Goal: Task Accomplishment & Management: Manage account settings

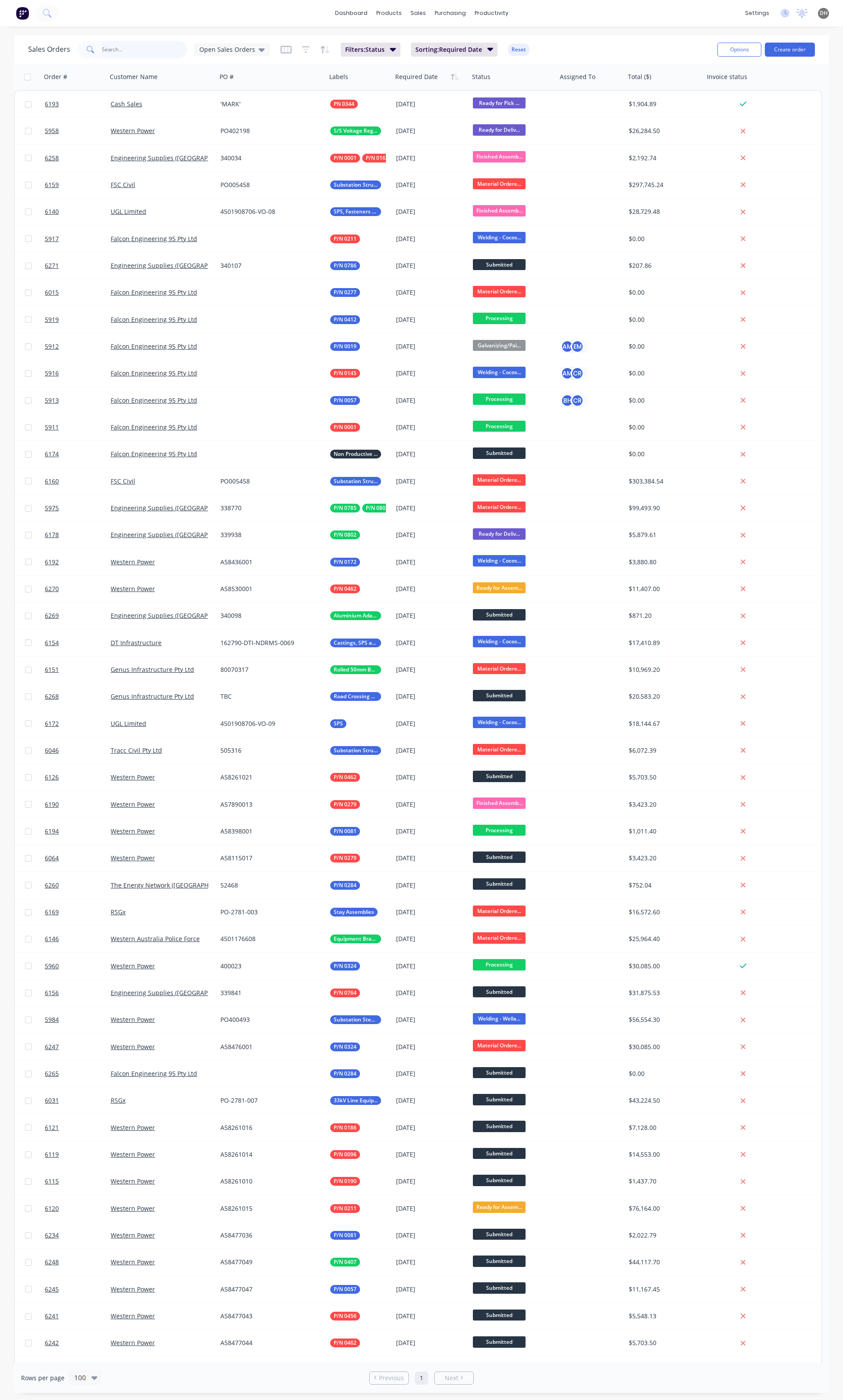
click at [120, 49] on input "text" at bounding box center [145, 49] width 86 height 17
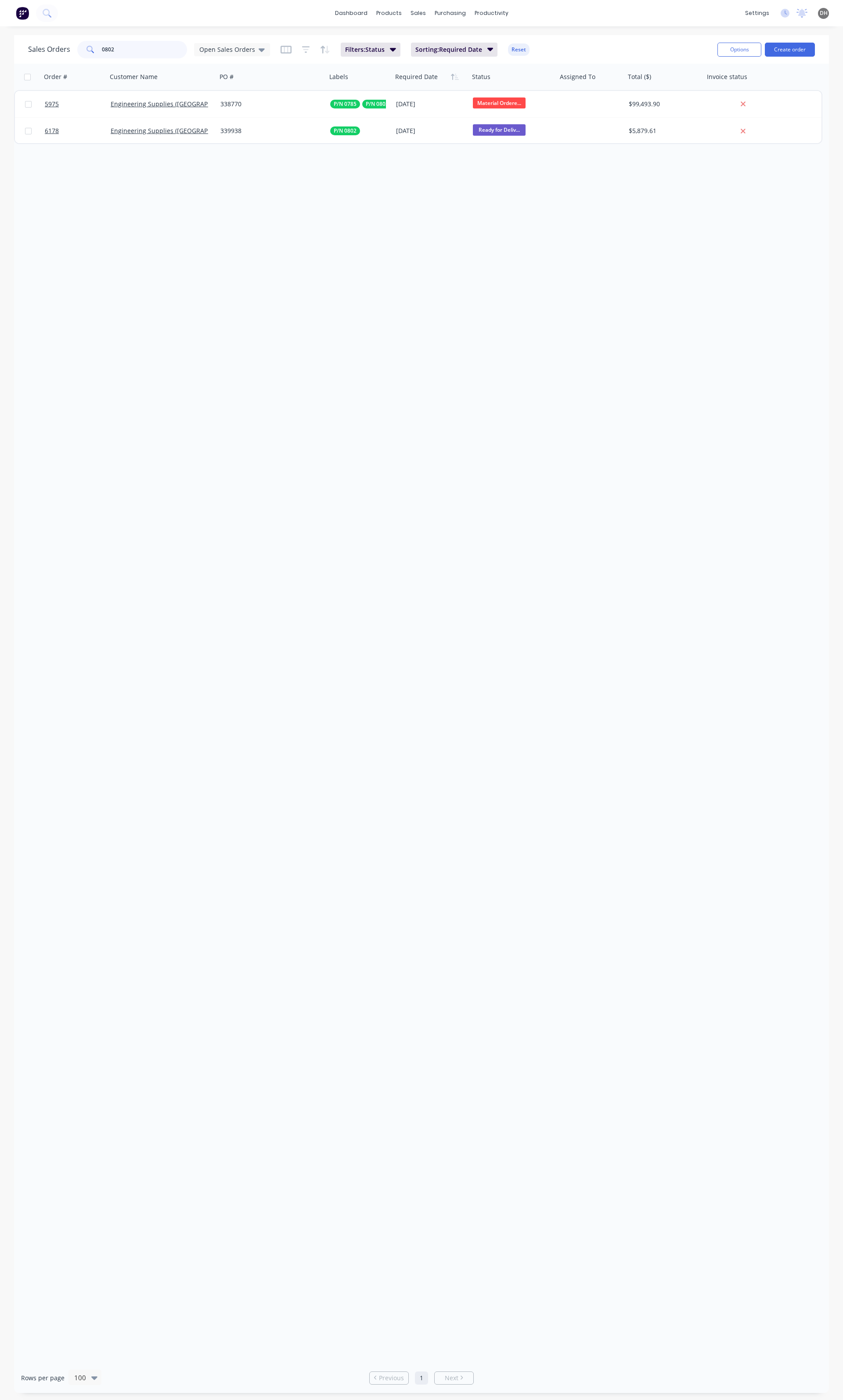
type input "0802"
click at [140, 46] on input "0802" at bounding box center [145, 49] width 86 height 17
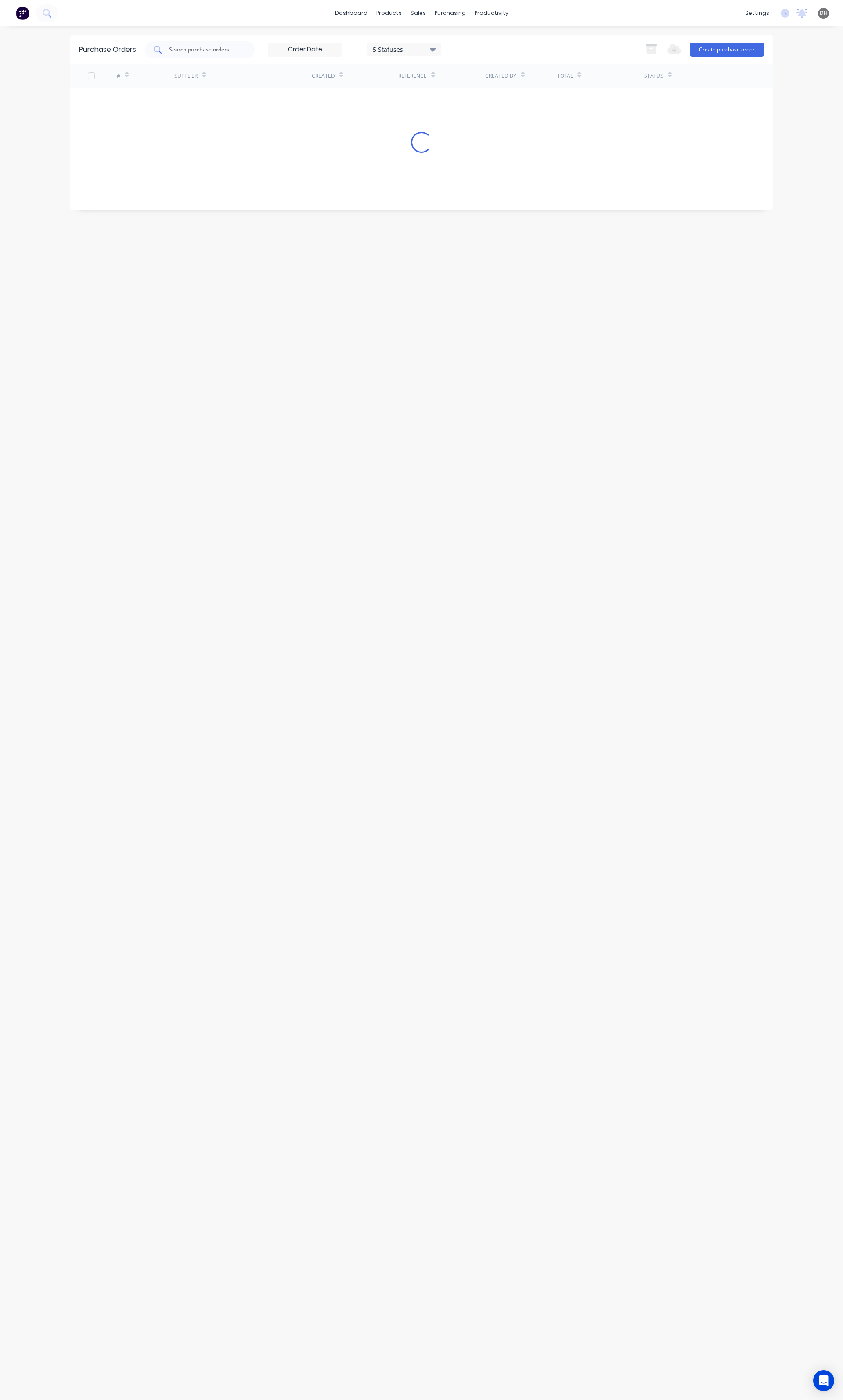
click at [177, 43] on div at bounding box center [200, 49] width 110 height 17
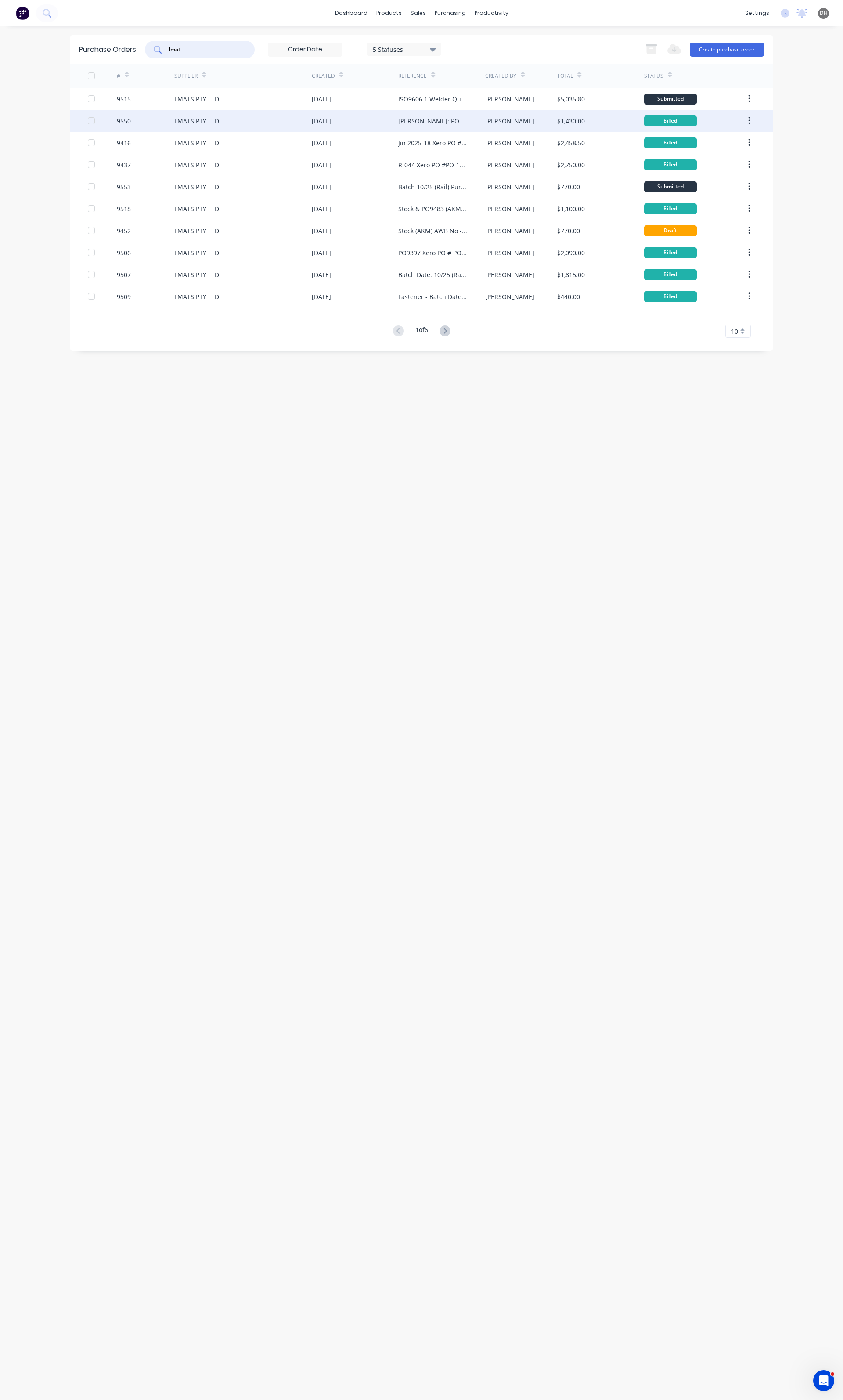
type input "lmat"
click at [430, 125] on div "Jin: PO9084 Xero PO #PO-1497" at bounding box center [433, 121] width 69 height 9
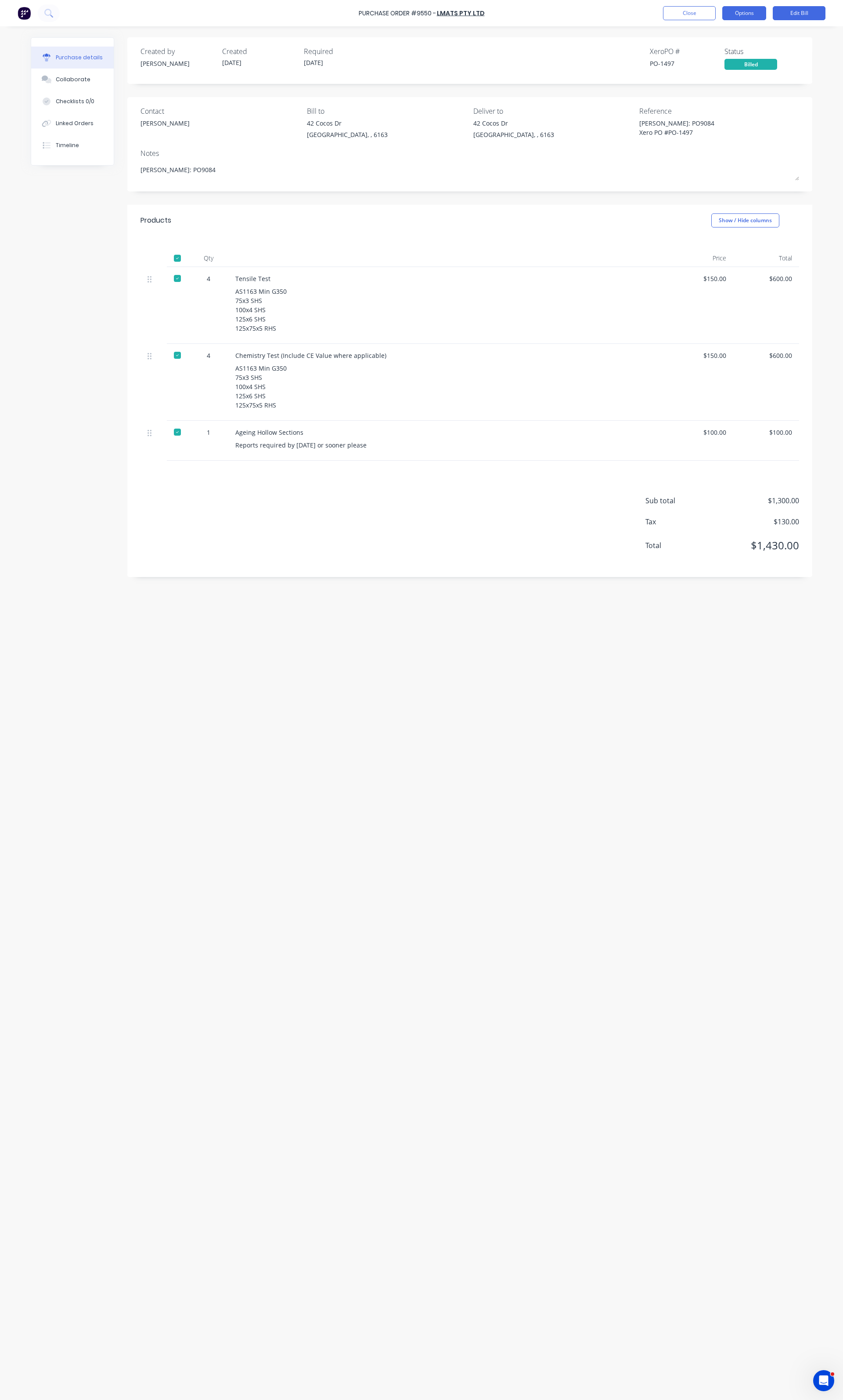
click at [756, 16] on button "Options" at bounding box center [744, 13] width 44 height 14
click at [705, 92] on div "Duplicate" at bounding box center [725, 92] width 67 height 12
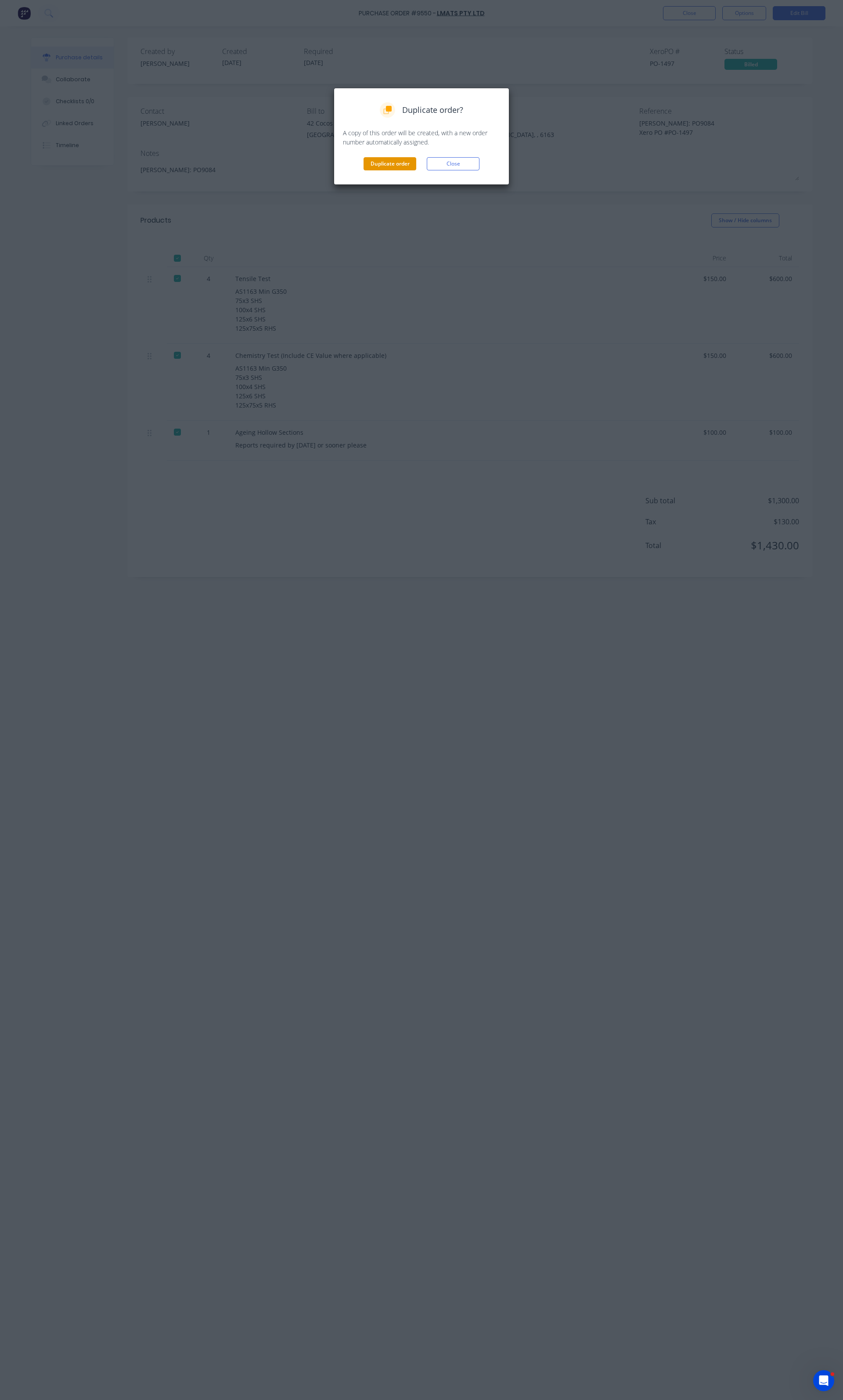
click at [397, 165] on button "Duplicate order" at bounding box center [390, 164] width 53 height 13
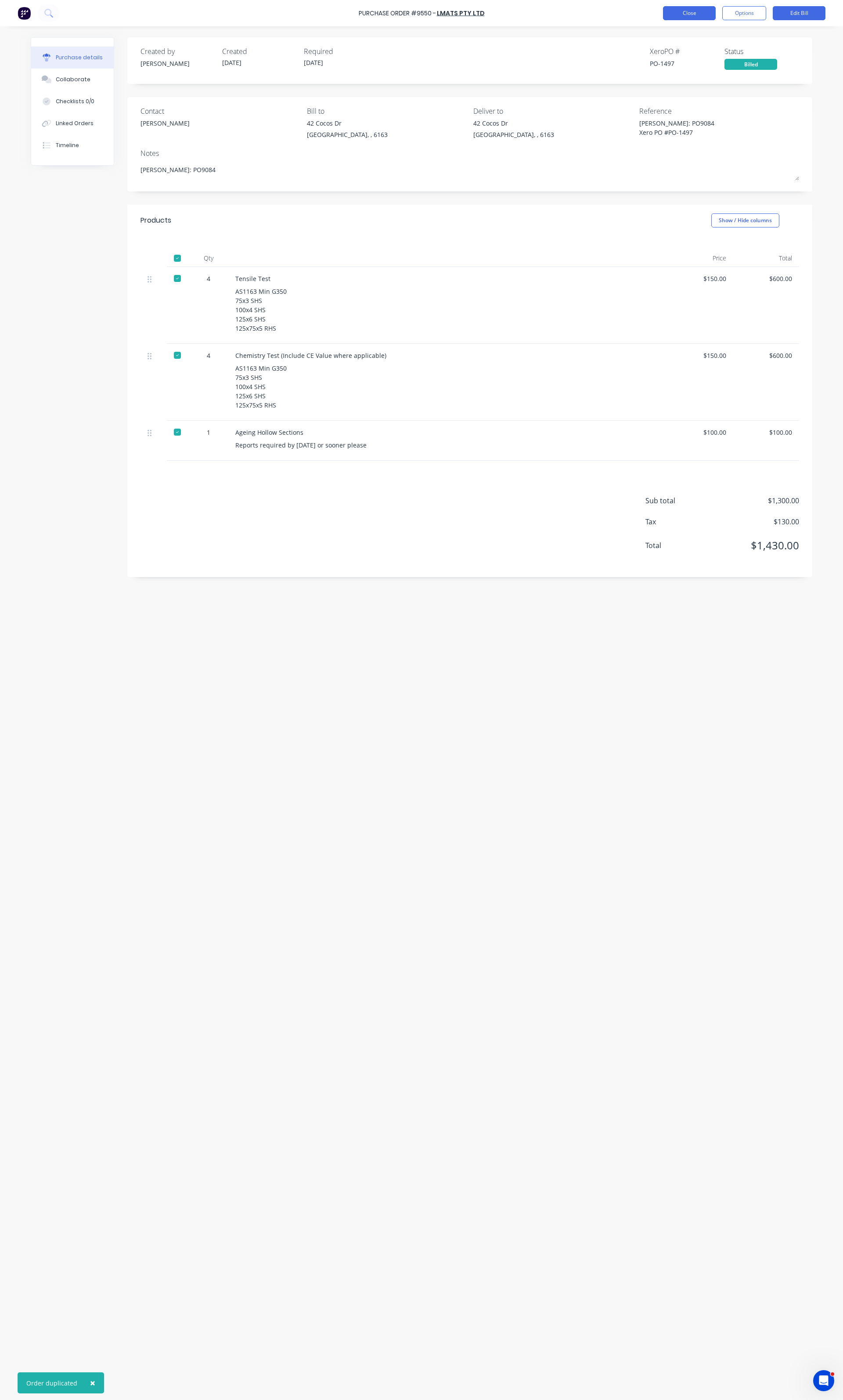
click at [683, 15] on button "Close" at bounding box center [689, 13] width 53 height 14
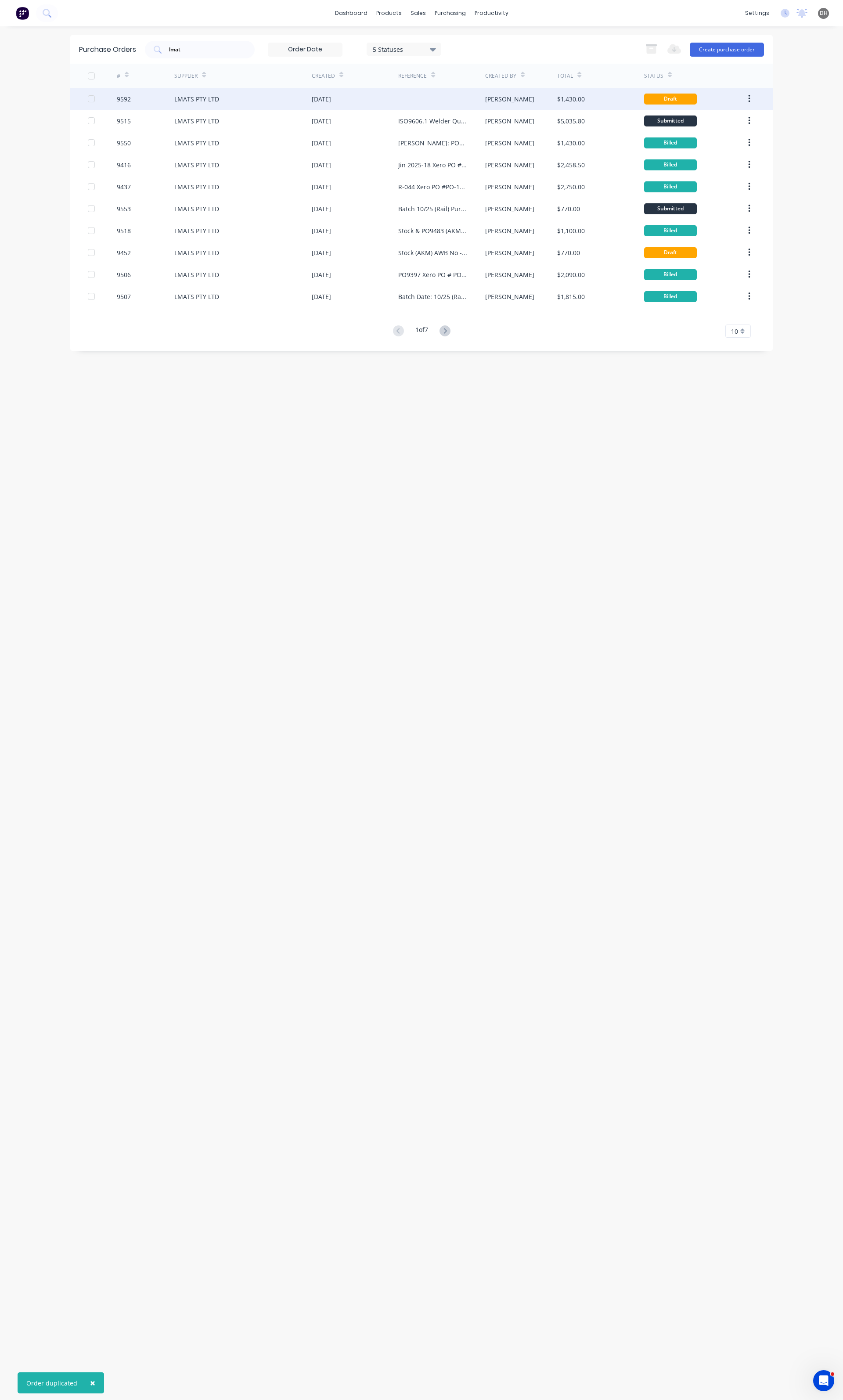
click at [203, 107] on div "LMATS PTY LTD" at bounding box center [243, 99] width 138 height 22
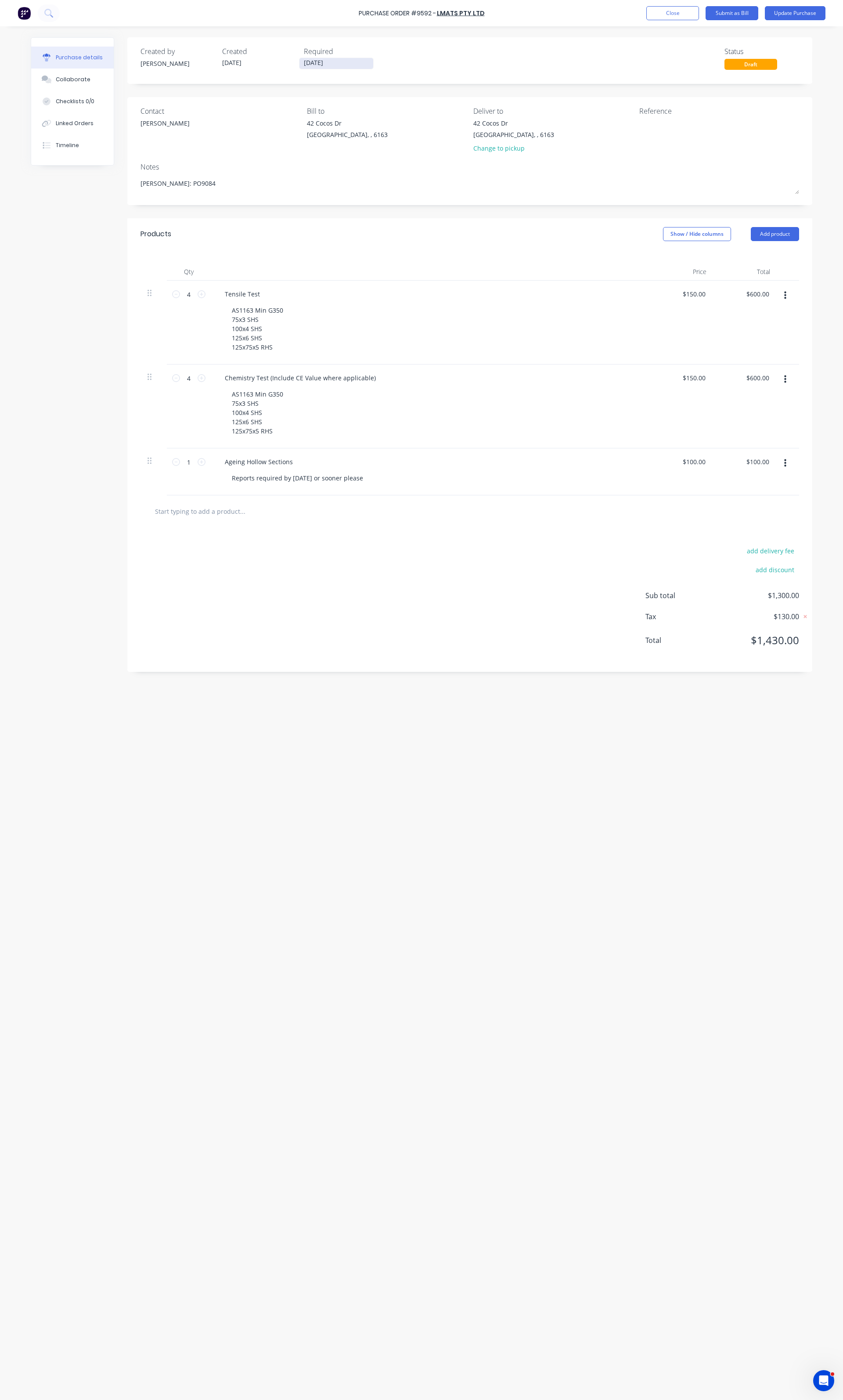
click at [336, 62] on input "27/08/25" at bounding box center [336, 64] width 74 height 11
click at [335, 192] on div "Sep 1" at bounding box center [329, 192] width 17 height 17
type textarea "x"
type input "01/09/25"
type textarea "x"
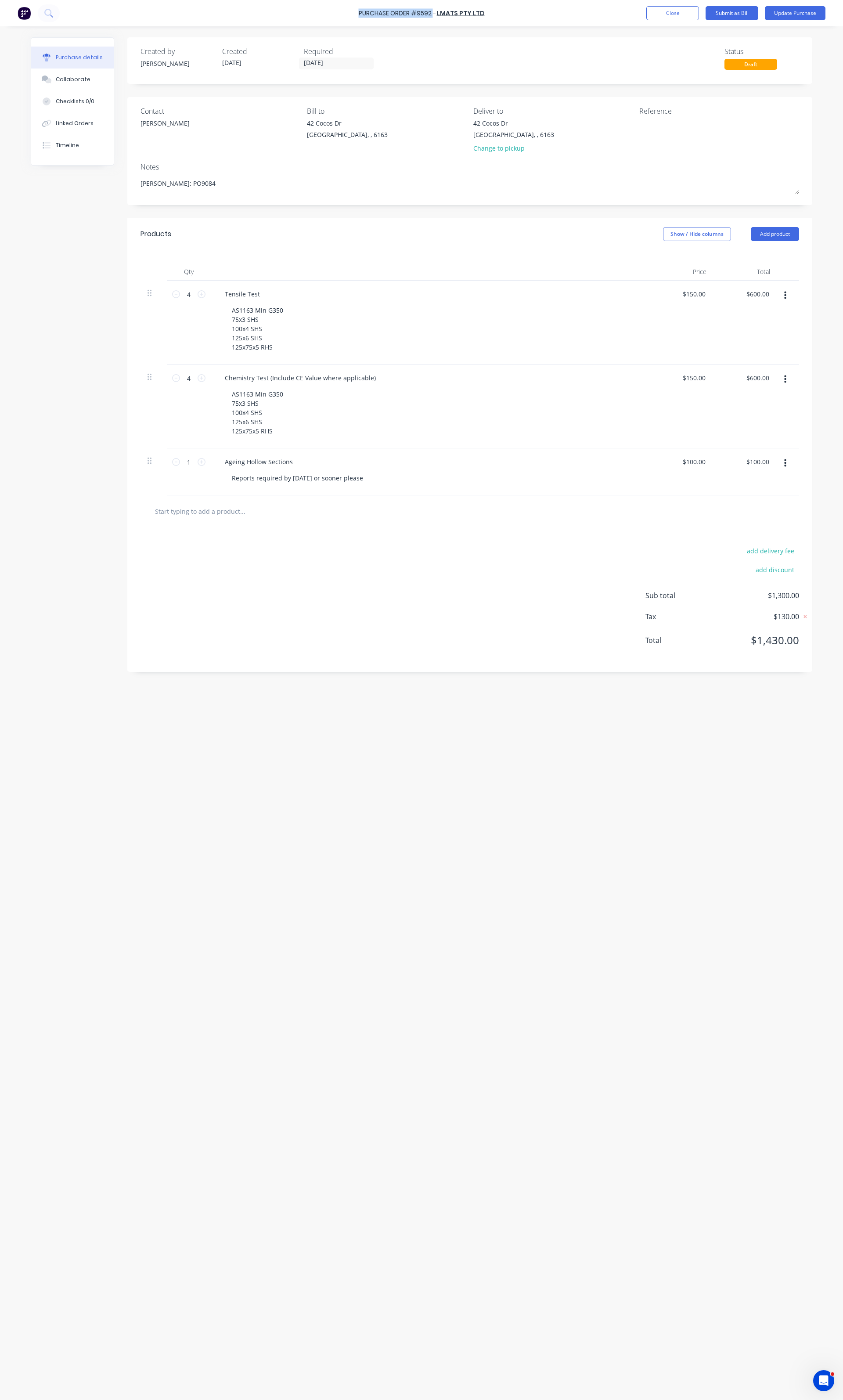
drag, startPoint x: 434, startPoint y: 10, endPoint x: 349, endPoint y: 10, distance: 85.0
click at [349, 10] on div "Purchase Order #9592 - LMATS PTY LTD Add product Close Submit as Bill Update Pu…" at bounding box center [421, 13] width 843 height 26
copy div "Purchase Order #9592"
click at [688, 124] on textarea at bounding box center [694, 128] width 110 height 20
paste textarea "Purchase Order #9592"
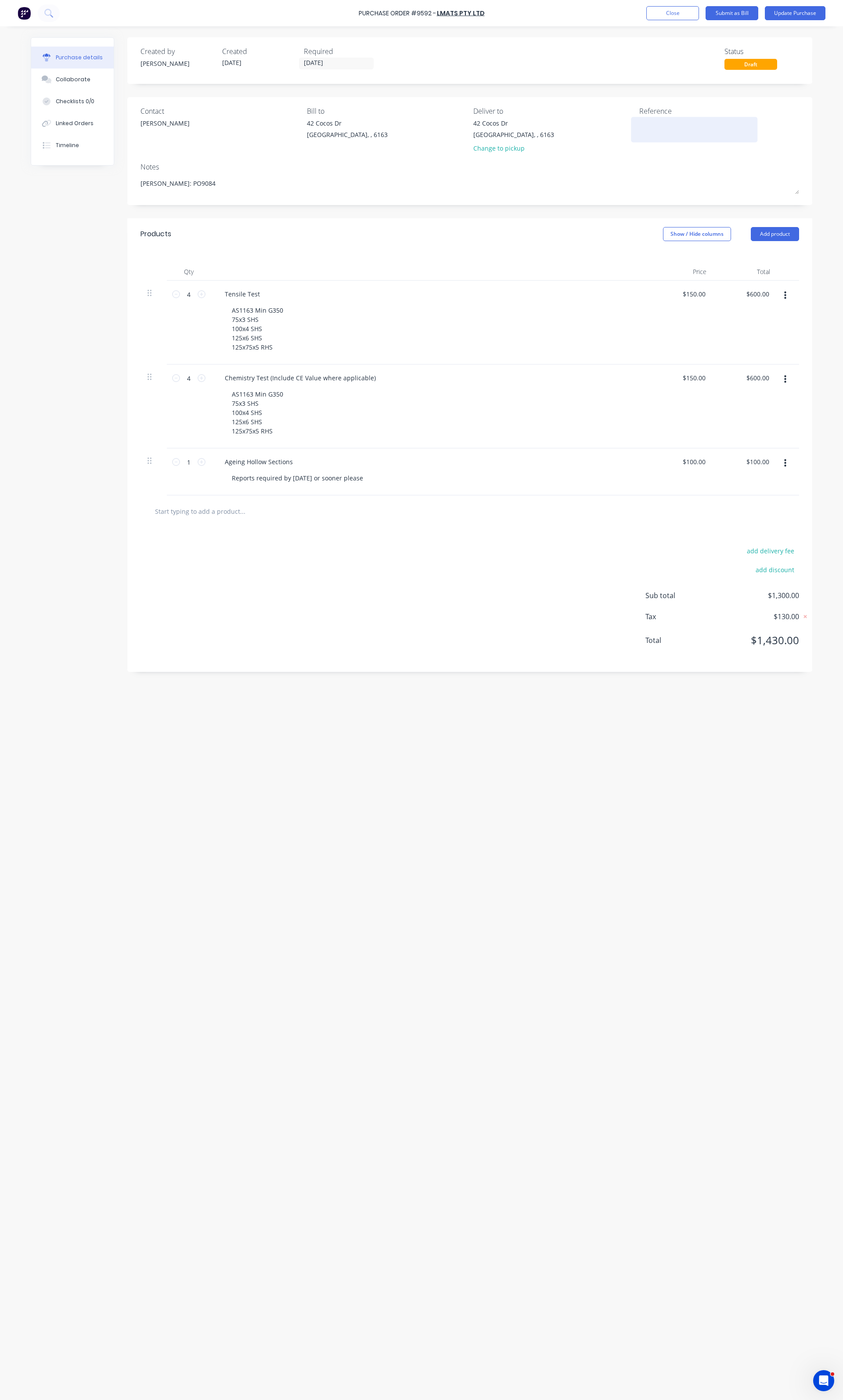
type textarea "Purchase Order #9592"
type textarea "x"
click at [640, 125] on textarea "Purchase Order #9592" at bounding box center [694, 128] width 110 height 20
type textarea "Purchase Order #9592"
type textarea "x"
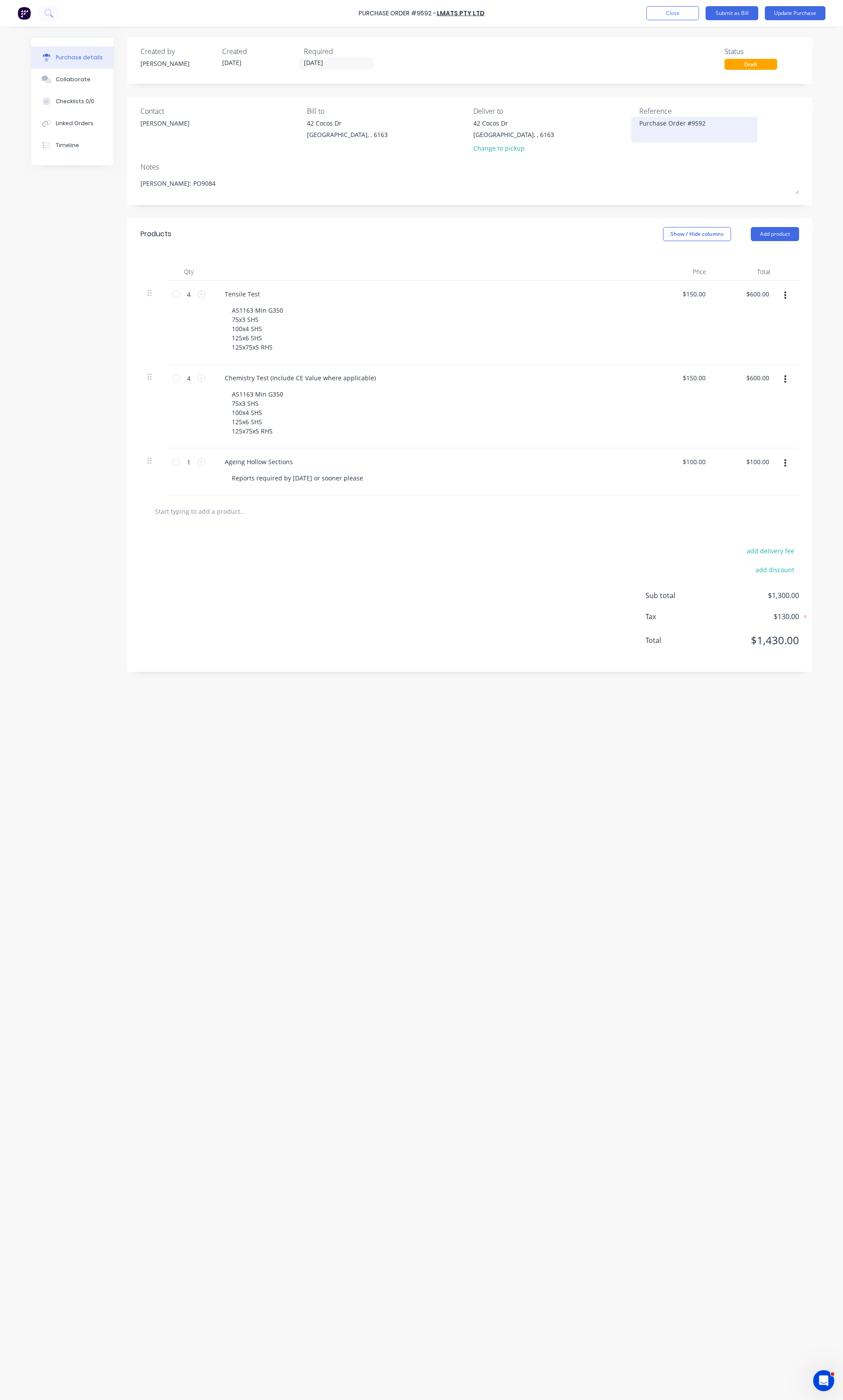
type textarea "P Purchase Order #9592"
type textarea "x"
type textarea "PO Purchase Order #9592"
type textarea "x"
type textarea "PO9 Purchase Order #9592"
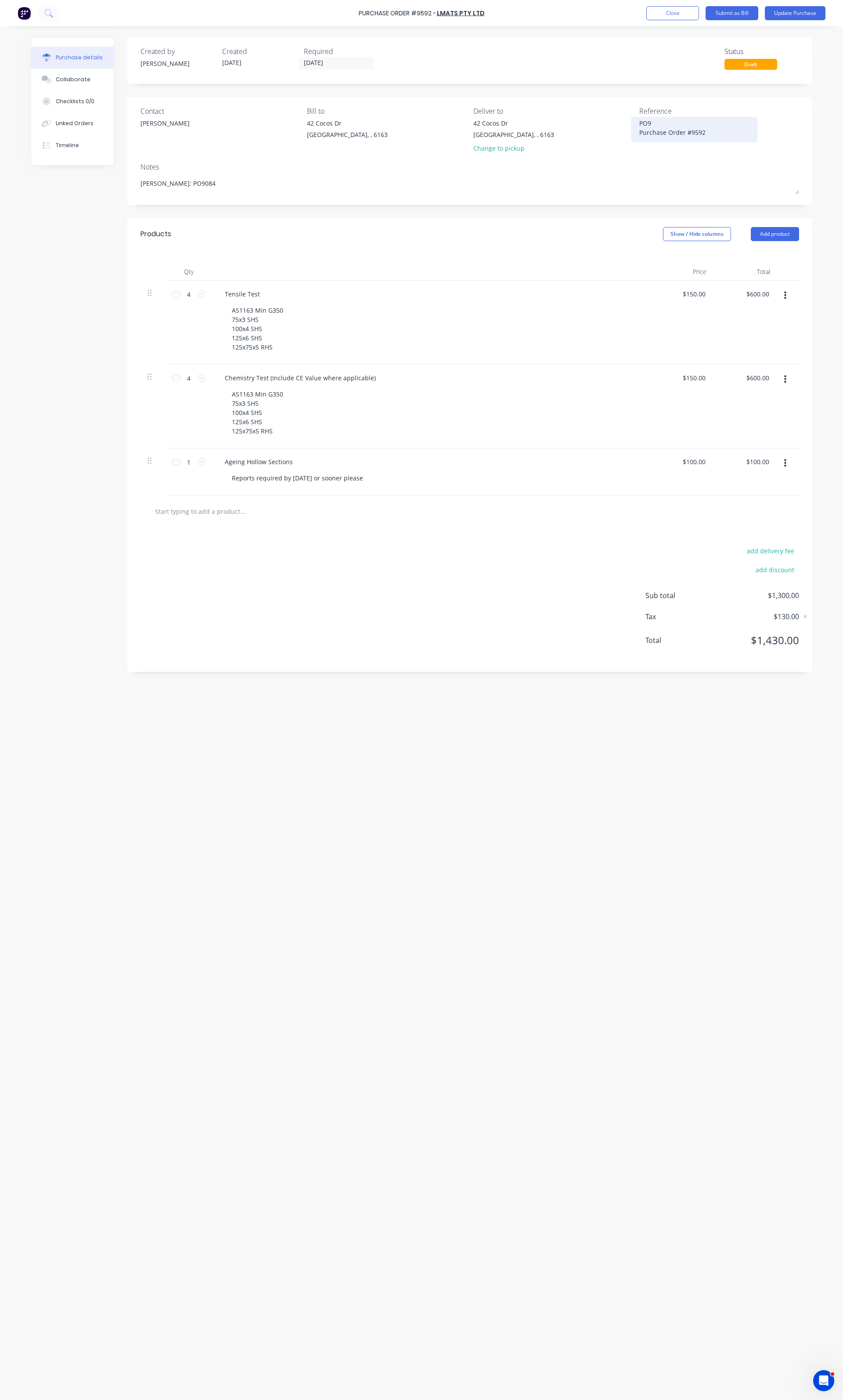
type textarea "x"
type textarea "PO90 Purchase Order #9592"
type textarea "x"
type textarea "PO908 Purchase Order #9592"
type textarea "x"
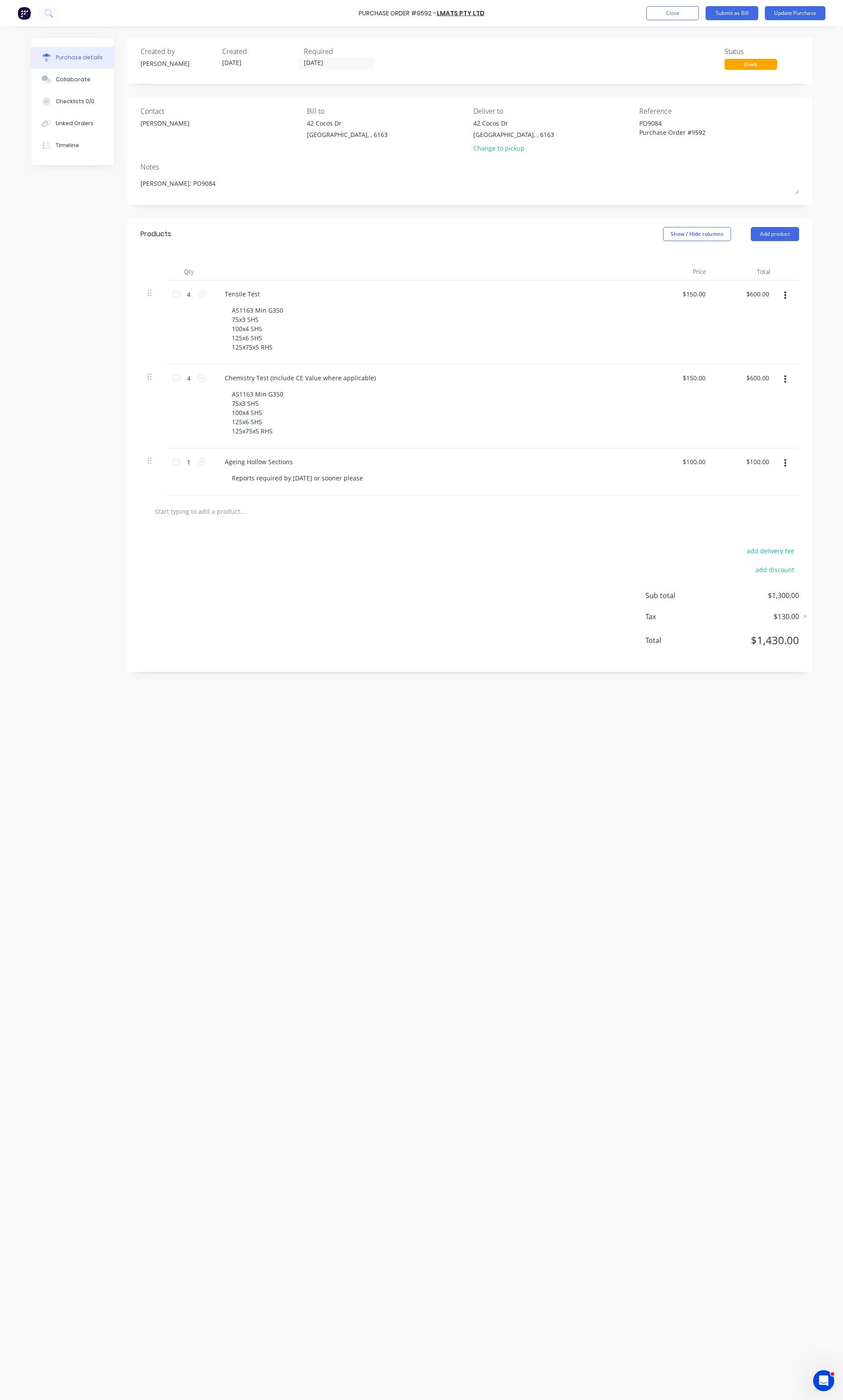
type textarea "PO9084 Purchase Order #9592"
type textarea "x"
type textarea "PO9084 Purchase Order #9592"
click at [497, 571] on div "add delivery fee add discount Sub total $1,300.00 Tax $130.00 Total $1,430.00" at bounding box center [470, 599] width 685 height 145
click at [639, 122] on textarea "PO9084 Purchase Order #9592" at bounding box center [694, 128] width 110 height 20
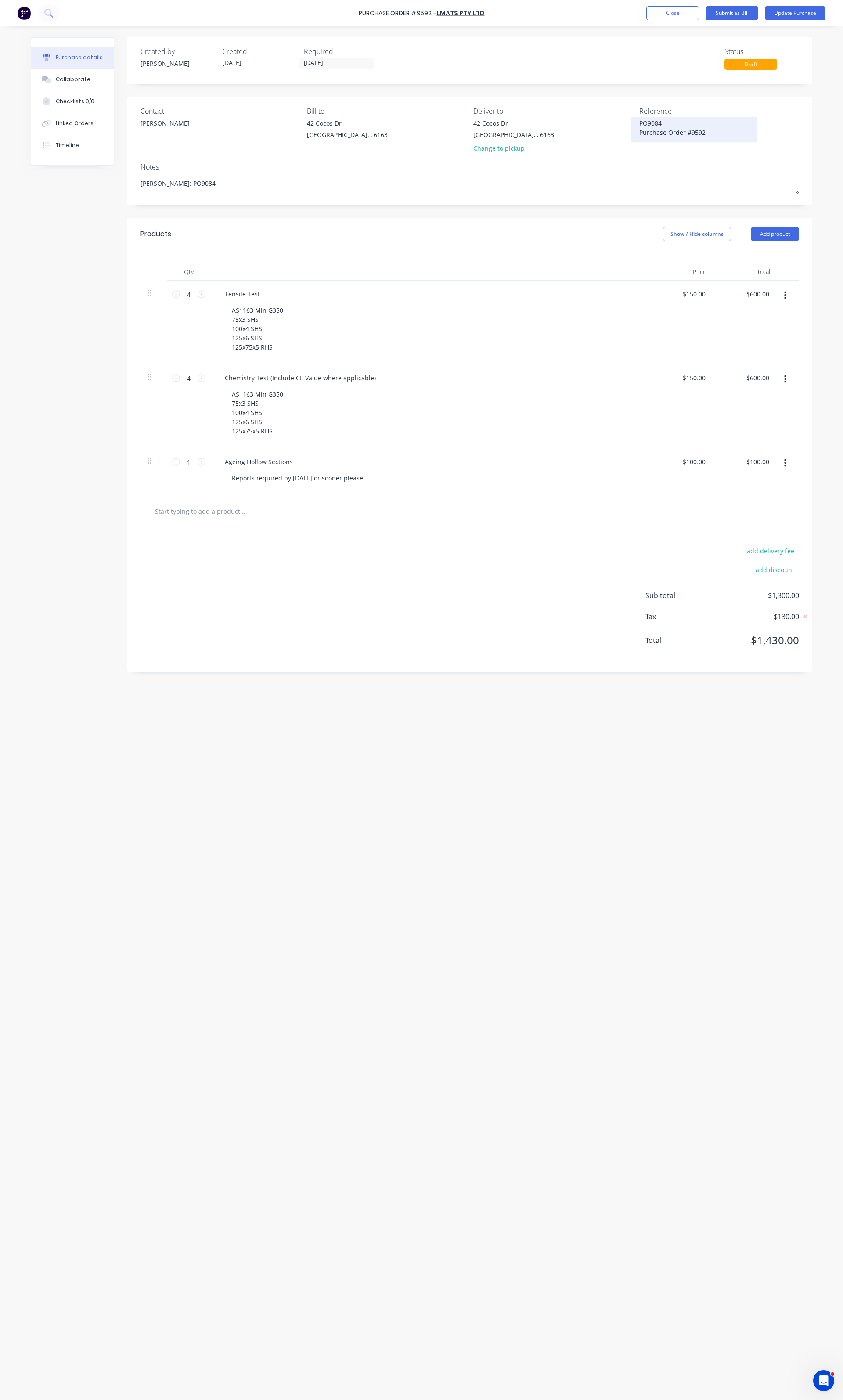
type textarea "x"
type textarea "JPO9084 Purchase Order #9592"
type textarea "x"
type textarea "JiPO9084 Purchase Order #9592"
type textarea "x"
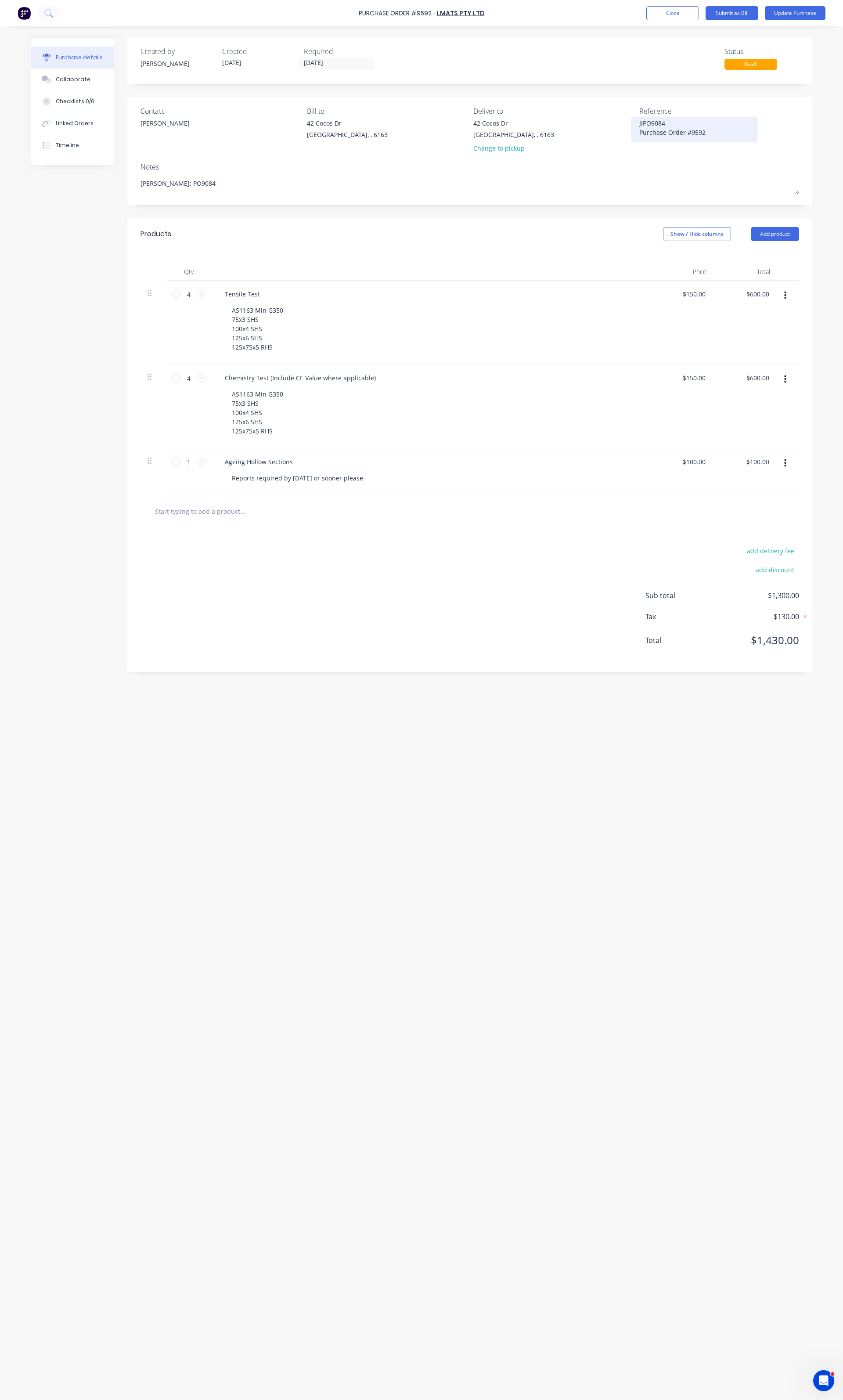
type textarea "JinPO9084 Purchase Order #9592"
type textarea "x"
type textarea "Jin:PO9084 Purchase Order #9592"
type textarea "x"
type textarea "Jin:PO9084 Purchase Order #9592"
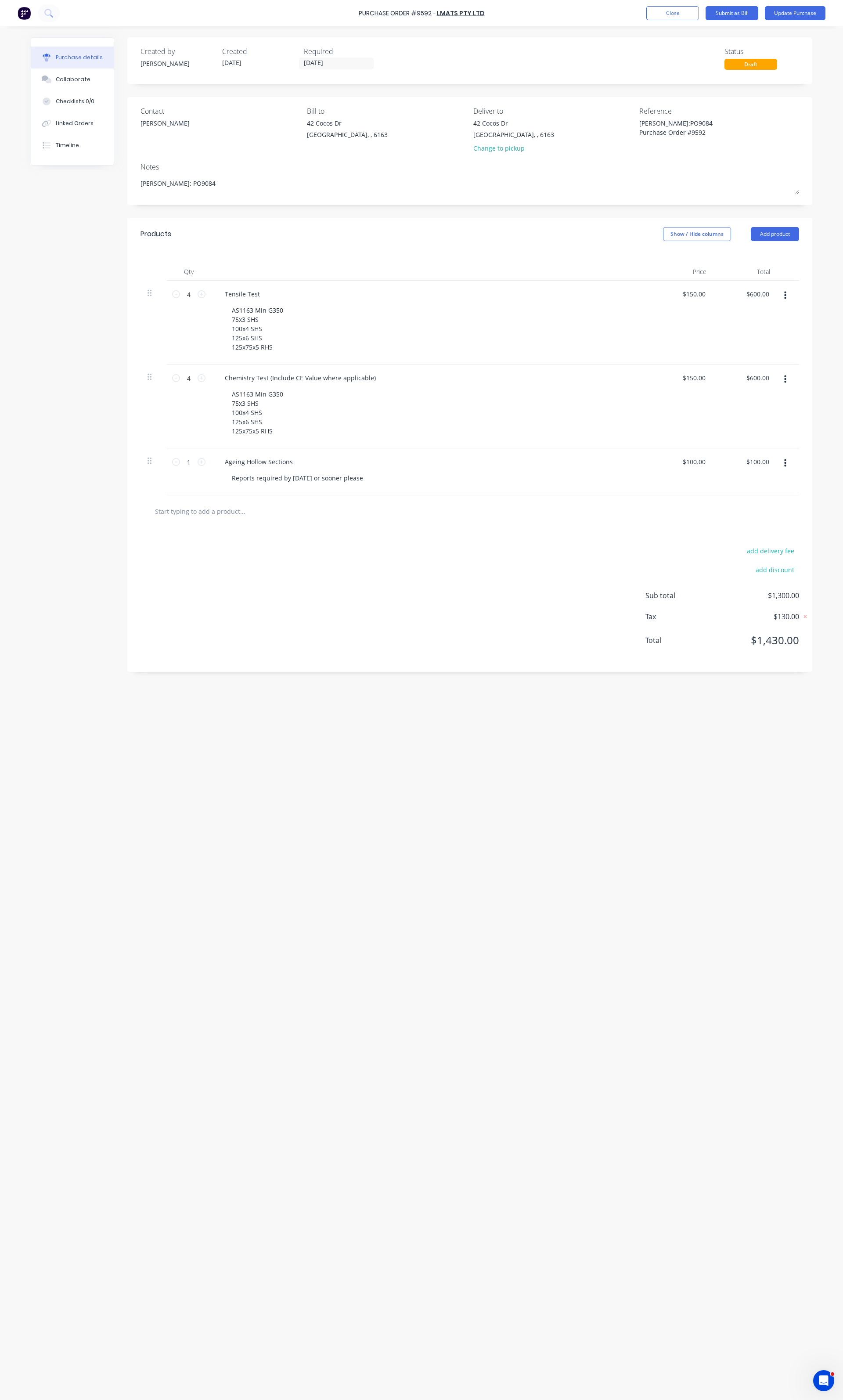
click at [530, 536] on div "add delivery fee add discount Sub total $1,300.00 Tax $130.00 Total $1,430.00" at bounding box center [470, 599] width 685 height 145
type textarea "x"
drag, startPoint x: 264, startPoint y: 319, endPoint x: 233, endPoint y: 316, distance: 31.1
click at [233, 316] on div "AS1163 Min G350 75x3 SHS 100x4 SHS 125x6 SHS 125x75x5 RHS" at bounding box center [258, 328] width 65 height 49
drag, startPoint x: 276, startPoint y: 340, endPoint x: 233, endPoint y: 341, distance: 43.0
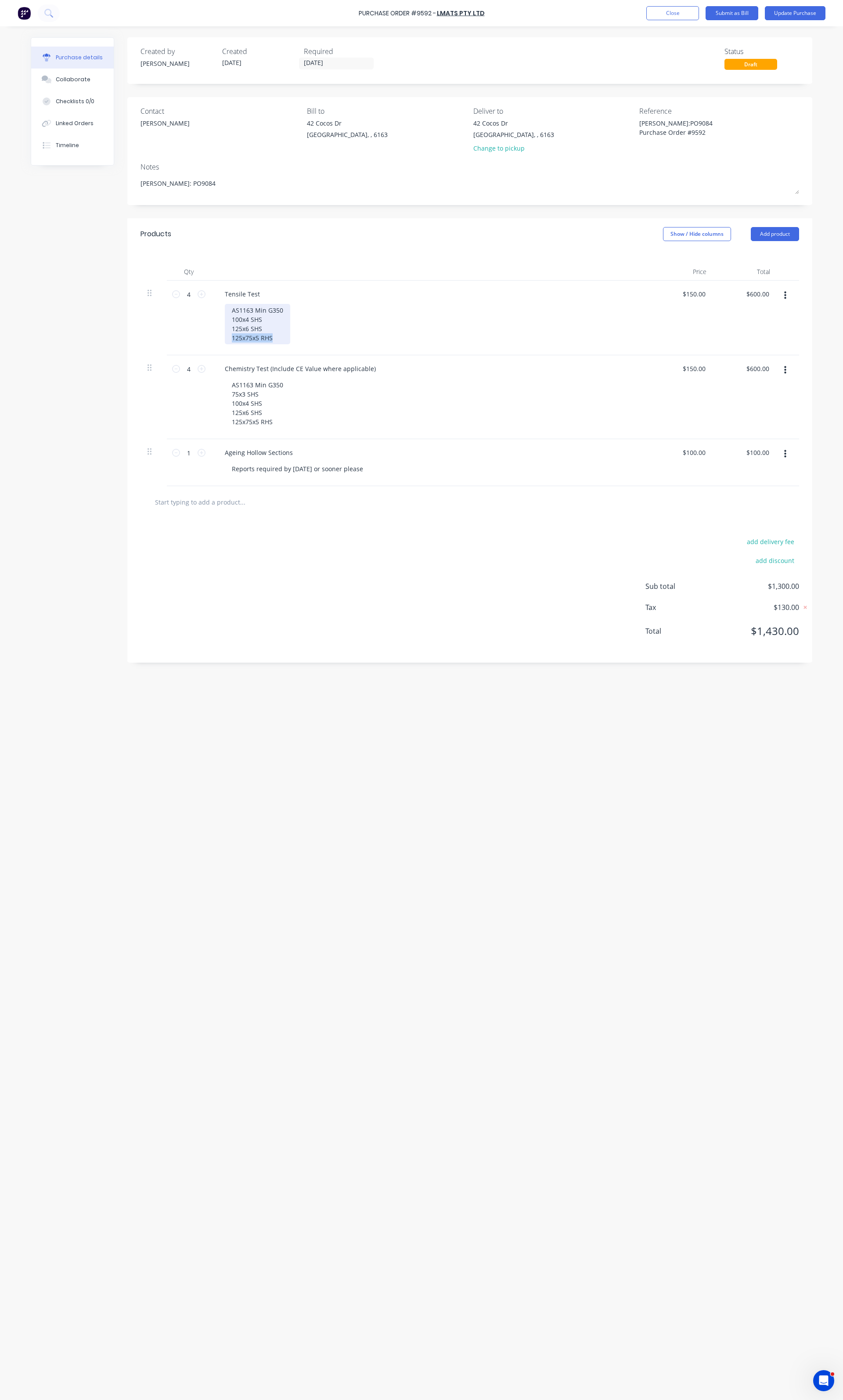
click at [233, 341] on div "AS1163 Min G350 100x4 SHS 125x6 SHS 125x75x5 RHS" at bounding box center [258, 324] width 65 height 40
click at [242, 332] on div "AS1163 Min G350 100x4 SHS 125x6 SHS" at bounding box center [258, 319] width 65 height 31
drag, startPoint x: 273, startPoint y: 332, endPoint x: 223, endPoint y: 312, distance: 53.9
click at [223, 312] on div "Tensile Test AS1163 Min G350 100x4 SHS 150x10 SHS" at bounding box center [430, 313] width 439 height 65
copy div "AS1163 Min G350 100x4 SHS 150x10 SHS"
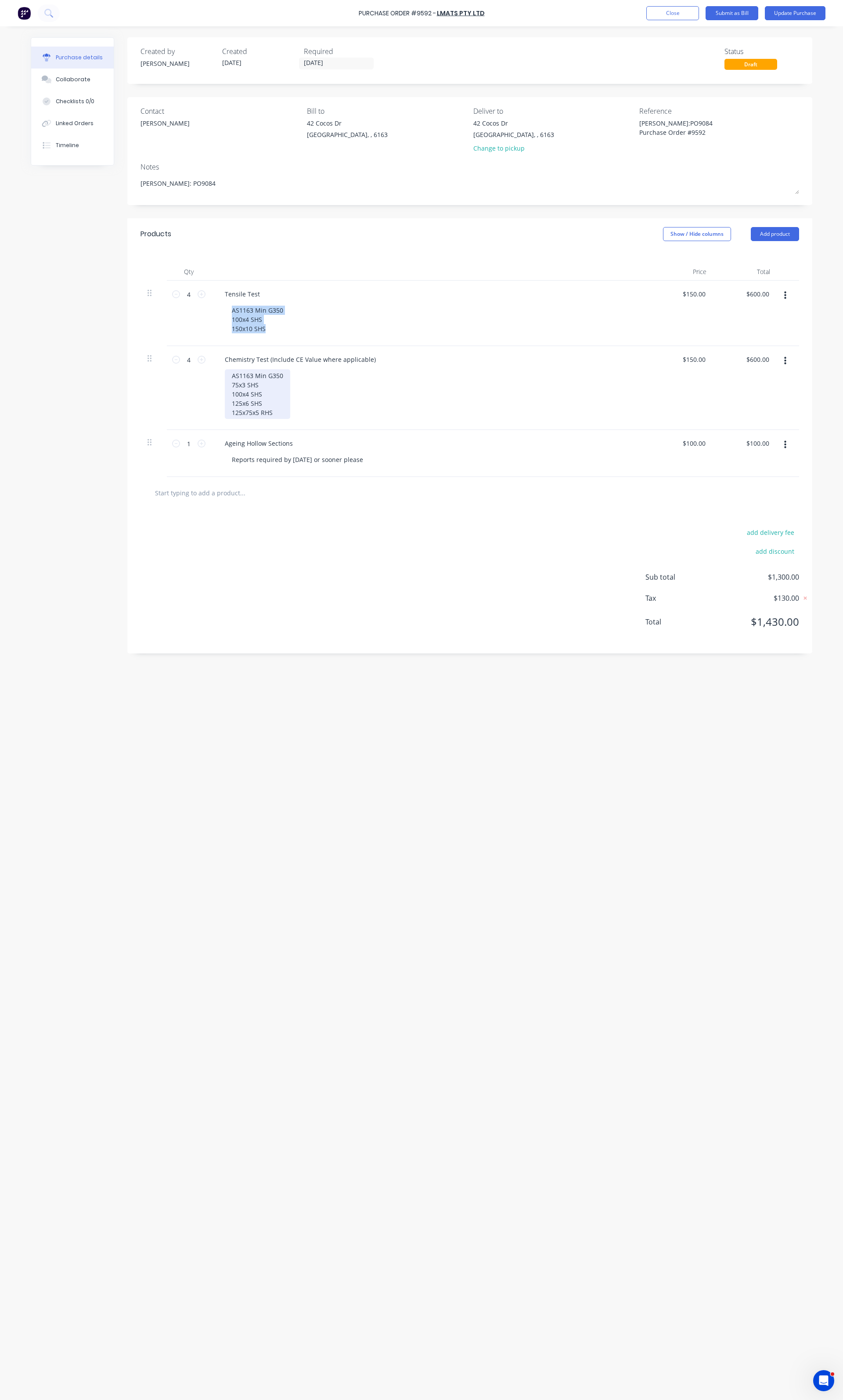
type textarea "x"
drag, startPoint x: 276, startPoint y: 415, endPoint x: 226, endPoint y: 378, distance: 62.2
click at [226, 378] on div "AS1163 Min G350 75x3 SHS 100x4 SHS 125x6 SHS 125x75x5 RHS" at bounding box center [258, 394] width 65 height 49
paste div
click at [176, 296] on icon at bounding box center [176, 294] width 8 height 8
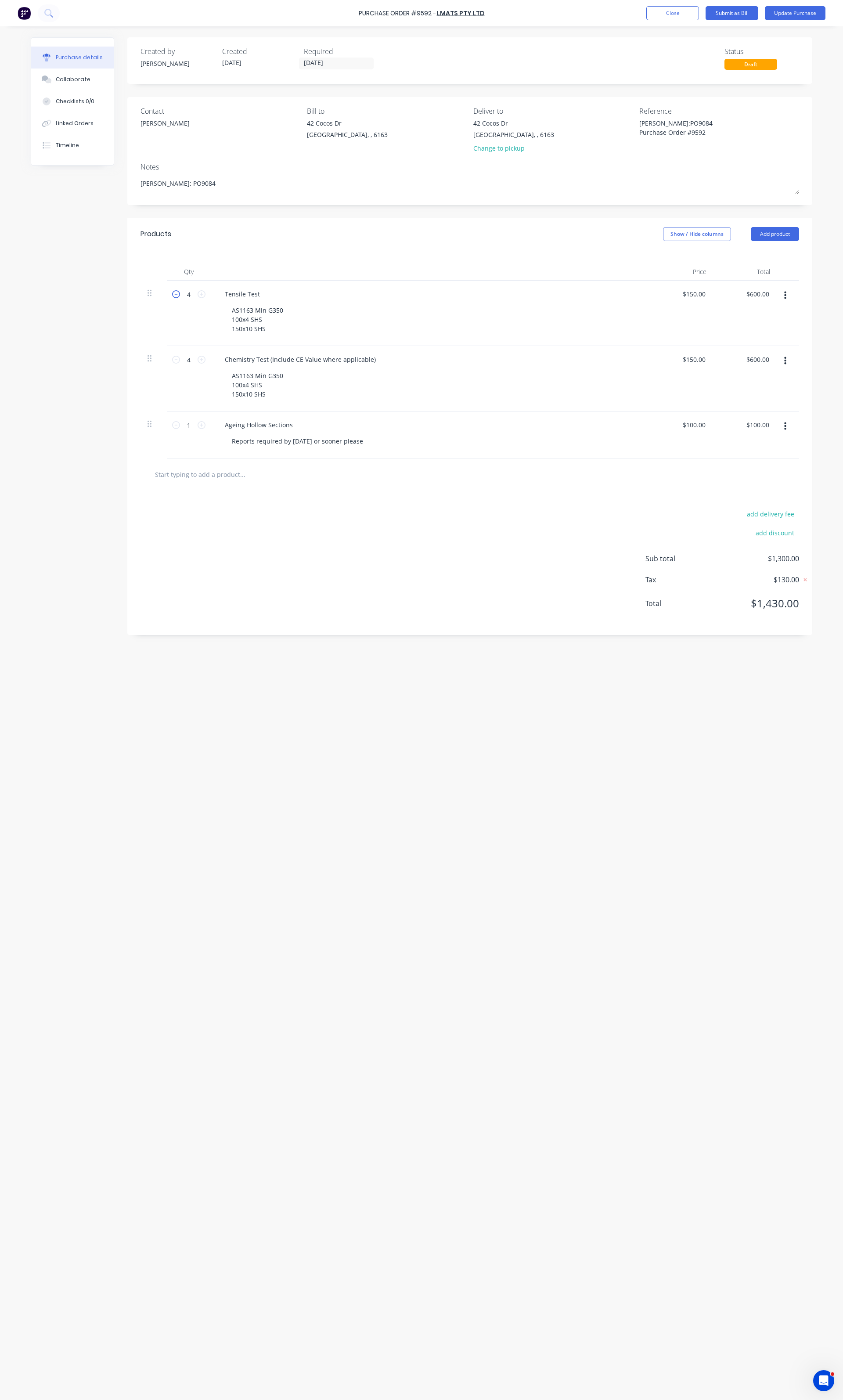
type textarea "x"
type input "3"
type input "$450.00"
click at [176, 296] on icon at bounding box center [176, 294] width 8 height 8
type textarea "x"
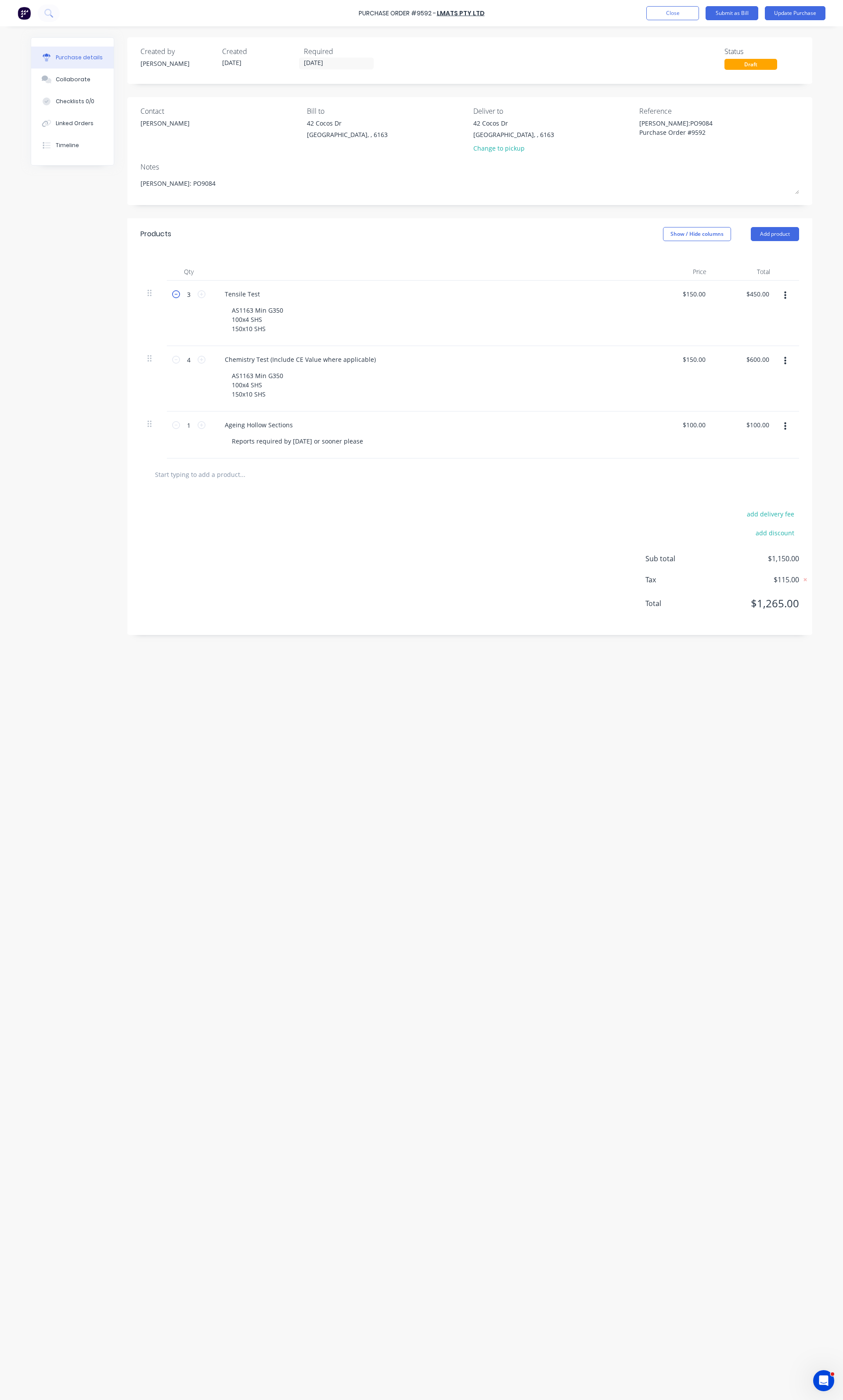
type input "2"
type input "$300.00"
click at [177, 360] on icon at bounding box center [176, 360] width 8 height 8
type textarea "x"
type input "3"
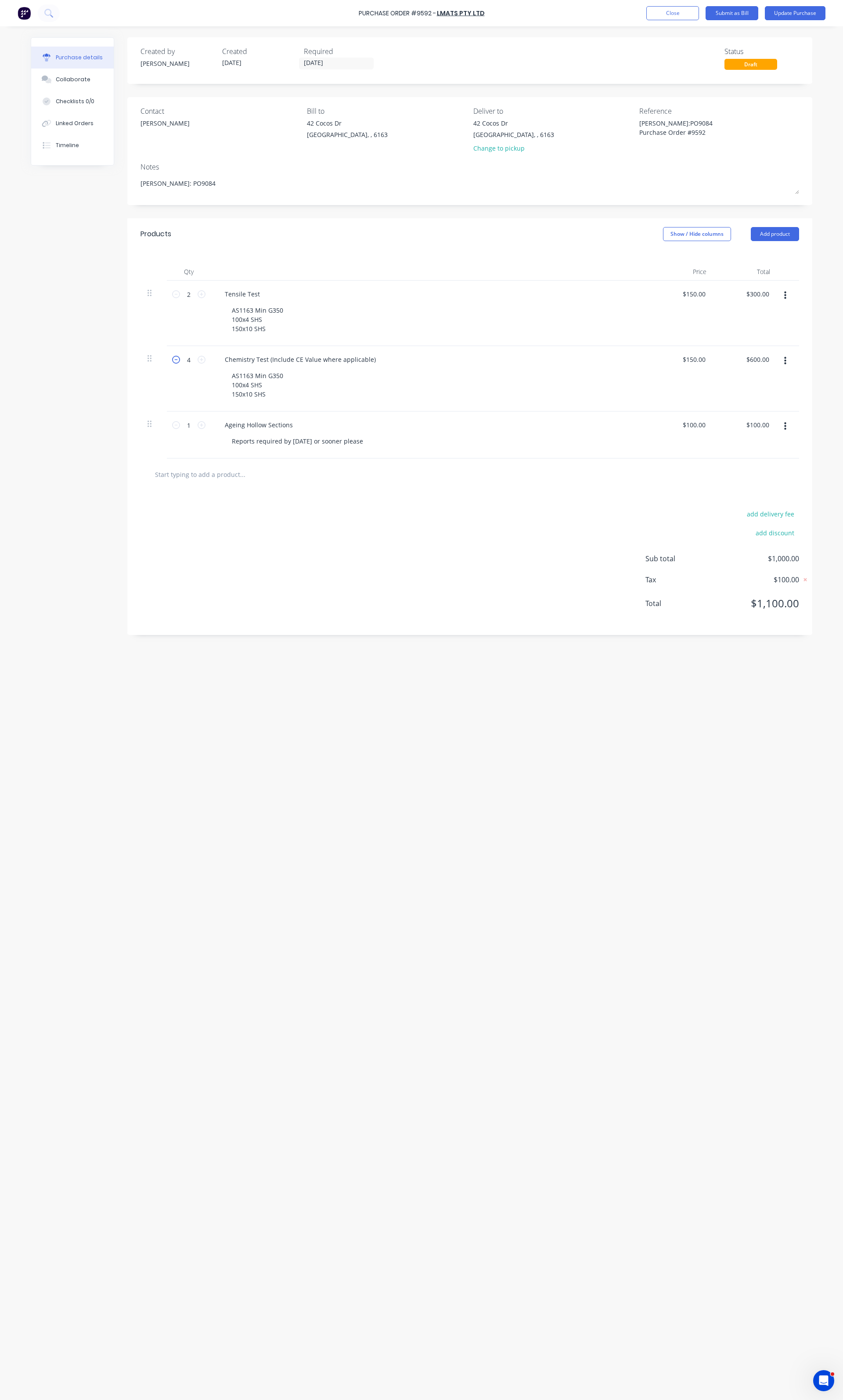
type input "$450.00"
click at [177, 360] on icon at bounding box center [176, 360] width 8 height 8
type textarea "x"
type input "2"
type input "$300.00"
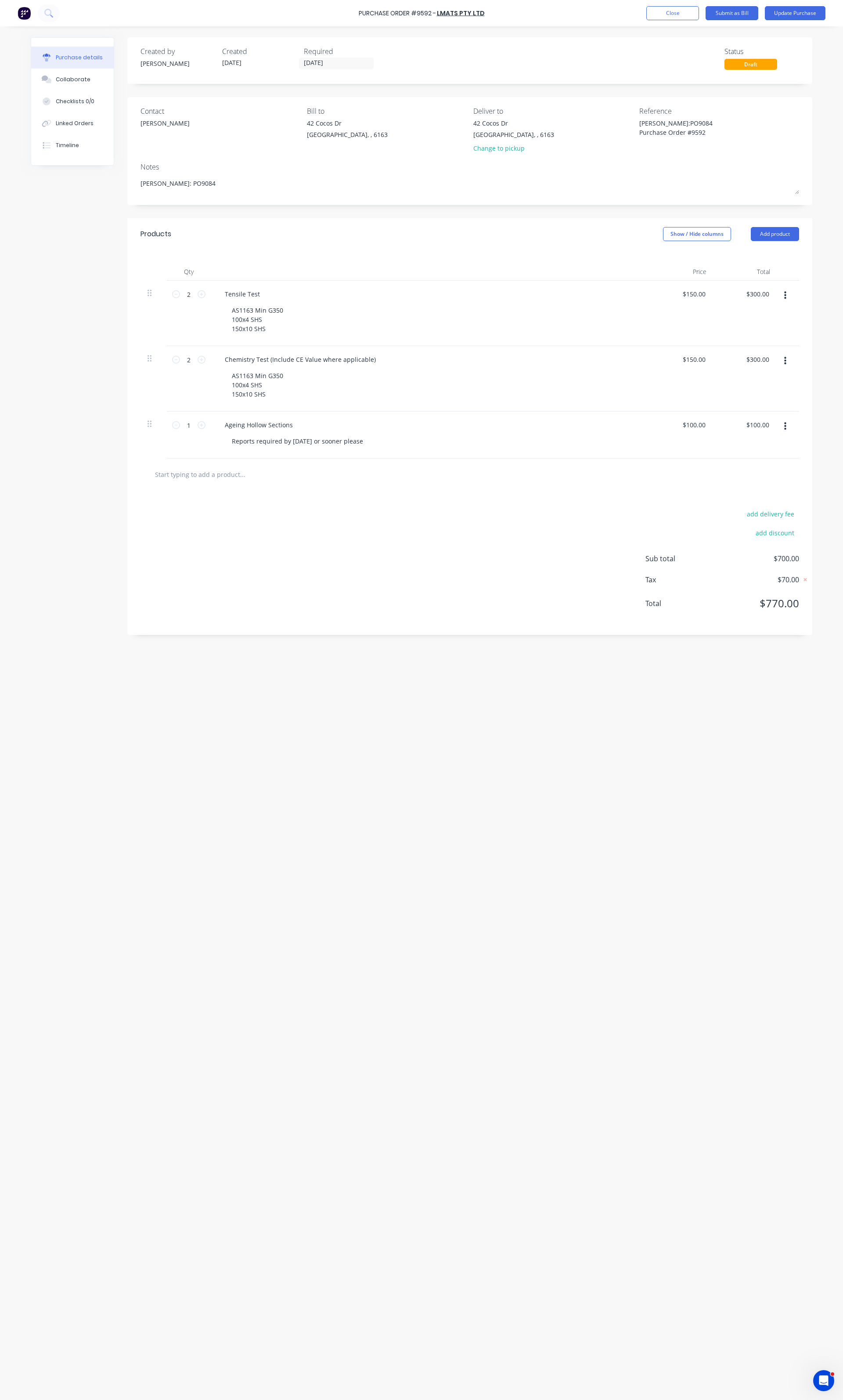
click at [465, 585] on div "add delivery fee add discount Sub total $700.00 Tax $70.00 Total $770.00" at bounding box center [470, 563] width 685 height 145
click at [793, 11] on button "Update Purchase" at bounding box center [796, 13] width 61 height 14
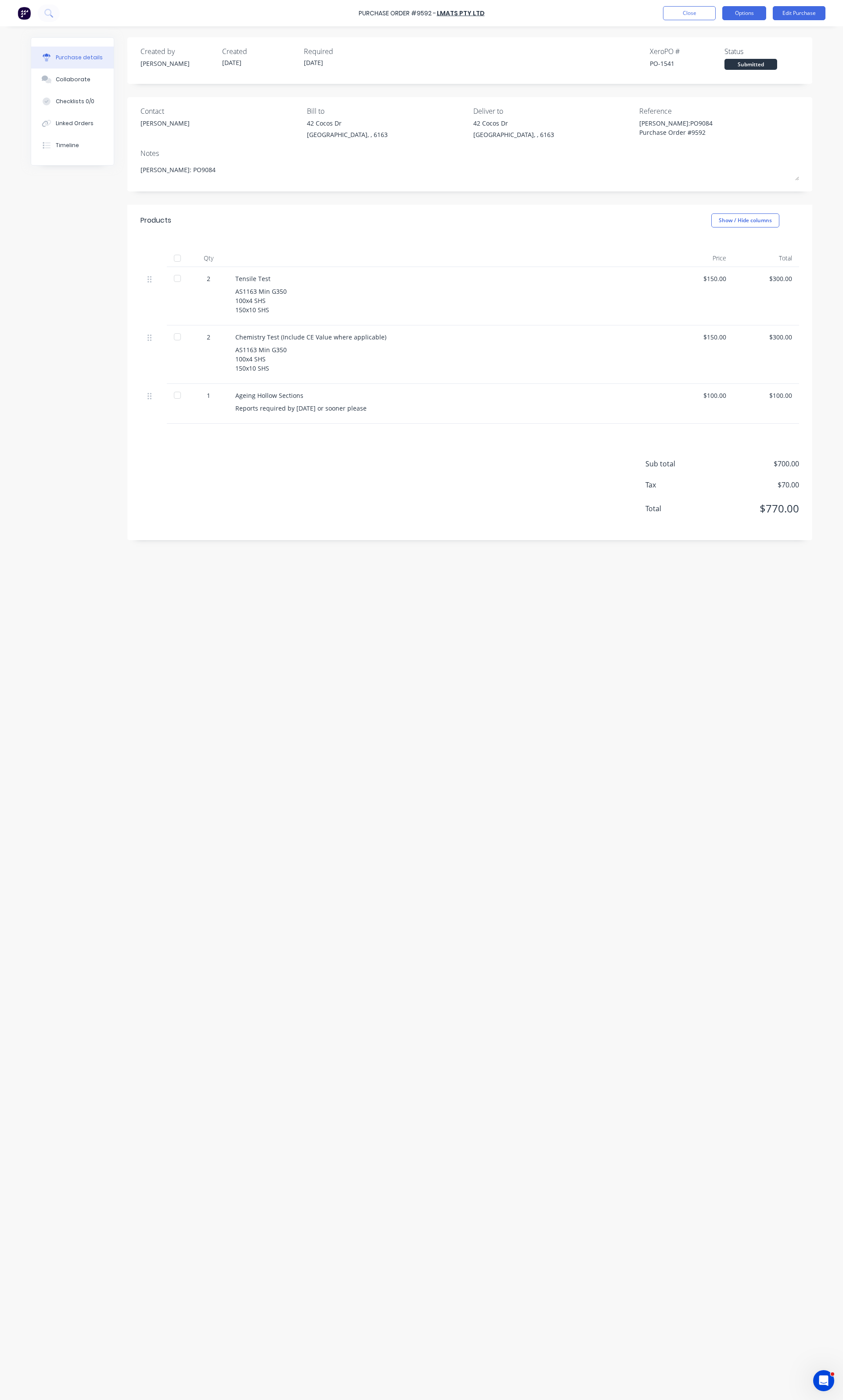
click at [763, 10] on button "Options" at bounding box center [744, 13] width 44 height 14
click at [714, 41] on div "Print / Email" at bounding box center [725, 35] width 67 height 12
click at [710, 65] on div "Without pricing" at bounding box center [725, 71] width 67 height 12
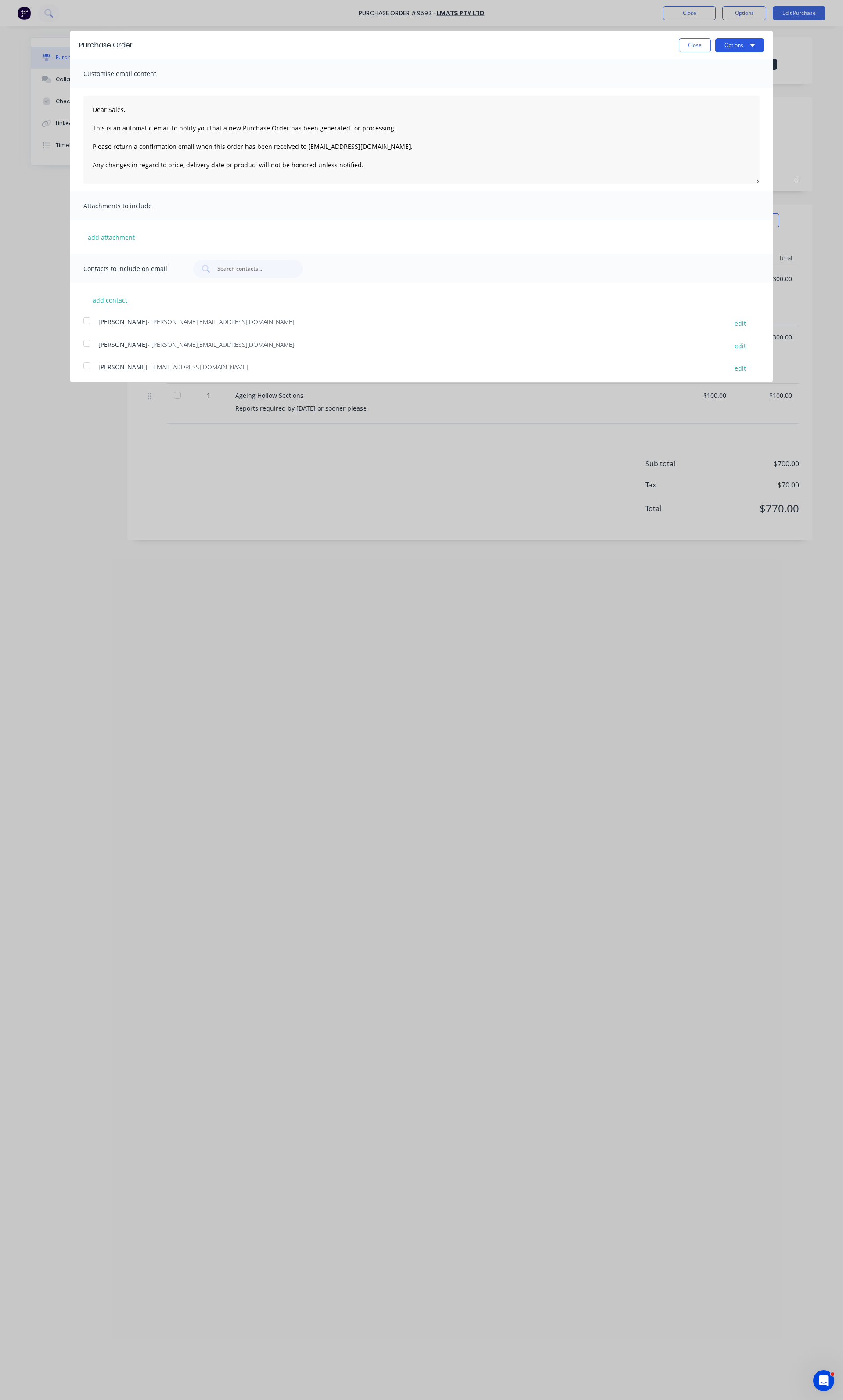
click at [740, 48] on button "Options" at bounding box center [740, 45] width 49 height 14
click at [717, 62] on div "Print" at bounding box center [722, 67] width 67 height 12
click at [679, 48] on button "Close" at bounding box center [695, 45] width 32 height 14
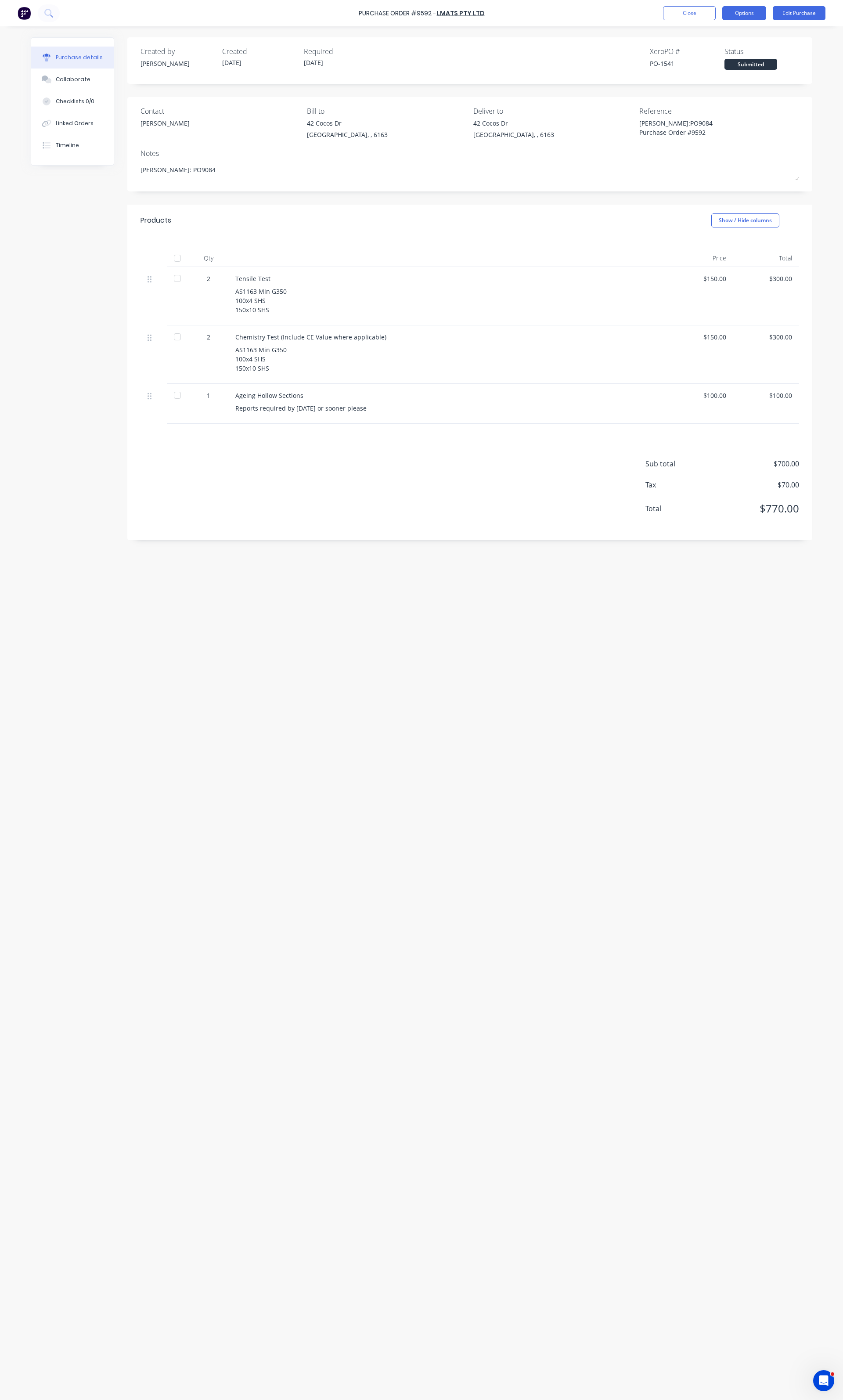
click at [733, 11] on button "Options" at bounding box center [744, 13] width 44 height 14
click at [713, 35] on div "Print / Email" at bounding box center [725, 35] width 67 height 12
click at [713, 49] on div "With pricing" at bounding box center [725, 53] width 67 height 12
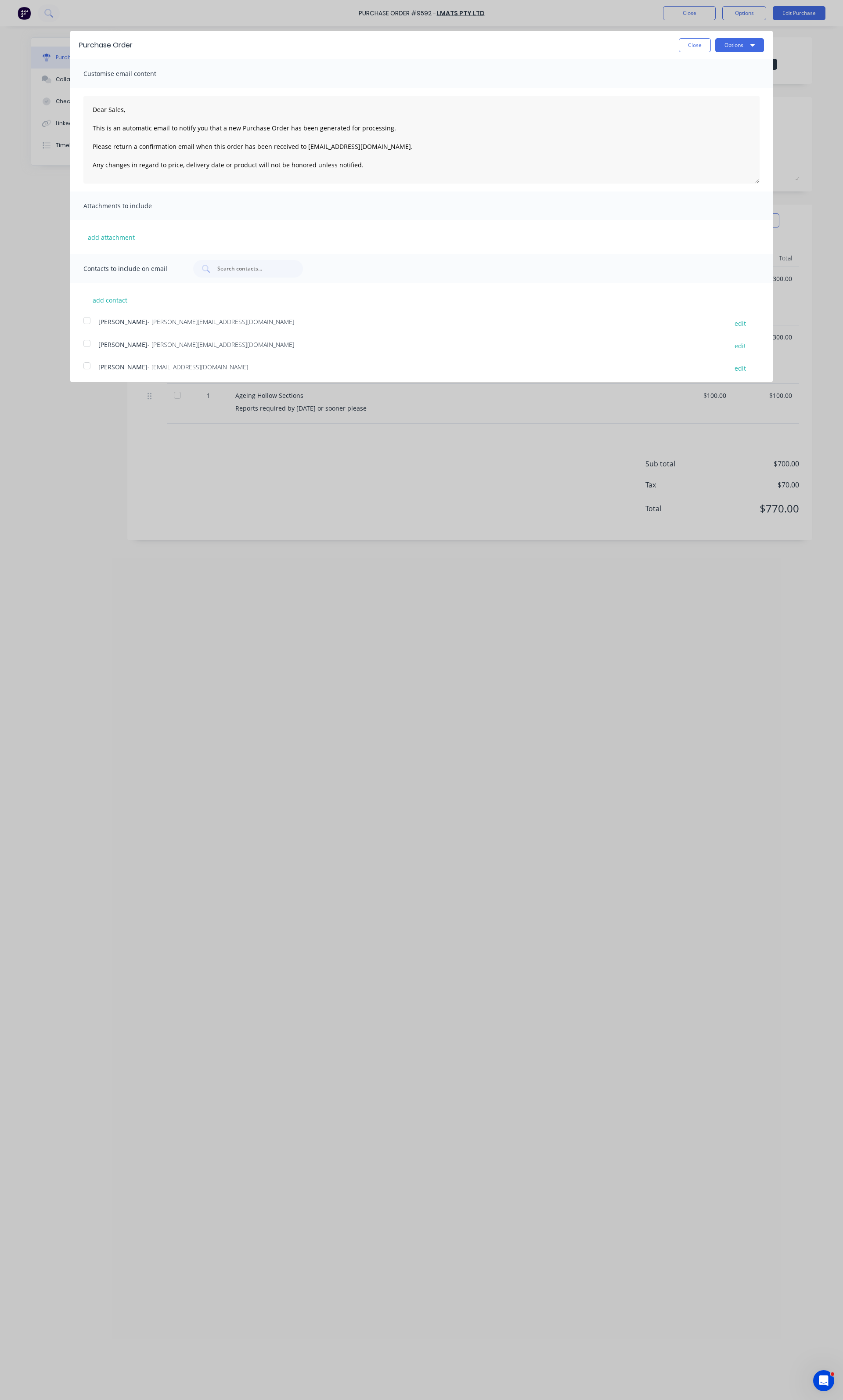
click at [111, 345] on span "[PERSON_NAME]" at bounding box center [123, 344] width 49 height 8
click at [751, 47] on icon "button" at bounding box center [753, 45] width 4 height 7
click at [697, 80] on div "Email" at bounding box center [722, 85] width 67 height 12
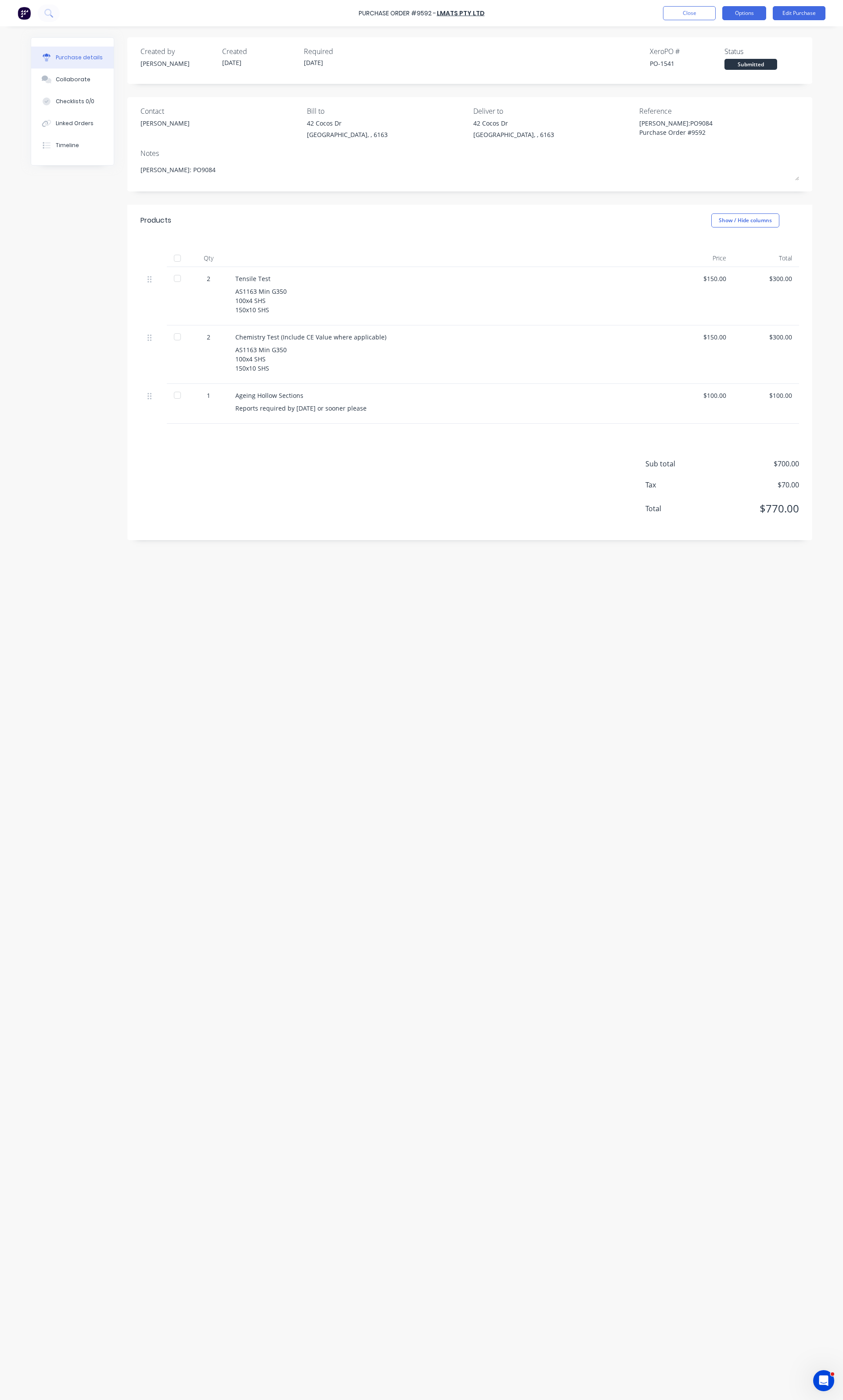
click at [732, 15] on button "Options" at bounding box center [744, 13] width 44 height 14
click at [705, 12] on button "Close" at bounding box center [689, 13] width 53 height 14
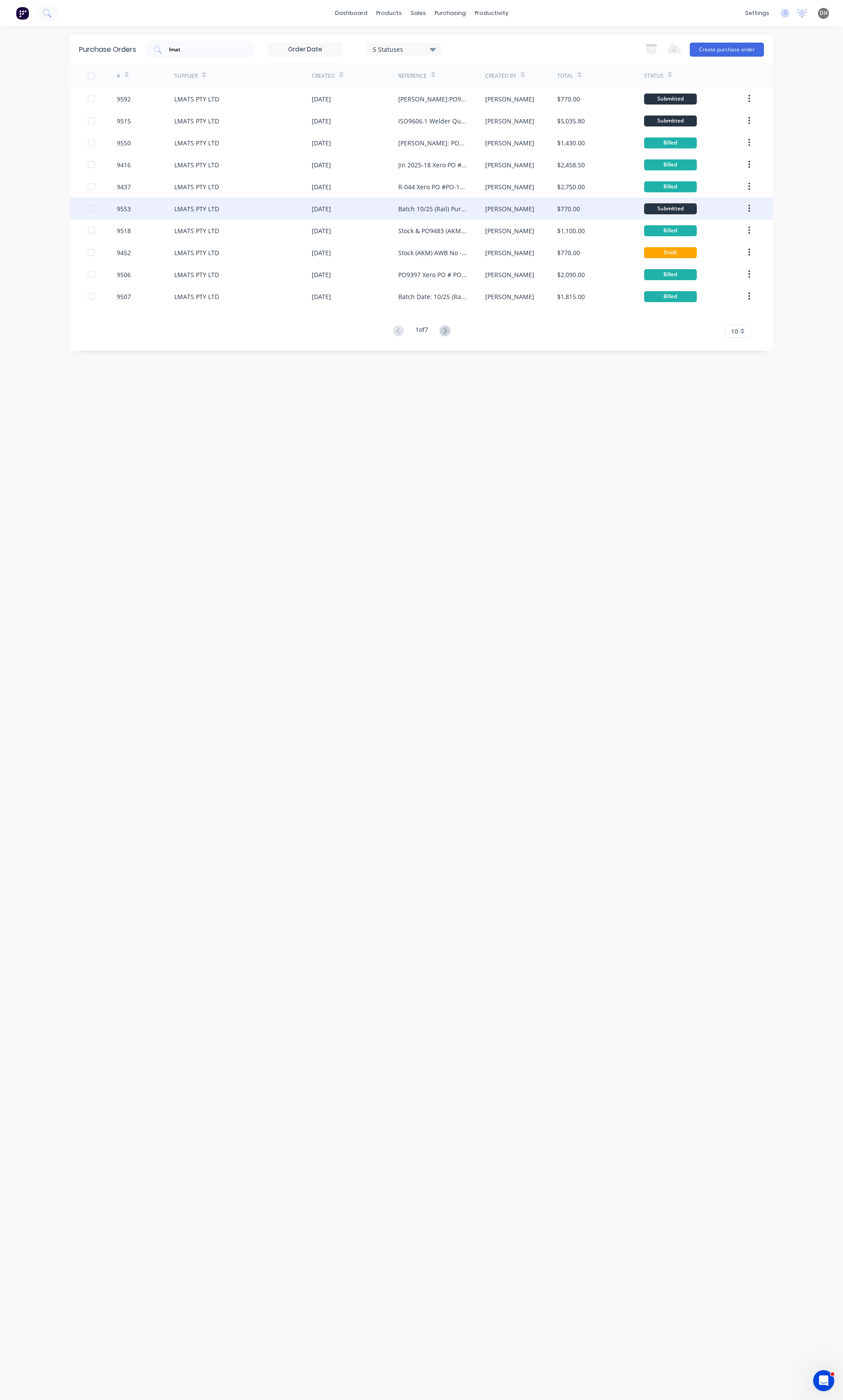
click at [424, 207] on div "Batch 10/25 (Rail) Purchase Order #9553" at bounding box center [433, 209] width 69 height 9
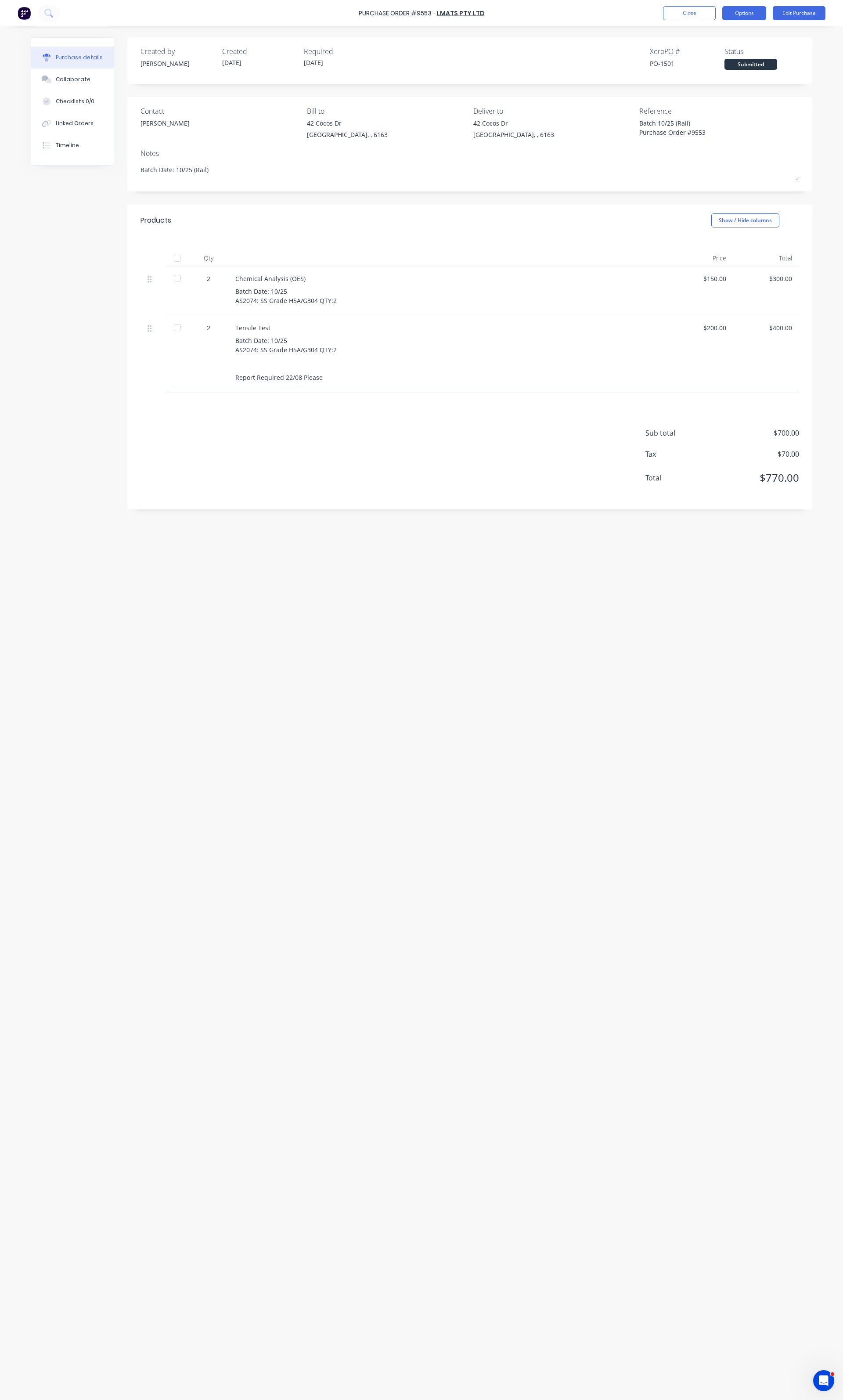
click at [733, 18] on button "Options" at bounding box center [744, 13] width 44 height 14
click at [707, 93] on div "Duplicate" at bounding box center [725, 88] width 67 height 12
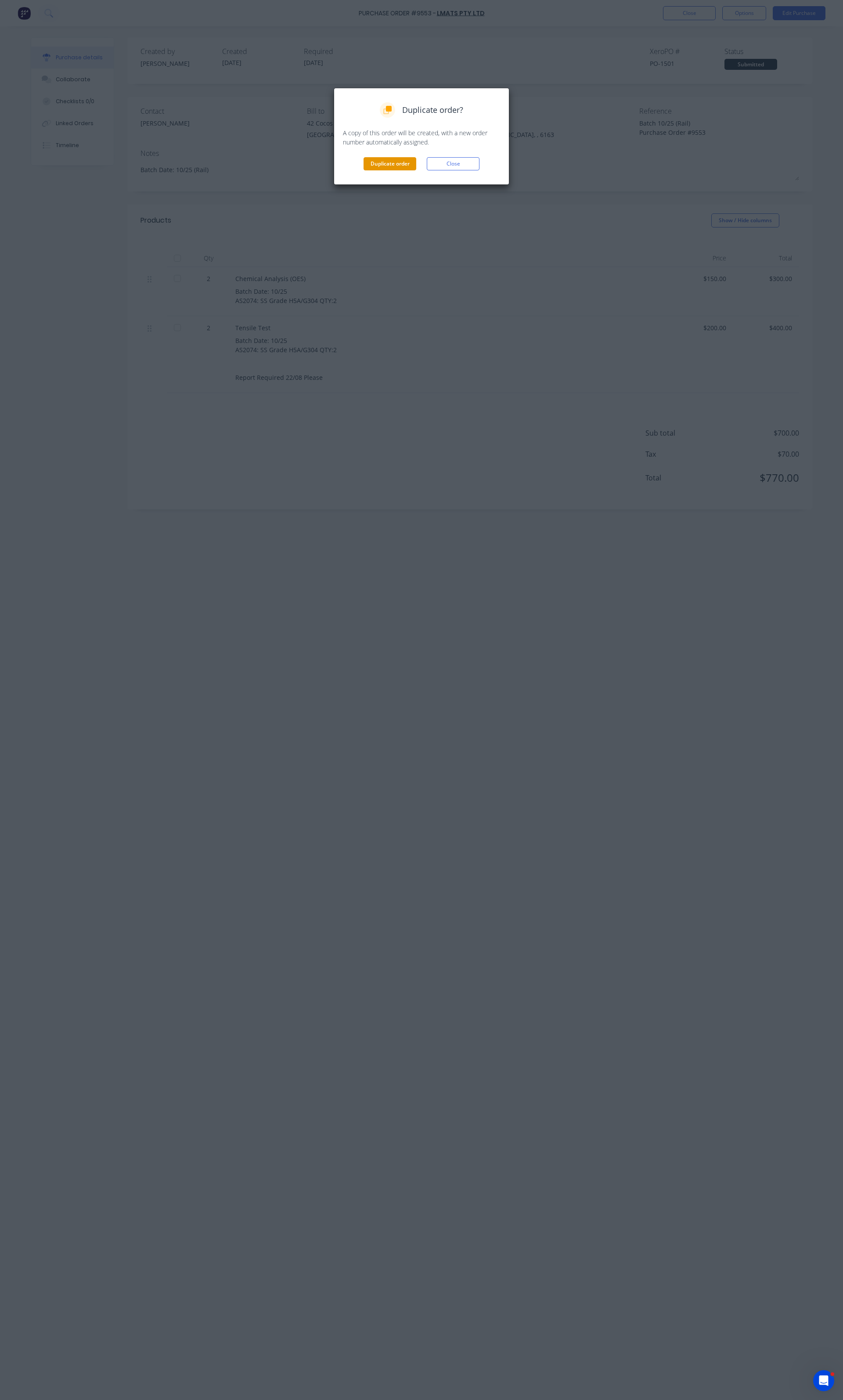
click at [395, 164] on button "Duplicate order" at bounding box center [390, 164] width 53 height 13
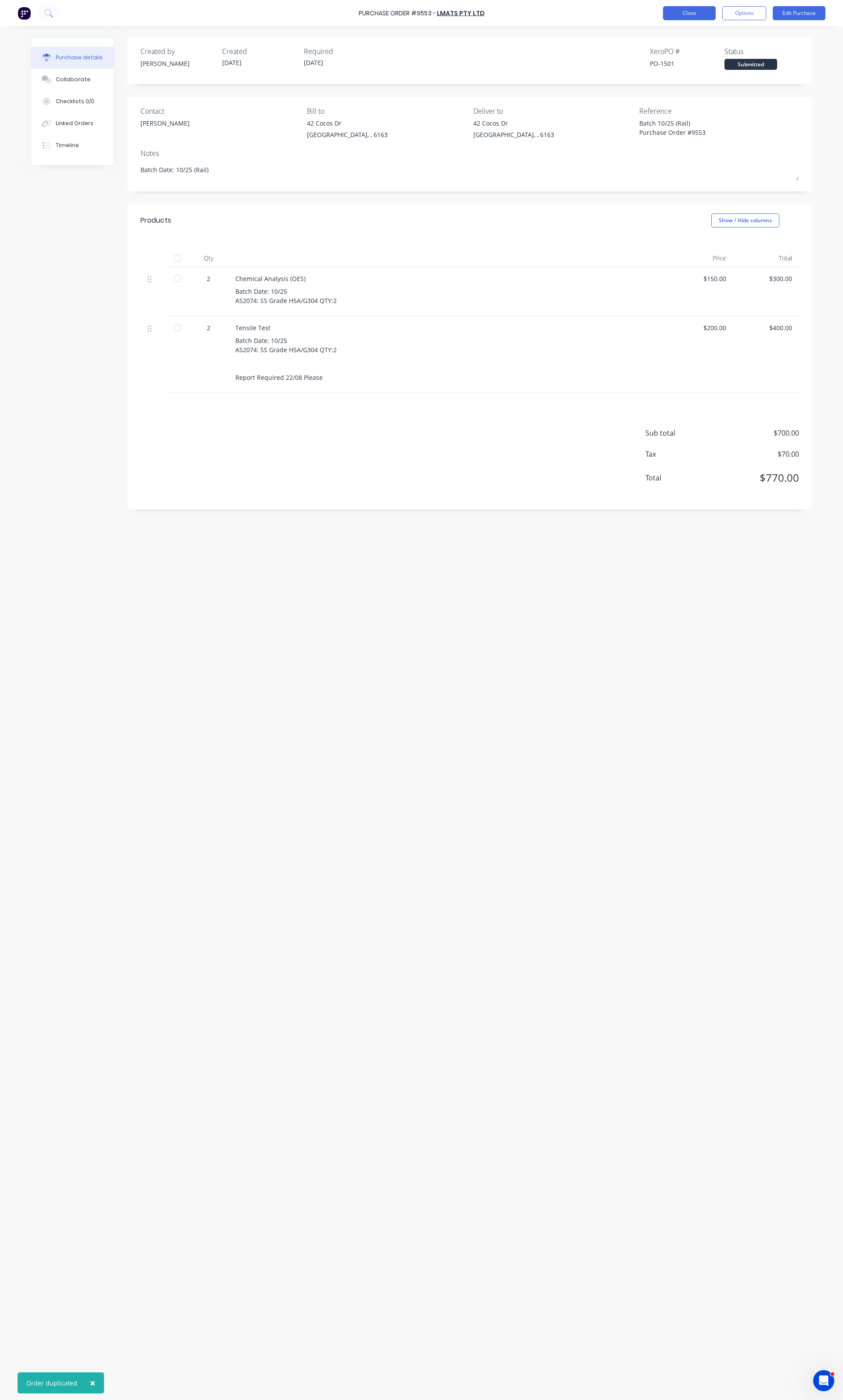
click at [690, 20] on button "Close" at bounding box center [689, 13] width 53 height 14
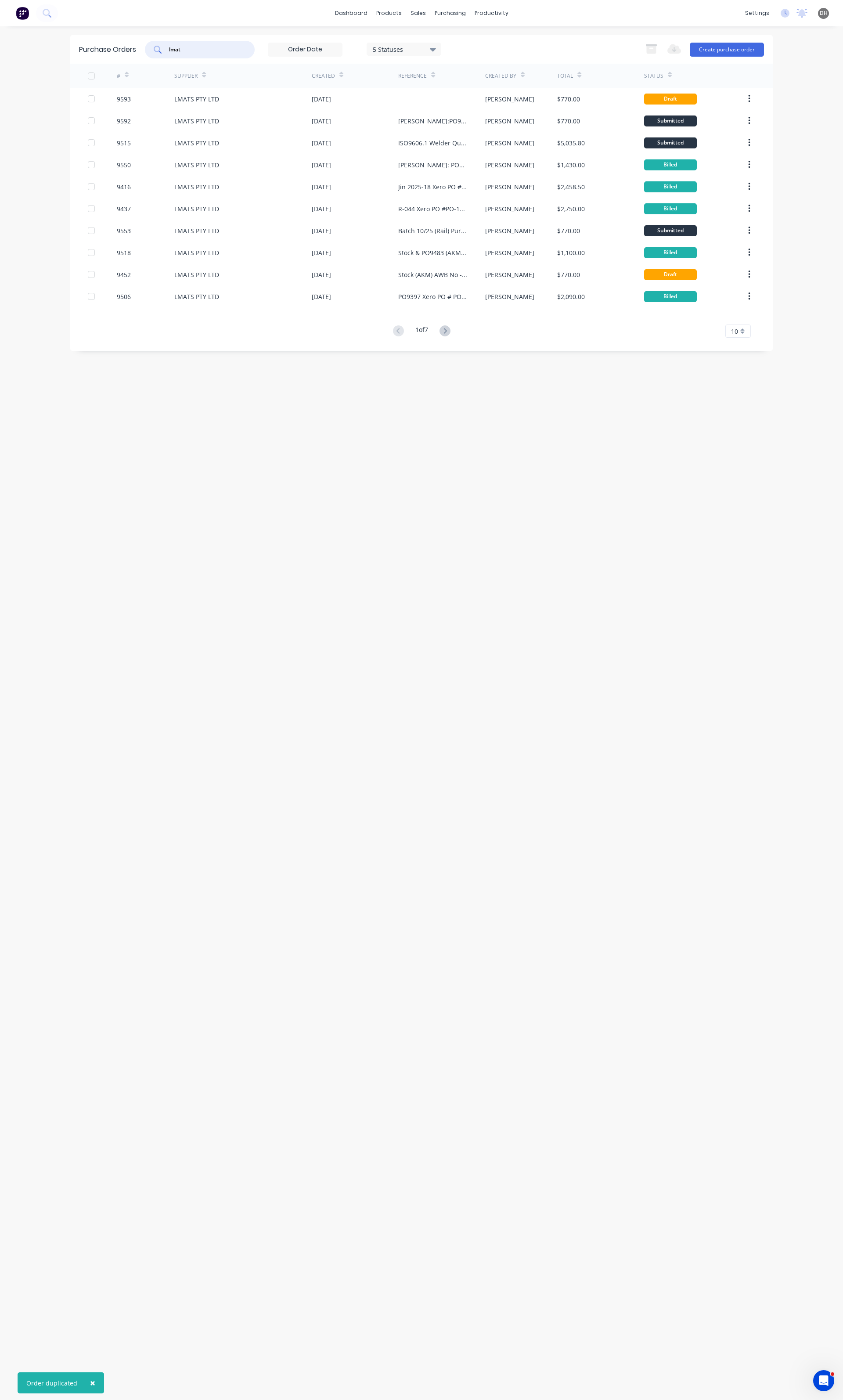
click at [230, 52] on input "lmat" at bounding box center [204, 49] width 73 height 9
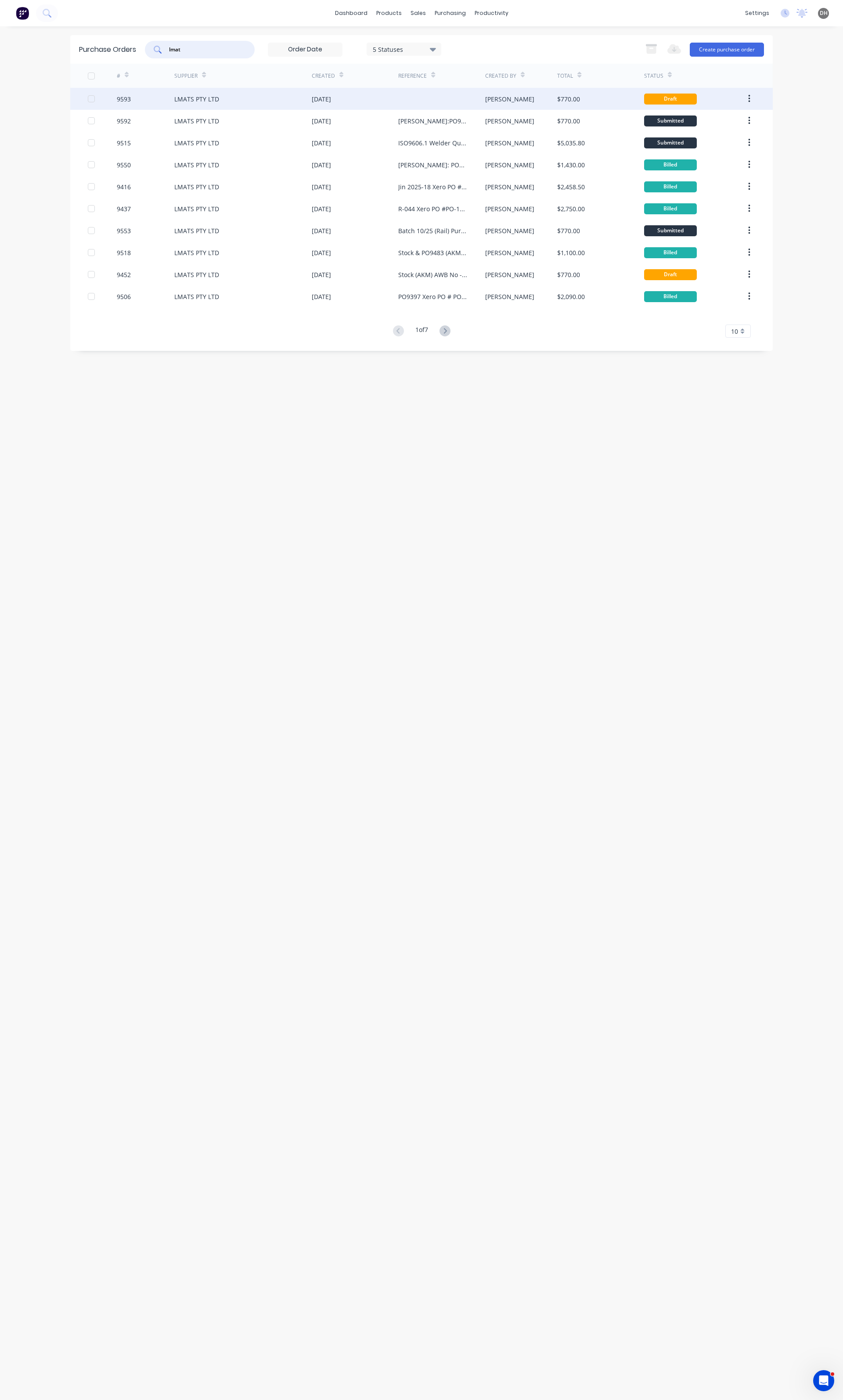
click at [210, 92] on div "LMATS PTY LTD" at bounding box center [243, 99] width 138 height 22
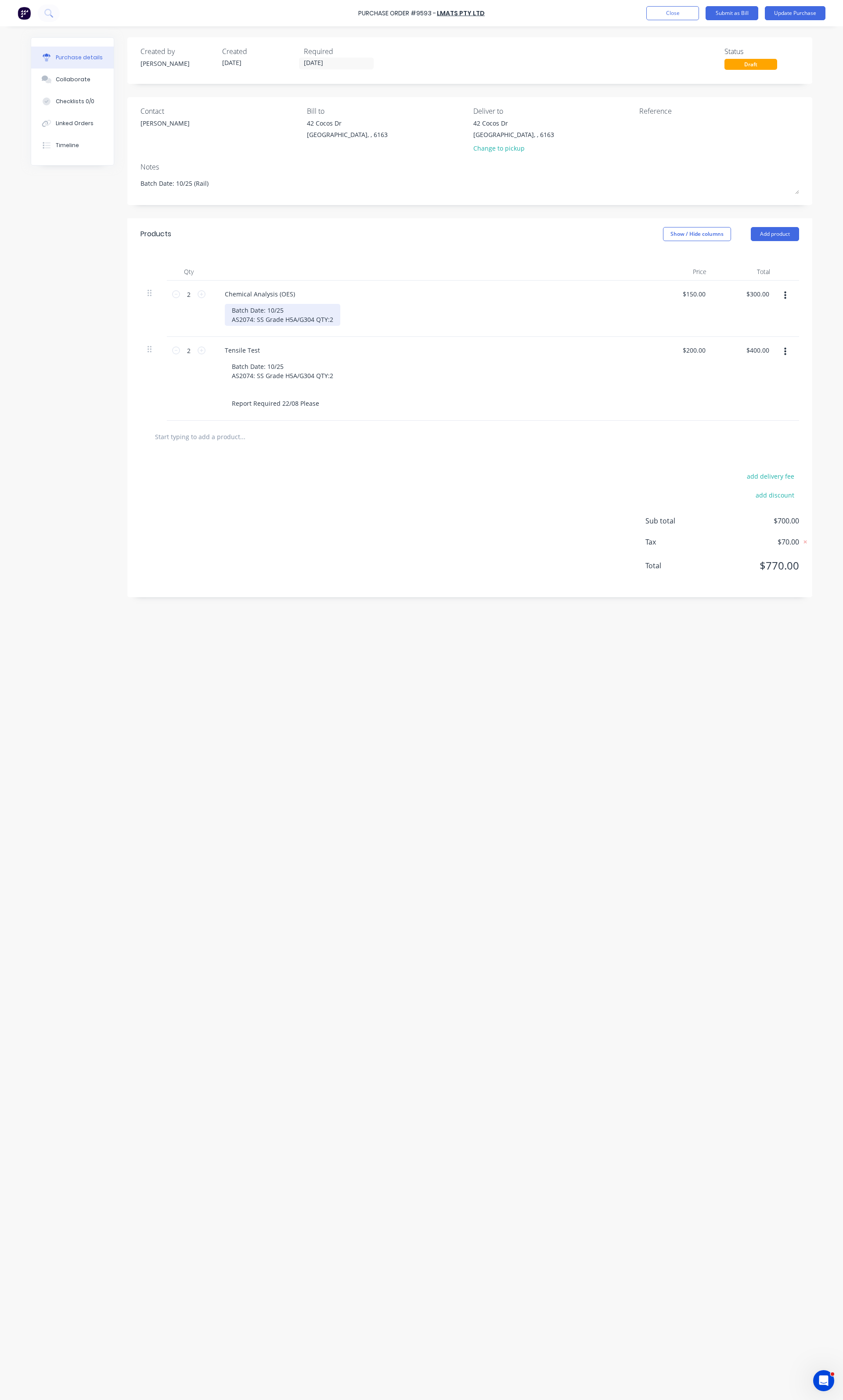
type textarea "x"
drag, startPoint x: 332, startPoint y: 321, endPoint x: 229, endPoint y: 323, distance: 103.0
click at [229, 323] on div "Batch Date: 10/25 AS2074: SS Grade H5A/G304 QTY:2" at bounding box center [283, 315] width 116 height 22
click at [276, 318] on div "Batch Date: 10/25 AS1874-1977" at bounding box center [258, 315] width 66 height 22
drag, startPoint x: 320, startPoint y: 322, endPoint x: 227, endPoint y: 312, distance: 93.5
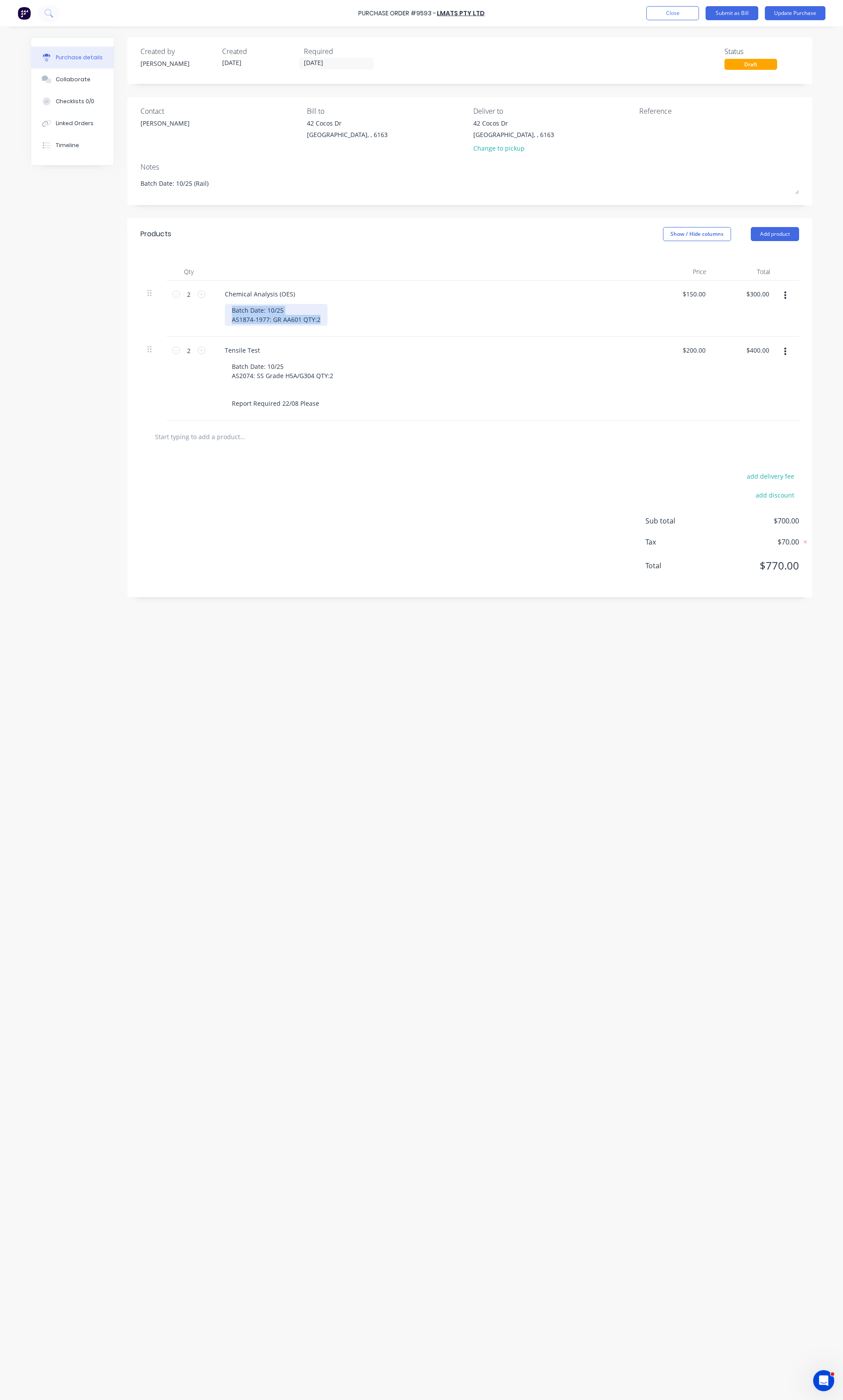
click at [227, 312] on div "Batch Date: 10/25 AS1874-1977: GR AA601 QTY:2" at bounding box center [276, 315] width 103 height 22
copy div "Batch Date: 10/25 AS1874-1977: GR AA601 QTY:2"
type textarea "x"
drag, startPoint x: 331, startPoint y: 380, endPoint x: 232, endPoint y: 362, distance: 100.6
click at [232, 362] on div "Batch Date: 10/25 AS2074: SS Grade H5A/G304 QTY:2 Report Required 22/08 Please" at bounding box center [283, 385] width 116 height 49
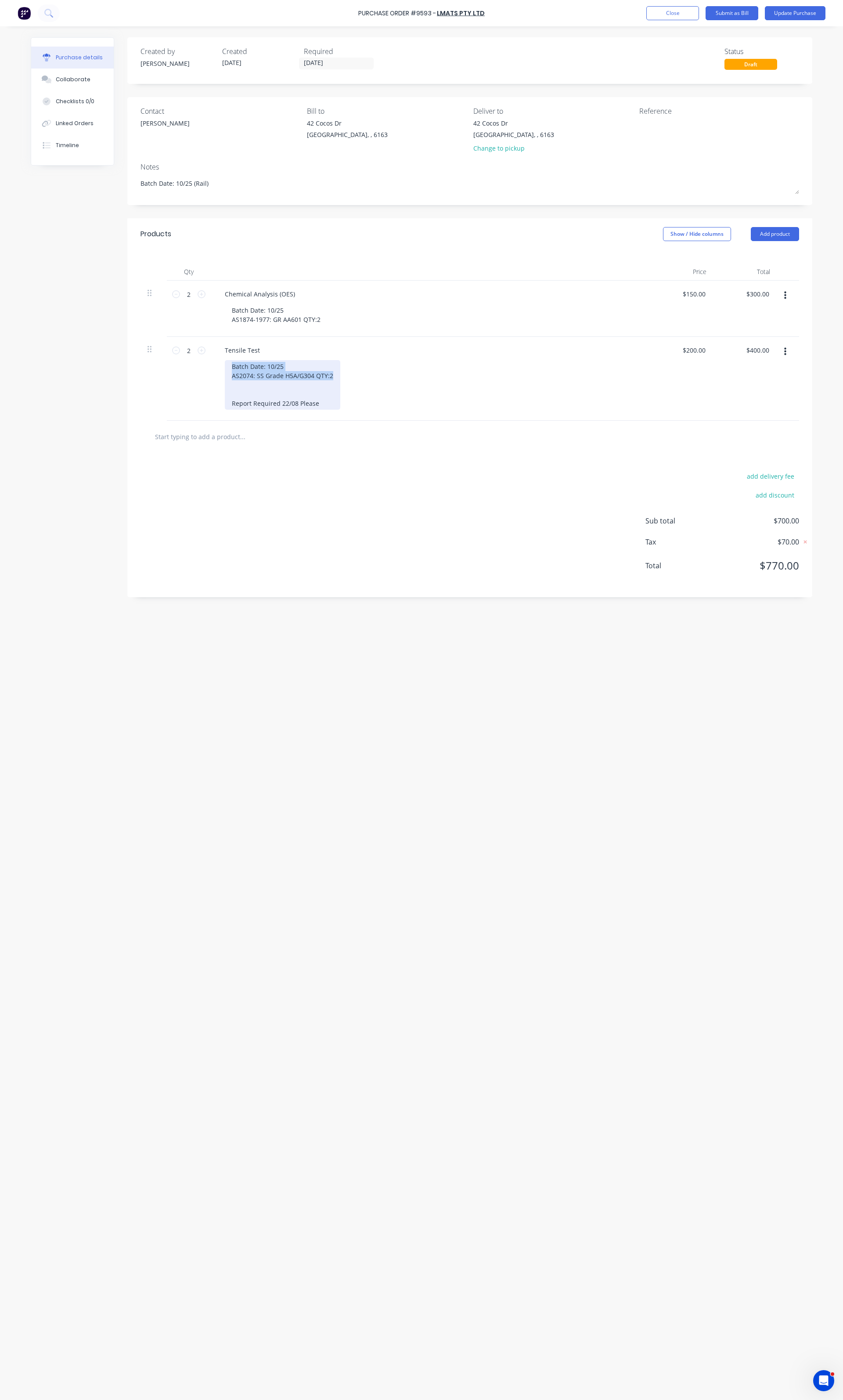
paste div
click at [421, 482] on div "add delivery fee add discount Sub total $700.00 Tax $70.00 Total $770.00" at bounding box center [470, 525] width 685 height 145
click at [331, 58] on label "27/08/25" at bounding box center [336, 64] width 74 height 12
click at [331, 58] on input "27/08/25" at bounding box center [336, 64] width 74 height 11
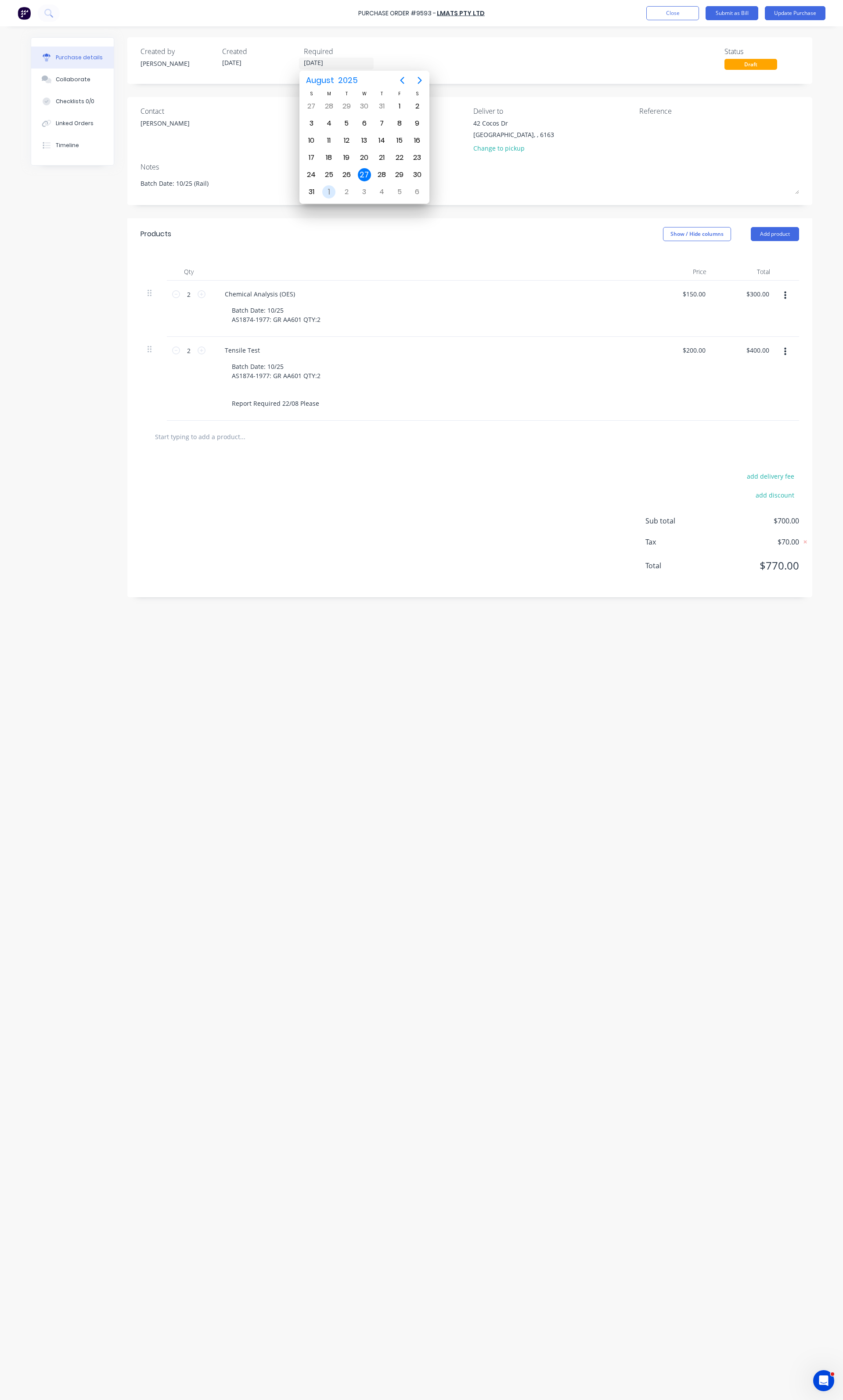
click at [321, 189] on div "Sep 1" at bounding box center [329, 192] width 17 height 17
type textarea "x"
type input "01/09/25"
drag, startPoint x: 432, startPoint y: 13, endPoint x: 355, endPoint y: 8, distance: 77.2
click at [355, 8] on div "Purchase Order #9593 - LMATS PTY LTD Add product Close Submit as Bill Update Pu…" at bounding box center [421, 13] width 843 height 26
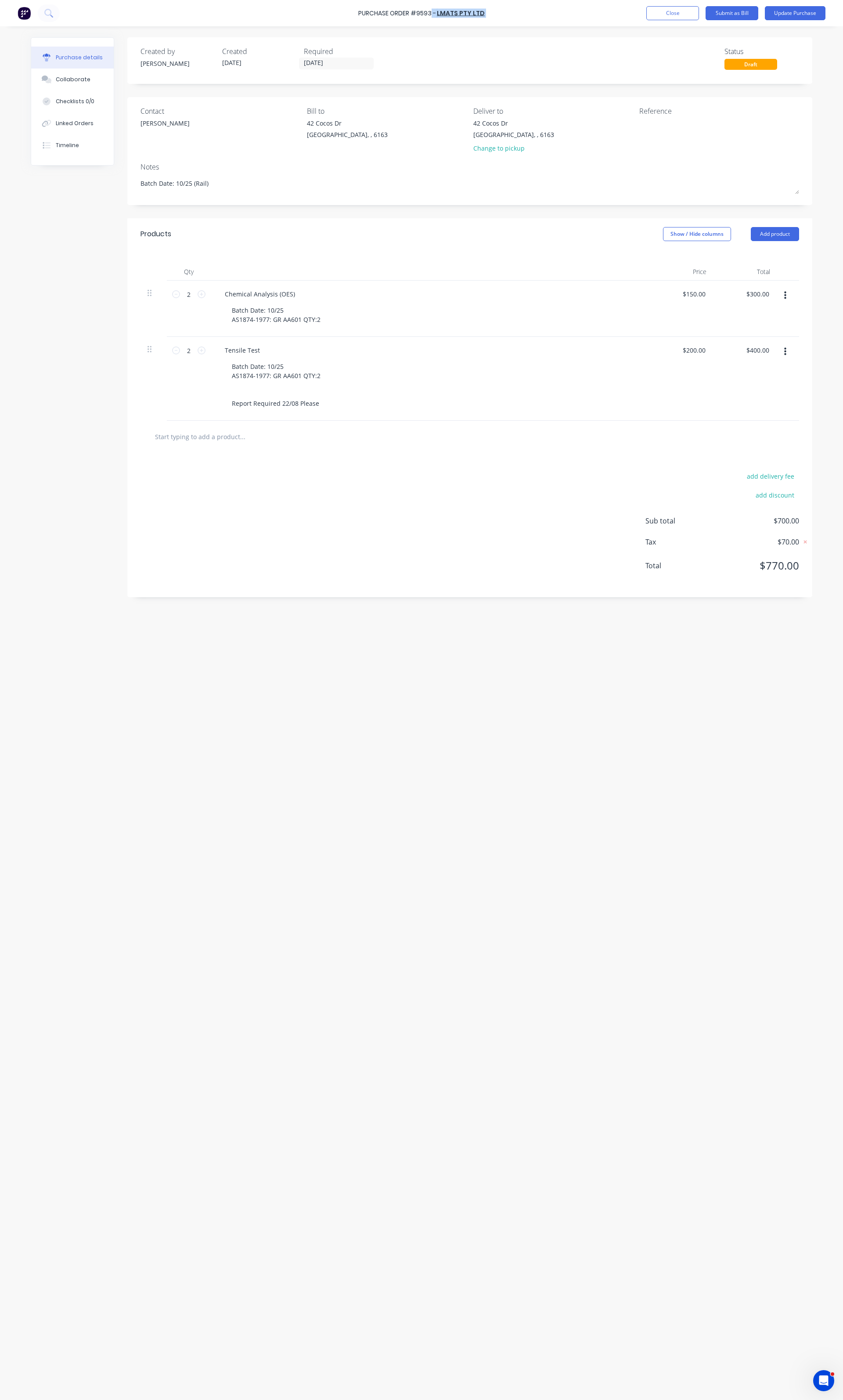
click at [355, 8] on div "Purchase Order #9593 - LMATS PTY LTD Add product Close Submit as Bill Update Pu…" at bounding box center [421, 13] width 843 height 26
type textarea "x"
drag, startPoint x: 360, startPoint y: 11, endPoint x: 436, endPoint y: 12, distance: 76.0
click at [436, 12] on div "Purchase Order #9593 -" at bounding box center [397, 13] width 78 height 9
copy div "Purchase Order #9593"
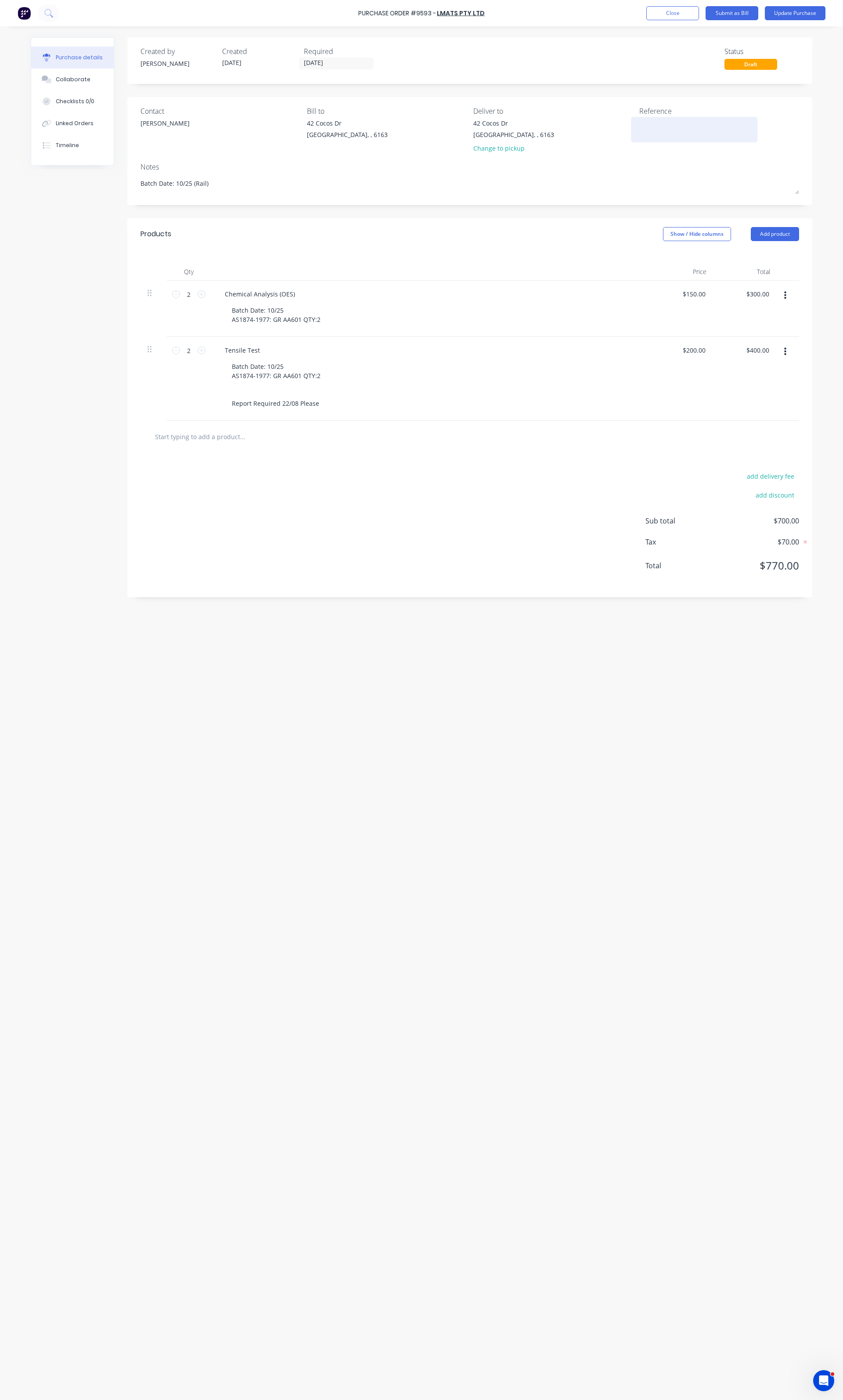
click at [660, 127] on textarea at bounding box center [694, 128] width 110 height 20
paste textarea "Purchase Order #9593"
type textarea "Purchase Order #9593"
type textarea "x"
type textarea "Purchase Order #9593"
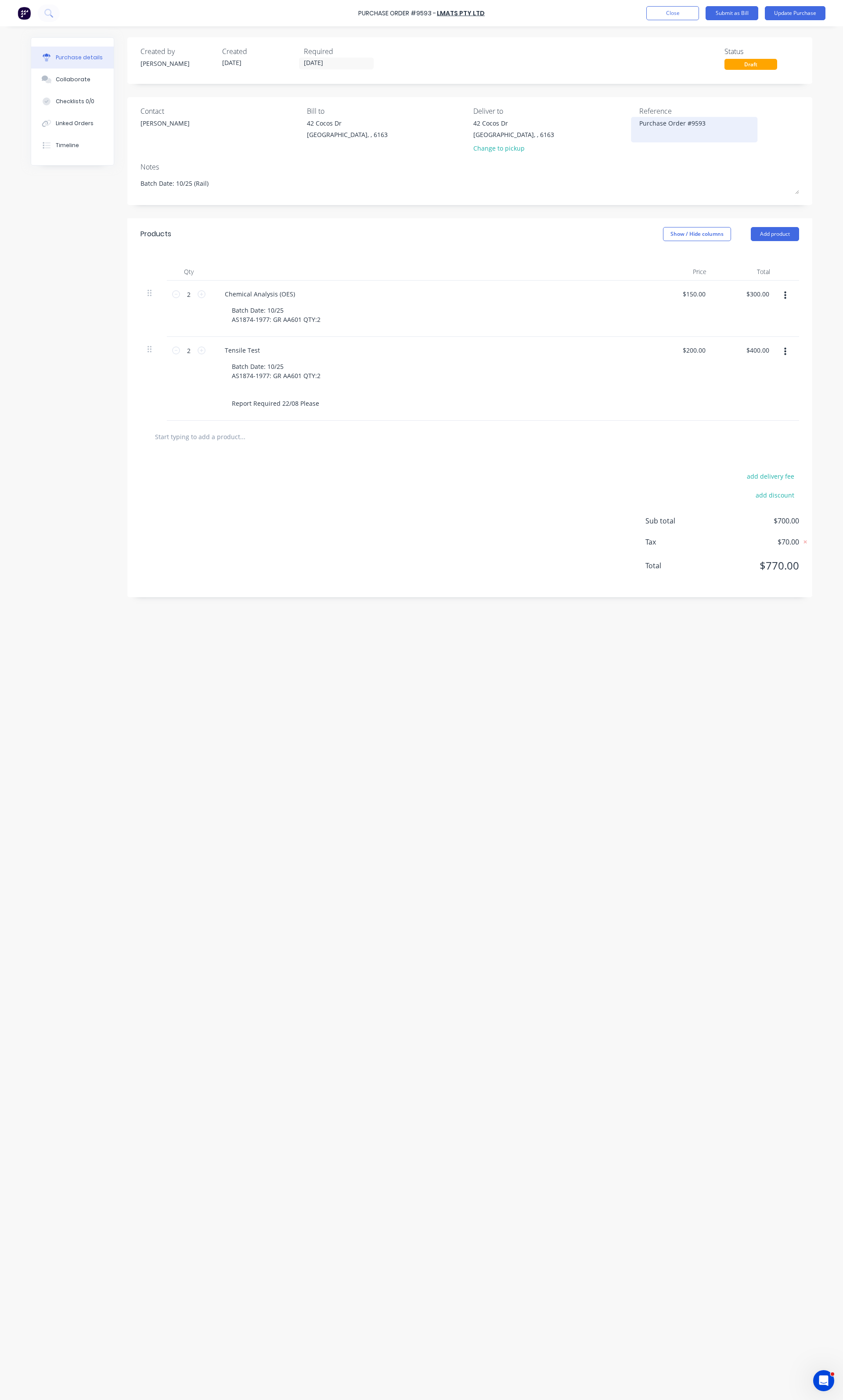
click at [639, 120] on div "Purchase Order #9593" at bounding box center [694, 129] width 110 height 22
drag, startPoint x: 257, startPoint y: 189, endPoint x: 130, endPoint y: 184, distance: 127.1
click at [130, 184] on div "Contact Alex Bill to 42 Cocos Dr Bibra Lake, , 6163 Deliver to 42 Cocos Dr Bibr…" at bounding box center [470, 151] width 685 height 108
click at [640, 124] on textarea "Purchase Order #9593" at bounding box center [694, 128] width 110 height 20
type textarea "x"
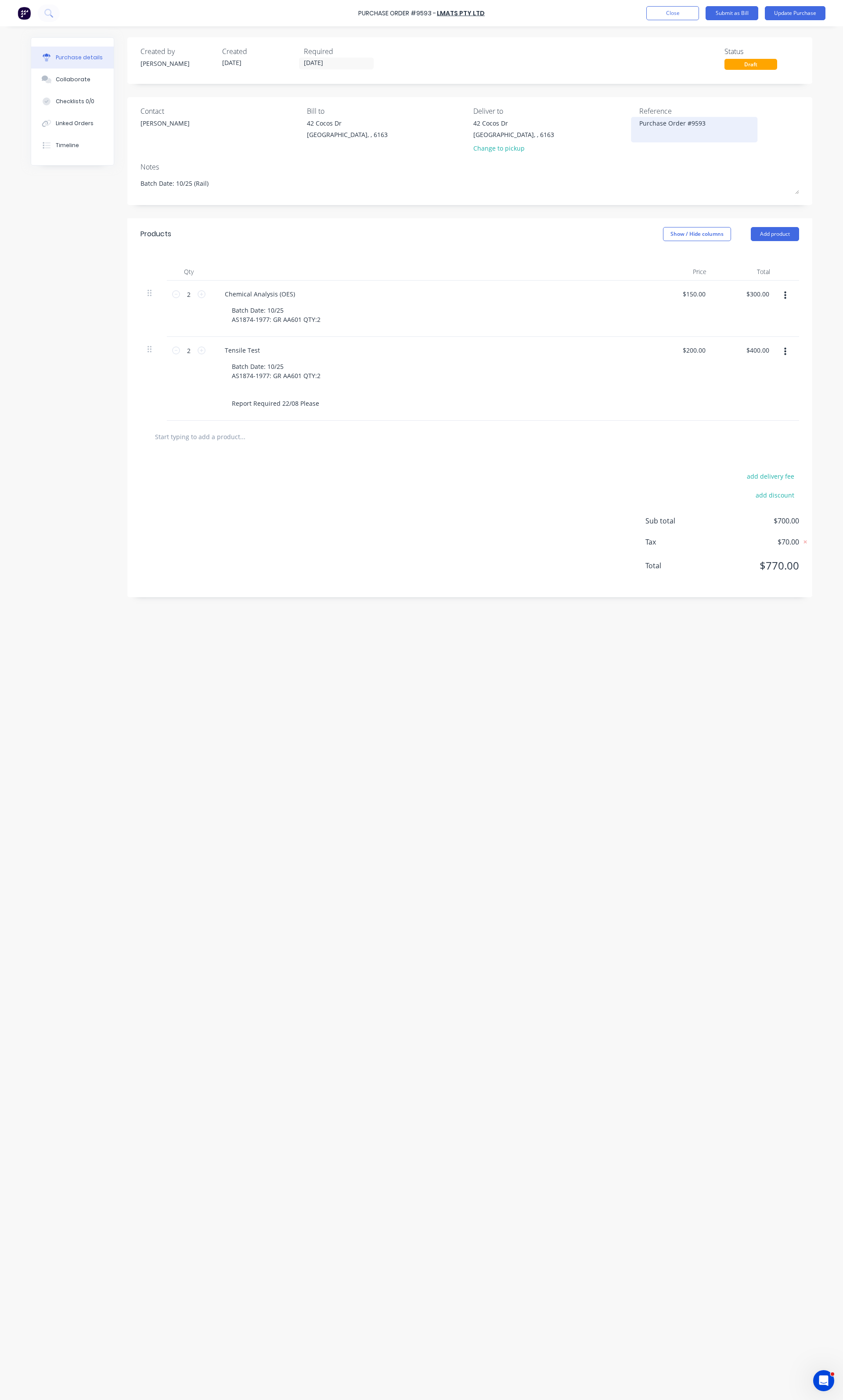
type textarea "Purchase Order #9593"
paste textarea "Batch Date: 10/25 (Rail)"
type textarea "x"
type textarea "Batch Date: 10/25 (Rail) Purchase Order #9593"
type textarea "x"
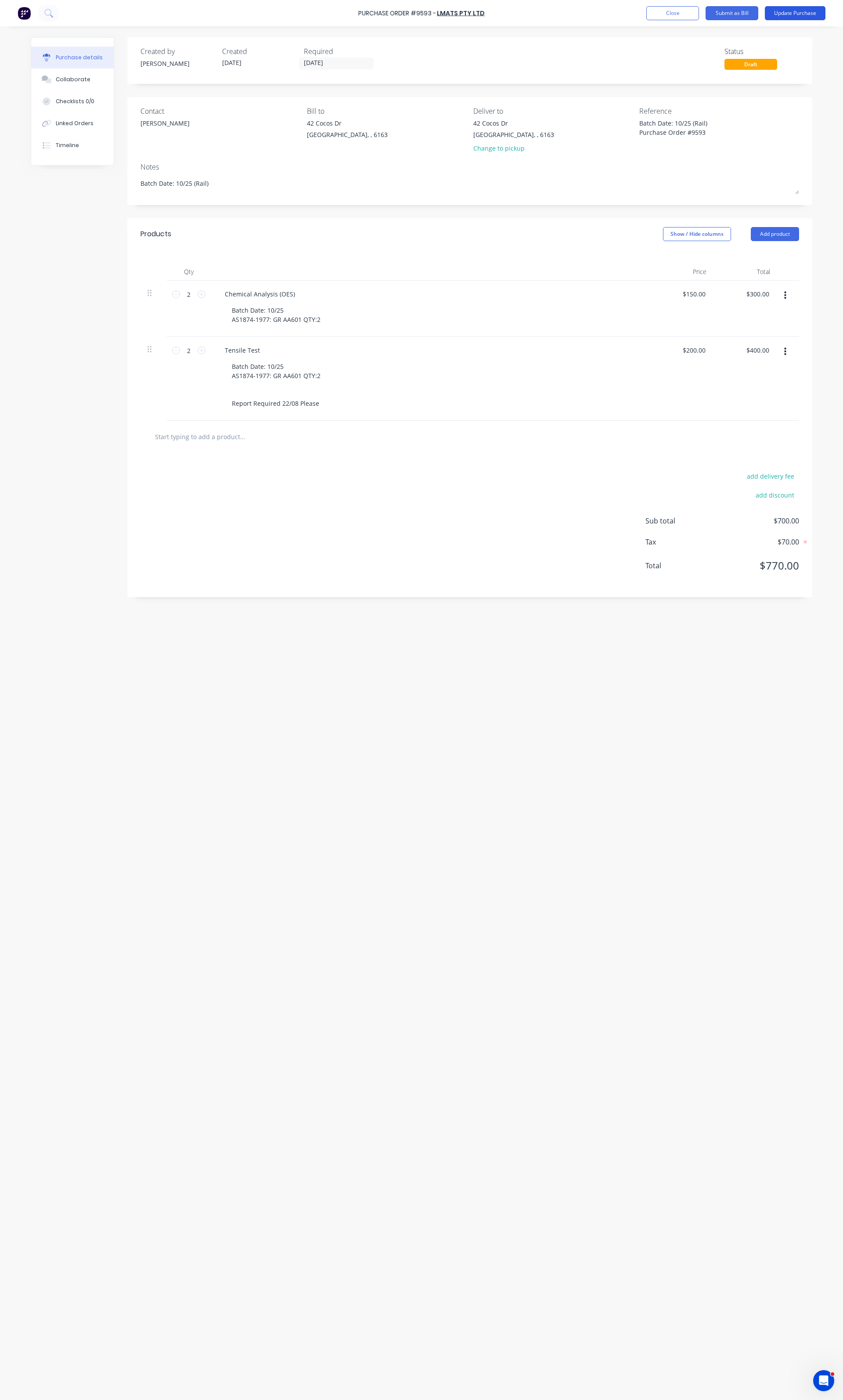
type textarea "Batch Date: 10/25 (Rail) Purchase Order #9593"
click at [810, 16] on button "Update Purchase" at bounding box center [796, 13] width 61 height 14
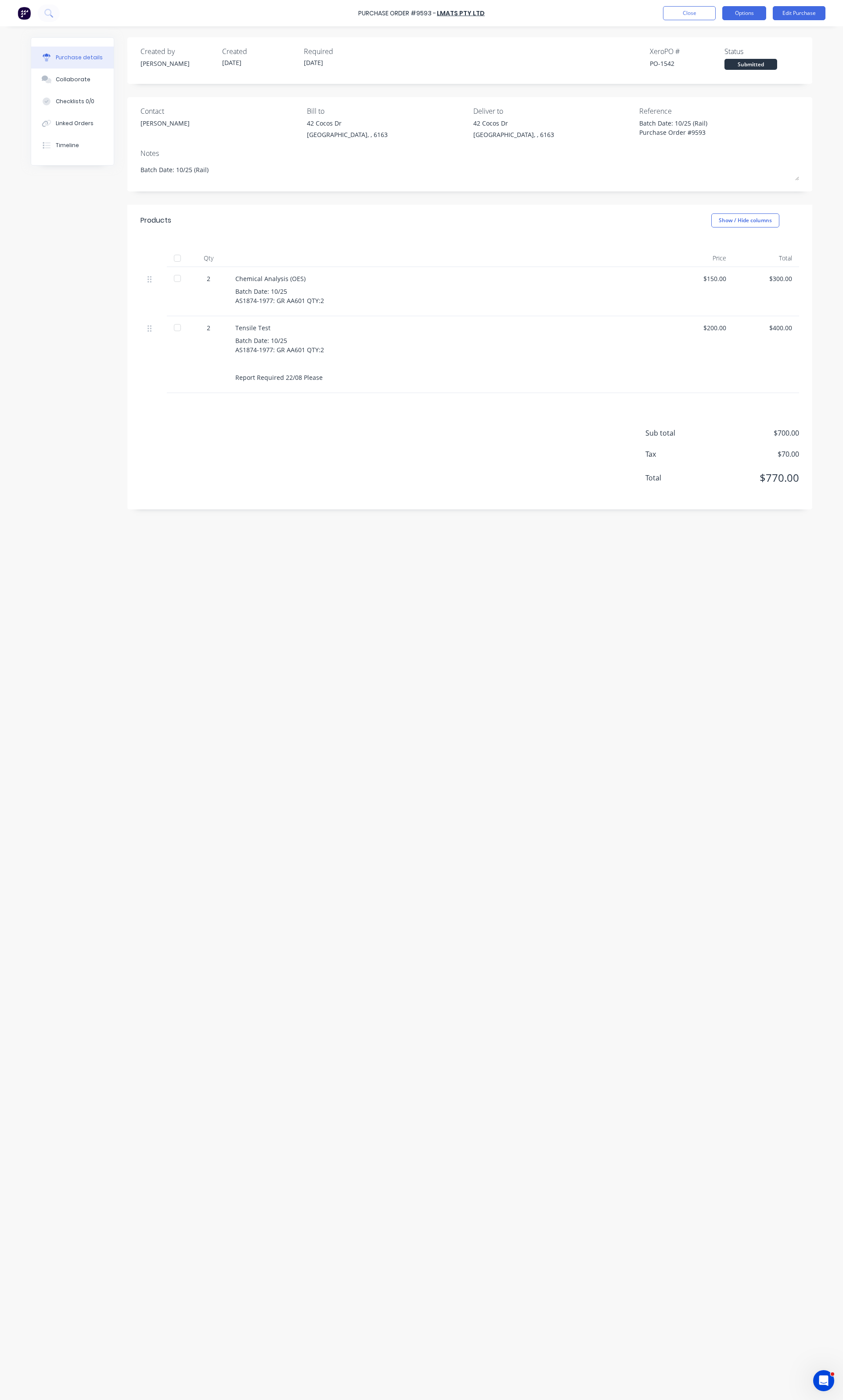
click at [757, 16] on button "Options" at bounding box center [744, 13] width 44 height 14
click at [810, 12] on button "Edit Purchase" at bounding box center [799, 13] width 53 height 14
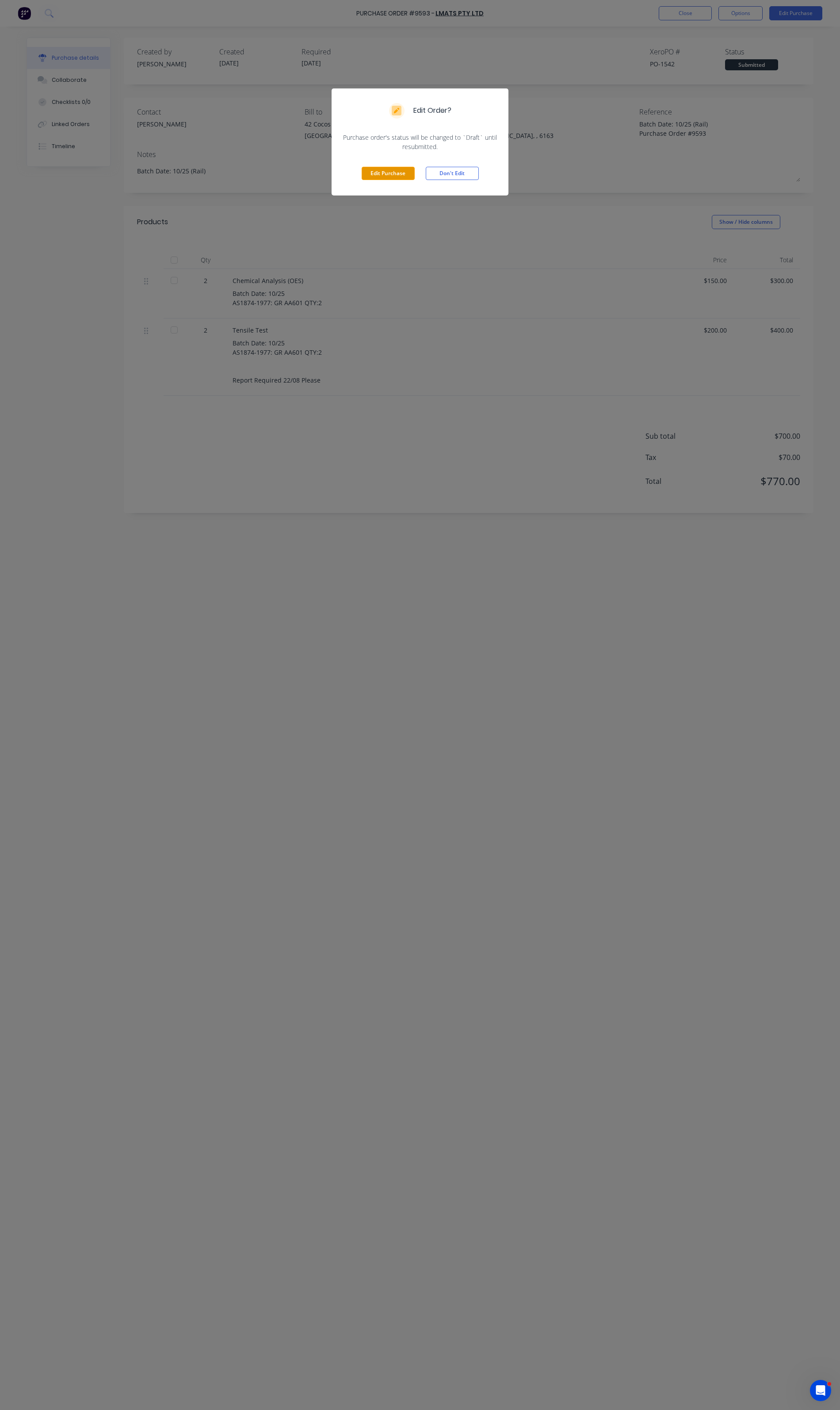
click at [405, 172] on button "Edit Purchase" at bounding box center [388, 174] width 53 height 13
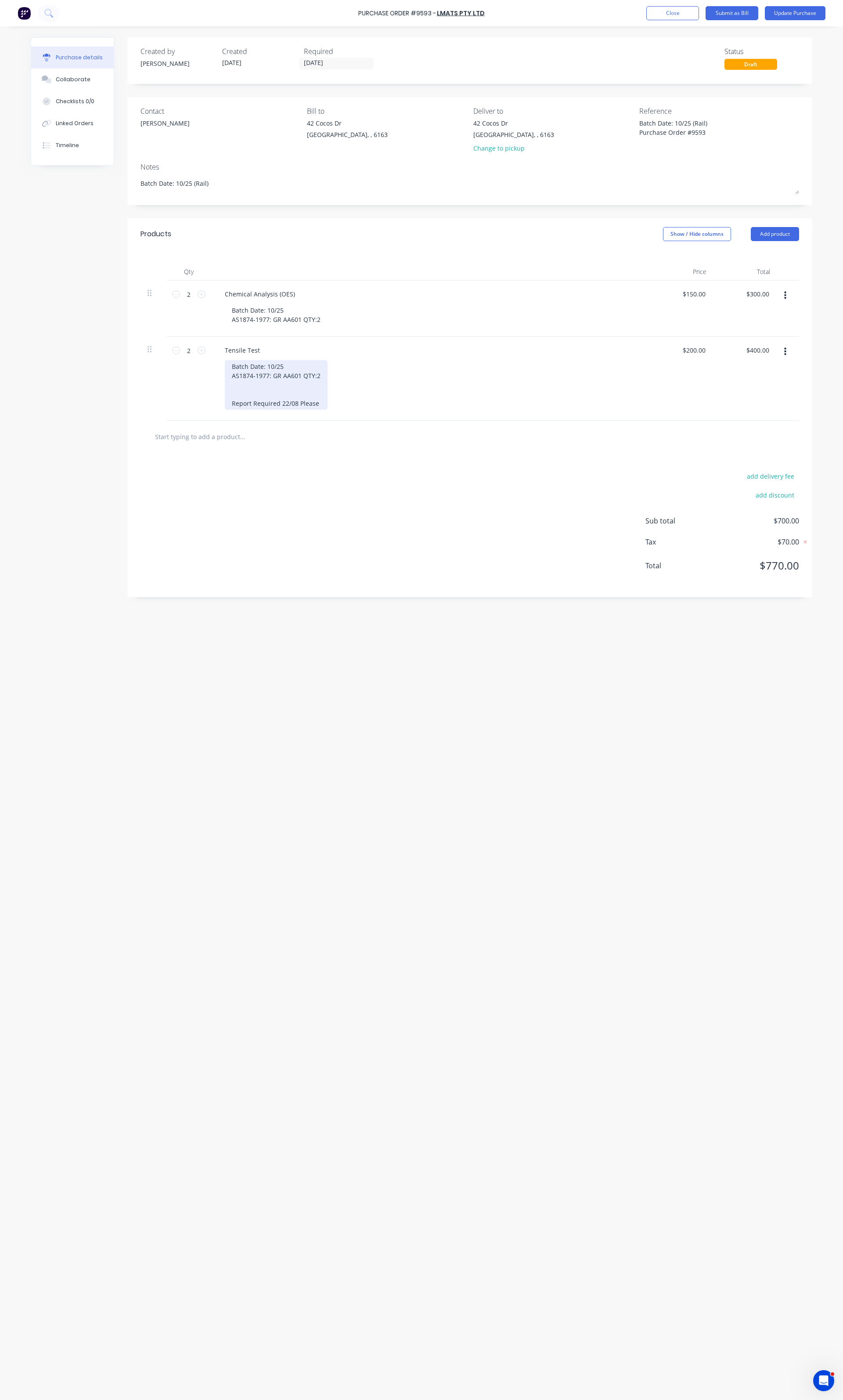
type textarea "x"
click at [287, 406] on div "Batch Date: 10/25 AS1874-1977: GR AA601 QTY:2 Report Required 22/08 Please" at bounding box center [276, 385] width 103 height 49
click at [788, 20] on button "Update Purchase" at bounding box center [796, 13] width 61 height 14
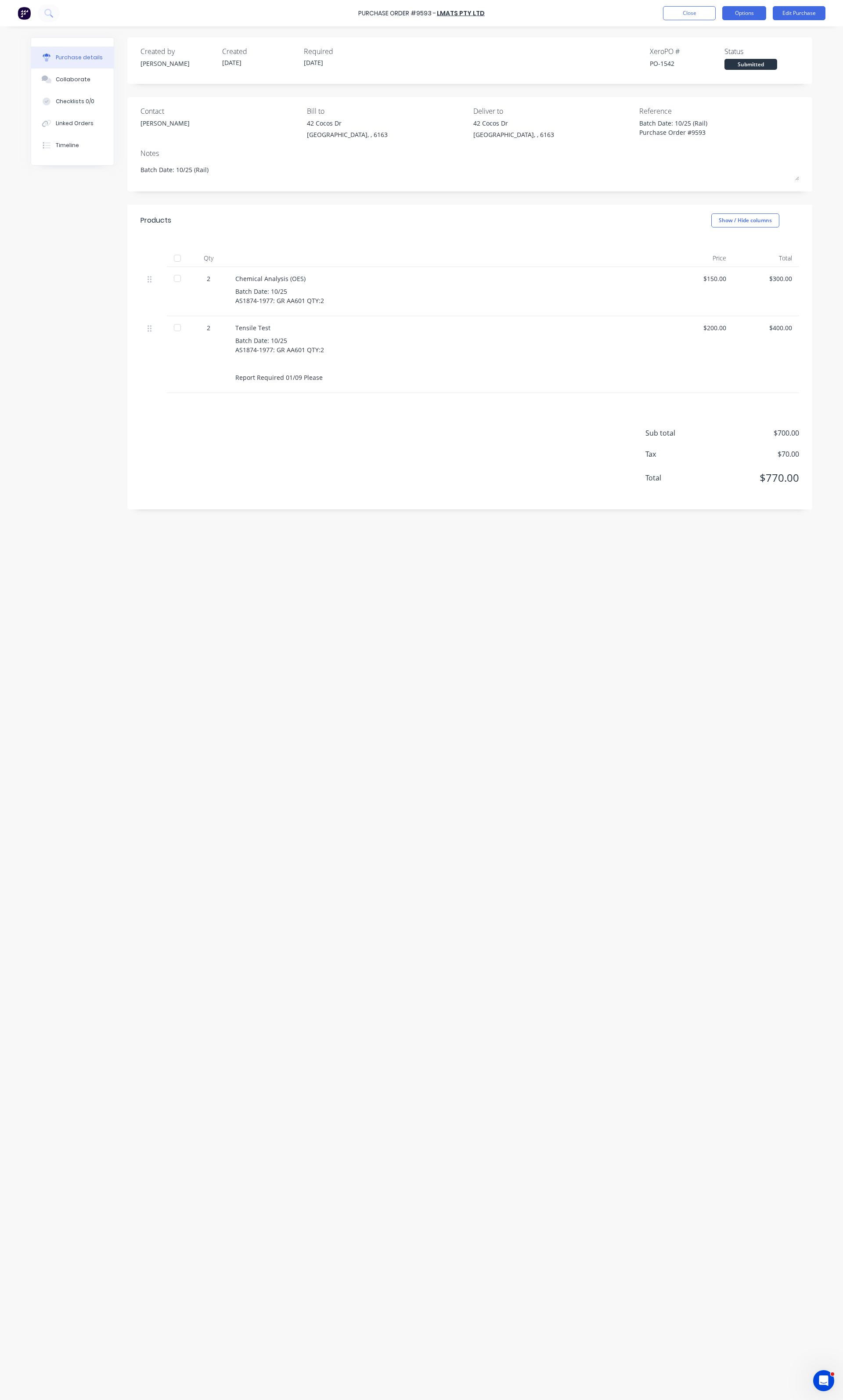
click at [751, 18] on button "Options" at bounding box center [744, 13] width 44 height 14
click at [736, 24] on div "Print / Email Convert to Bill Split order Duplicate Change supplier Archive" at bounding box center [725, 79] width 84 height 110
click at [733, 27] on button "Print / Email" at bounding box center [725, 35] width 84 height 17
click at [704, 64] on button "Without pricing" at bounding box center [725, 71] width 84 height 17
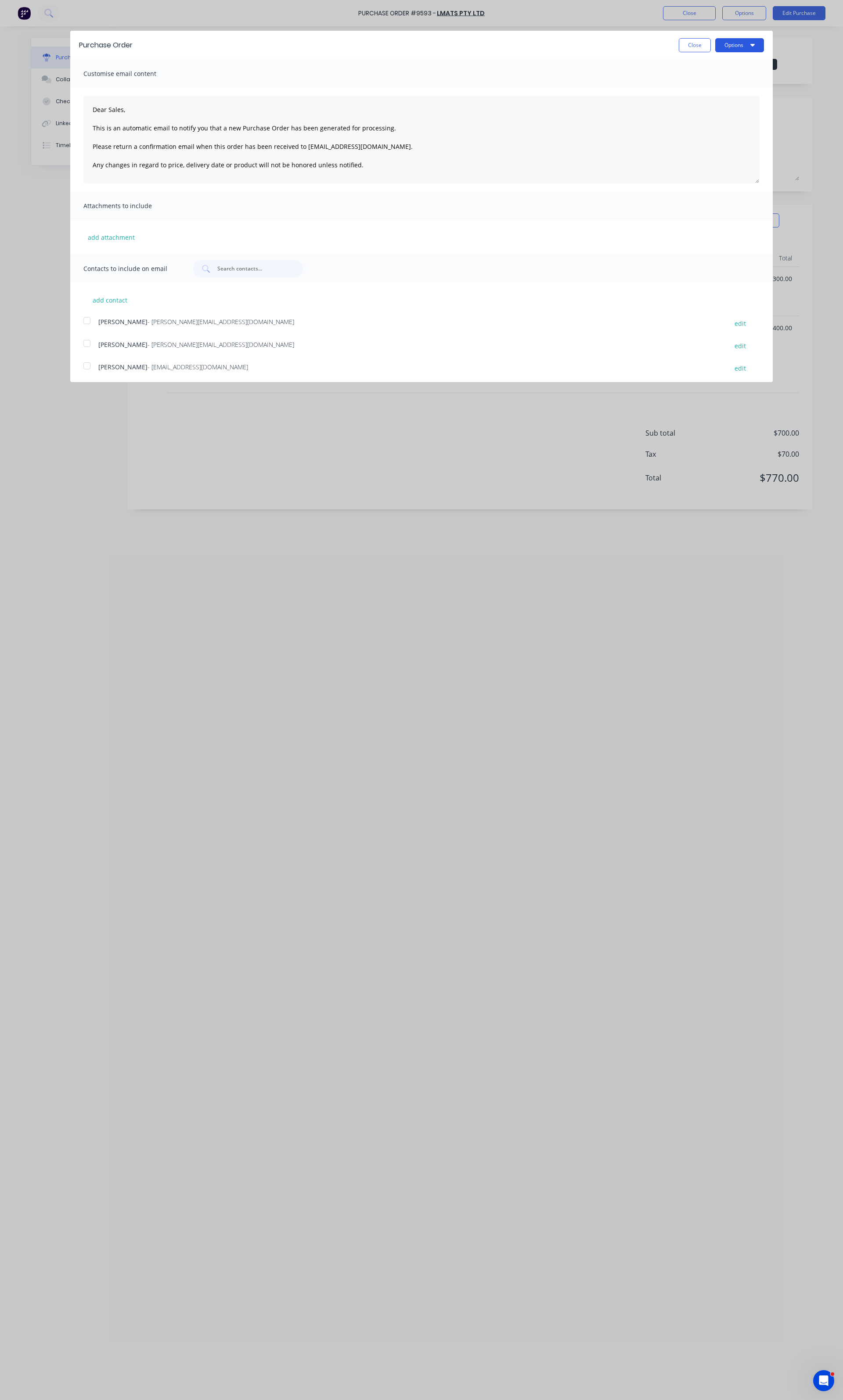
click at [733, 45] on button "Options" at bounding box center [740, 45] width 49 height 14
click at [708, 65] on div "Print" at bounding box center [722, 67] width 67 height 12
click at [682, 48] on button "Close" at bounding box center [695, 45] width 32 height 14
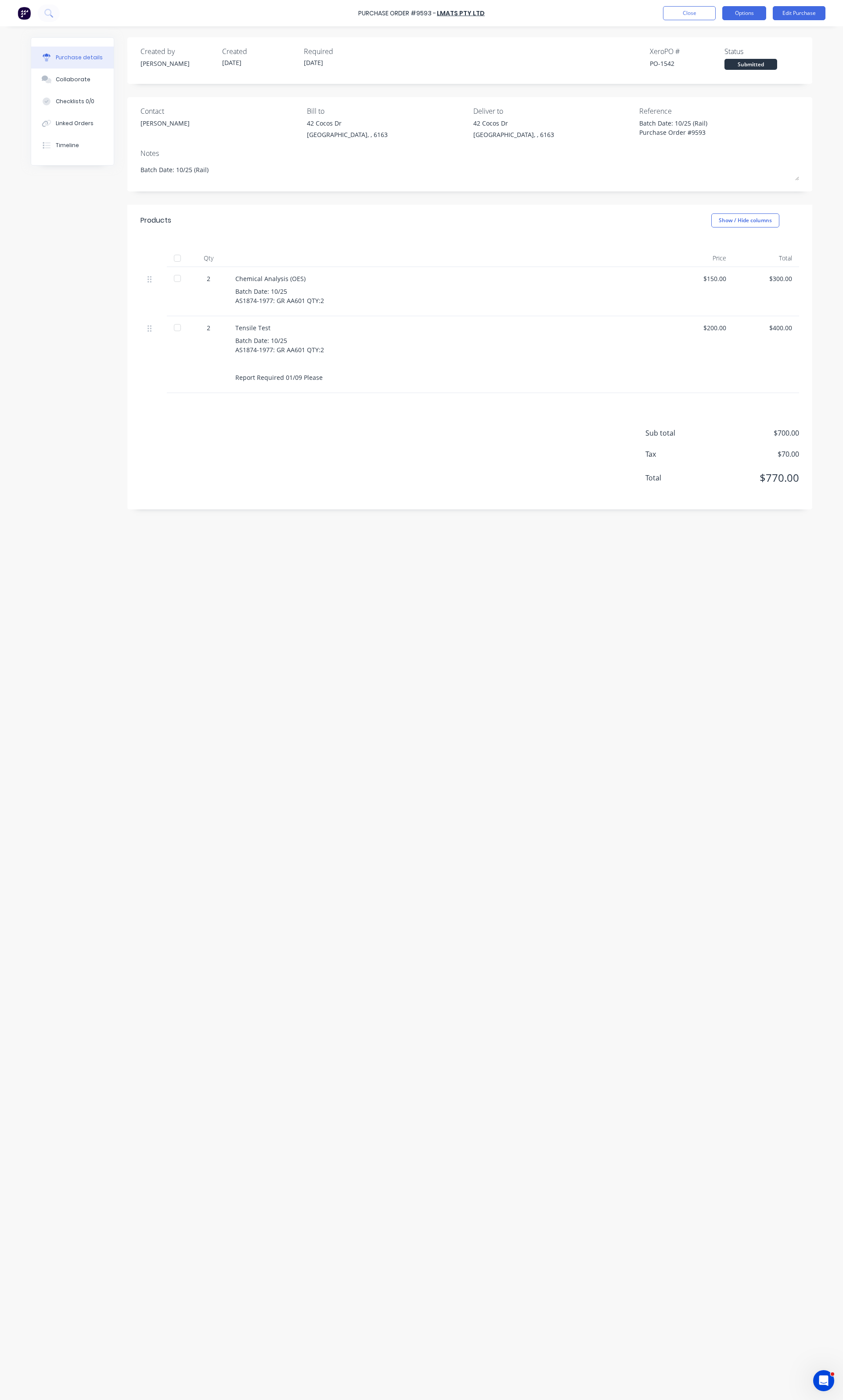
click at [747, 20] on button "Options" at bounding box center [744, 13] width 44 height 14
click at [724, 37] on div "Print / Email" at bounding box center [725, 35] width 67 height 12
click at [719, 56] on div "With pricing" at bounding box center [725, 53] width 67 height 12
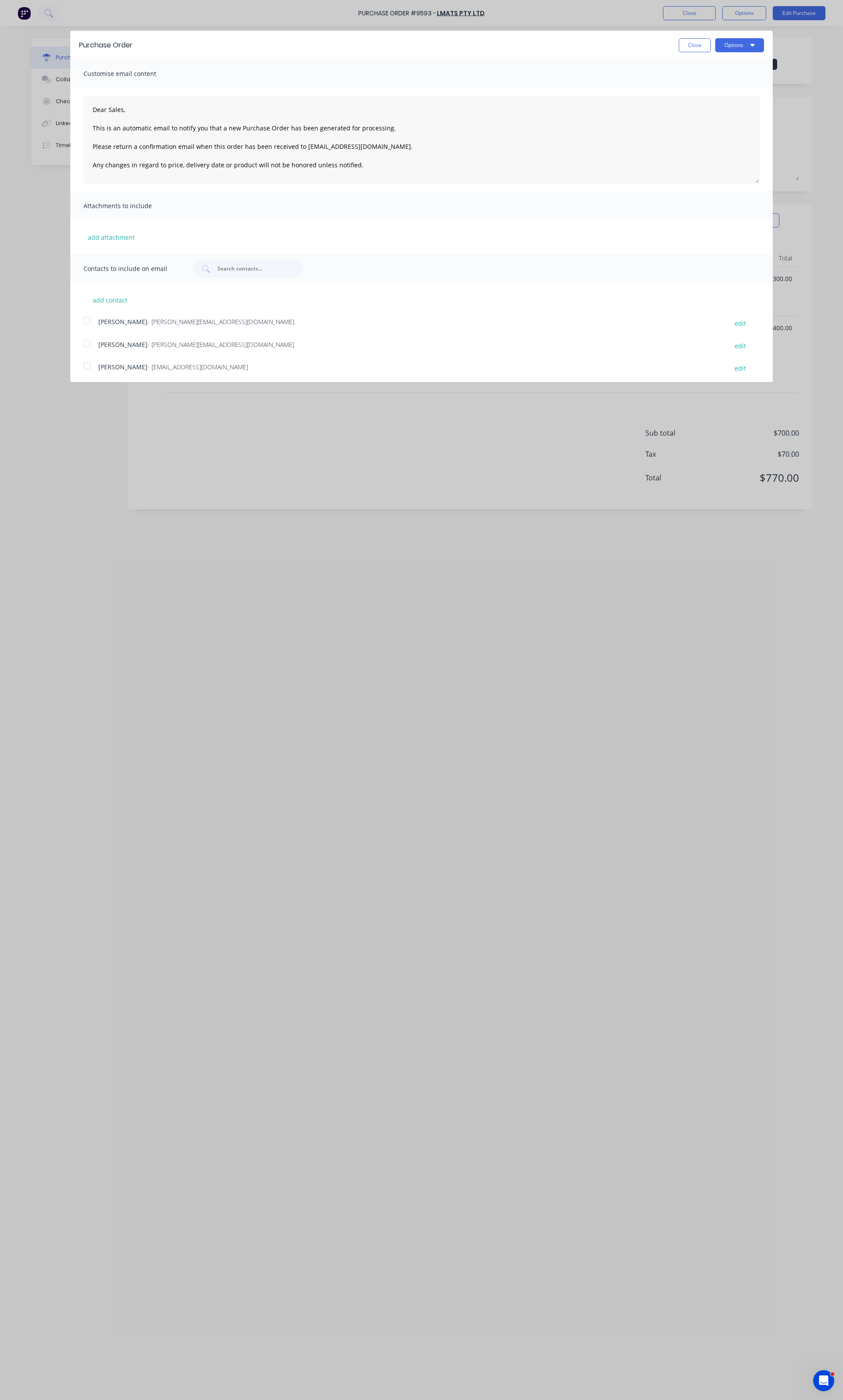
click at [113, 350] on div "Daniel Hartigan - daniel@falconeng95.com.au" at bounding box center [409, 346] width 621 height 12
click at [729, 49] on button "Options" at bounding box center [740, 45] width 49 height 14
click at [698, 78] on button "Email" at bounding box center [722, 85] width 84 height 17
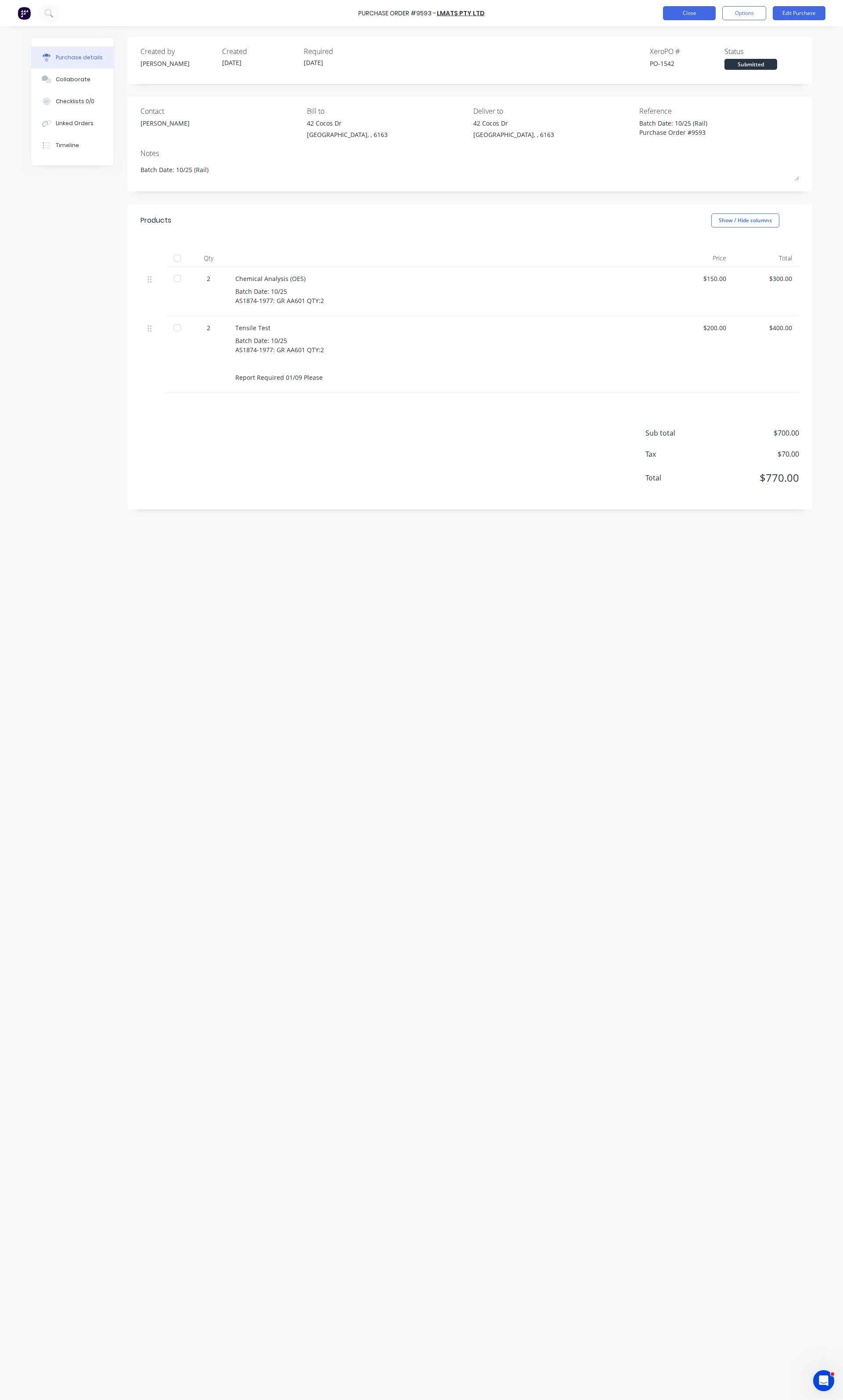
click at [701, 12] on button "Close" at bounding box center [689, 13] width 53 height 14
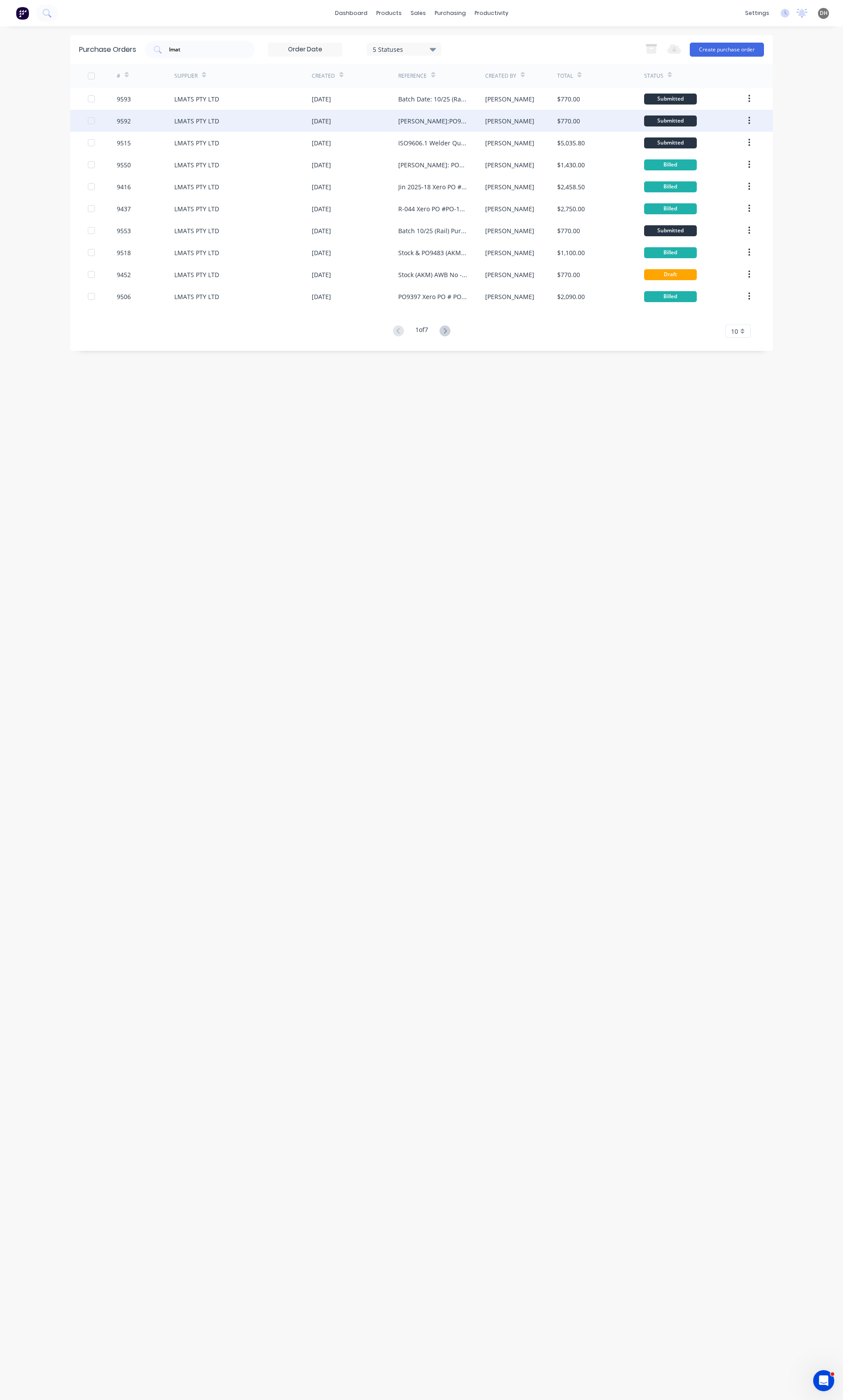
click at [200, 122] on div "LMATS PTY LTD" at bounding box center [197, 121] width 45 height 9
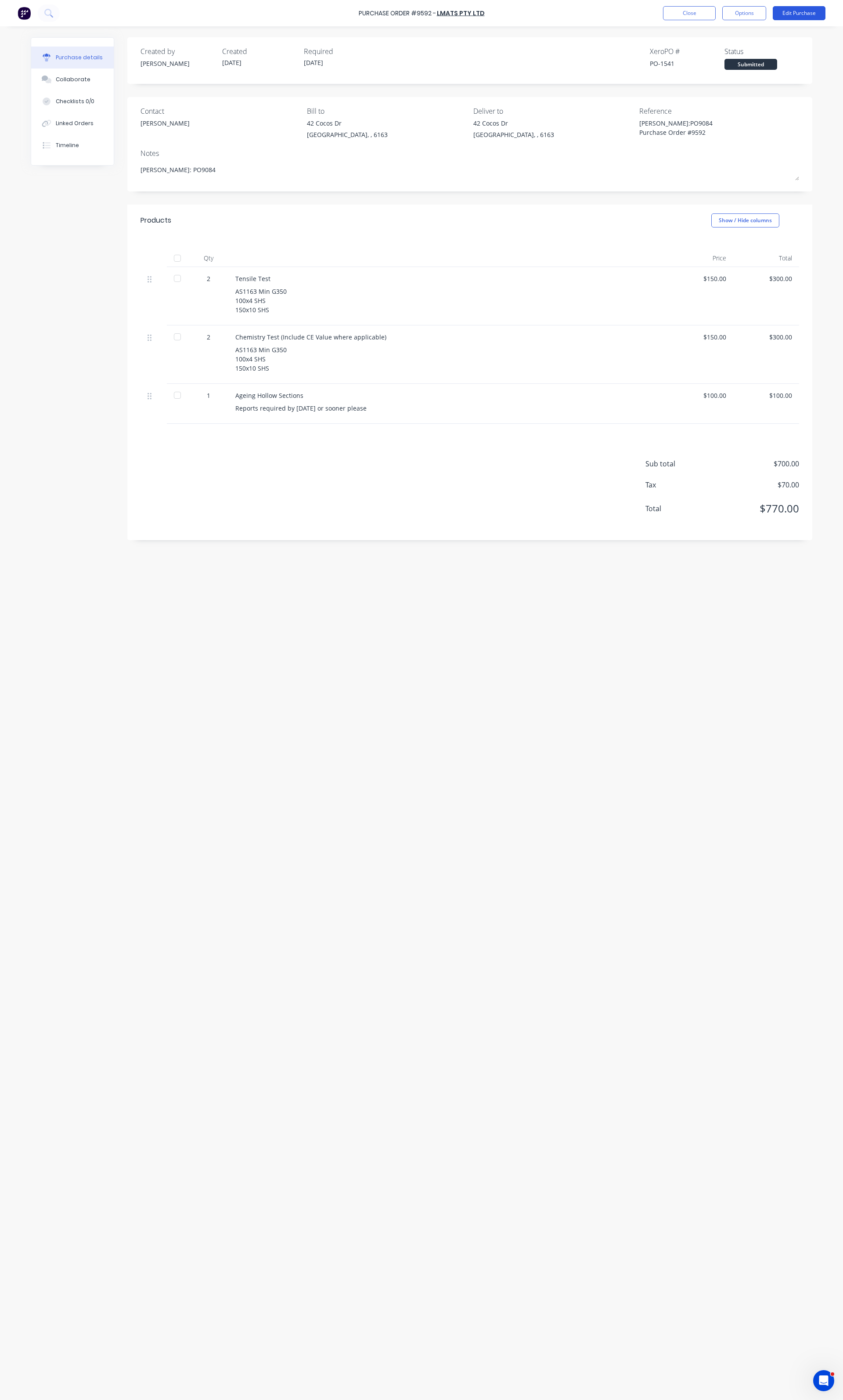
click at [785, 7] on button "Edit Purchase" at bounding box center [799, 13] width 53 height 14
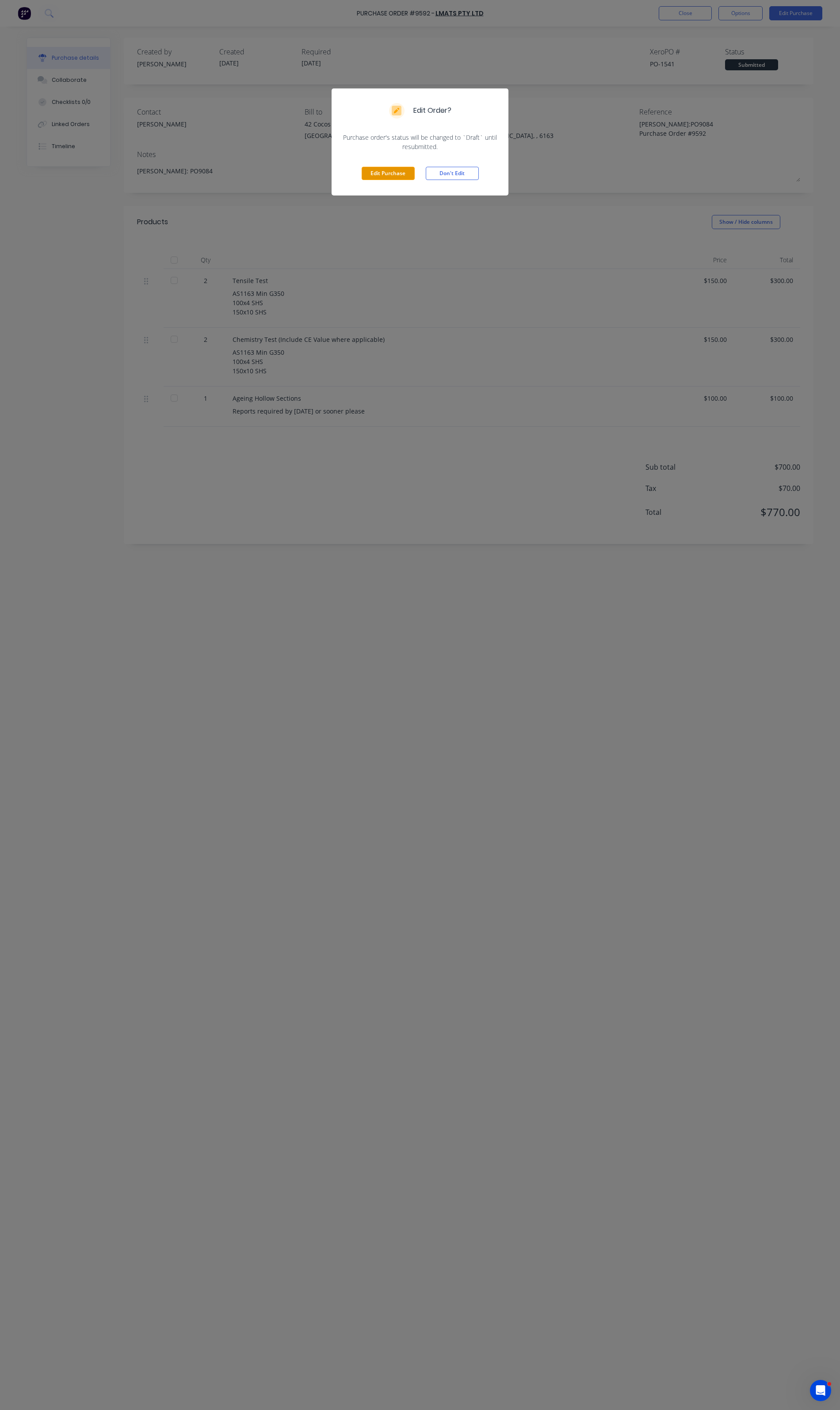
click at [376, 169] on button "Edit Purchase" at bounding box center [388, 174] width 53 height 13
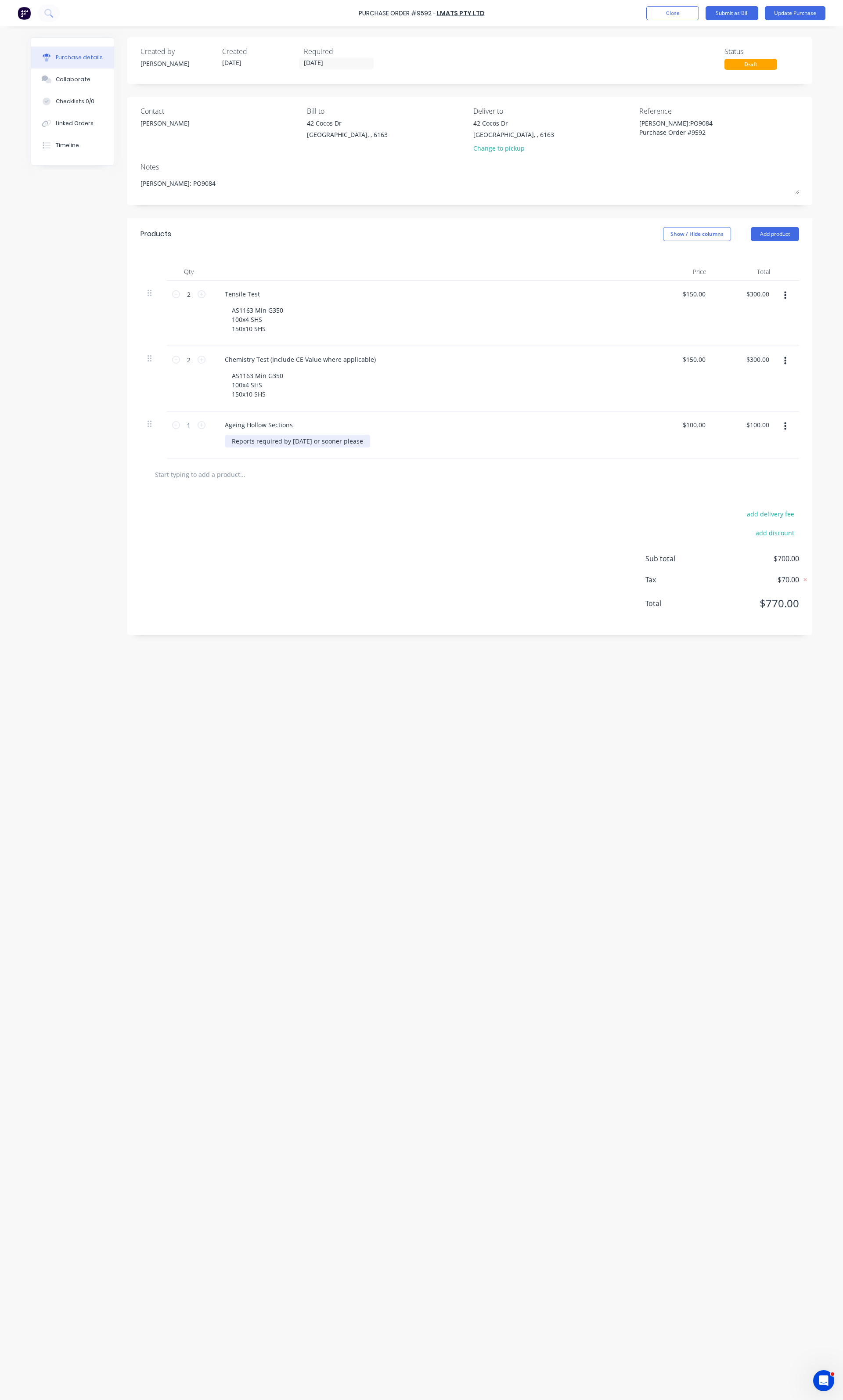
click at [340, 439] on div "Reports required by Wednesday 20/08 or sooner please" at bounding box center [297, 441] width 145 height 12
type textarea "x"
drag, startPoint x: 341, startPoint y: 439, endPoint x: 290, endPoint y: 438, distance: 51.0
click at [290, 438] on div "Reports required by Wednesday 20/08 or sooner please" at bounding box center [297, 441] width 145 height 12
click at [777, 20] on button "Update Purchase" at bounding box center [796, 13] width 61 height 14
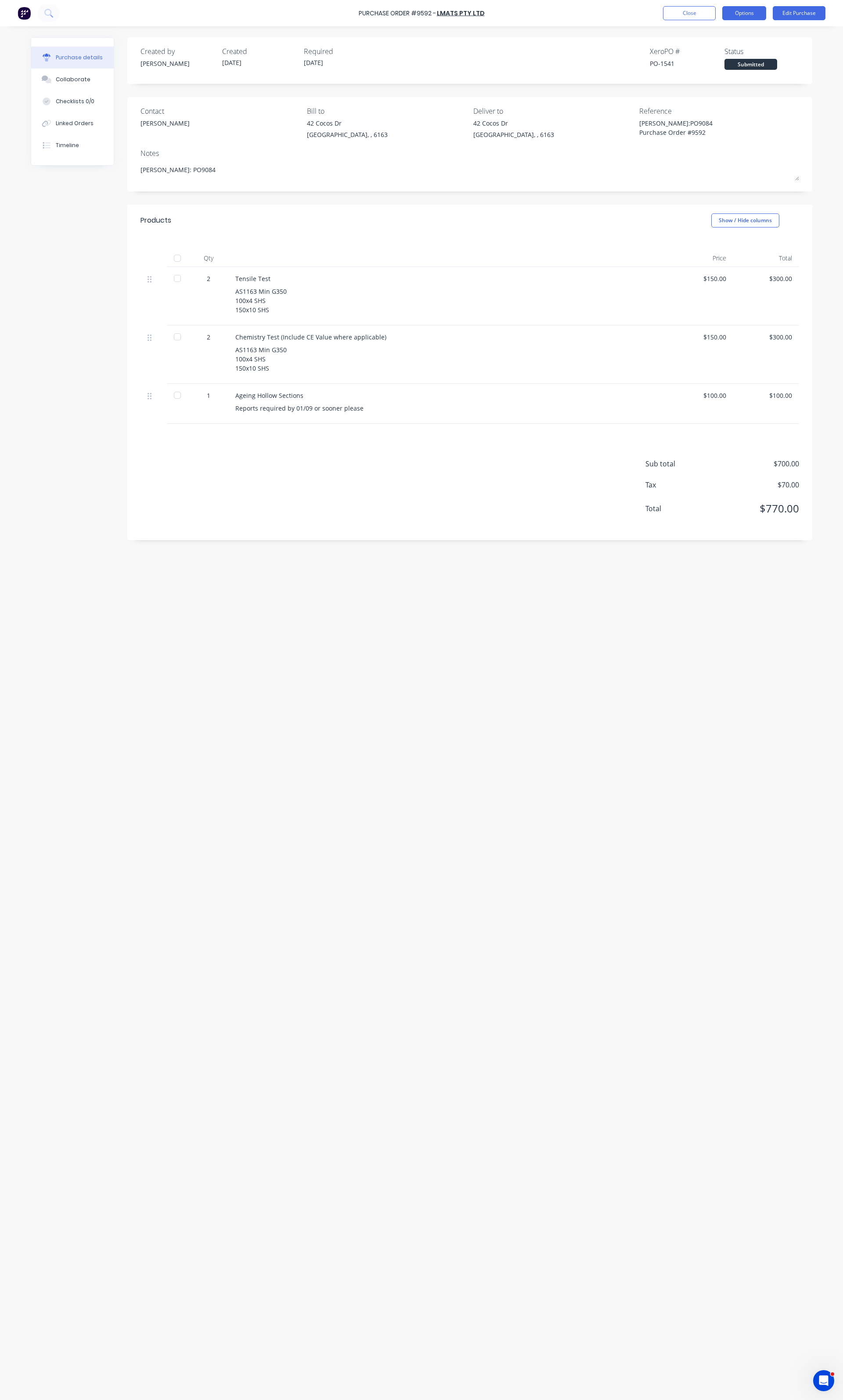
click at [754, 20] on button "Options" at bounding box center [744, 13] width 44 height 14
click at [727, 34] on div "Print / Email" at bounding box center [725, 35] width 67 height 12
click at [719, 55] on div "With pricing" at bounding box center [725, 53] width 67 height 12
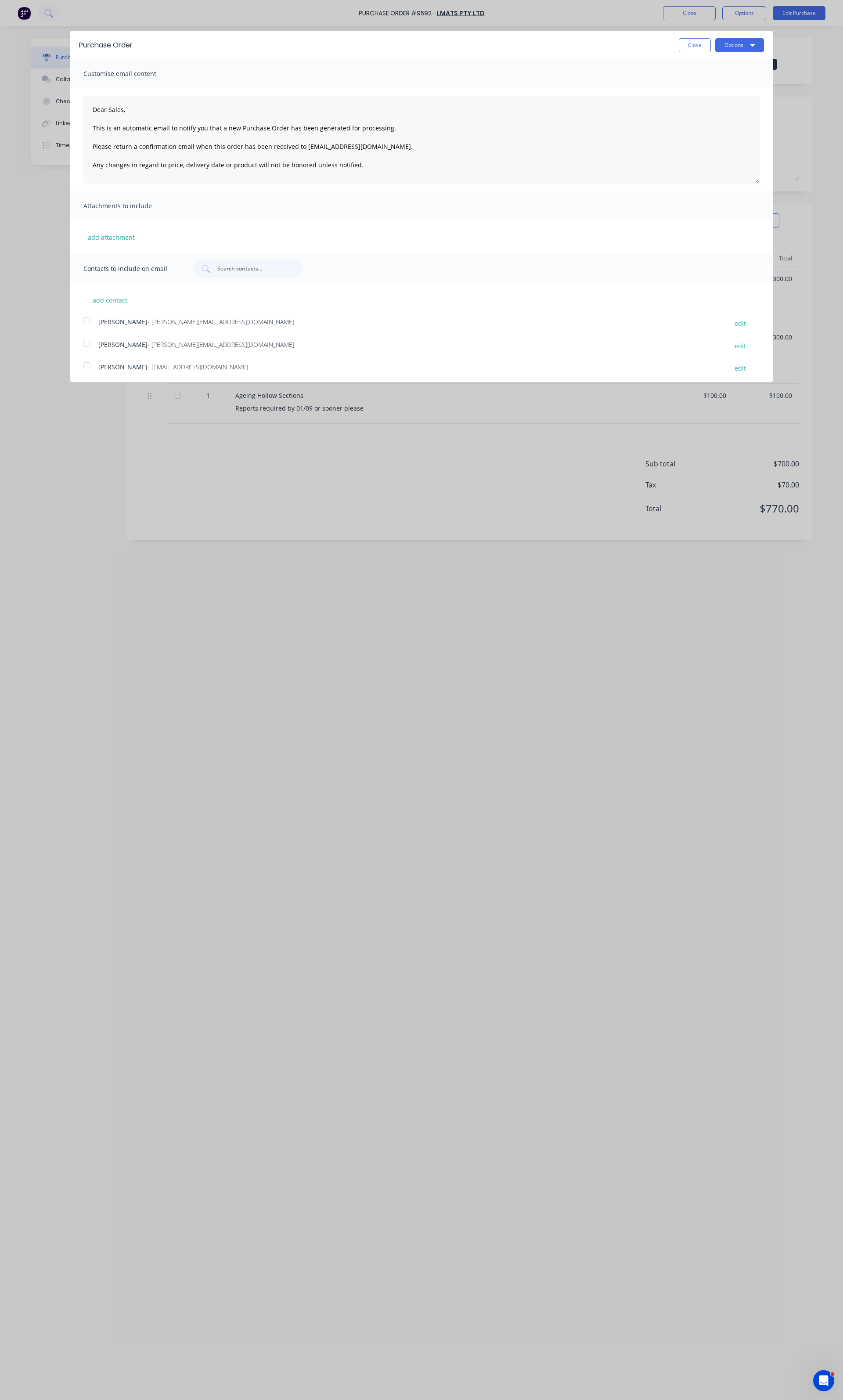
click at [134, 343] on span "[PERSON_NAME]" at bounding box center [123, 344] width 49 height 8
click at [746, 47] on button "Options" at bounding box center [740, 45] width 49 height 14
click at [689, 85] on div "Email" at bounding box center [722, 85] width 67 height 12
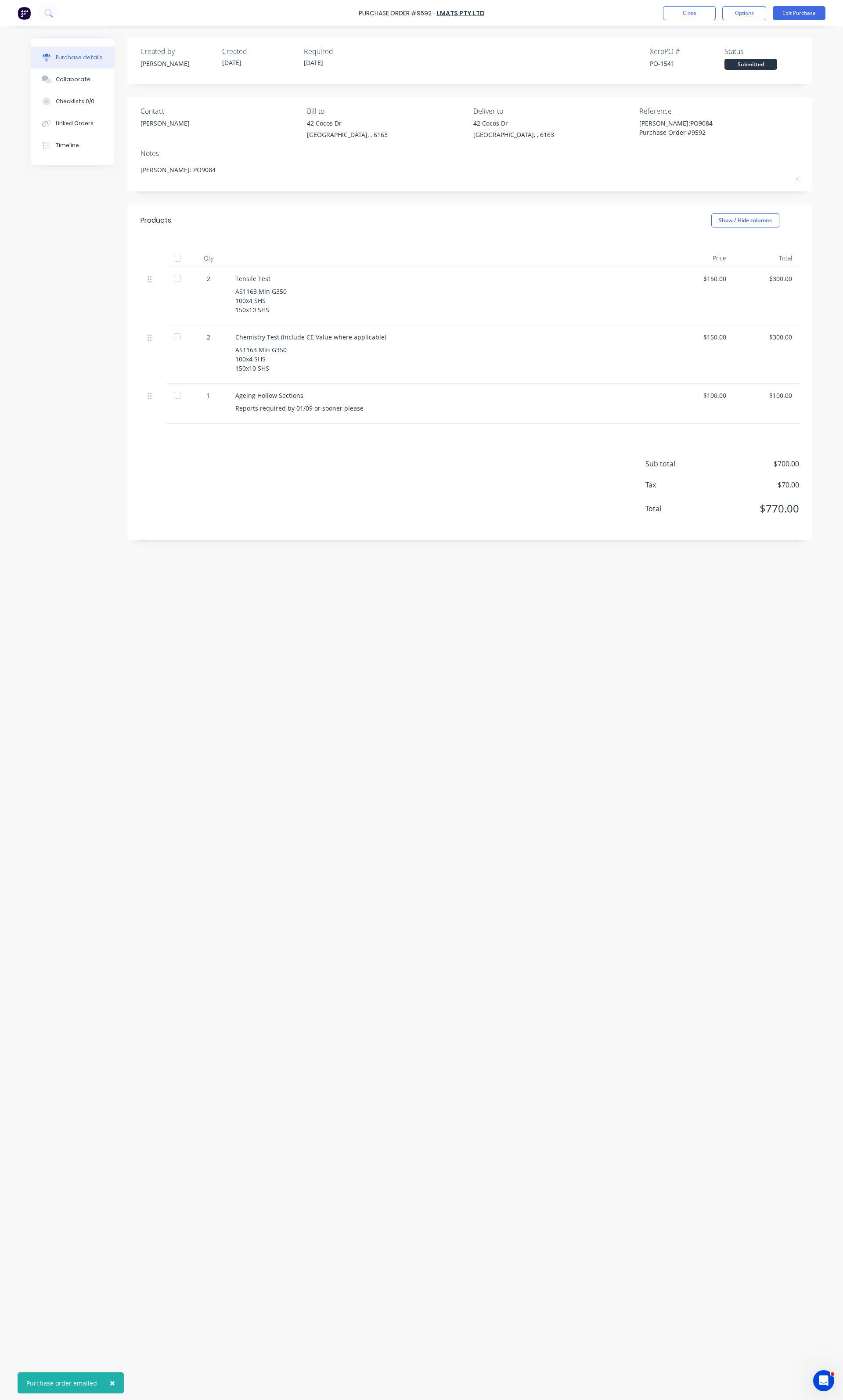
type textarea "x"
click at [669, 10] on button "Close" at bounding box center [689, 13] width 53 height 14
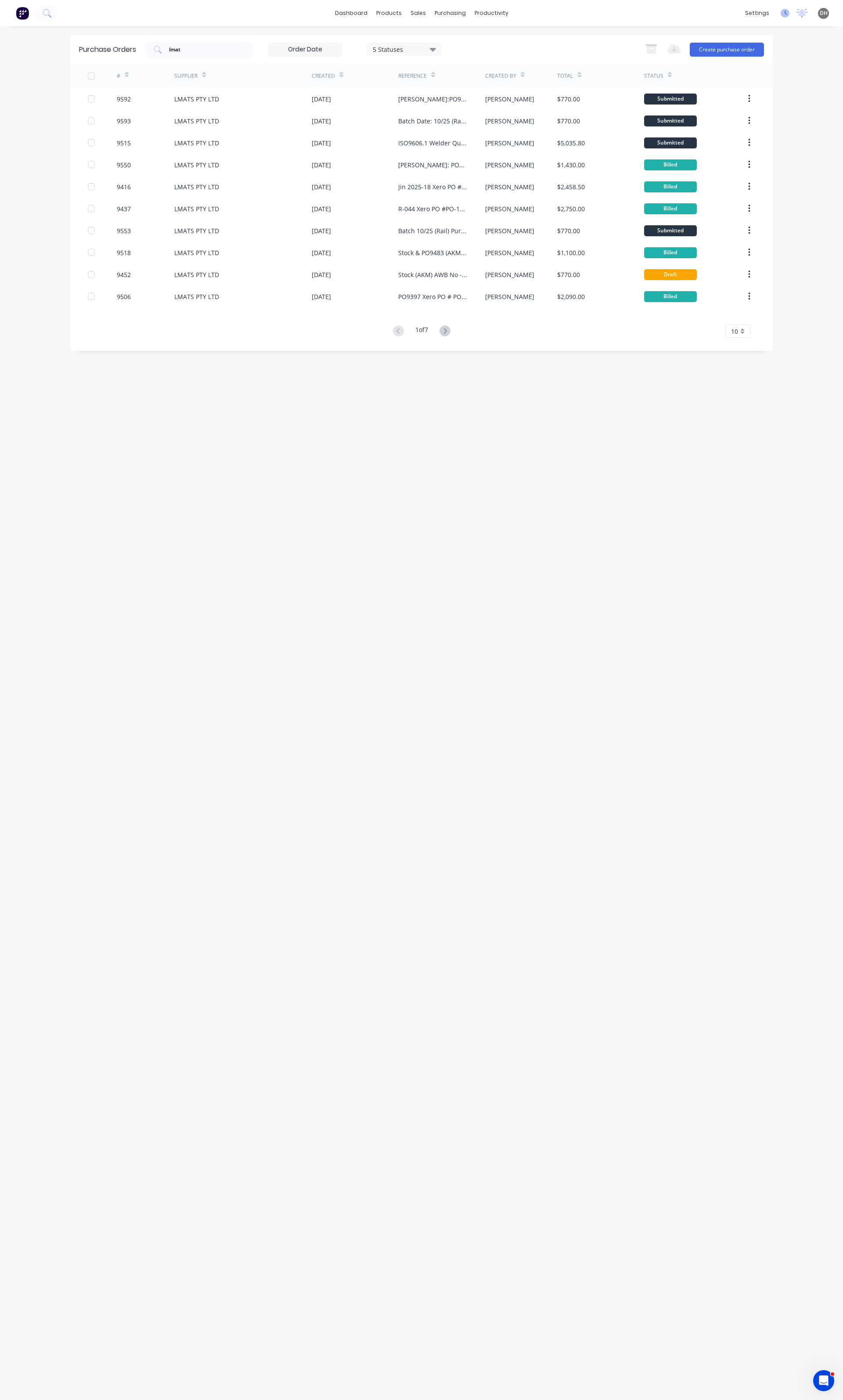
click at [781, 14] on div "settings No new notifications Mark all as read You have no notifications DH Fal…" at bounding box center [792, 13] width 102 height 13
click at [784, 14] on icon at bounding box center [785, 13] width 9 height 9
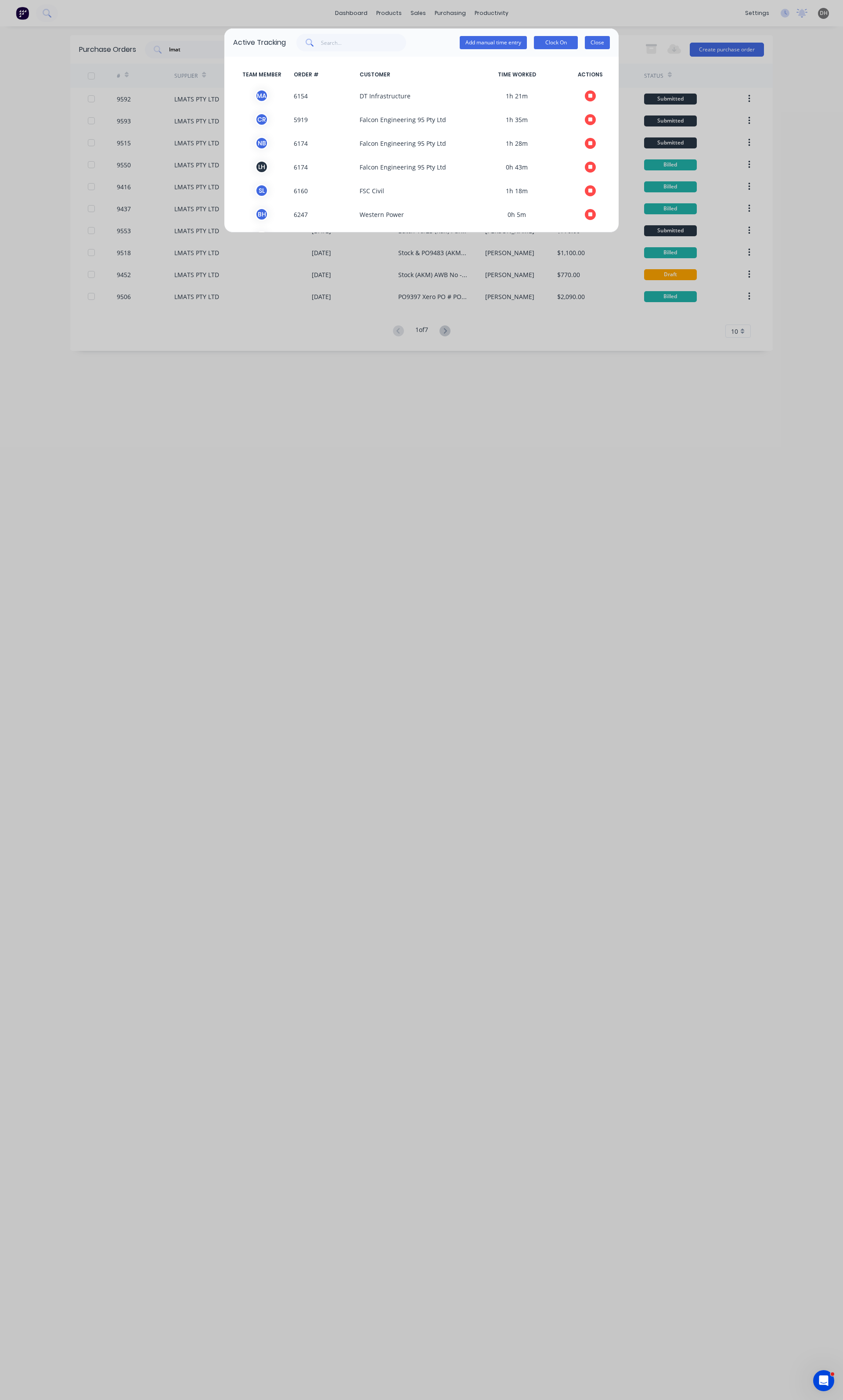
click at [595, 38] on button "Close" at bounding box center [597, 42] width 25 height 13
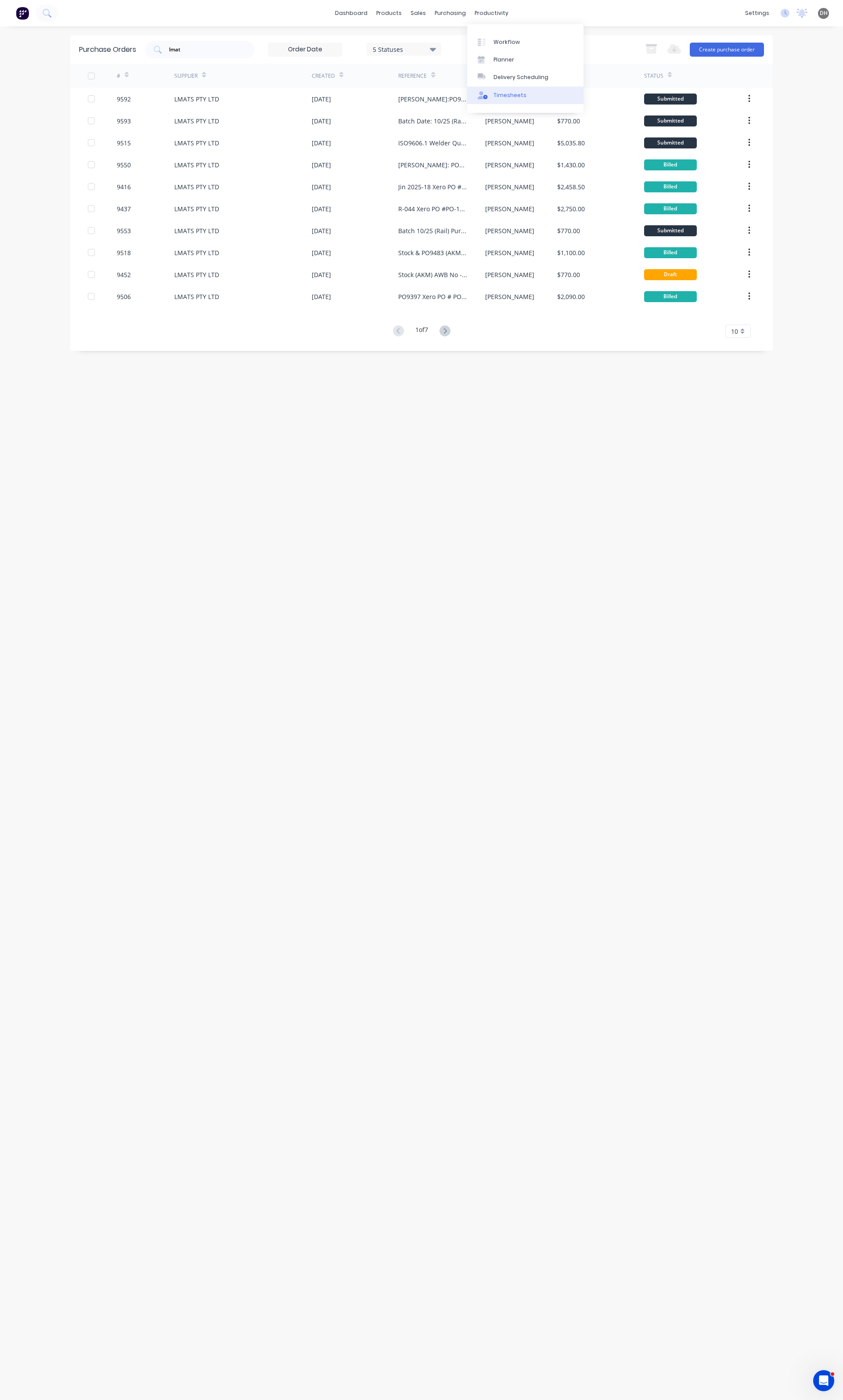
click at [508, 90] on link "Timesheets" at bounding box center [526, 95] width 116 height 17
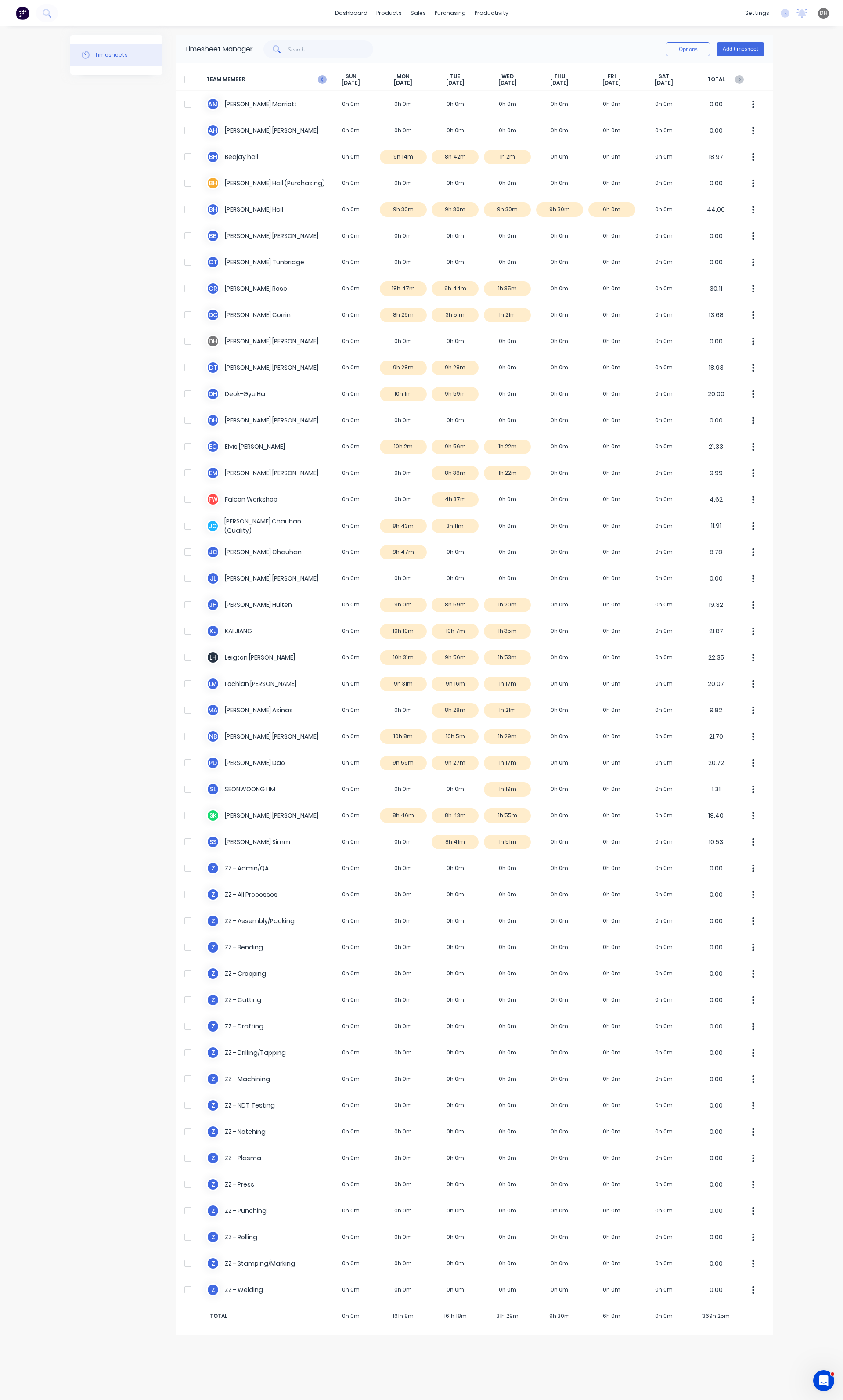
click at [322, 78] on g at bounding box center [322, 79] width 9 height 9
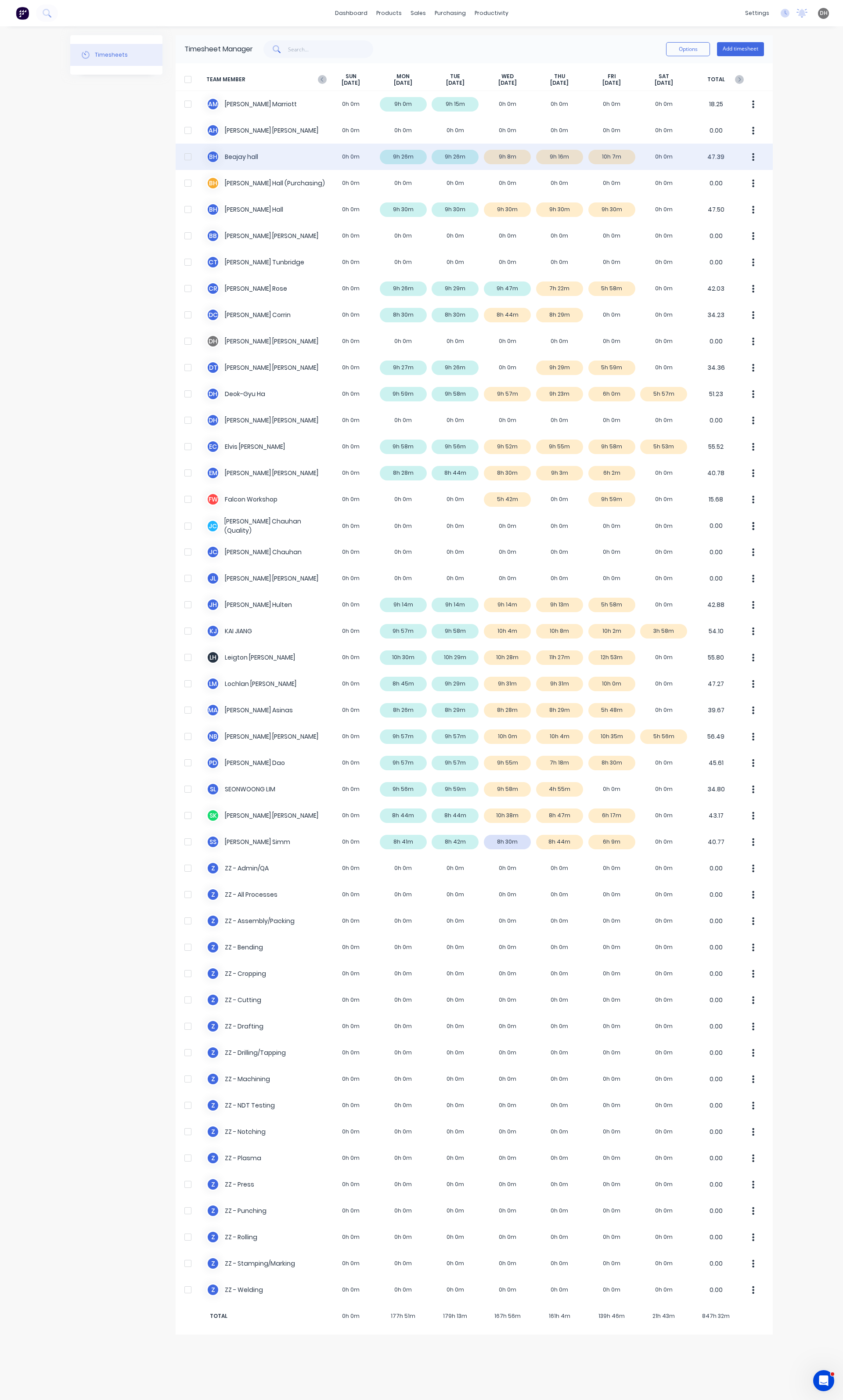
click at [752, 154] on icon "button" at bounding box center [753, 157] width 2 height 10
click at [599, 152] on div "B h Beajay hall 0h 0m 9h 26m 9h 26m 9h 8m 9h 16m 10h 7m 0h 0m 47.39 Approve Una…" at bounding box center [474, 157] width 597 height 26
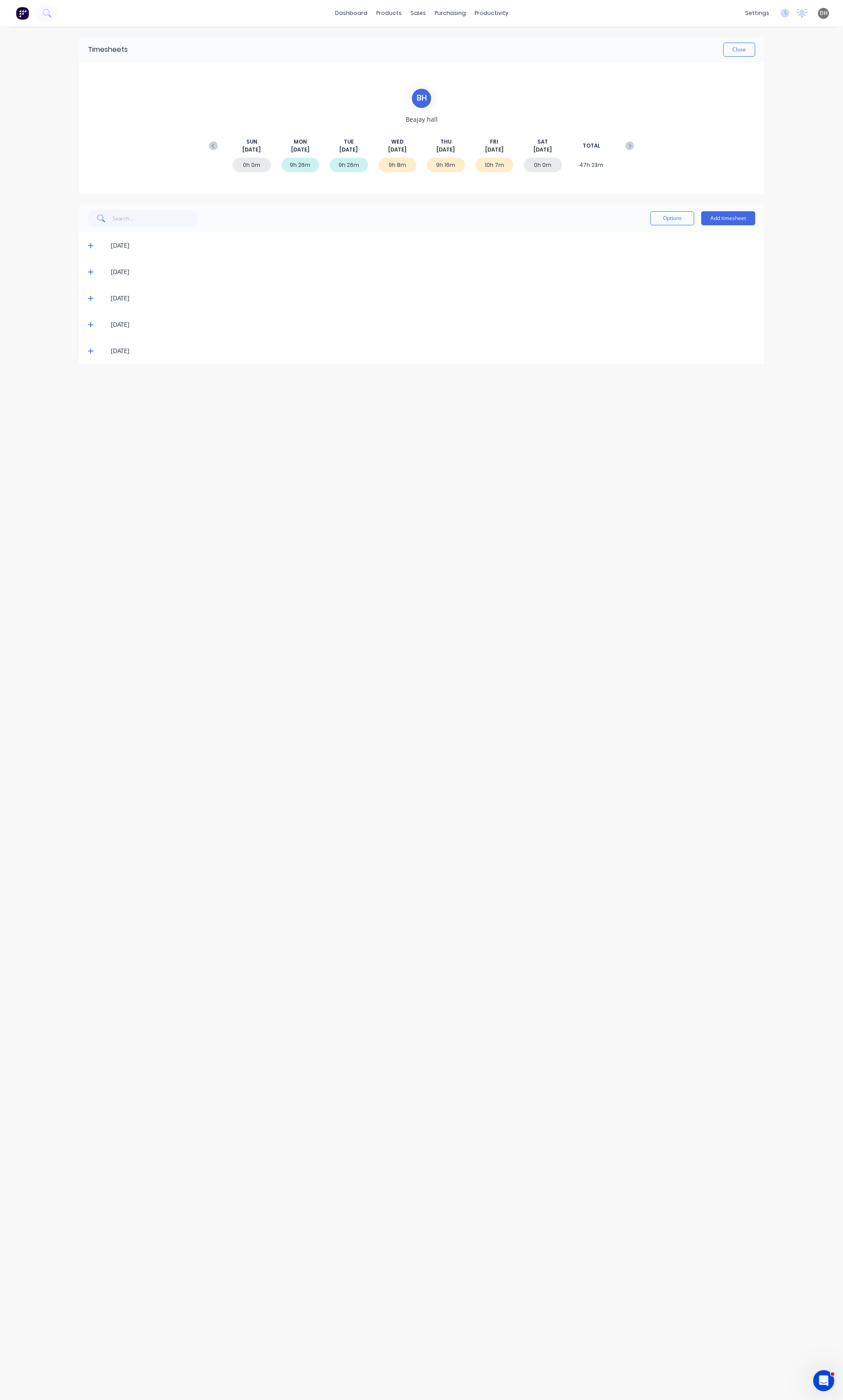
click at [91, 353] on icon at bounding box center [91, 351] width 6 height 6
click at [744, 403] on icon "button" at bounding box center [745, 403] width 2 height 8
click at [714, 459] on div "Edit" at bounding box center [714, 461] width 67 height 12
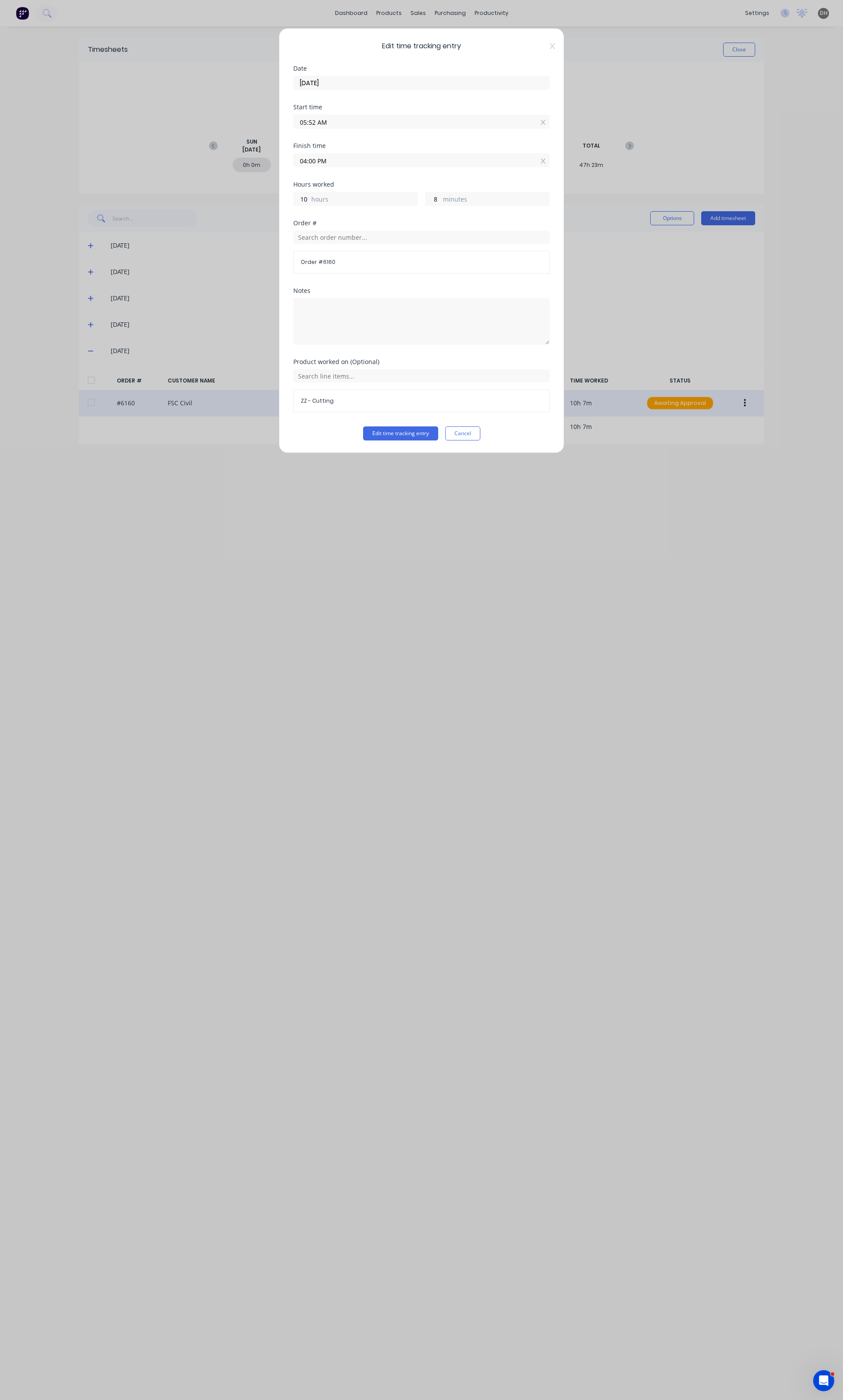
click at [336, 167] on label "04:00 PM" at bounding box center [422, 160] width 257 height 14
click at [336, 167] on input "04:00 PM" at bounding box center [422, 160] width 255 height 13
type input "05:00 PM"
type input "11"
type input "09:00 PM"
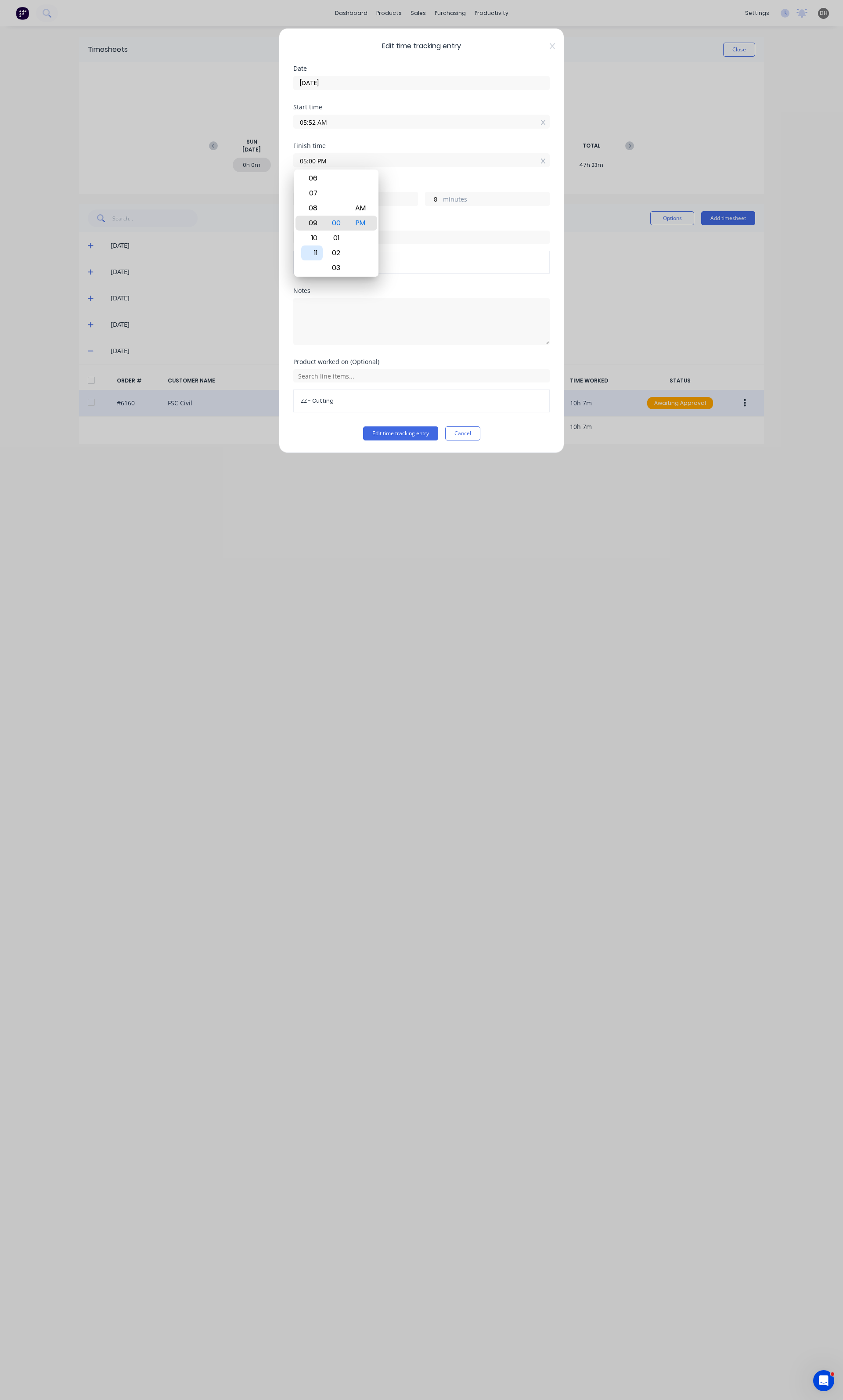
type input "15"
click at [318, 251] on div "11" at bounding box center [312, 253] width 22 height 15
type input "11:00 PM"
type input "17"
type input "11:03 PM"
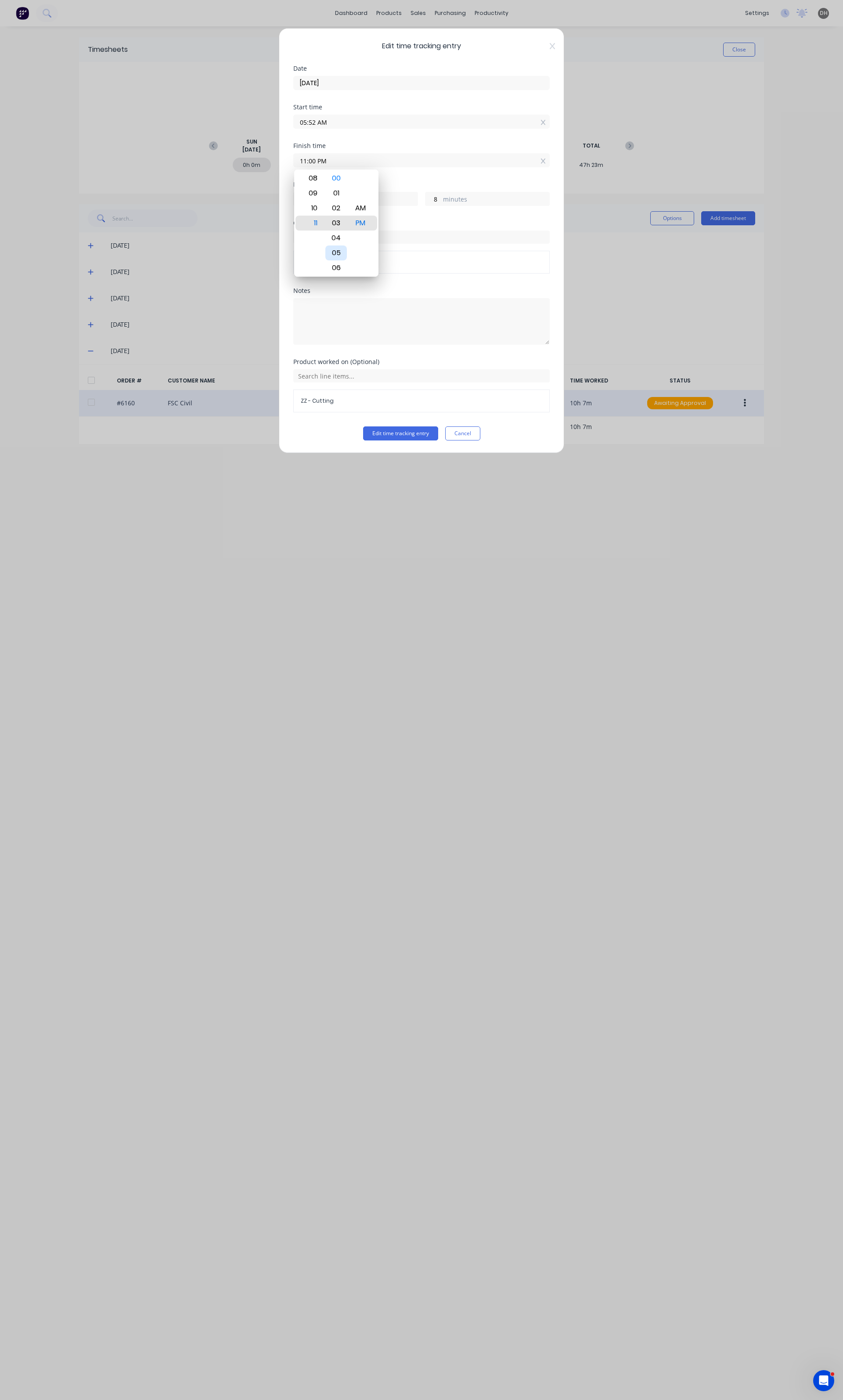
type input "11"
type input "11:07 PM"
type input "15"
type input "11:12 PM"
type input "20"
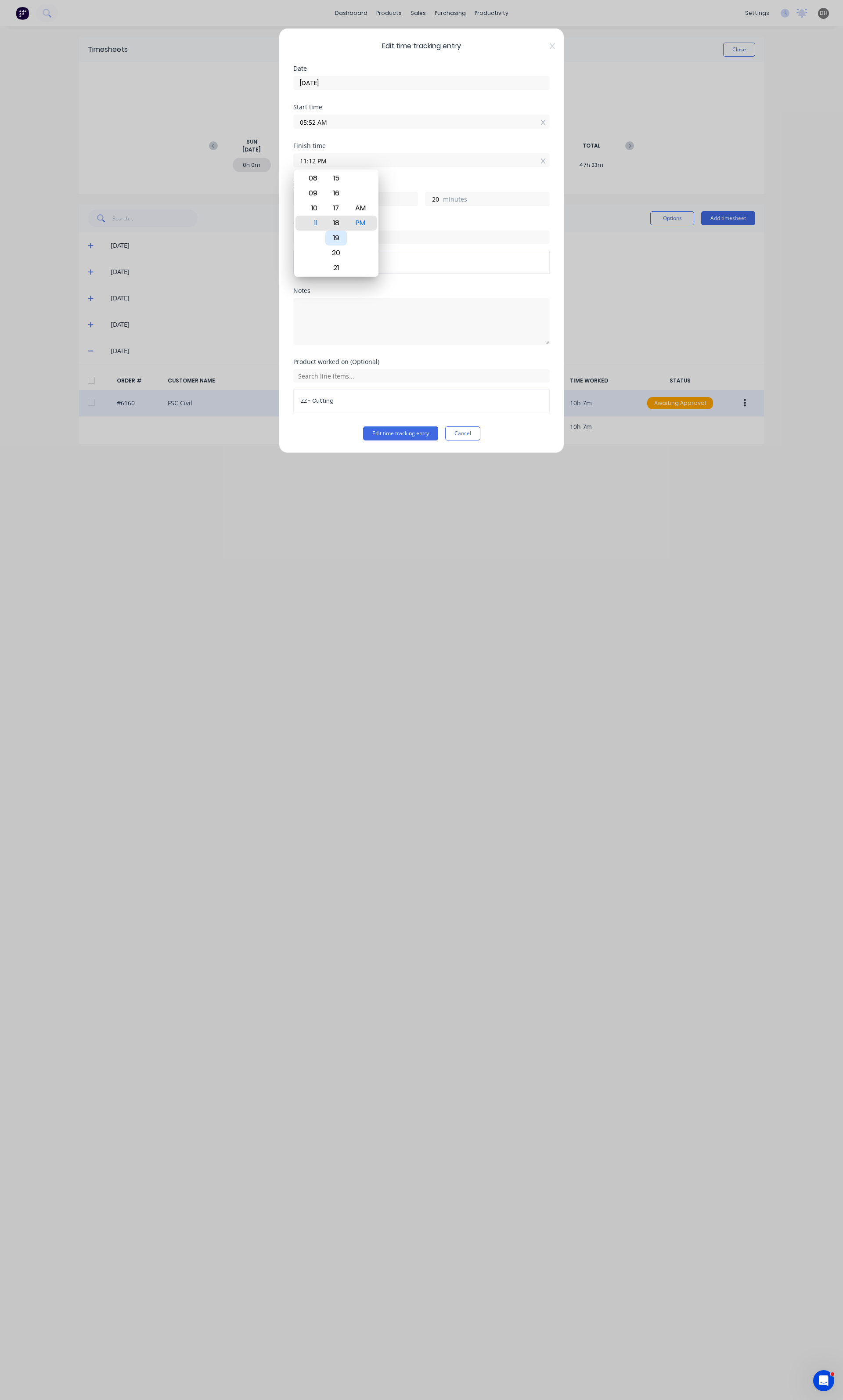
type input "11:17 PM"
type input "25"
type input "11:23 PM"
type input "31"
type input "11:24 PM"
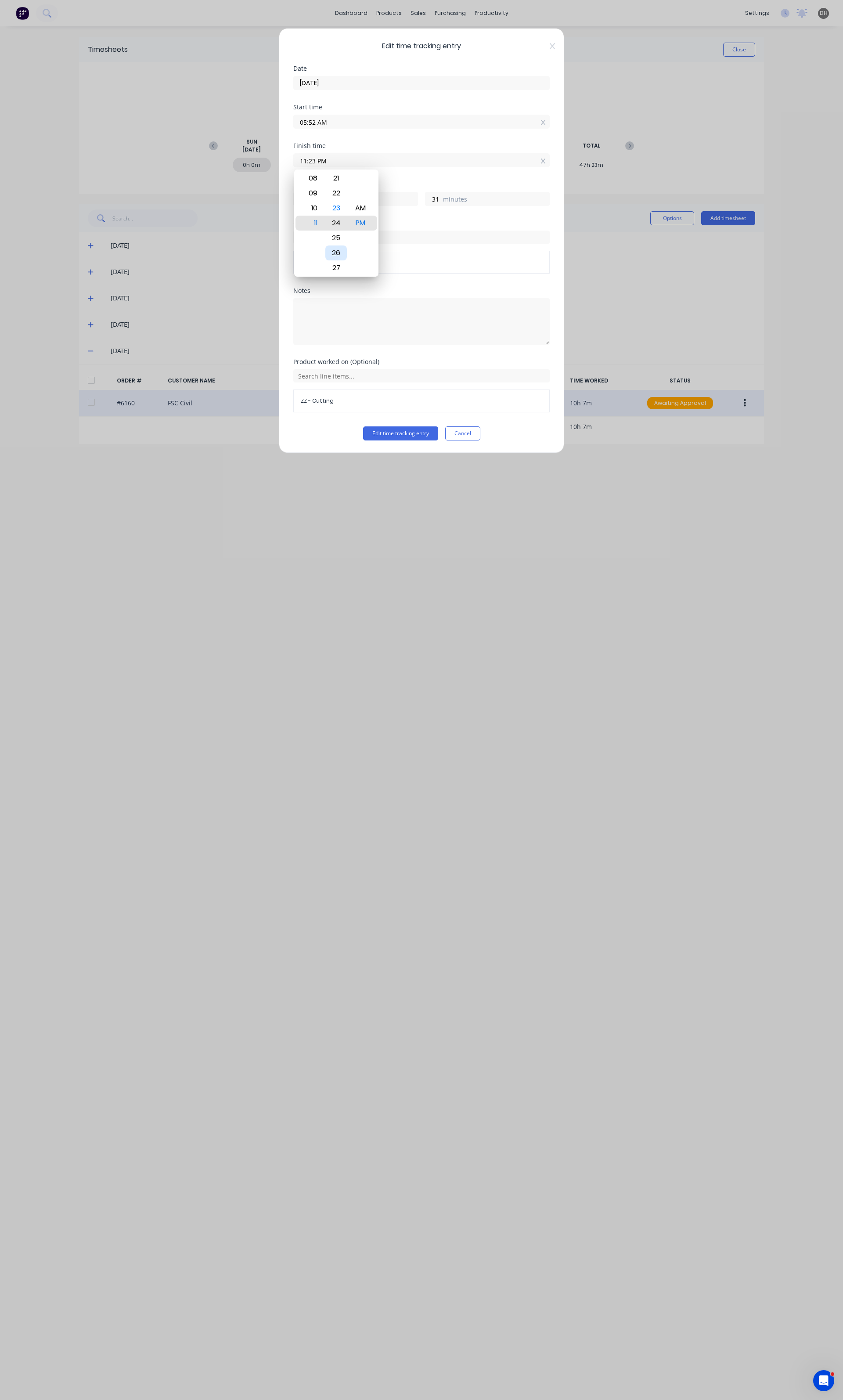
type input "32"
type input "11:26 PM"
type input "34"
type input "11:28 PM"
type input "36"
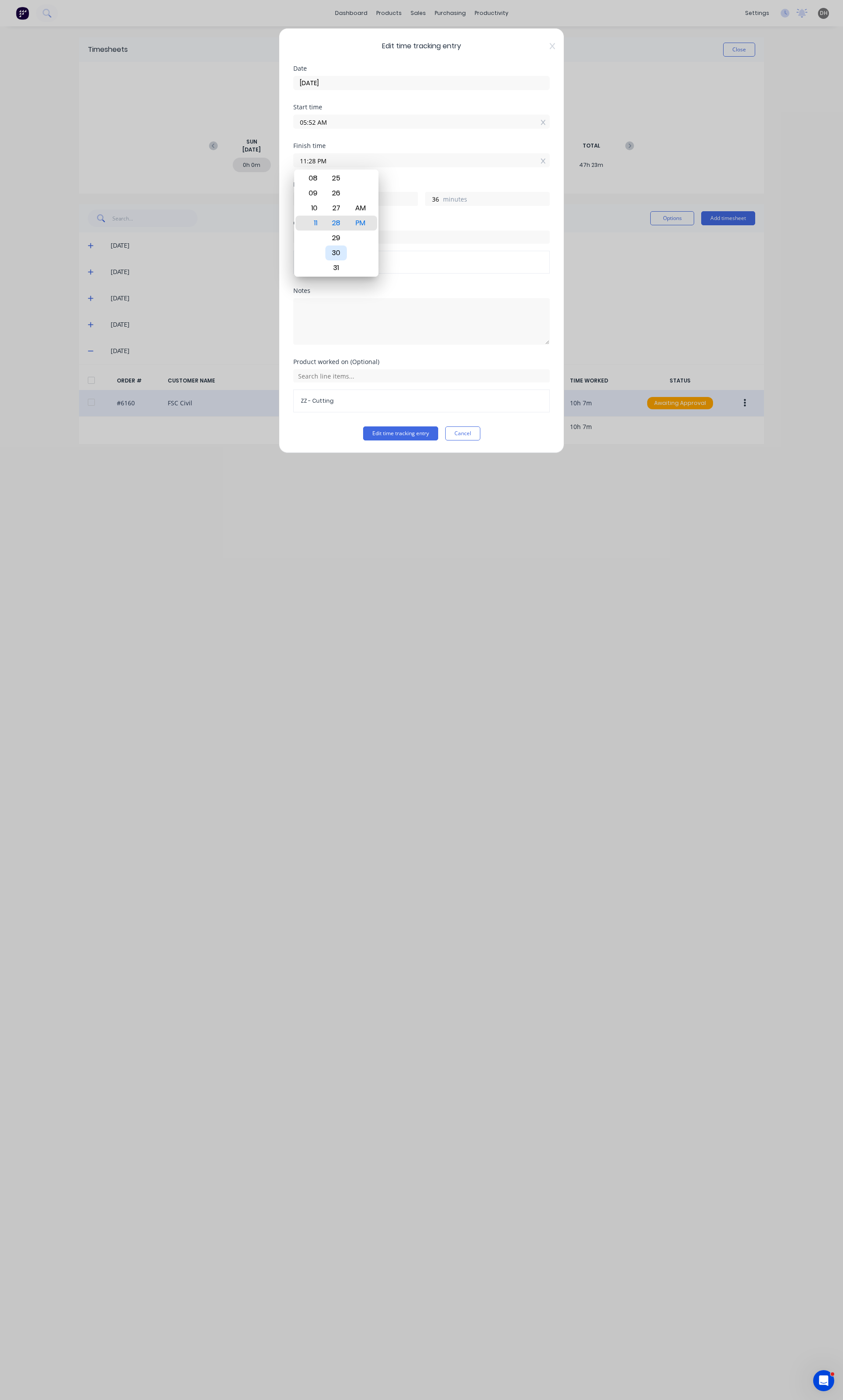
click at [338, 255] on div "30" at bounding box center [336, 253] width 22 height 15
type input "11:30 PM"
type input "38"
click at [369, 205] on div "AM" at bounding box center [360, 208] width 22 height 15
type input "11:30 AM"
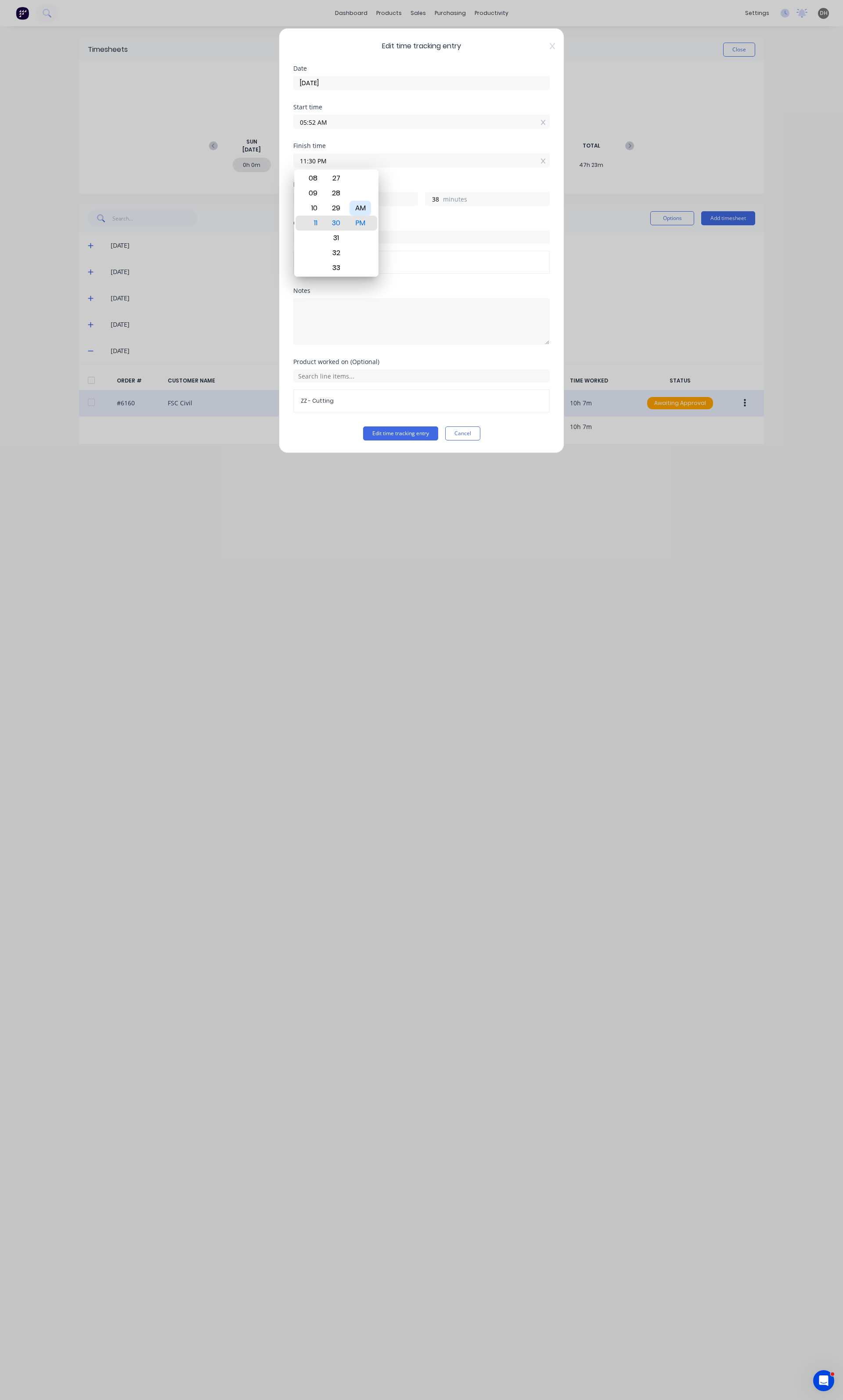
type input "5"
click at [398, 429] on button "Edit time tracking entry" at bounding box center [401, 434] width 75 height 14
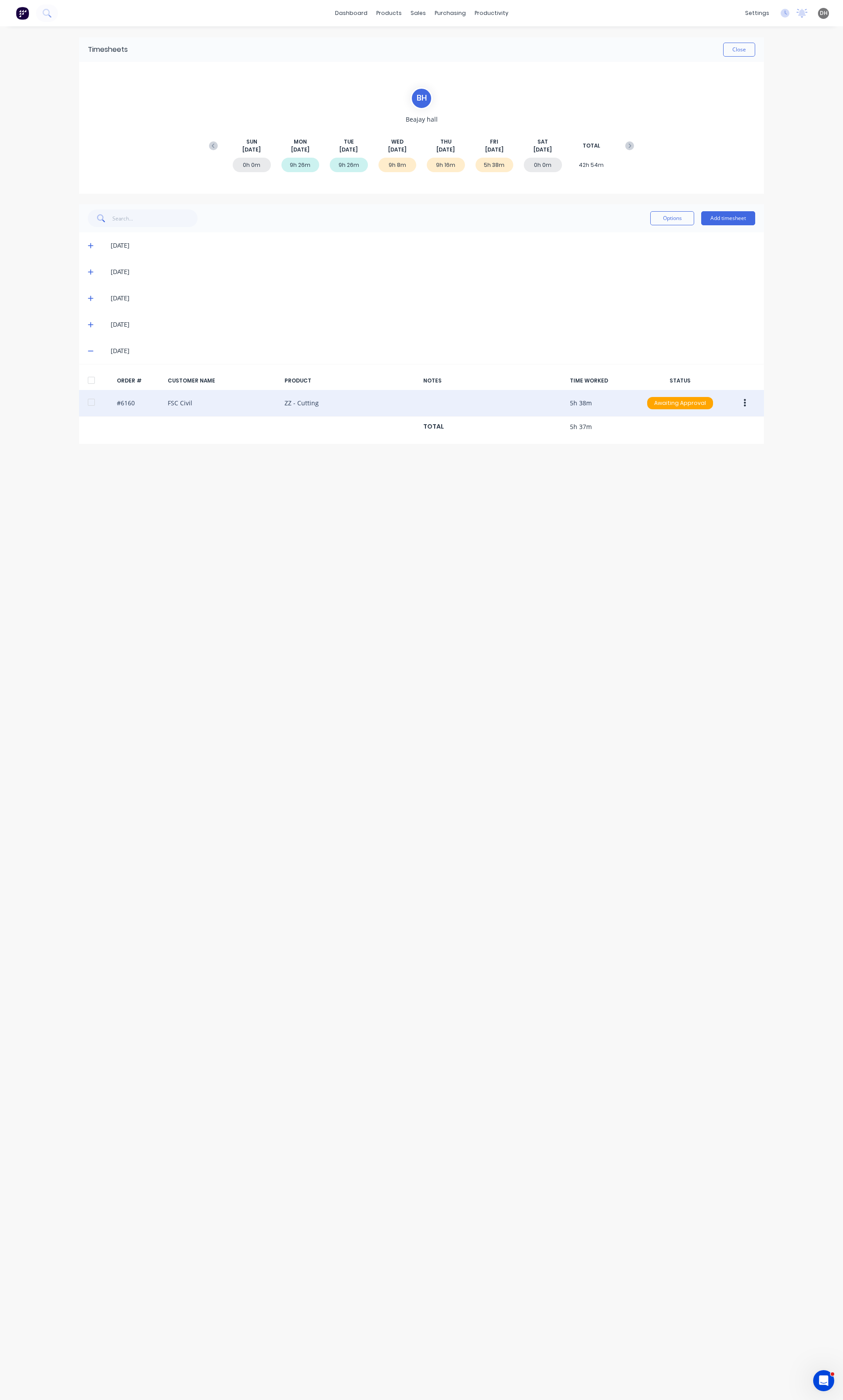
click at [740, 404] on button "button" at bounding box center [745, 403] width 21 height 16
click at [696, 460] on div "Edit" at bounding box center [714, 461] width 67 height 12
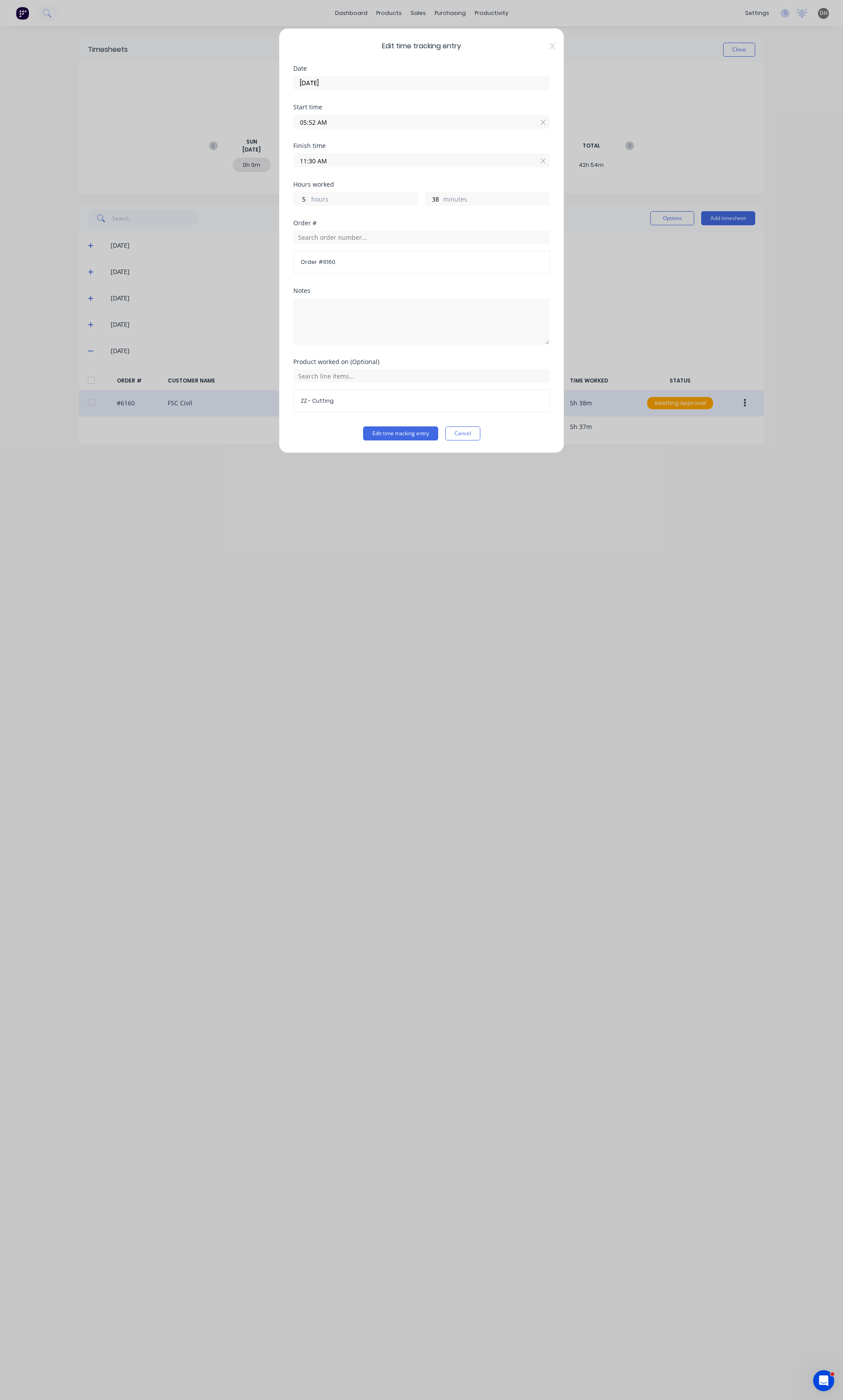
click at [347, 124] on input "05:52 AM" at bounding box center [422, 122] width 255 height 13
type input "05:53 AM"
type input "37"
click at [335, 229] on div "56" at bounding box center [336, 228] width 22 height 15
type input "05:56 AM"
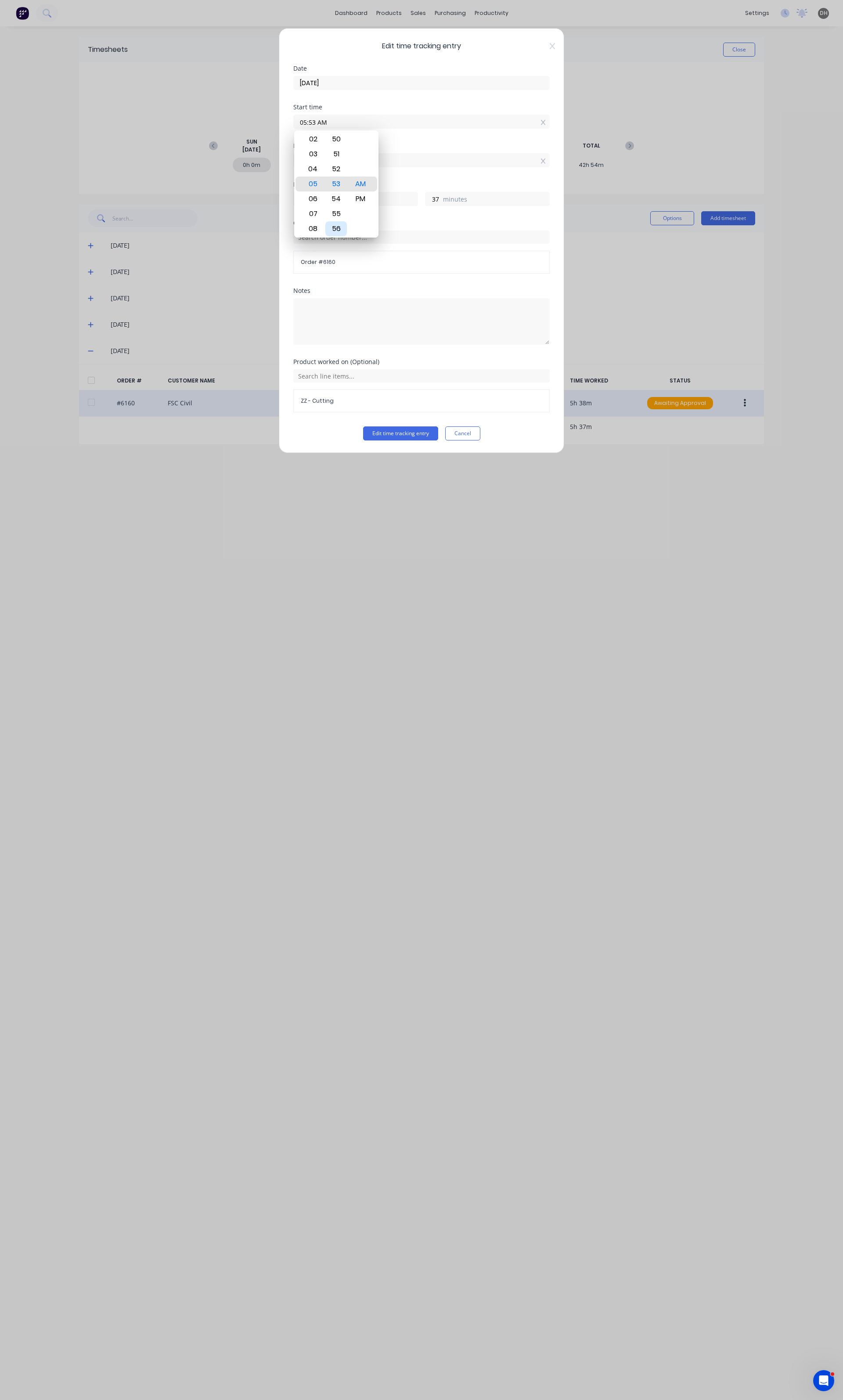
type input "34"
click at [392, 426] on div "Product worked on (Optional) ZZ - Cutting" at bounding box center [422, 392] width 257 height 67
click at [392, 435] on button "Edit time tracking entry" at bounding box center [401, 434] width 75 height 14
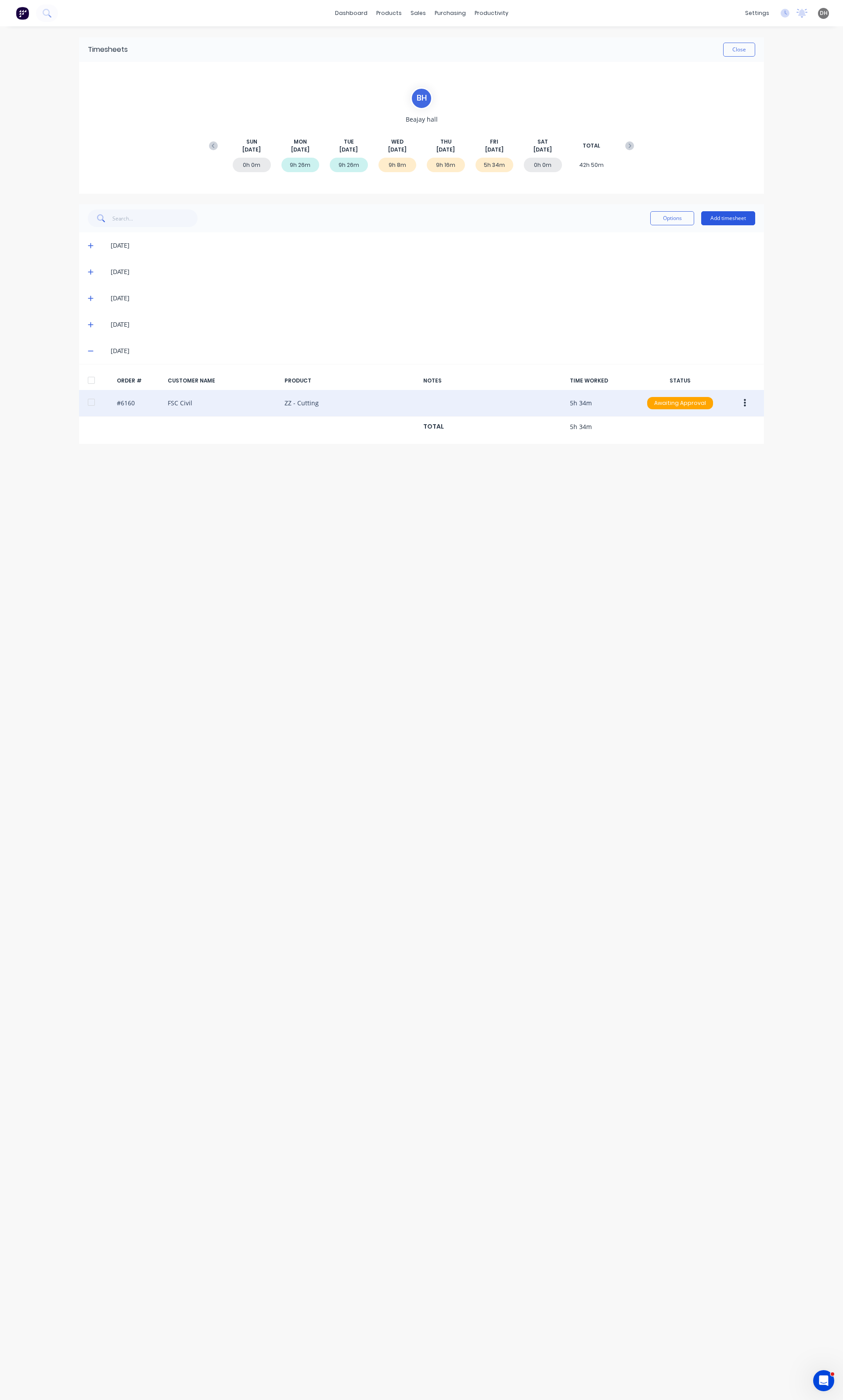
click at [713, 217] on button "Add timesheet" at bounding box center [728, 218] width 54 height 14
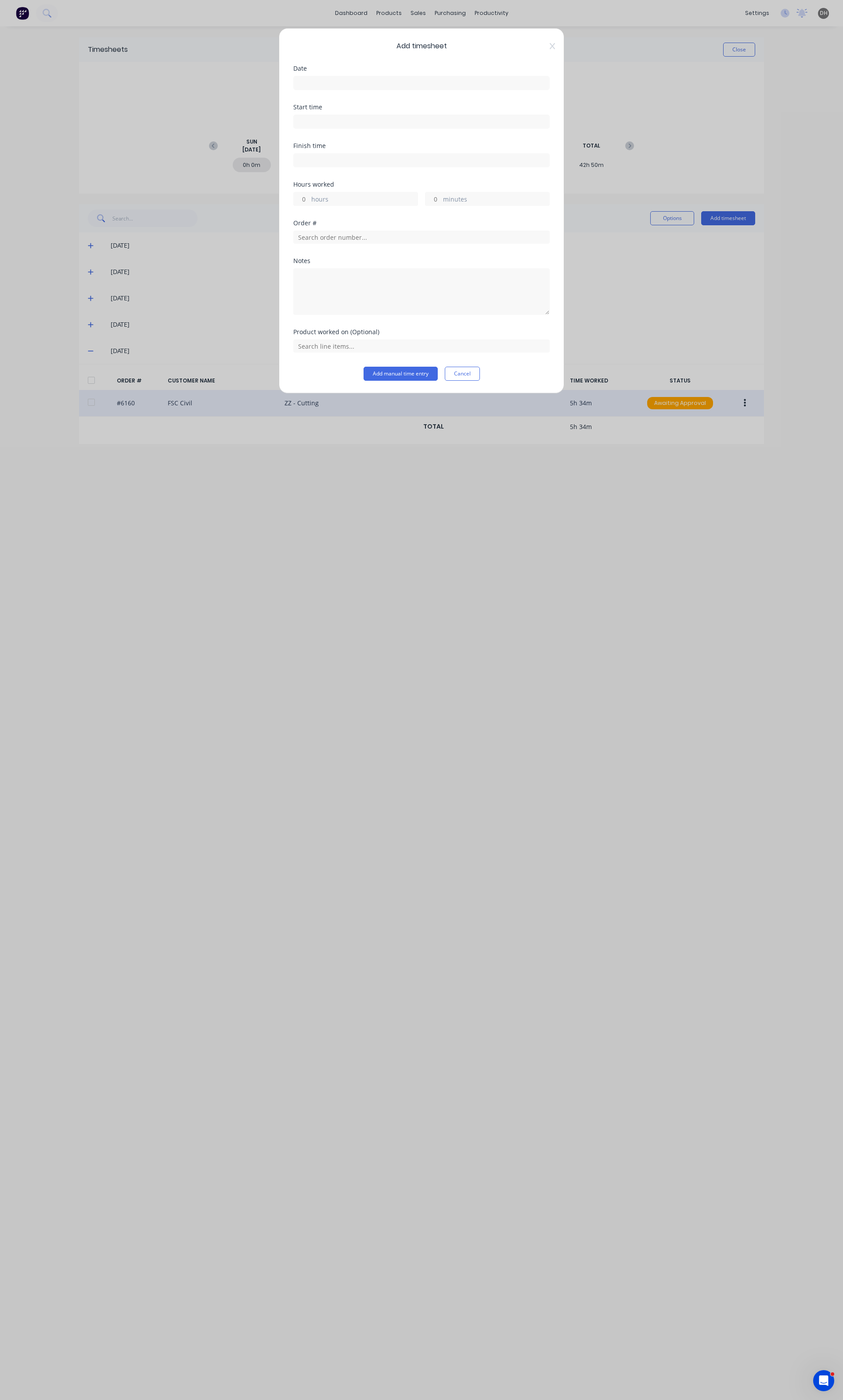
click at [358, 88] on input at bounding box center [422, 83] width 255 height 13
click at [390, 173] on div "22" at bounding box center [394, 179] width 13 height 13
type input "22/08/2025"
click at [313, 126] on input at bounding box center [422, 122] width 255 height 13
click at [315, 126] on input "07:22 AM" at bounding box center [422, 122] width 255 height 13
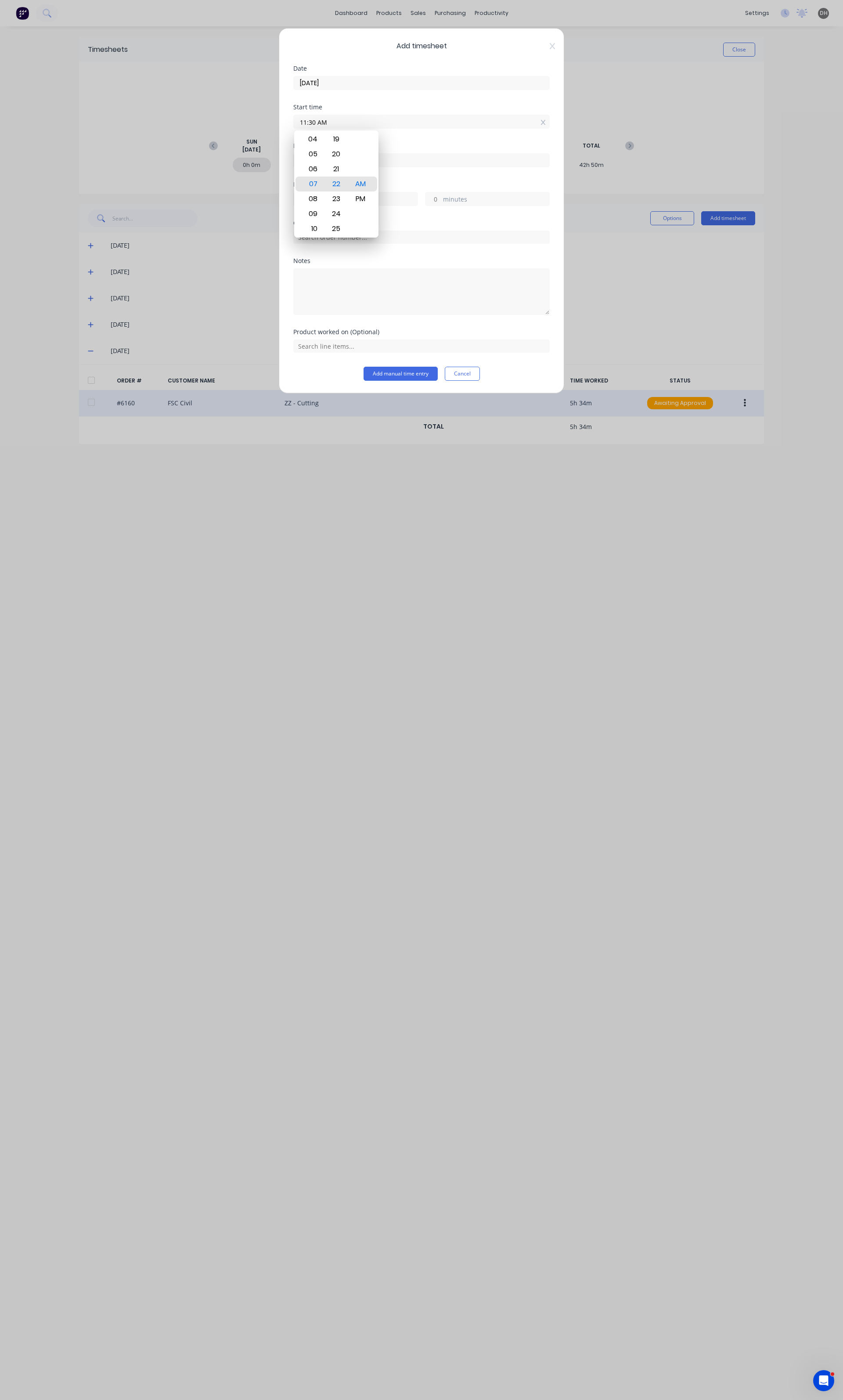
type input "11:30 AM"
click at [452, 168] on div "Finish time" at bounding box center [422, 162] width 257 height 39
click at [359, 161] on input at bounding box center [422, 160] width 255 height 13
type input "07:22 AM"
type input "19"
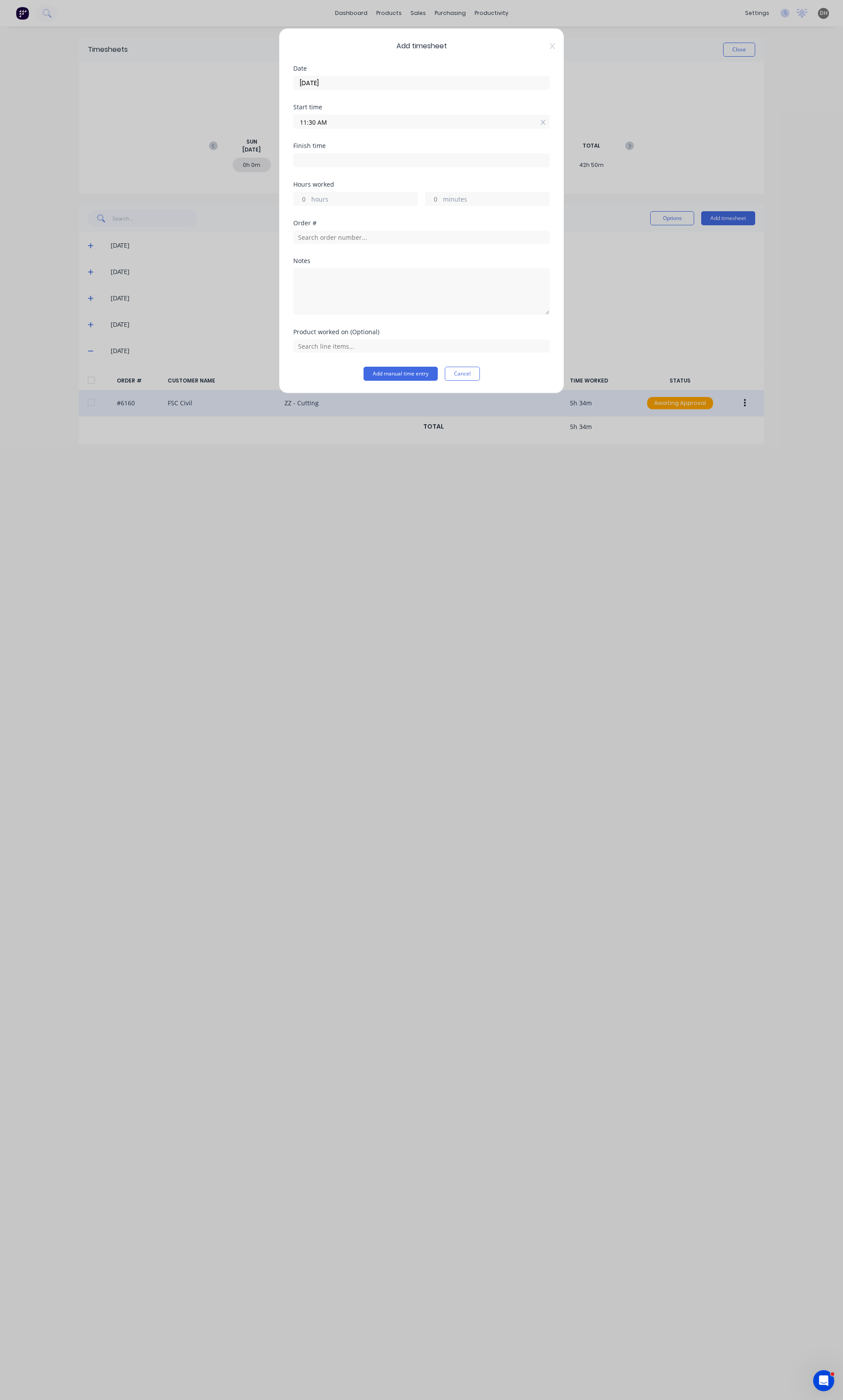
type input "52"
click at [308, 161] on input "07:22 AM" at bounding box center [422, 160] width 255 height 13
type input "12:00 PM"
type input "0"
type input "30"
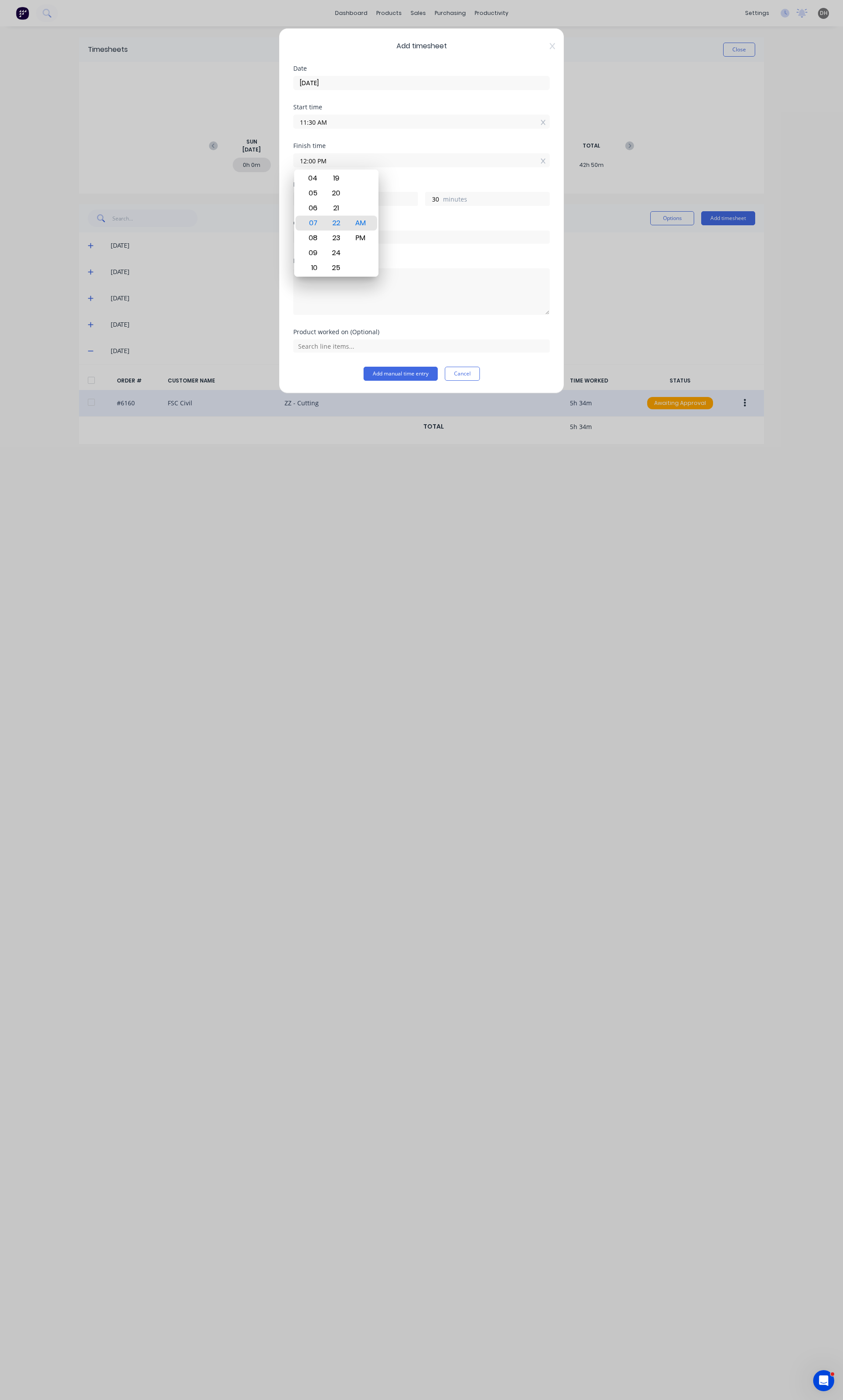
click at [417, 171] on div "Finish time 12:00 PM" at bounding box center [422, 162] width 257 height 39
click at [415, 373] on button "Add manual time entry" at bounding box center [401, 374] width 74 height 14
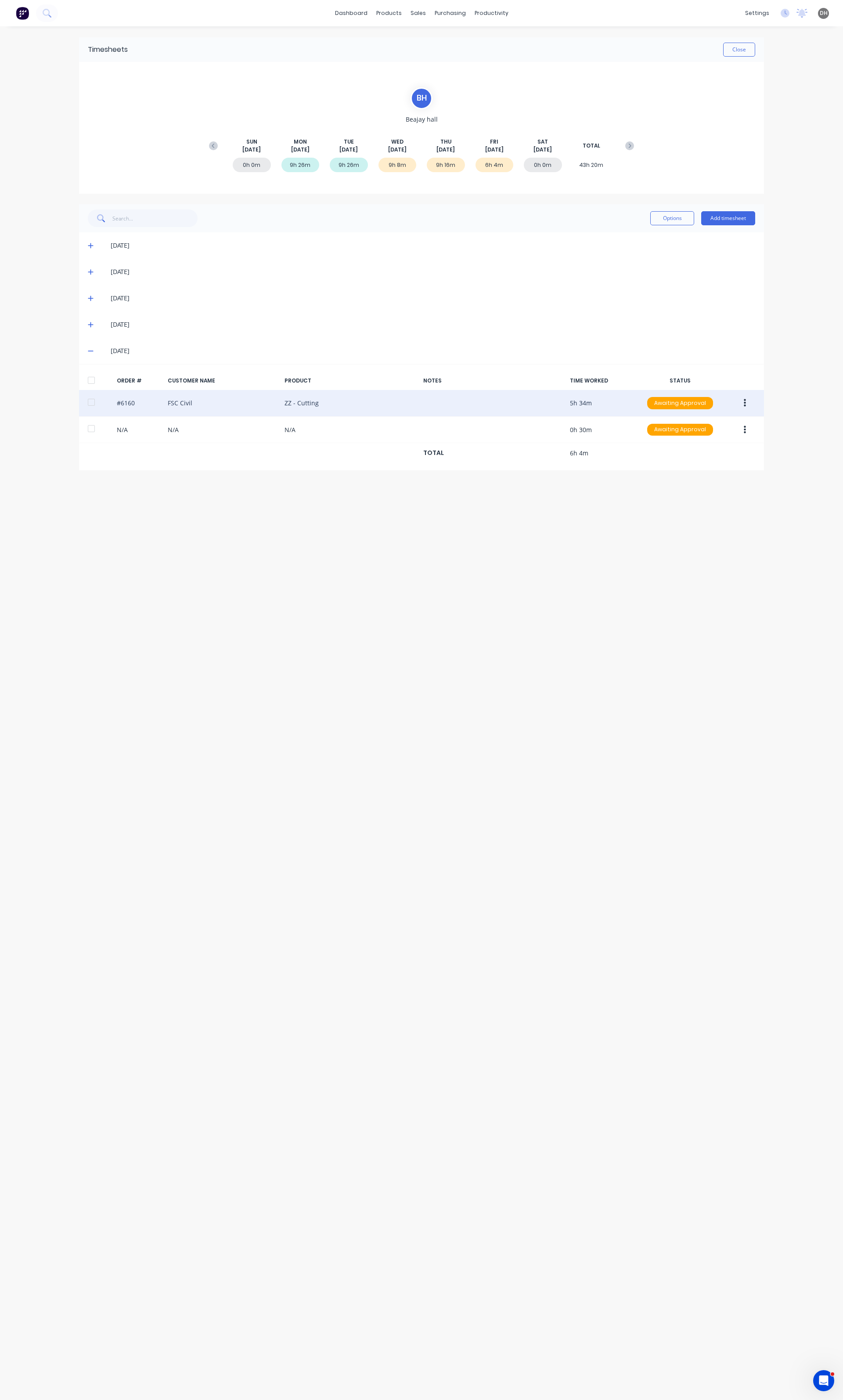
click at [90, 298] on icon at bounding box center [91, 299] width 5 height 5
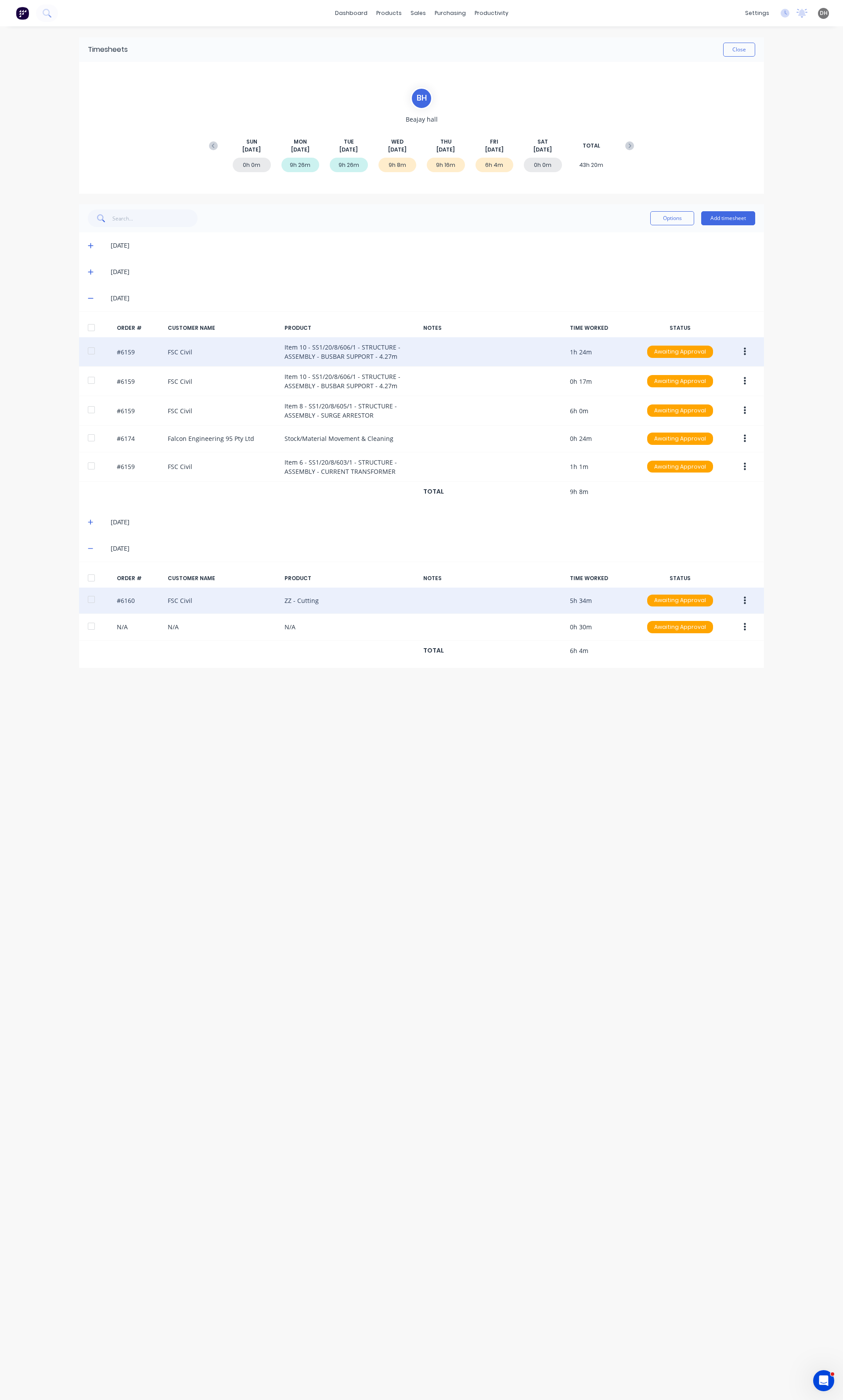
click at [739, 353] on button "button" at bounding box center [745, 352] width 21 height 16
click at [707, 403] on button "Edit" at bounding box center [714, 410] width 84 height 17
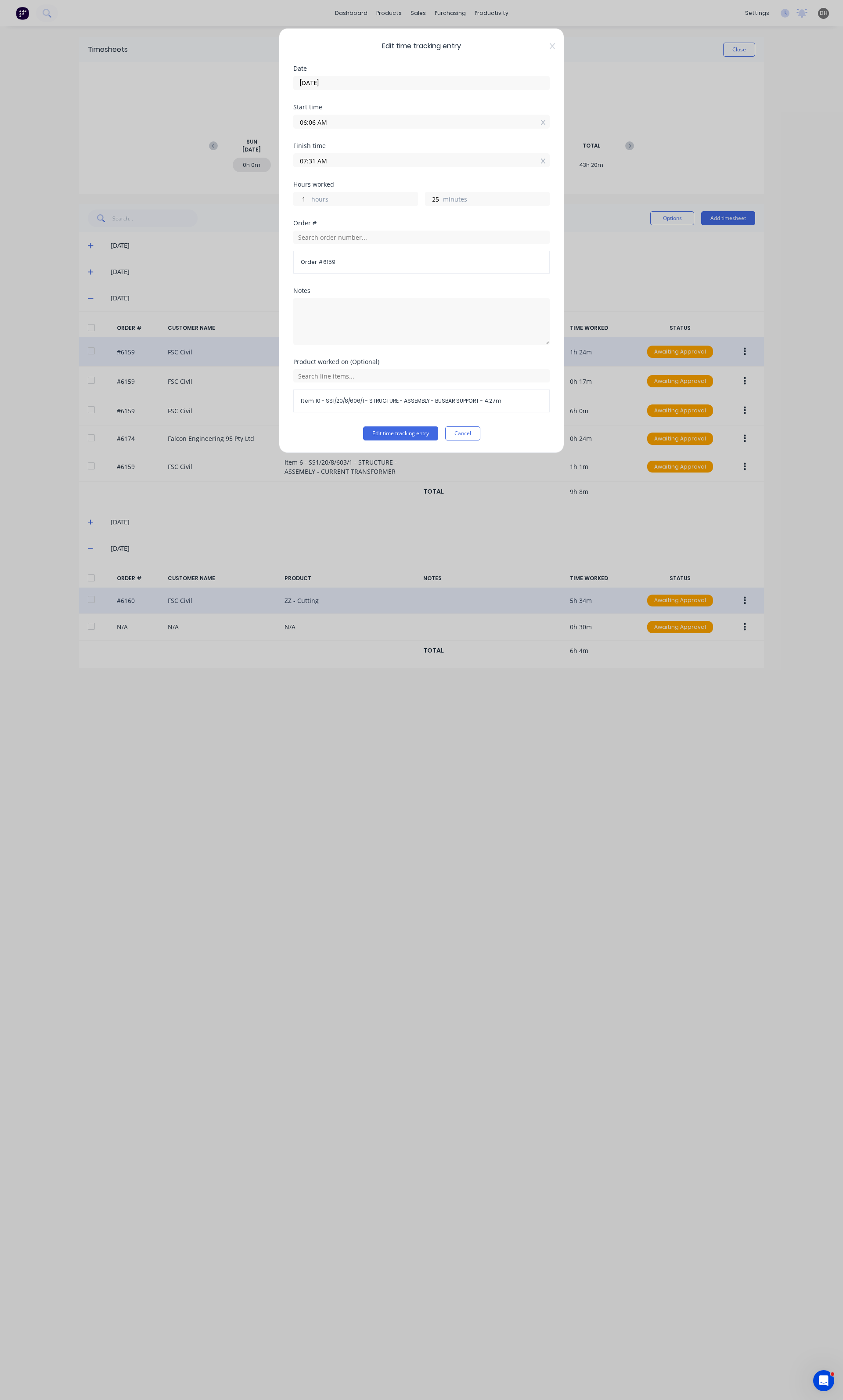
click at [336, 121] on input "06:06 AM" at bounding box center [422, 122] width 255 height 13
type input "06:04 AM"
type input "27"
type input "06:03 AM"
type input "28"
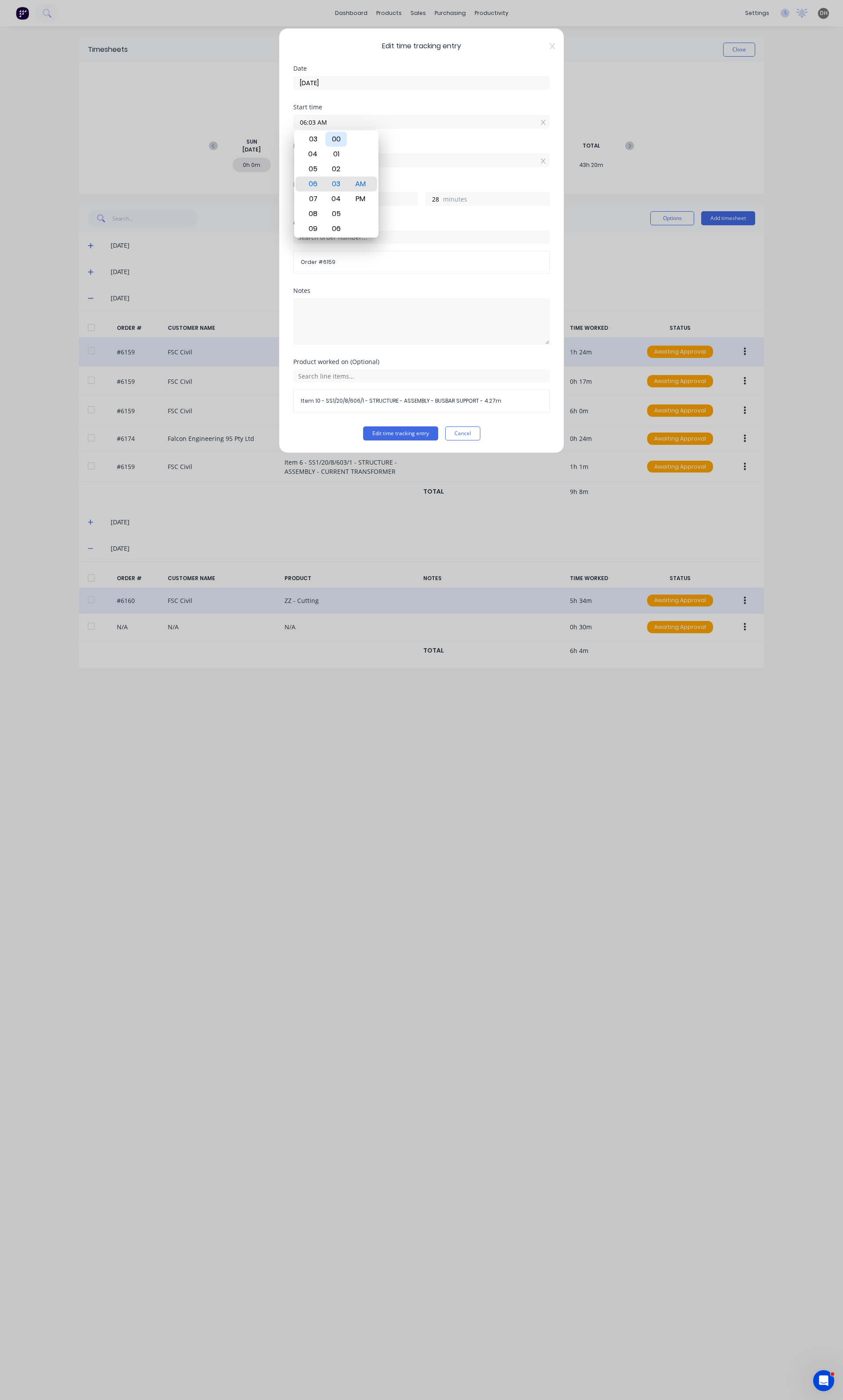
click at [332, 145] on div "00" at bounding box center [336, 139] width 22 height 15
type input "06:00 AM"
type input "31"
click at [450, 226] on div "Order #" at bounding box center [422, 223] width 257 height 6
click at [417, 429] on button "Edit time tracking entry" at bounding box center [401, 434] width 75 height 14
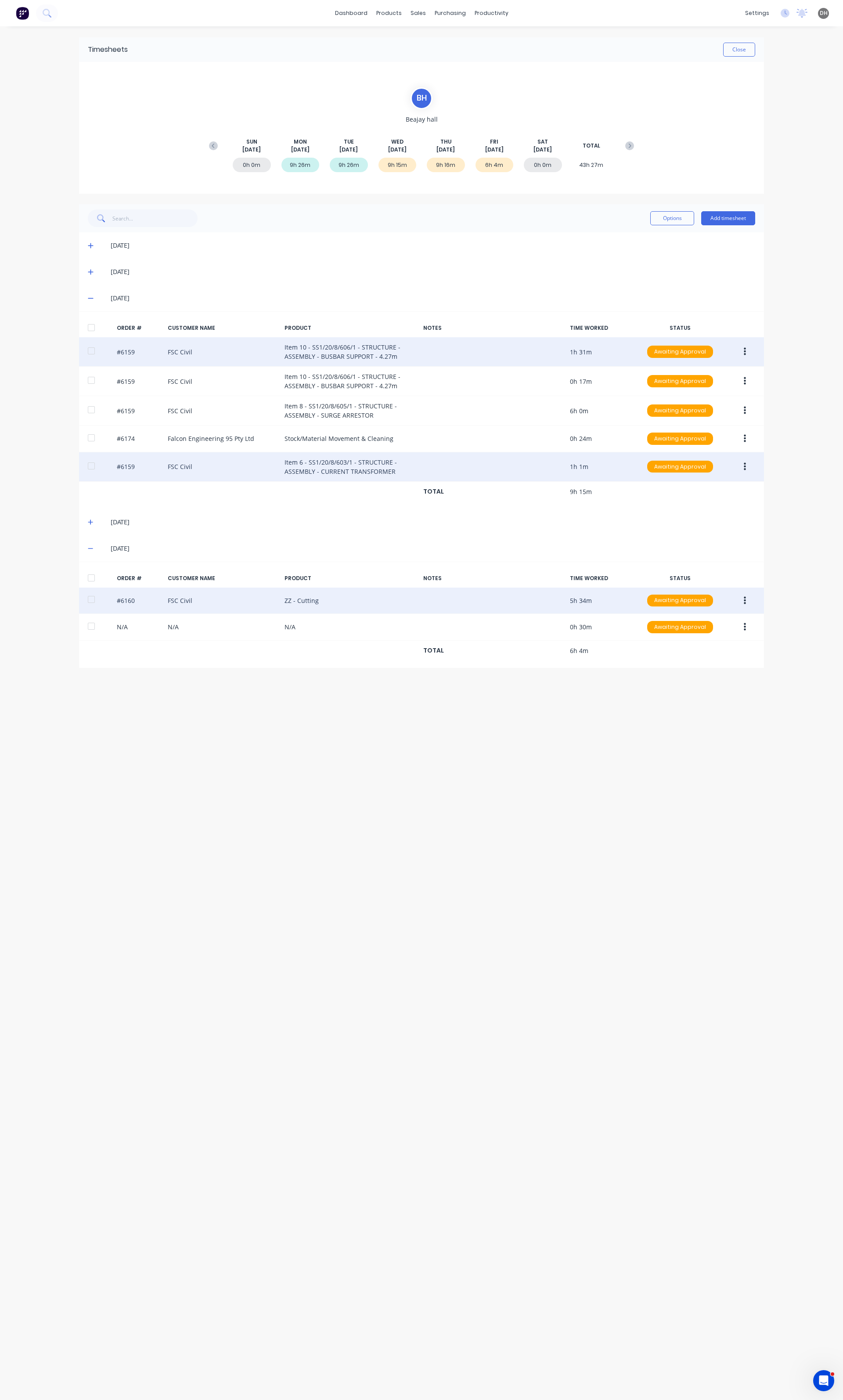
click at [747, 463] on button "button" at bounding box center [745, 466] width 21 height 16
click at [721, 524] on div "Edit" at bounding box center [714, 524] width 67 height 12
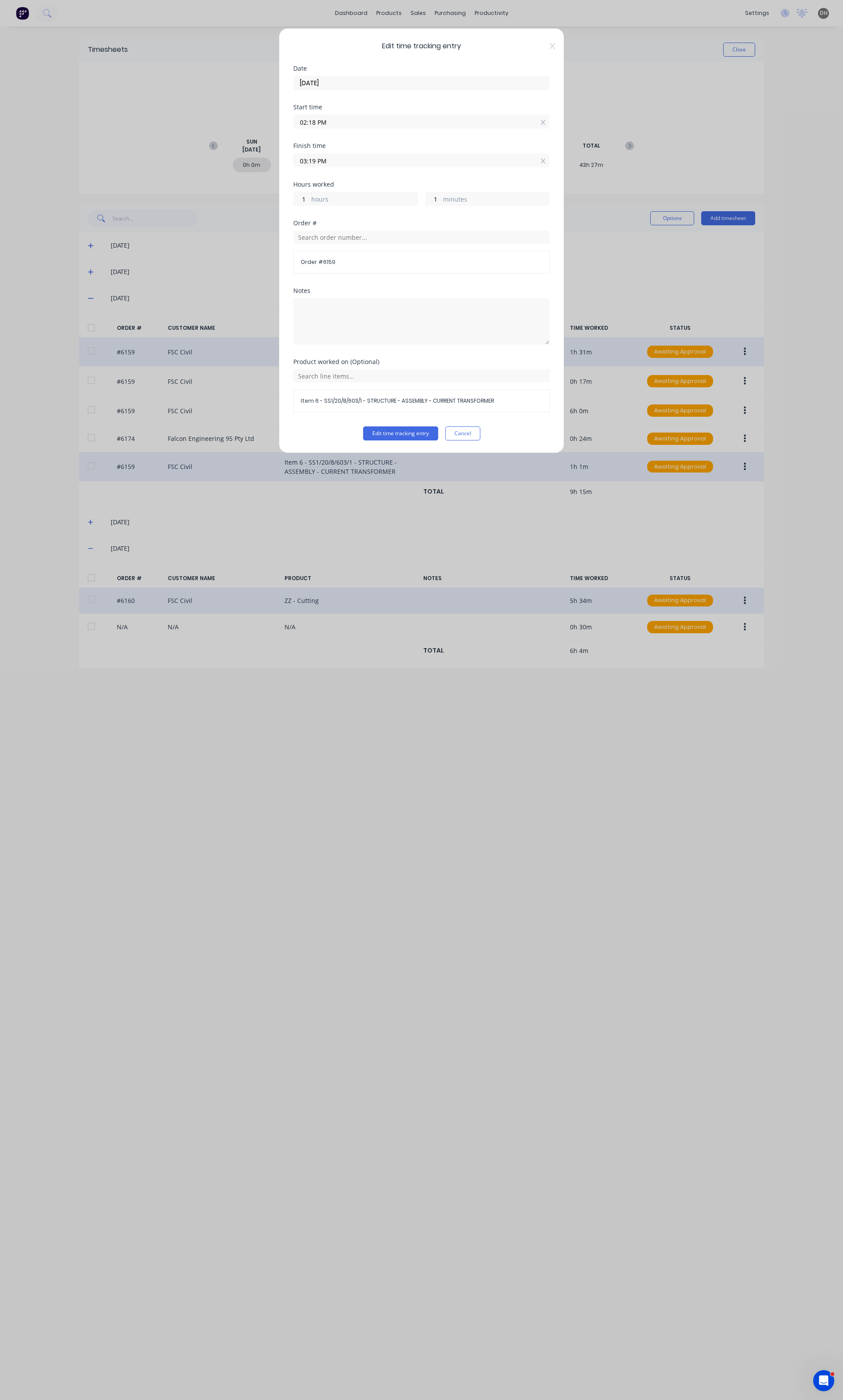
click at [419, 159] on input "03:19 PM" at bounding box center [422, 160] width 255 height 13
type input "05:19 PM"
type input "3"
type input "05:17 PM"
type input "2"
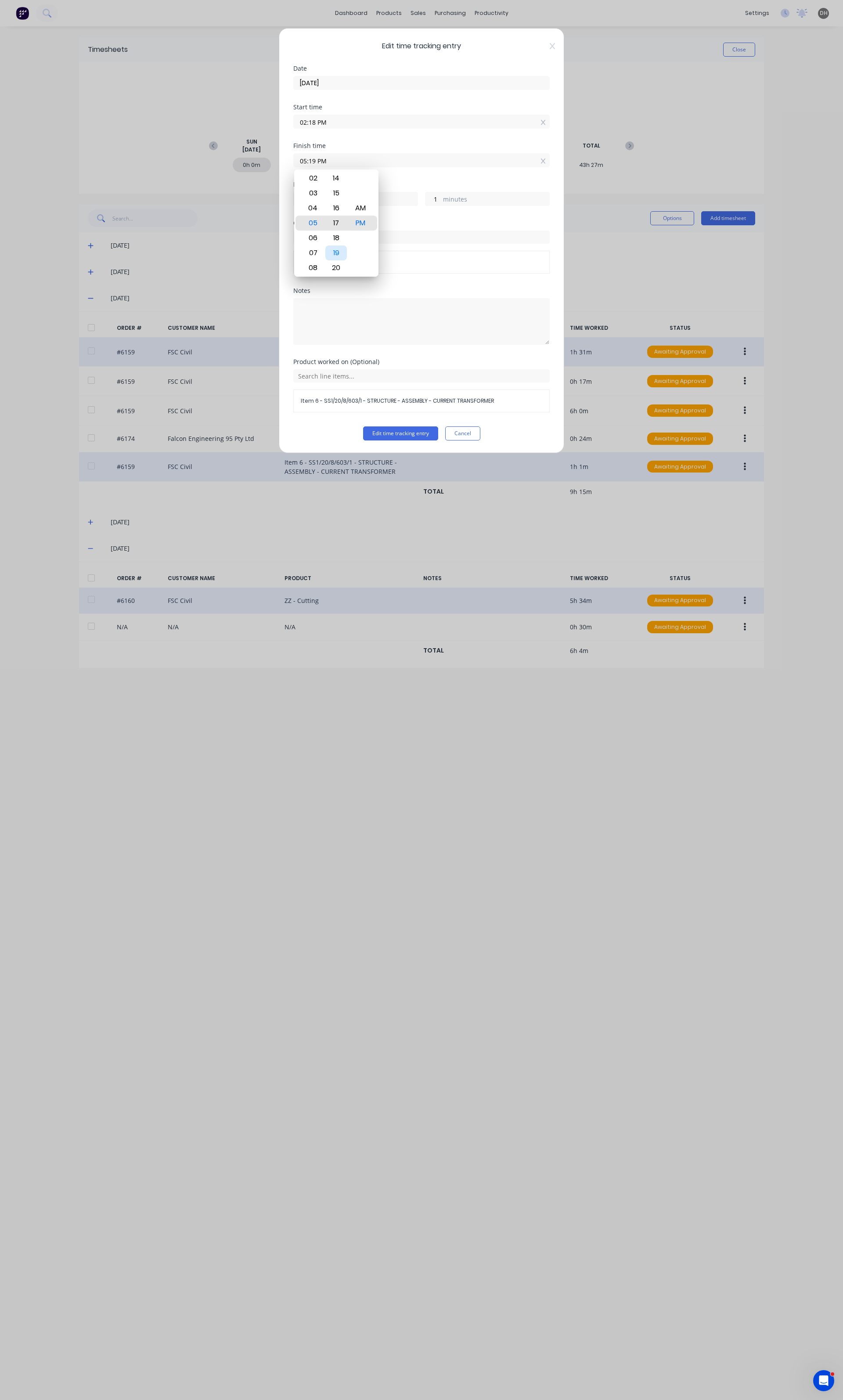
type input "59"
click at [315, 191] on div "03" at bounding box center [312, 193] width 22 height 15
type input "03:17 PM"
type input "0"
type input "03:19 PM"
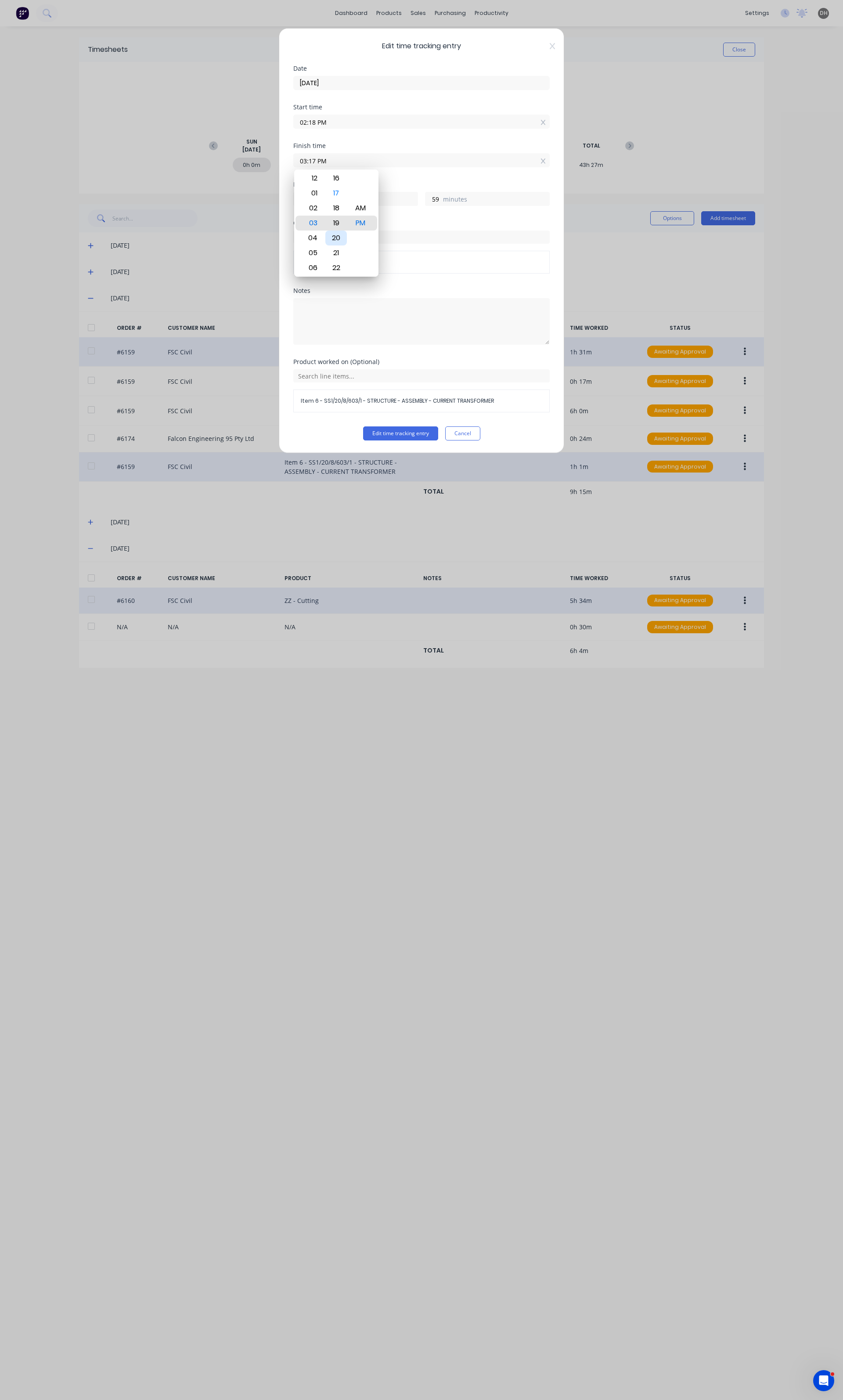
type input "1"
type input "03:22 PM"
type input "4"
type input "03:25 PM"
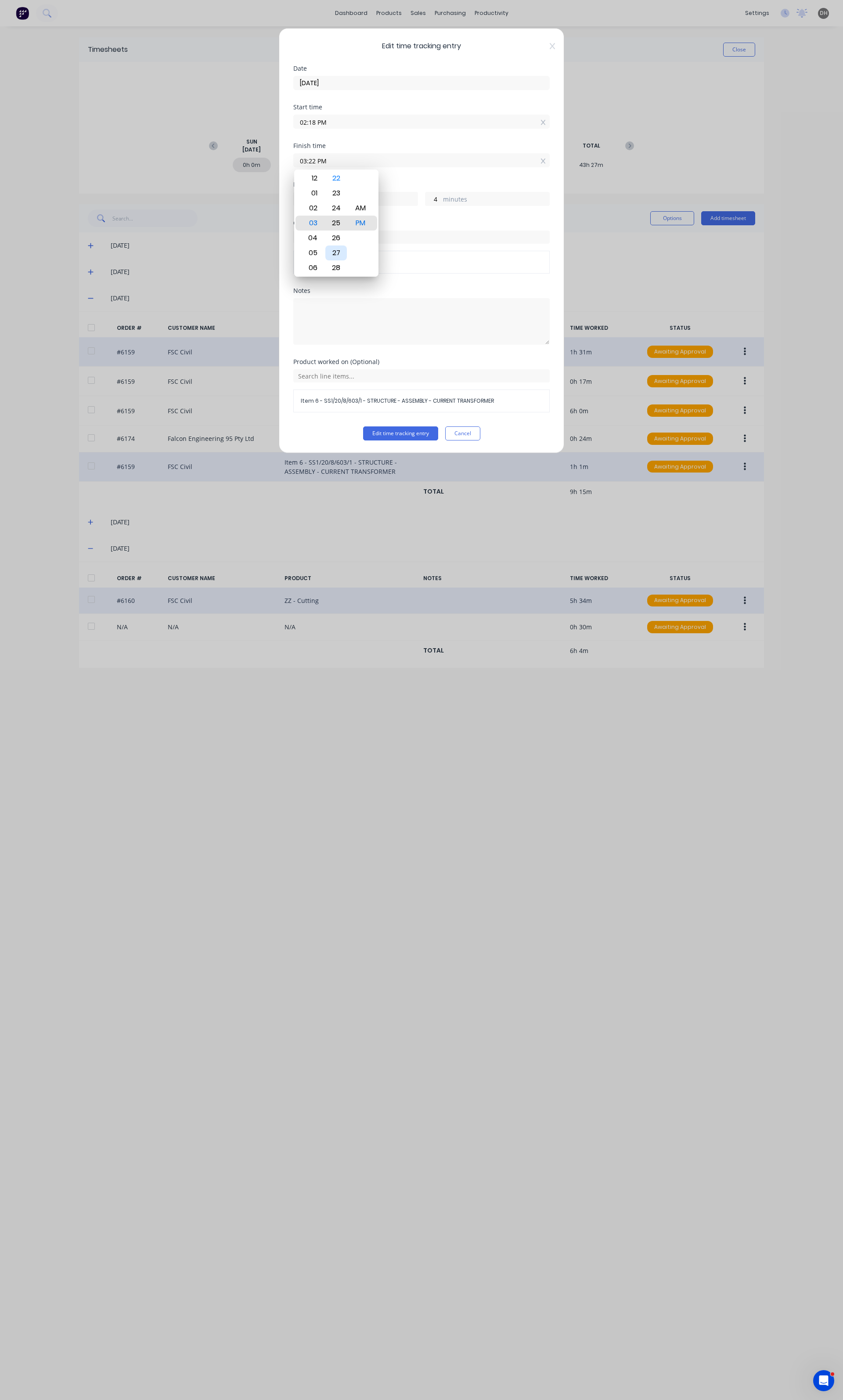
type input "7"
type input "03:26 PM"
type input "8"
click at [340, 265] on div "29" at bounding box center [336, 267] width 22 height 15
type input "03:29 PM"
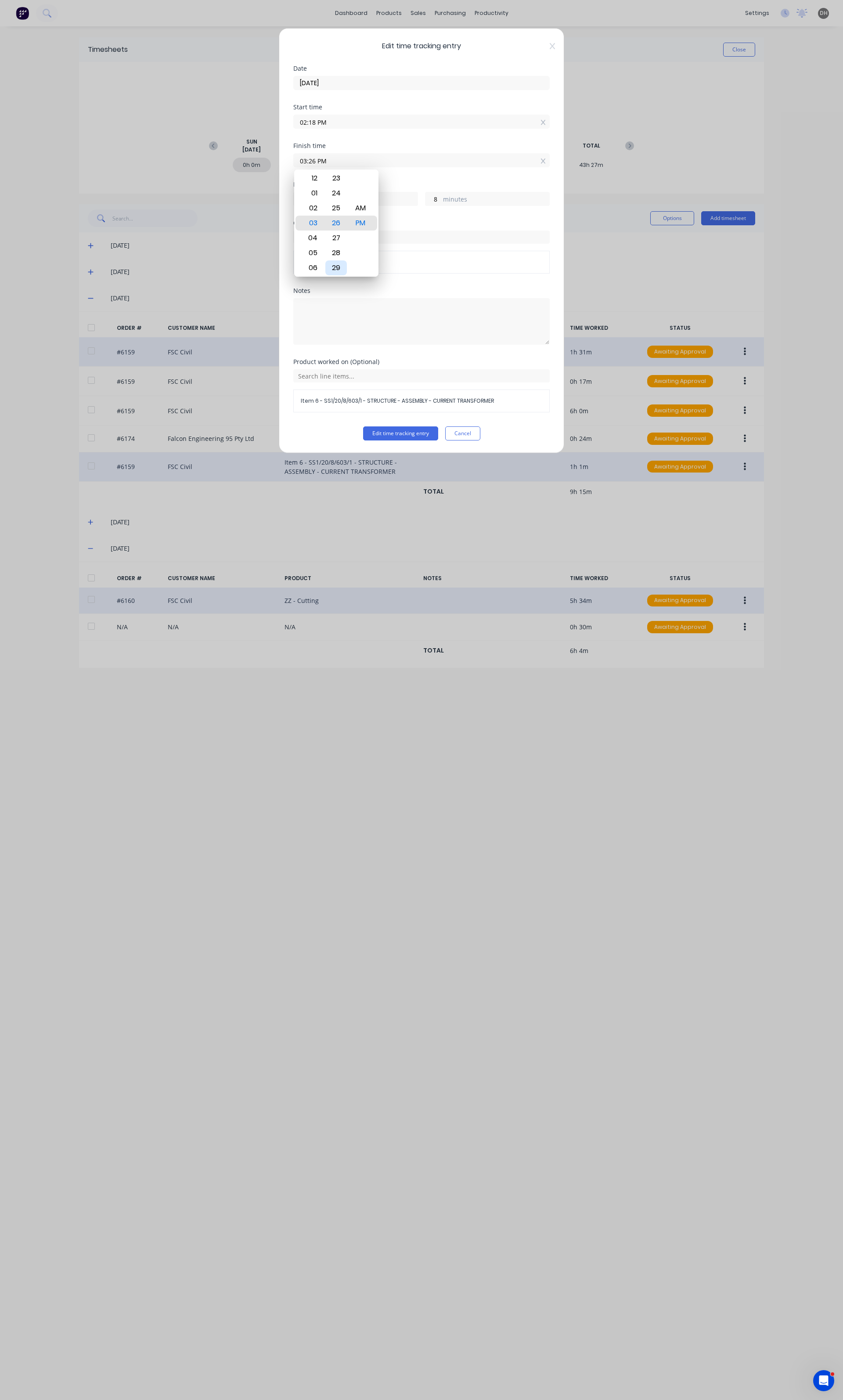
type input "11"
click at [391, 432] on button "Edit time tracking entry" at bounding box center [401, 434] width 75 height 14
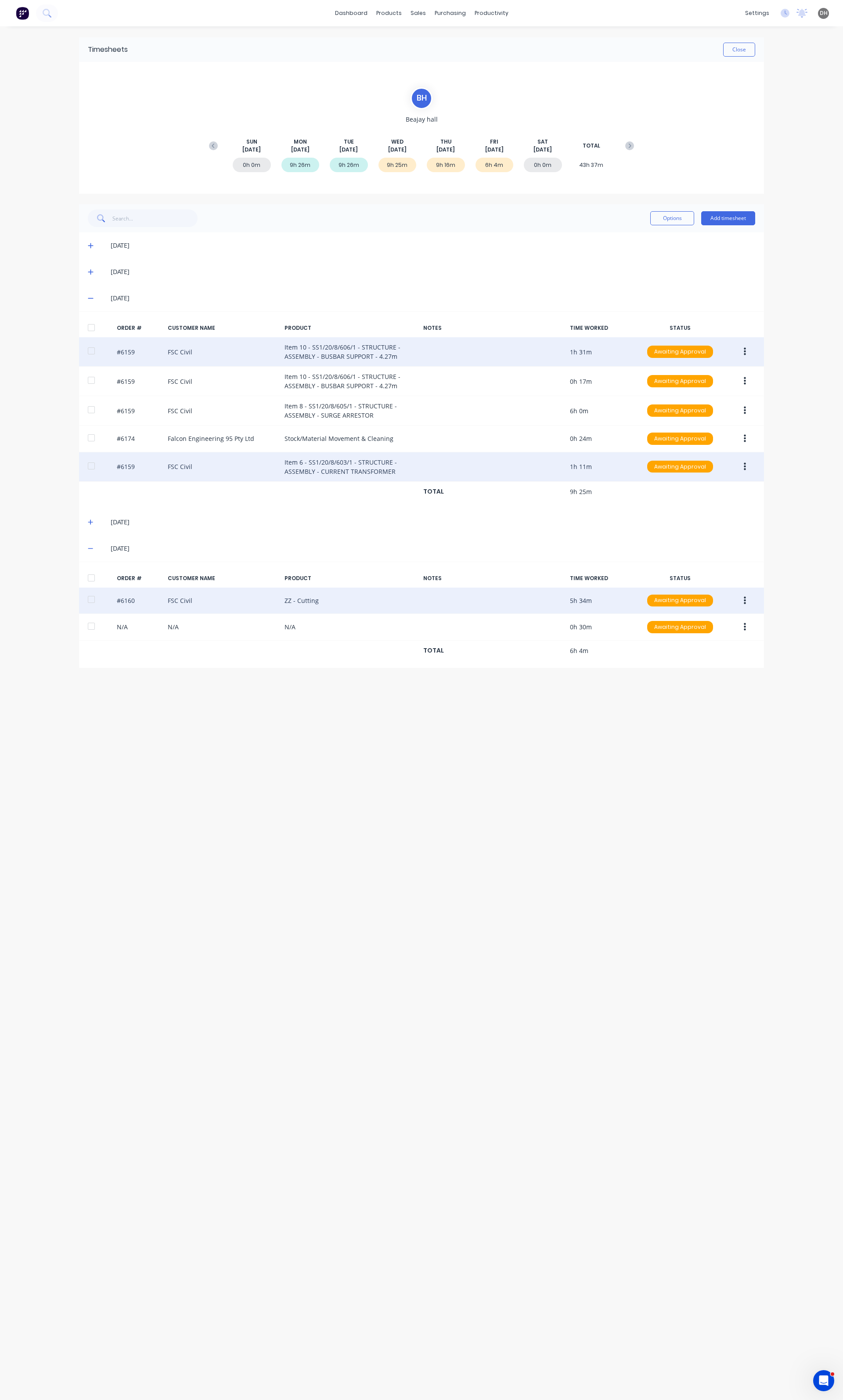
click at [748, 473] on button "button" at bounding box center [745, 466] width 21 height 16
click at [706, 521] on div "Edit" at bounding box center [714, 524] width 67 height 12
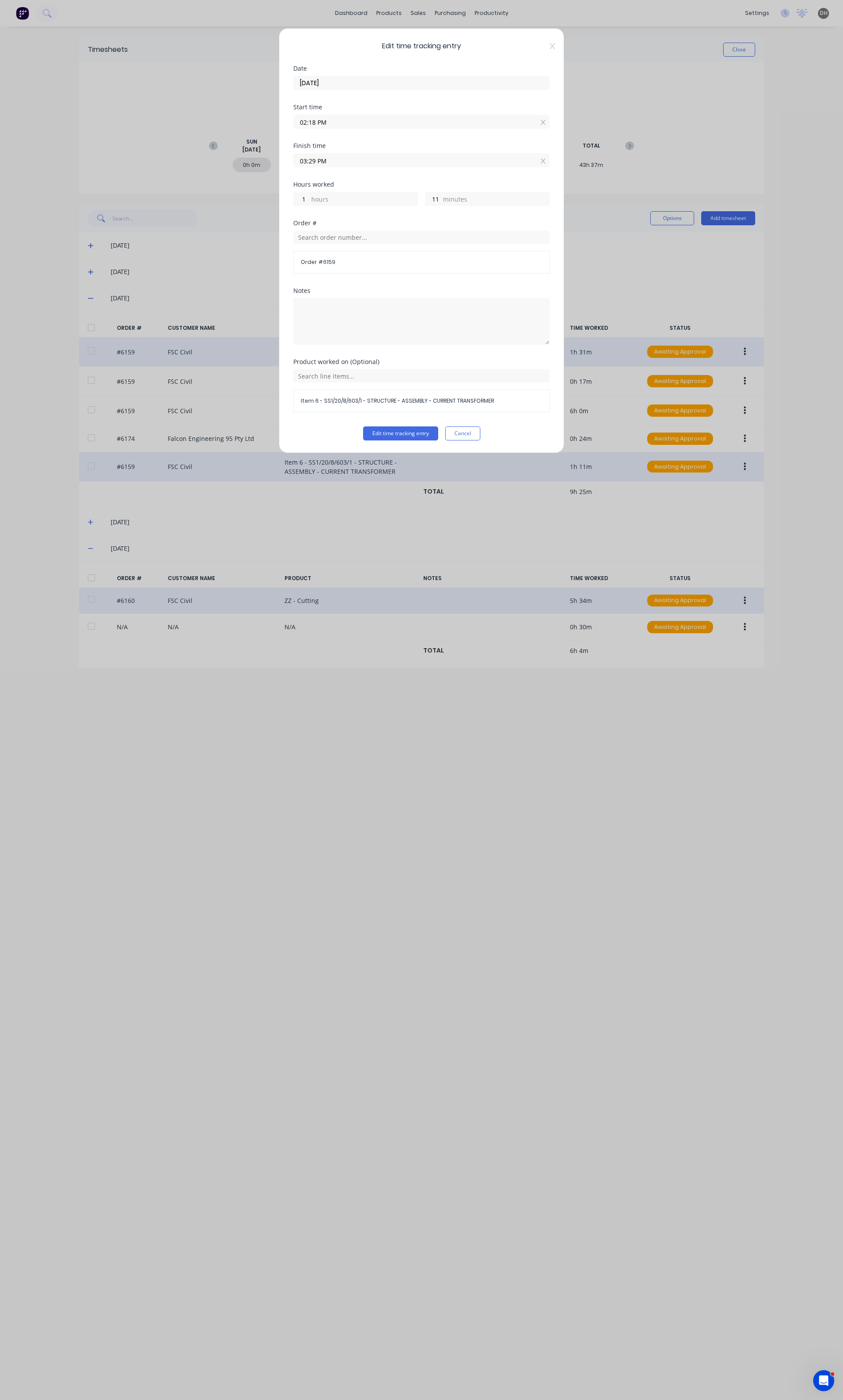
click at [385, 162] on input "03:29 PM" at bounding box center [422, 160] width 255 height 13
click at [343, 250] on div "31" at bounding box center [336, 253] width 22 height 15
type input "03:31 PM"
type input "13"
click at [413, 436] on button "Edit time tracking entry" at bounding box center [401, 434] width 75 height 14
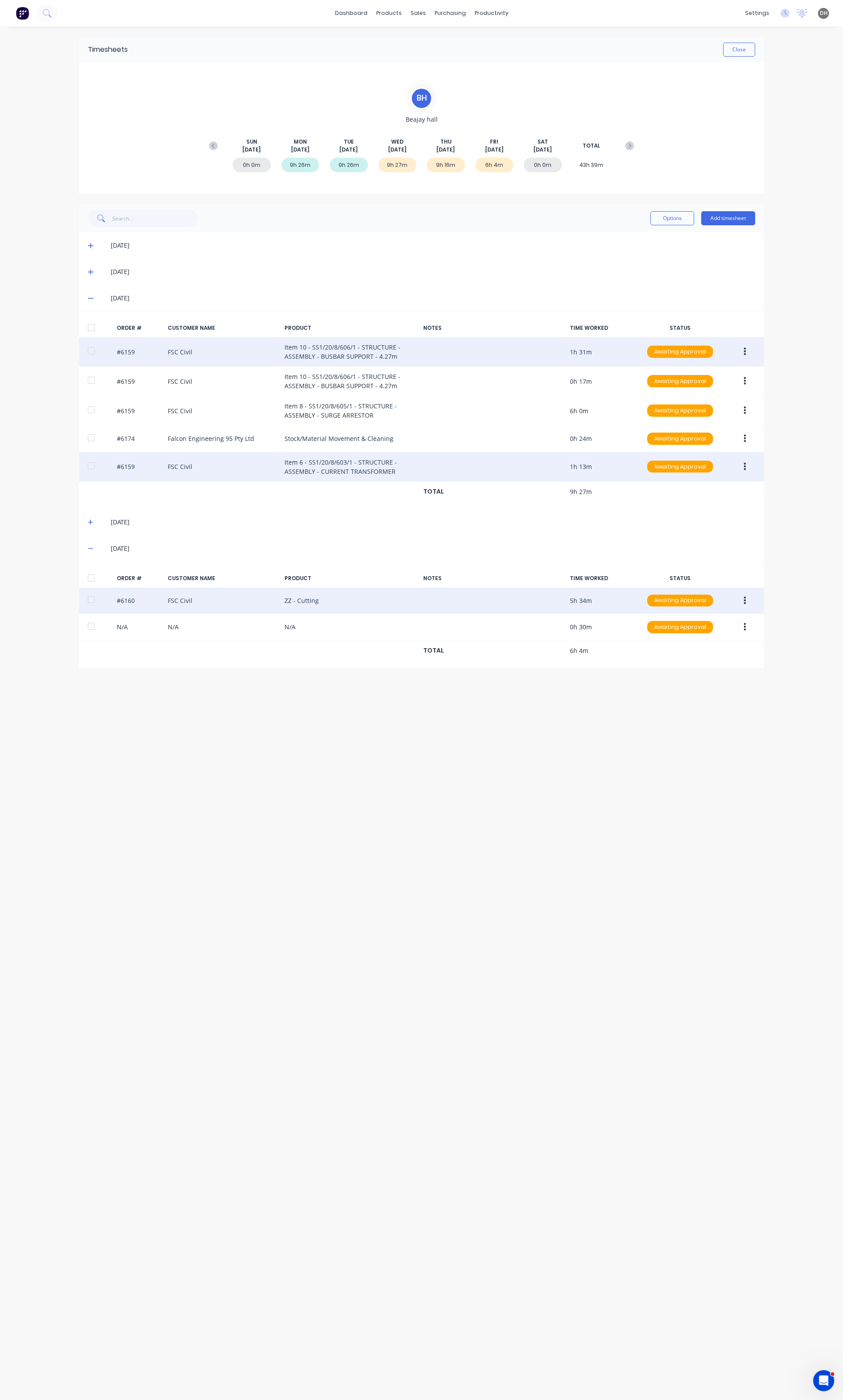
click at [92, 305] on div "20/08/25" at bounding box center [421, 298] width 685 height 26
click at [93, 301] on icon at bounding box center [91, 298] width 6 height 6
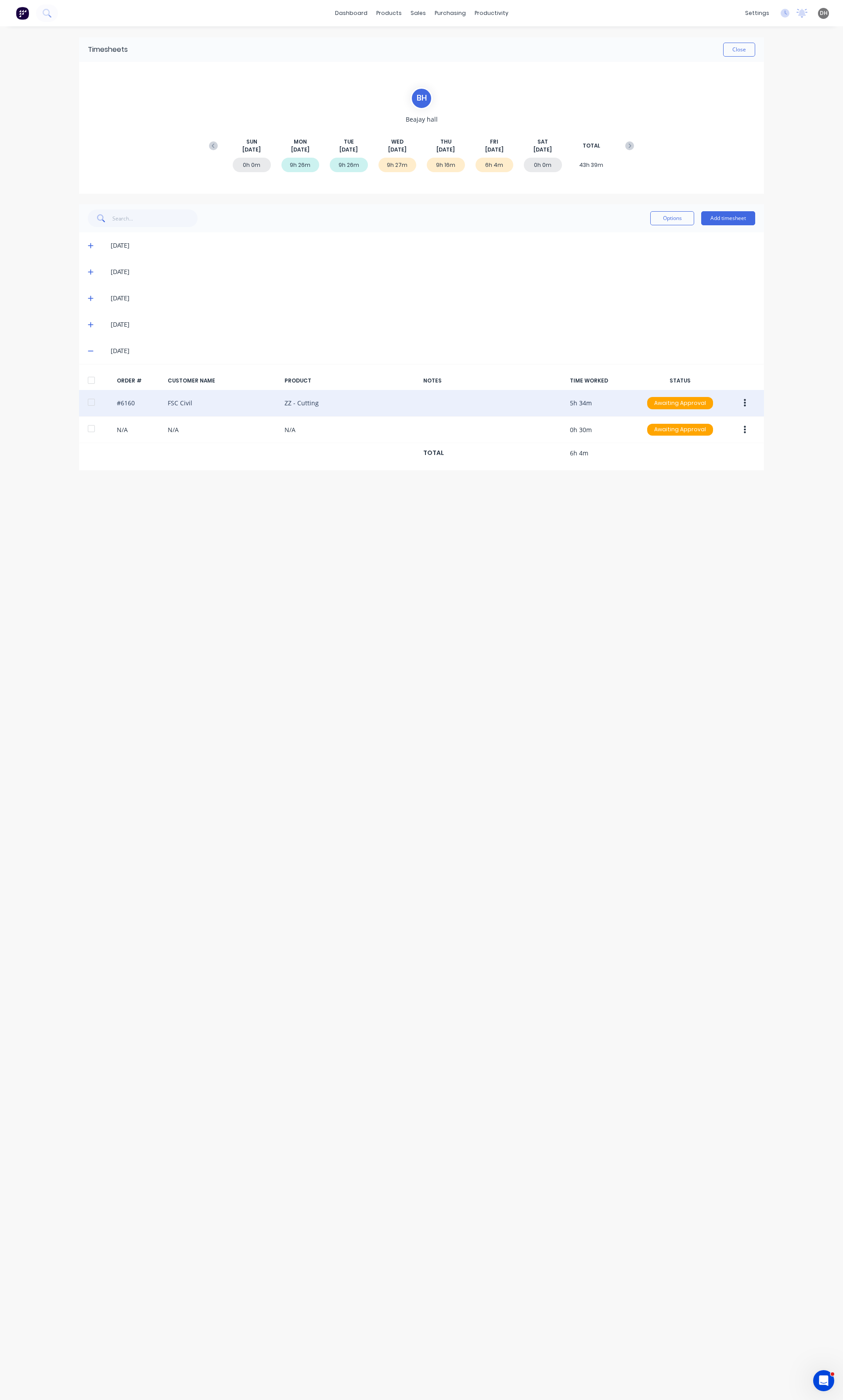
click at [92, 350] on icon at bounding box center [91, 351] width 6 height 6
click at [90, 324] on icon at bounding box center [91, 325] width 5 height 5
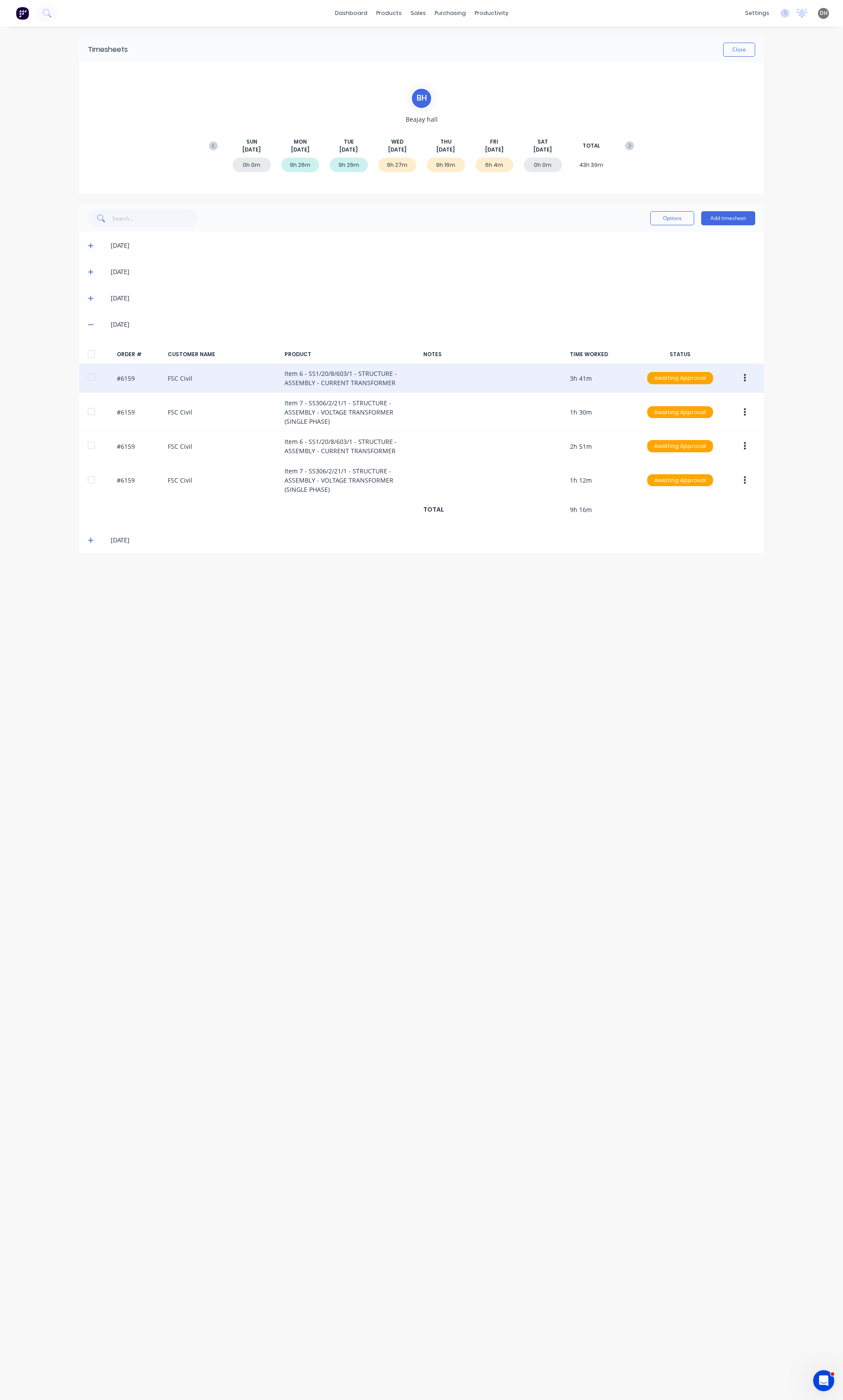
click at [742, 377] on button "button" at bounding box center [745, 378] width 21 height 16
click at [713, 427] on button "Unapprove" at bounding box center [714, 419] width 84 height 17
click at [739, 371] on button "button" at bounding box center [745, 378] width 21 height 16
click at [696, 433] on div "Edit" at bounding box center [714, 436] width 67 height 12
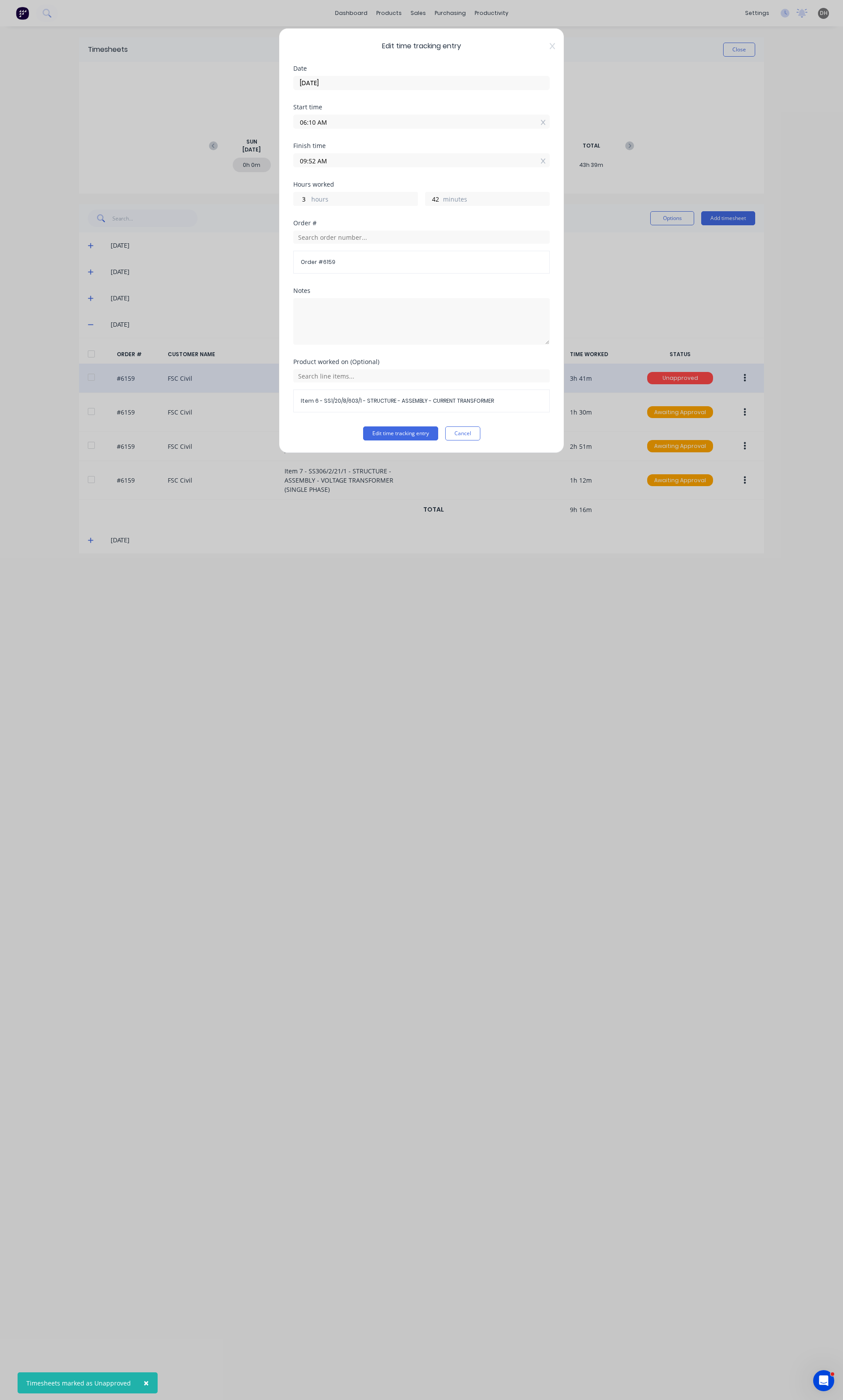
click at [329, 126] on input "06:10 AM" at bounding box center [422, 122] width 255 height 13
type input "06:07 AM"
type input "45"
type input "06:05 AM"
type input "47"
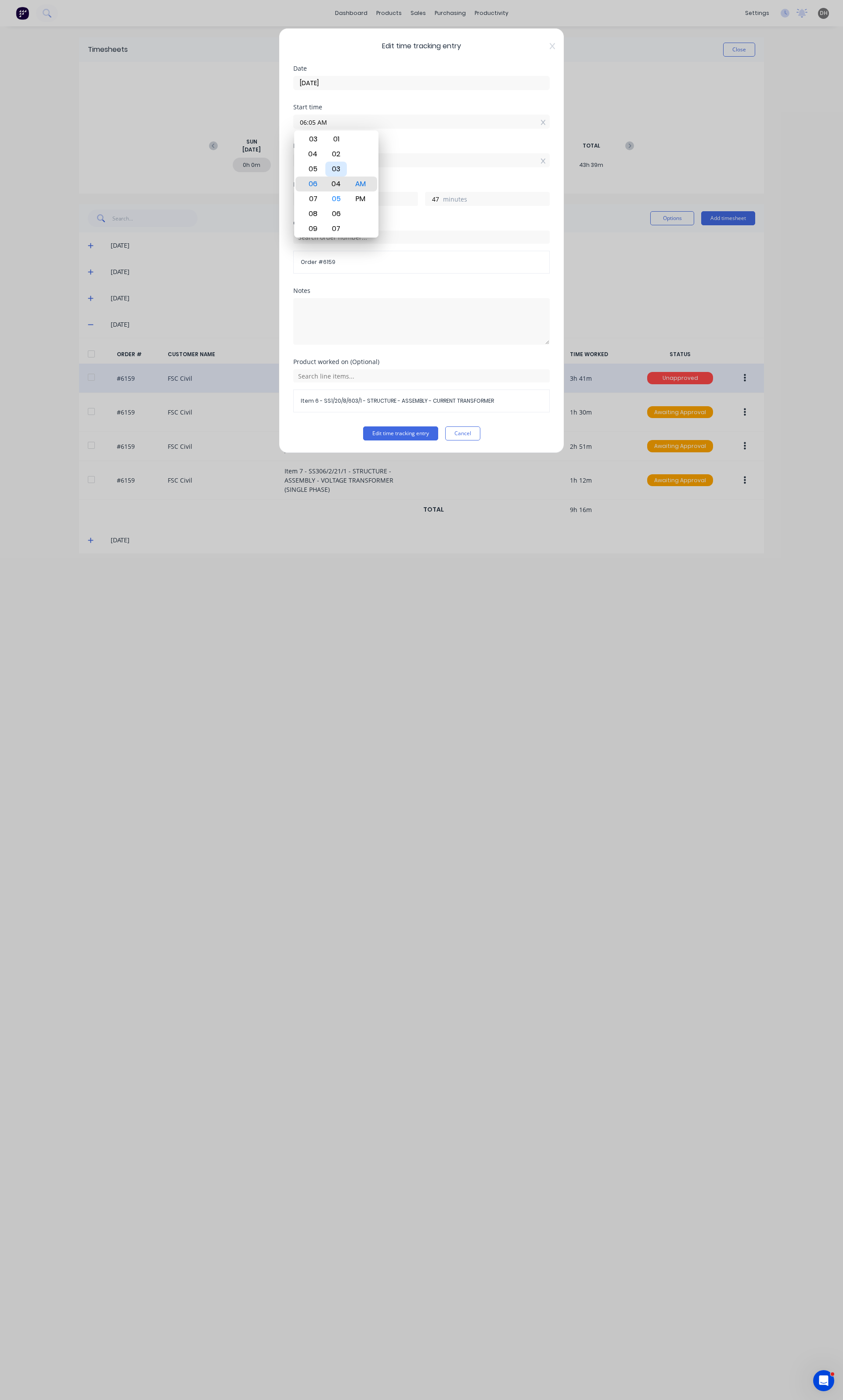
type input "06:04 AM"
type input "48"
type input "06:03 AM"
type input "49"
click at [344, 141] on div "00" at bounding box center [336, 139] width 22 height 15
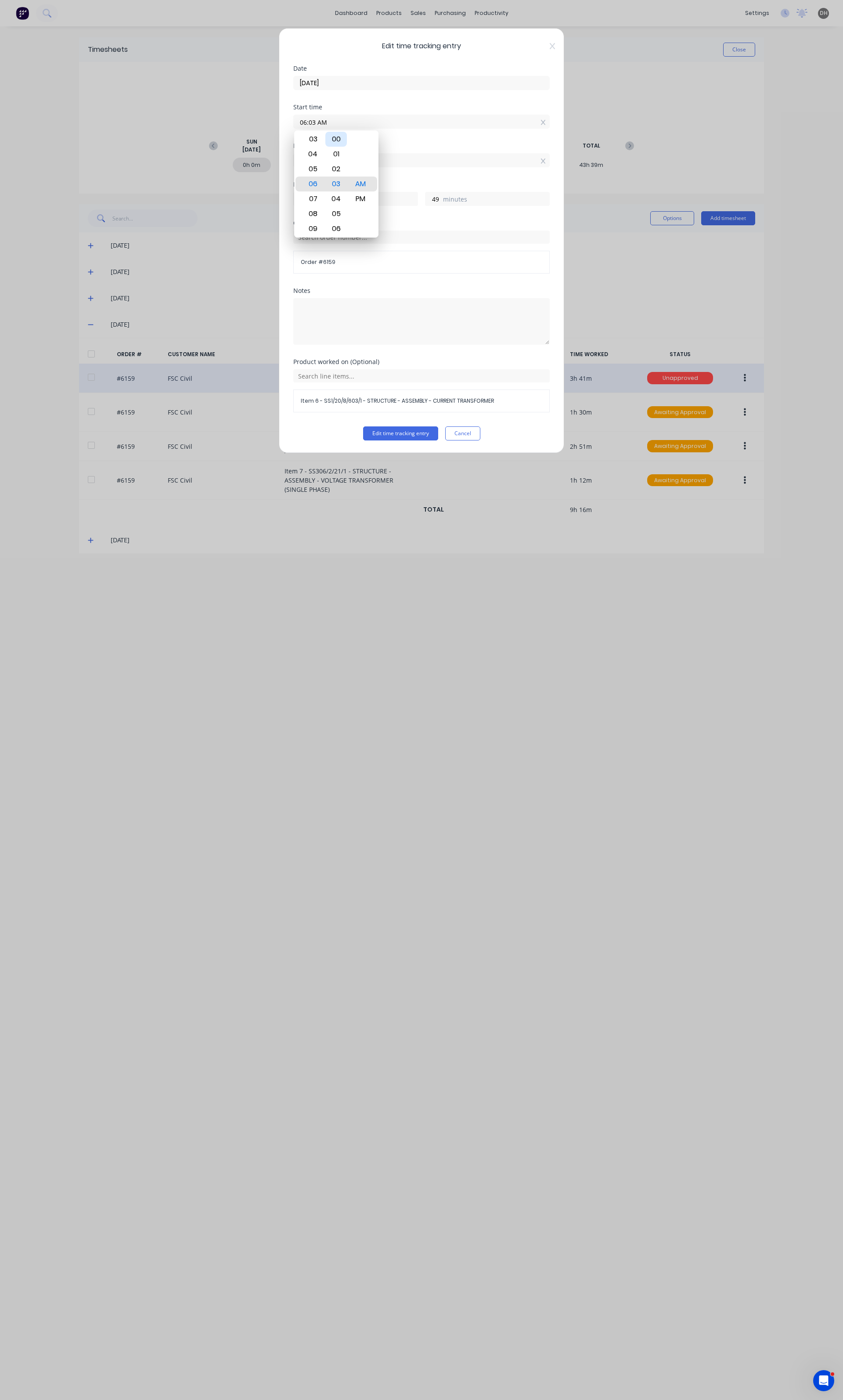
type input "06:00 AM"
type input "52"
click at [482, 147] on div "Finish time" at bounding box center [422, 146] width 257 height 6
click at [401, 438] on button "Edit time tracking entry" at bounding box center [401, 434] width 75 height 14
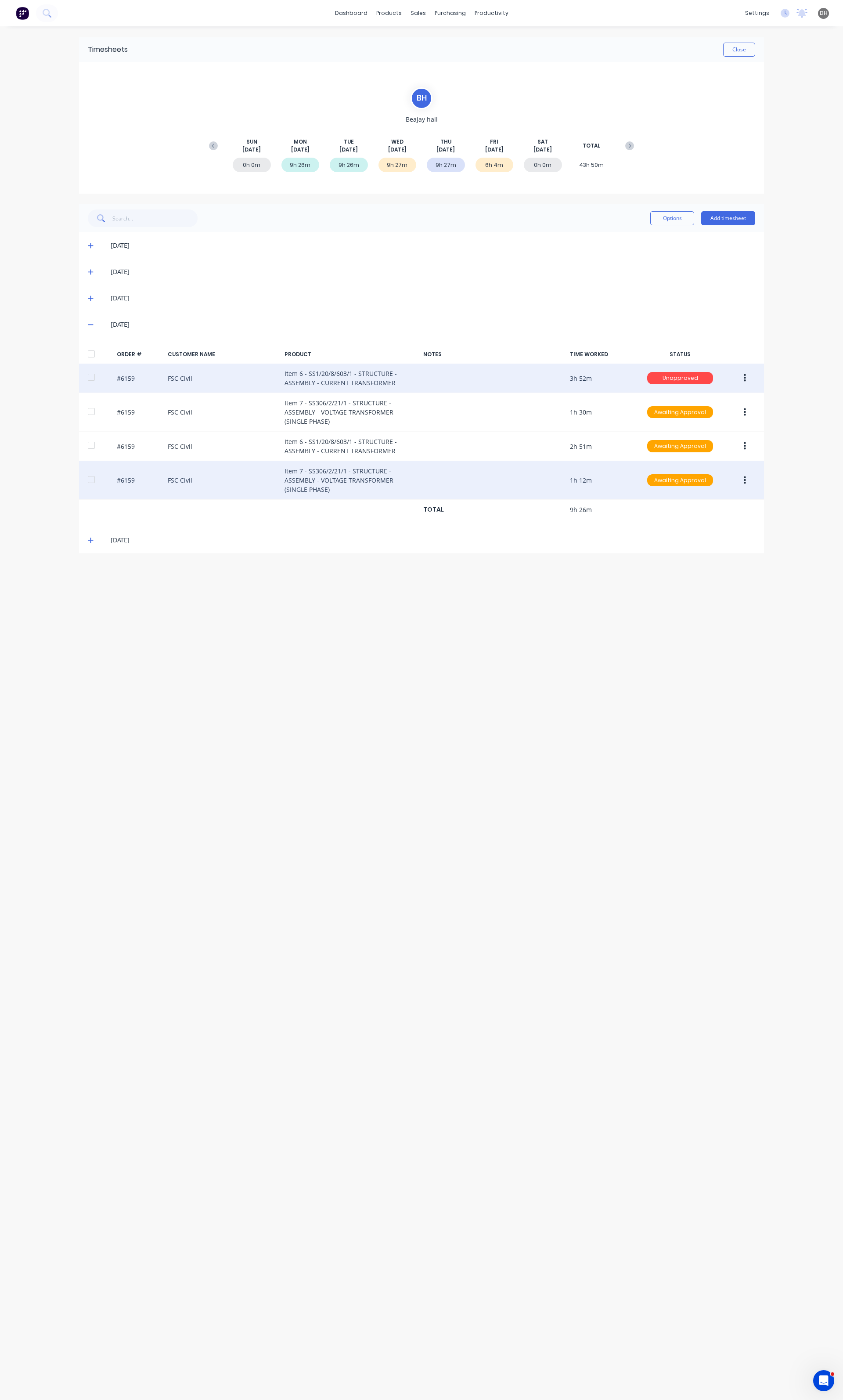
click at [744, 483] on icon "button" at bounding box center [745, 480] width 2 height 10
click at [700, 535] on div "Edit" at bounding box center [714, 538] width 67 height 12
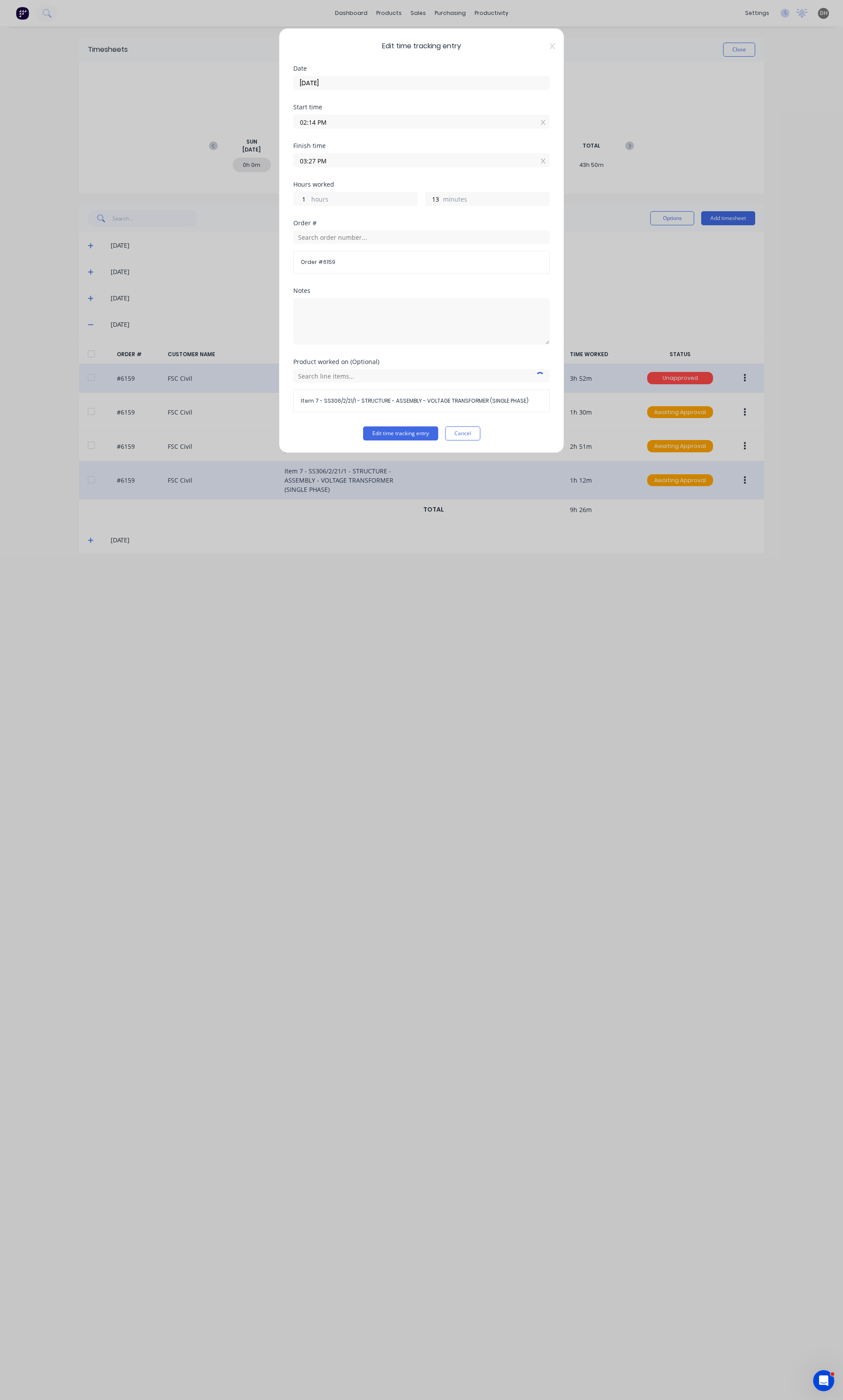
click at [347, 157] on input "03:27 PM" at bounding box center [422, 160] width 255 height 13
click at [336, 262] on div "30" at bounding box center [336, 267] width 22 height 15
type input "03:30 PM"
type input "16"
click at [390, 429] on button "Edit time tracking entry" at bounding box center [401, 434] width 75 height 14
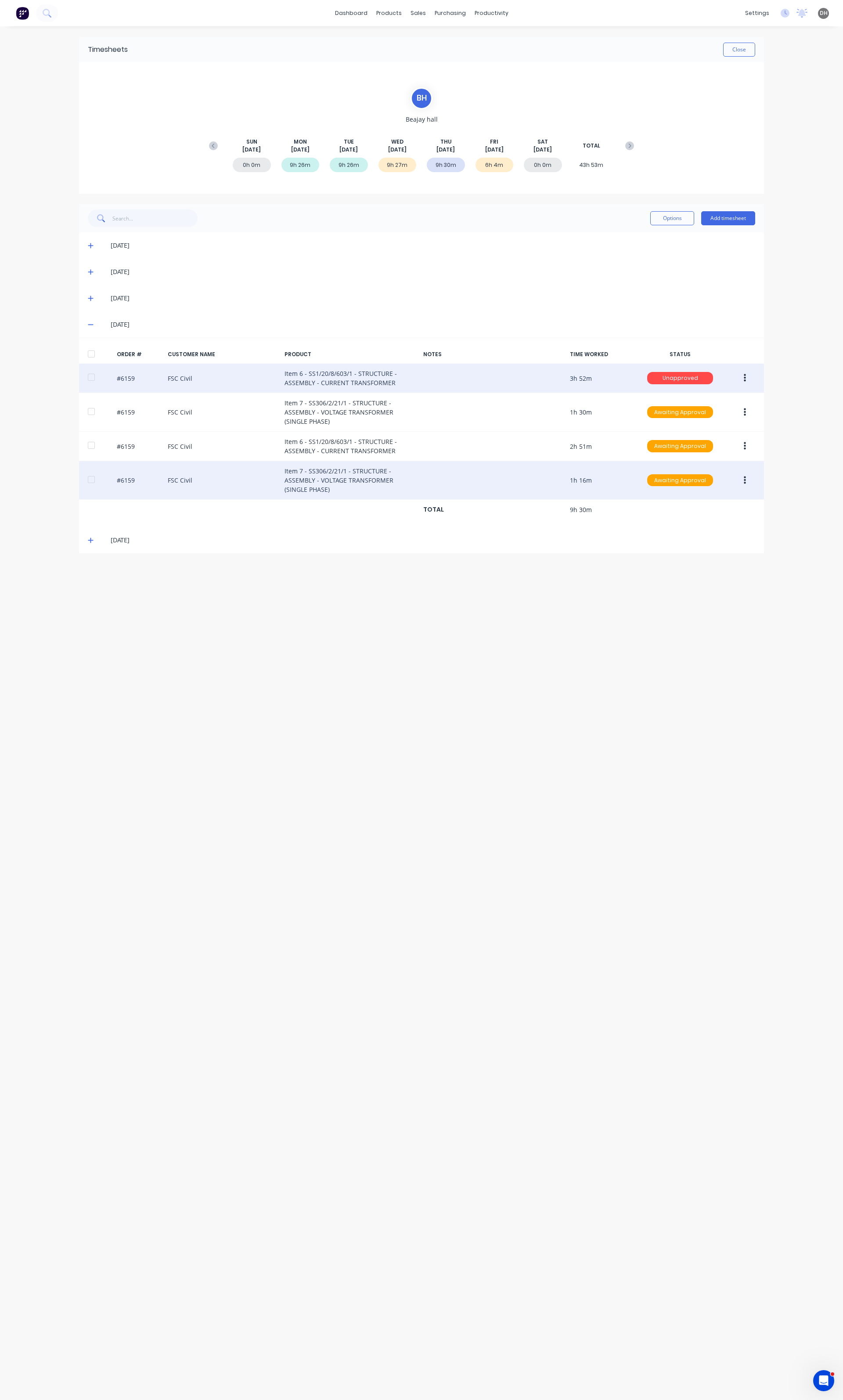
click at [747, 376] on button "button" at bounding box center [745, 378] width 21 height 16
click at [747, 374] on button "button" at bounding box center [745, 378] width 21 height 16
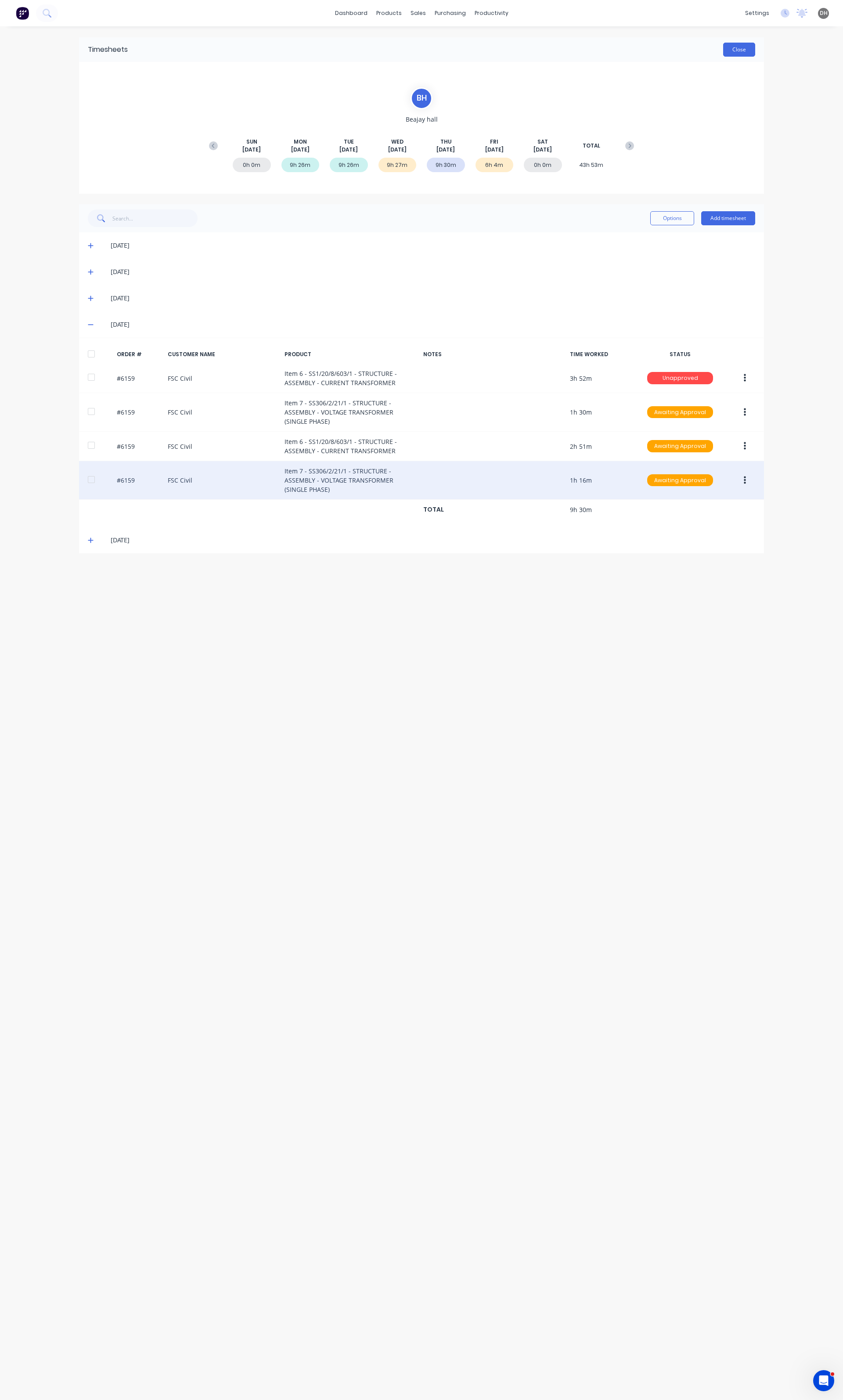
click at [724, 52] on button "Close" at bounding box center [739, 49] width 32 height 14
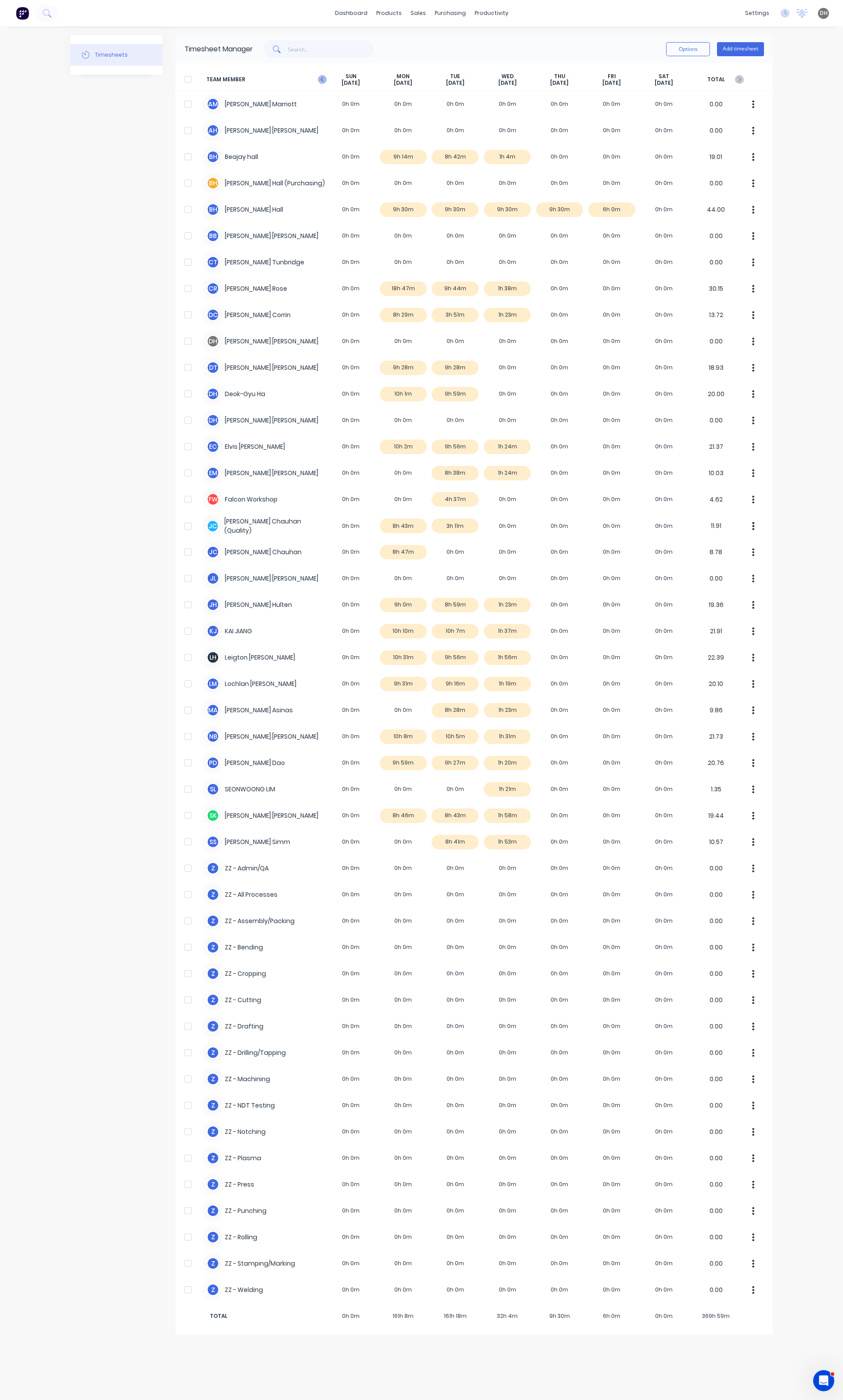
click at [319, 82] on icon at bounding box center [322, 79] width 9 height 9
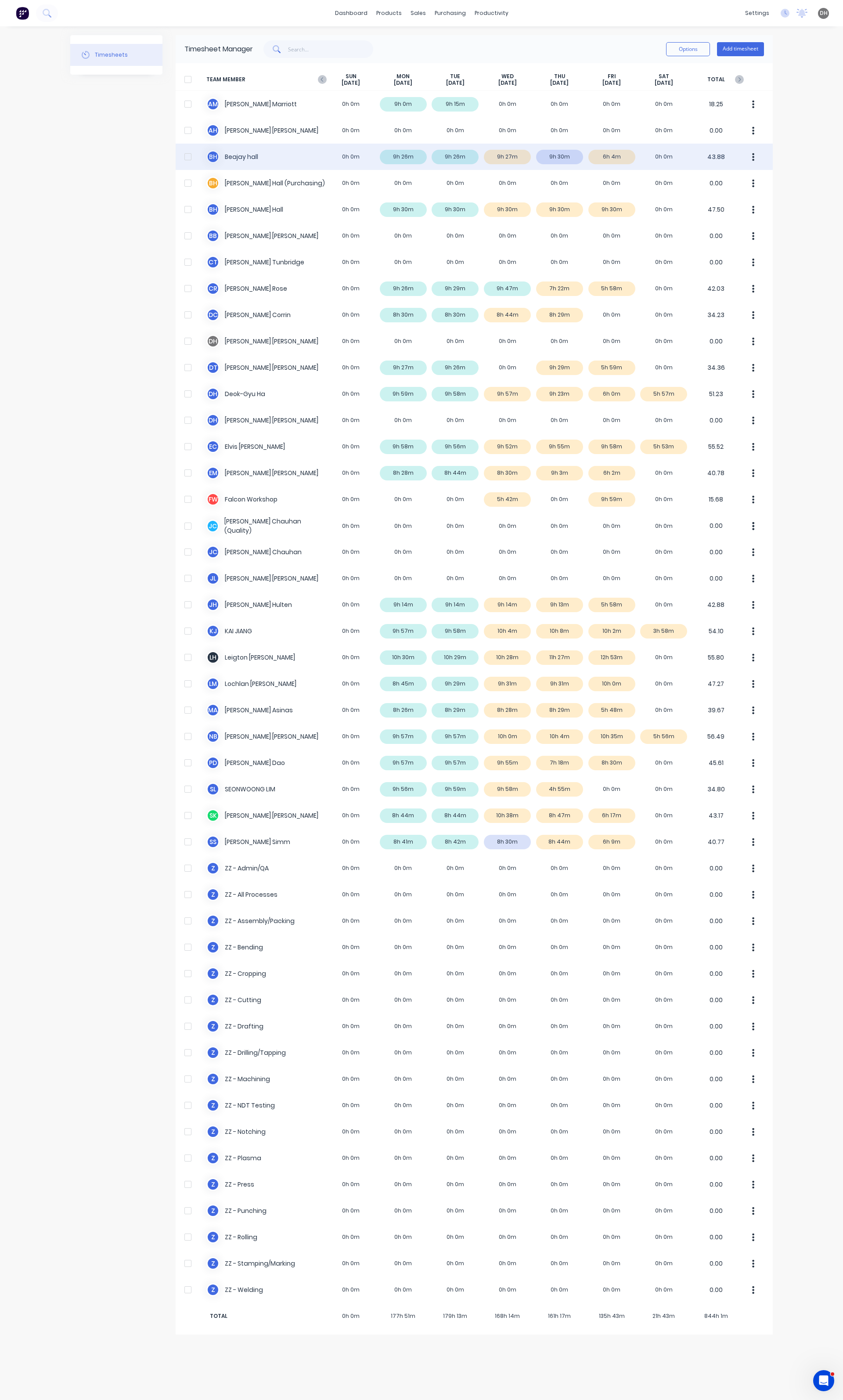
click at [752, 161] on icon "button" at bounding box center [753, 157] width 2 height 10
click at [742, 186] on div "Approve" at bounding box center [720, 181] width 67 height 12
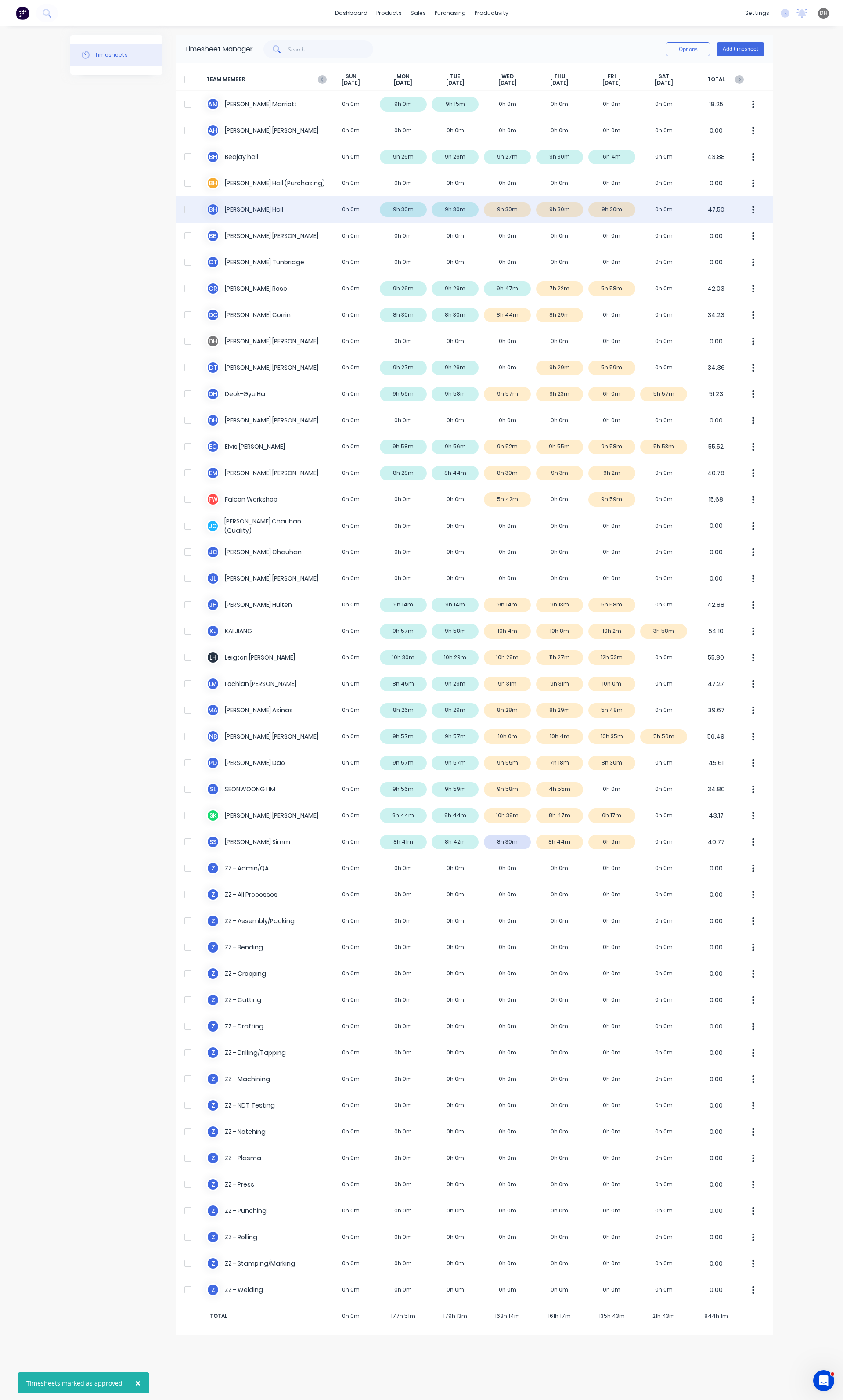
click at [751, 211] on button "button" at bounding box center [754, 209] width 18 height 17
click at [745, 230] on div "Approve" at bounding box center [720, 234] width 67 height 12
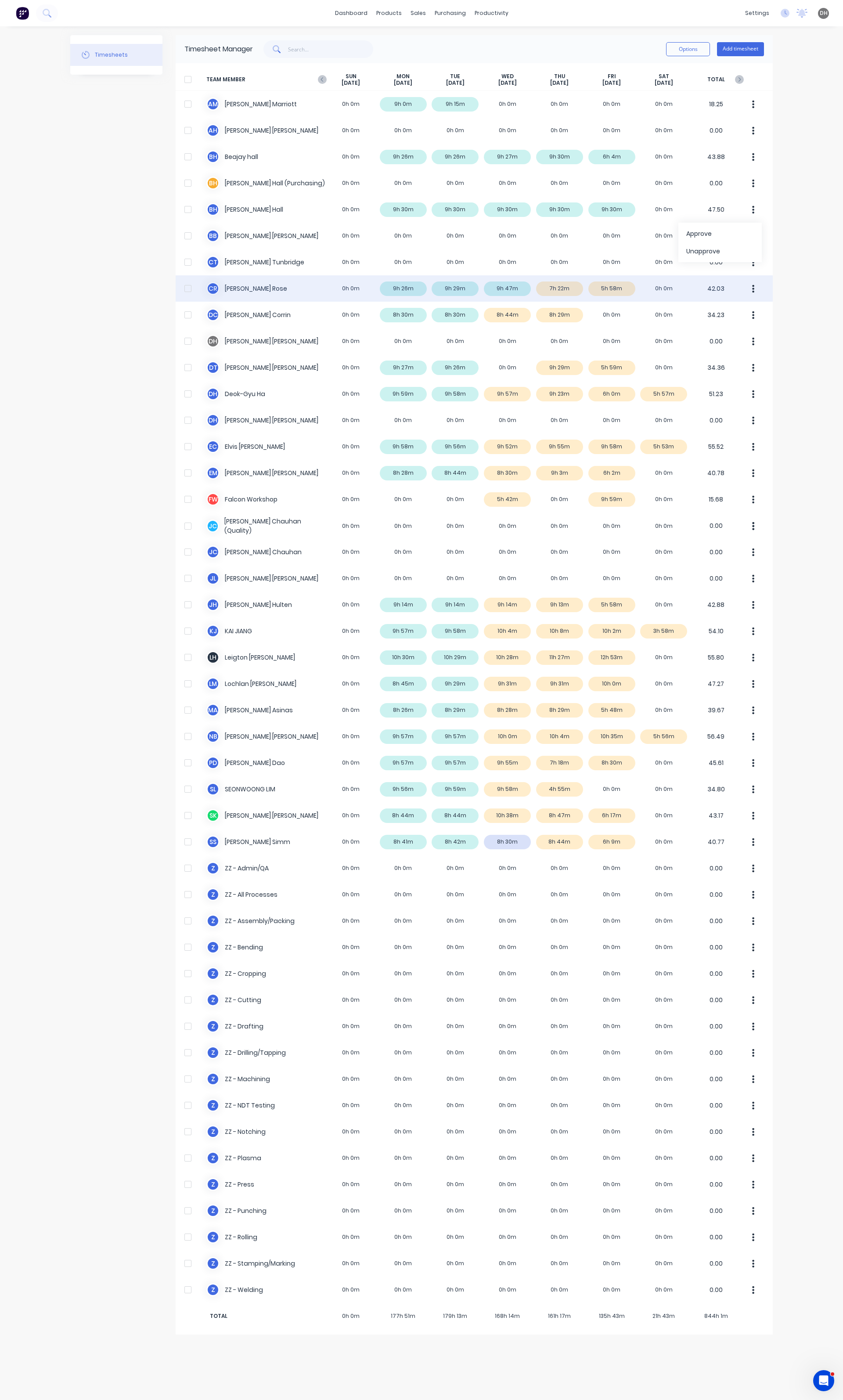
click at [651, 291] on div "C R Craig Rose 0h 0m 9h 26m 9h 29m 9h 47m 7h 22m 5h 58m 0h 0m 42.03" at bounding box center [474, 289] width 597 height 26
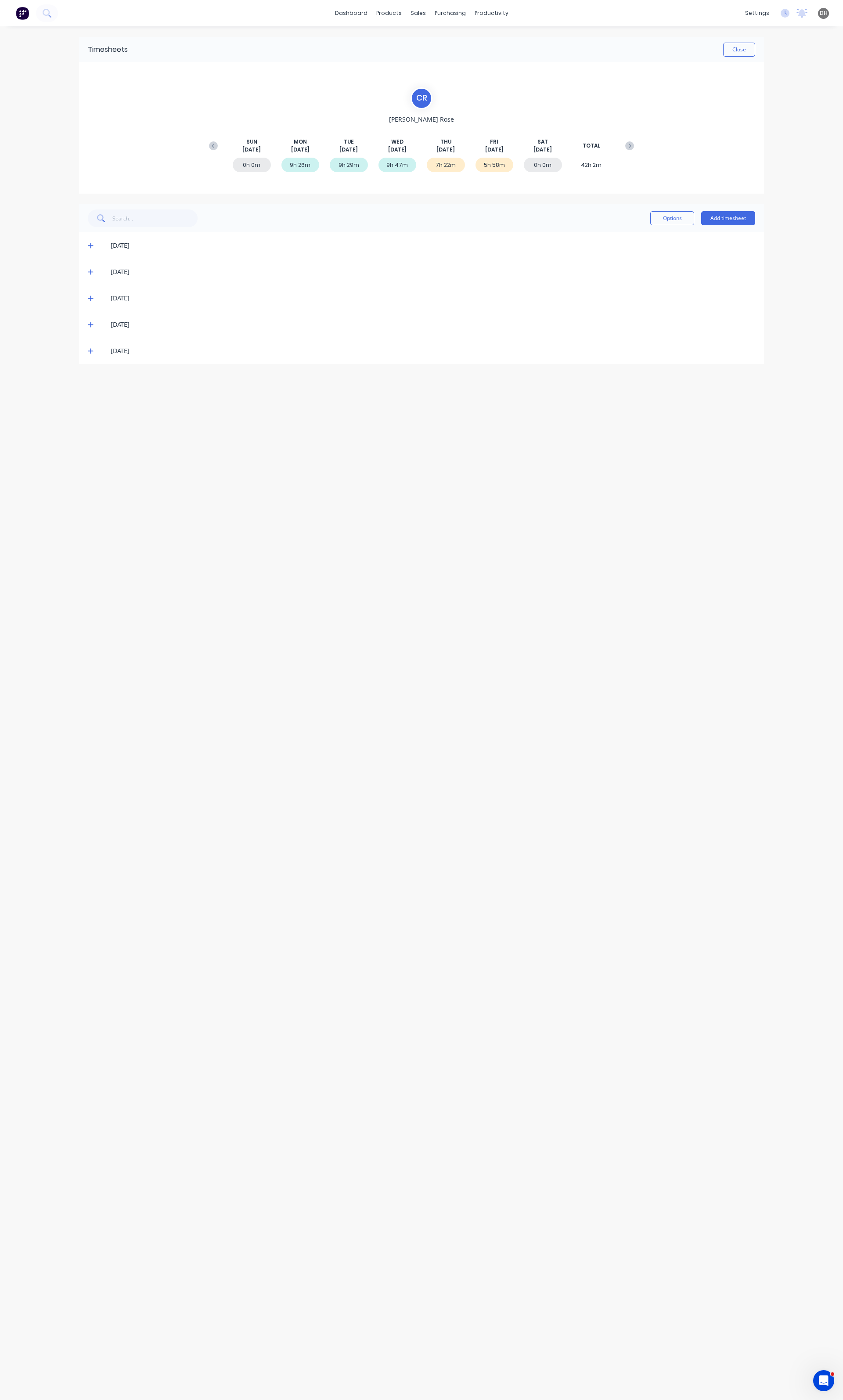
click at [88, 298] on icon at bounding box center [91, 298] width 6 height 6
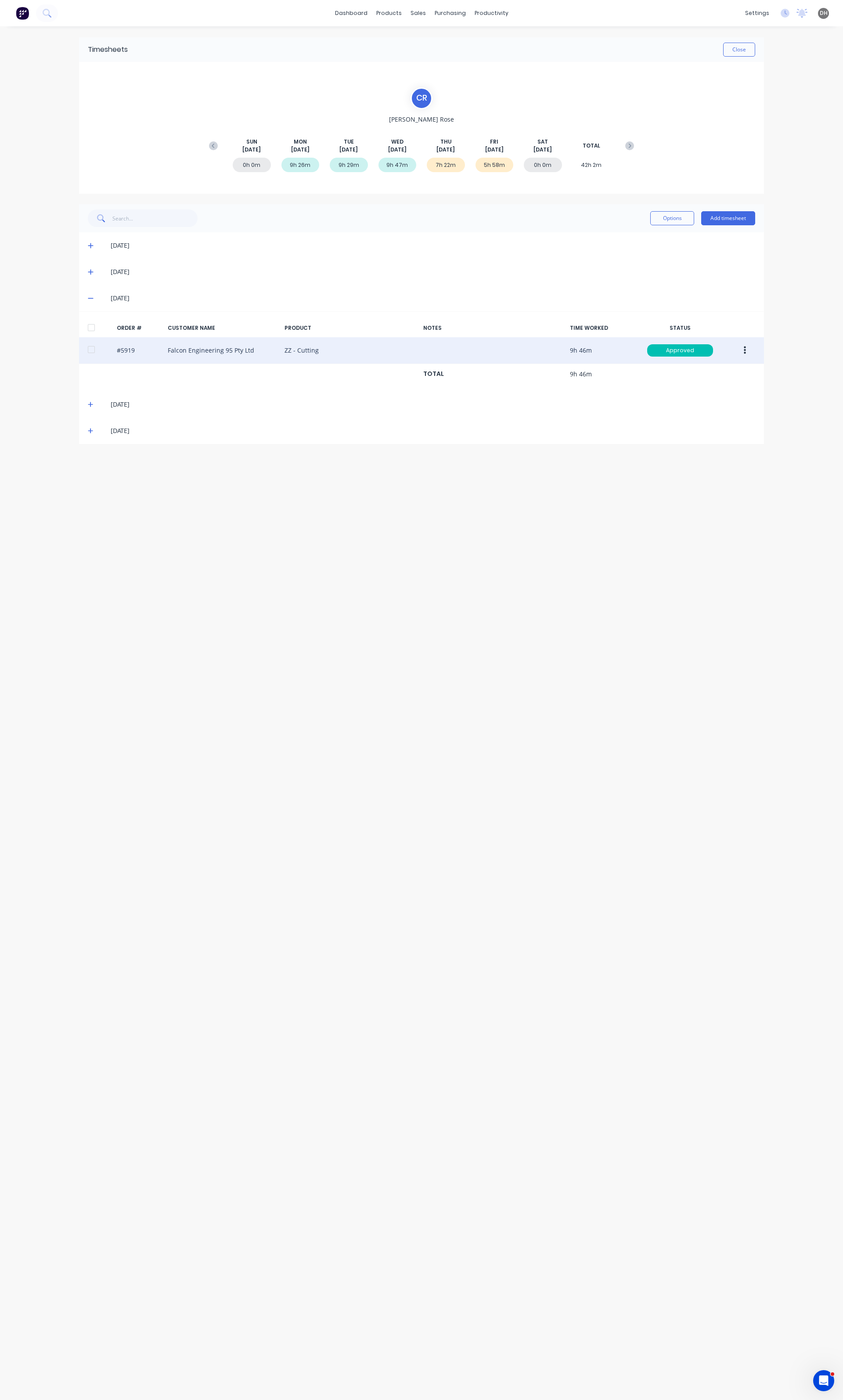
click at [745, 350] on icon "button" at bounding box center [745, 351] width 2 height 10
click at [694, 408] on div "Edit" at bounding box center [714, 408] width 67 height 12
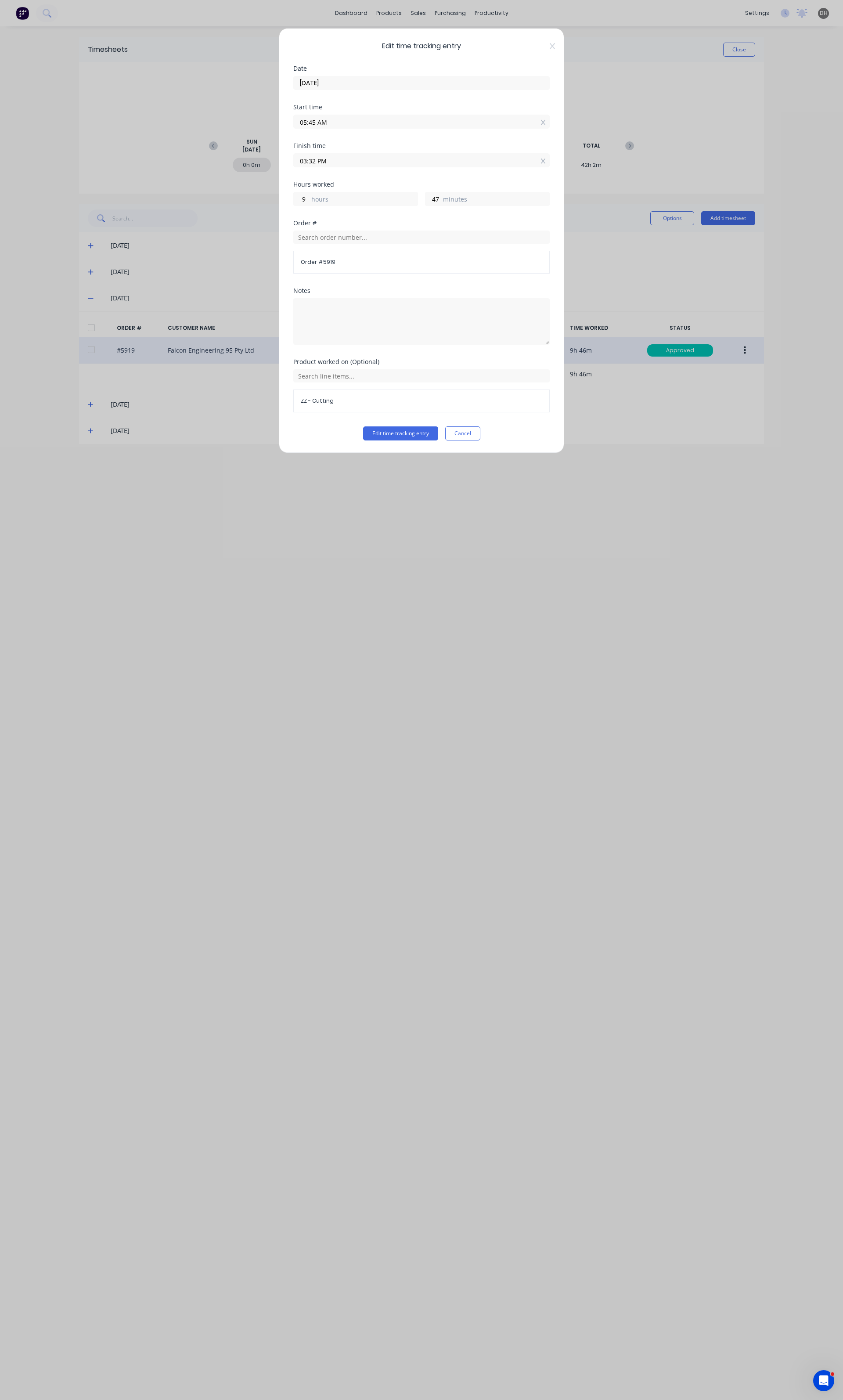
click at [342, 124] on input "05:45 AM" at bounding box center [422, 122] width 255 height 13
type input "05:48 AM"
type input "44"
type input "05:52 AM"
type input "40"
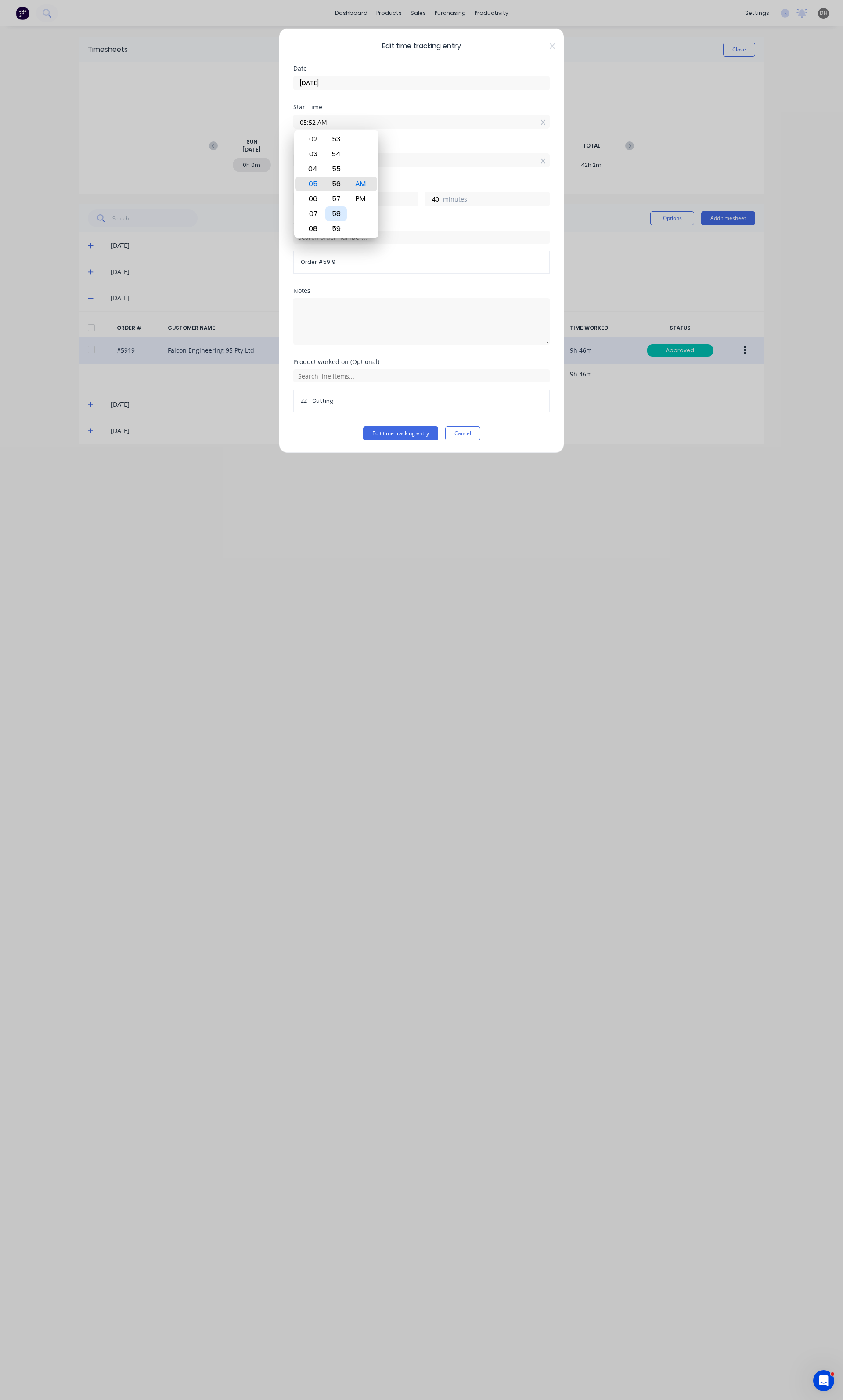
type input "05:56 AM"
type input "36"
click at [335, 218] on div "58" at bounding box center [336, 214] width 22 height 15
type input "05:58 AM"
type input "34"
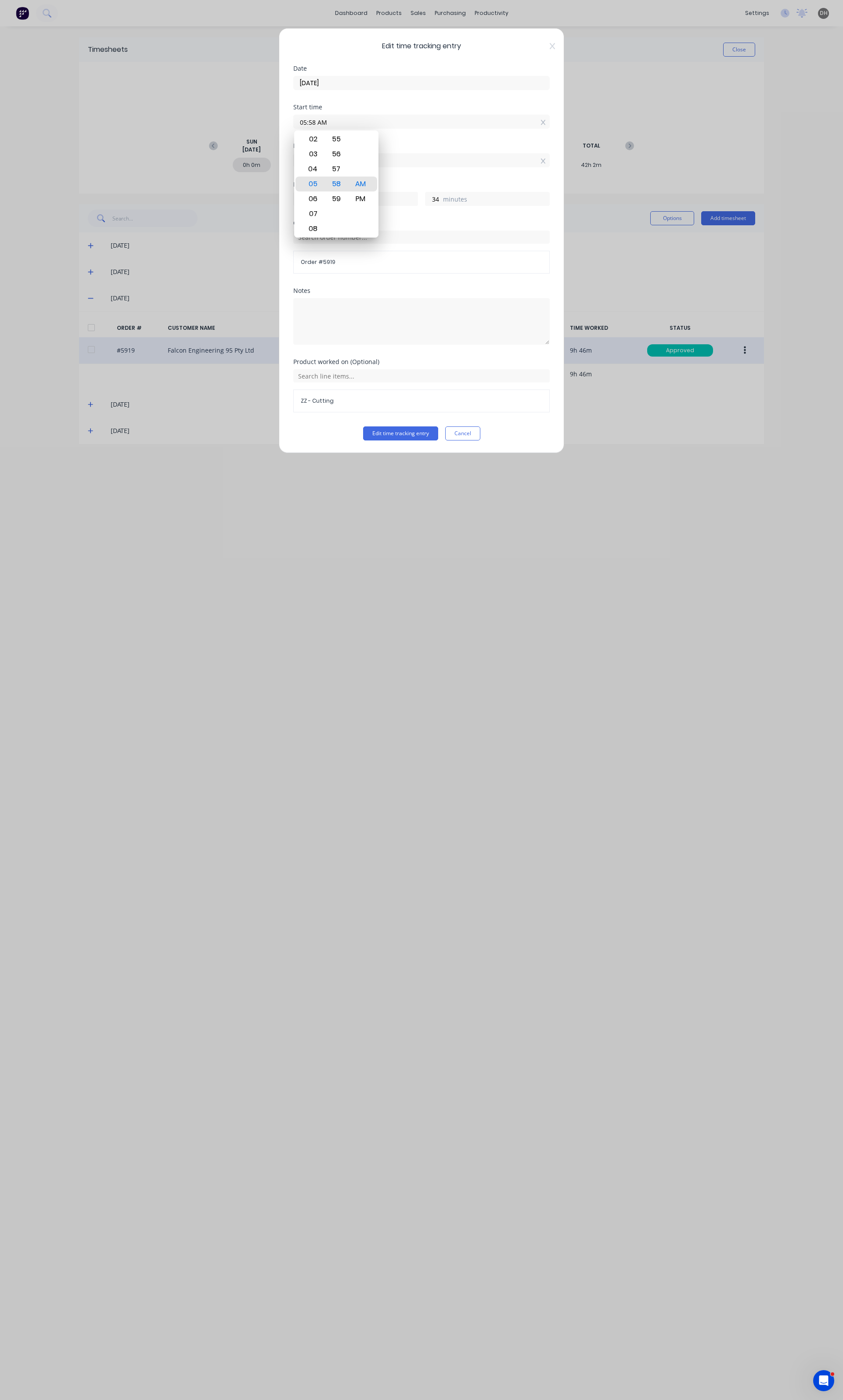
click at [633, 177] on div "Edit time tracking entry Date 20/08/2025 Start time 05:58 AM Finish time 03:32 …" at bounding box center [421, 700] width 843 height 1400
click at [419, 429] on button "Edit time tracking entry" at bounding box center [401, 434] width 75 height 14
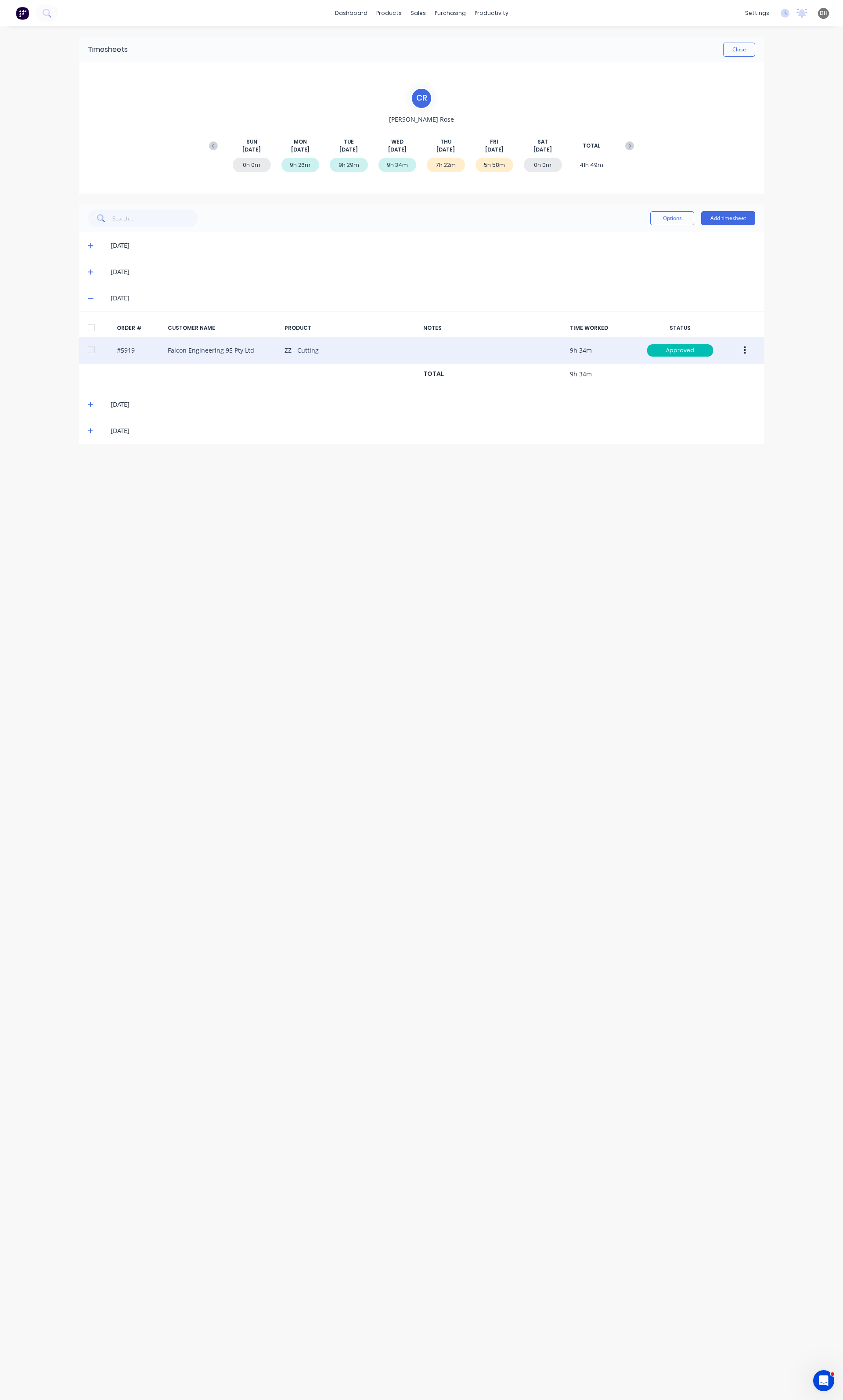
click at [85, 401] on div "21/08/25" at bounding box center [421, 404] width 685 height 26
click at [88, 402] on icon at bounding box center [91, 404] width 6 height 6
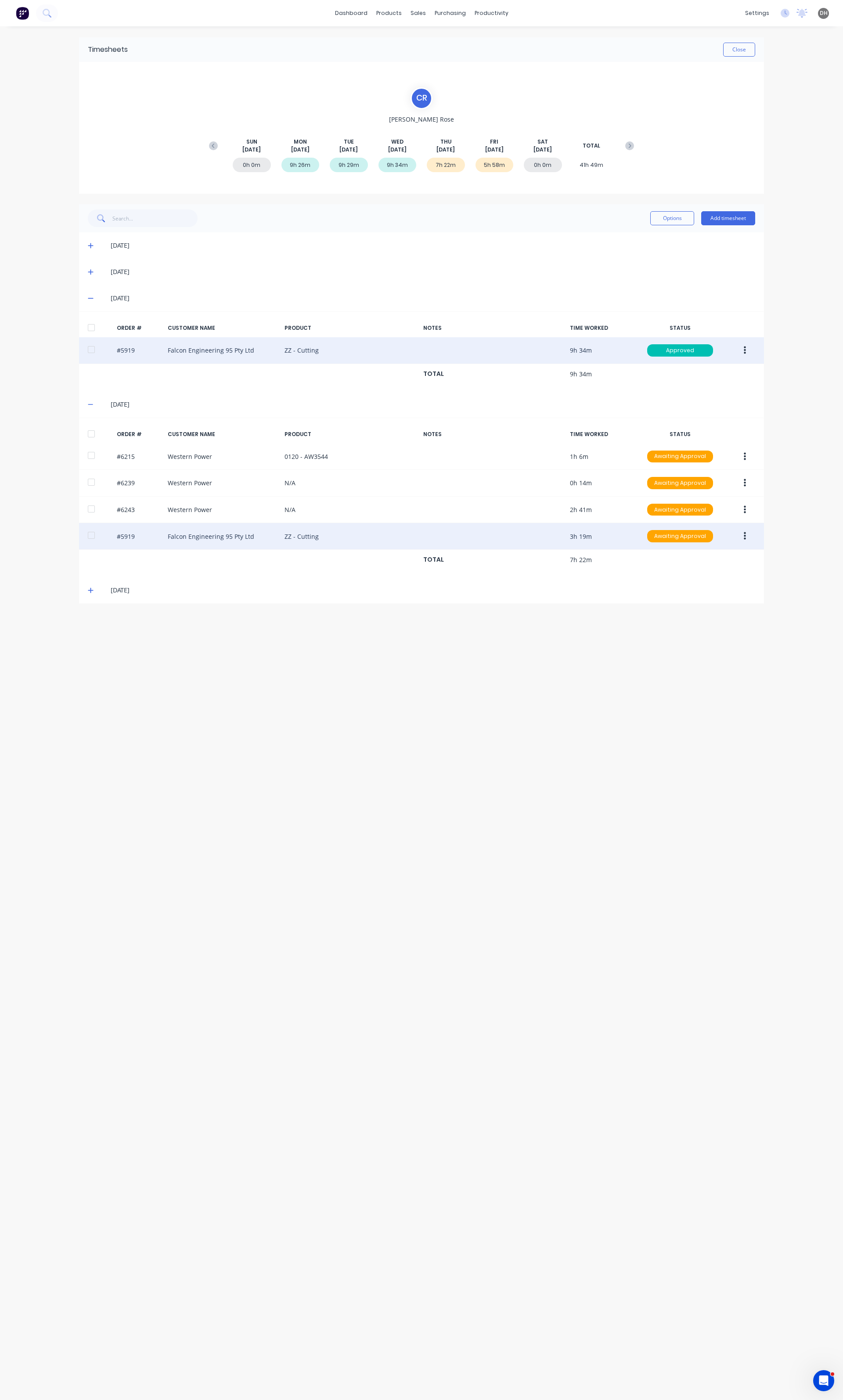
click at [739, 539] on button "button" at bounding box center [745, 536] width 21 height 16
click at [705, 592] on div "Edit" at bounding box center [714, 594] width 67 height 12
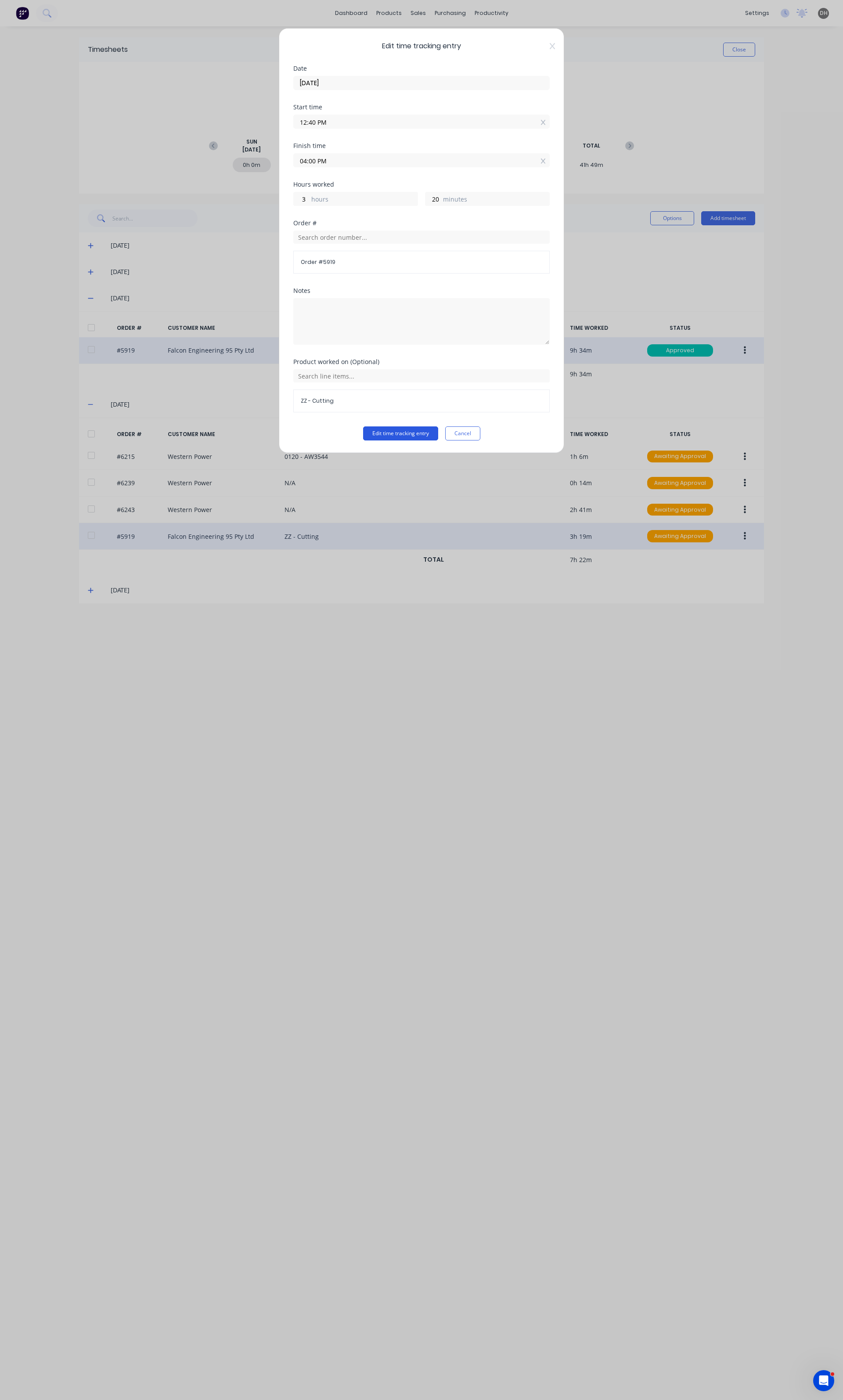
click at [415, 438] on button "Edit time tracking entry" at bounding box center [401, 434] width 75 height 14
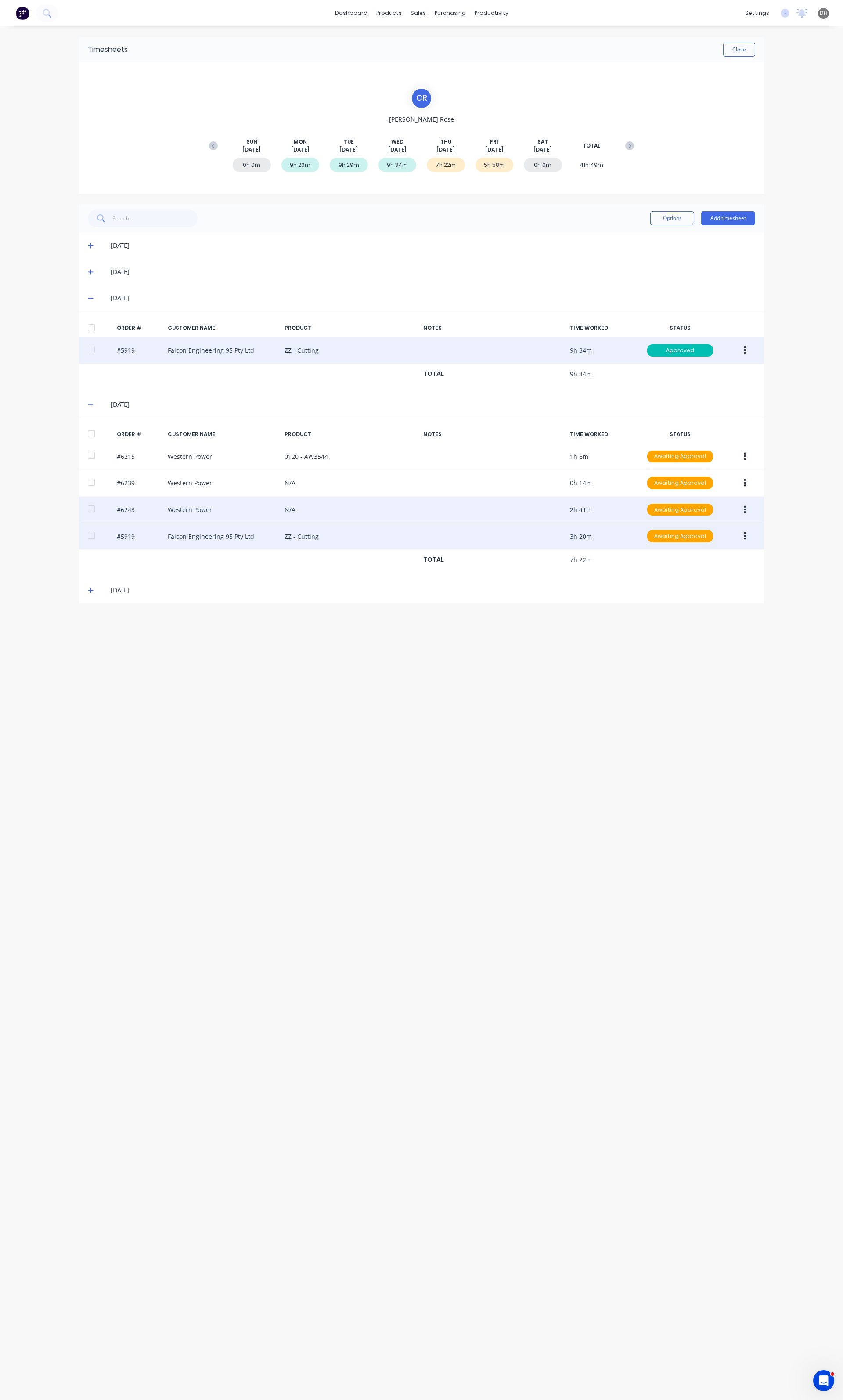
click at [742, 513] on button "button" at bounding box center [745, 510] width 21 height 16
click at [708, 565] on div "Edit" at bounding box center [714, 567] width 67 height 12
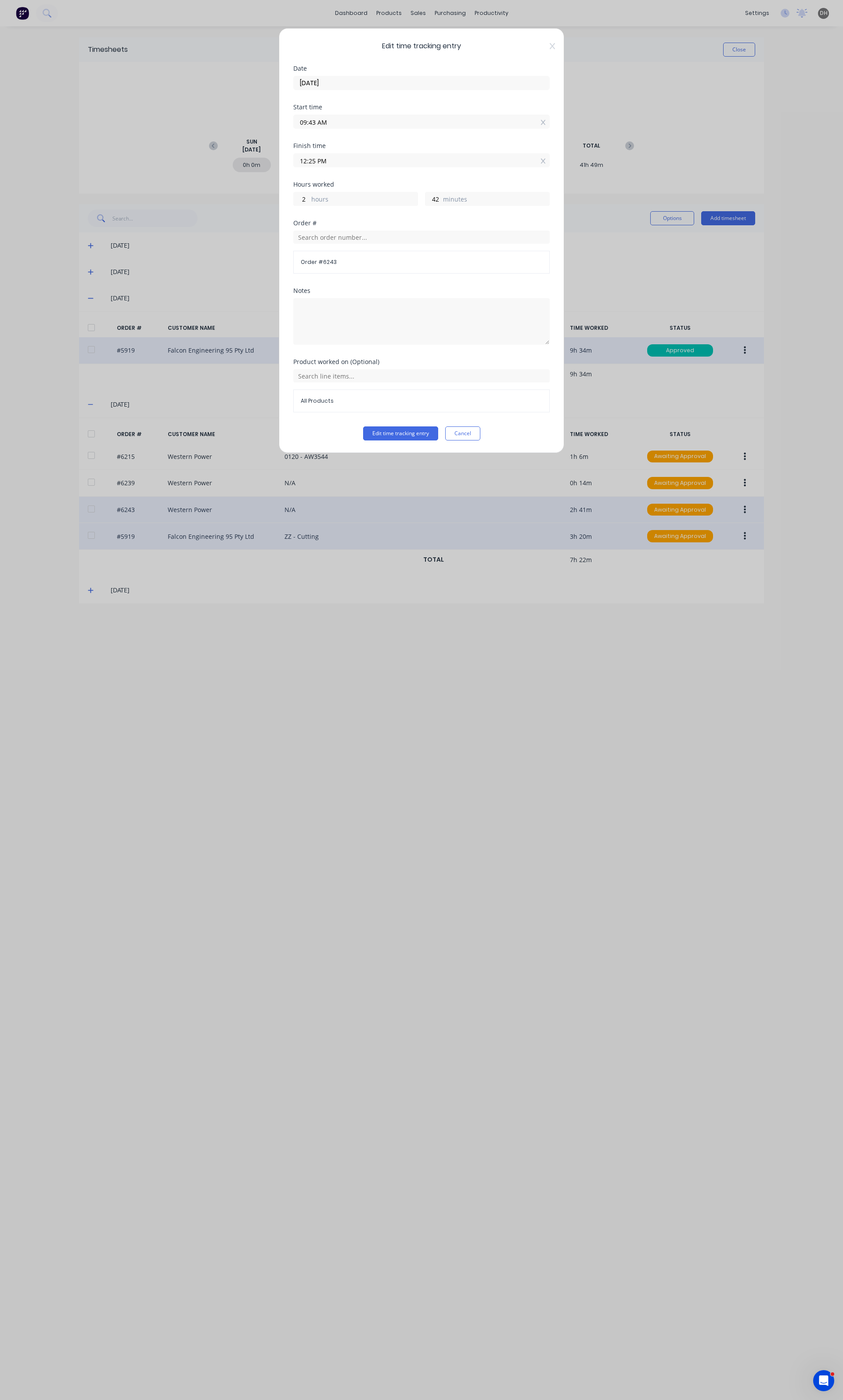
click at [366, 165] on input "12:25 PM" at bounding box center [422, 160] width 255 height 13
type input "12:30 PM"
type input "47"
type input "12:33 PM"
type input "50"
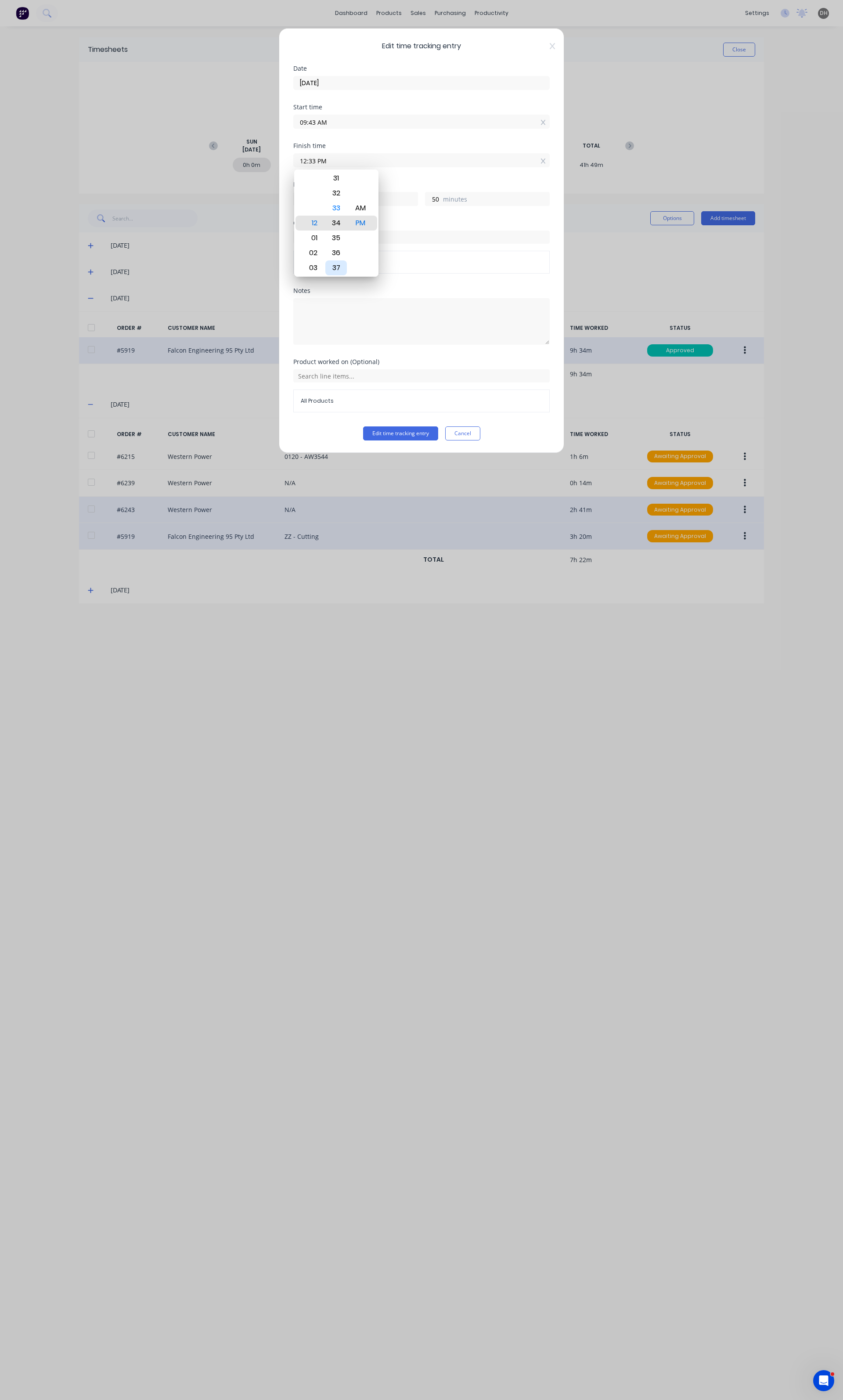
type input "12:34 PM"
type input "51"
type input "12:36 PM"
type input "53"
type input "12:37 PM"
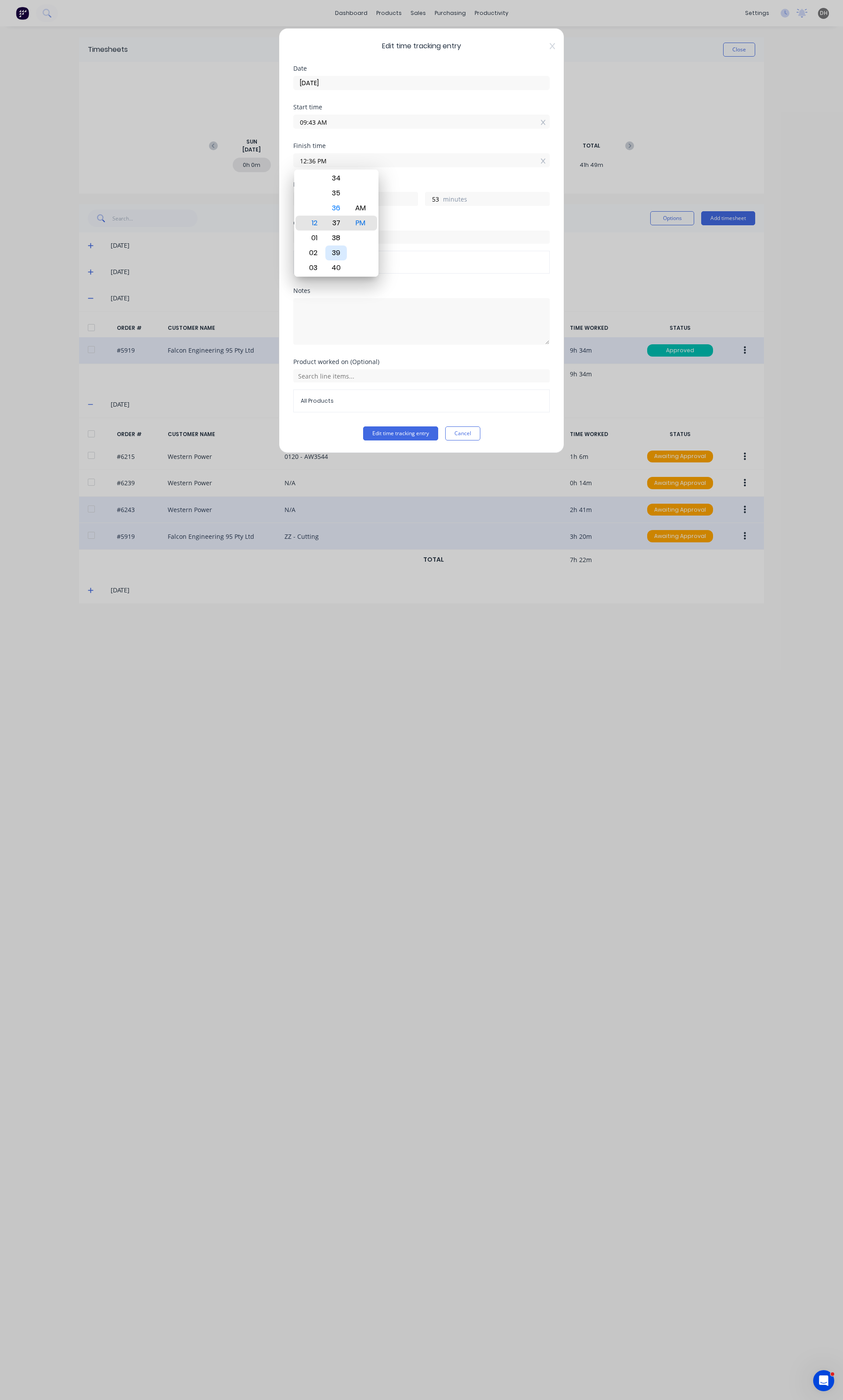
type input "54"
click at [338, 262] on div "40" at bounding box center [336, 267] width 22 height 15
type input "12:40 PM"
type input "57"
click at [394, 427] on div "Product worked on (Optional) All Products" at bounding box center [422, 392] width 257 height 67
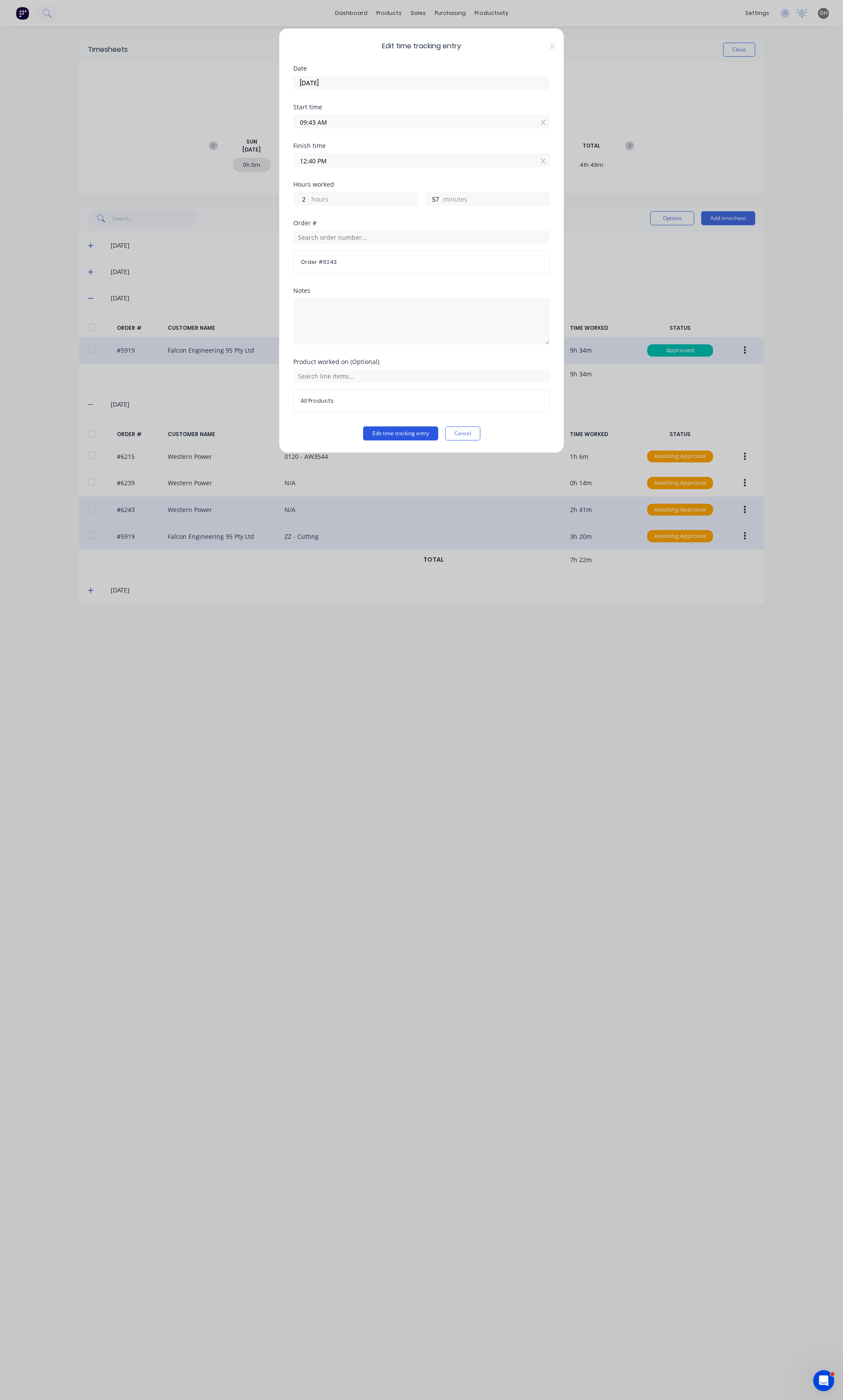
click at [394, 428] on button "Edit time tracking entry" at bounding box center [401, 434] width 75 height 14
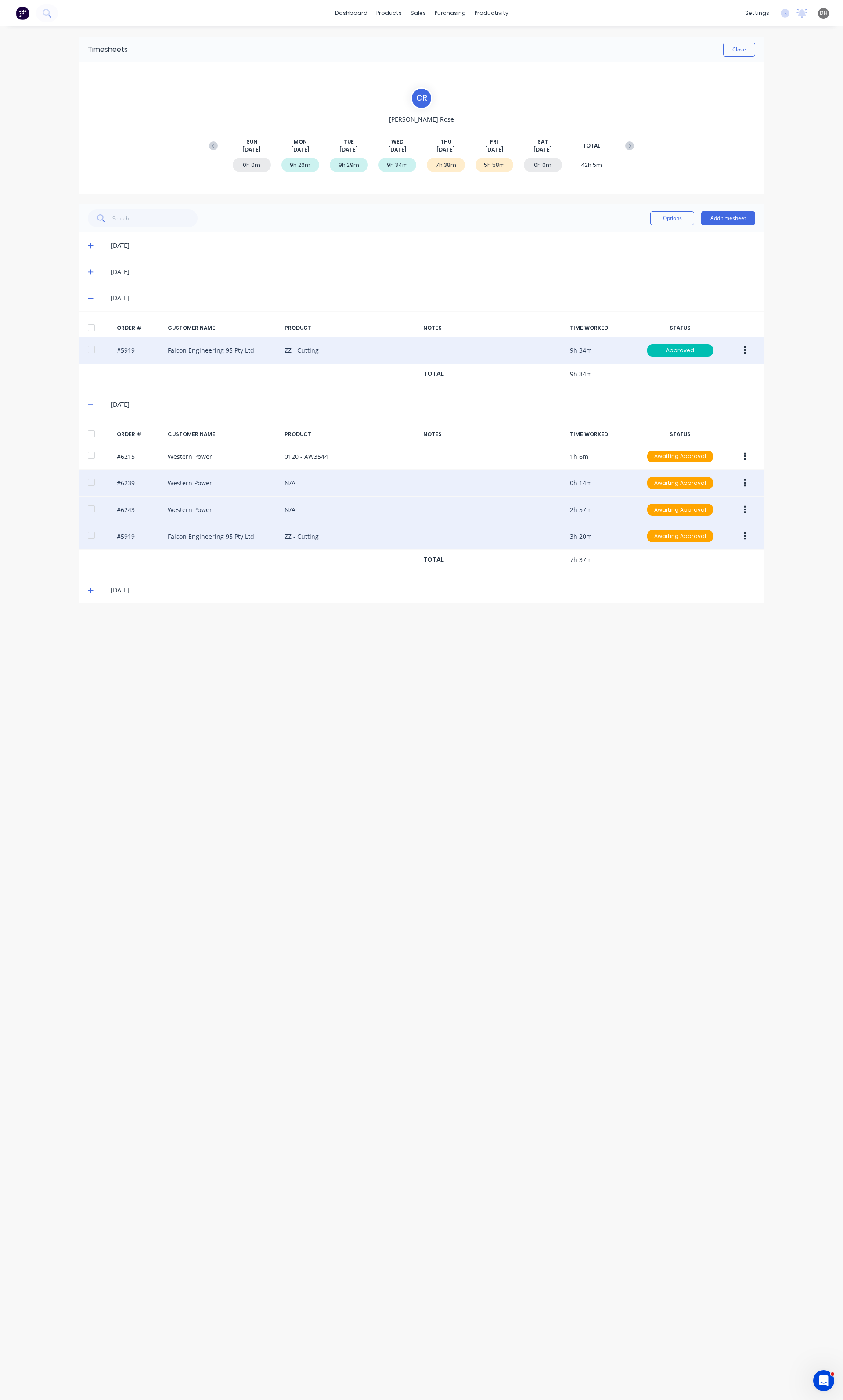
click at [749, 485] on button "button" at bounding box center [745, 483] width 21 height 16
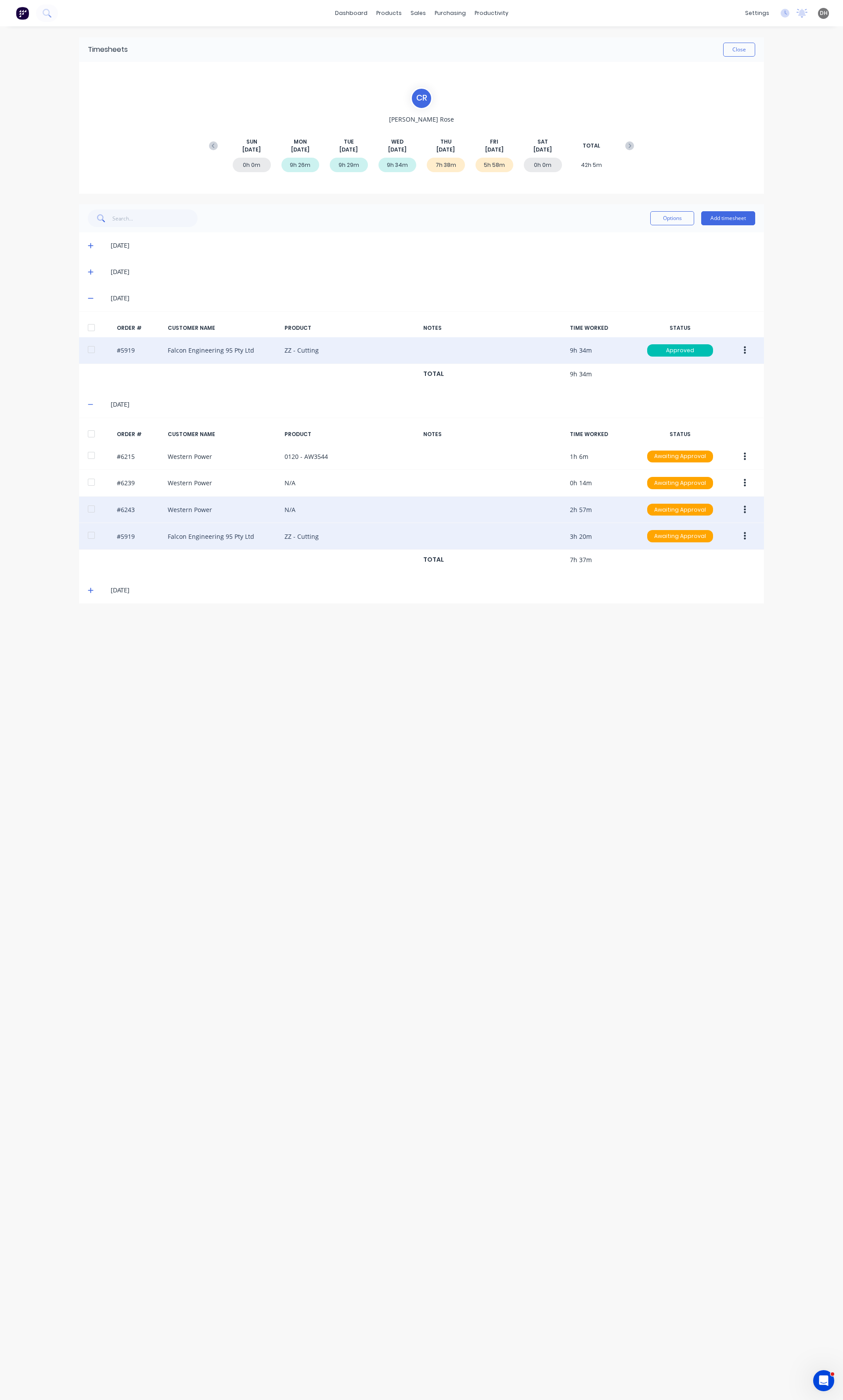
click at [797, 507] on div "dashboard products sales purchasing productivity dashboard products Product Cat…" at bounding box center [421, 700] width 843 height 1400
click at [746, 507] on button "button" at bounding box center [745, 510] width 21 height 16
click at [712, 573] on div "Edit" at bounding box center [714, 567] width 67 height 12
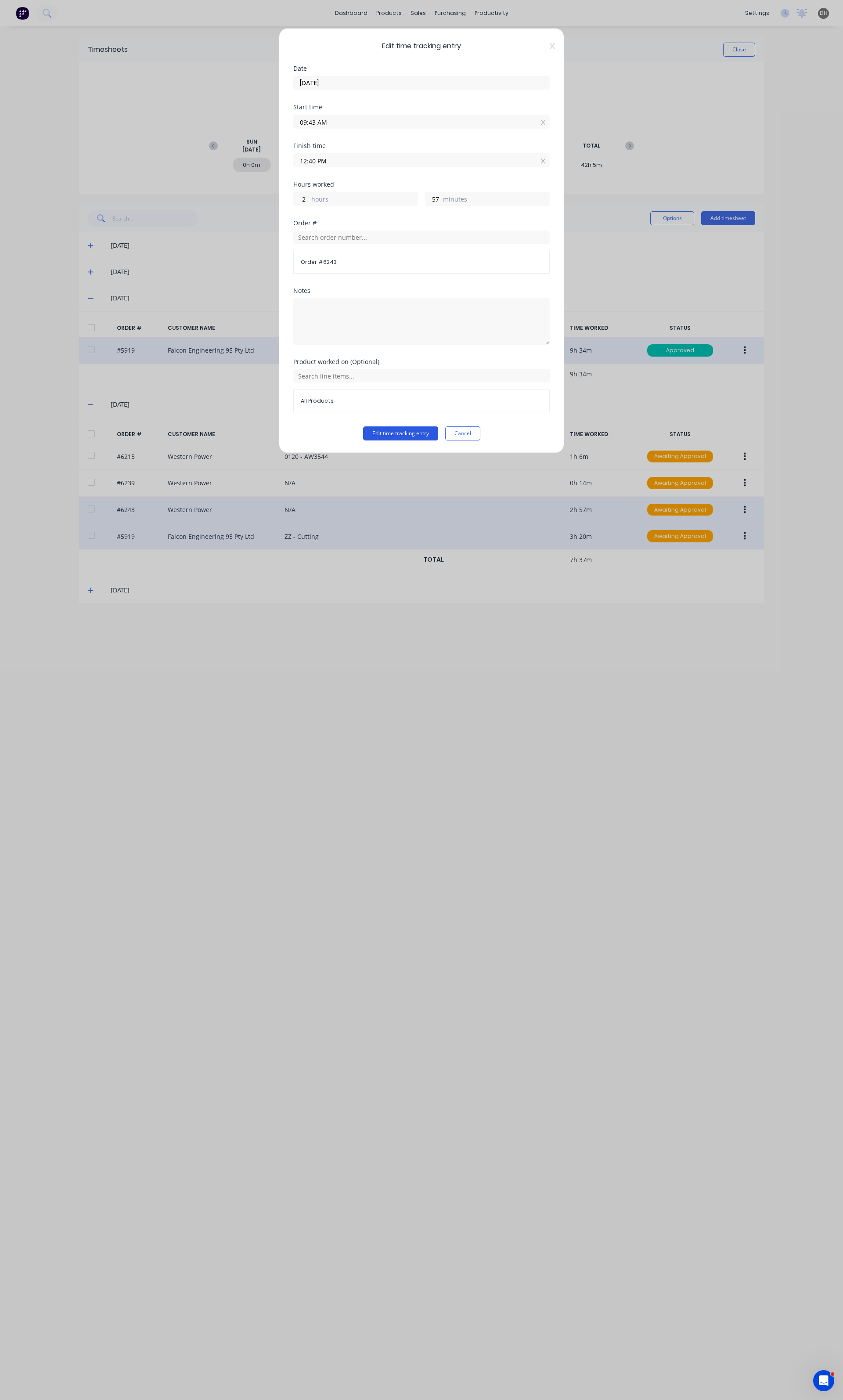
click at [417, 438] on button "Edit time tracking entry" at bounding box center [401, 434] width 75 height 14
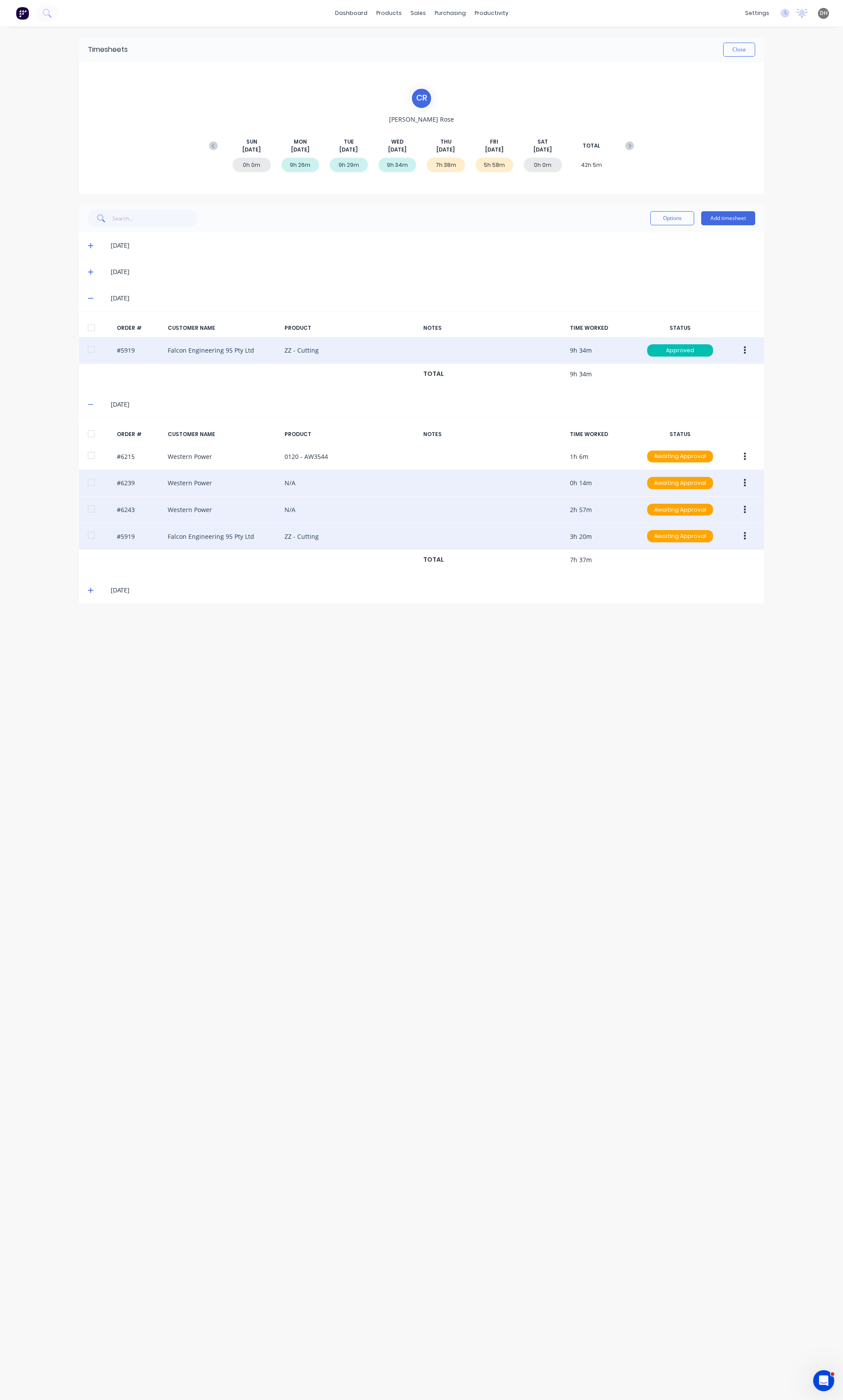
click at [745, 483] on icon "button" at bounding box center [745, 483] width 2 height 10
click at [707, 539] on div "Edit" at bounding box center [714, 541] width 67 height 12
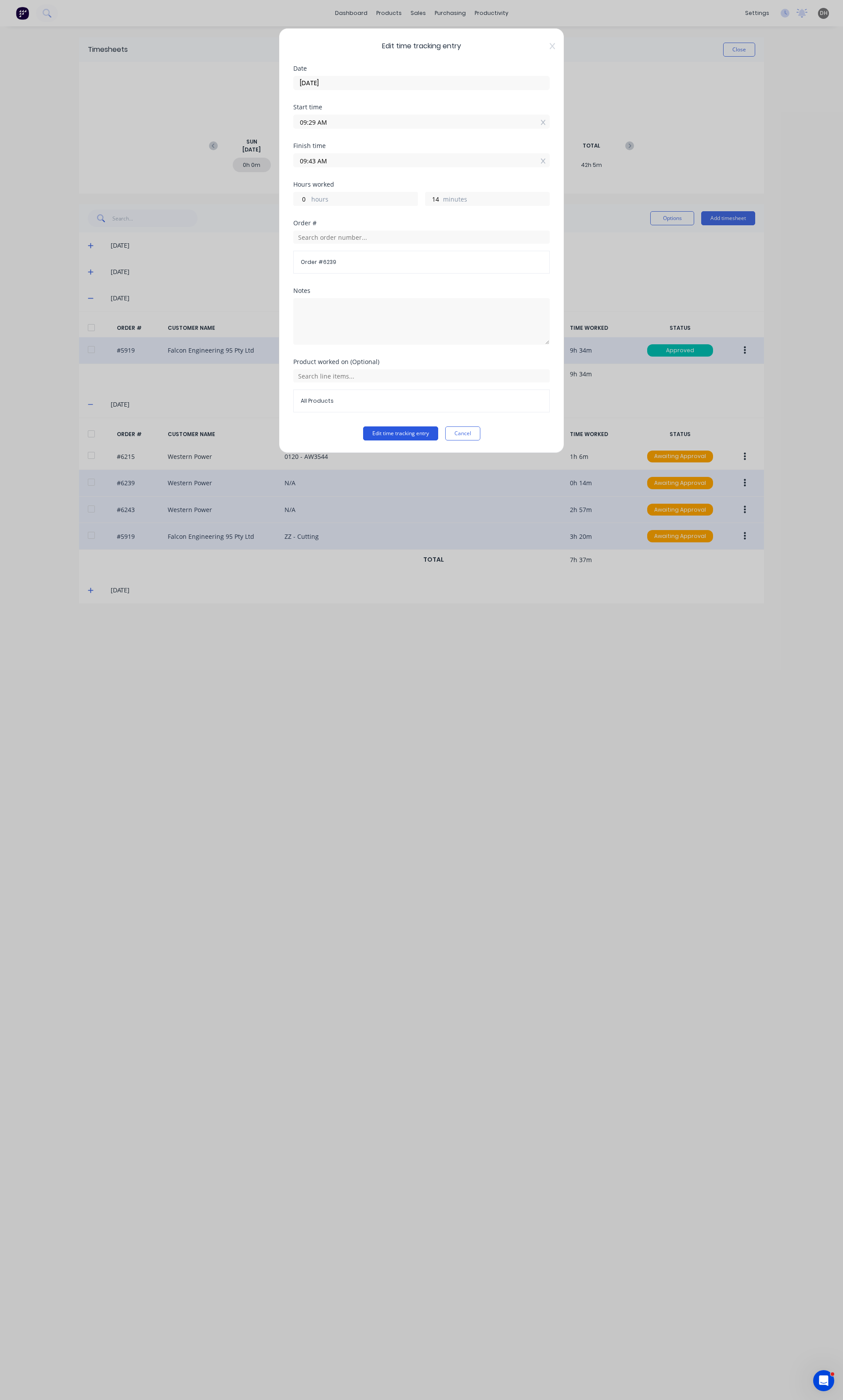
click at [397, 431] on button "Edit time tracking entry" at bounding box center [401, 434] width 75 height 14
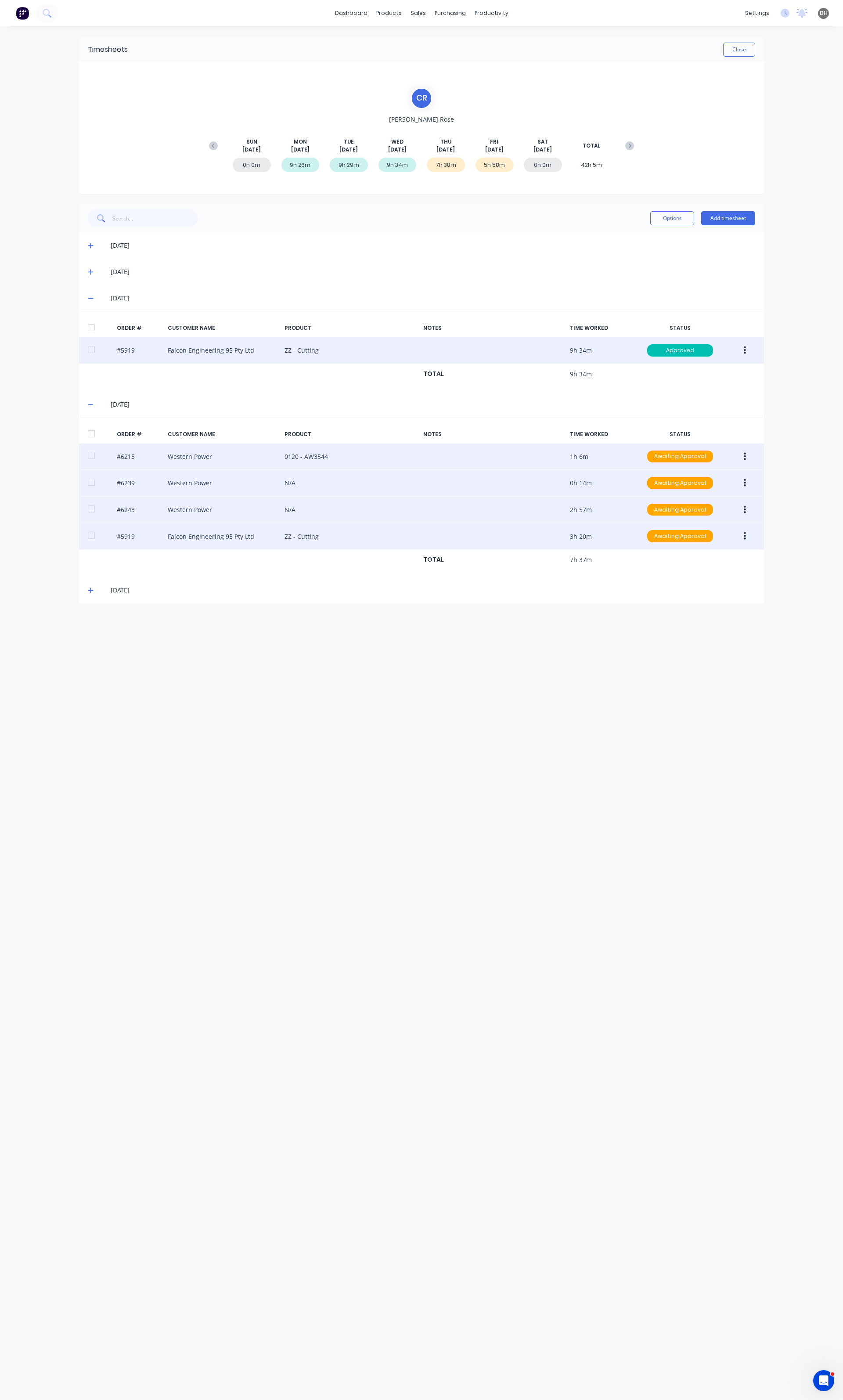
click at [744, 452] on button "button" at bounding box center [745, 457] width 21 height 16
click at [710, 515] on div "Edit" at bounding box center [714, 515] width 67 height 12
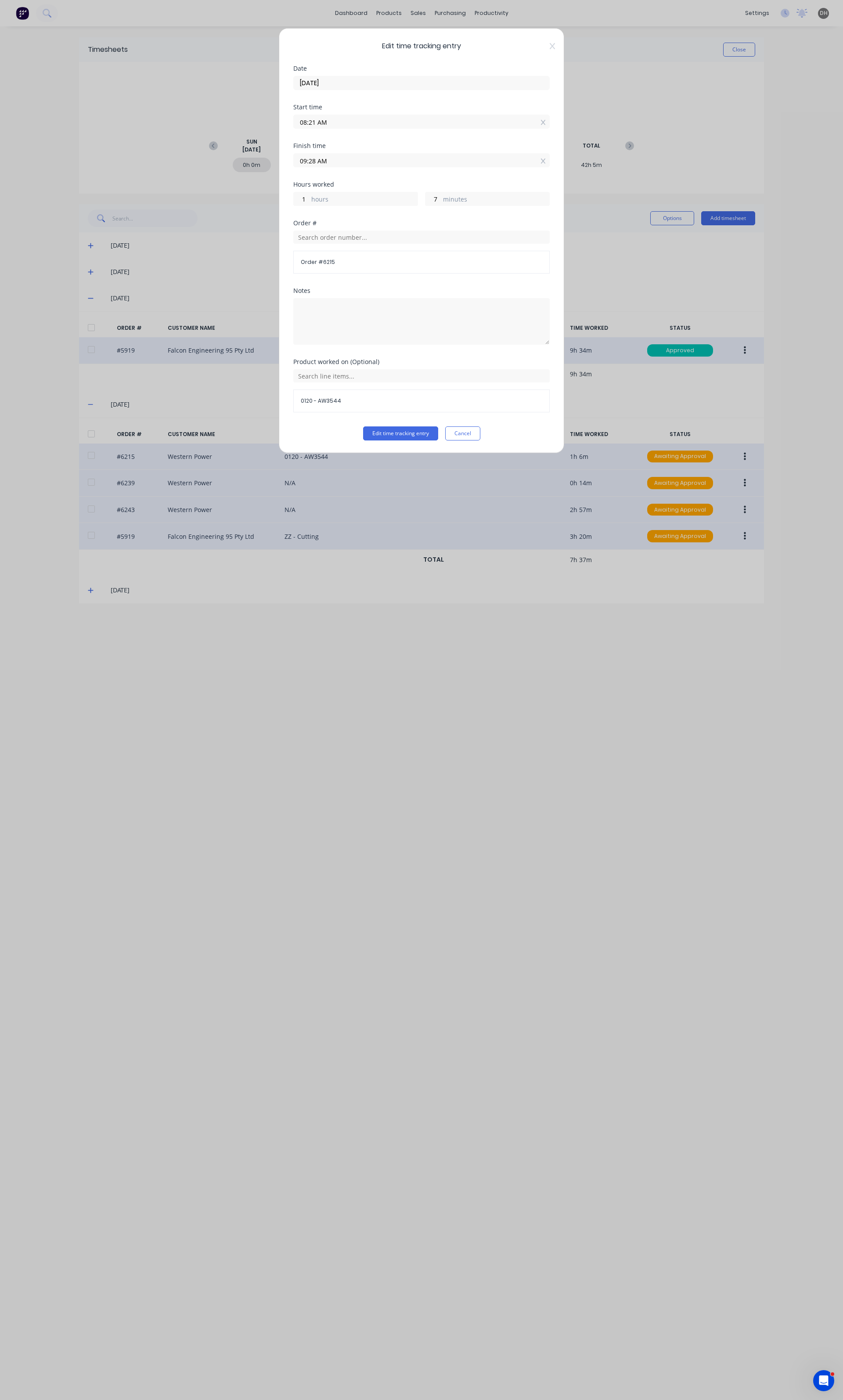
click at [392, 107] on div "Start time" at bounding box center [422, 107] width 257 height 6
click at [379, 122] on input "08:21 AM" at bounding box center [422, 122] width 255 height 13
type input "06:21 AM"
type input "3"
click at [315, 189] on div "06" at bounding box center [312, 184] width 22 height 15
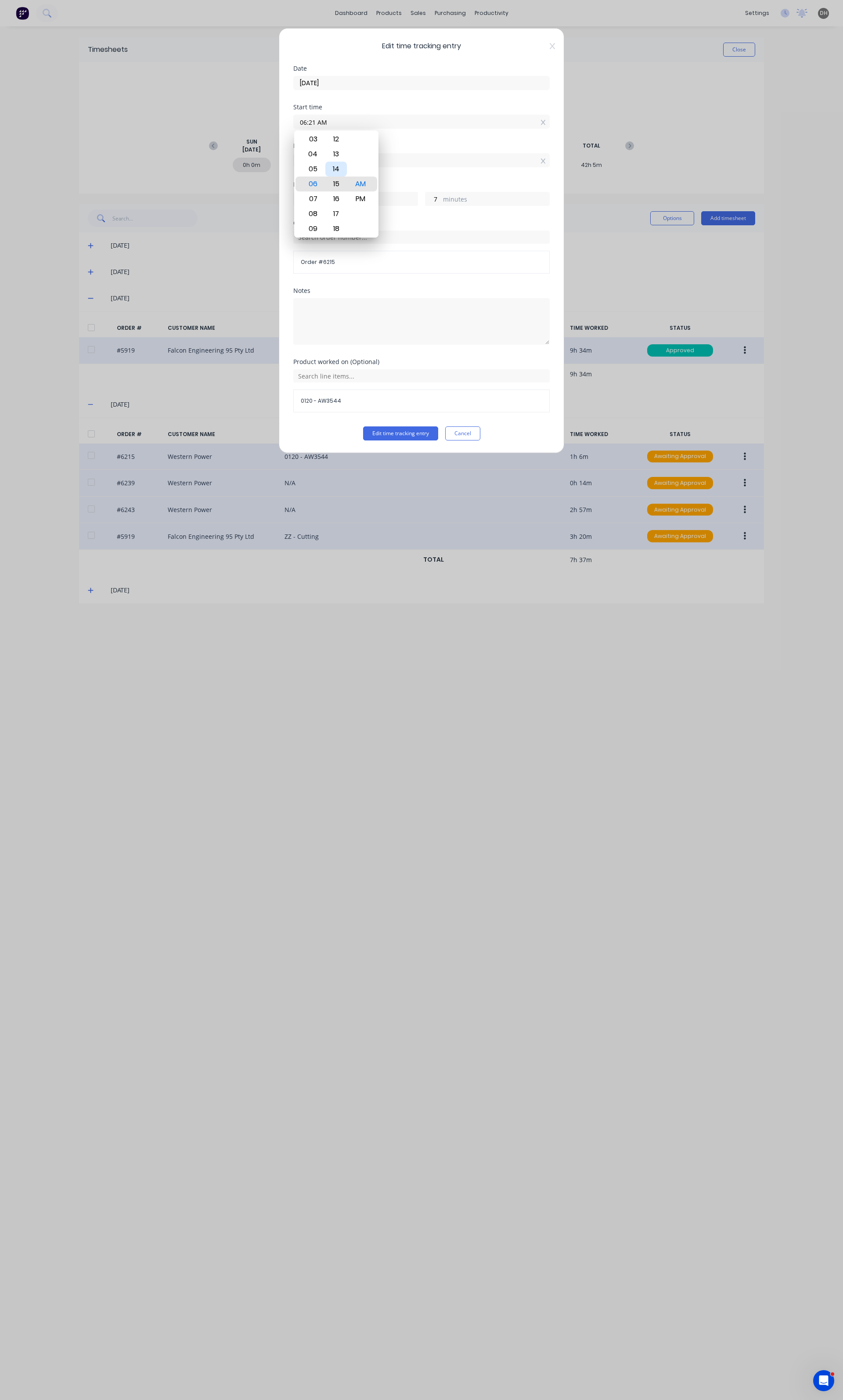
type input "06:15 AM"
type input "13"
type input "06:11 AM"
type input "17"
type input "06:08 AM"
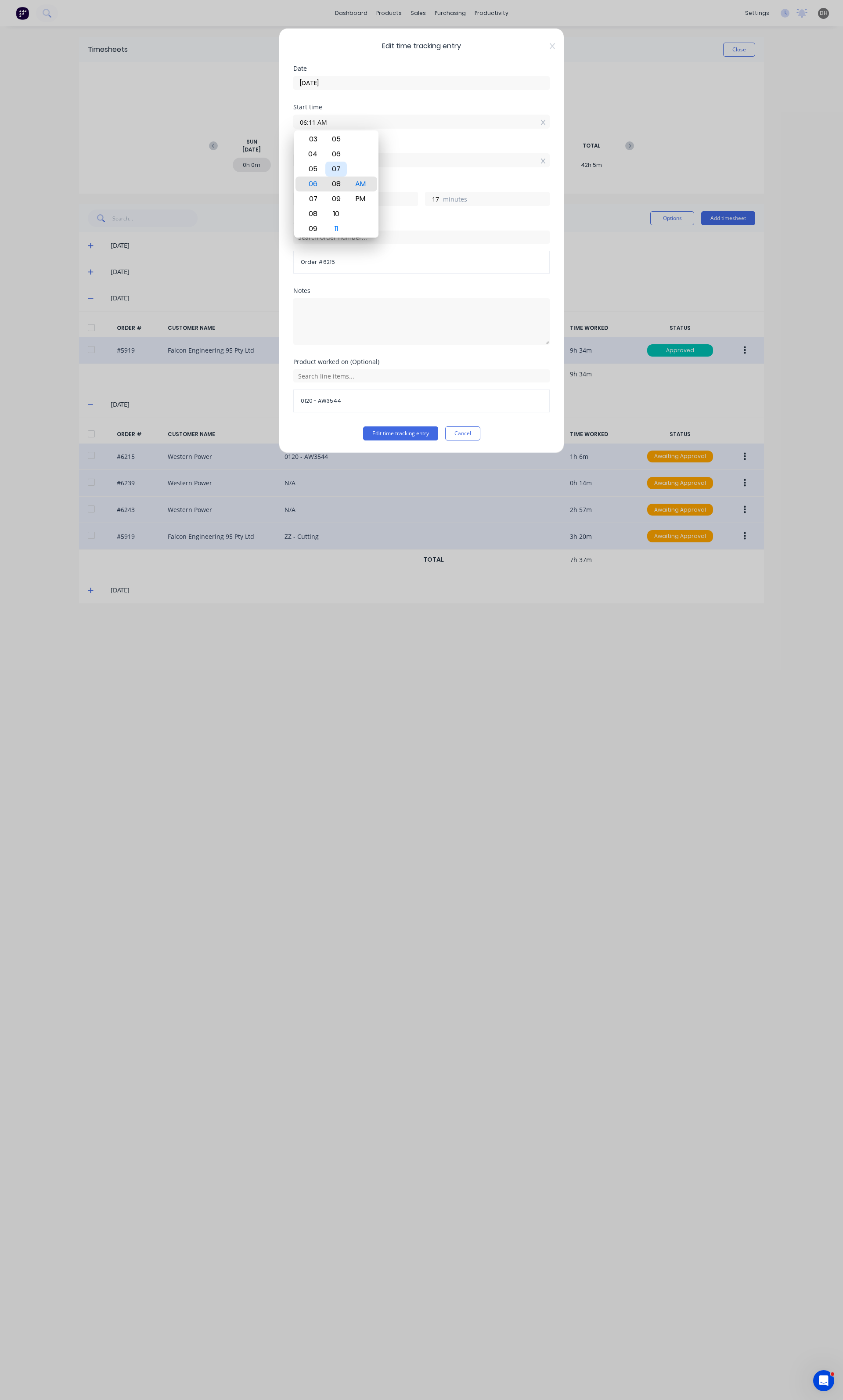
type input "20"
type input "06:04 AM"
type input "24"
type input "06:03 AM"
type input "25"
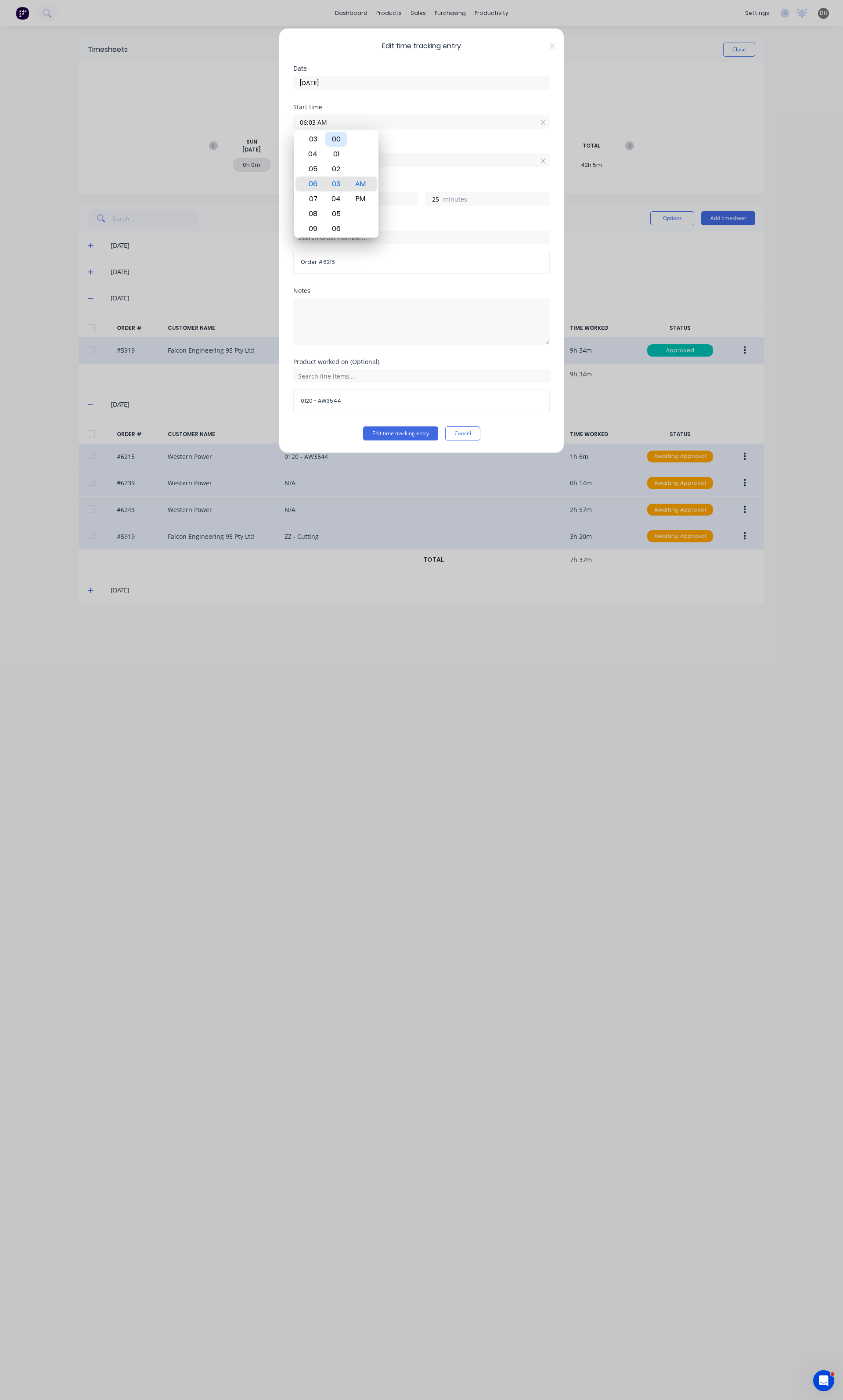
click at [343, 138] on div "00" at bounding box center [336, 139] width 22 height 15
type input "06:00 AM"
type input "28"
click at [412, 431] on button "Edit time tracking entry" at bounding box center [401, 434] width 75 height 14
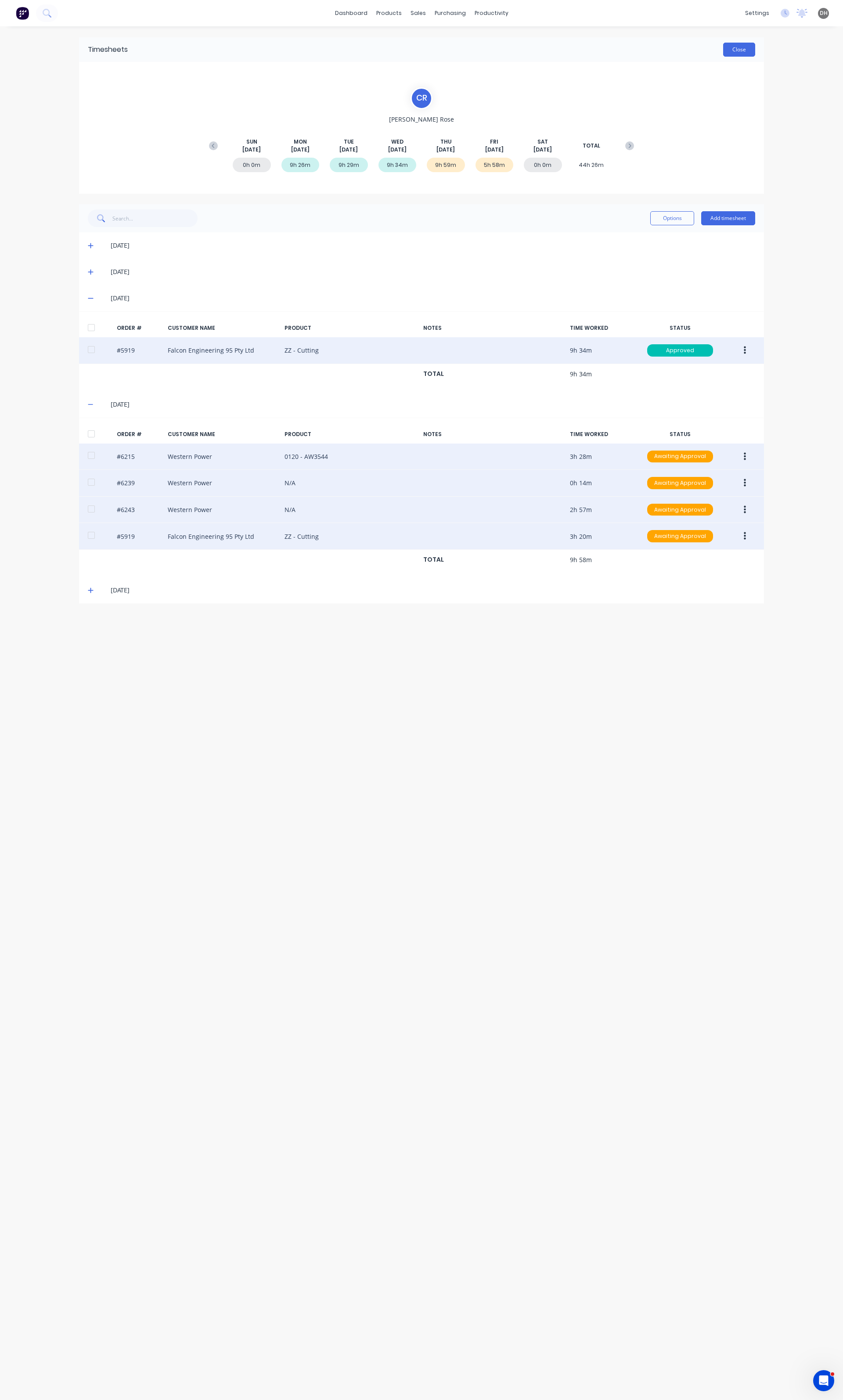
click at [747, 50] on button "Close" at bounding box center [739, 49] width 32 height 14
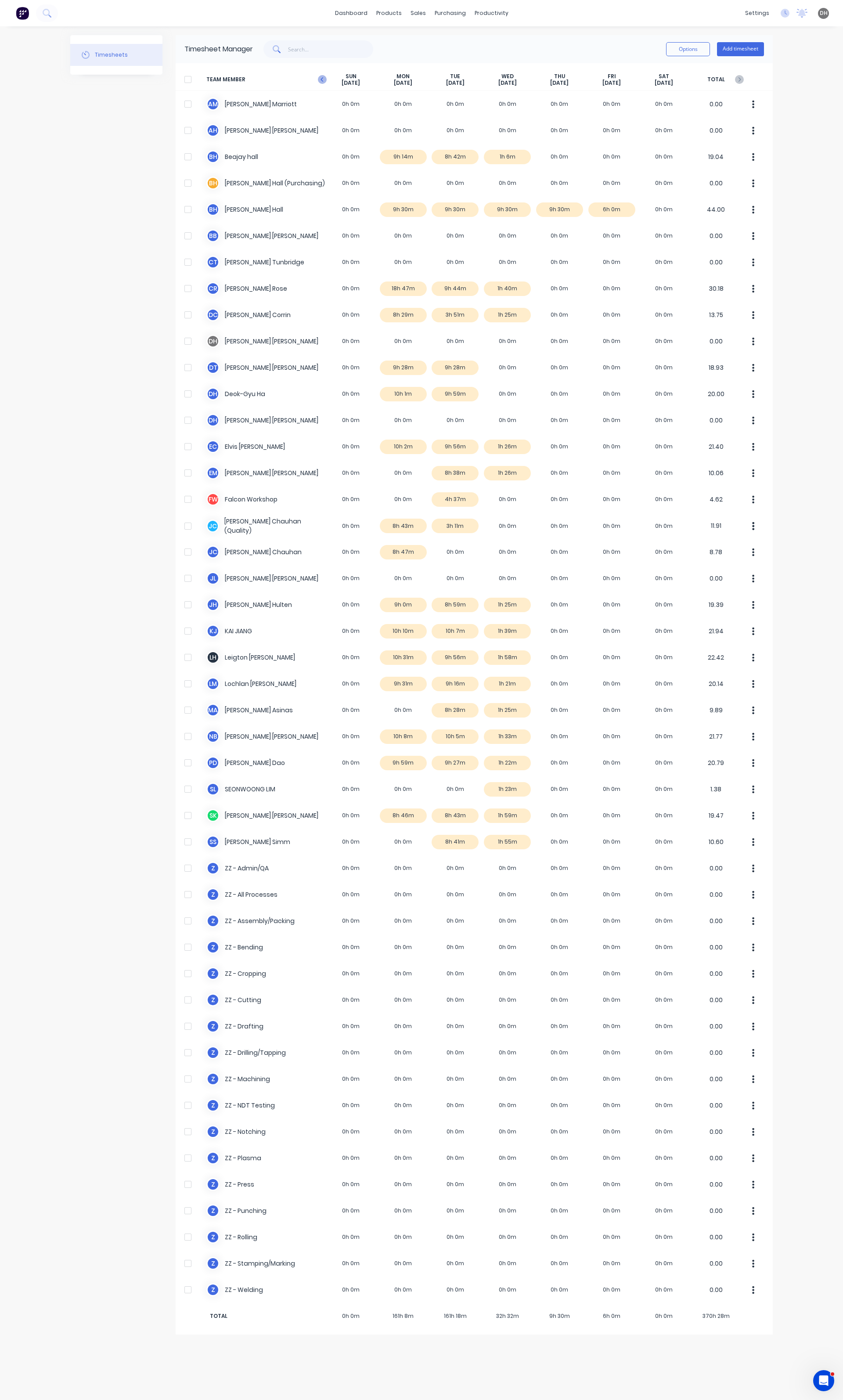
click at [321, 79] on g at bounding box center [322, 79] width 9 height 9
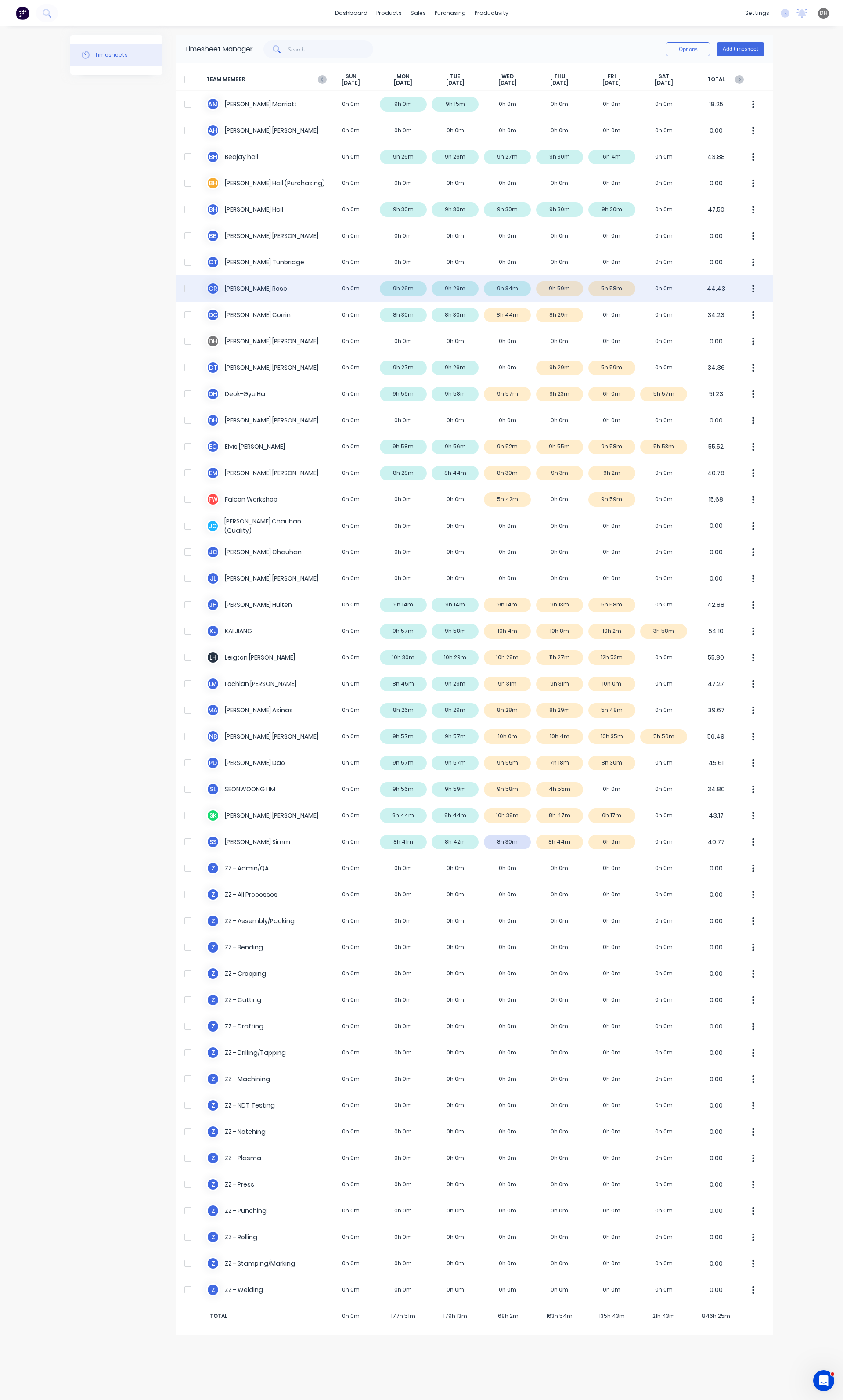
click at [749, 287] on button "button" at bounding box center [754, 289] width 18 height 17
click at [739, 315] on div "Approve" at bounding box center [720, 312] width 67 height 12
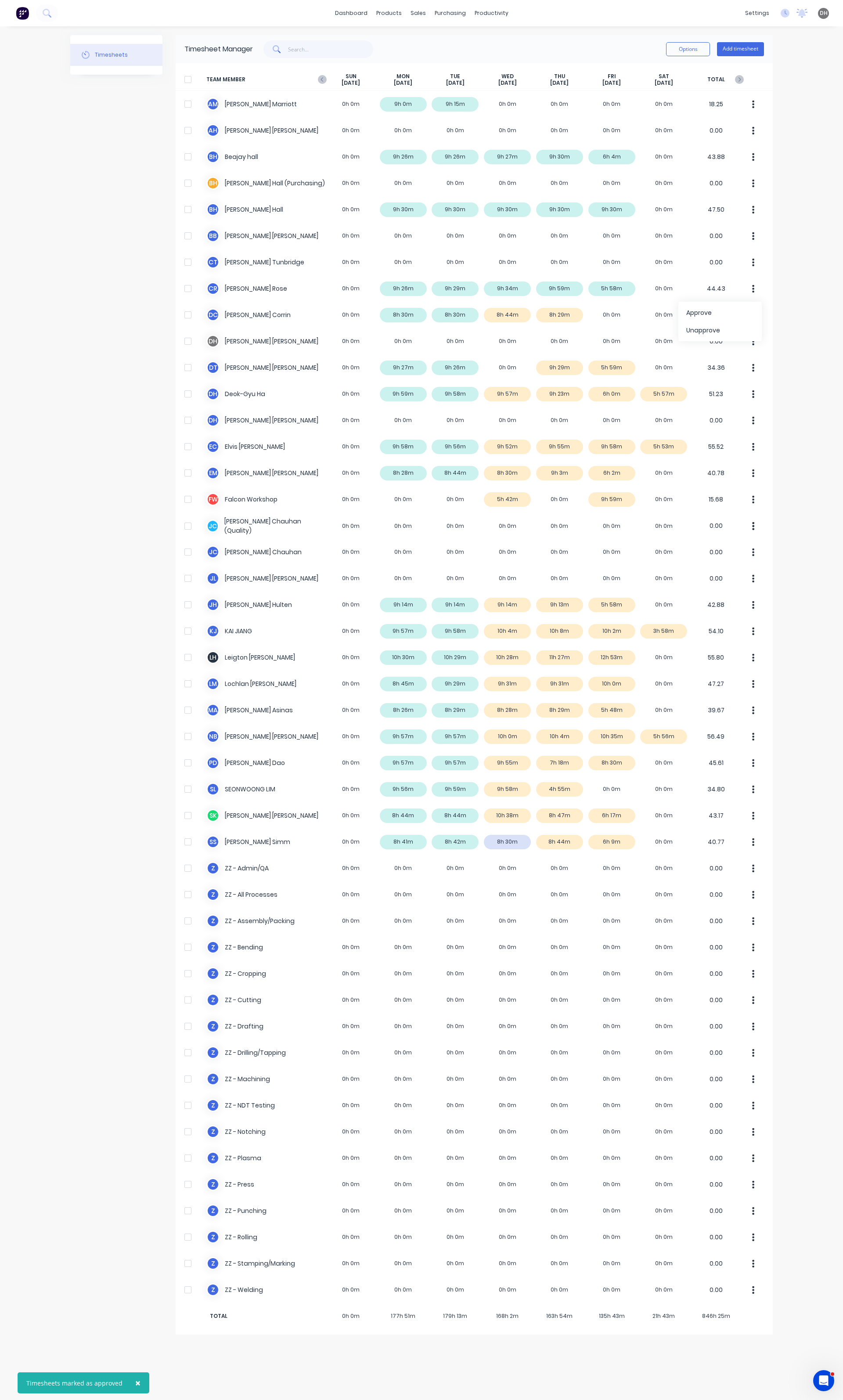
click at [797, 360] on div "× Timesheets marked as approved dashboard products sales purchasing productivit…" at bounding box center [421, 700] width 843 height 1400
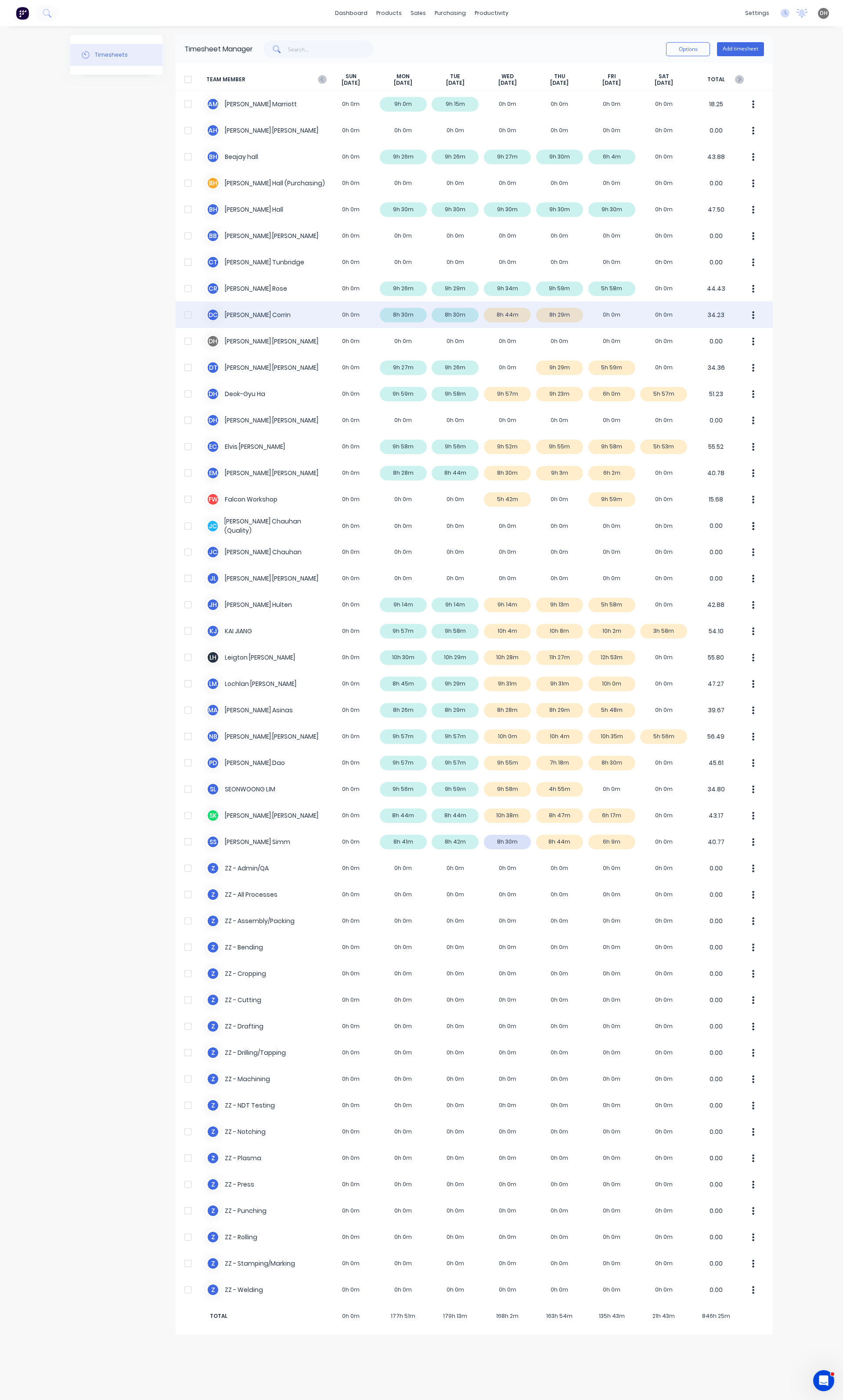
click at [507, 314] on div "D C Dan Corrin 0h 0m 8h 30m 8h 30m 8h 44m 8h 29m 0h 0m 0h 0m 34.23" at bounding box center [474, 315] width 597 height 26
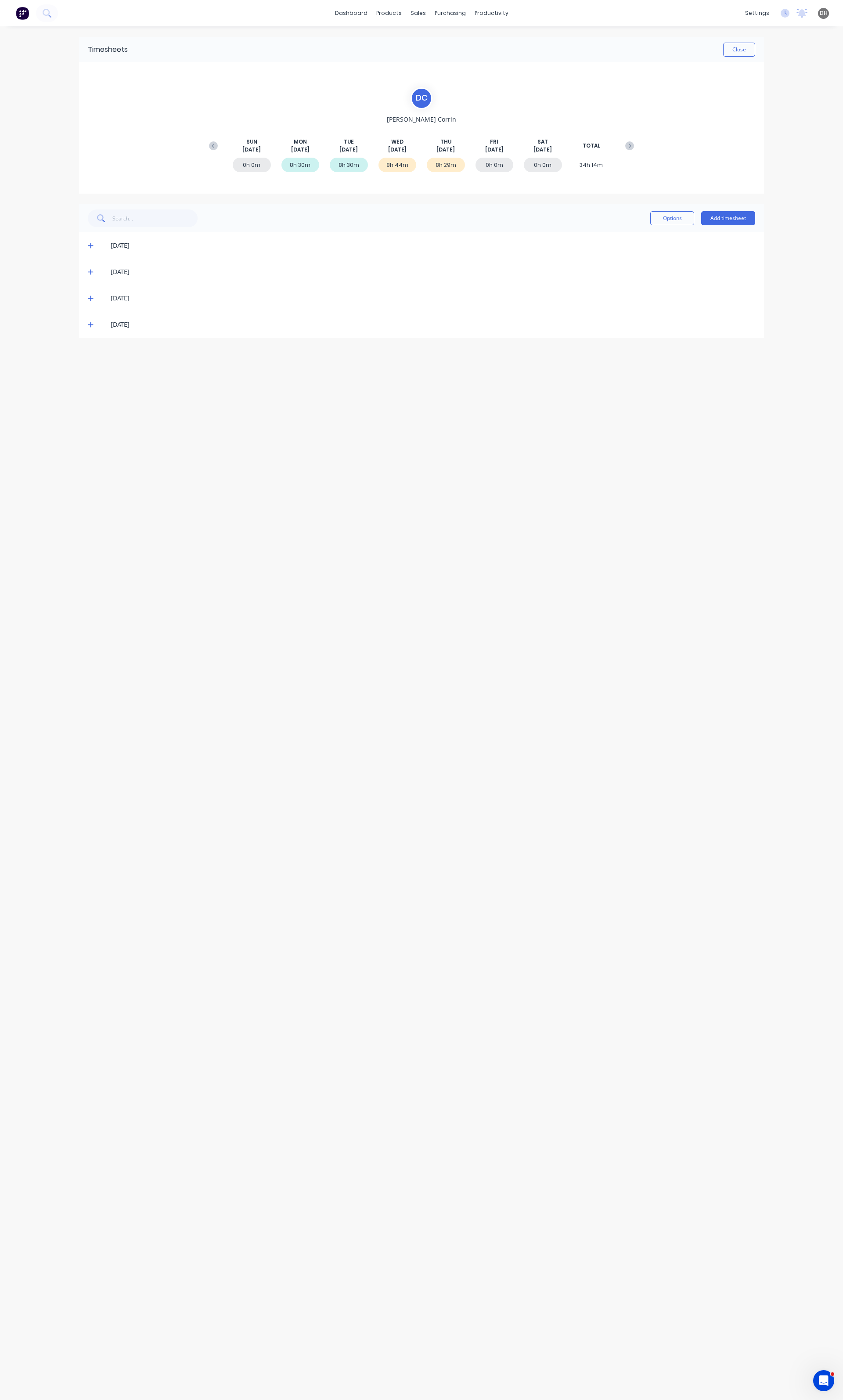
click at [90, 298] on icon at bounding box center [91, 299] width 5 height 5
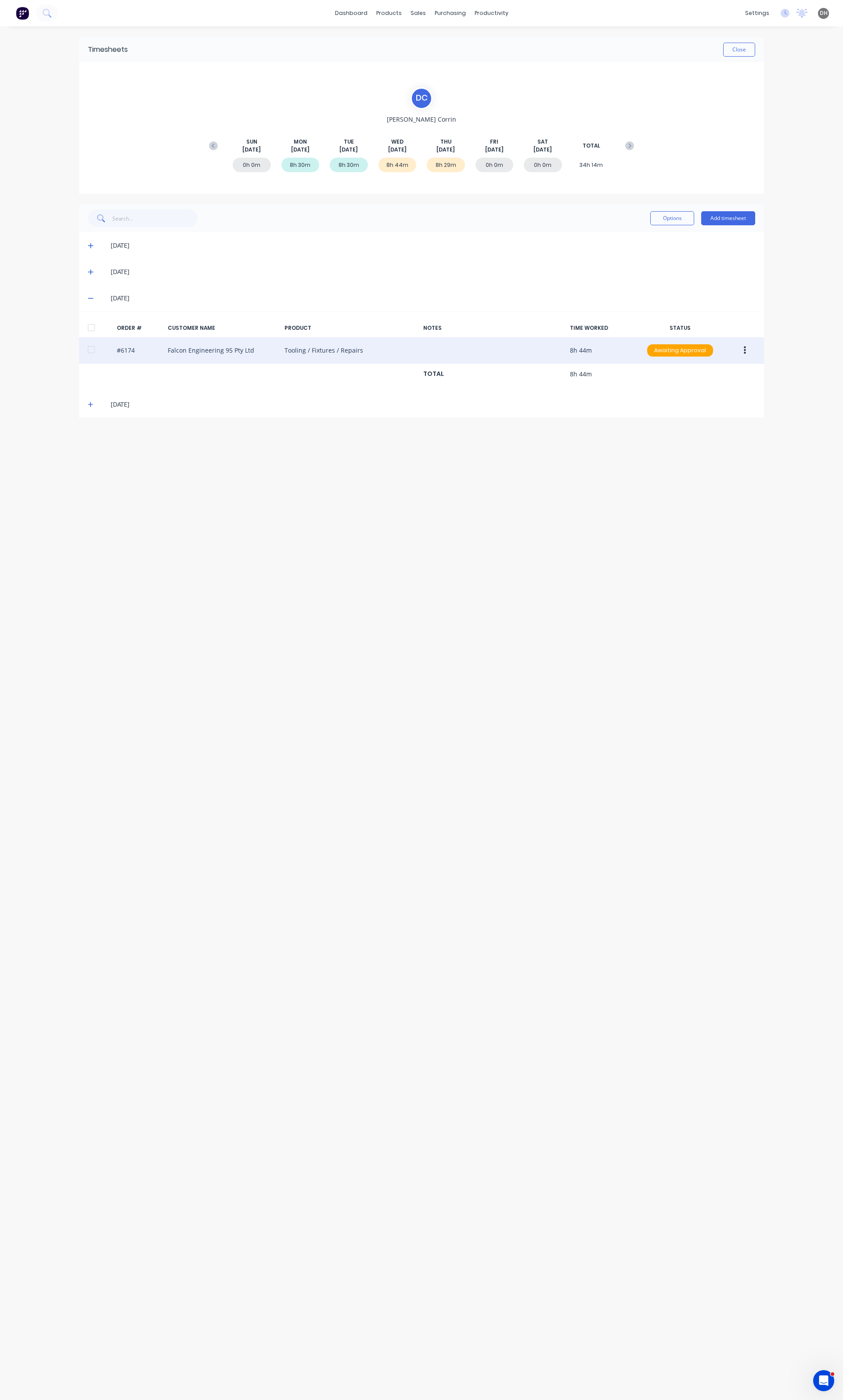
click at [752, 347] on button "button" at bounding box center [745, 350] width 21 height 16
click at [708, 415] on div "Edit" at bounding box center [714, 408] width 67 height 12
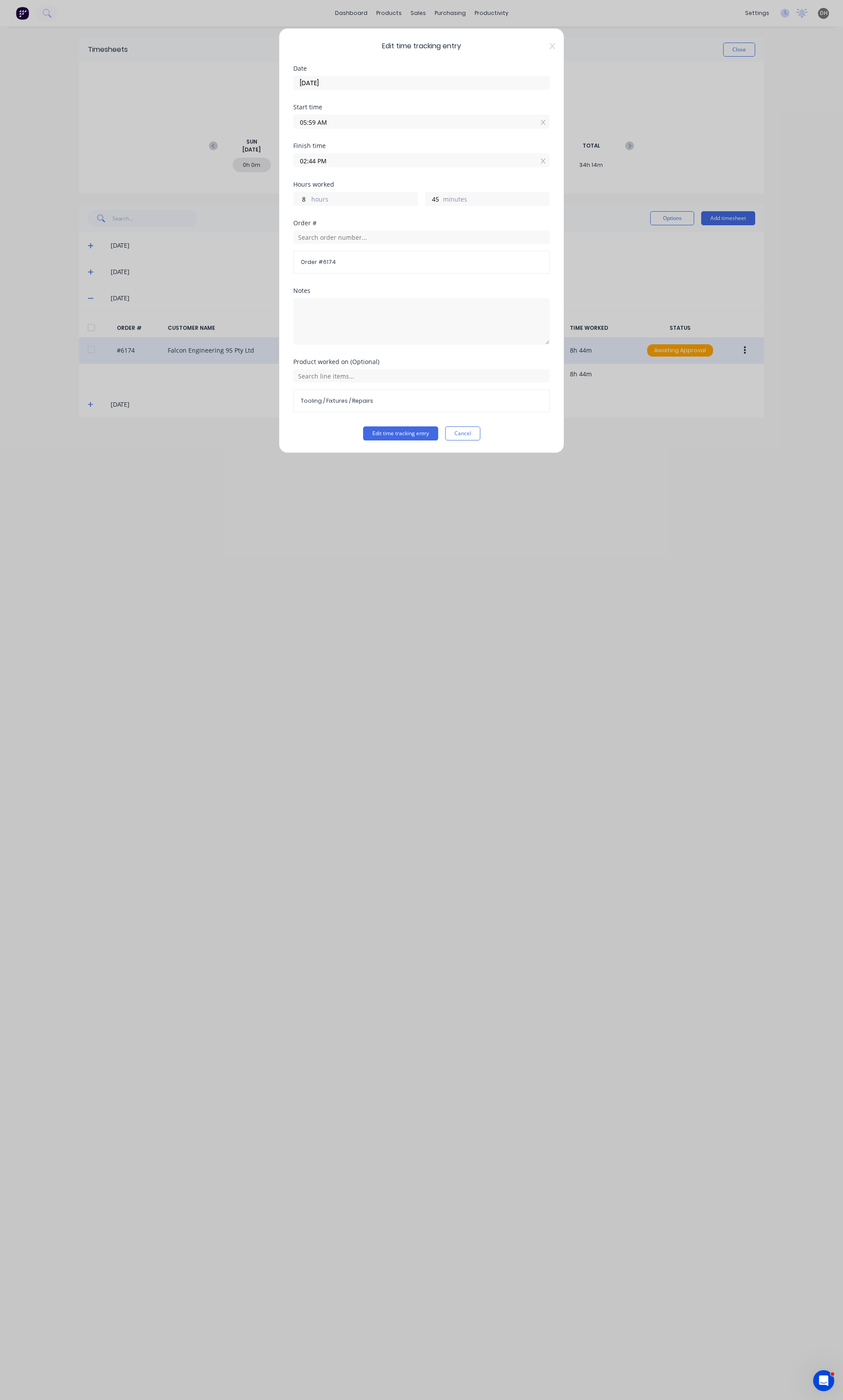
click at [398, 164] on input "02:44 PM" at bounding box center [422, 160] width 255 height 13
click at [422, 448] on div "Edit time tracking entry Date 20/08/2025 Start time 05:59 AM Finish time 02:44 …" at bounding box center [421, 241] width 285 height 425
click at [420, 440] on button "Edit time tracking entry" at bounding box center [401, 434] width 75 height 14
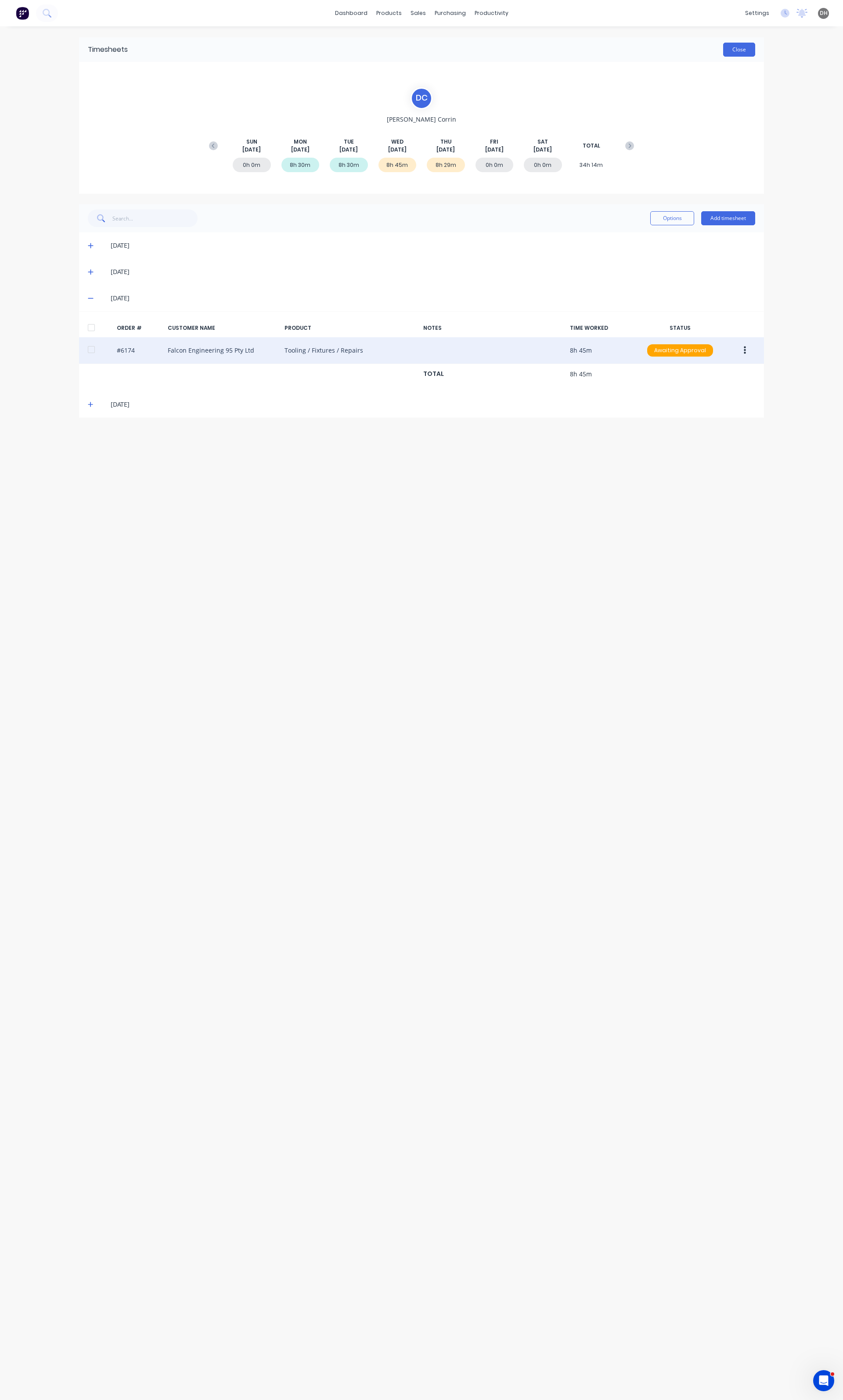
click at [754, 53] on button "Close" at bounding box center [739, 49] width 32 height 14
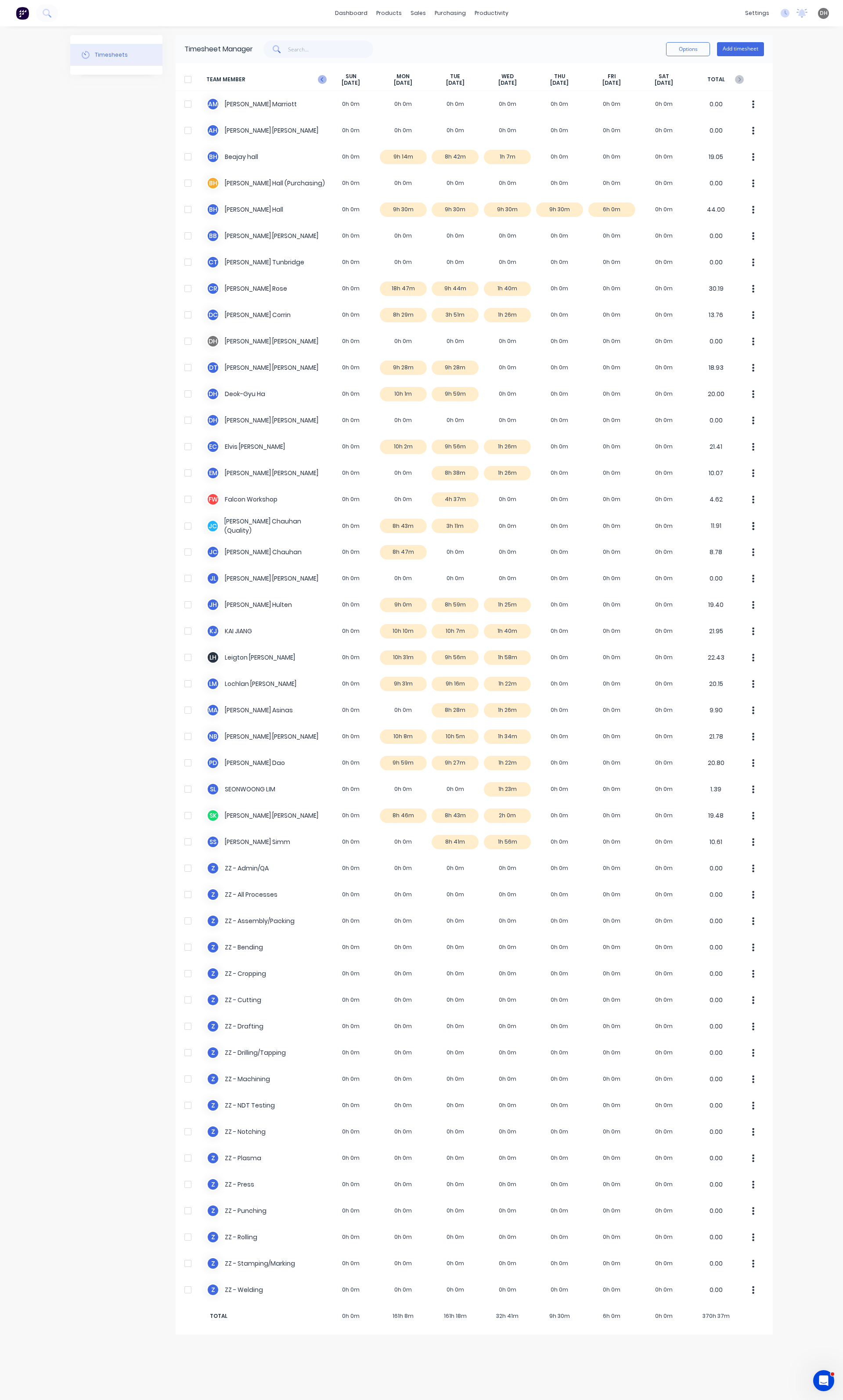
click at [323, 78] on icon at bounding box center [322, 79] width 9 height 9
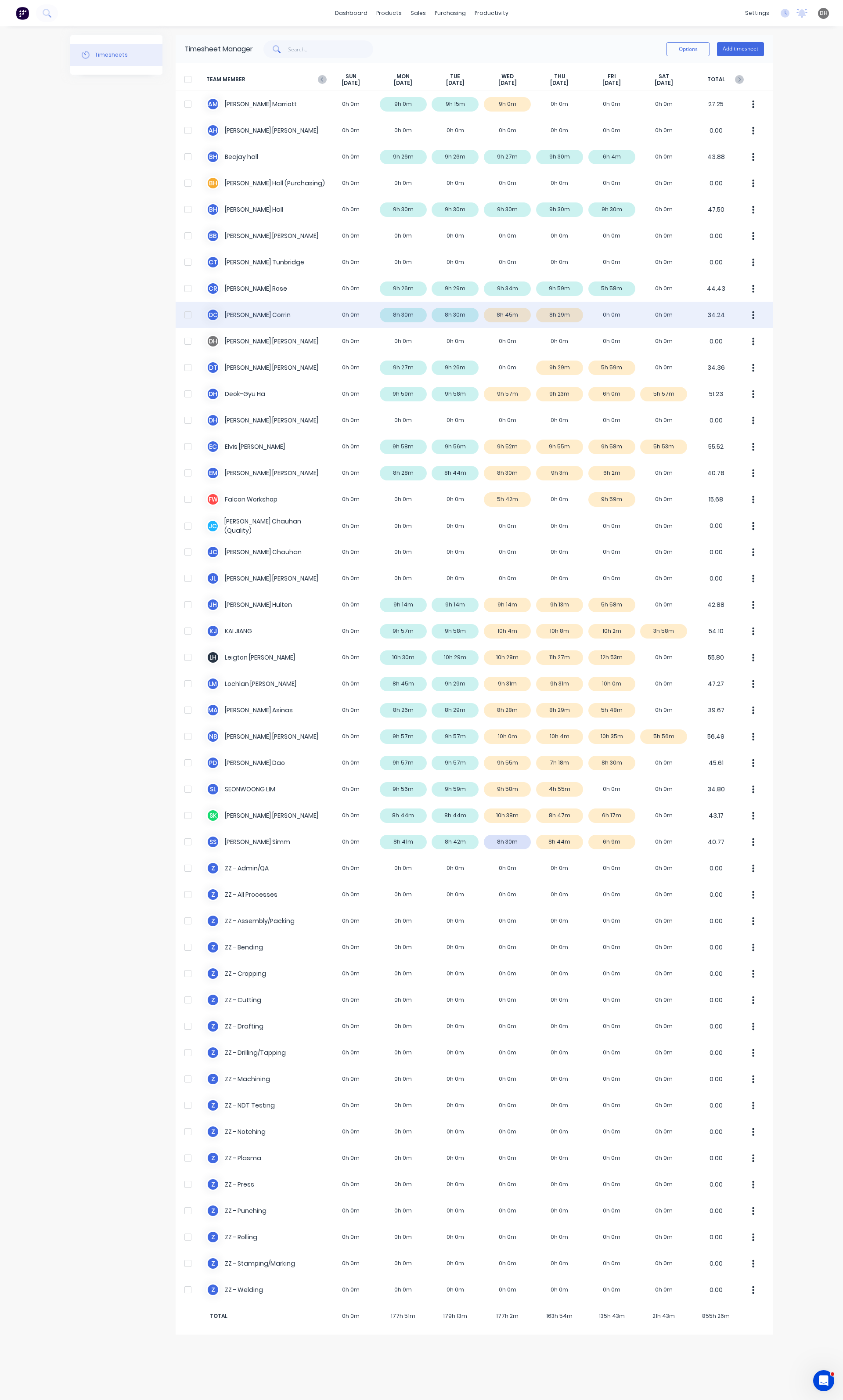
click at [760, 312] on button "button" at bounding box center [754, 315] width 18 height 17
click at [736, 341] on div "Approve" at bounding box center [720, 339] width 67 height 12
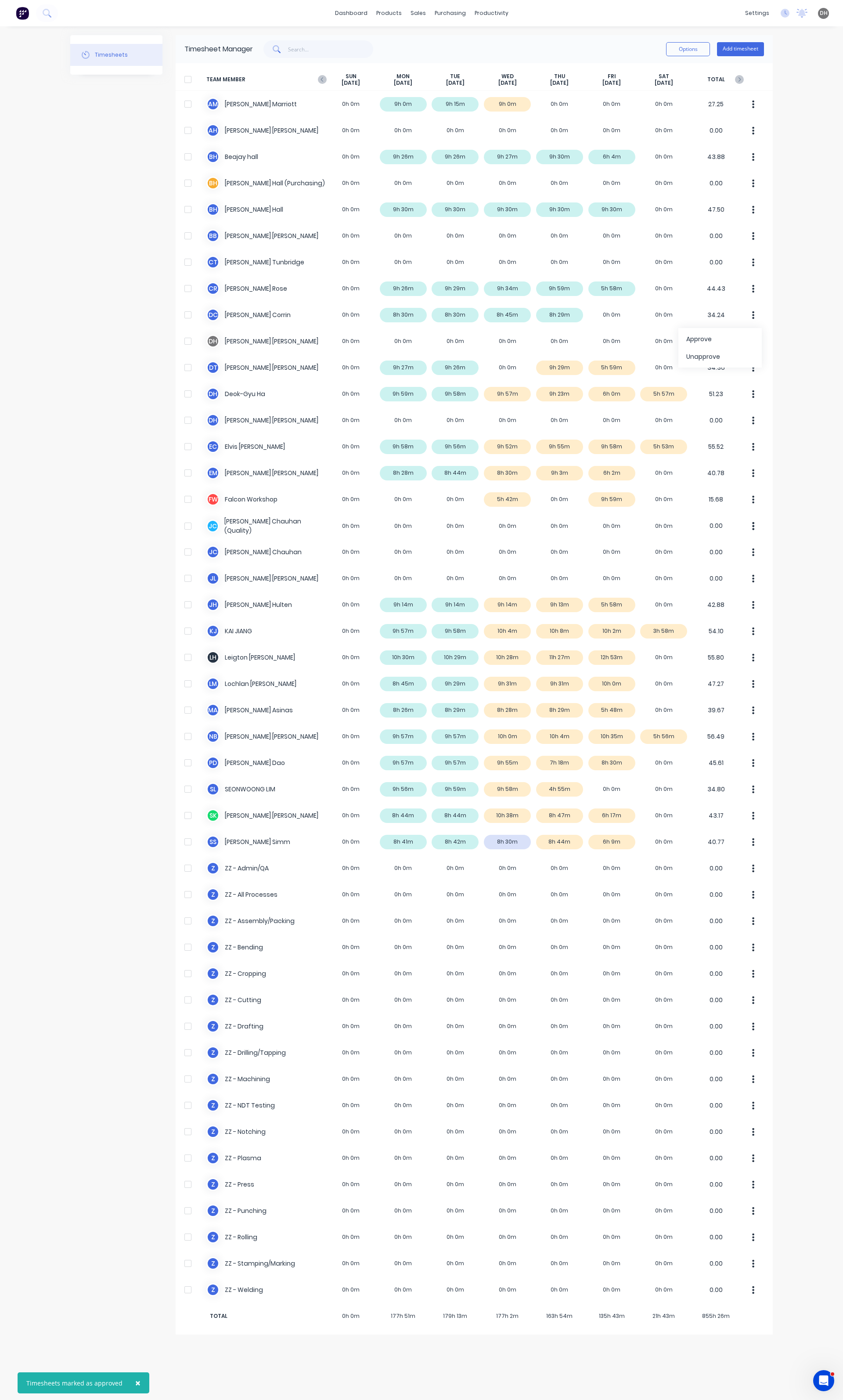
click at [788, 411] on div "× Timesheets marked as approved dashboard products sales purchasing productivit…" at bounding box center [421, 700] width 843 height 1400
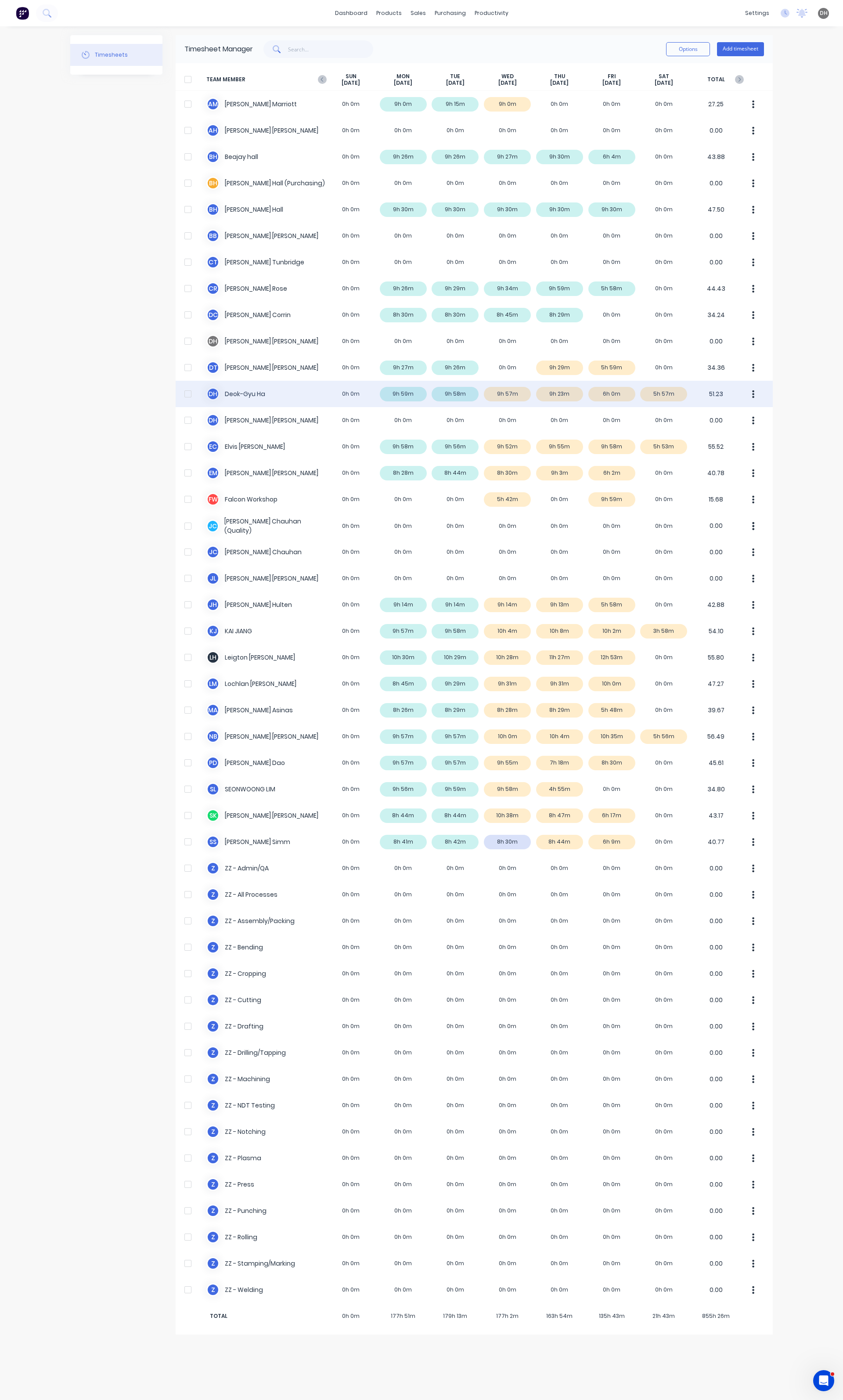
click at [560, 395] on div "D H Deok-Gyu Ha 0h 0m 9h 59m 9h 58m 9h 57m 9h 23m 6h 0m 5h 57m 51.23" at bounding box center [474, 394] width 597 height 26
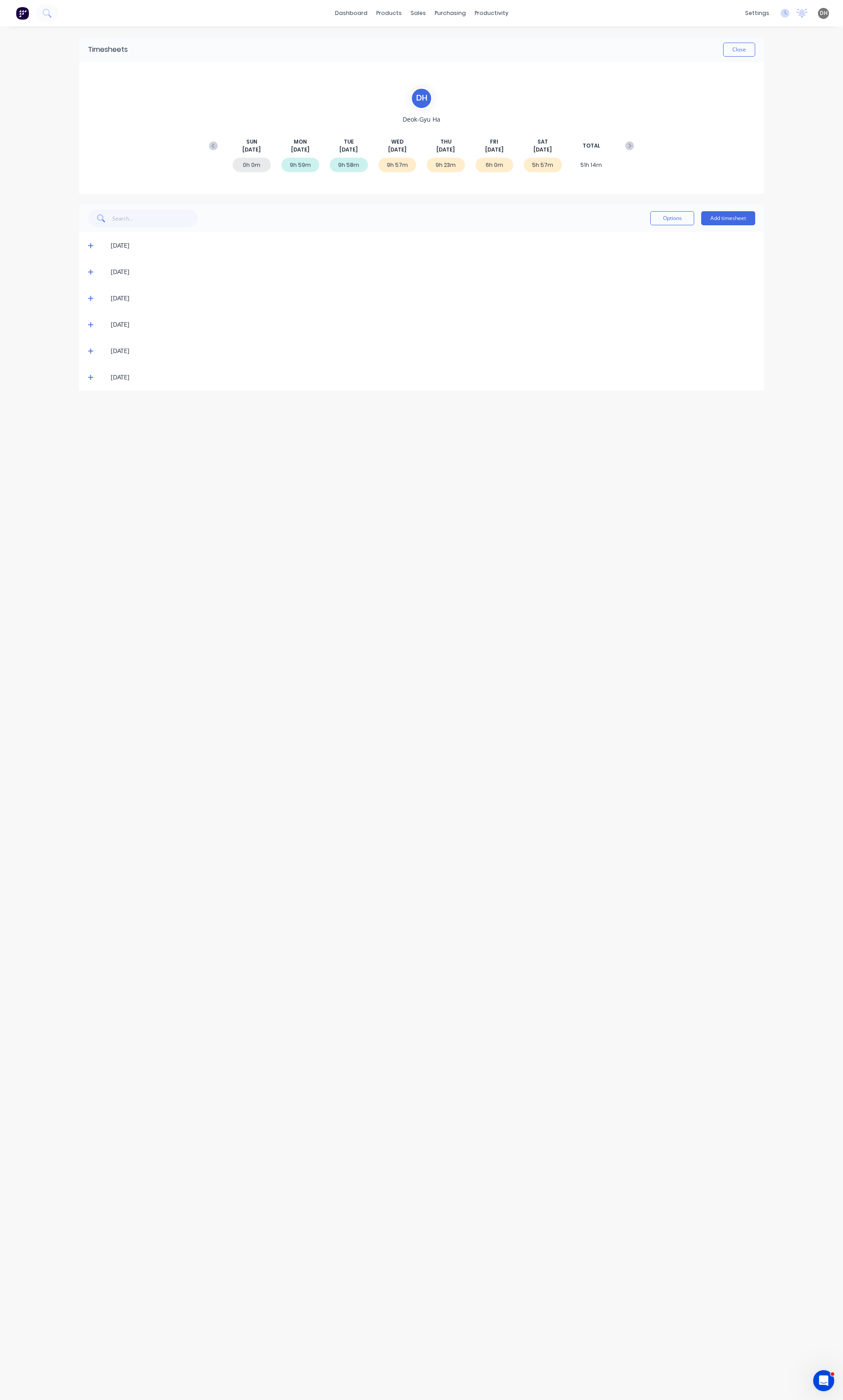
click at [90, 352] on icon at bounding box center [91, 352] width 5 height 5
click at [90, 352] on icon at bounding box center [91, 351] width 6 height 6
click at [91, 323] on icon at bounding box center [91, 324] width 6 height 6
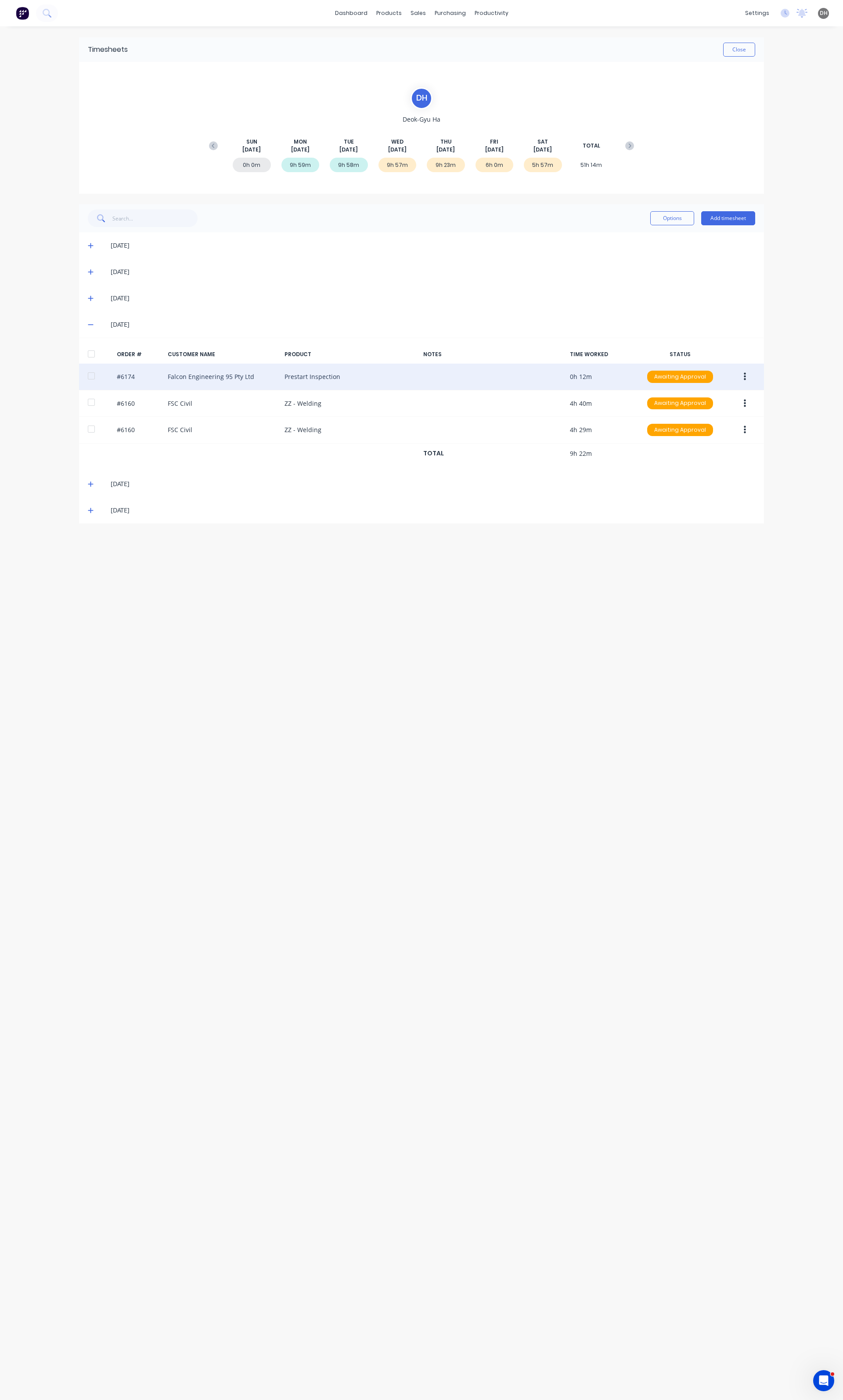
click at [745, 375] on icon "button" at bounding box center [745, 377] width 2 height 8
click at [707, 429] on div "Edit" at bounding box center [714, 435] width 67 height 12
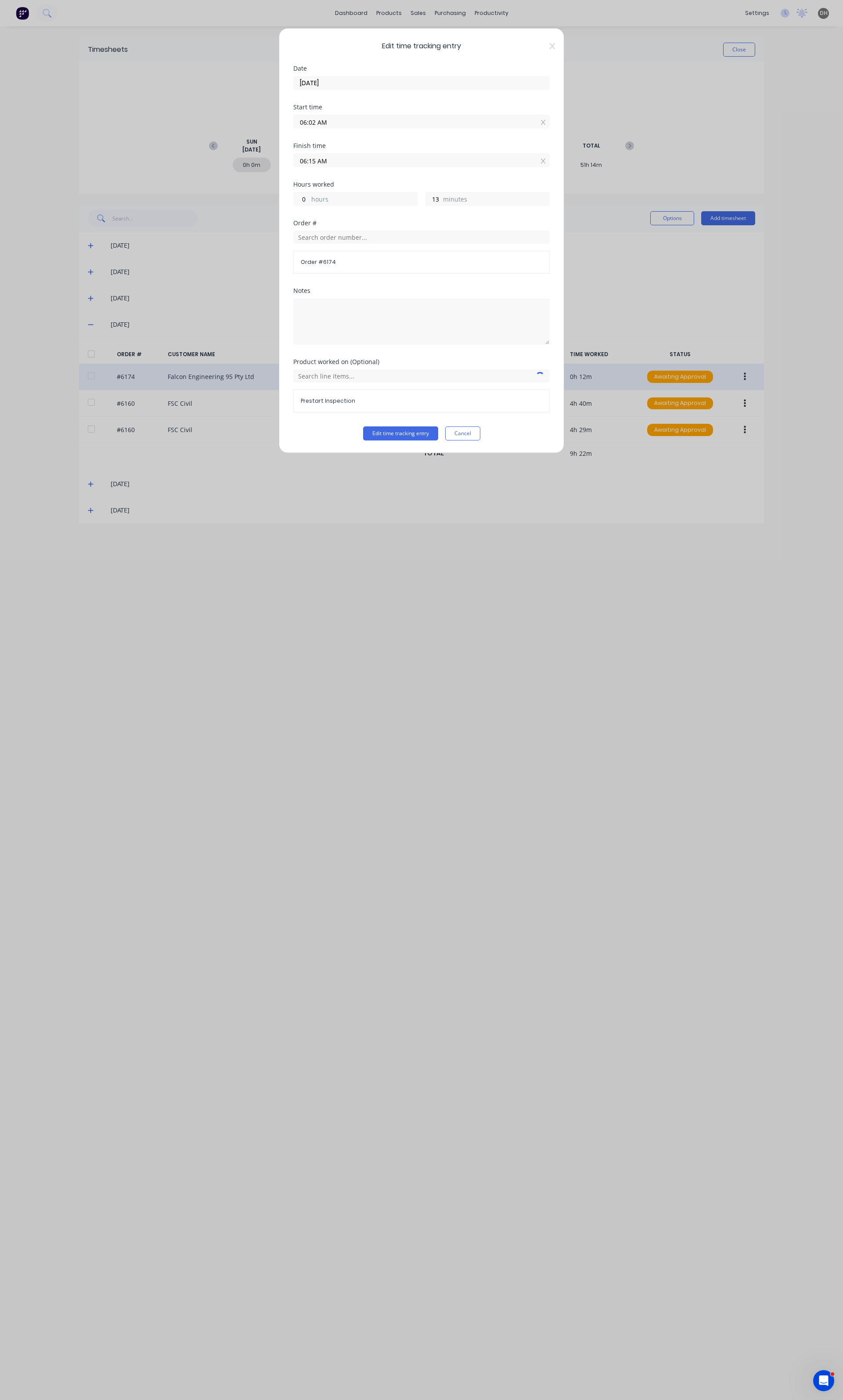
click at [461, 127] on input "06:02 AM" at bounding box center [422, 122] width 255 height 13
click at [346, 158] on div "00" at bounding box center [336, 154] width 22 height 15
type input "06:00 AM"
type input "15"
click at [398, 429] on button "Edit time tracking entry" at bounding box center [401, 434] width 75 height 14
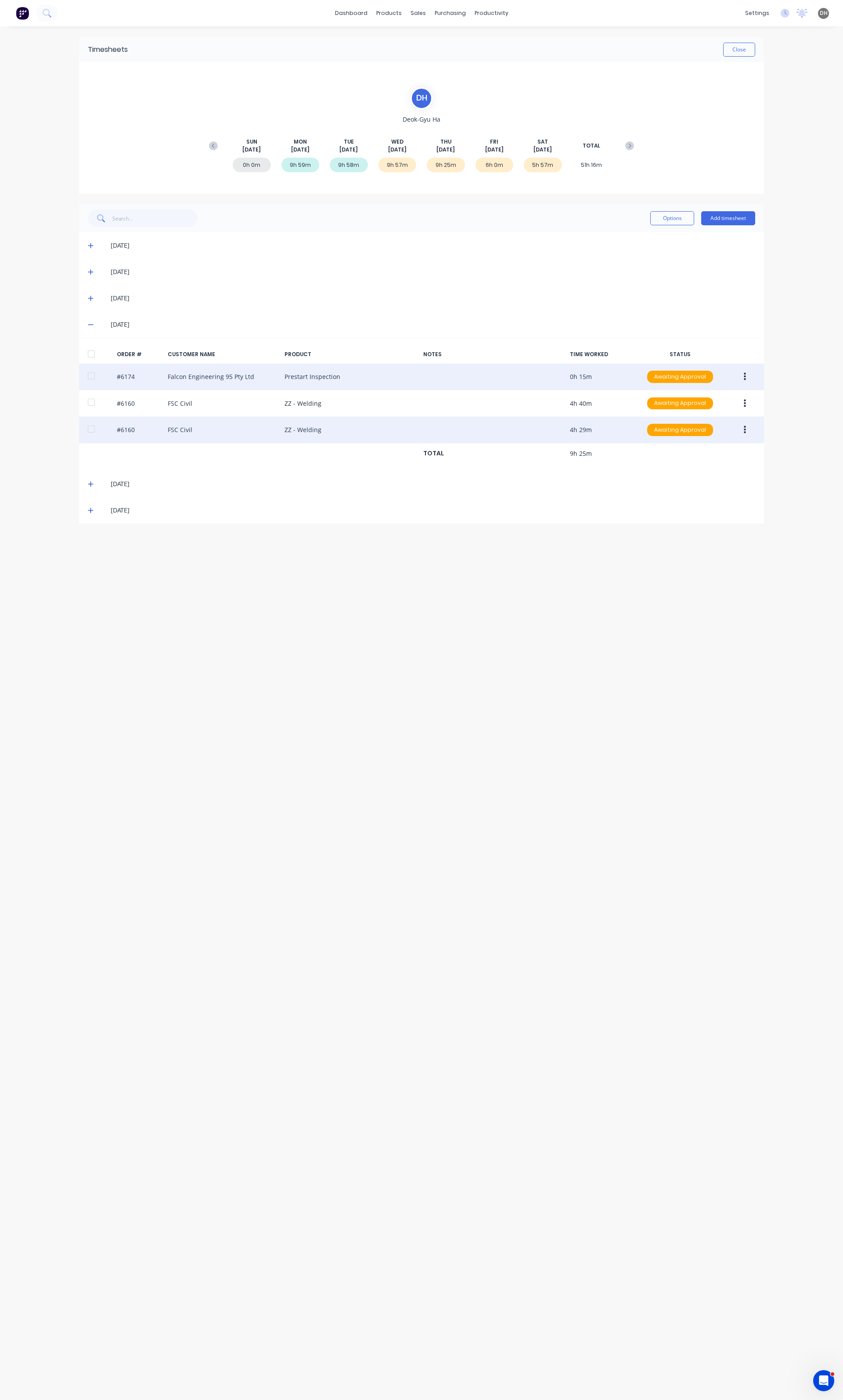
click at [742, 429] on button "button" at bounding box center [745, 430] width 21 height 16
click at [731, 495] on div "Edit" at bounding box center [714, 488] width 67 height 12
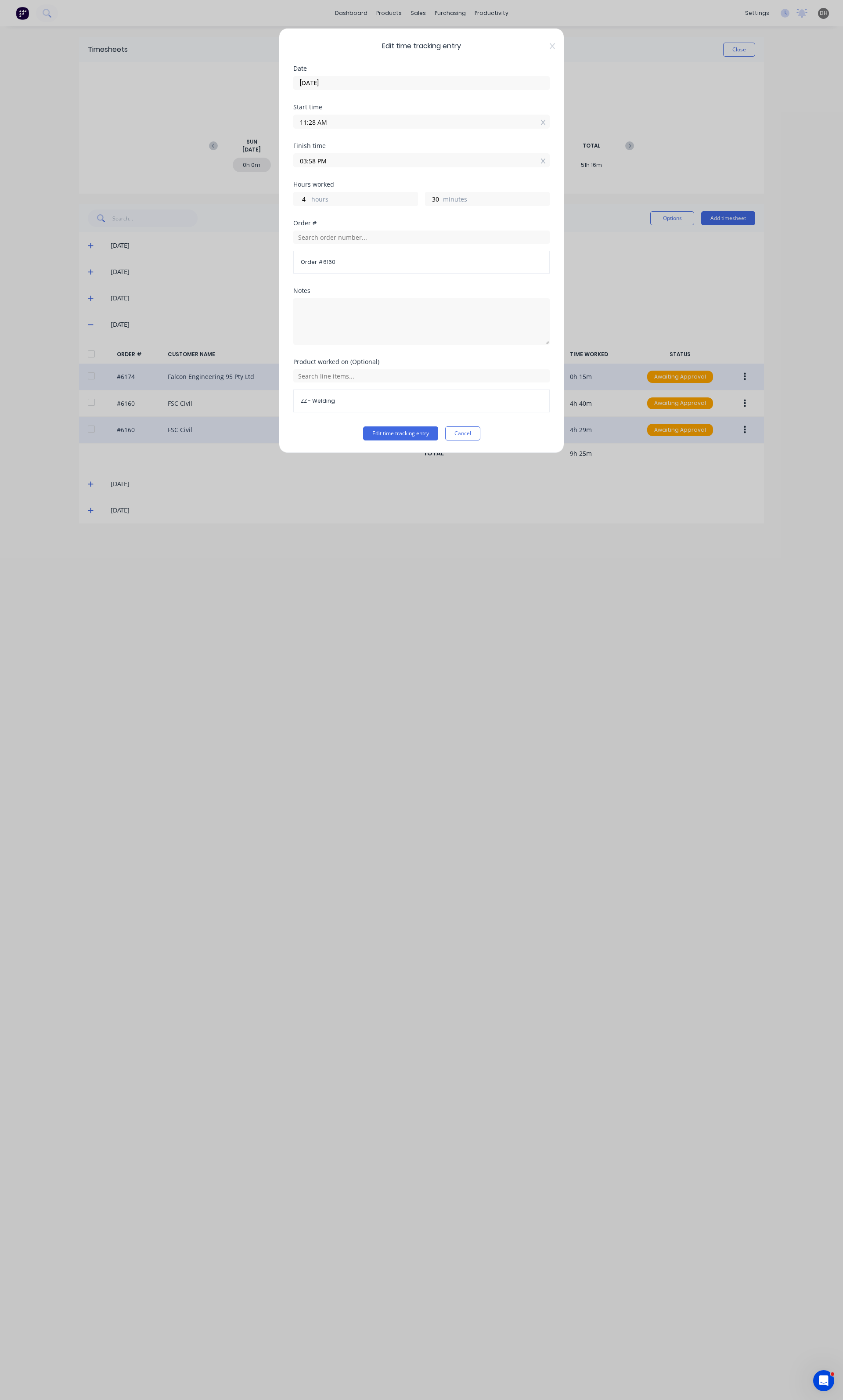
click at [366, 171] on div "Finish time 03:58 PM" at bounding box center [422, 162] width 257 height 39
click at [369, 167] on label "03:58 PM" at bounding box center [422, 160] width 257 height 14
click at [369, 167] on input "03:58 PM" at bounding box center [422, 160] width 255 height 13
click at [321, 236] on div "04" at bounding box center [312, 238] width 22 height 15
type input "04:58 PM"
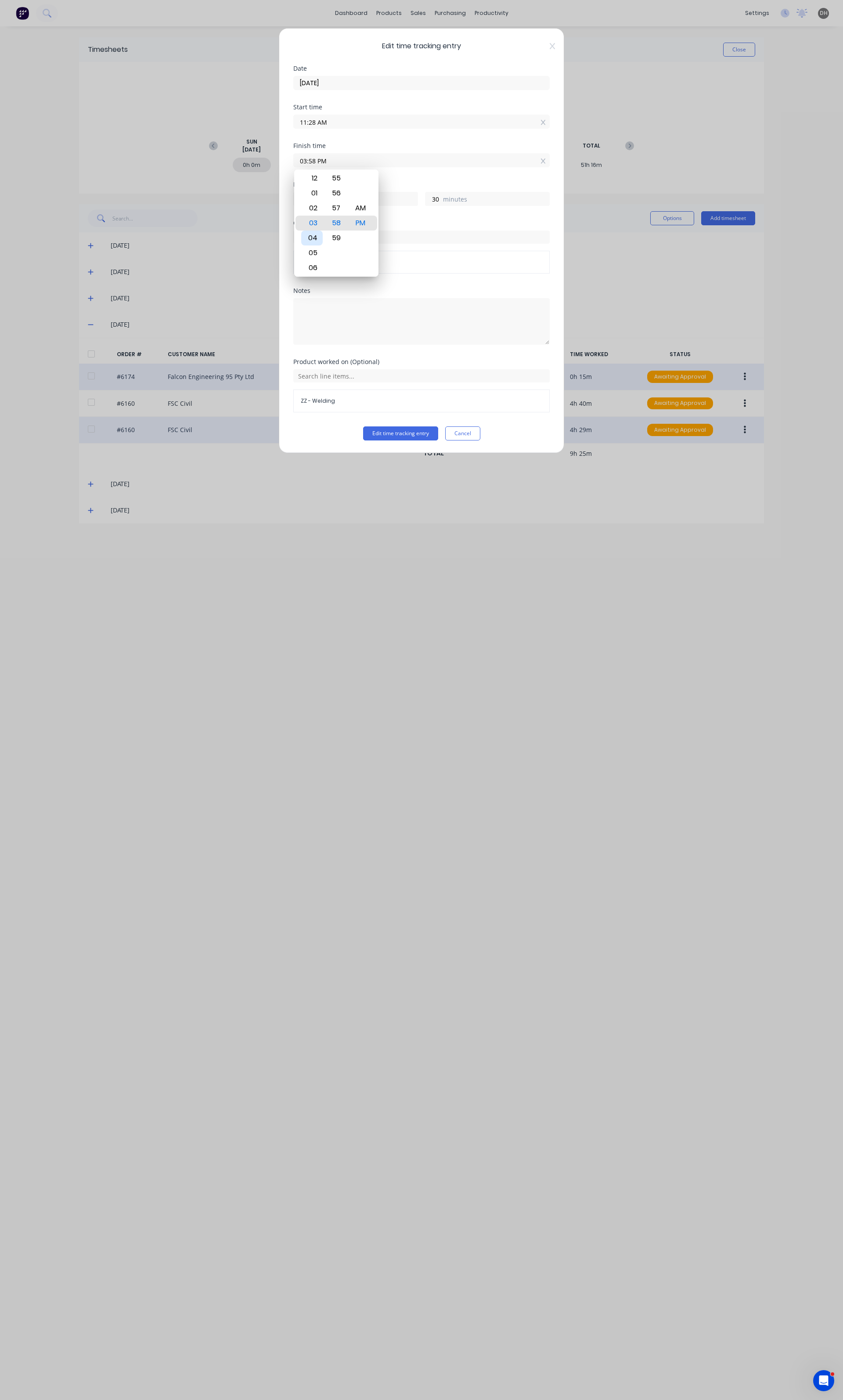
type input "5"
click at [316, 157] on input "04:58 PM" at bounding box center [422, 160] width 255 height 13
type input "04:00 PM"
type input "4"
type input "32"
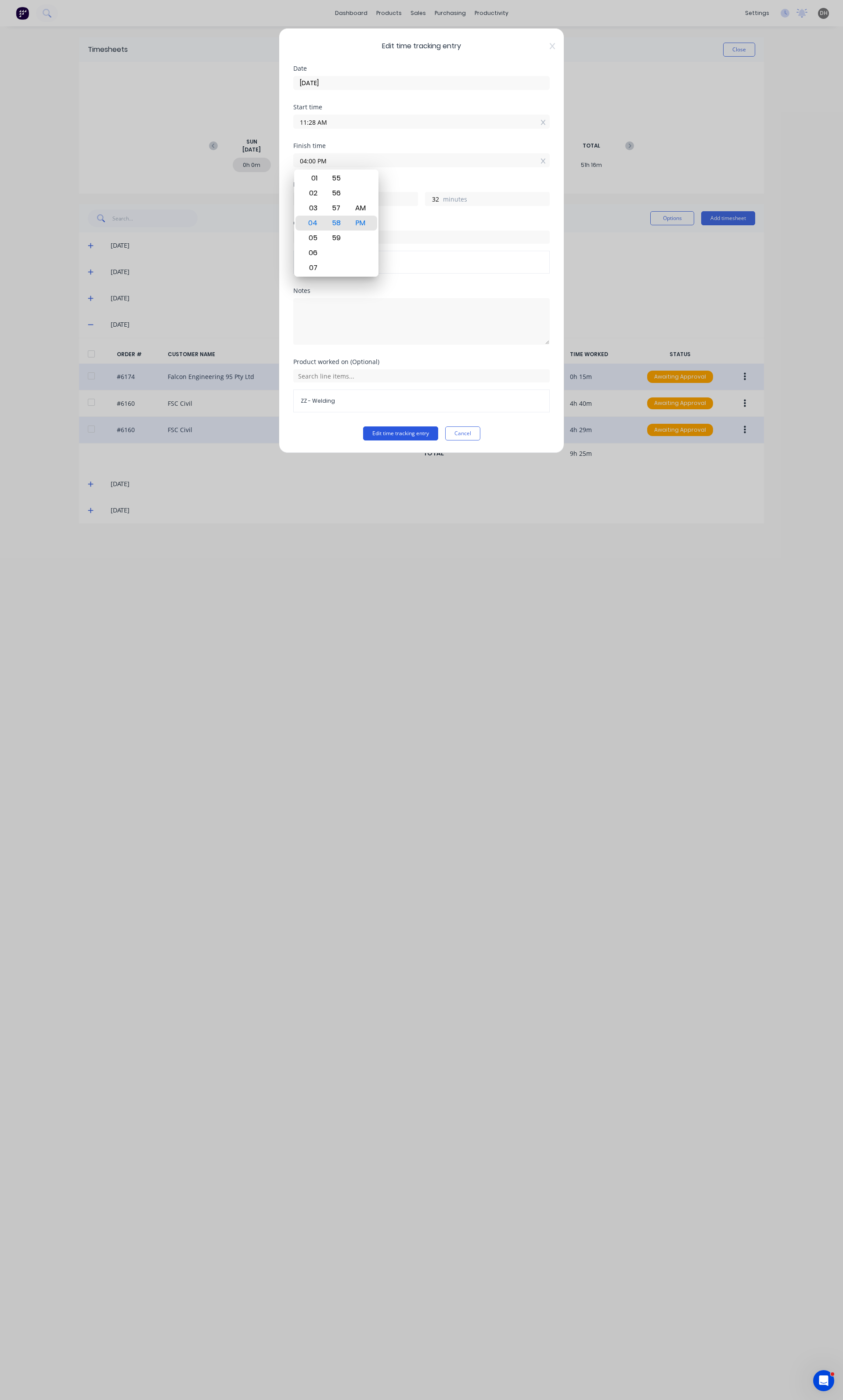
click at [408, 436] on button "Edit time tracking entry" at bounding box center [401, 434] width 75 height 14
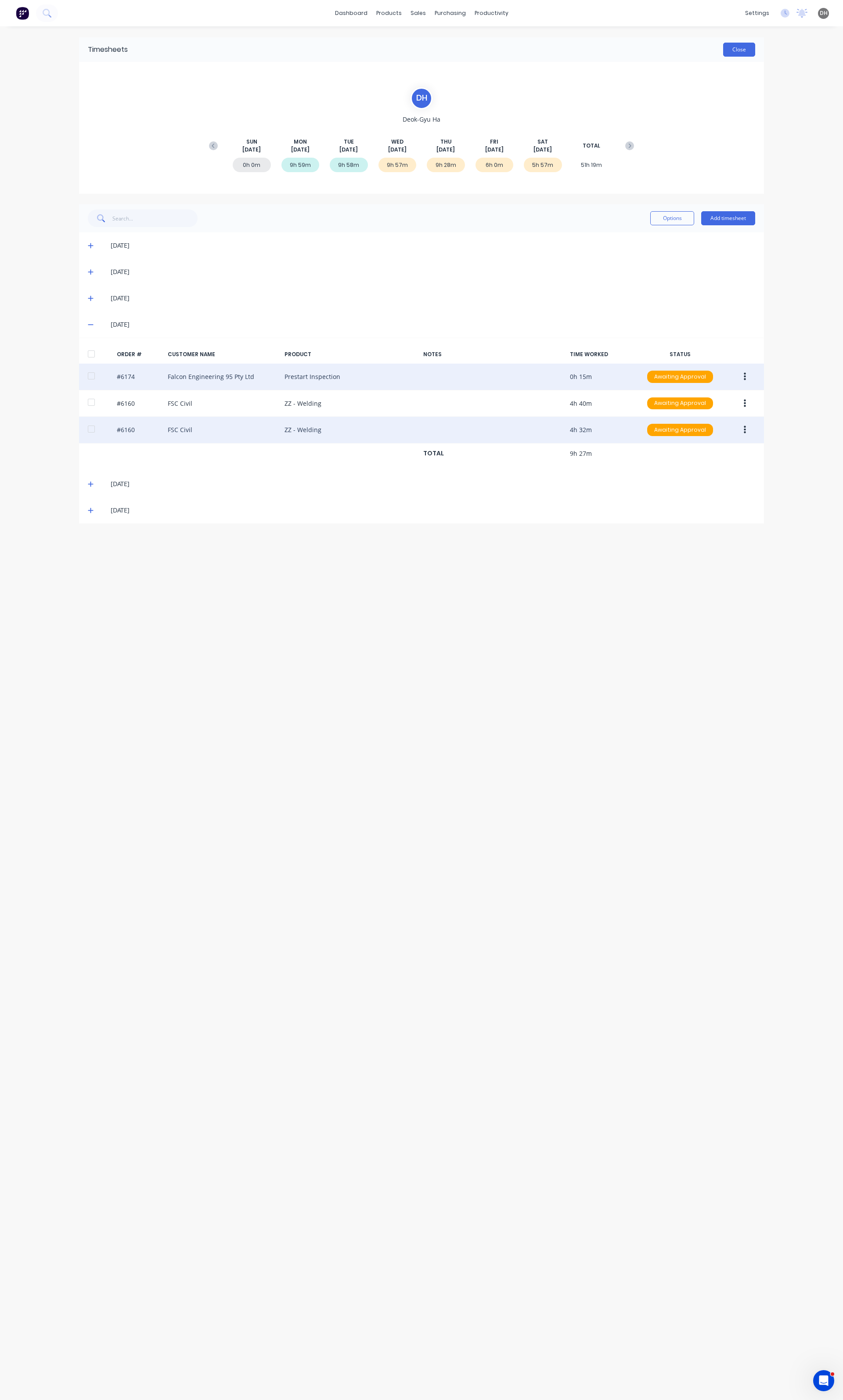
click at [731, 45] on button "Close" at bounding box center [739, 49] width 32 height 14
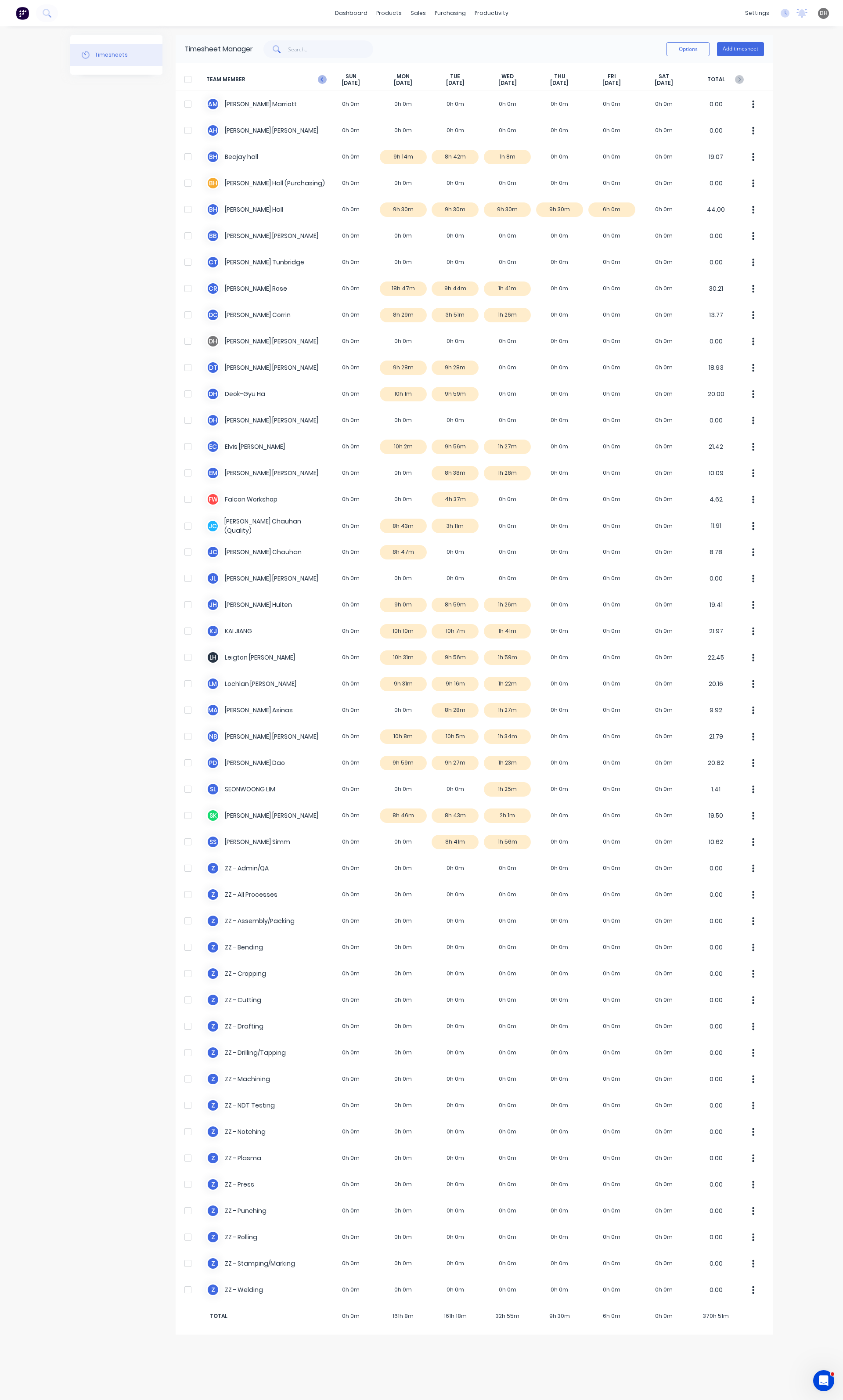
click at [319, 79] on icon at bounding box center [322, 79] width 9 height 9
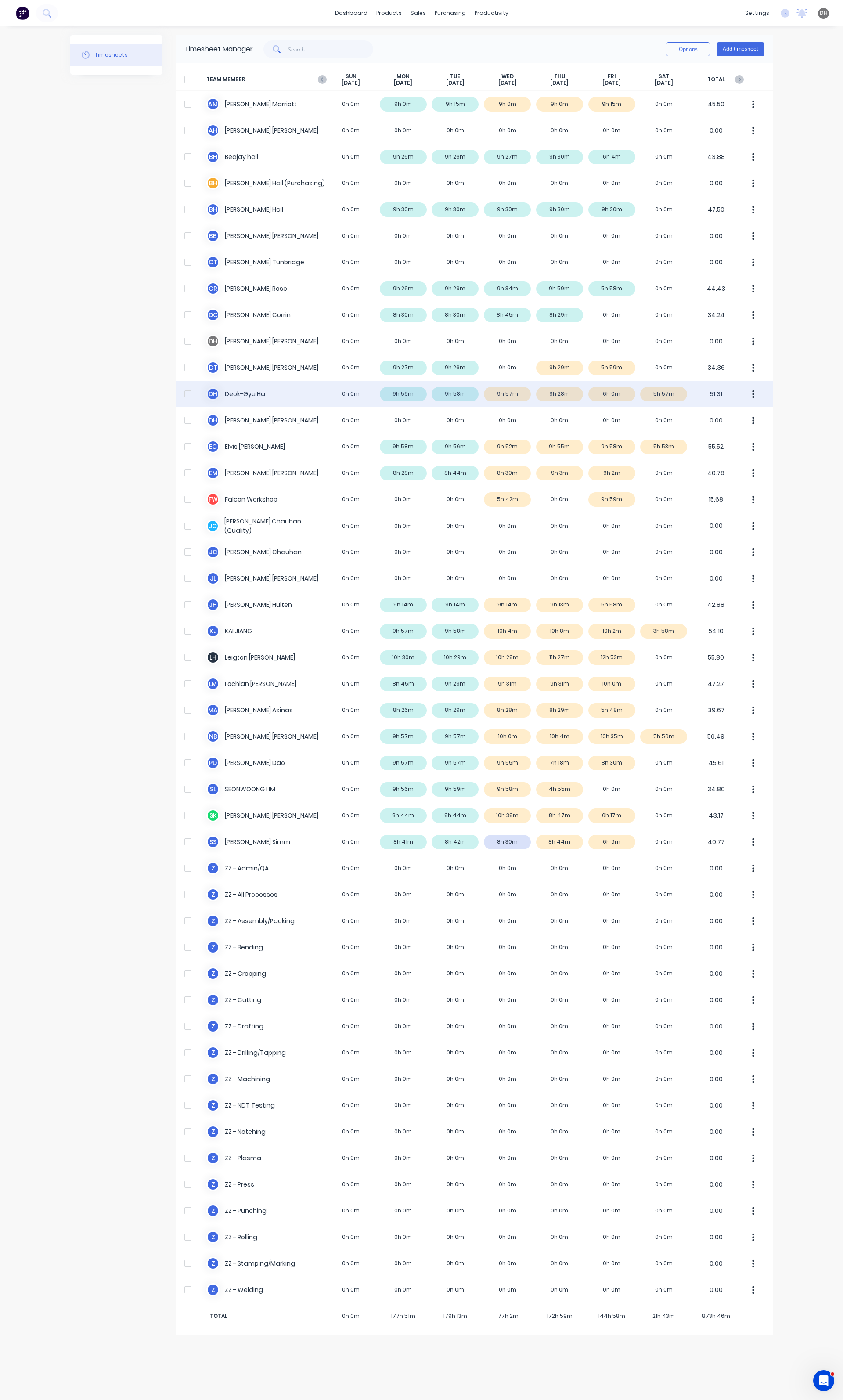
click at [756, 392] on button "button" at bounding box center [754, 394] width 18 height 17
click at [728, 421] on div "Approve" at bounding box center [720, 418] width 67 height 12
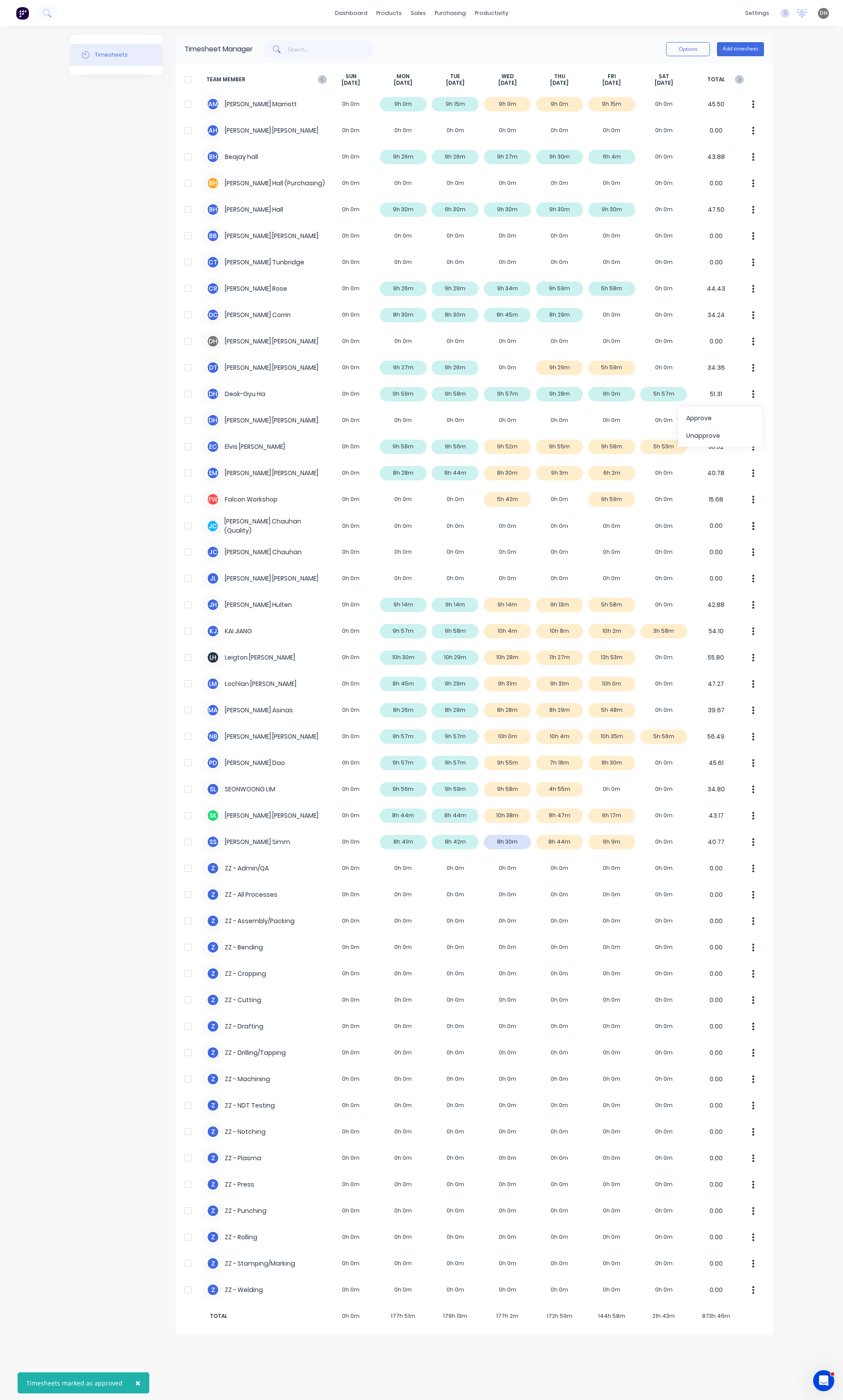
click at [784, 559] on div "× Timesheets marked as approved dashboard products sales purchasing productivit…" at bounding box center [421, 700] width 843 height 1400
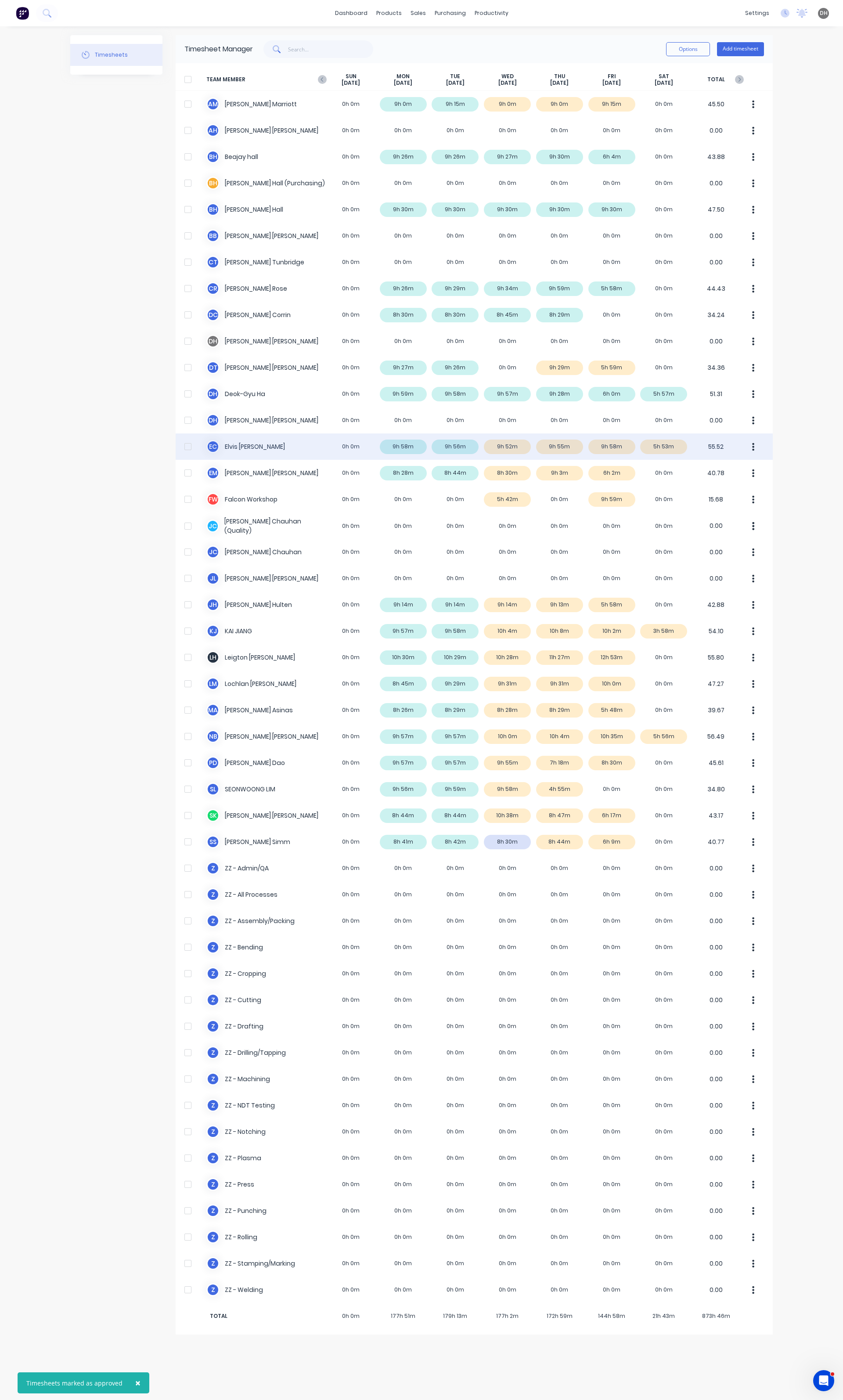
click at [493, 448] on div "E C Elvis Calixtro 0h 0m 9h 58m 9h 56m 9h 52m 9h 55m 9h 58m 5h 53m 55.52" at bounding box center [474, 447] width 597 height 26
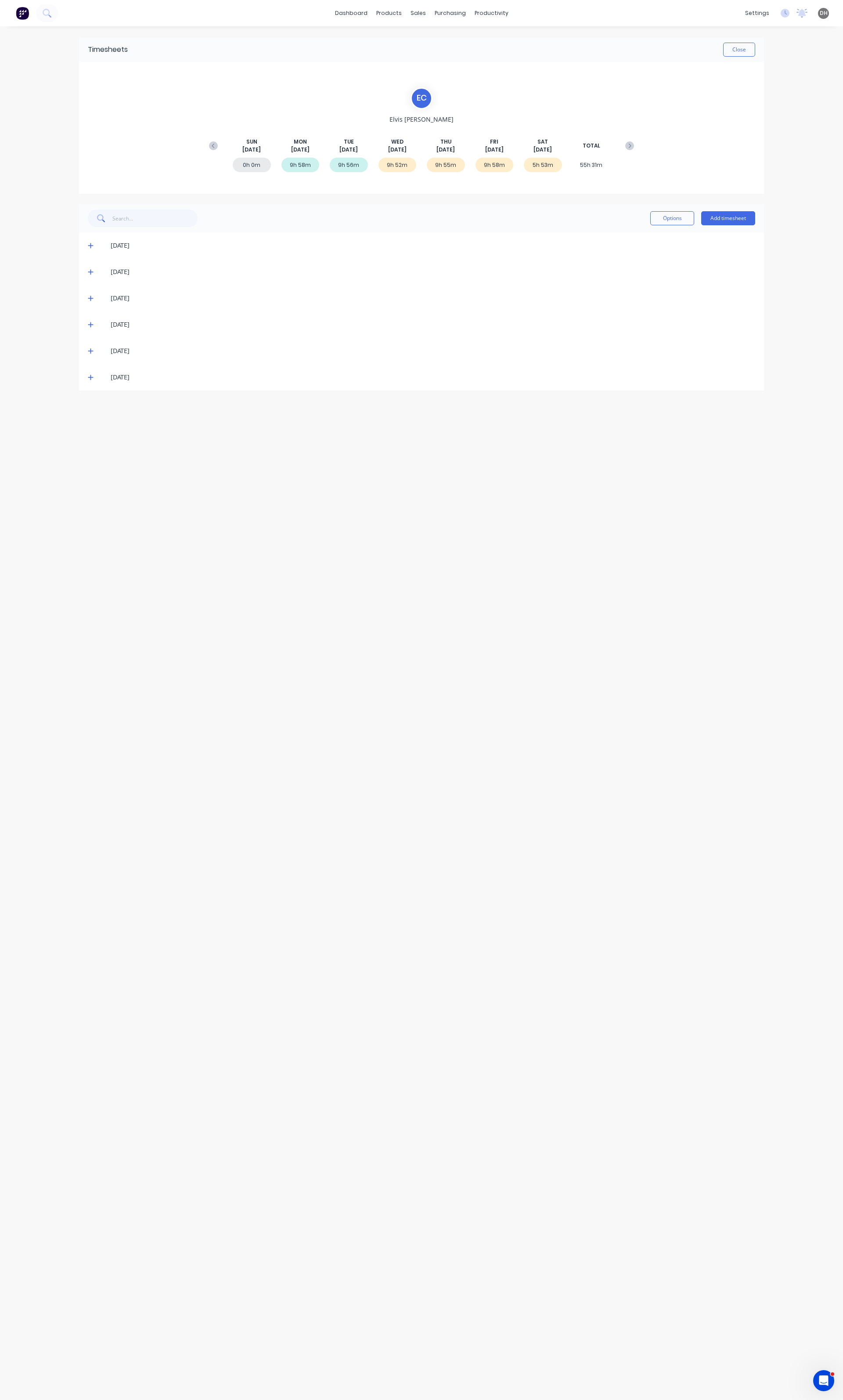
click at [89, 301] on icon at bounding box center [91, 298] width 6 height 6
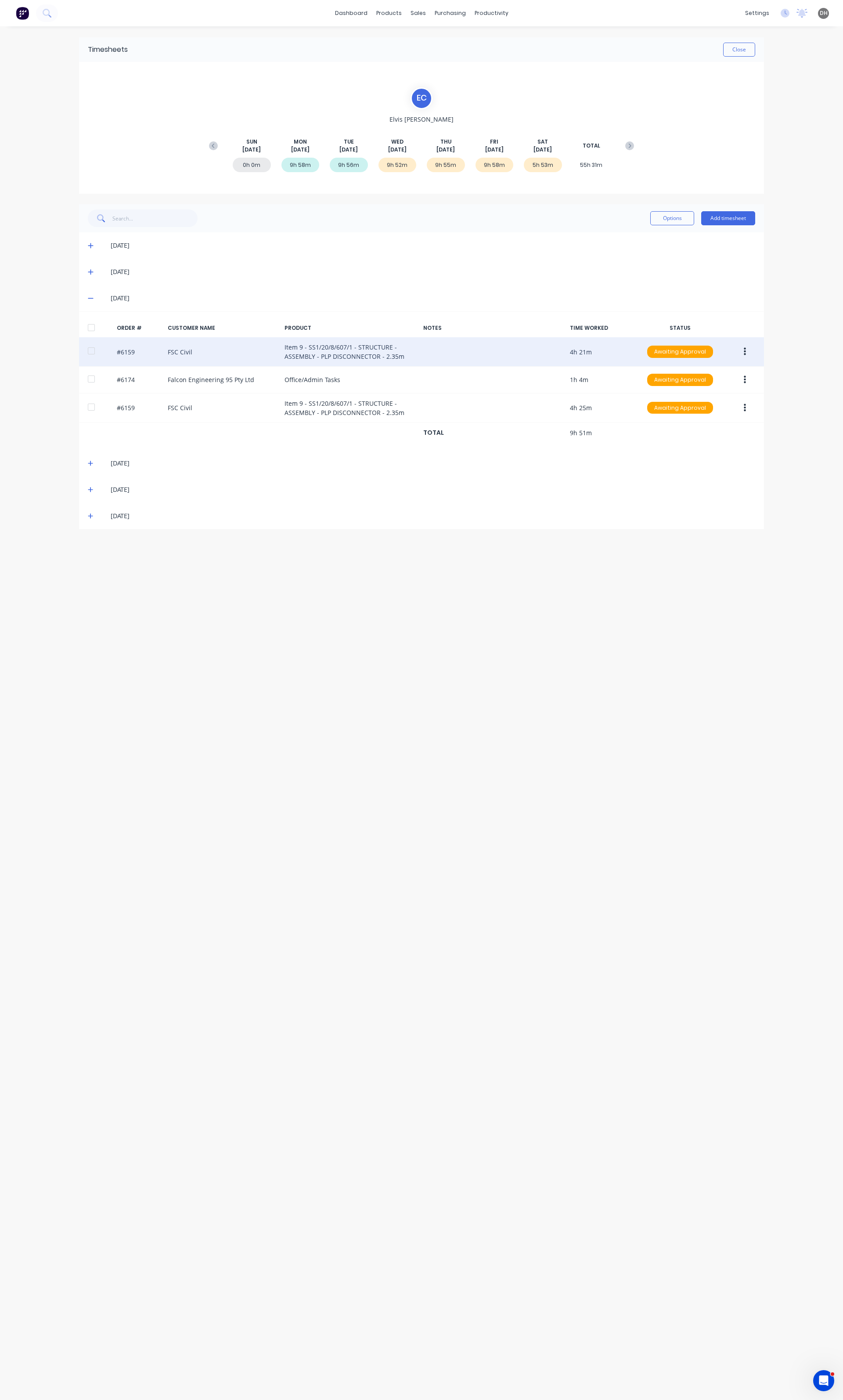
click at [744, 348] on icon "button" at bounding box center [745, 352] width 2 height 10
click at [717, 415] on div "Edit" at bounding box center [714, 410] width 67 height 12
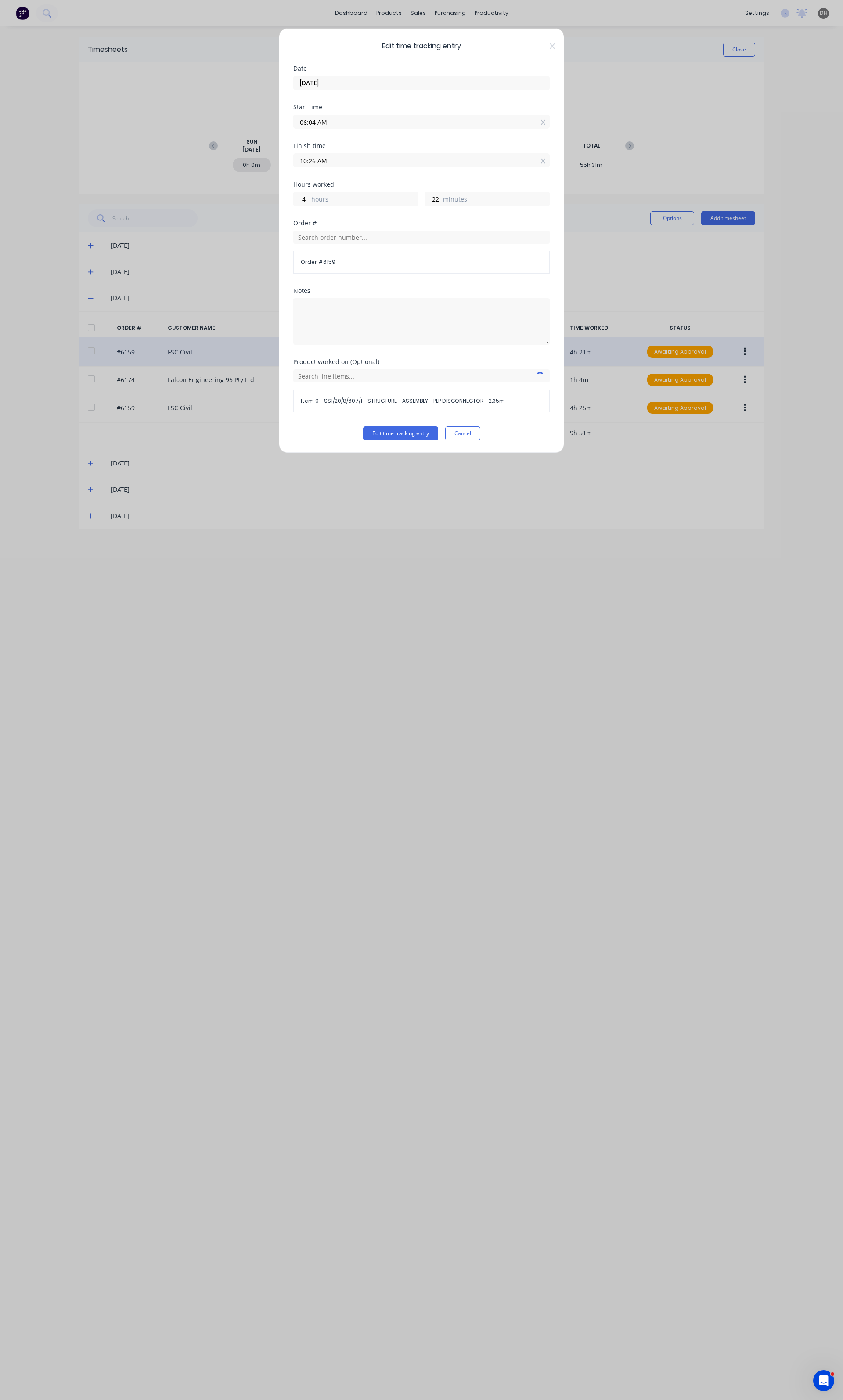
click at [394, 115] on label "06:04 AM" at bounding box center [422, 122] width 257 height 14
click at [394, 115] on input "06:04 AM" at bounding box center [422, 122] width 255 height 13
click at [375, 126] on input "06:04 AM" at bounding box center [422, 122] width 255 height 13
type input "06:00 AM"
type input "26"
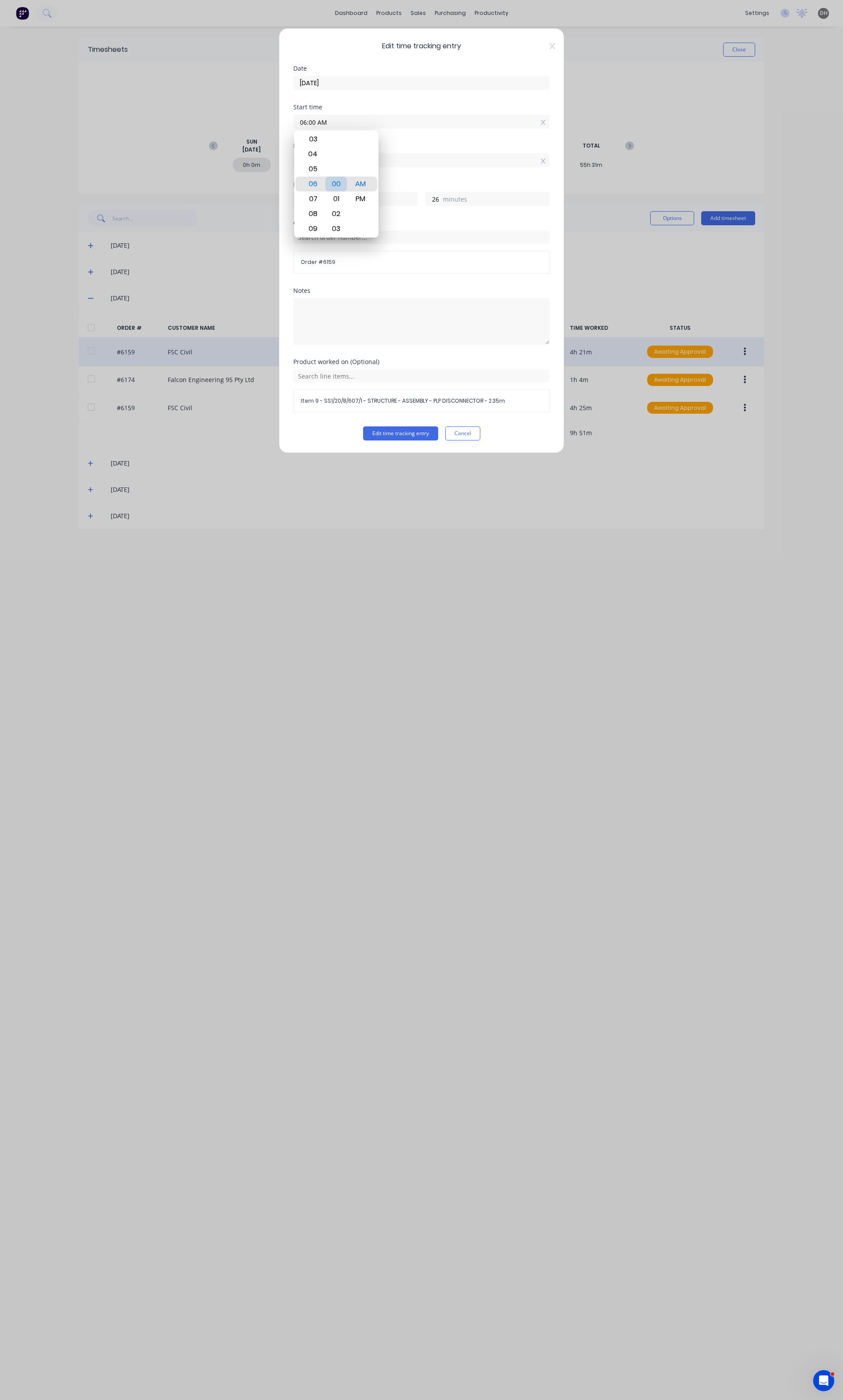
click at [335, 180] on div "00" at bounding box center [336, 184] width 22 height 15
click at [381, 430] on button "Edit time tracking entry" at bounding box center [401, 434] width 75 height 14
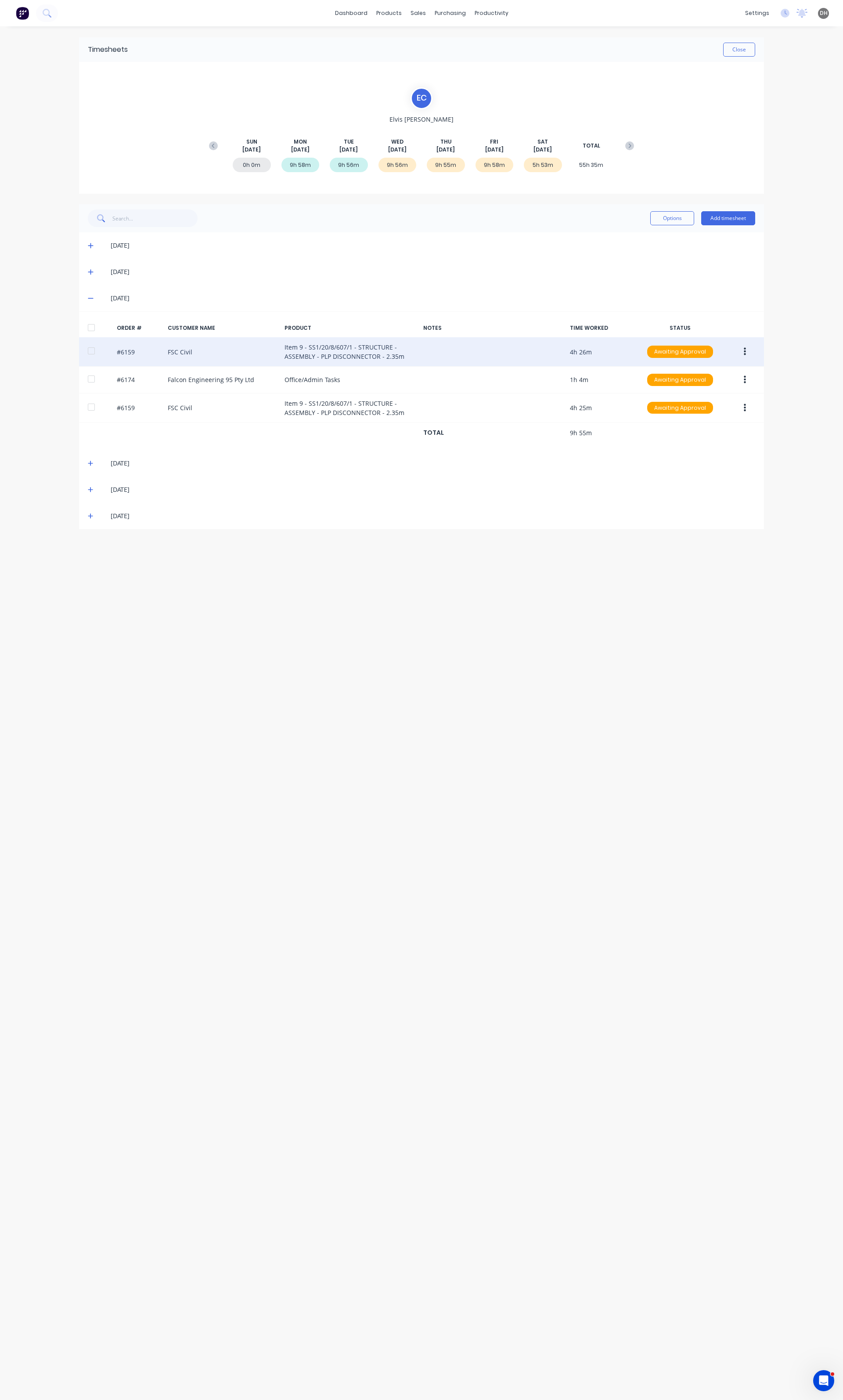
click at [92, 462] on icon at bounding box center [91, 463] width 6 height 6
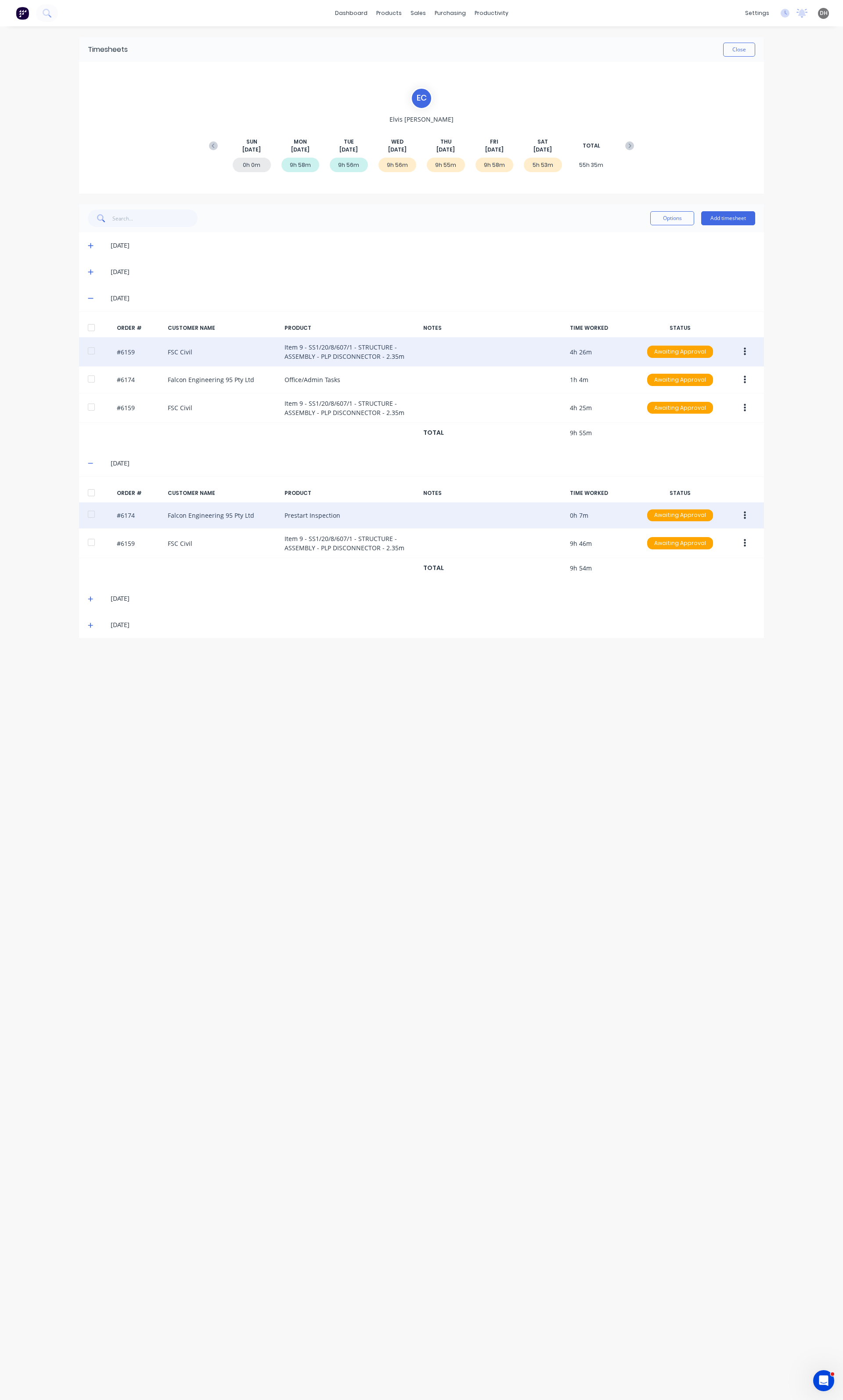
click at [741, 517] on button "button" at bounding box center [745, 515] width 21 height 16
click at [710, 538] on div "Approve" at bounding box center [714, 538] width 67 height 12
click at [744, 519] on icon "button" at bounding box center [745, 516] width 2 height 10
click at [708, 573] on div "Edit" at bounding box center [714, 573] width 67 height 12
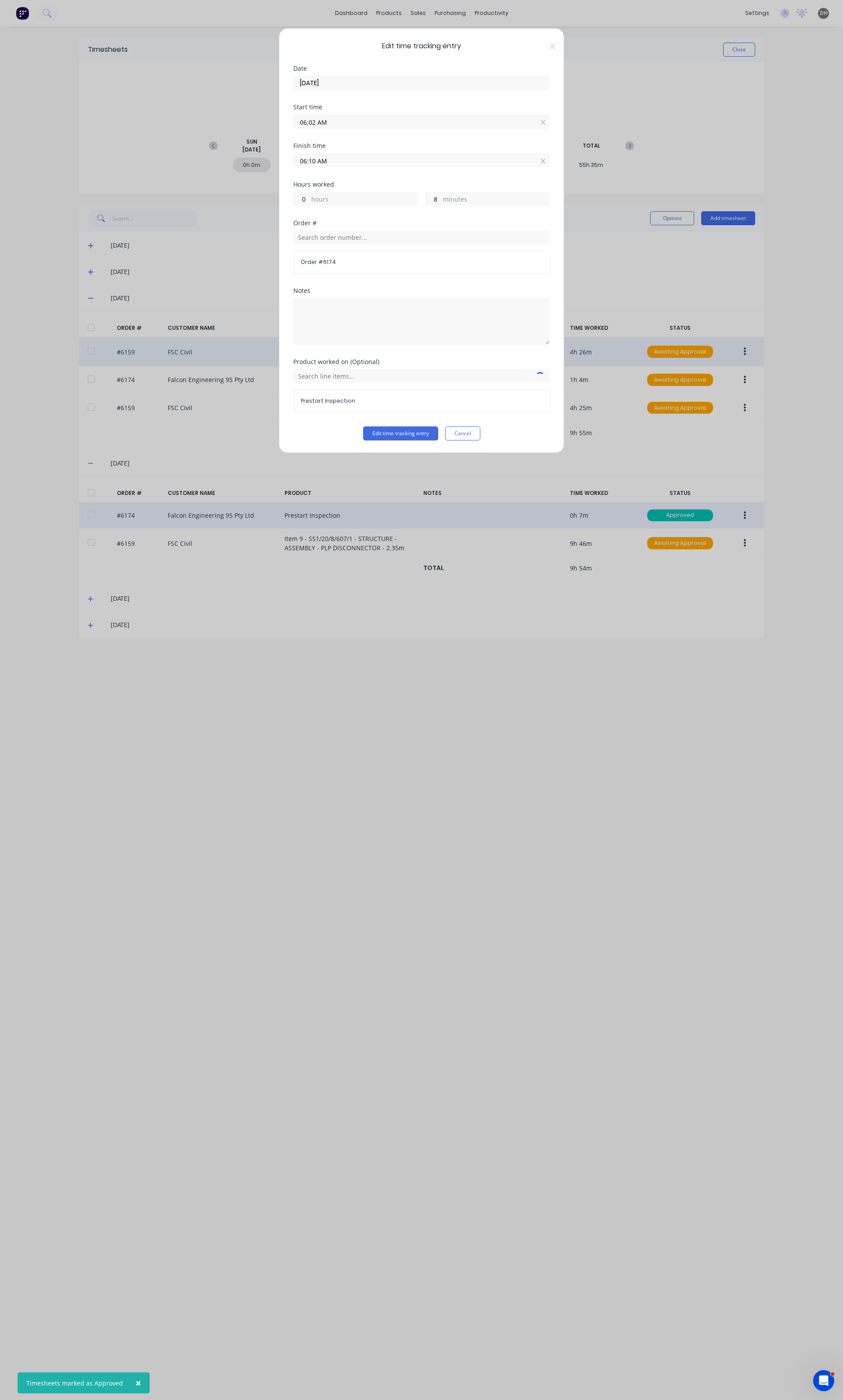
click at [334, 127] on input "06:02 AM" at bounding box center [422, 122] width 255 height 13
click at [335, 161] on div "00" at bounding box center [336, 154] width 22 height 15
type input "06:00 AM"
type input "10"
click at [428, 443] on div "Edit time tracking entry Date 21/08/2025 Start time 06:00 AM Finish time 06:10 …" at bounding box center [421, 241] width 285 height 425
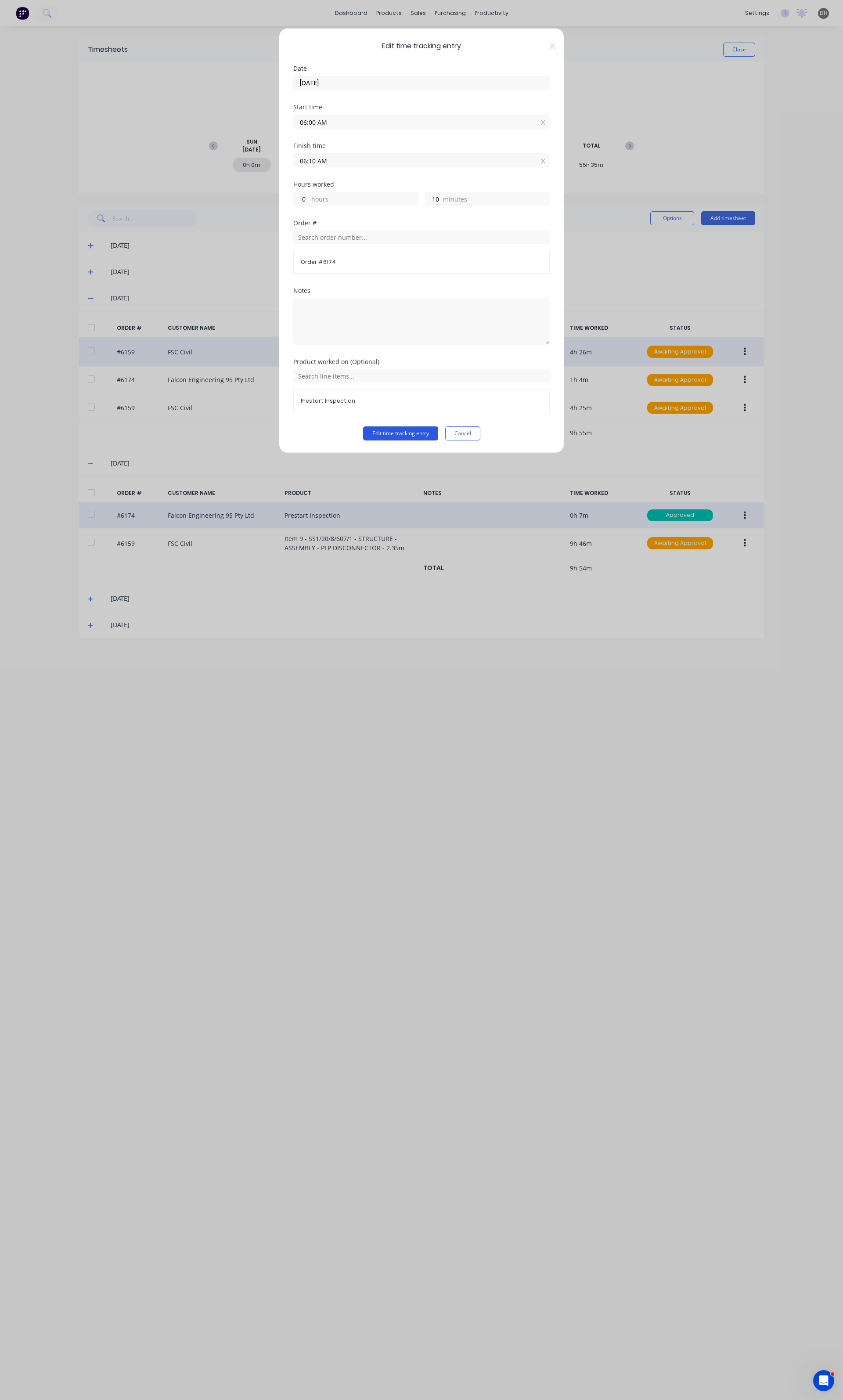
click at [417, 439] on button "Edit time tracking entry" at bounding box center [401, 434] width 75 height 14
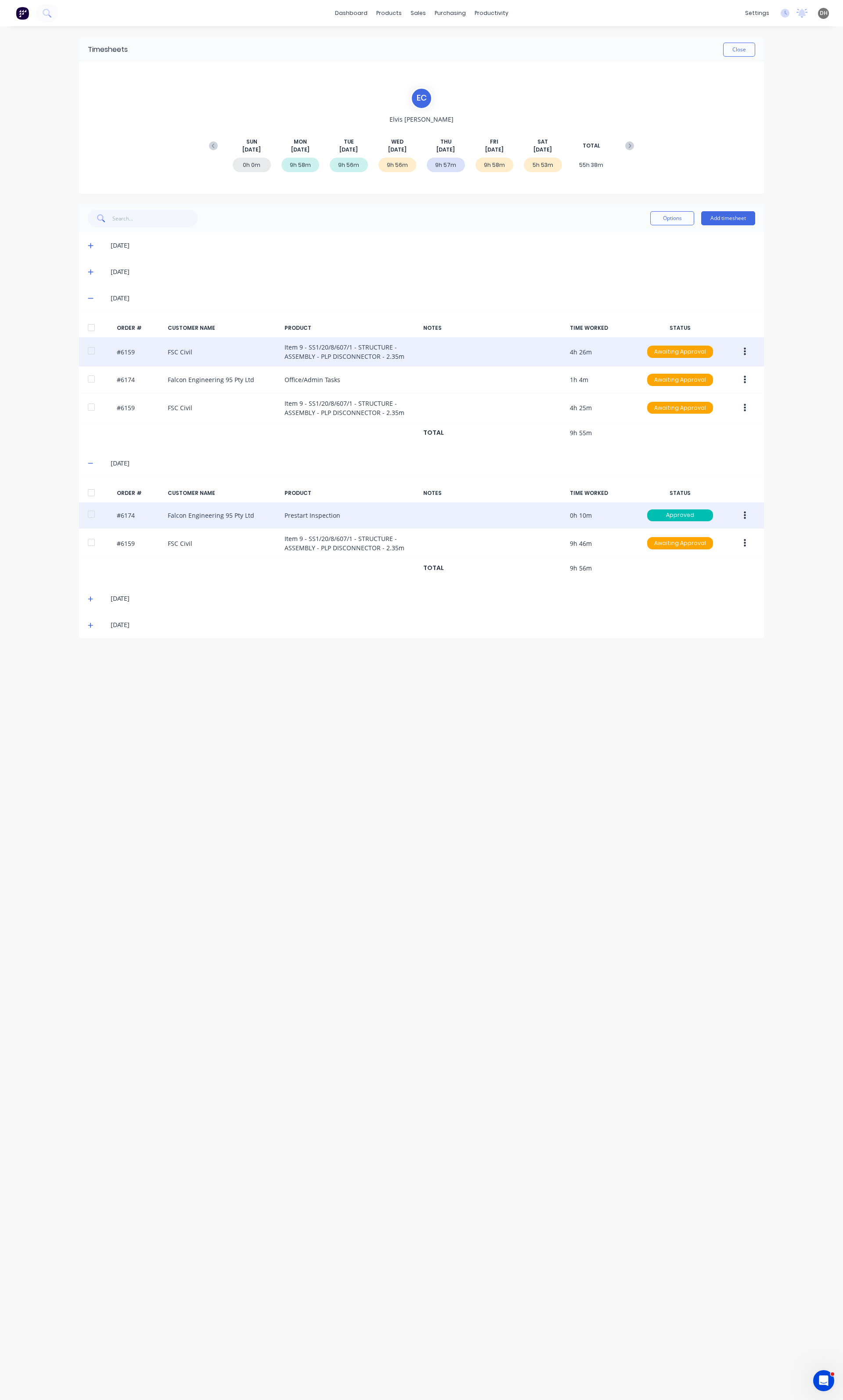
click at [89, 624] on icon at bounding box center [91, 625] width 6 height 6
click at [744, 678] on icon "button" at bounding box center [745, 677] width 2 height 10
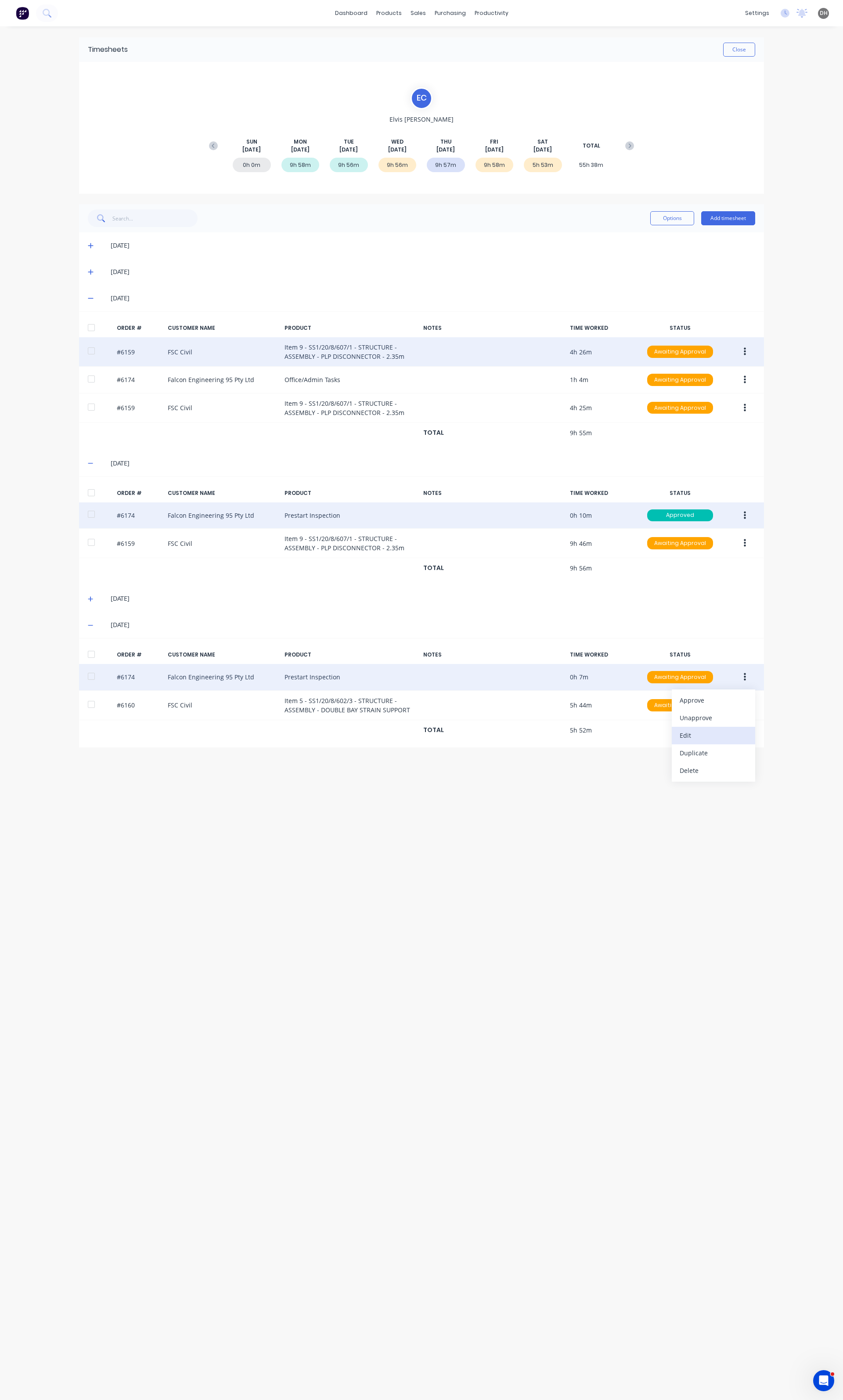
click at [697, 736] on div "Edit" at bounding box center [714, 735] width 67 height 12
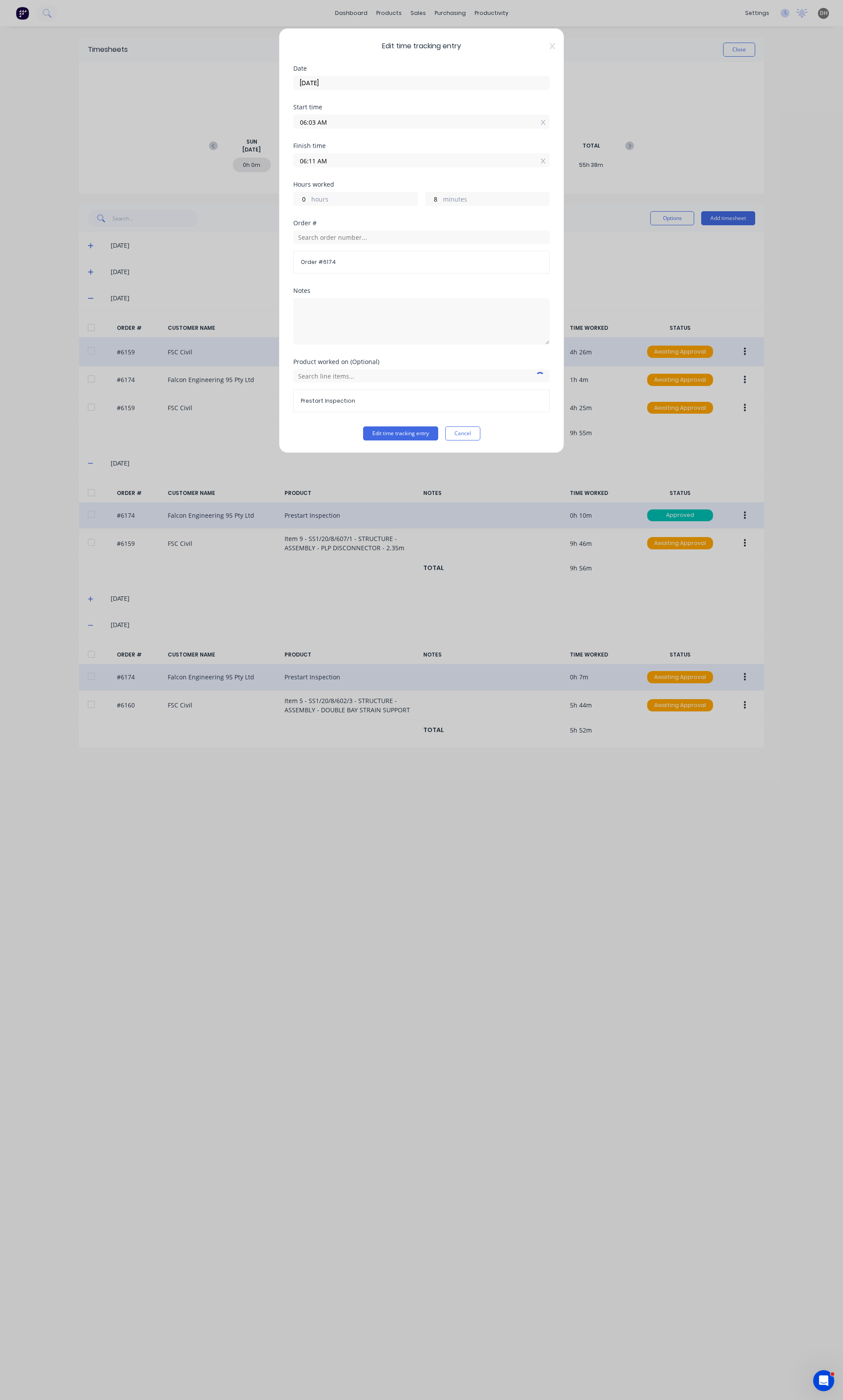
click at [444, 120] on input "06:03 AM" at bounding box center [422, 122] width 255 height 13
click at [331, 144] on div "00" at bounding box center [336, 139] width 22 height 15
type input "06:00 AM"
type input "11"
click at [419, 436] on button "Edit time tracking entry" at bounding box center [401, 434] width 75 height 14
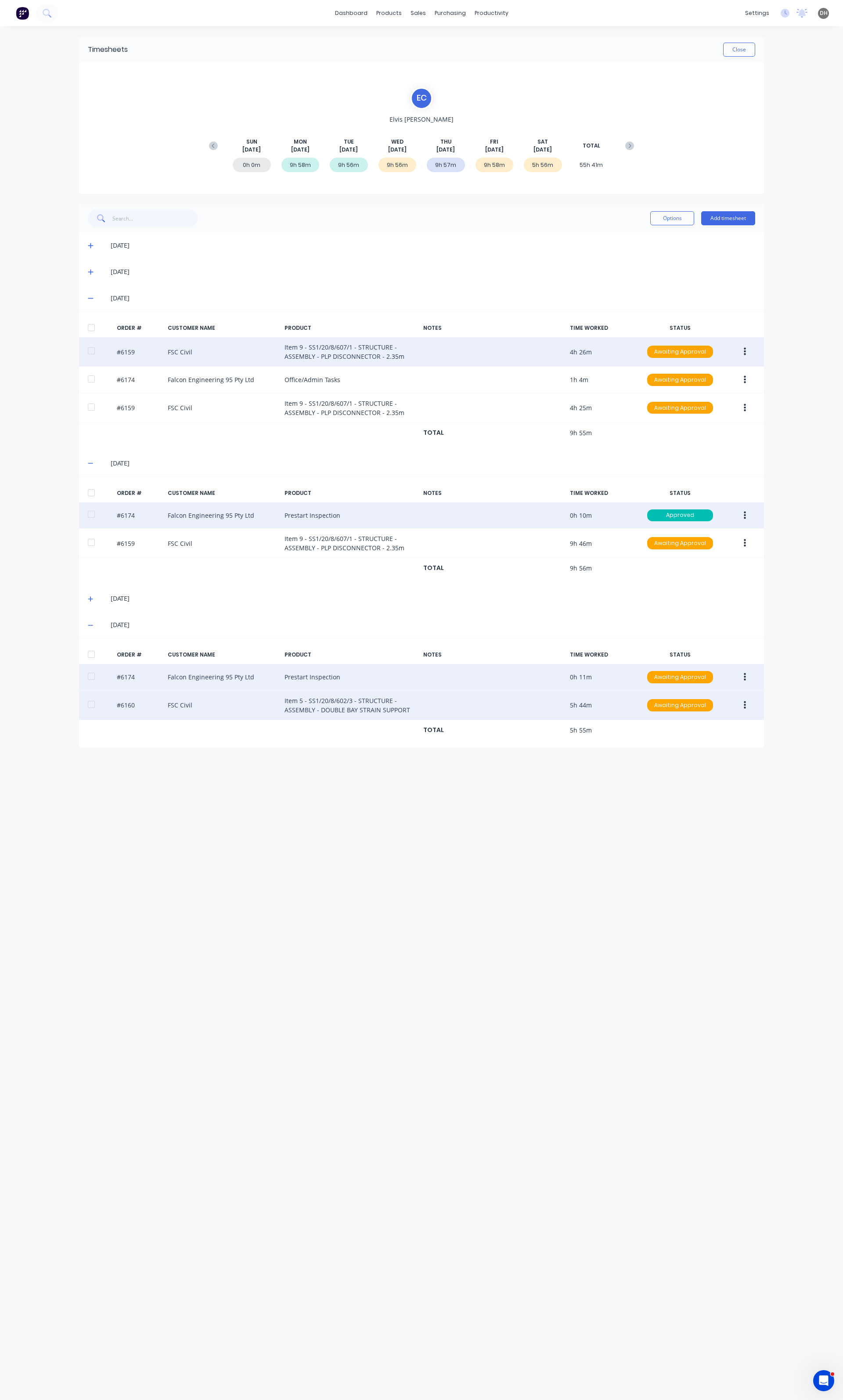
click at [738, 708] on button "button" at bounding box center [745, 705] width 21 height 16
click at [712, 758] on button "Edit" at bounding box center [714, 764] width 84 height 17
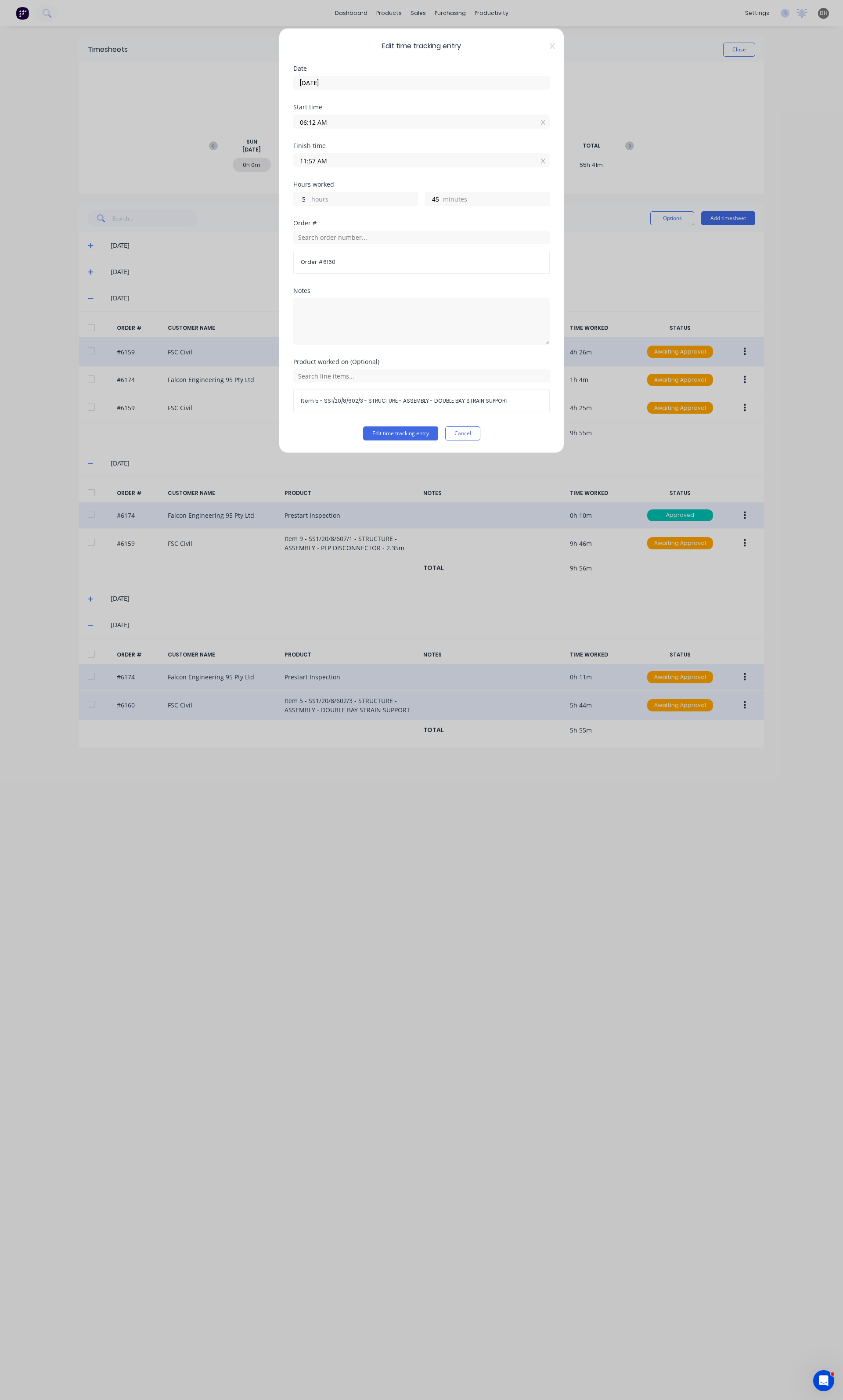
click at [344, 161] on input "11:57 AM" at bounding box center [422, 160] width 255 height 13
click at [338, 247] on div "59" at bounding box center [336, 253] width 22 height 15
type input "11:59 AM"
type input "47"
click at [405, 425] on div "Product worked on (Optional) Item 5 - SS1/20/8/602/3 - STRUCTURE - ASSEMBLY - D…" at bounding box center [422, 392] width 257 height 67
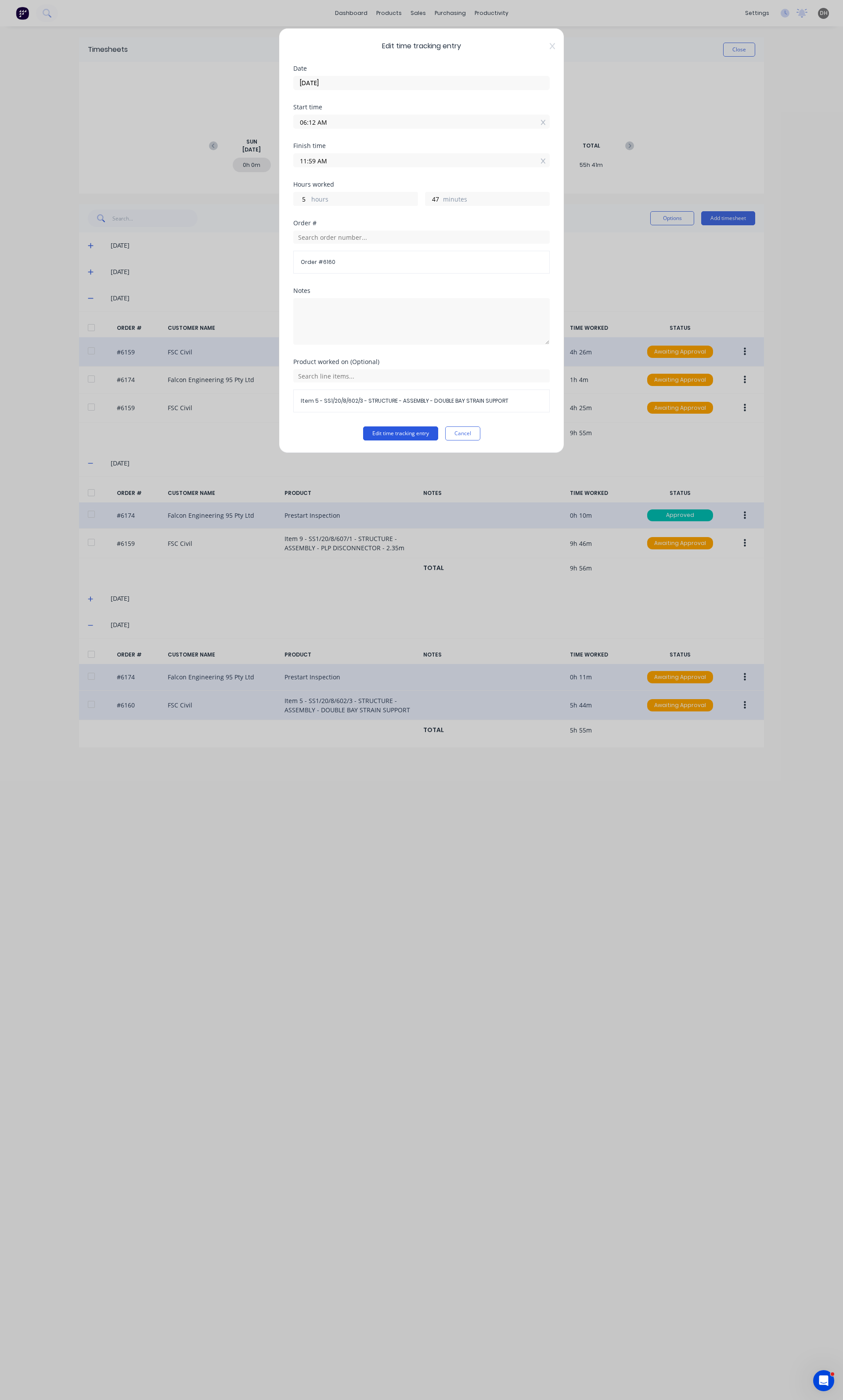
click at [402, 440] on button "Edit time tracking entry" at bounding box center [401, 434] width 75 height 14
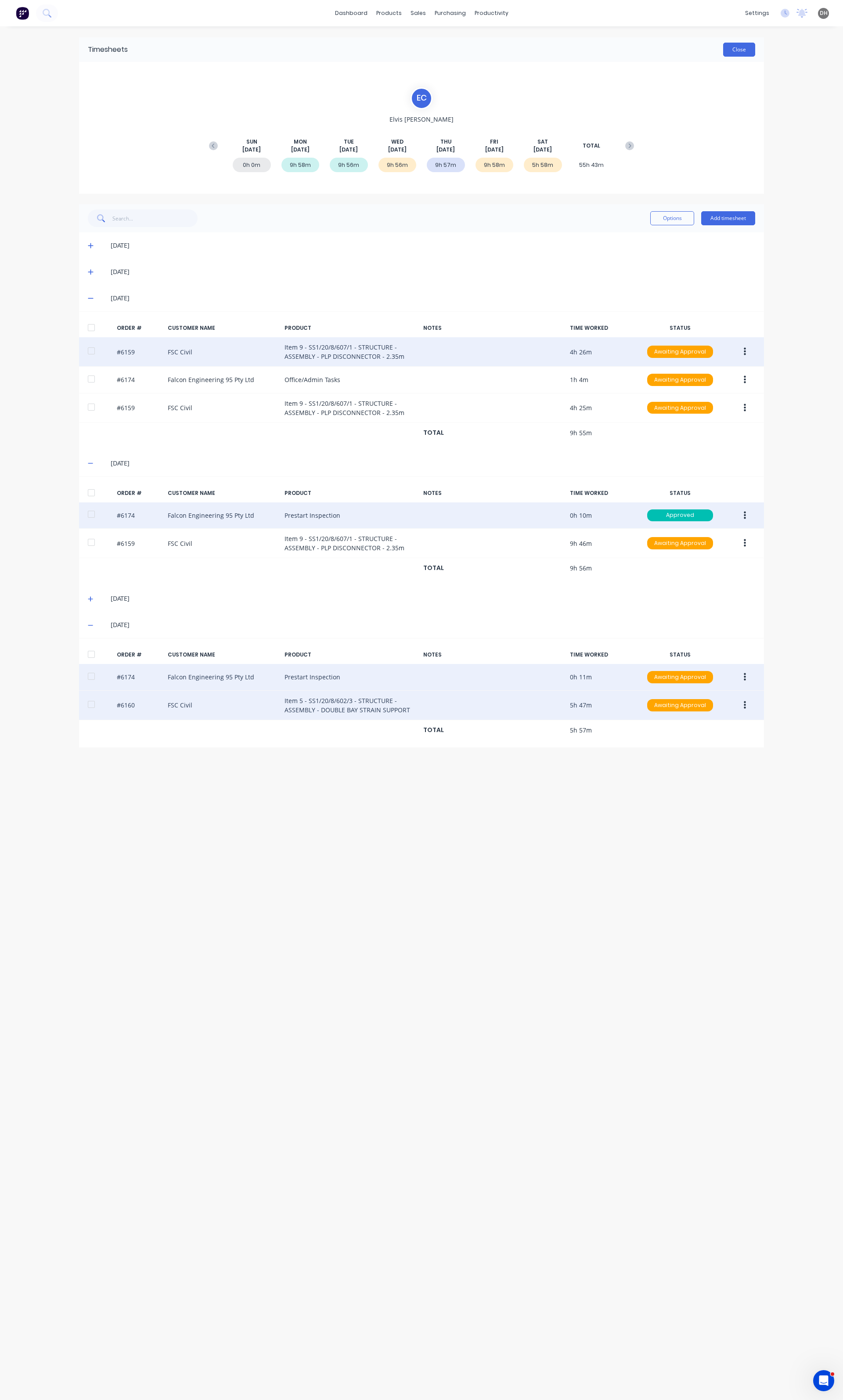
click at [753, 47] on button "Close" at bounding box center [739, 49] width 32 height 14
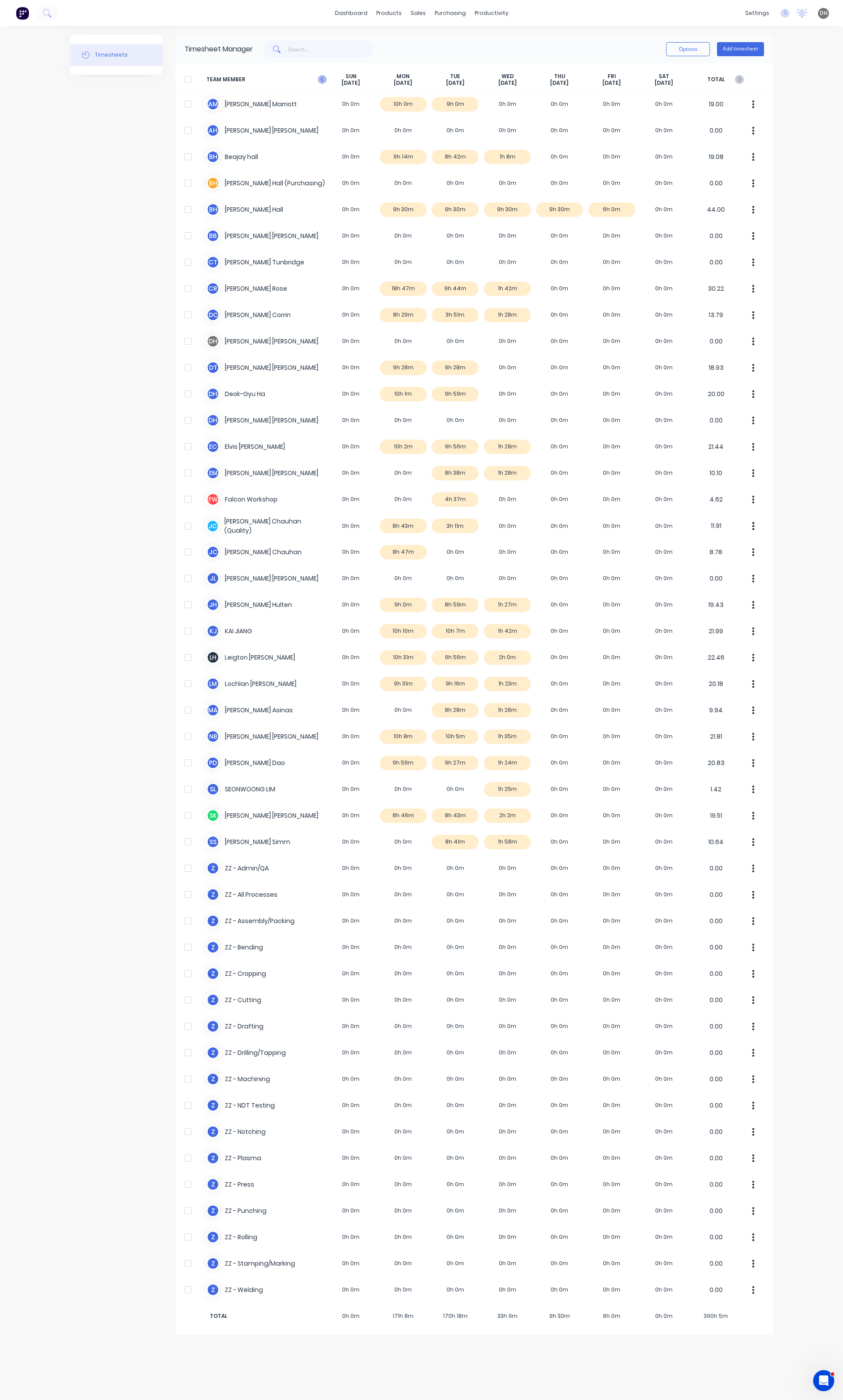
click at [322, 80] on icon at bounding box center [322, 79] width 3 height 4
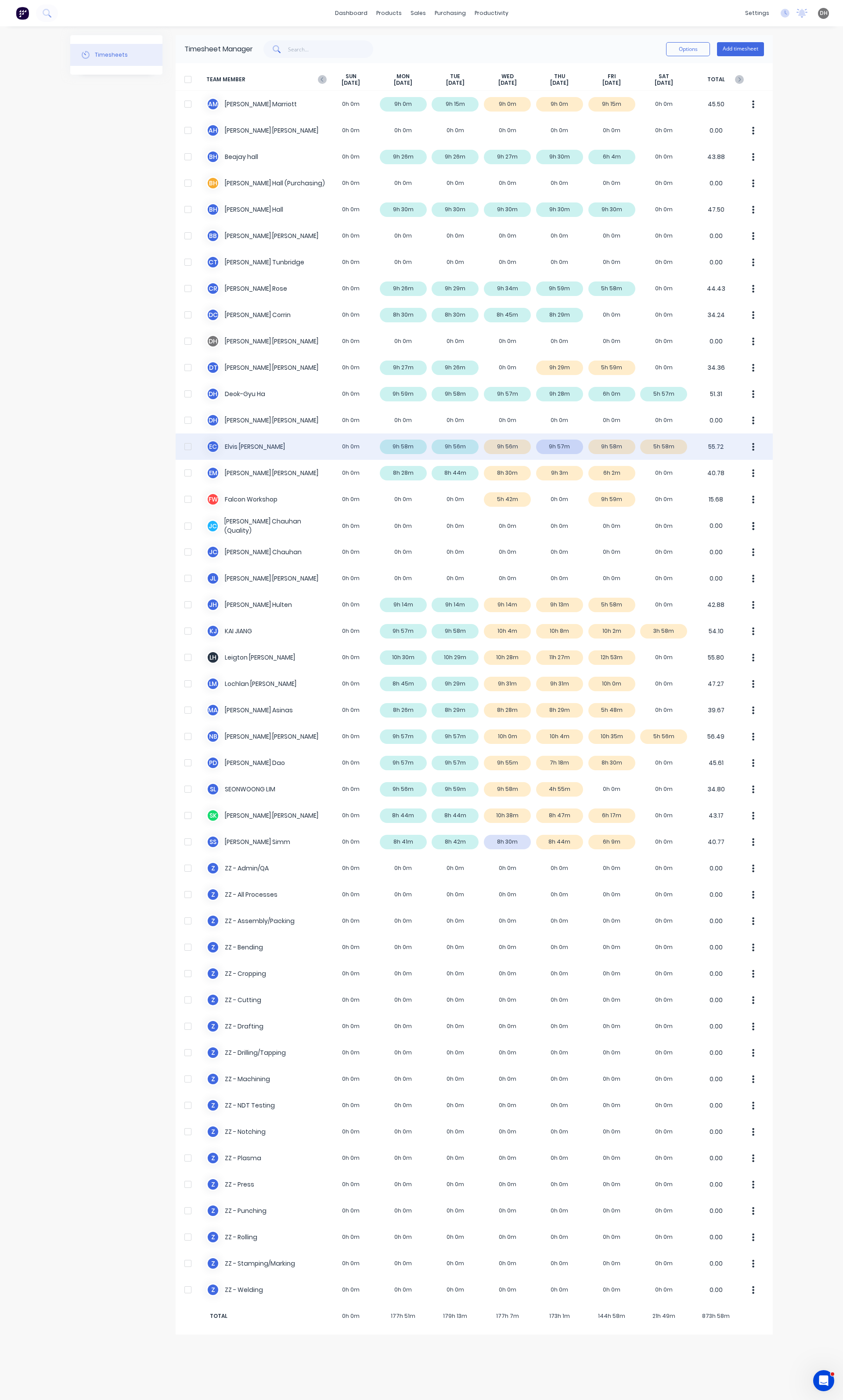
click at [761, 445] on button "button" at bounding box center [754, 447] width 18 height 17
click at [710, 472] on div "Approve" at bounding box center [720, 471] width 67 height 12
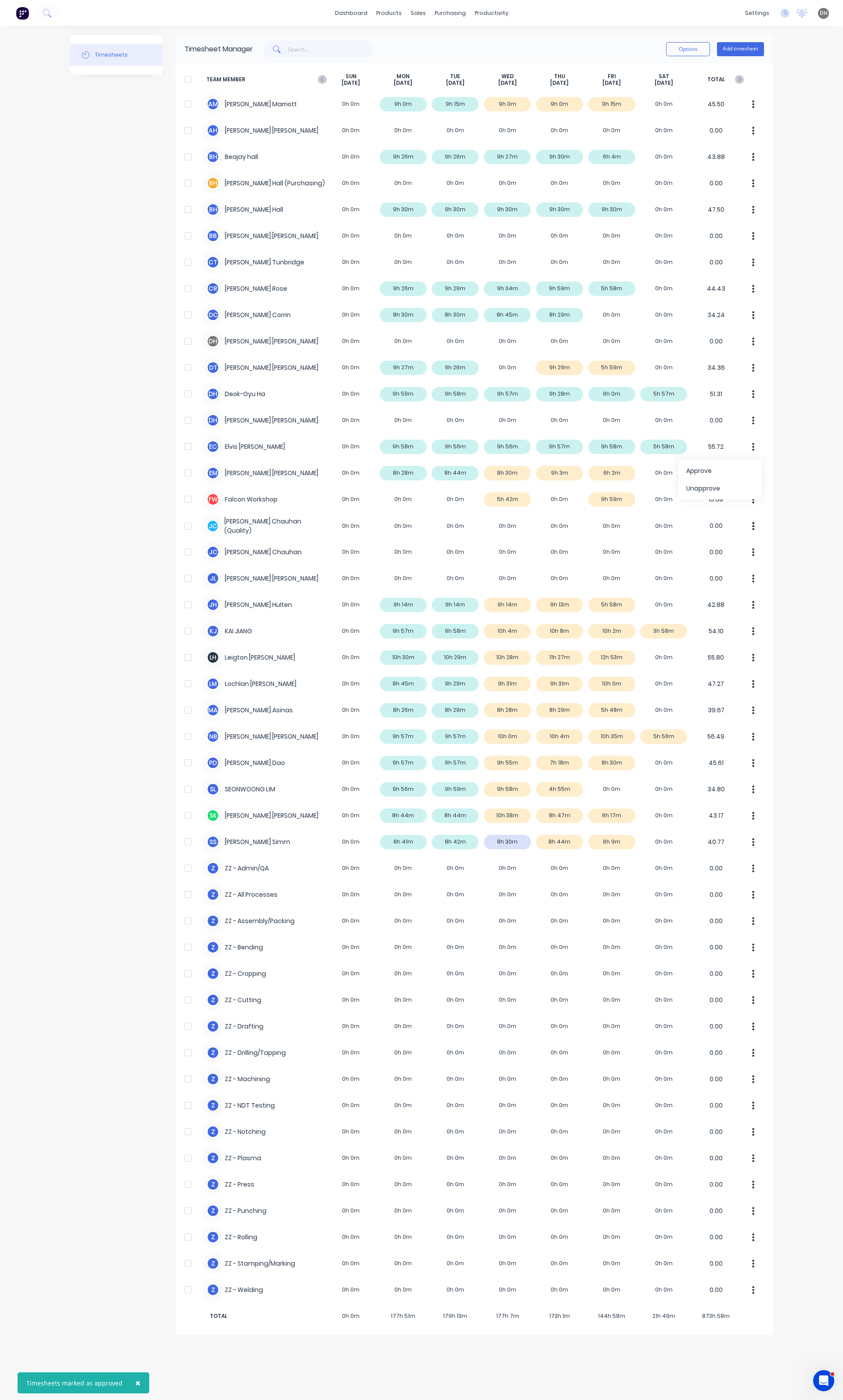
click at [800, 564] on div "× Timesheets marked as approved dashboard products sales purchasing productivit…" at bounding box center [421, 700] width 843 height 1400
click at [759, 471] on button "button" at bounding box center [754, 473] width 18 height 17
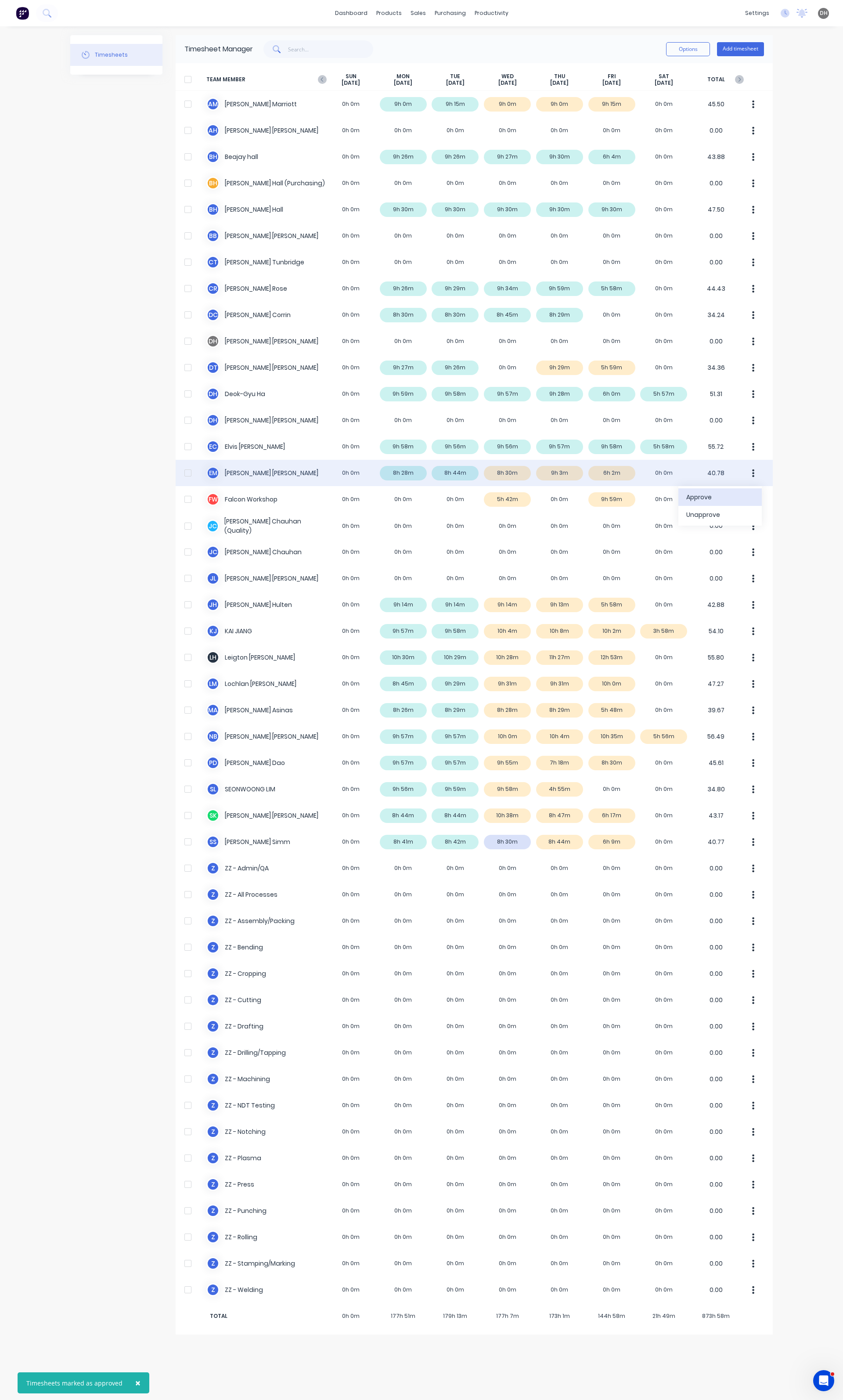
click at [742, 499] on div "Approve" at bounding box center [720, 497] width 67 height 12
click at [804, 554] on div "× Timesheets marked as approved × Timesheets marked as approved dashboard produ…" at bounding box center [421, 700] width 843 height 1400
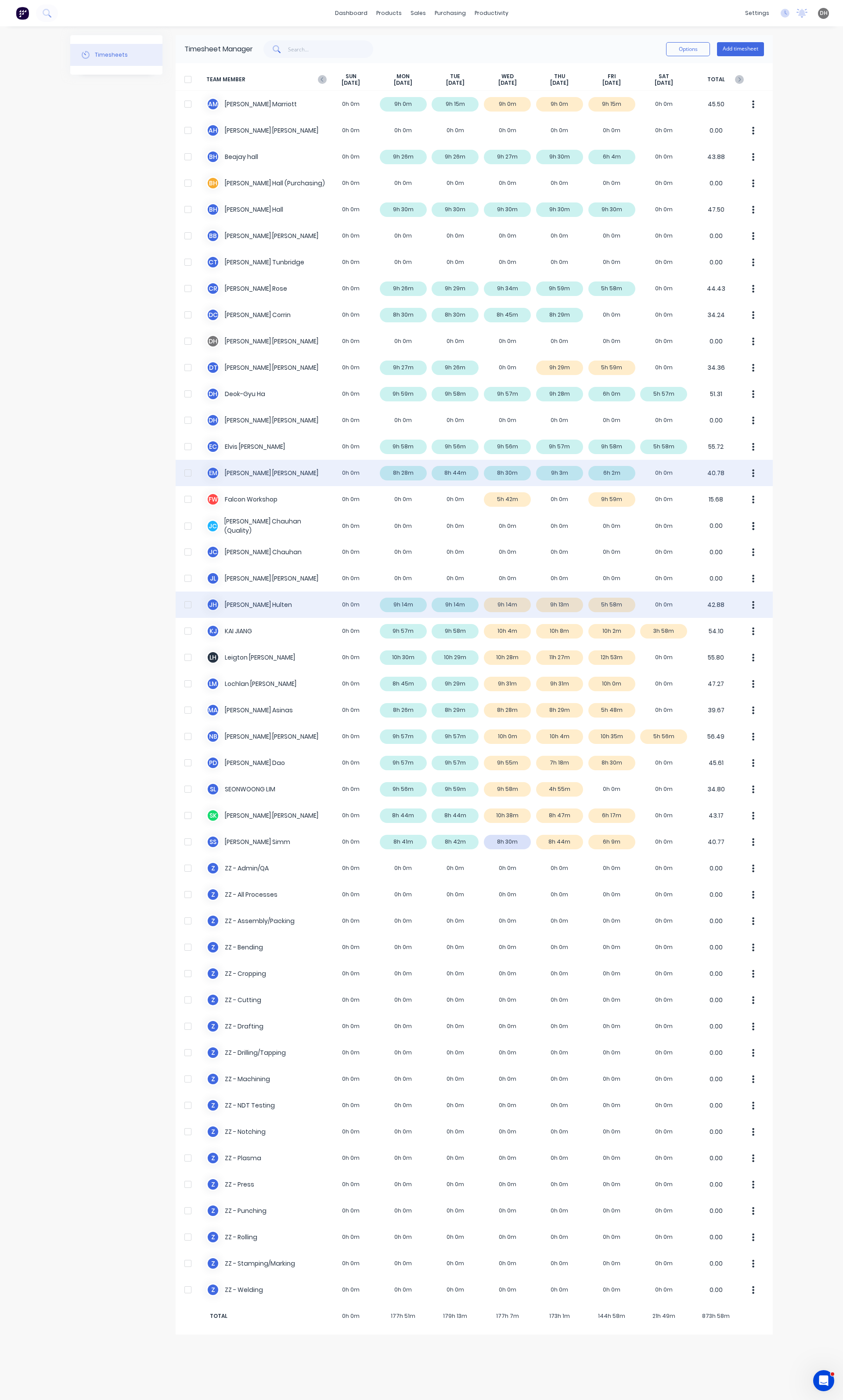
click at [752, 603] on button "button" at bounding box center [754, 604] width 18 height 17
click at [738, 636] on button "Approve" at bounding box center [720, 629] width 84 height 17
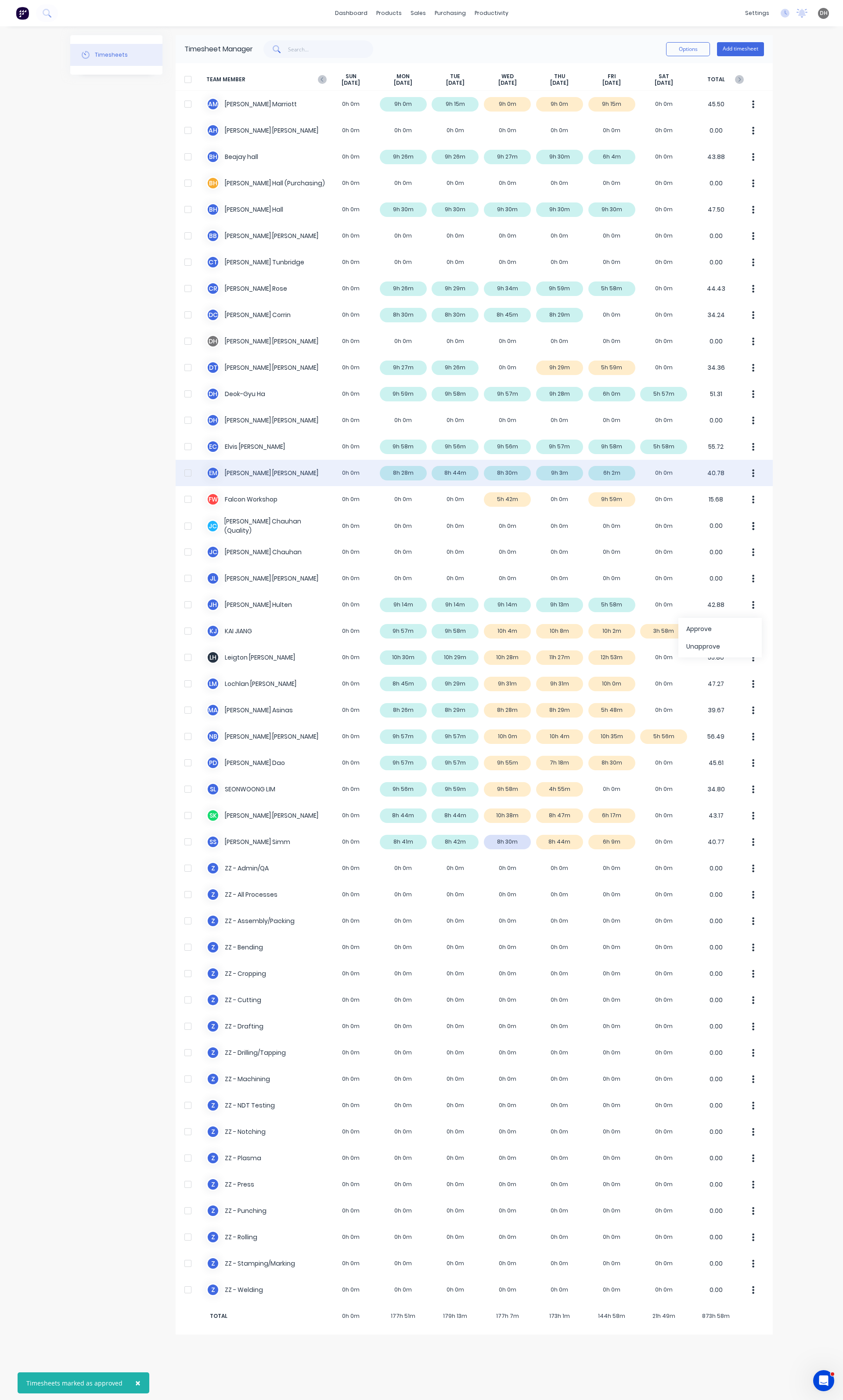
click at [795, 720] on div "× Timesheets marked as approved dashboard products sales purchasing productivit…" at bounding box center [421, 700] width 843 height 1400
click at [655, 634] on div "K J KAI JIANG 0h 0m 9h 57m 9h 58m 10h 4m 10h 8m 10h 2m 3h 58m 54.10" at bounding box center [474, 631] width 597 height 26
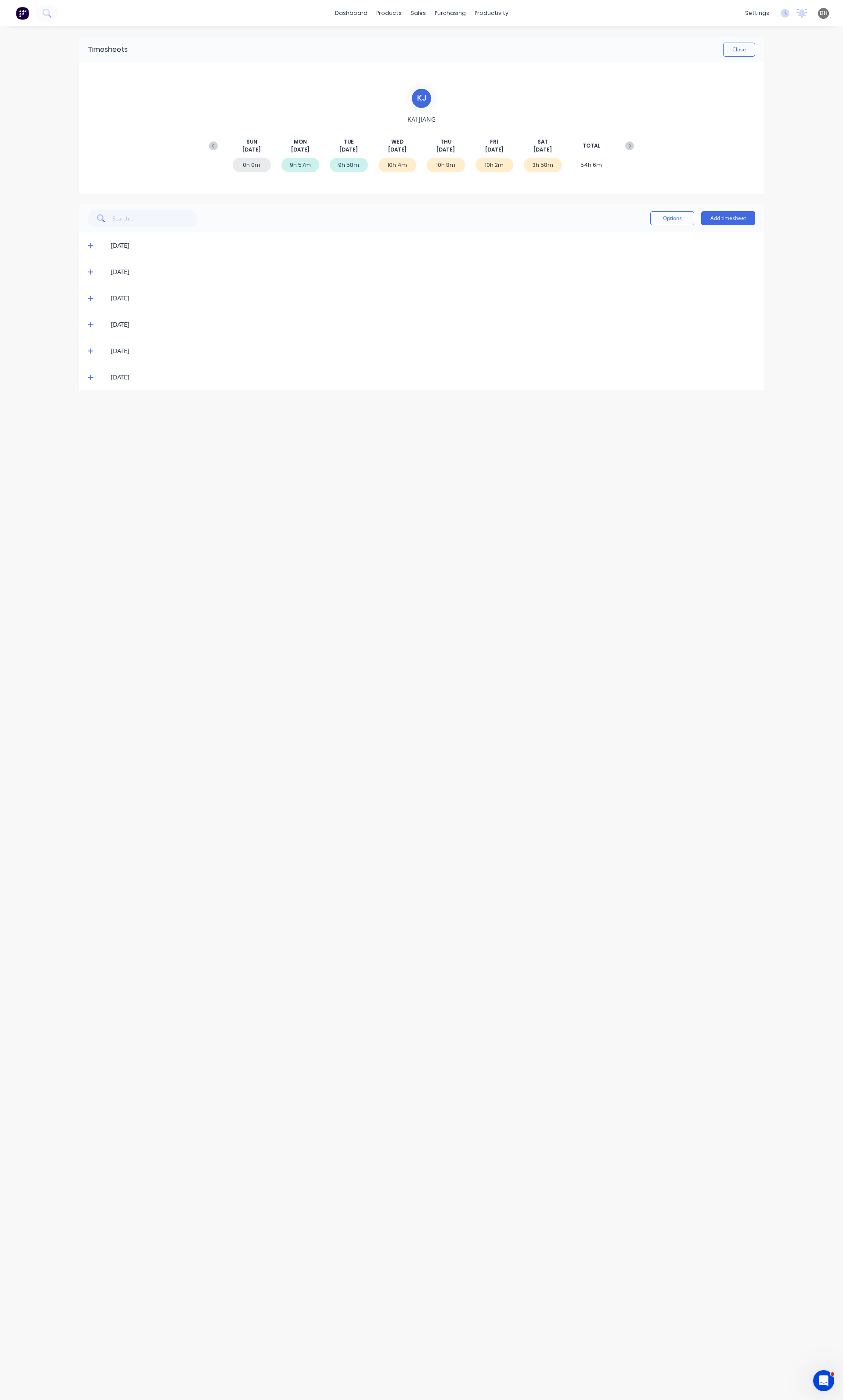
click at [88, 293] on div "20/08/25" at bounding box center [421, 298] width 685 height 26
click at [90, 324] on icon at bounding box center [91, 324] width 6 height 6
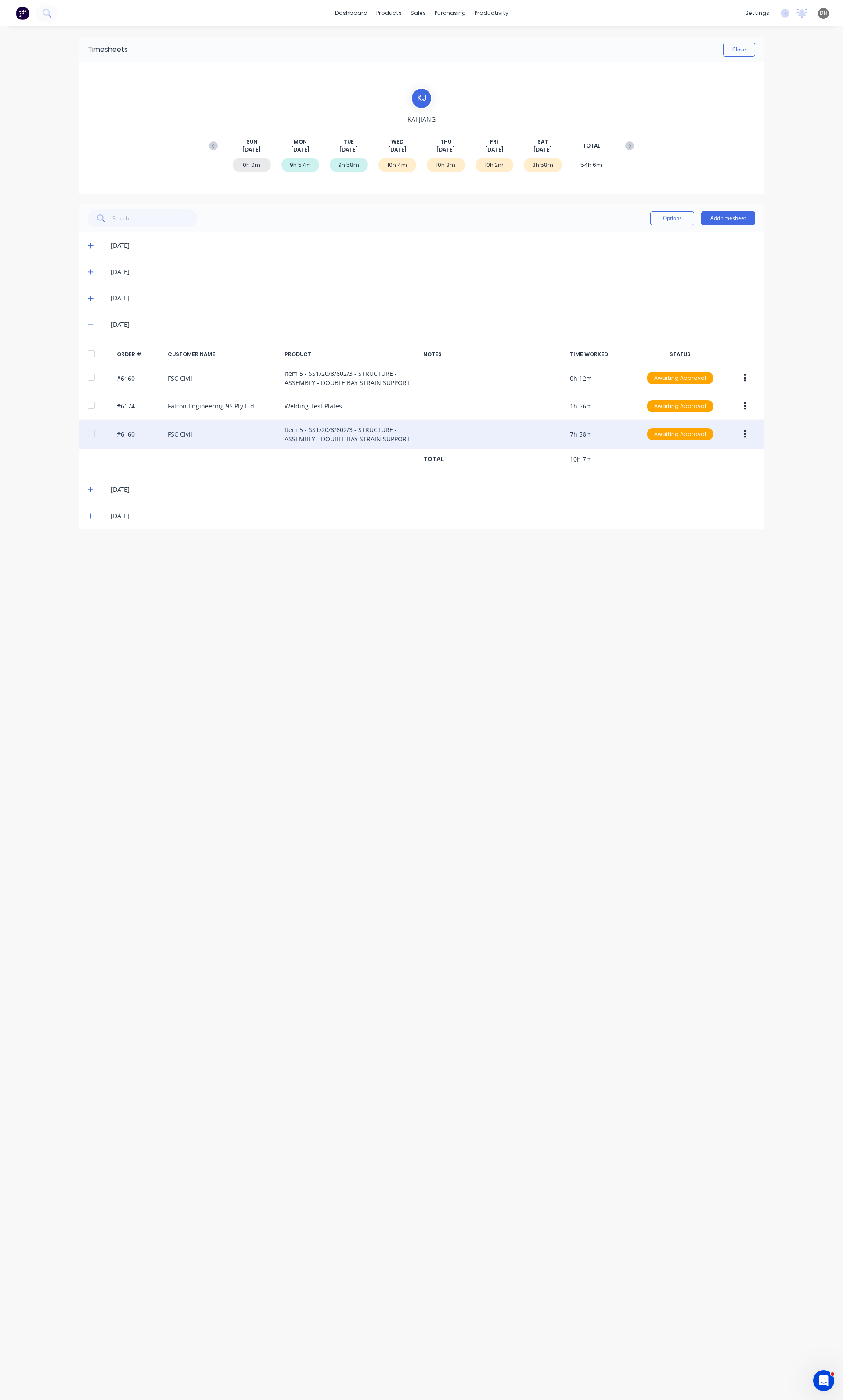
click at [739, 441] on button "button" at bounding box center [745, 434] width 21 height 16
click at [703, 485] on button "Edit" at bounding box center [714, 492] width 84 height 17
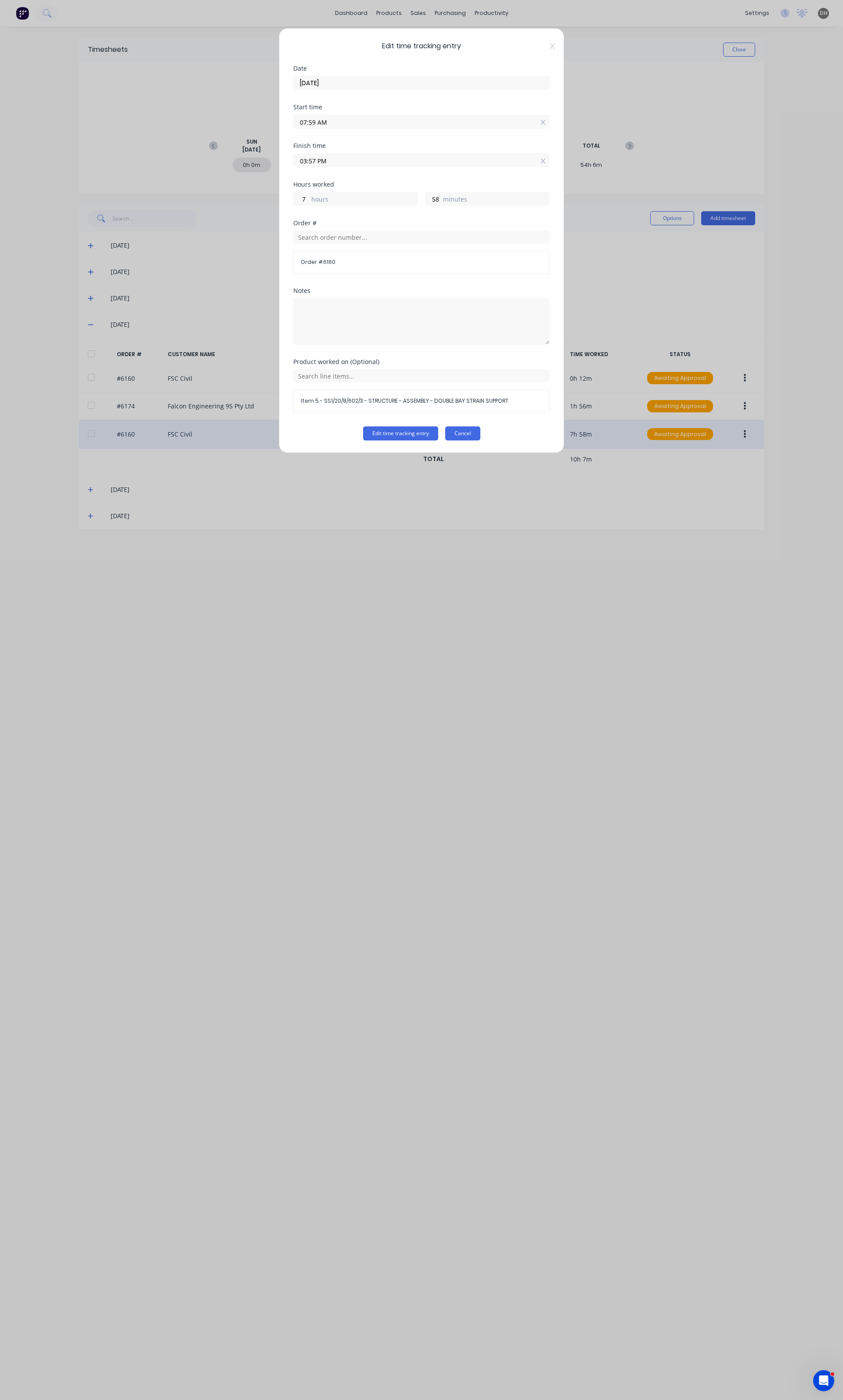
click at [471, 438] on button "Cancel" at bounding box center [463, 434] width 35 height 14
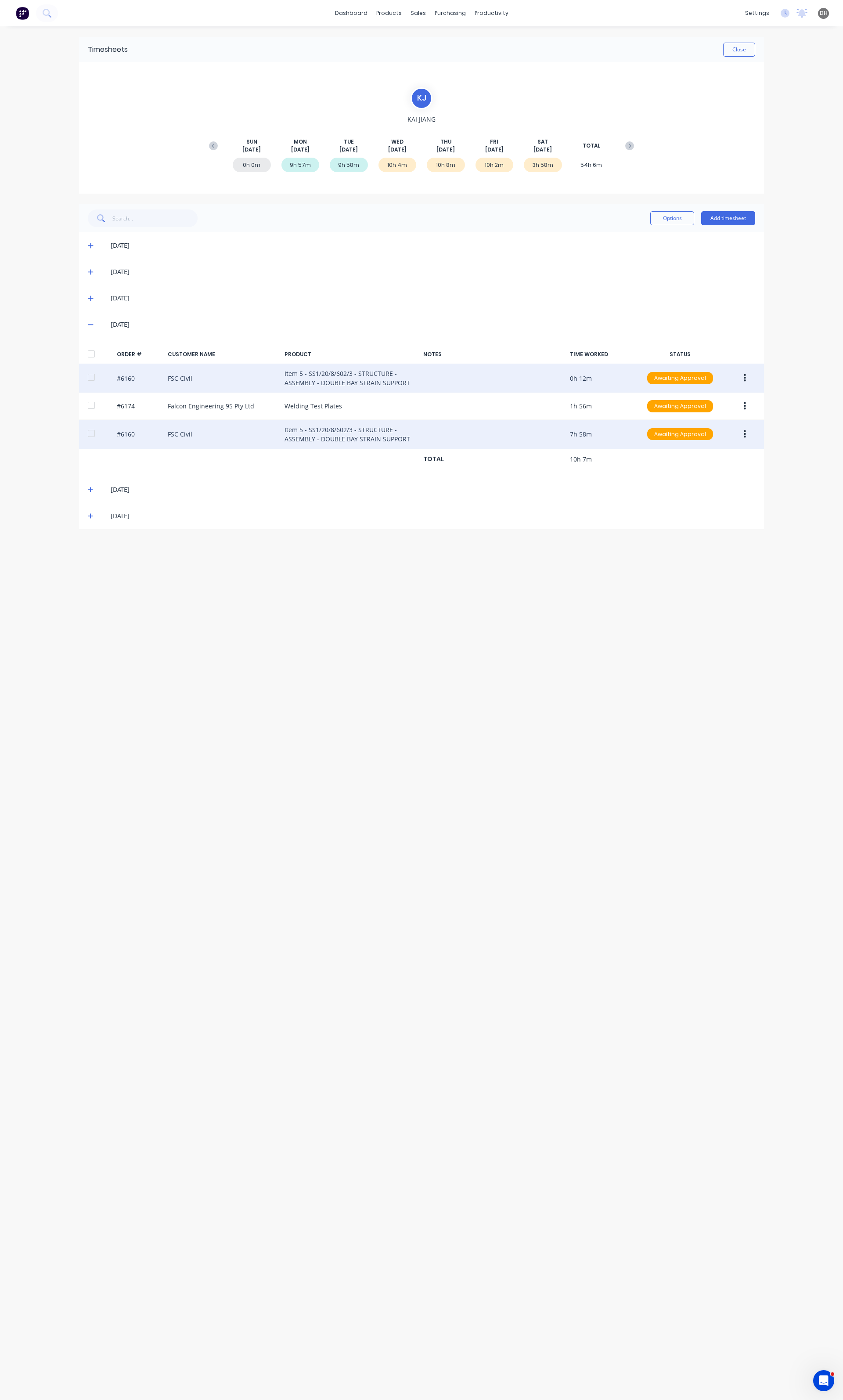
click at [744, 379] on icon "button" at bounding box center [745, 378] width 2 height 10
click at [694, 442] on div "Edit" at bounding box center [714, 436] width 67 height 12
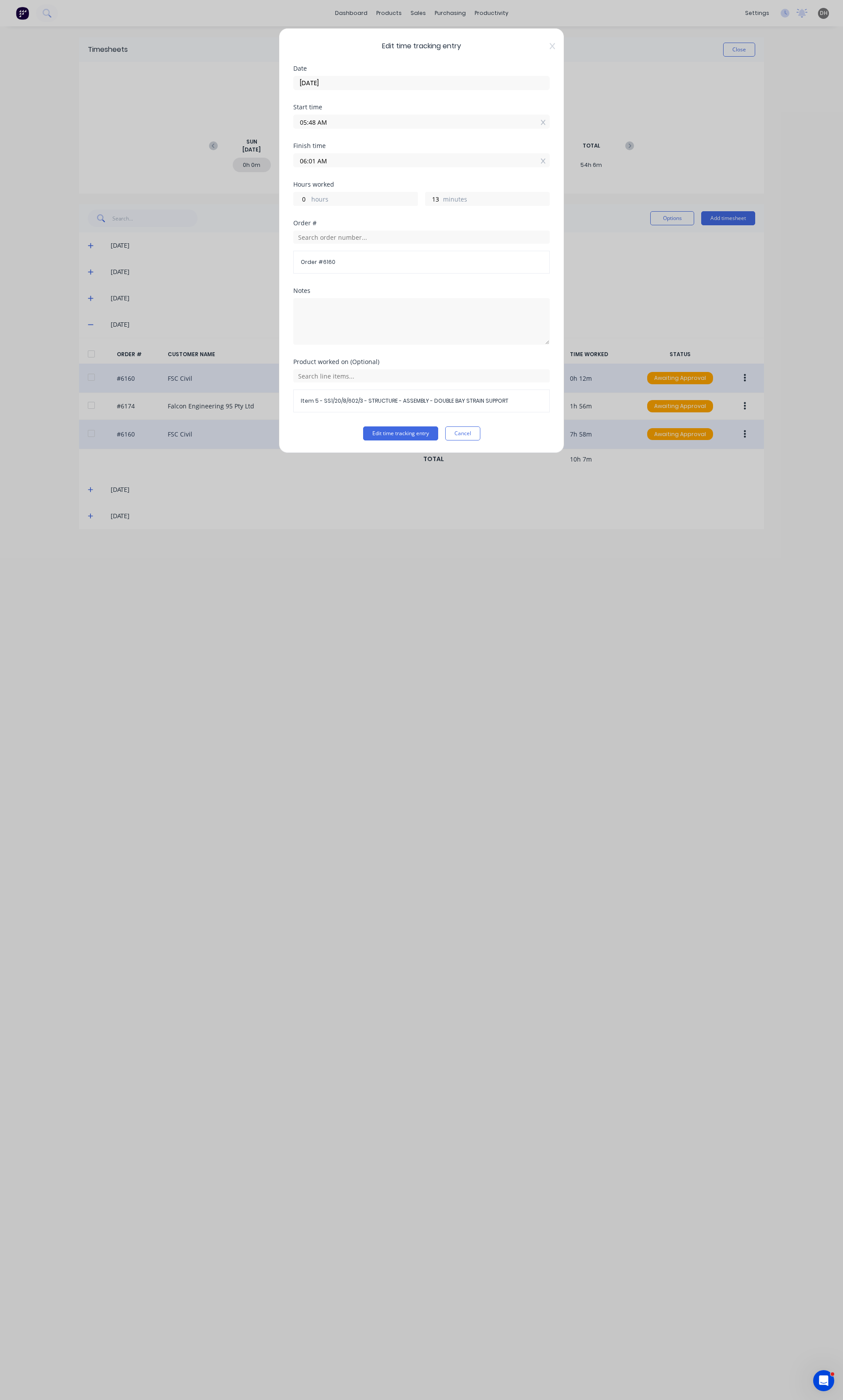
click at [352, 132] on div "Start time 05:48 AM" at bounding box center [422, 123] width 257 height 39
click at [350, 127] on input "05:48 AM" at bounding box center [422, 122] width 255 height 13
type input "05:51 AM"
type input "10"
type input "05:52 AM"
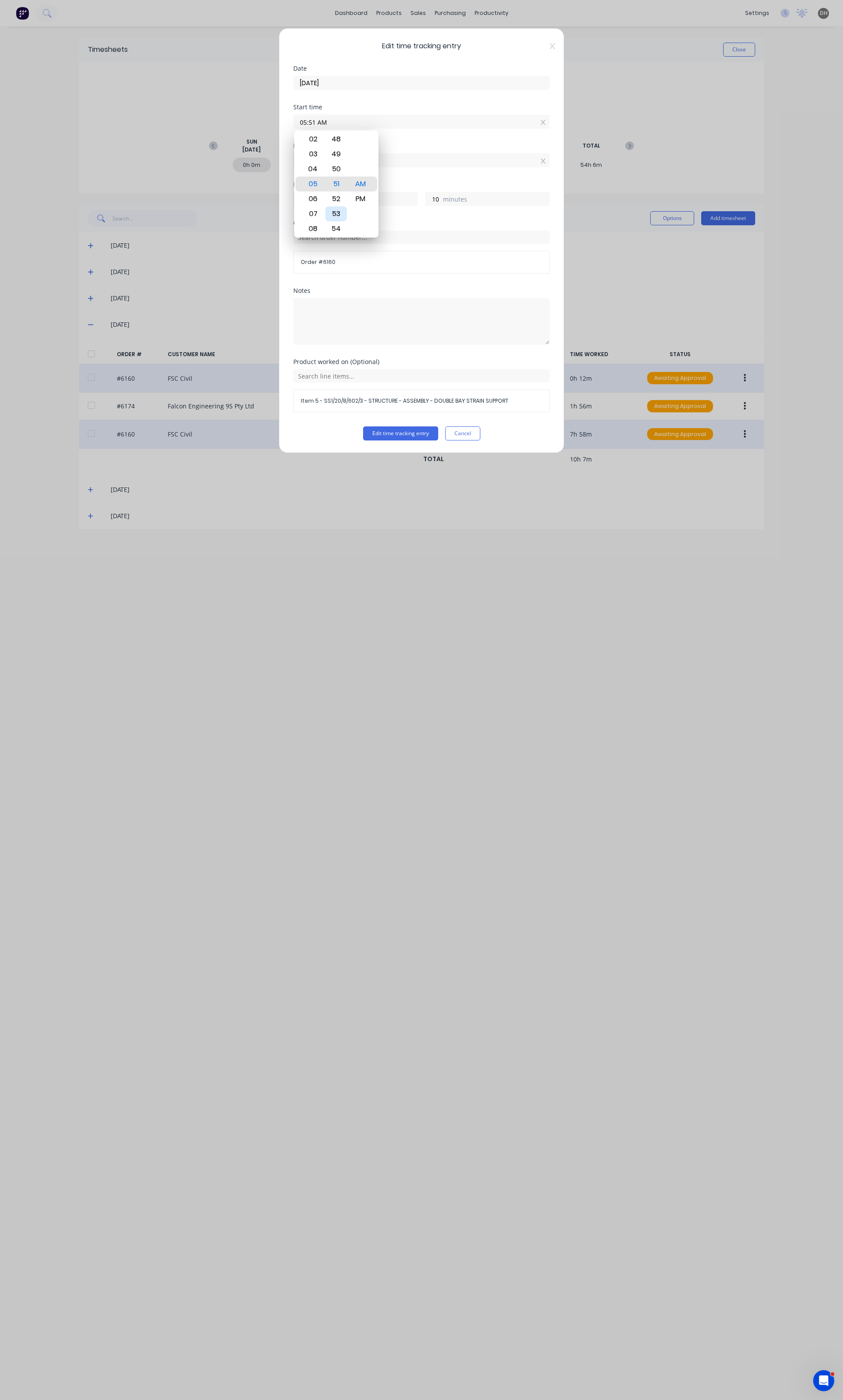
type input "9"
click at [338, 220] on div "54" at bounding box center [336, 214] width 22 height 15
type input "05:54 AM"
type input "7"
click at [335, 198] on div "55" at bounding box center [336, 198] width 22 height 15
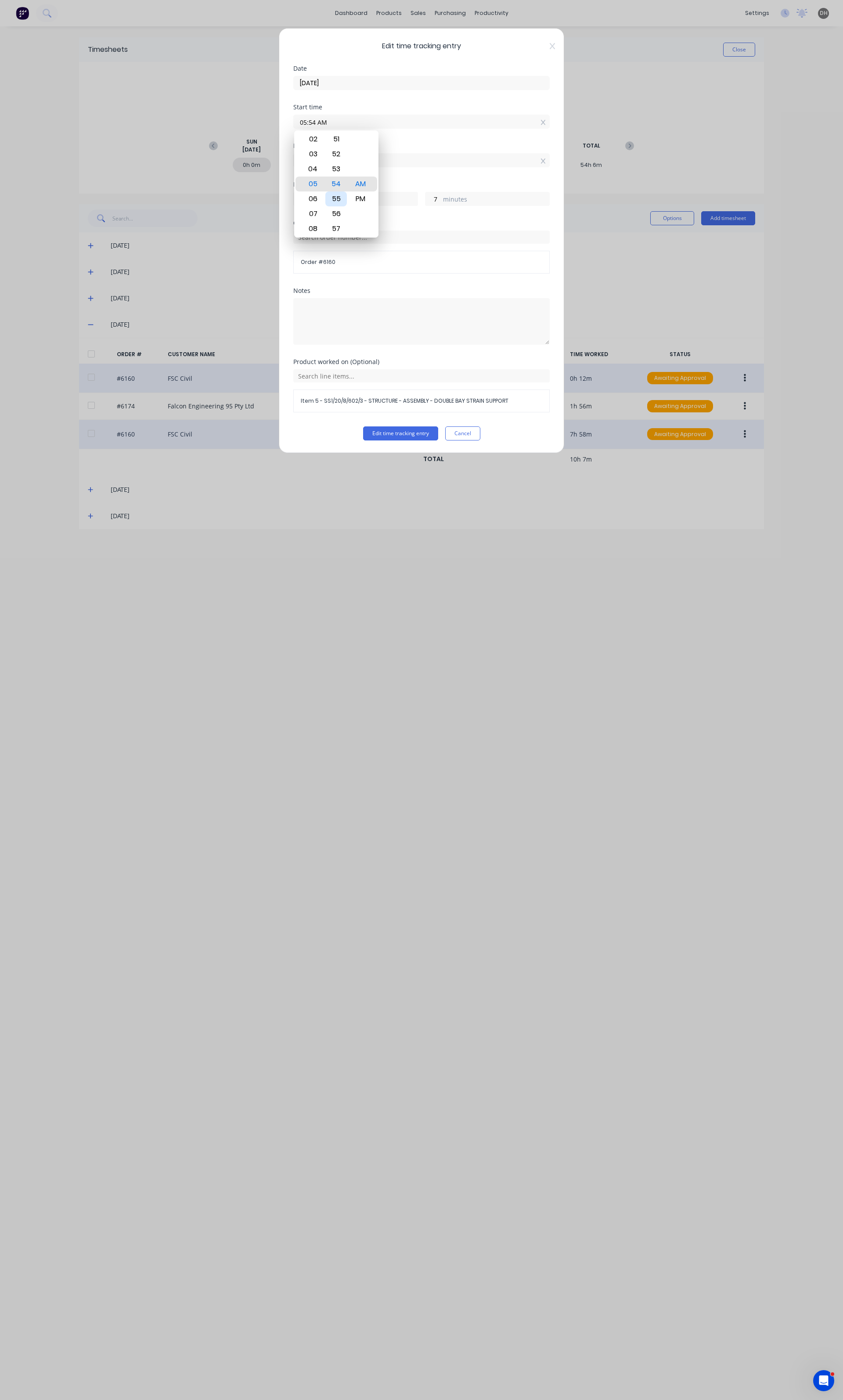
type input "05:55 AM"
click at [385, 429] on button "Edit time tracking entry" at bounding box center [401, 434] width 75 height 14
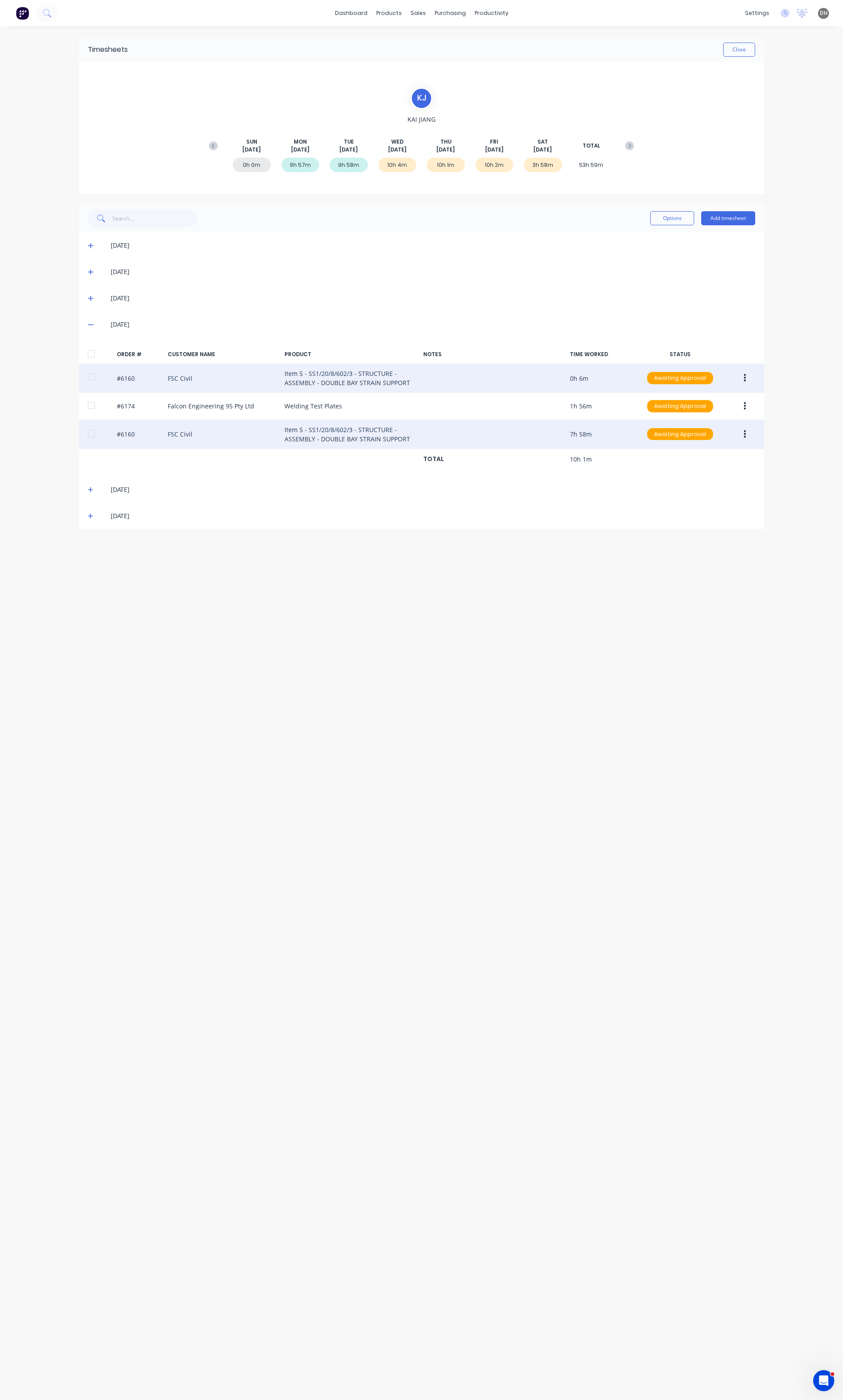
click at [92, 516] on icon at bounding box center [91, 516] width 6 height 6
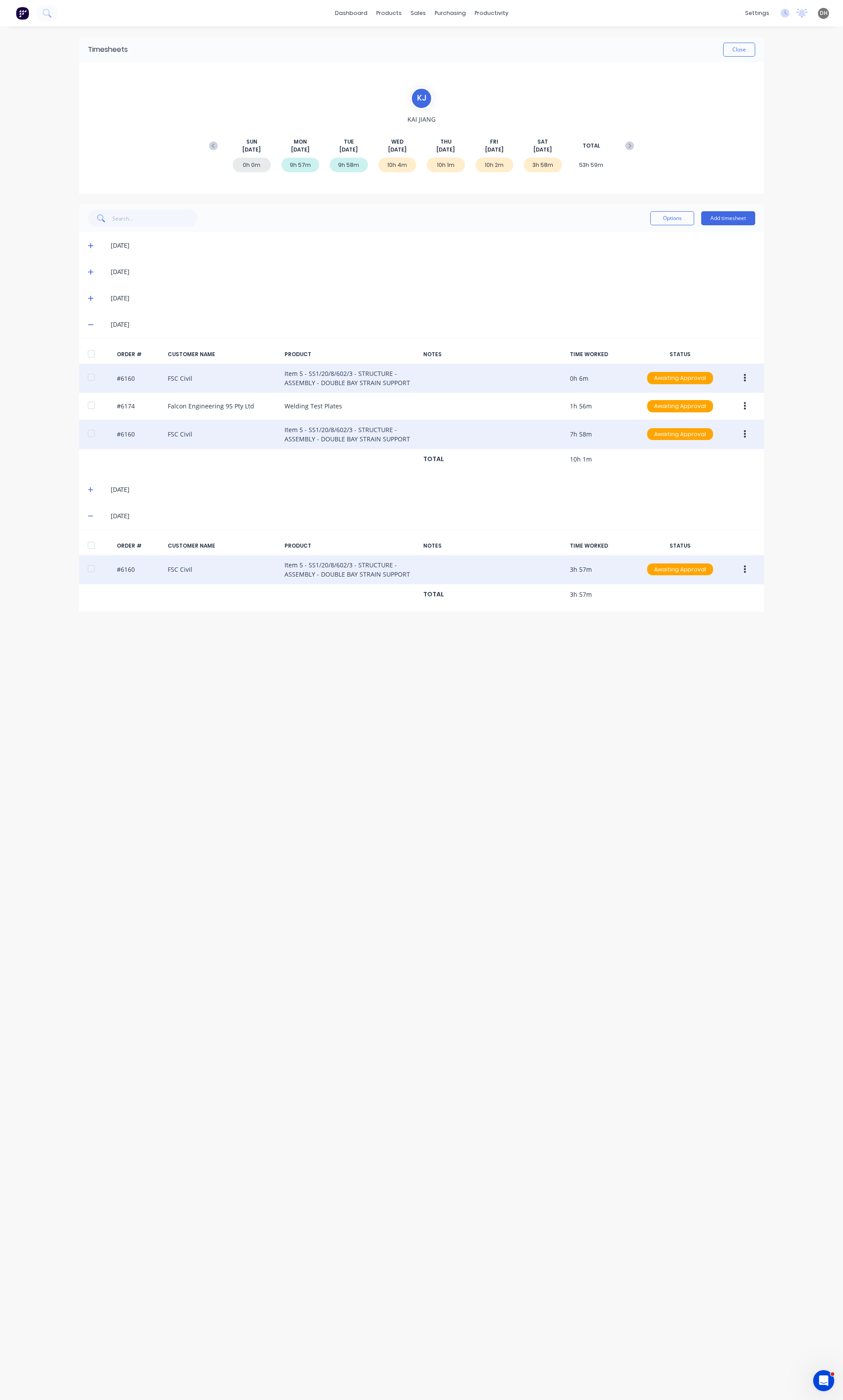
click at [753, 574] on button "button" at bounding box center [745, 569] width 21 height 16
click at [709, 628] on div "Edit" at bounding box center [714, 627] width 67 height 12
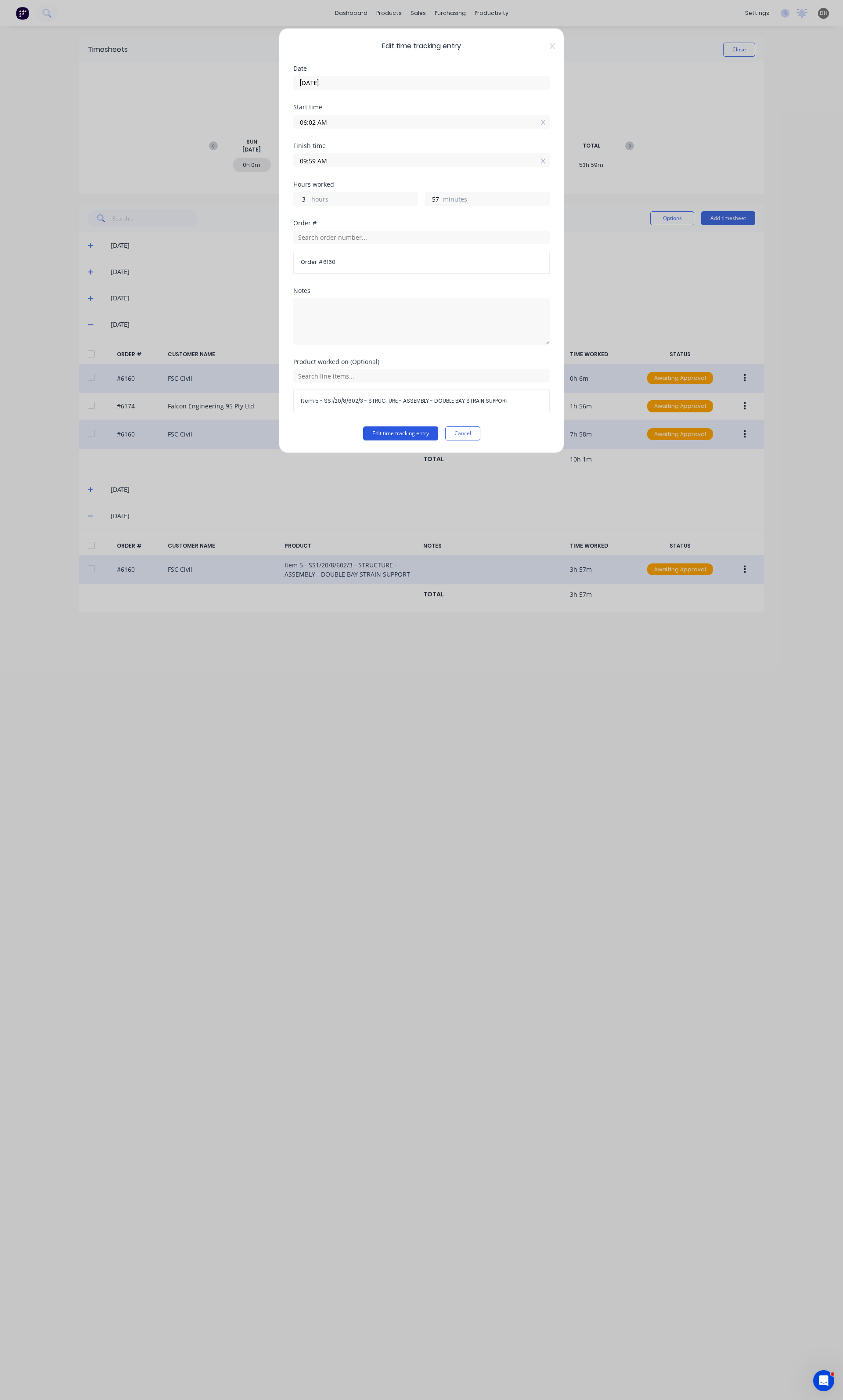
click at [406, 431] on button "Edit time tracking entry" at bounding box center [401, 434] width 75 height 14
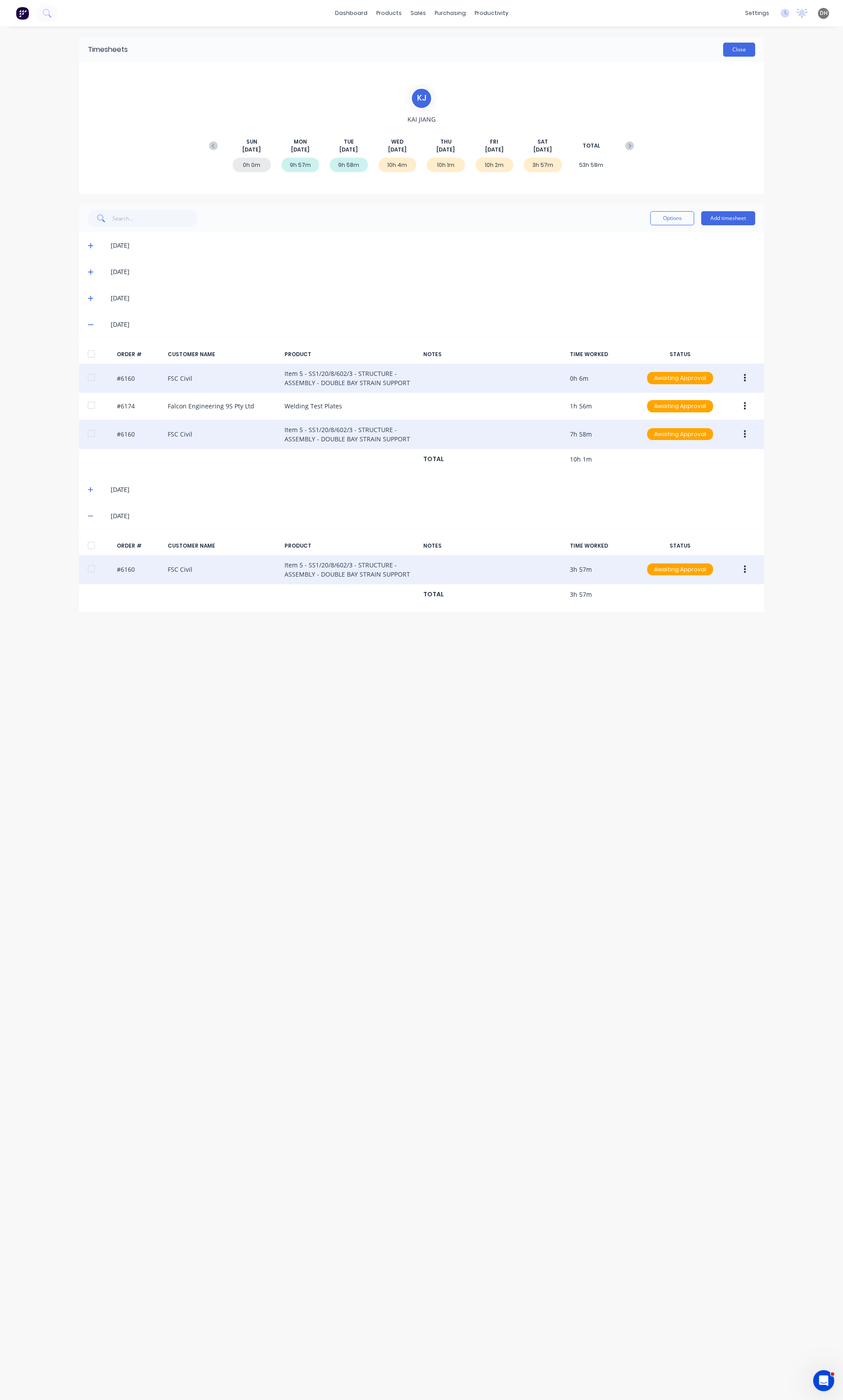
click at [741, 42] on button "Close" at bounding box center [739, 49] width 32 height 14
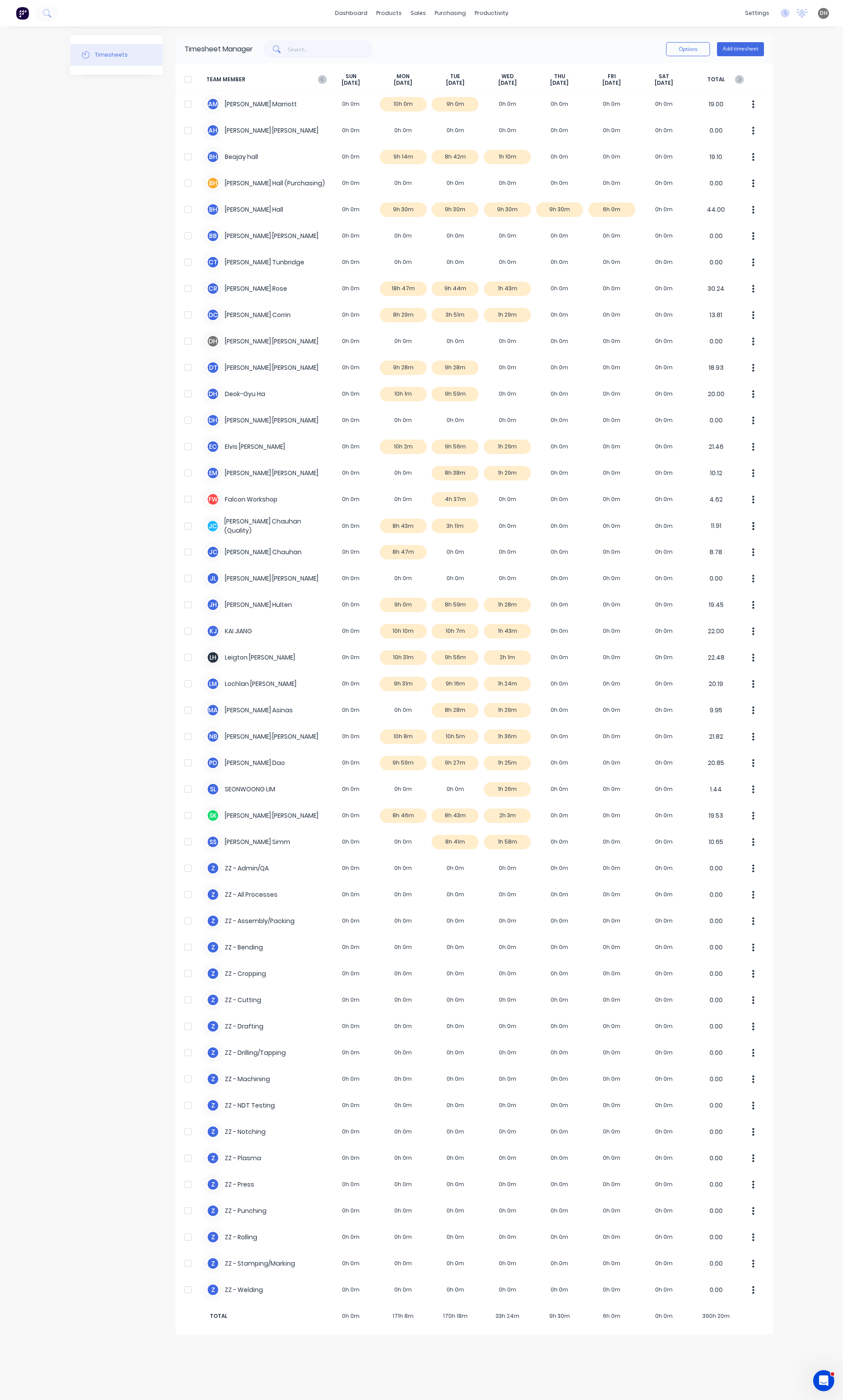
click at [327, 78] on div "SUN Aug 24th" at bounding box center [351, 79] width 52 height 14
click at [324, 79] on icon at bounding box center [322, 79] width 9 height 9
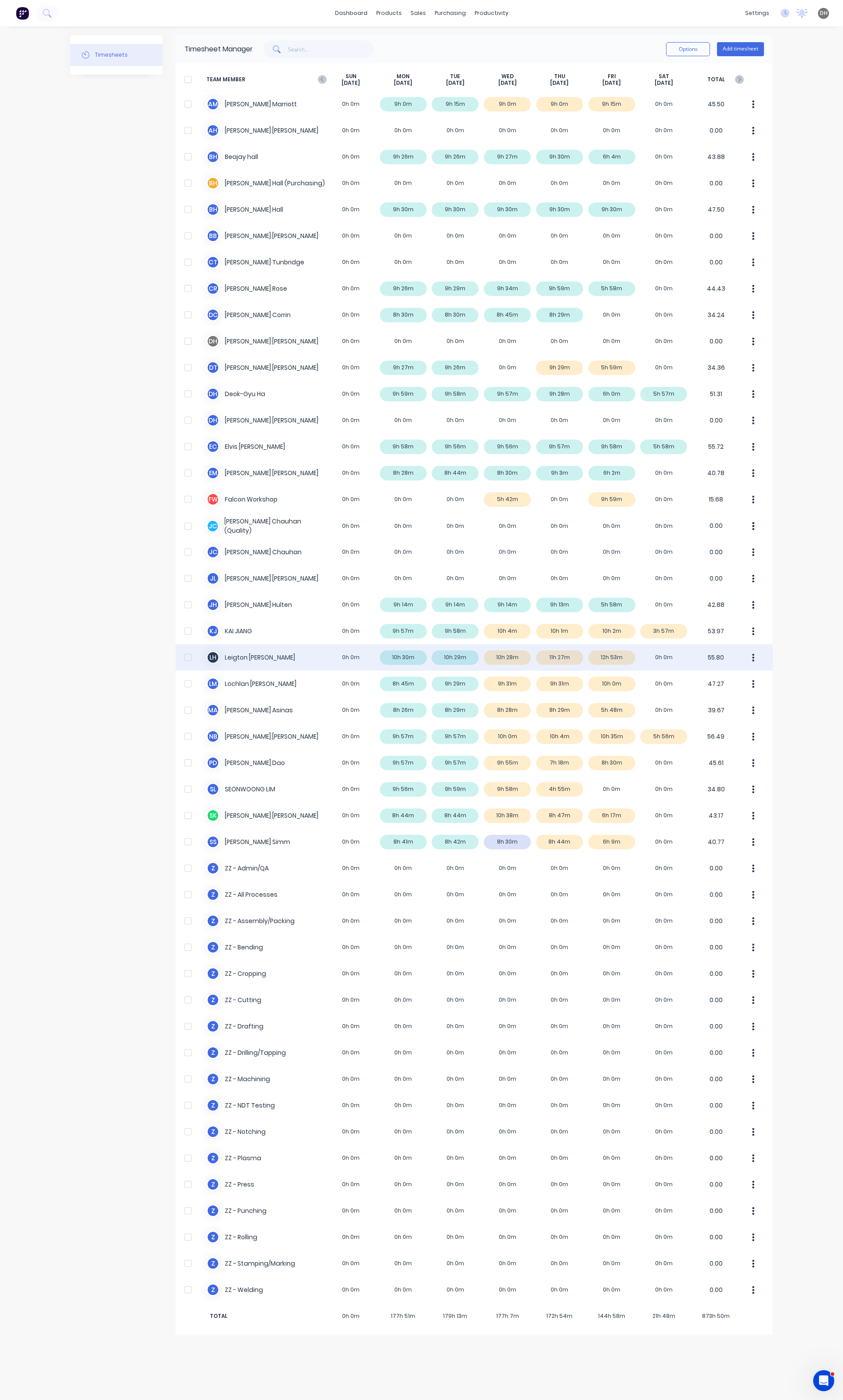
click at [621, 654] on div "L H Leigton Henderson 0h 0m 10h 30m 10h 29m 10h 28m 11h 27m 12h 53m 0h 0m 55.80" at bounding box center [474, 657] width 597 height 26
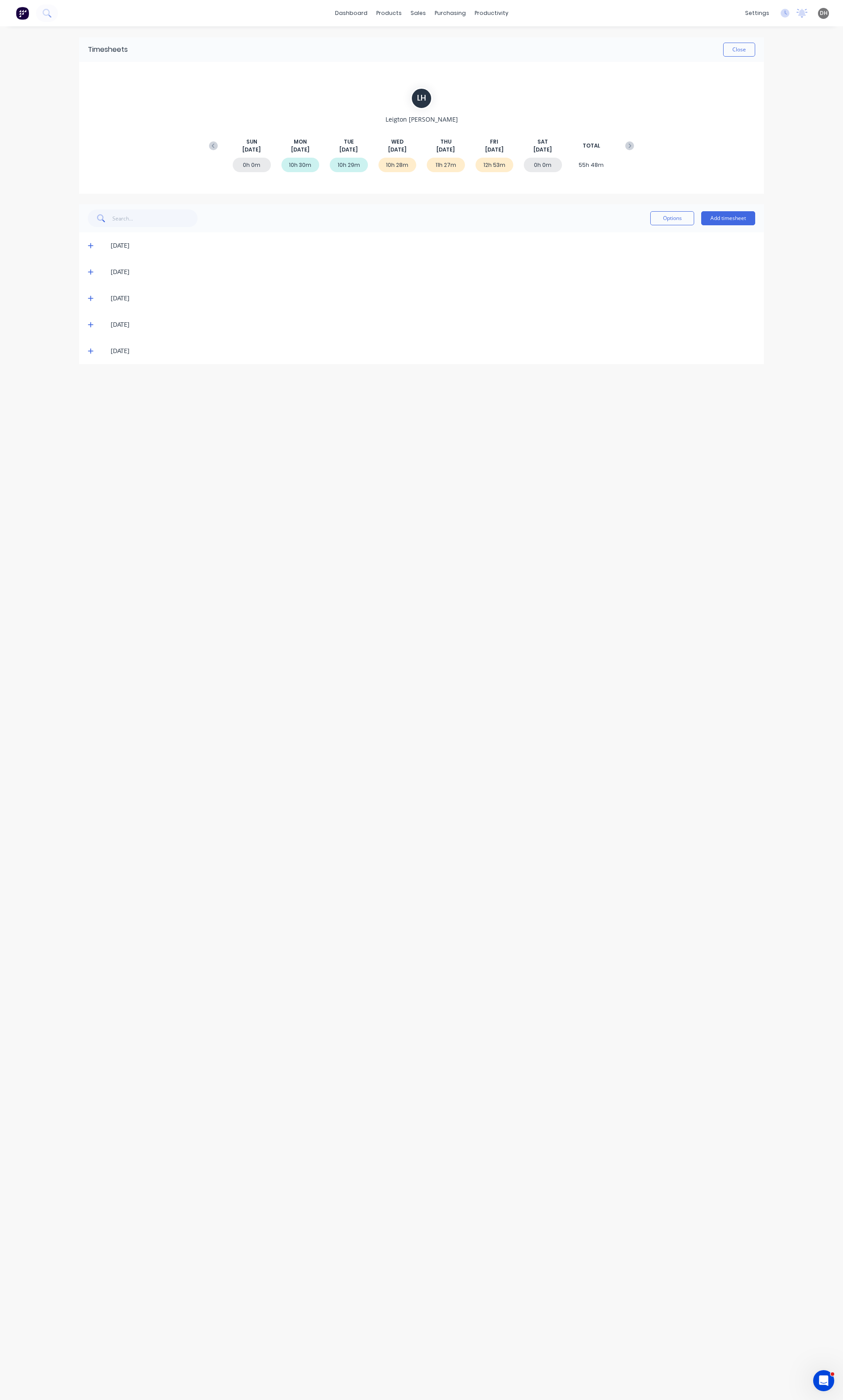
click at [93, 321] on icon at bounding box center [91, 324] width 6 height 6
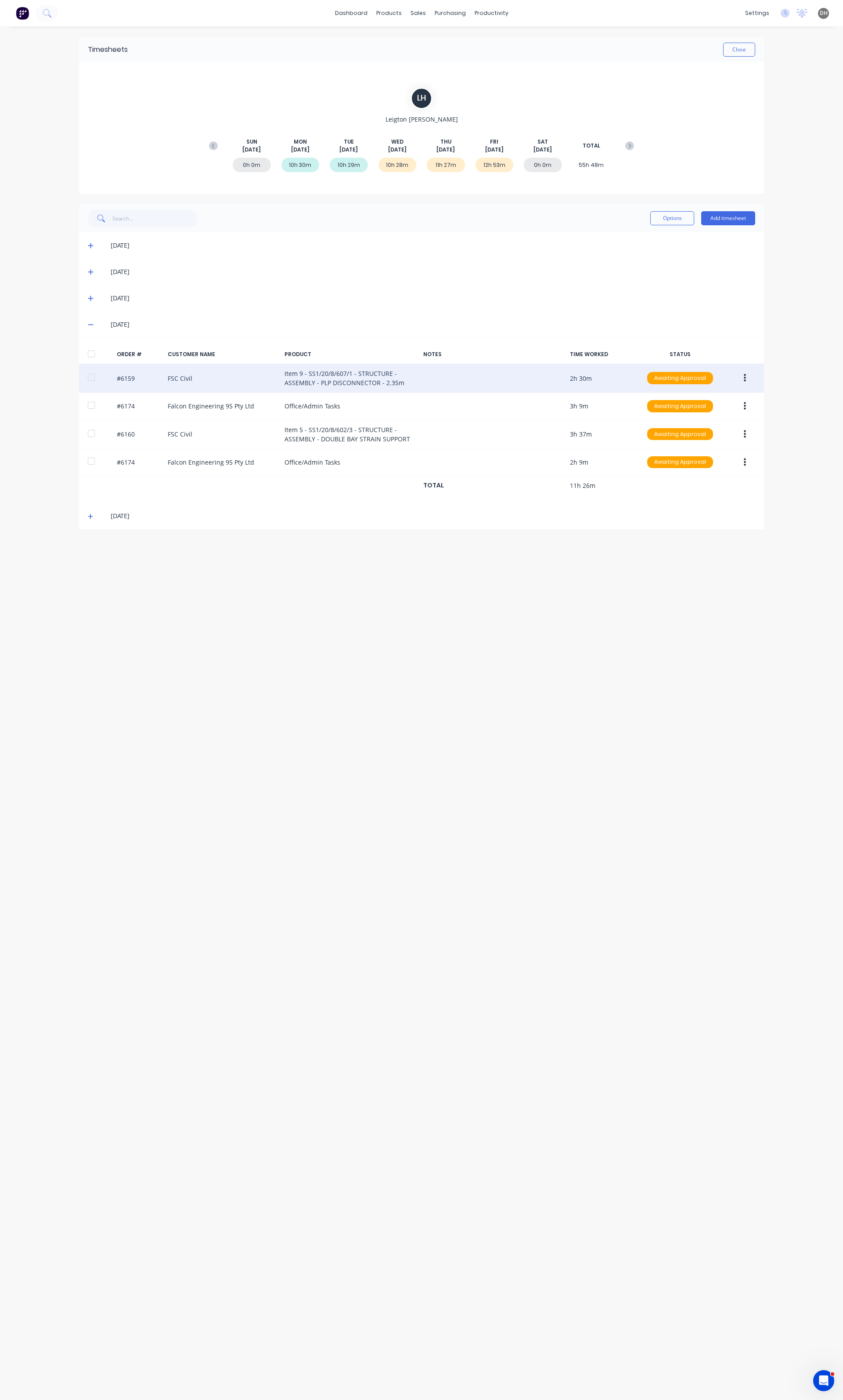
click at [744, 376] on icon "button" at bounding box center [745, 378] width 2 height 10
click at [694, 438] on div "Edit" at bounding box center [714, 436] width 67 height 12
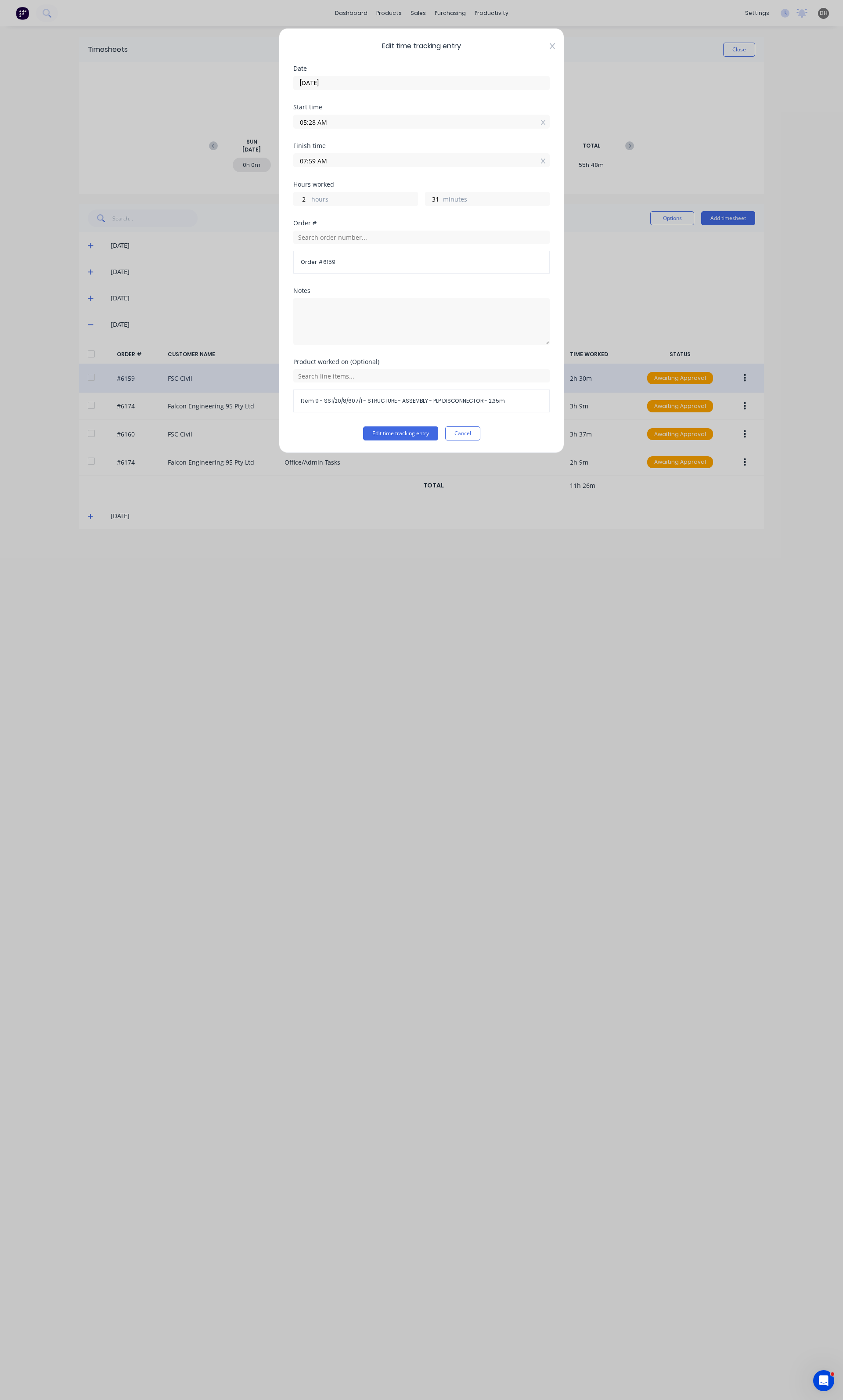
click at [550, 48] on icon at bounding box center [553, 46] width 5 height 6
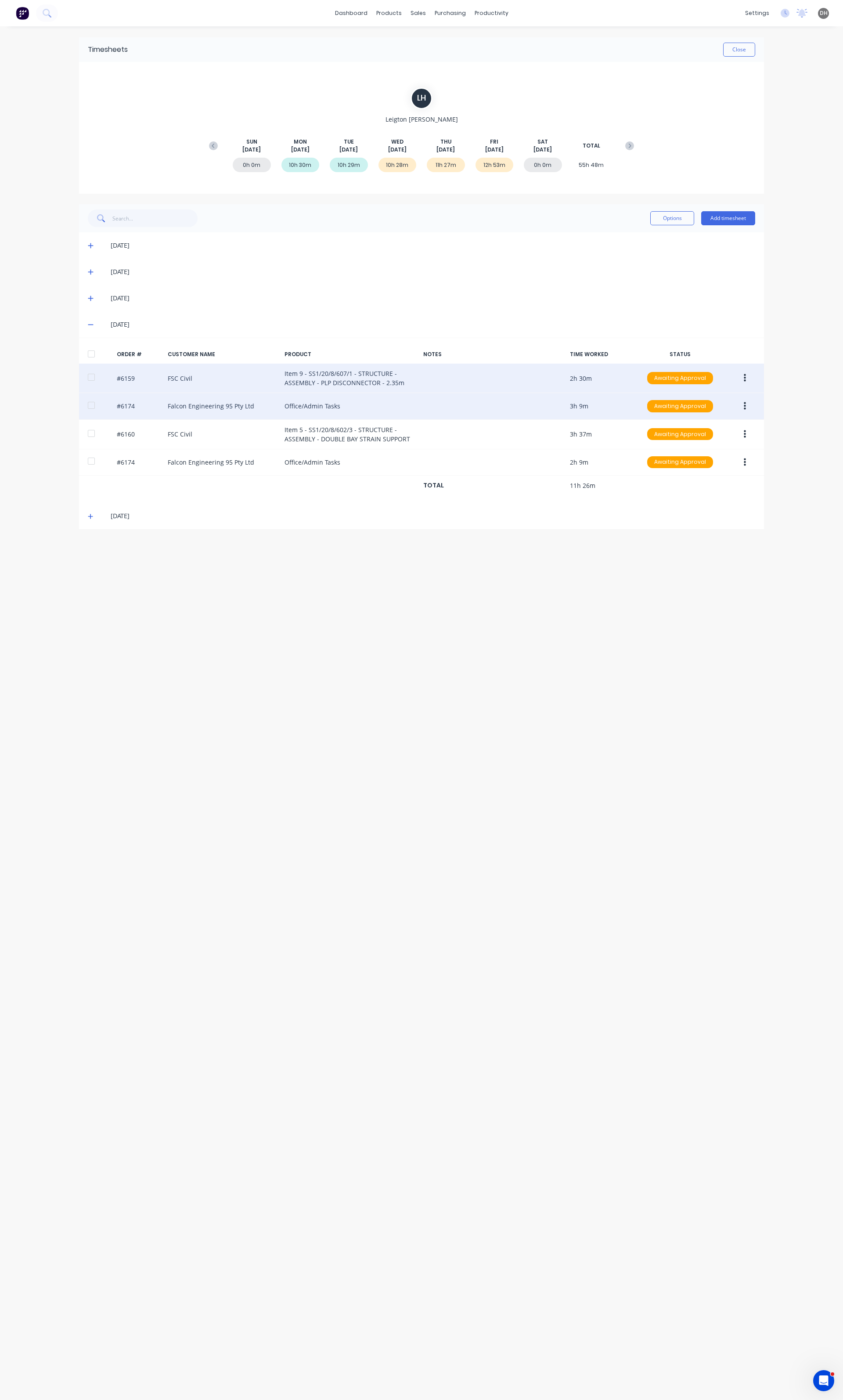
click at [744, 410] on icon "button" at bounding box center [745, 406] width 2 height 8
click at [712, 464] on div "Edit" at bounding box center [714, 464] width 67 height 12
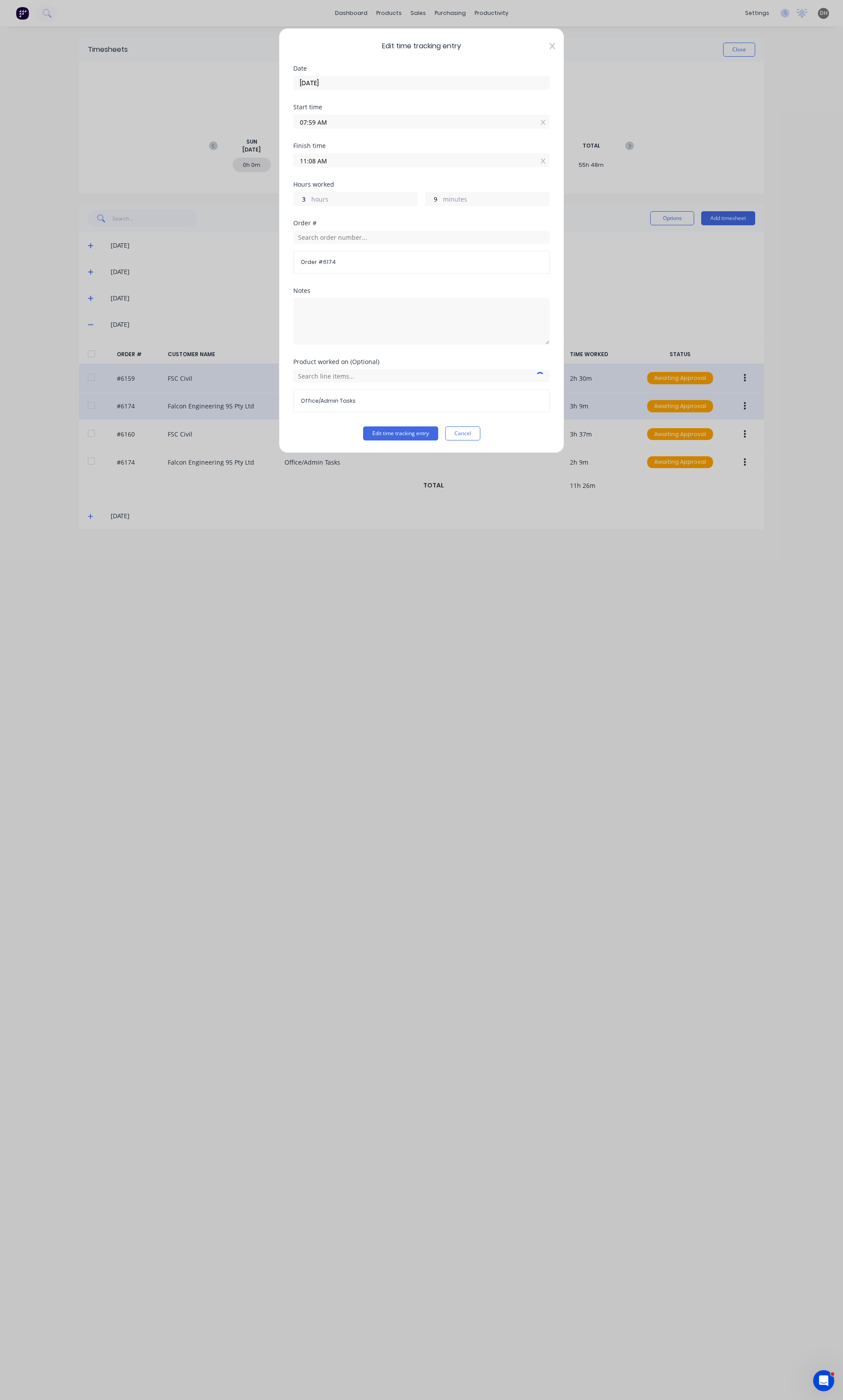
click at [550, 48] on icon at bounding box center [553, 46] width 5 height 7
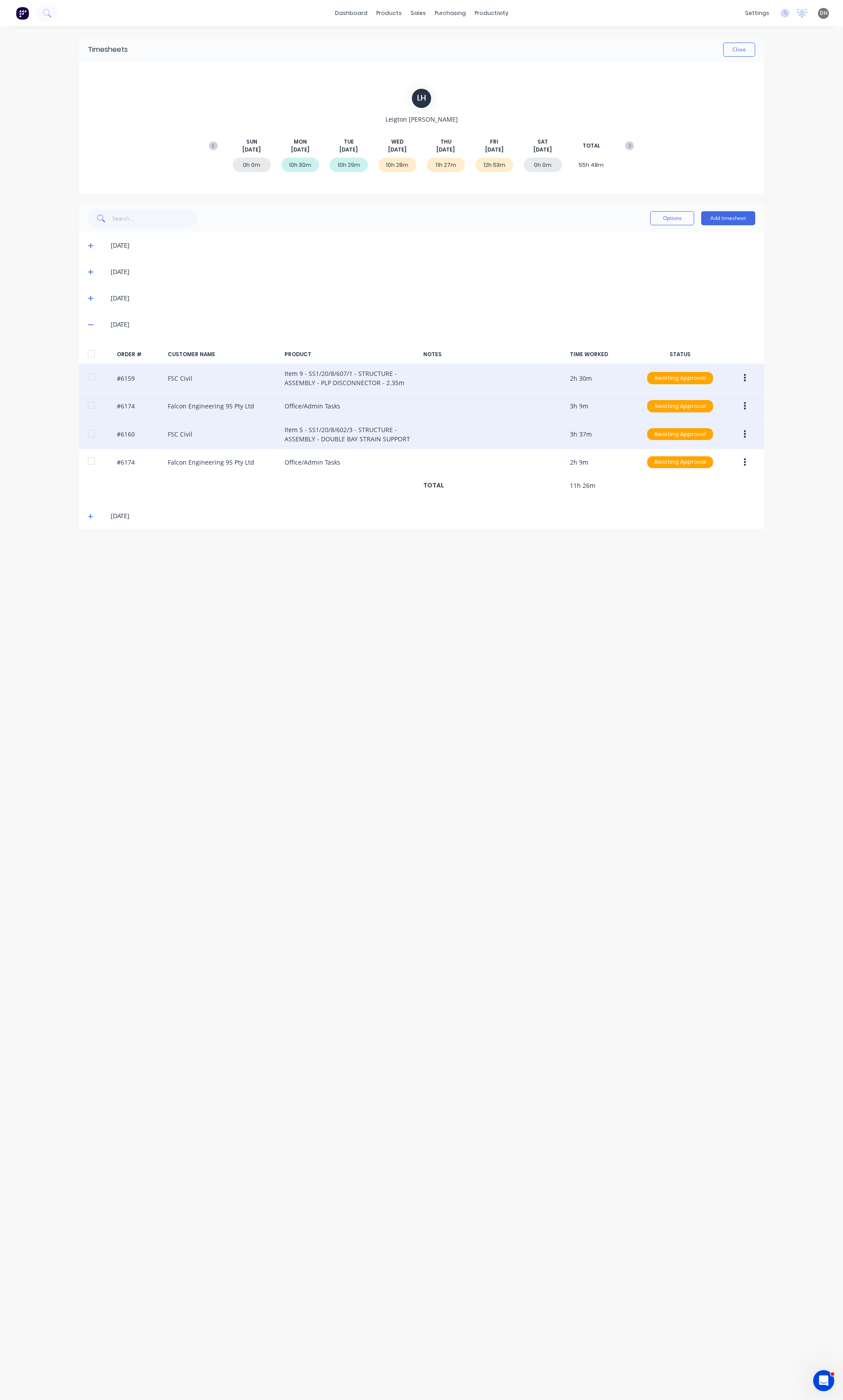
click at [740, 436] on button "button" at bounding box center [745, 434] width 21 height 16
click at [708, 492] on div "Edit" at bounding box center [714, 492] width 67 height 12
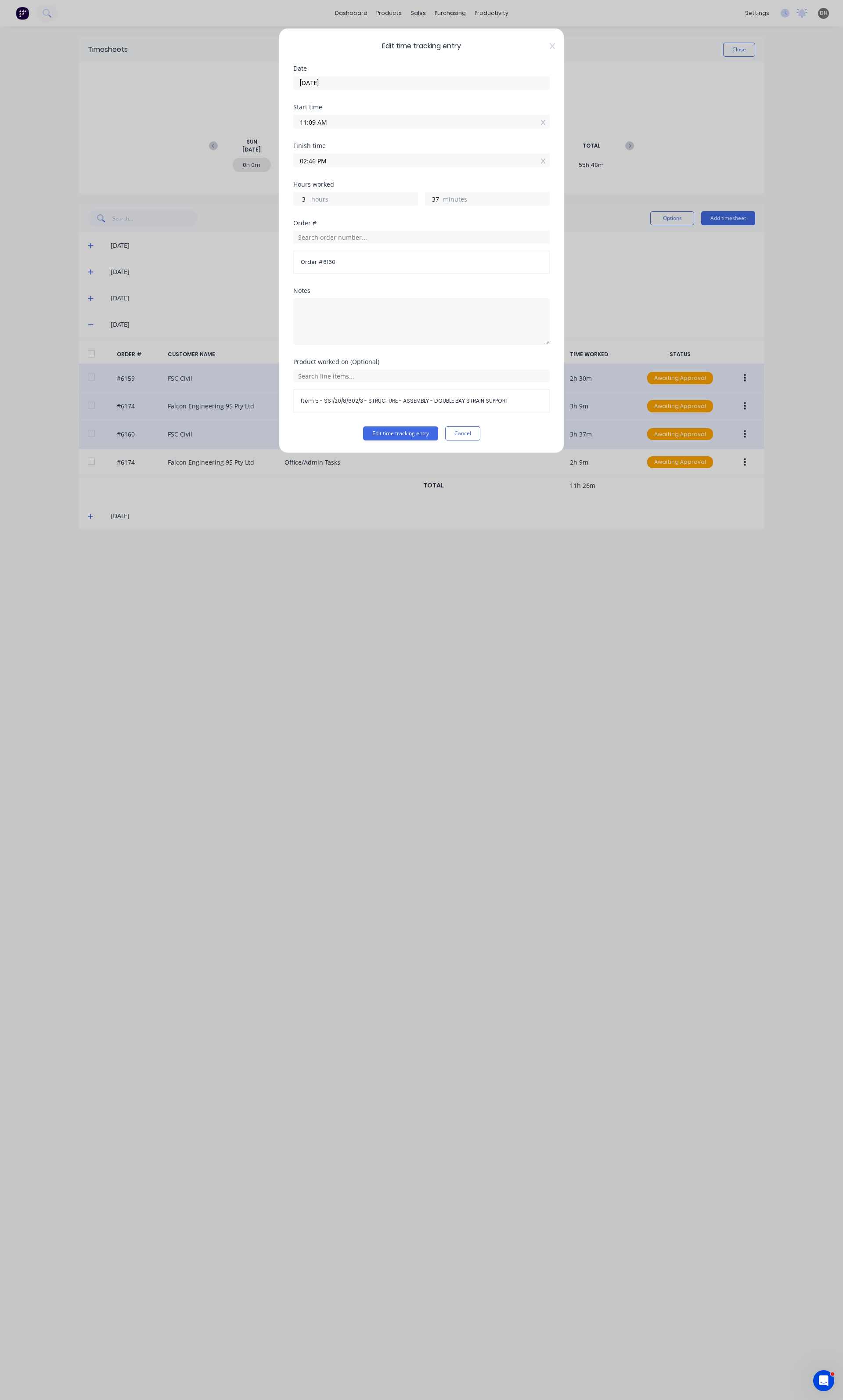
click at [547, 48] on span "Edit time tracking entry" at bounding box center [422, 46] width 257 height 10
click at [546, 36] on div "Edit time tracking entry Date 21/08/2025 Start time 11:09 AM Finish time 02:46 …" at bounding box center [421, 241] width 285 height 425
click at [547, 49] on span "Edit time tracking entry" at bounding box center [422, 46] width 257 height 10
click at [550, 47] on icon at bounding box center [553, 46] width 5 height 7
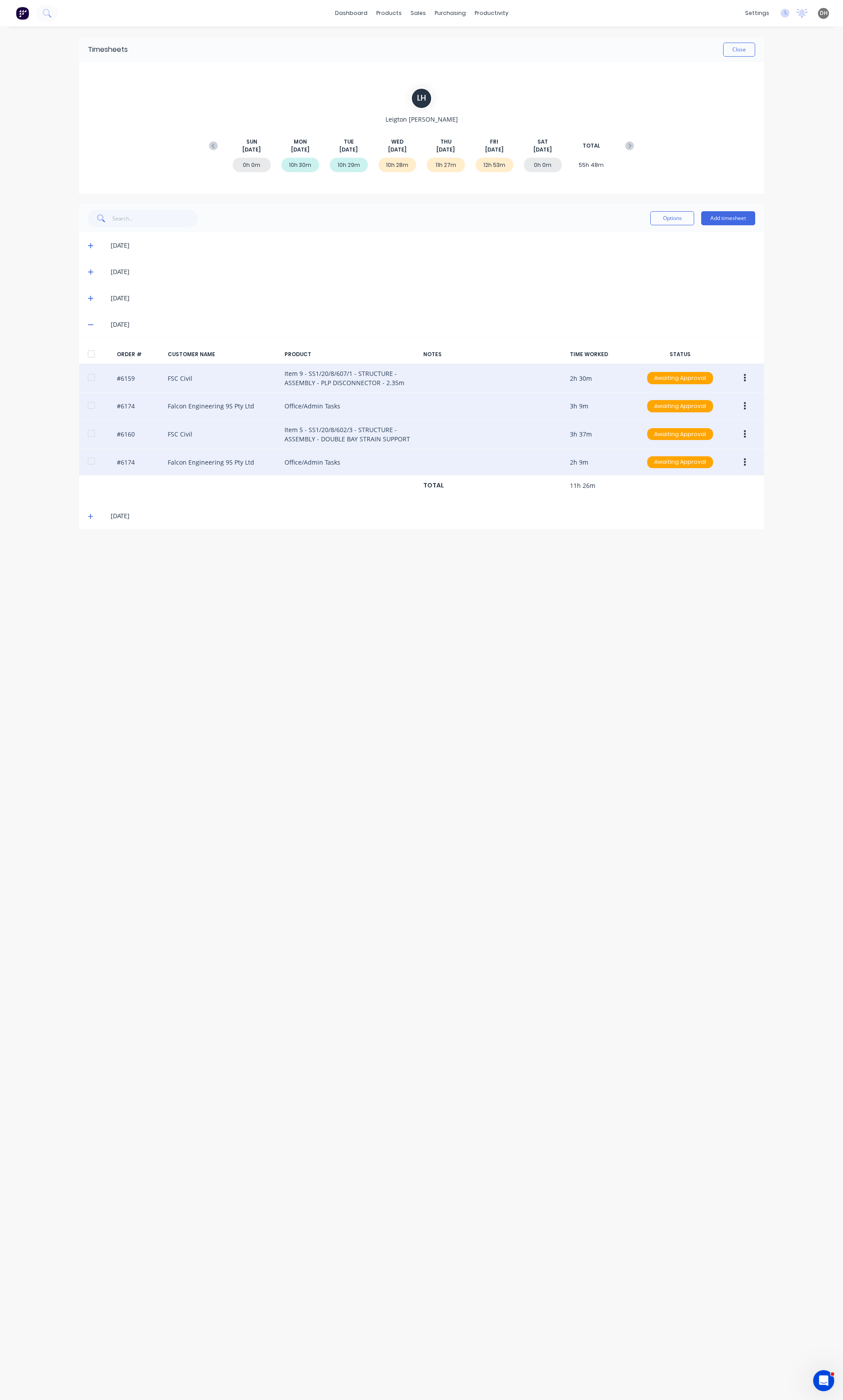
click at [740, 464] on button "button" at bounding box center [745, 462] width 21 height 16
click at [698, 525] on div "Edit" at bounding box center [714, 520] width 67 height 12
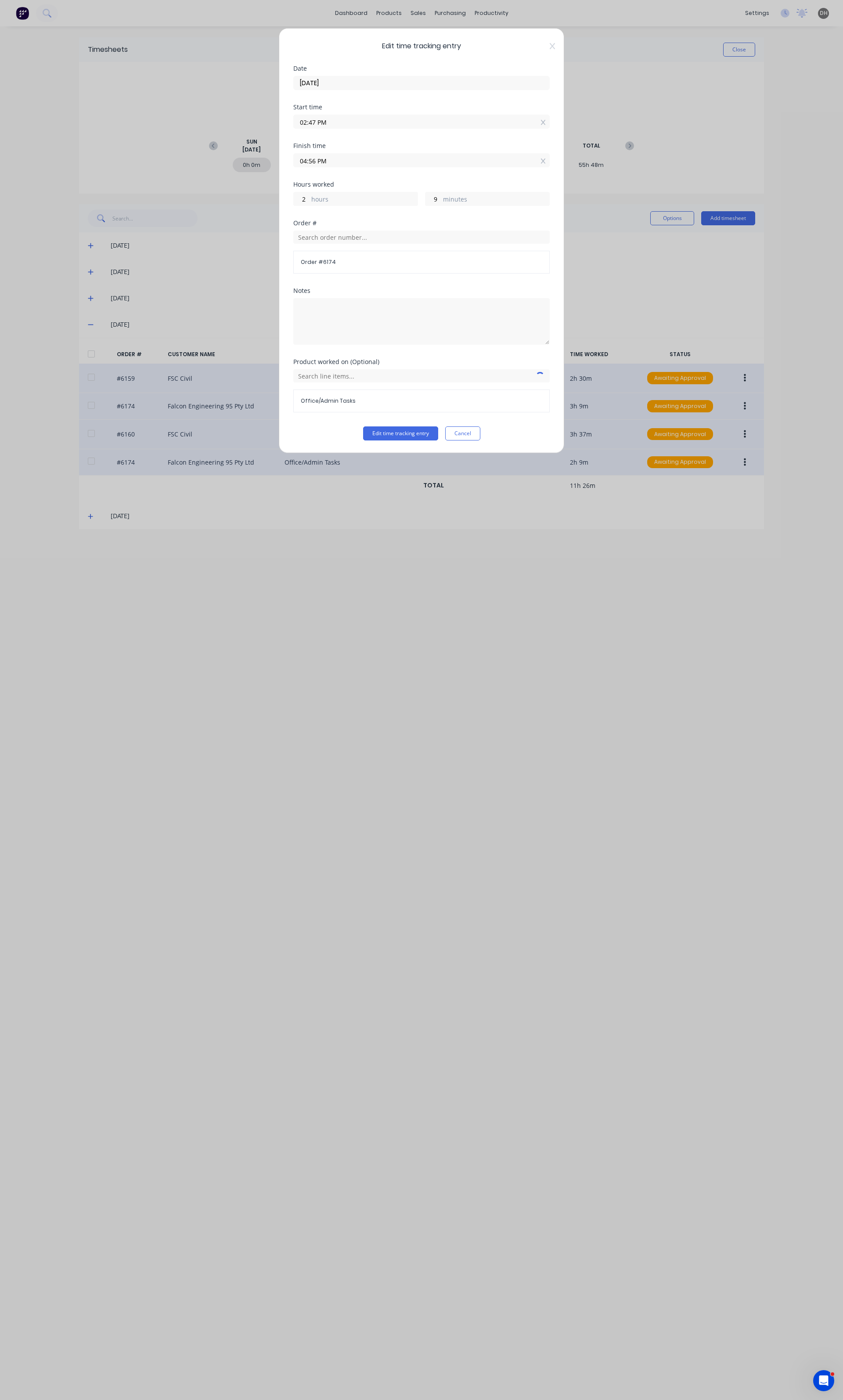
click at [482, 435] on div "Edit time tracking entry Cancel" at bounding box center [422, 434] width 257 height 14
click at [479, 436] on button "Cancel" at bounding box center [463, 434] width 35 height 14
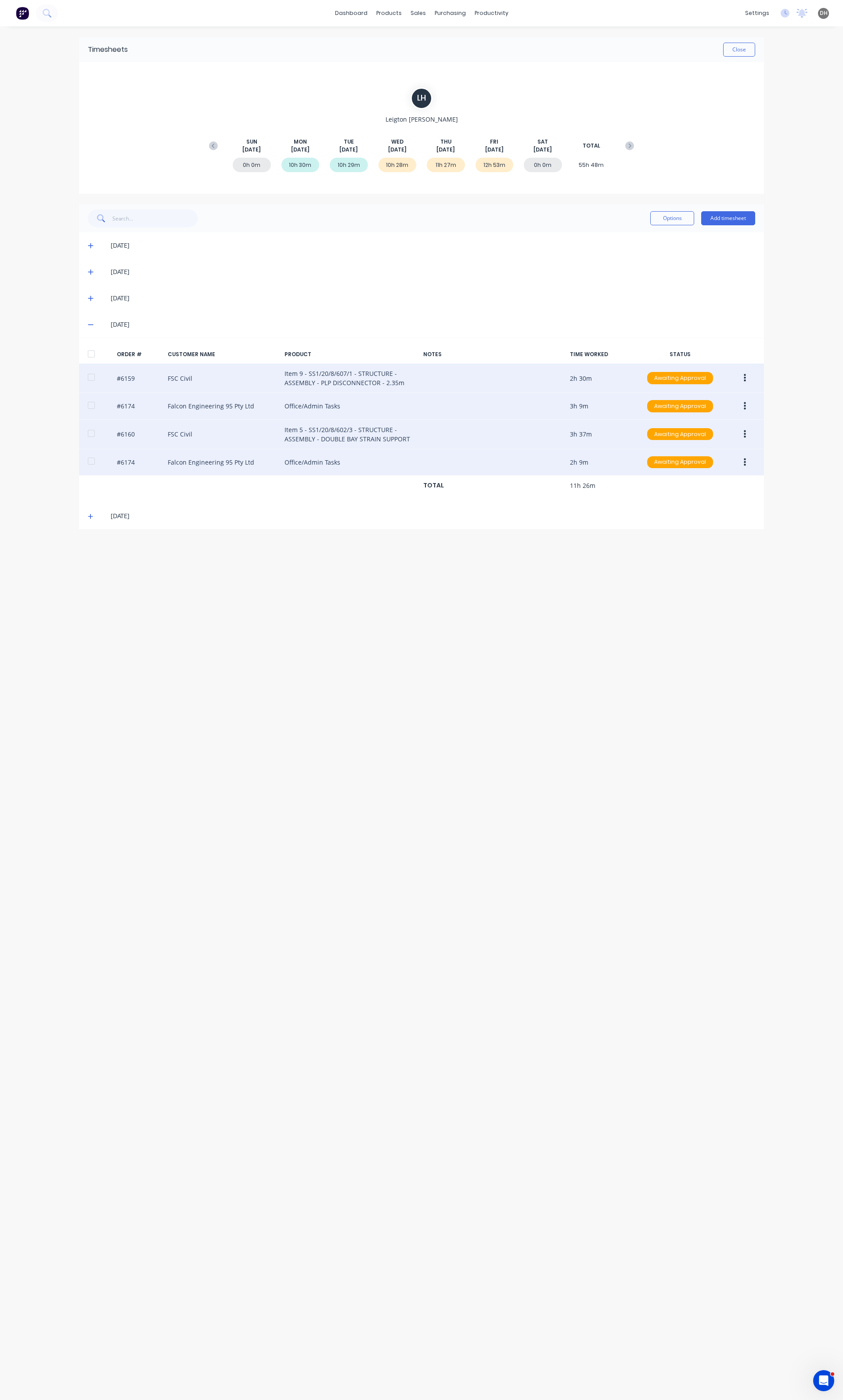
click at [726, 41] on div "Timesheets Close" at bounding box center [421, 49] width 685 height 24
click at [92, 321] on icon at bounding box center [91, 324] width 6 height 6
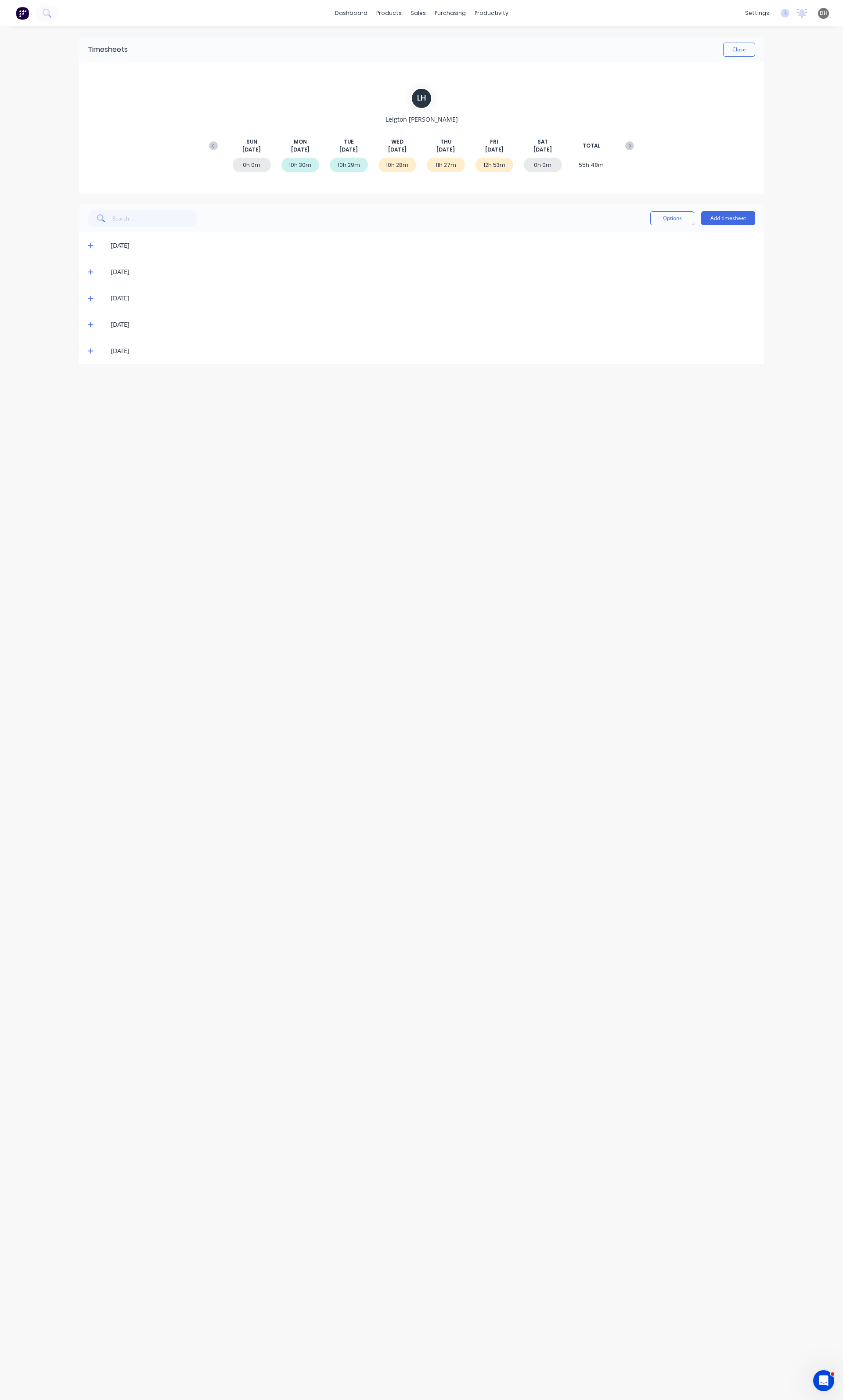
click at [88, 344] on div "22/08/25" at bounding box center [421, 351] width 685 height 26
click at [88, 345] on div "22/08/25" at bounding box center [421, 351] width 685 height 26
click at [88, 348] on icon at bounding box center [91, 351] width 6 height 6
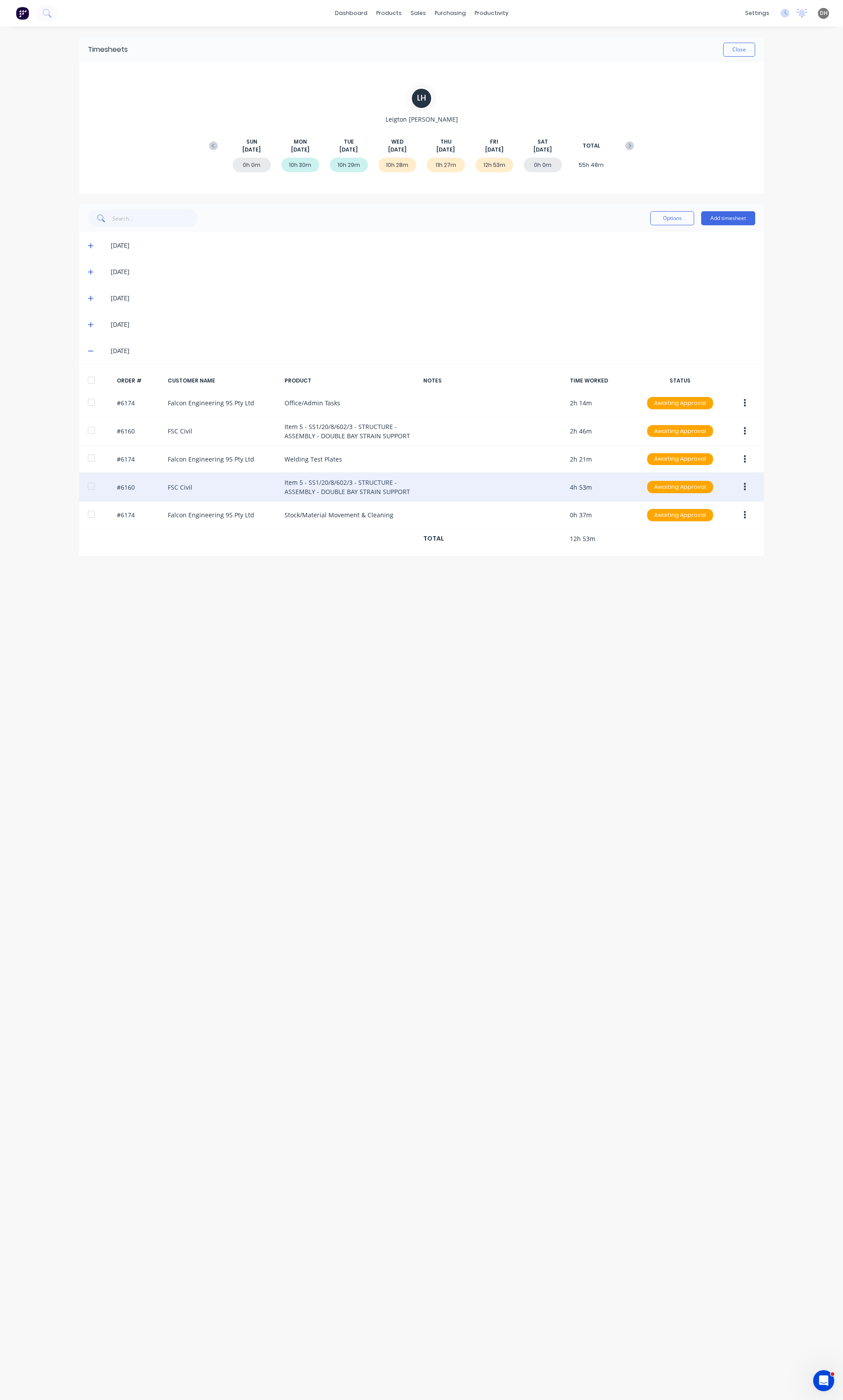
click at [742, 487] on button "button" at bounding box center [745, 487] width 21 height 16
click at [703, 552] on div "Edit" at bounding box center [714, 545] width 67 height 12
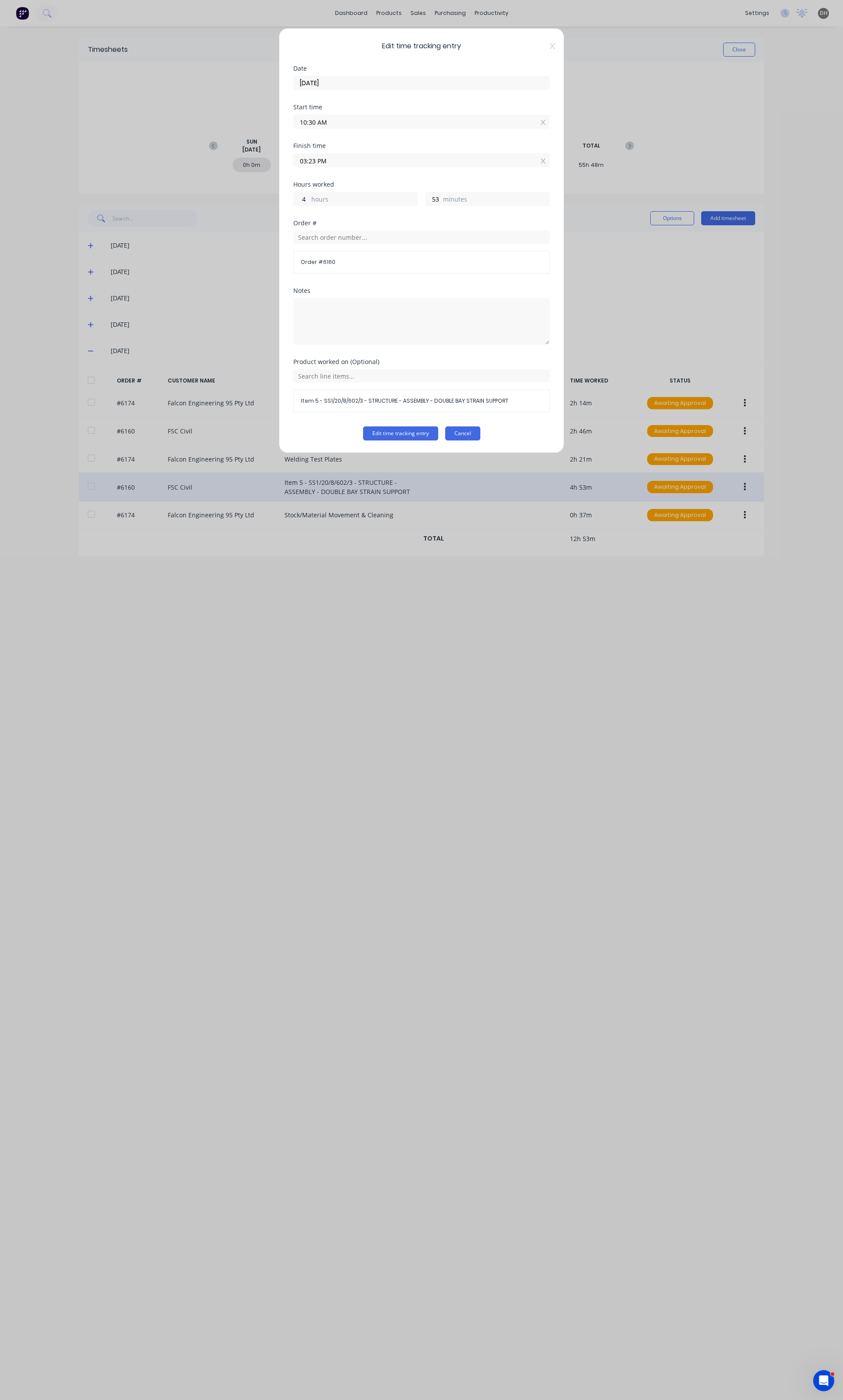
click at [477, 434] on button "Cancel" at bounding box center [463, 434] width 35 height 14
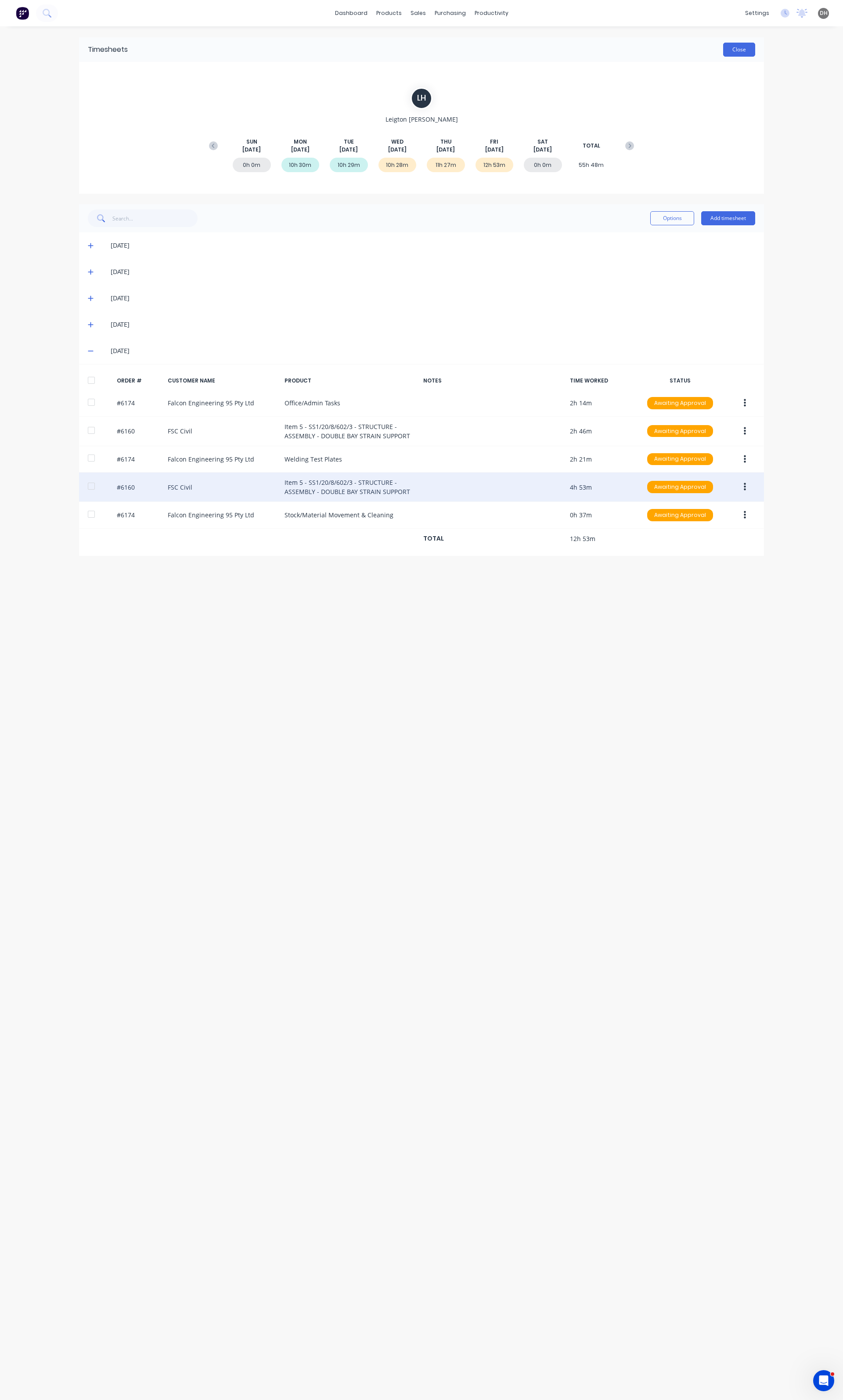
click at [742, 53] on button "Close" at bounding box center [739, 49] width 32 height 14
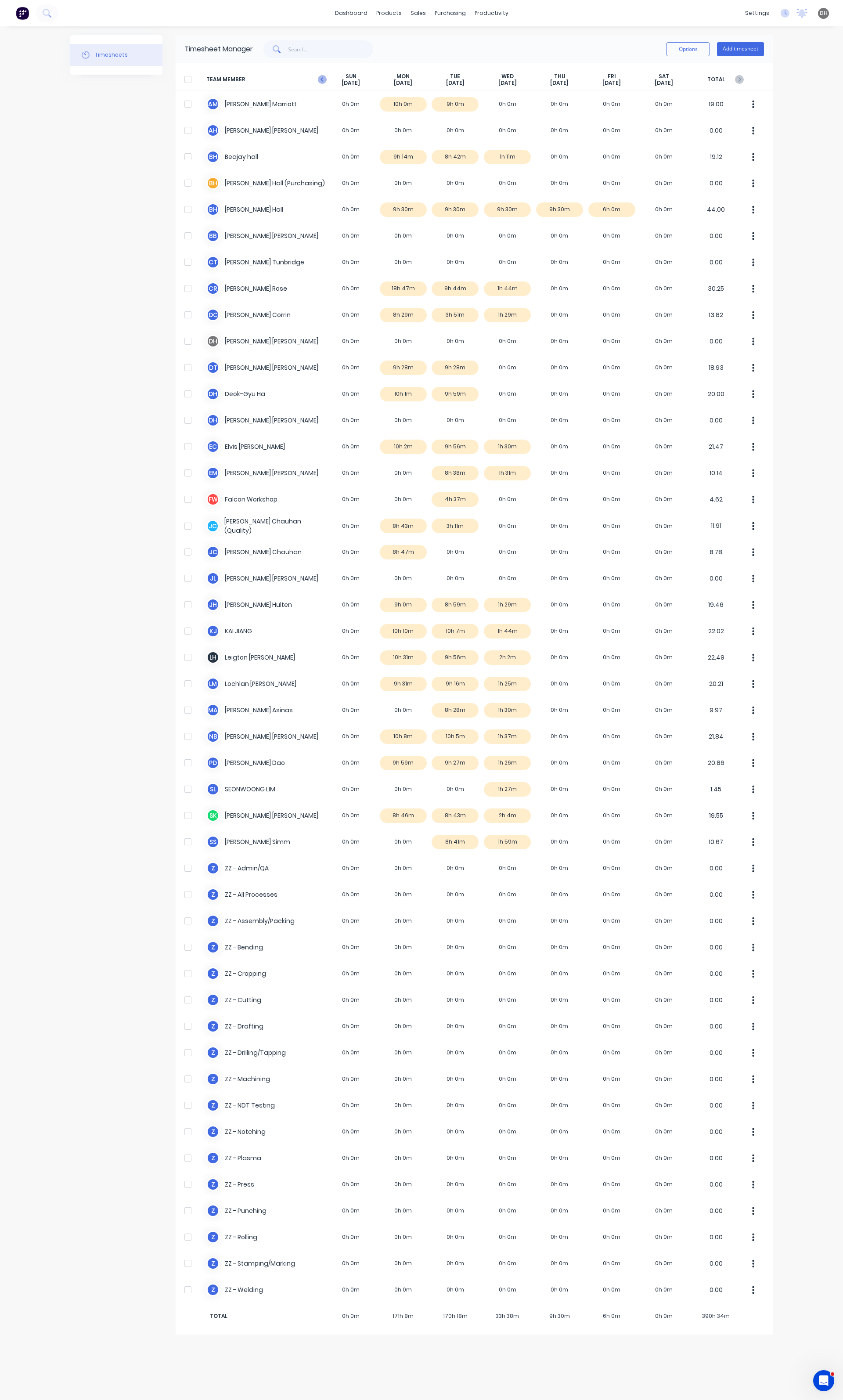
click at [320, 79] on icon at bounding box center [322, 79] width 9 height 9
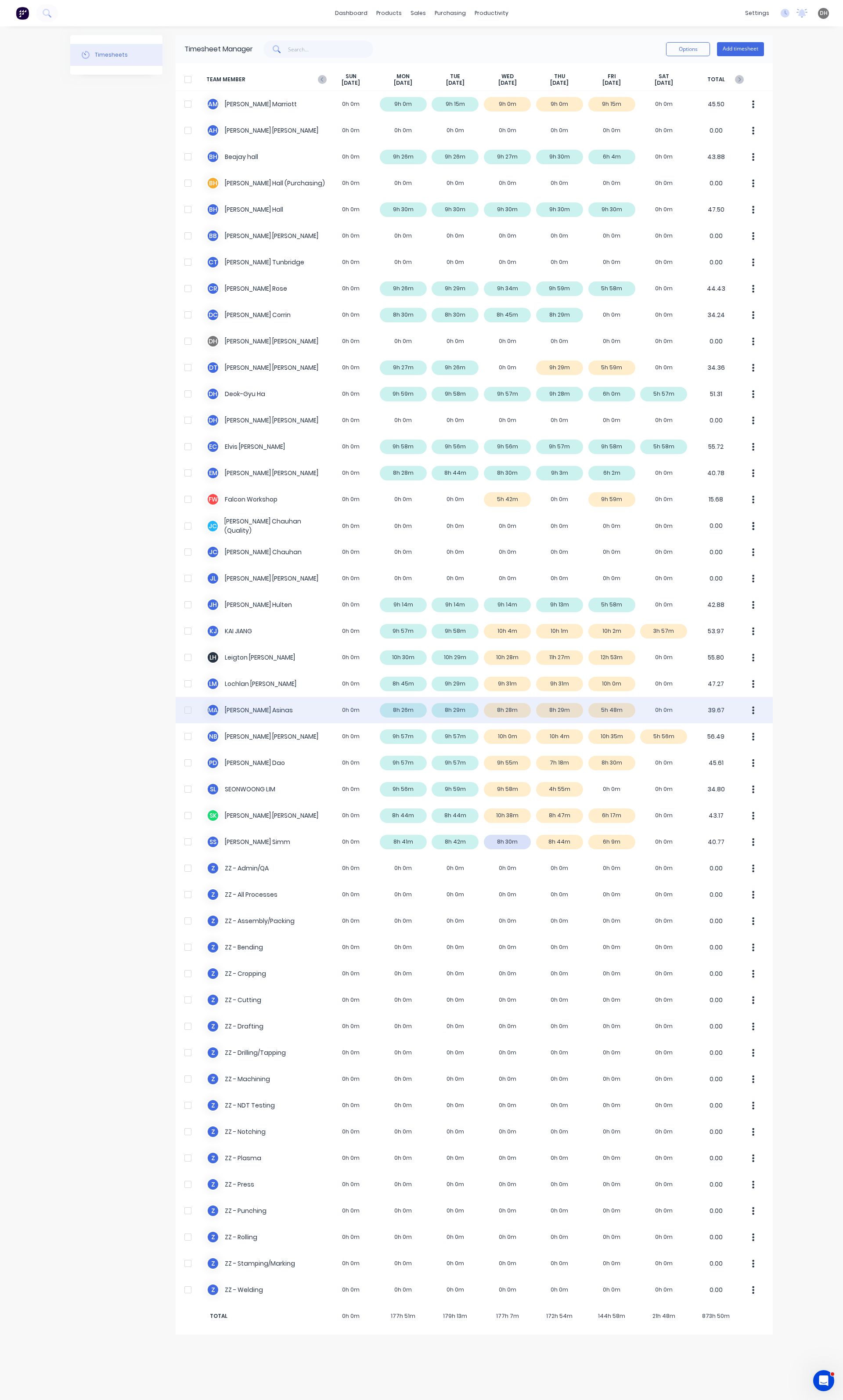
click at [619, 712] on div "M A Michael Asinas 0h 0m 8h 26m 8h 29m 8h 28m 8h 29m 5h 48m 0h 0m 39.67" at bounding box center [474, 710] width 597 height 26
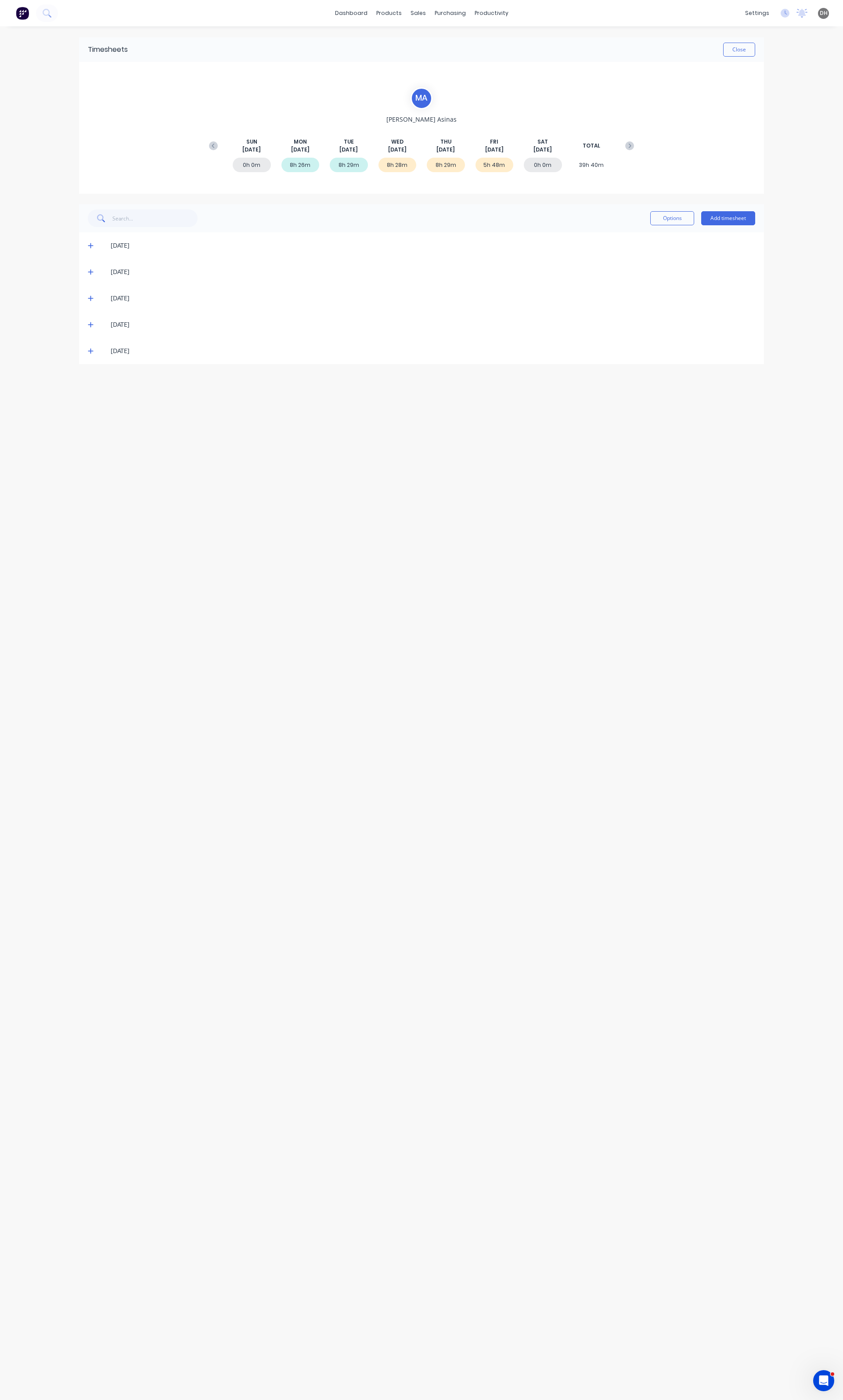
click at [92, 353] on icon at bounding box center [91, 351] width 6 height 6
click at [745, 406] on icon "button" at bounding box center [745, 403] width 2 height 8
click at [706, 458] on div "Edit" at bounding box center [714, 461] width 67 height 12
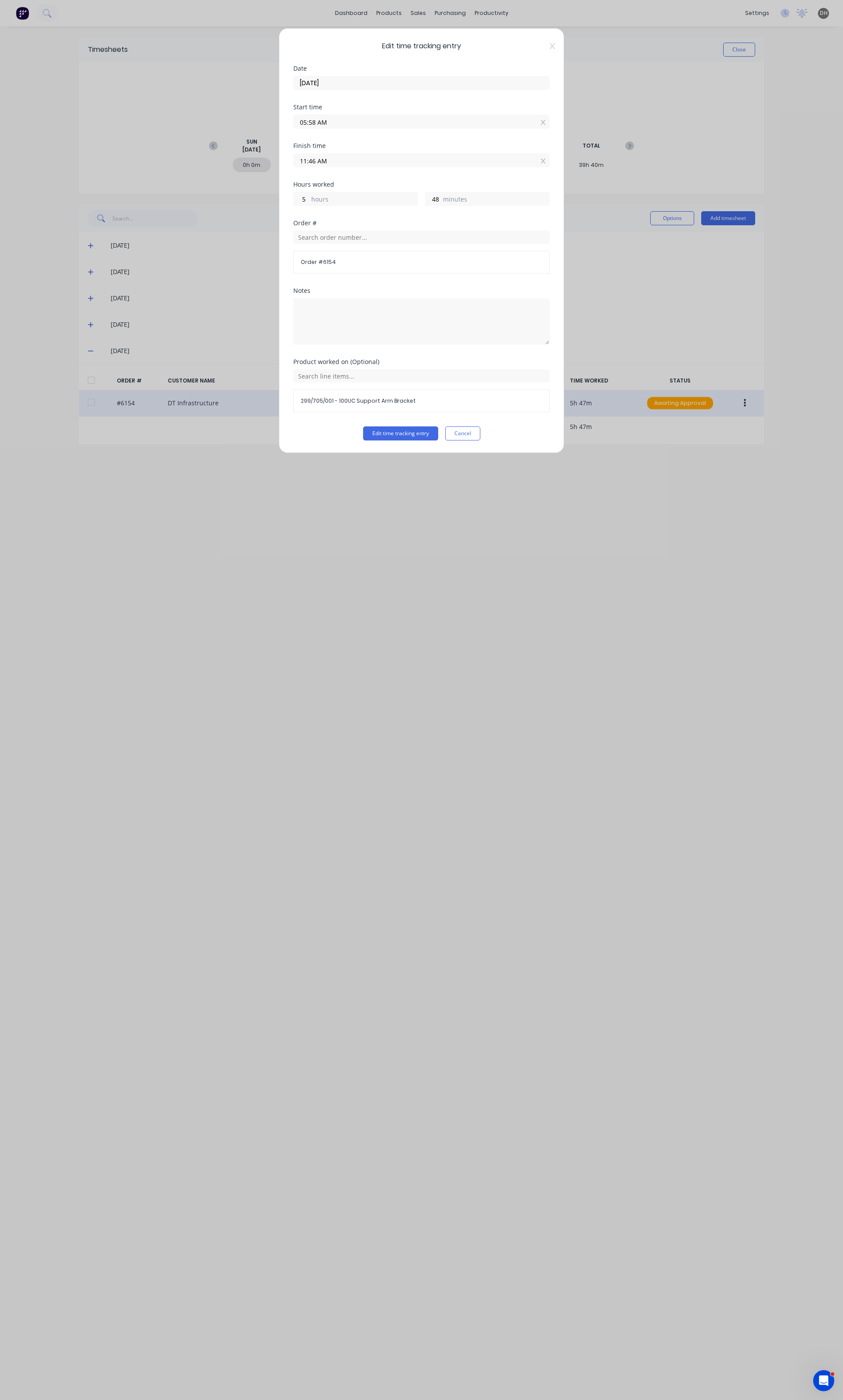
click at [315, 165] on input "11:46 AM" at bounding box center [422, 160] width 255 height 13
click at [340, 267] on div "56" at bounding box center [336, 267] width 22 height 15
click at [341, 265] on div "59" at bounding box center [336, 267] width 22 height 15
click at [403, 429] on button "Edit time tracking entry" at bounding box center [401, 434] width 75 height 14
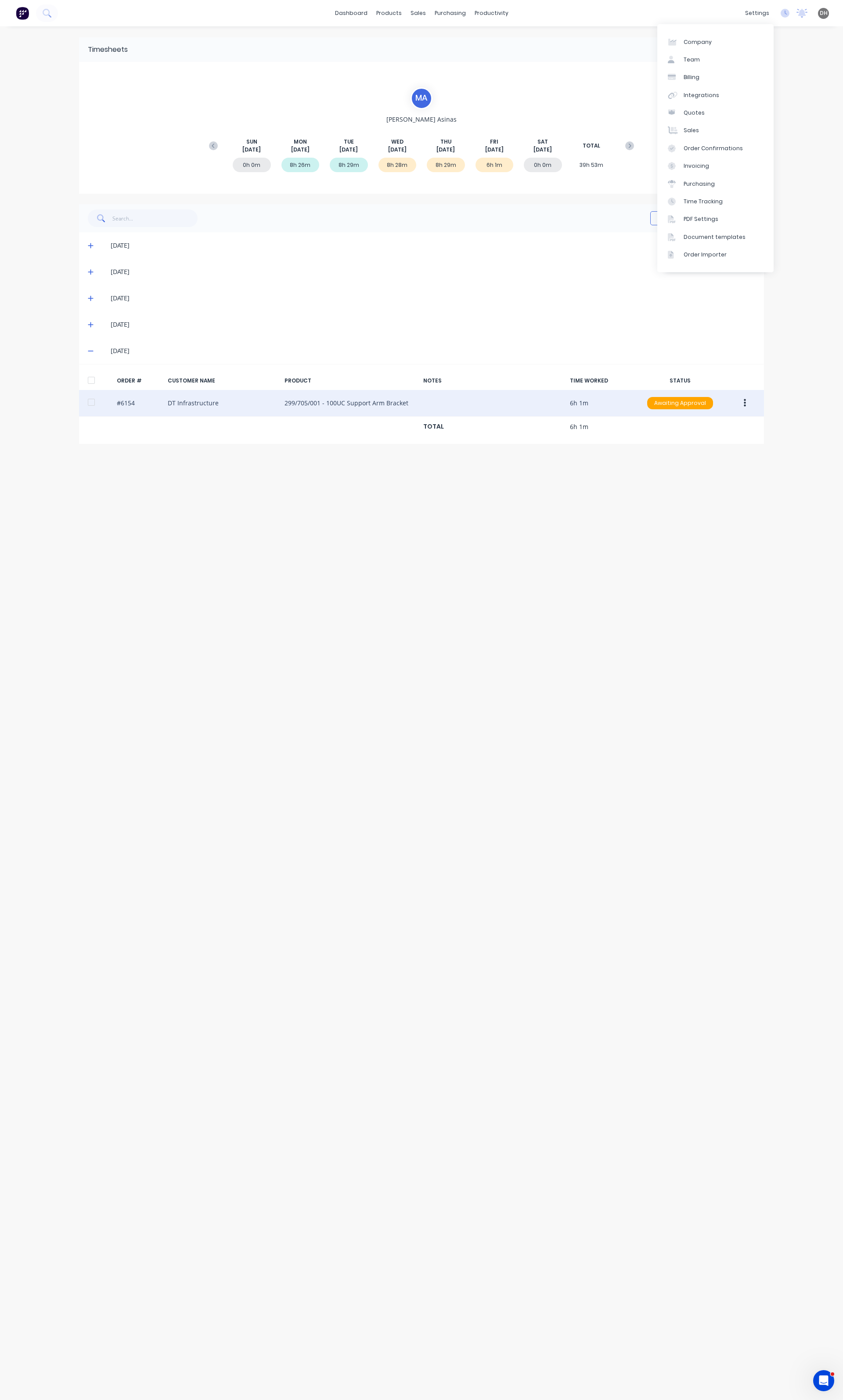
click at [587, 104] on div "M A Michael Asinas SUN Aug 17th MON Aug 18th TUE Aug 19th WED Aug 20th THU Aug …" at bounding box center [422, 128] width 434 height 81
click at [747, 43] on button "Close" at bounding box center [739, 49] width 32 height 14
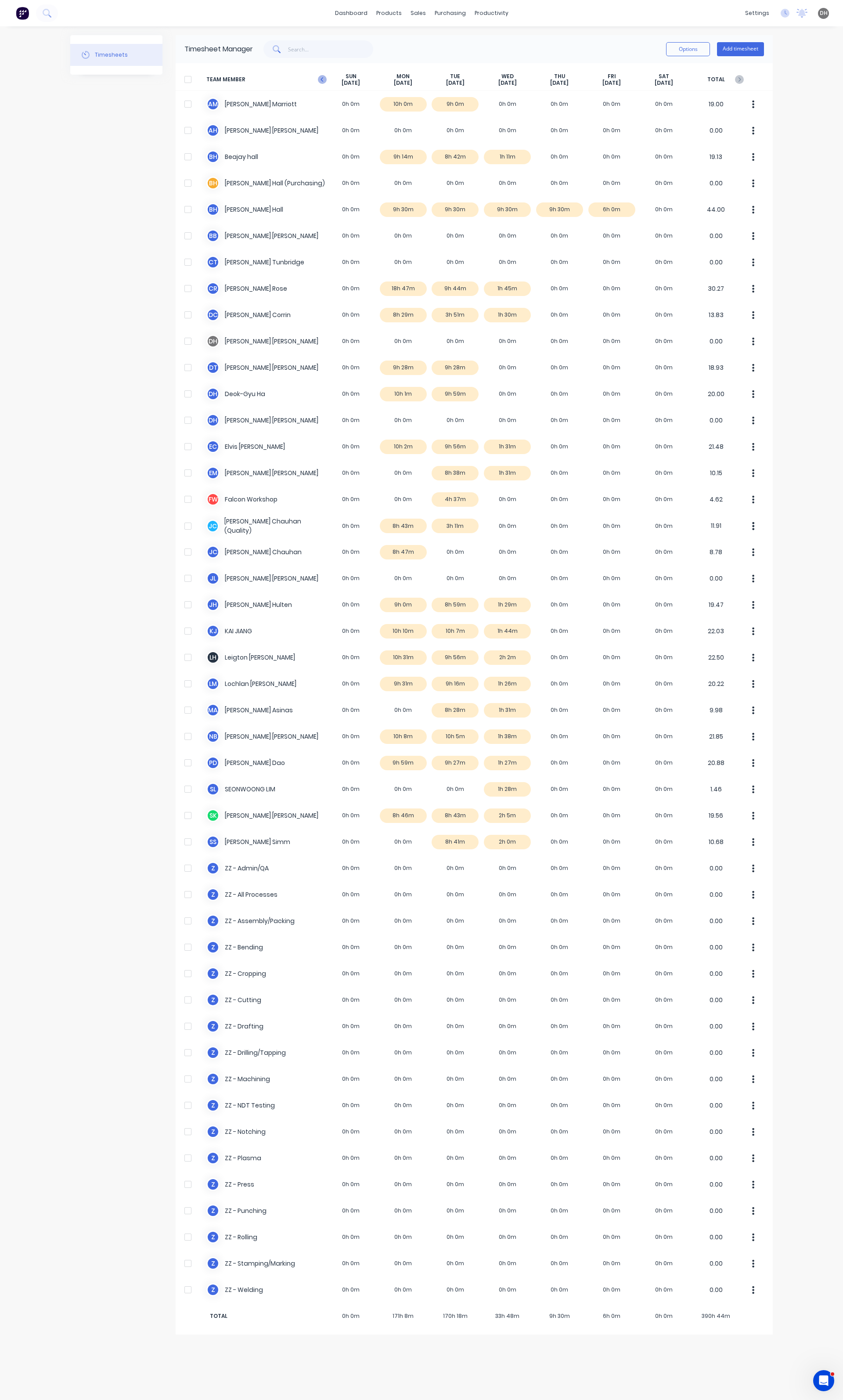
click at [324, 79] on icon at bounding box center [322, 79] width 9 height 9
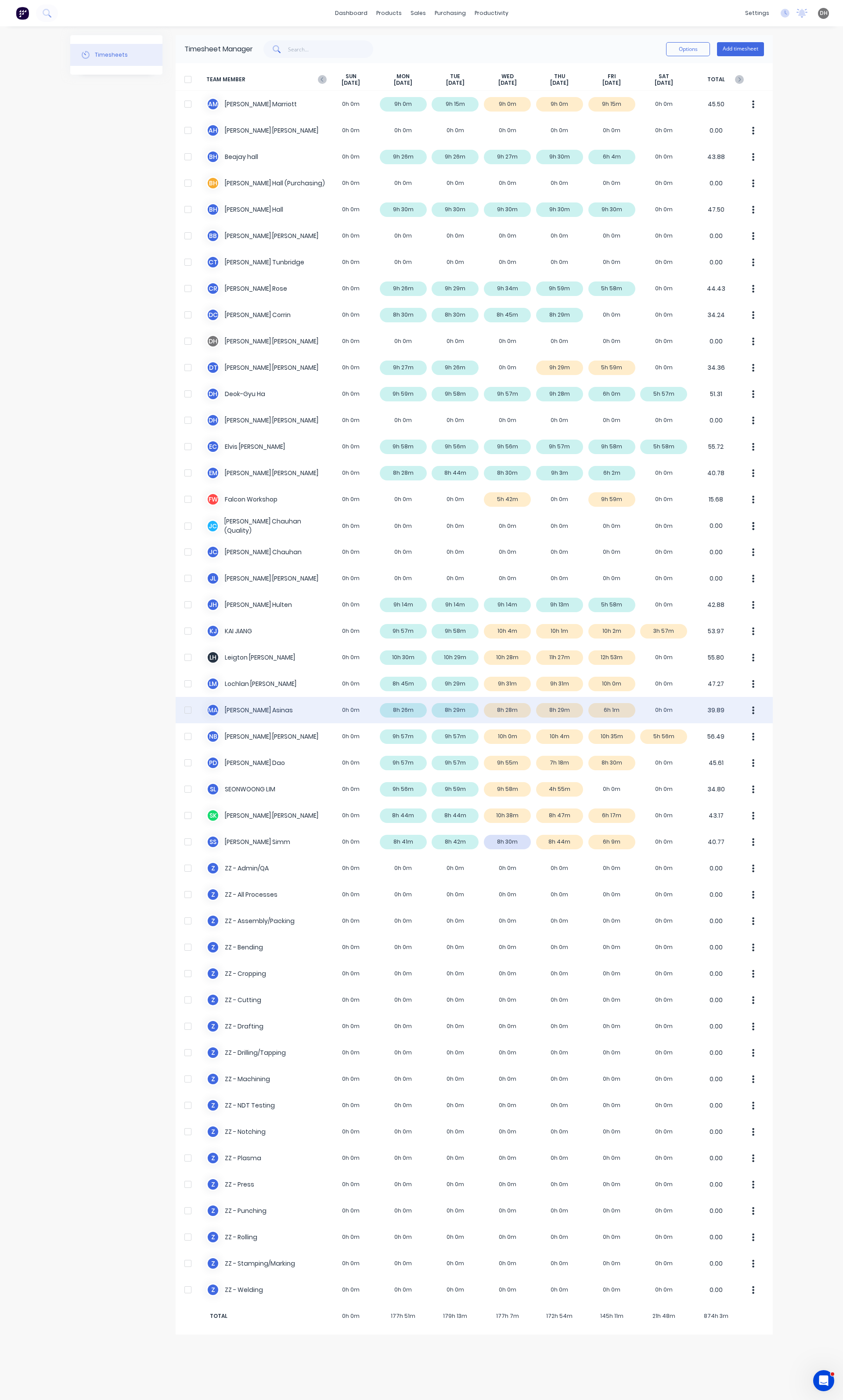
click at [756, 710] on button "button" at bounding box center [754, 710] width 18 height 17
click at [726, 735] on div "Approve" at bounding box center [720, 734] width 67 height 12
click at [796, 810] on div "× Timesheets marked as approved dashboard products sales purchasing productivit…" at bounding box center [421, 700] width 843 height 1400
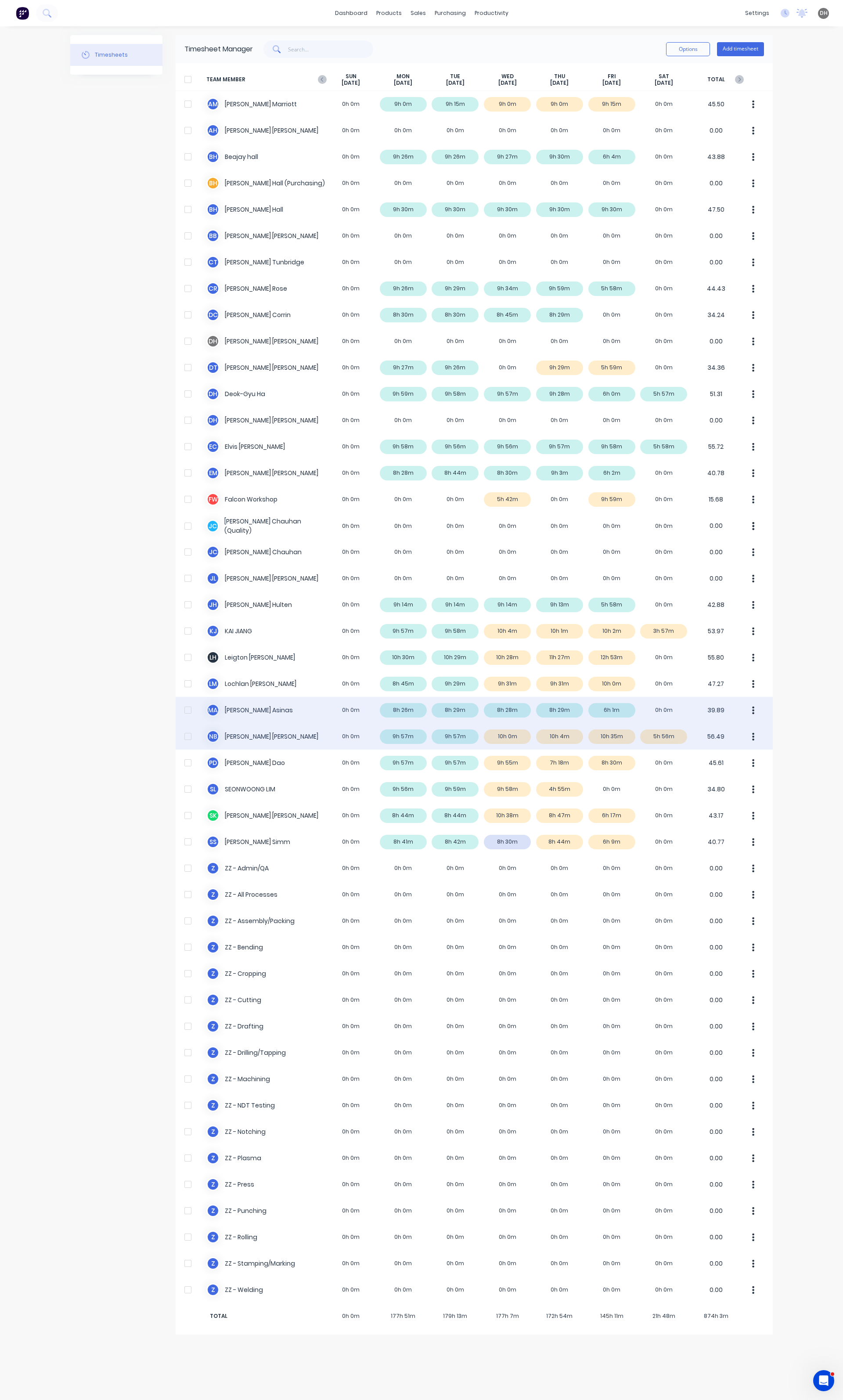
click at [607, 738] on div "N B NICASIO BELTRAN 0h 0m 9h 57m 9h 57m 10h 0m 10h 4m 10h 35m 5h 56m 56.49" at bounding box center [474, 736] width 597 height 26
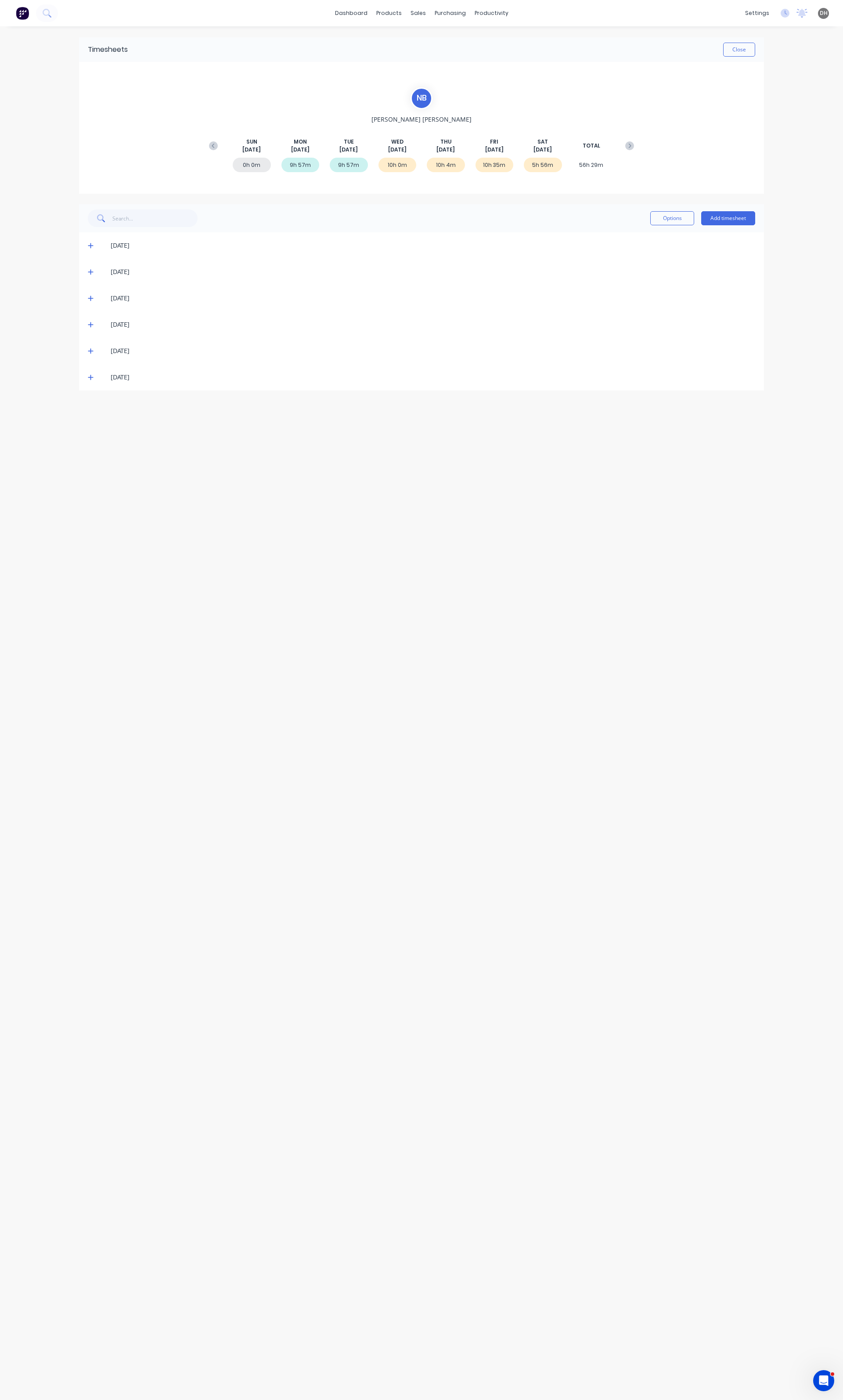
click at [94, 349] on span at bounding box center [92, 351] width 9 height 9
click at [93, 350] on icon at bounding box center [91, 351] width 6 height 6
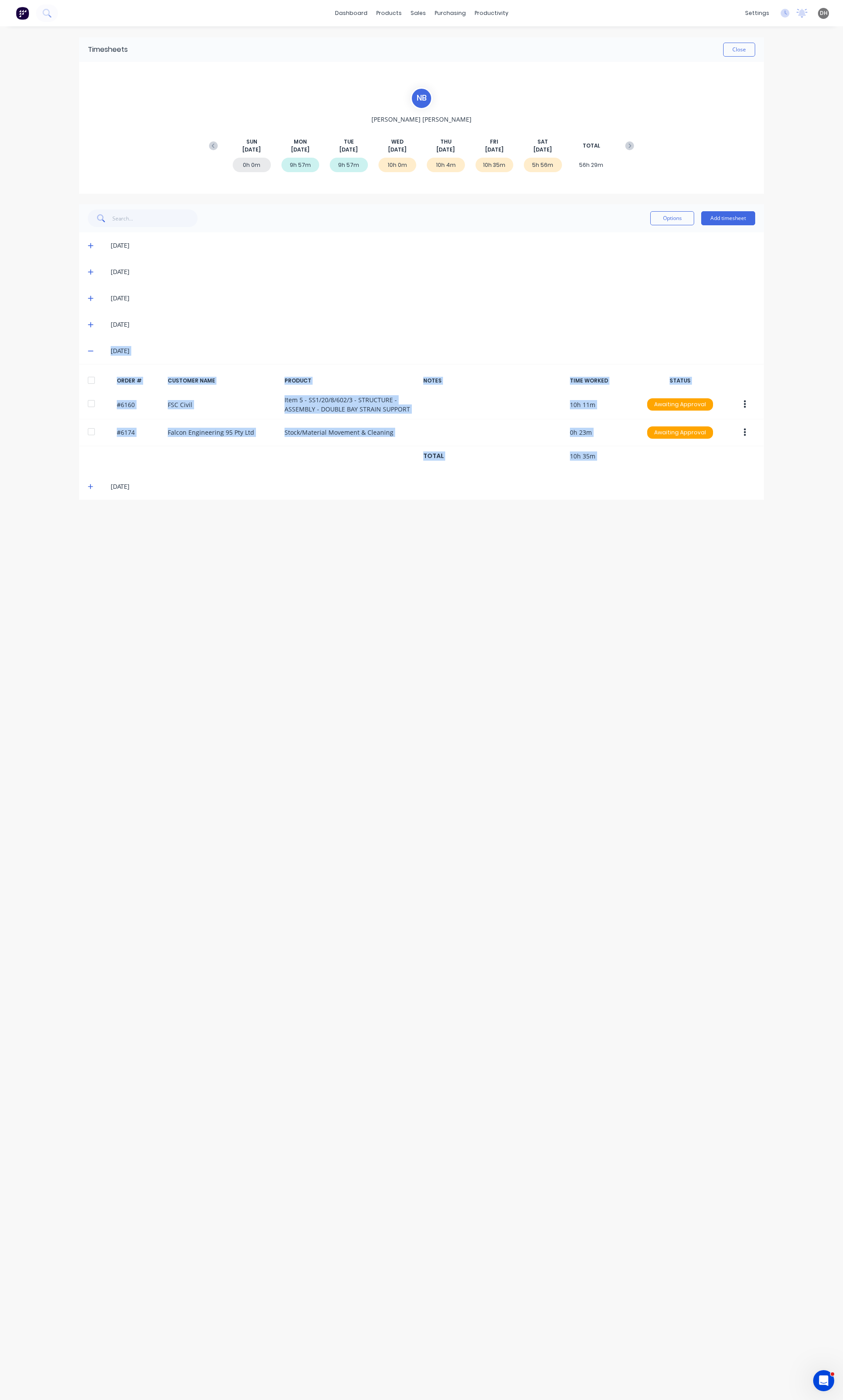
click at [810, 383] on div "dashboard products sales purchasing productivity dashboard products Product Cat…" at bounding box center [421, 700] width 843 height 1400
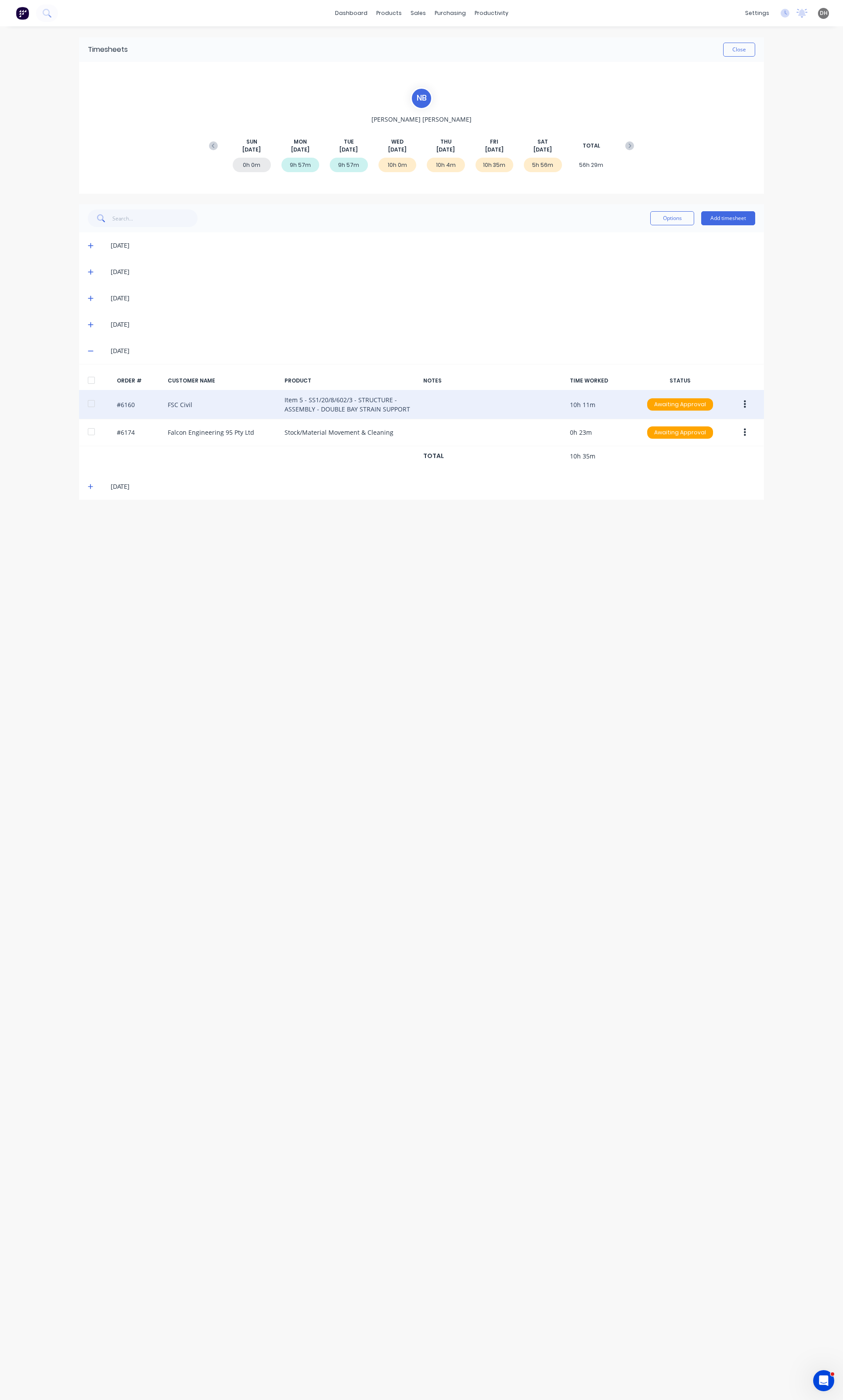
click at [754, 406] on button "button" at bounding box center [745, 404] width 21 height 16
click at [712, 457] on div "Edit" at bounding box center [714, 462] width 67 height 12
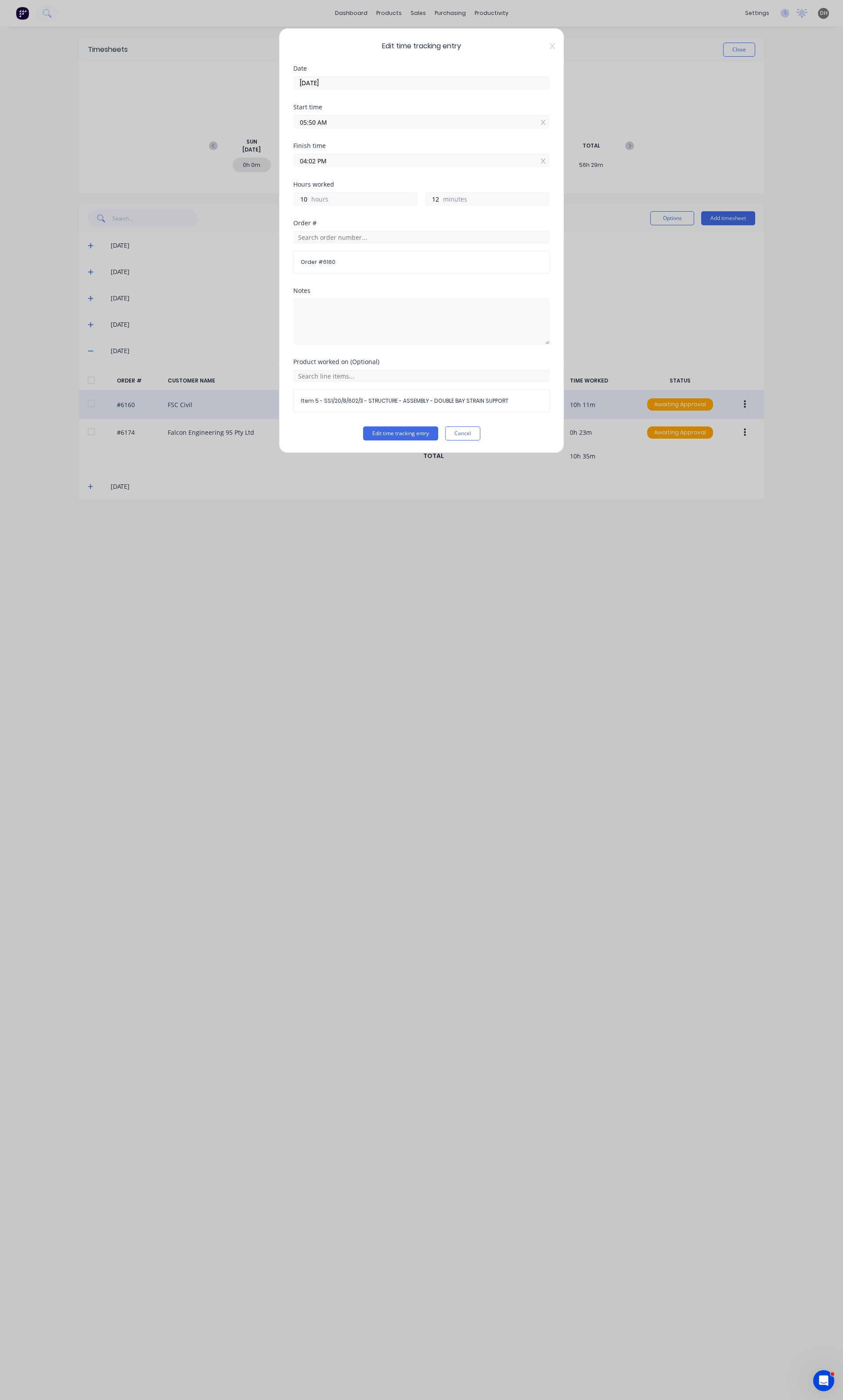
click at [359, 124] on input "05:50 AM" at bounding box center [422, 122] width 255 height 13
click at [330, 227] on div "59" at bounding box center [336, 228] width 22 height 15
click at [666, 278] on div "Edit time tracking entry Date 22/08/2025 Start time 05:59 AM Finish time 04:02 …" at bounding box center [421, 700] width 843 height 1400
click at [480, 438] on div "Edit time tracking entry Cancel" at bounding box center [422, 434] width 257 height 14
click at [478, 436] on button "Cancel" at bounding box center [463, 434] width 35 height 14
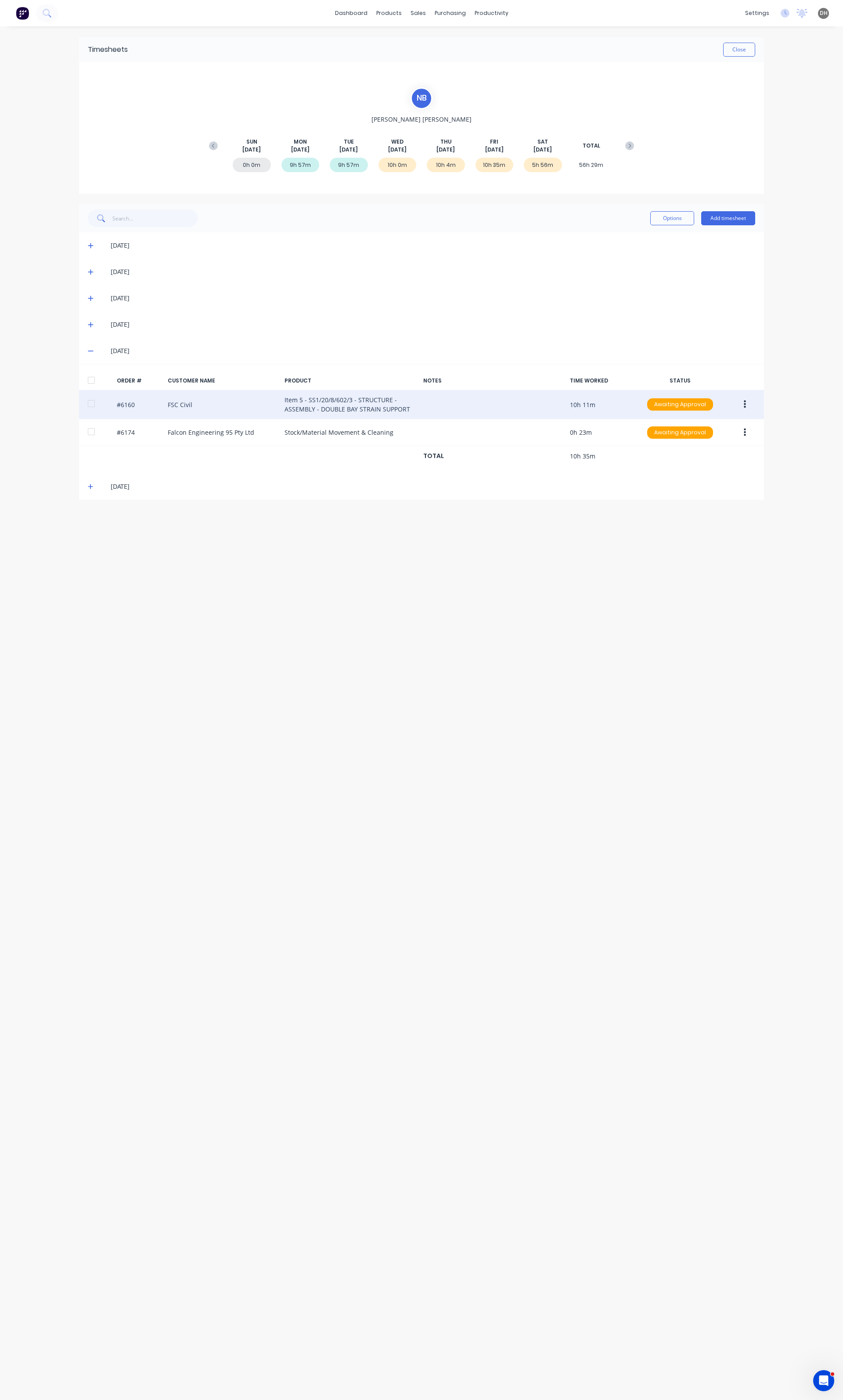
click at [747, 401] on button "button" at bounding box center [745, 404] width 21 height 16
click at [694, 459] on div "Edit" at bounding box center [714, 462] width 67 height 12
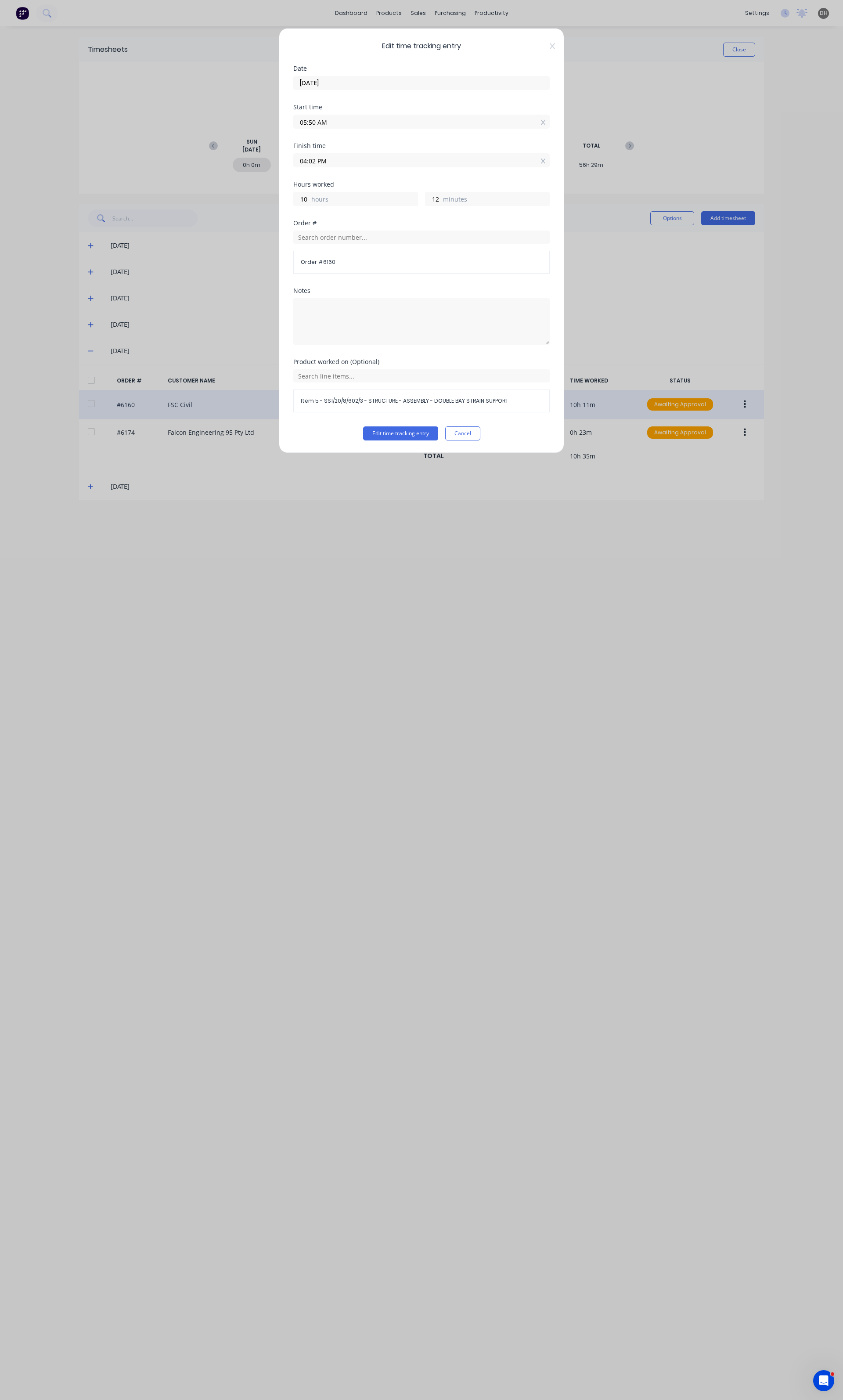
click at [354, 167] on label "04:02 PM" at bounding box center [422, 160] width 257 height 14
click at [354, 167] on input "04:02 PM" at bounding box center [422, 160] width 255 height 13
click at [316, 209] on div "03" at bounding box center [312, 208] width 22 height 15
click at [341, 266] on div "38" at bounding box center [336, 267] width 22 height 15
click at [390, 435] on button "Edit time tracking entry" at bounding box center [401, 434] width 75 height 14
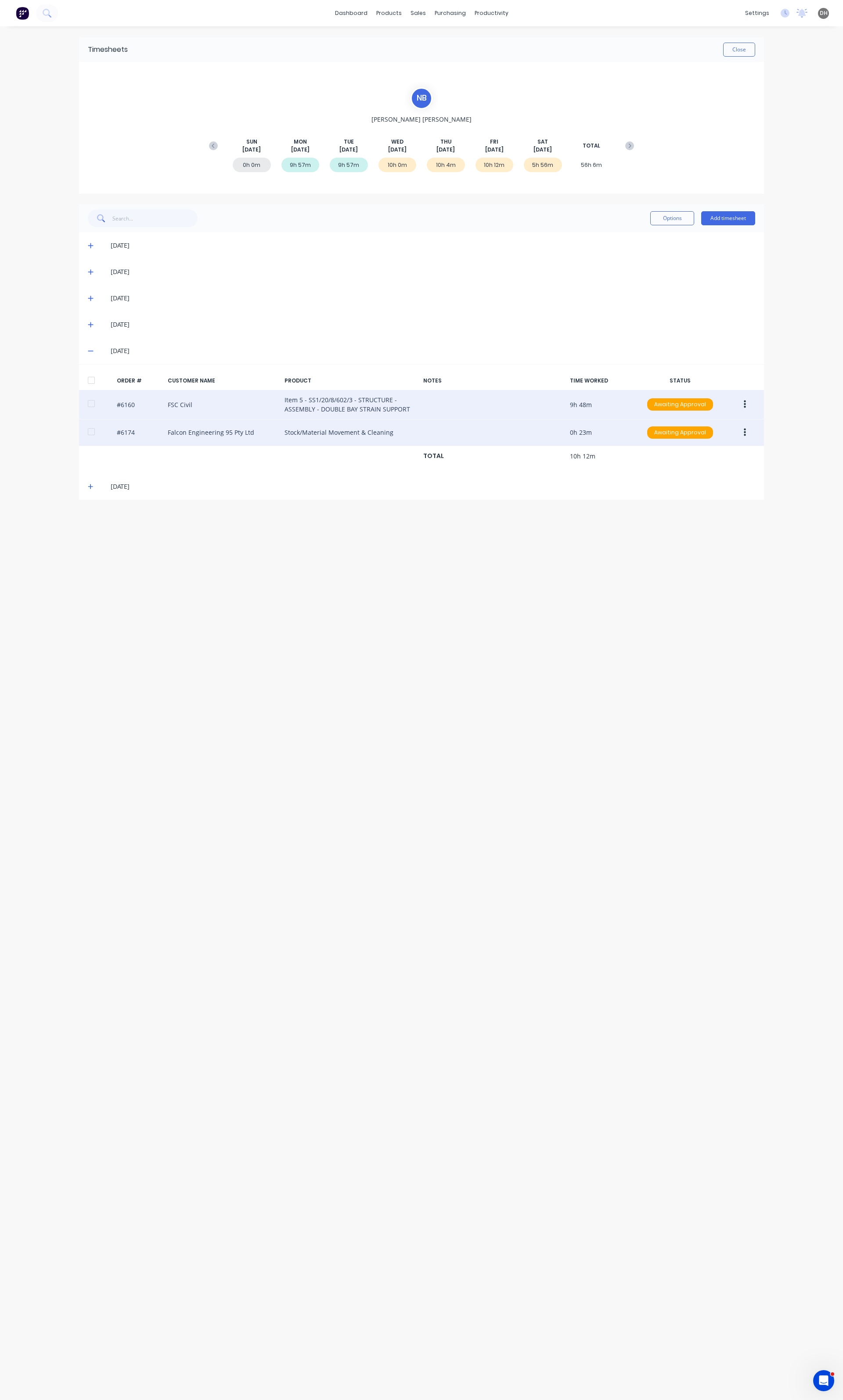
click at [747, 428] on button "button" at bounding box center [745, 432] width 21 height 16
click at [705, 485] on div "Edit" at bounding box center [714, 490] width 67 height 12
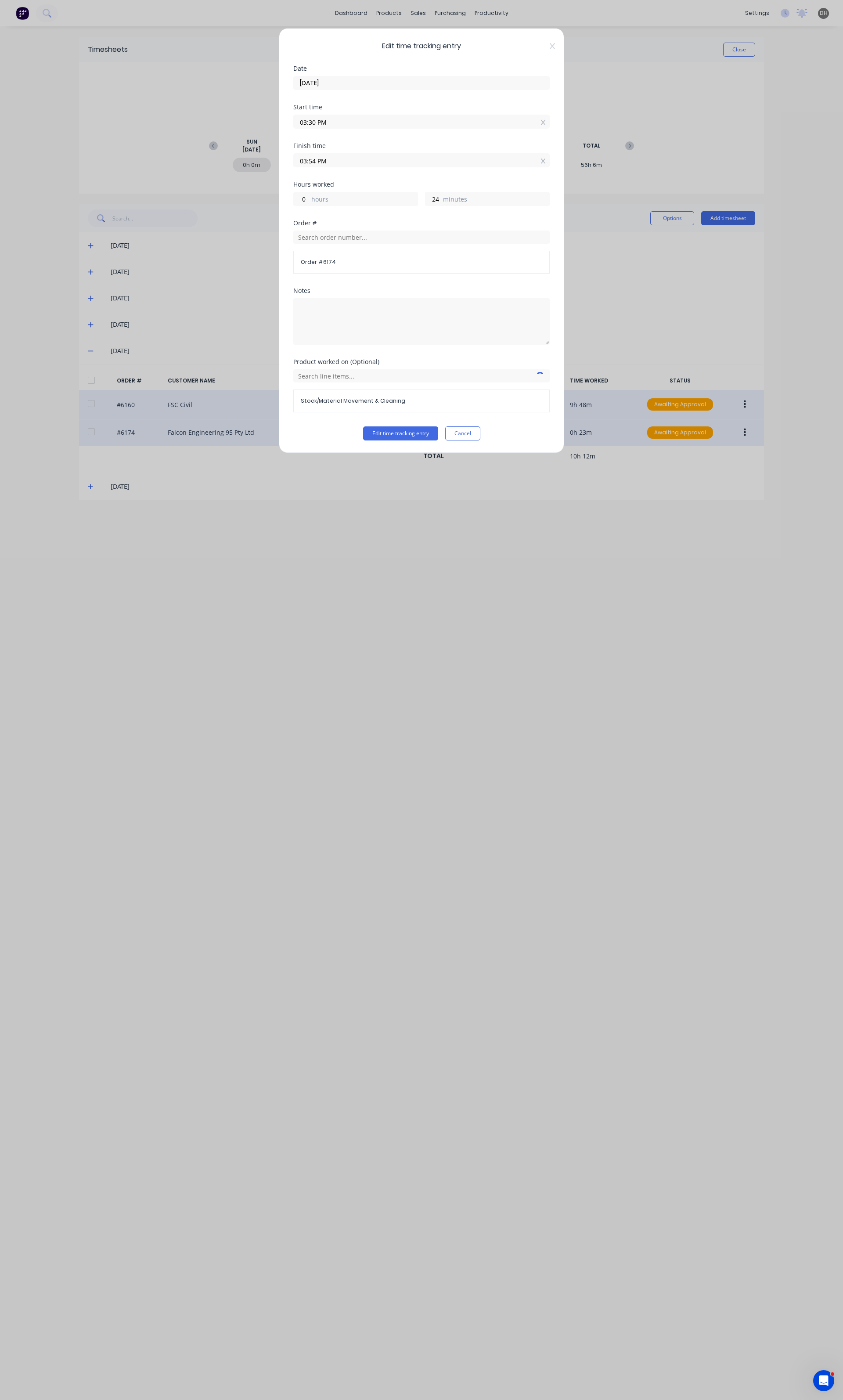
click at [333, 164] on input "03:54 PM" at bounding box center [422, 160] width 255 height 13
click at [335, 266] on div "59" at bounding box center [336, 267] width 22 height 15
click at [415, 436] on button "Edit time tracking entry" at bounding box center [401, 434] width 75 height 14
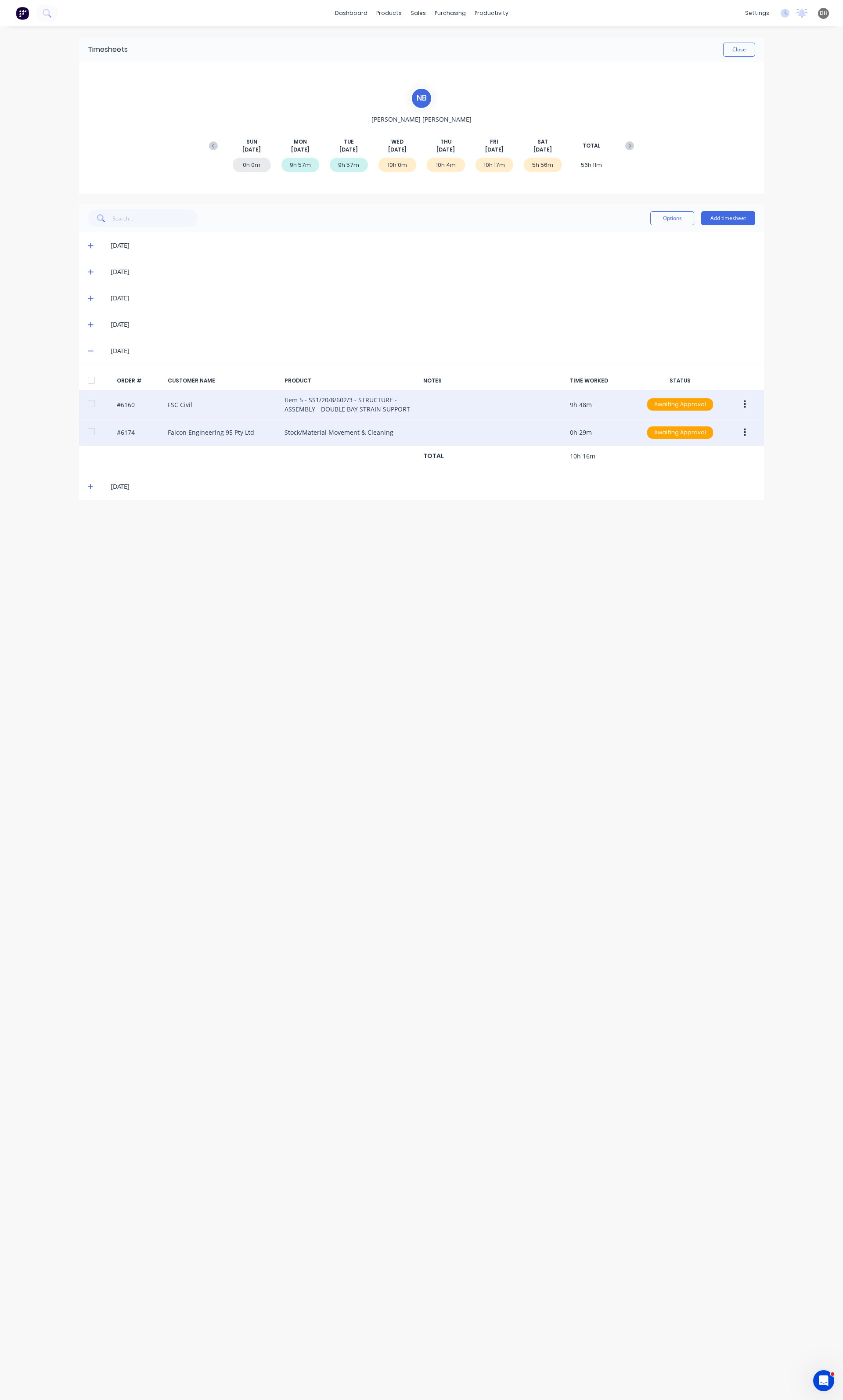
click at [740, 403] on button "button" at bounding box center [745, 404] width 21 height 16
click at [696, 467] on div "Edit" at bounding box center [714, 462] width 67 height 12
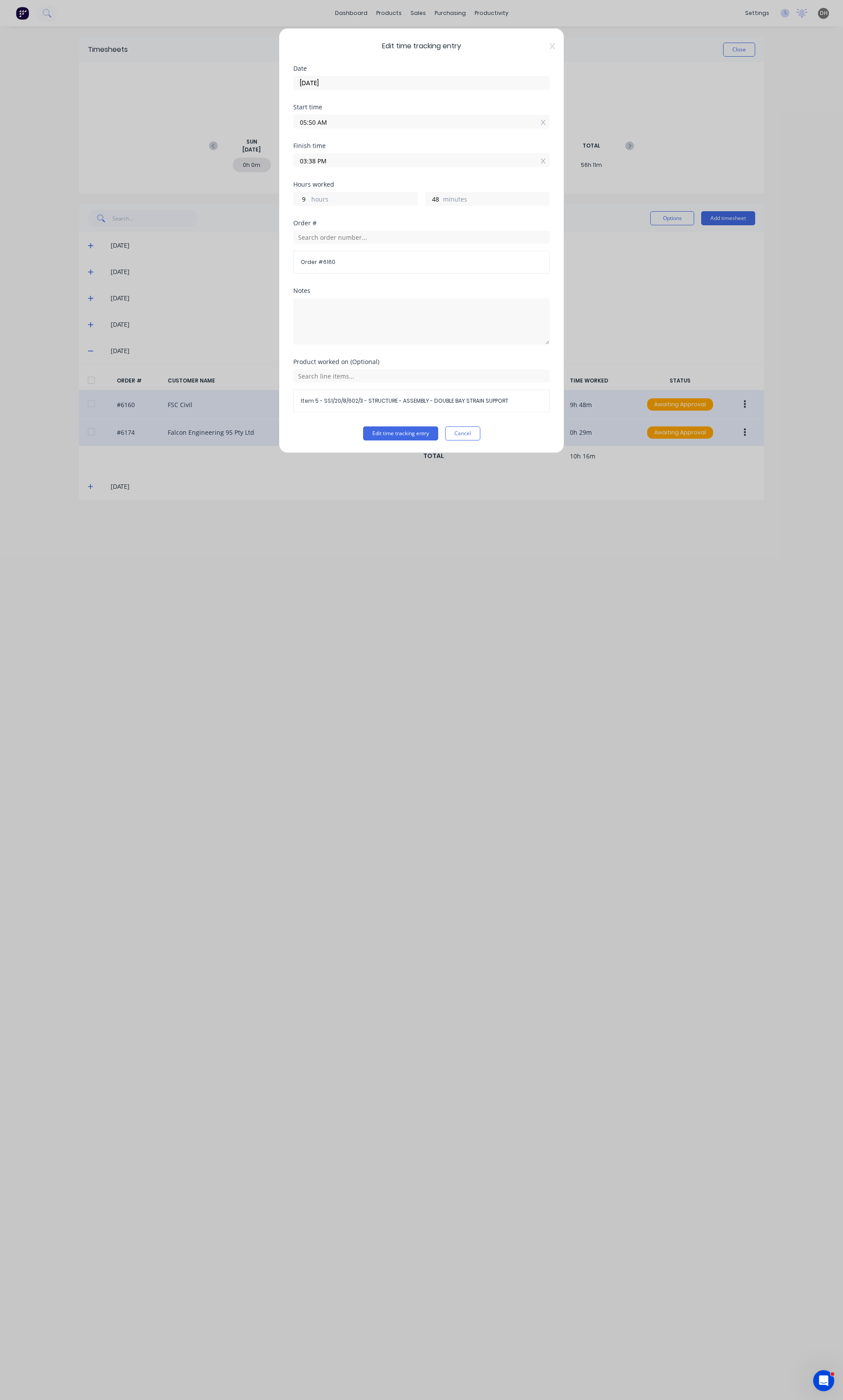
click at [311, 159] on input "03:38 PM" at bounding box center [422, 160] width 255 height 13
click at [314, 164] on input "03:38 PM" at bounding box center [422, 160] width 255 height 13
click at [411, 430] on button "Edit time tracking entry" at bounding box center [401, 434] width 75 height 14
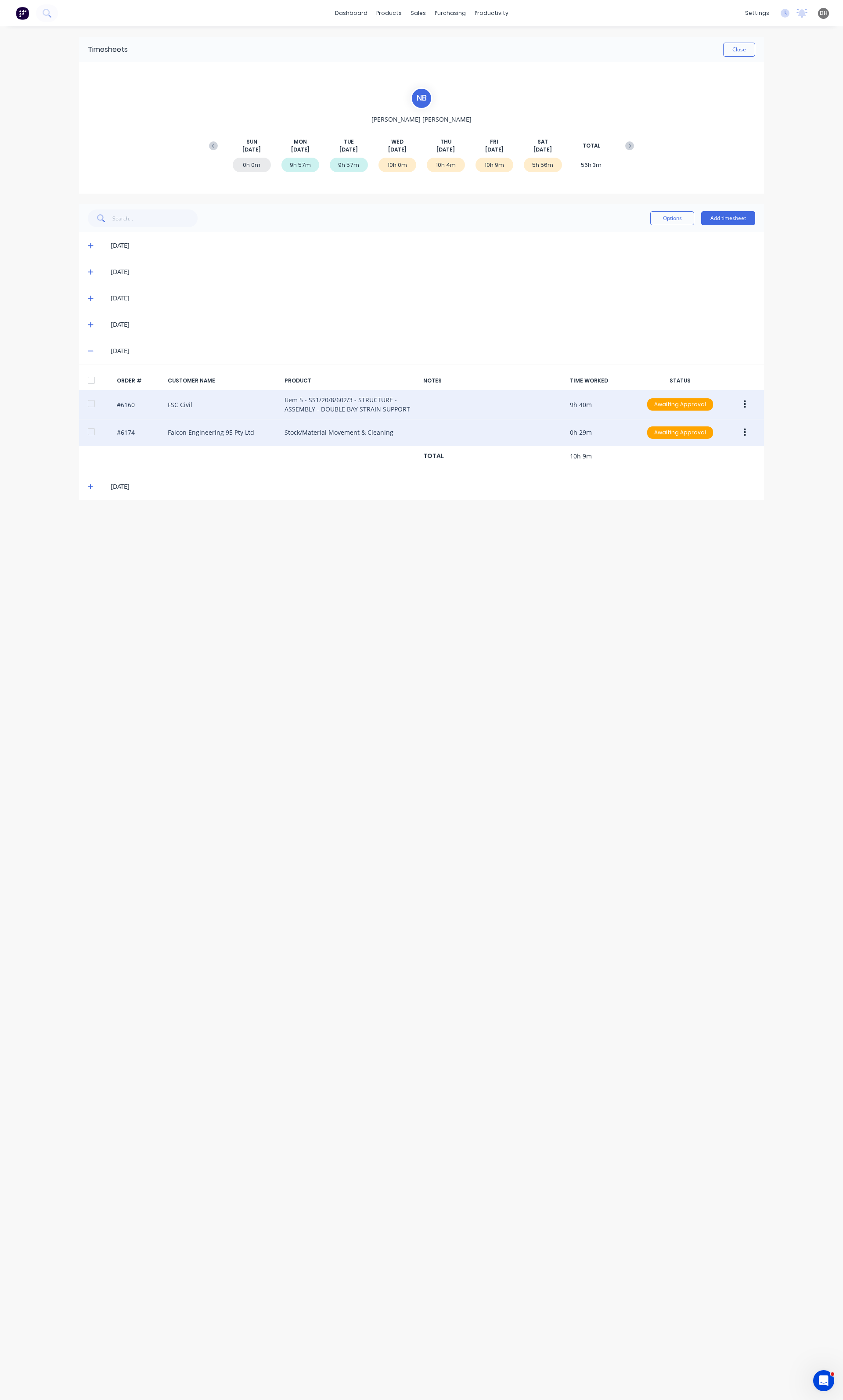
click at [563, 541] on div "Timesheets Close N B NICASIO BELTRAN SUN Aug 17th MON Aug 18th TUE Aug 19th WED…" at bounding box center [421, 704] width 703 height 1356
click at [746, 397] on button "button" at bounding box center [745, 404] width 21 height 16
click at [692, 461] on div "Edit" at bounding box center [714, 462] width 67 height 12
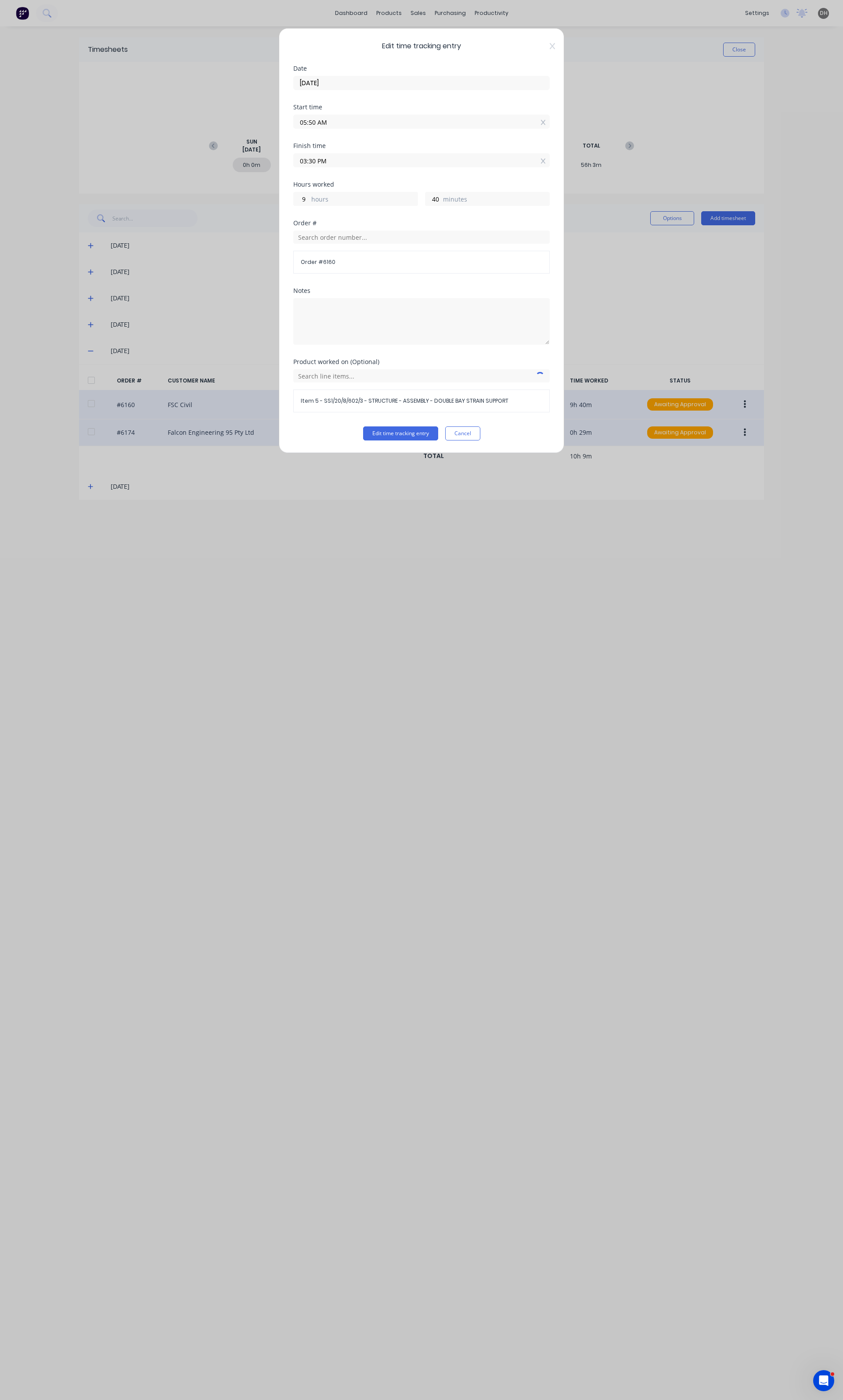
click at [320, 124] on input "05:50 AM" at bounding box center [422, 122] width 255 height 13
click at [313, 124] on input "05:50 AM" at bounding box center [422, 122] width 255 height 13
click at [395, 438] on button "Edit time tracking entry" at bounding box center [401, 434] width 75 height 14
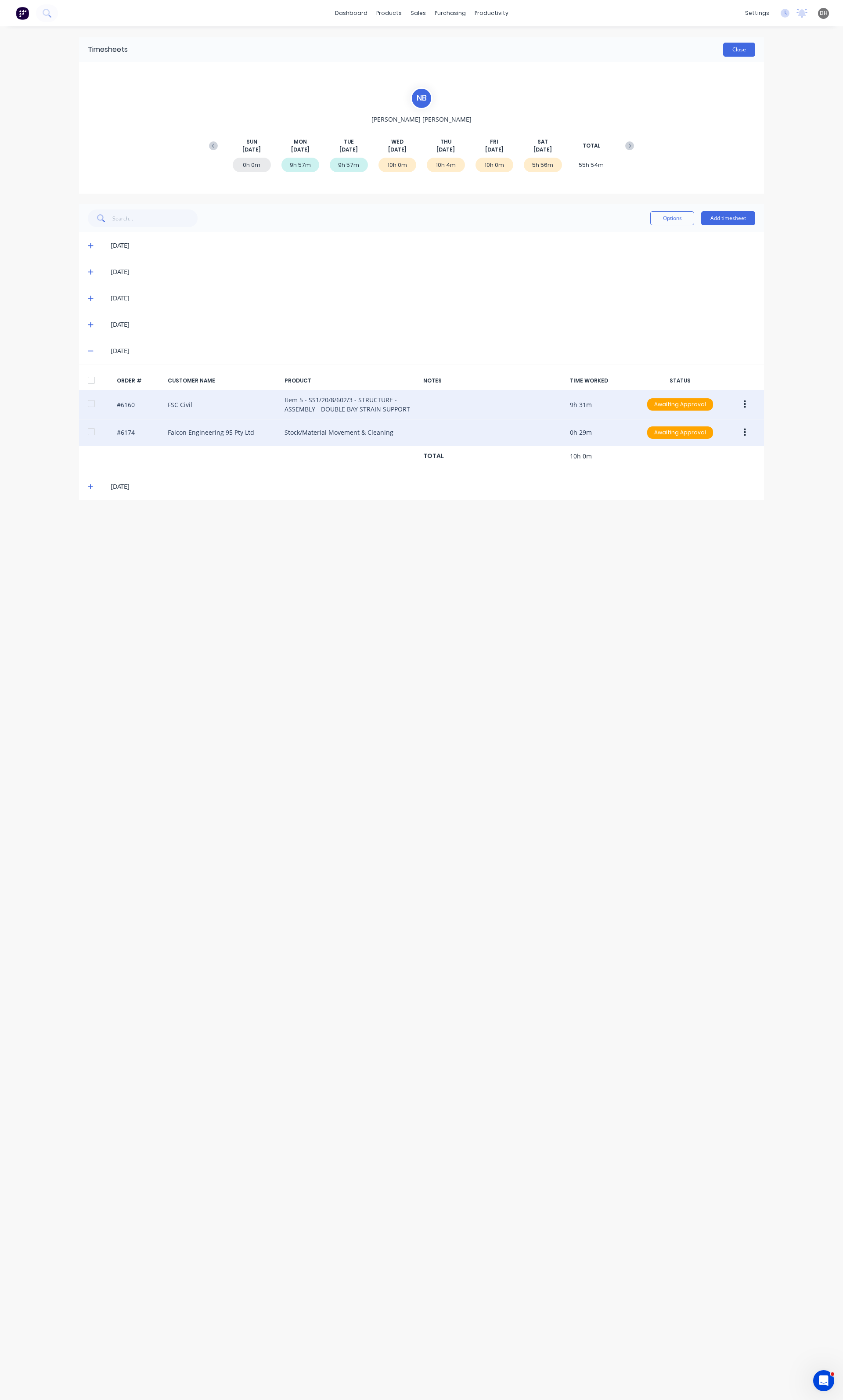
click at [724, 55] on button "Close" at bounding box center [739, 49] width 32 height 14
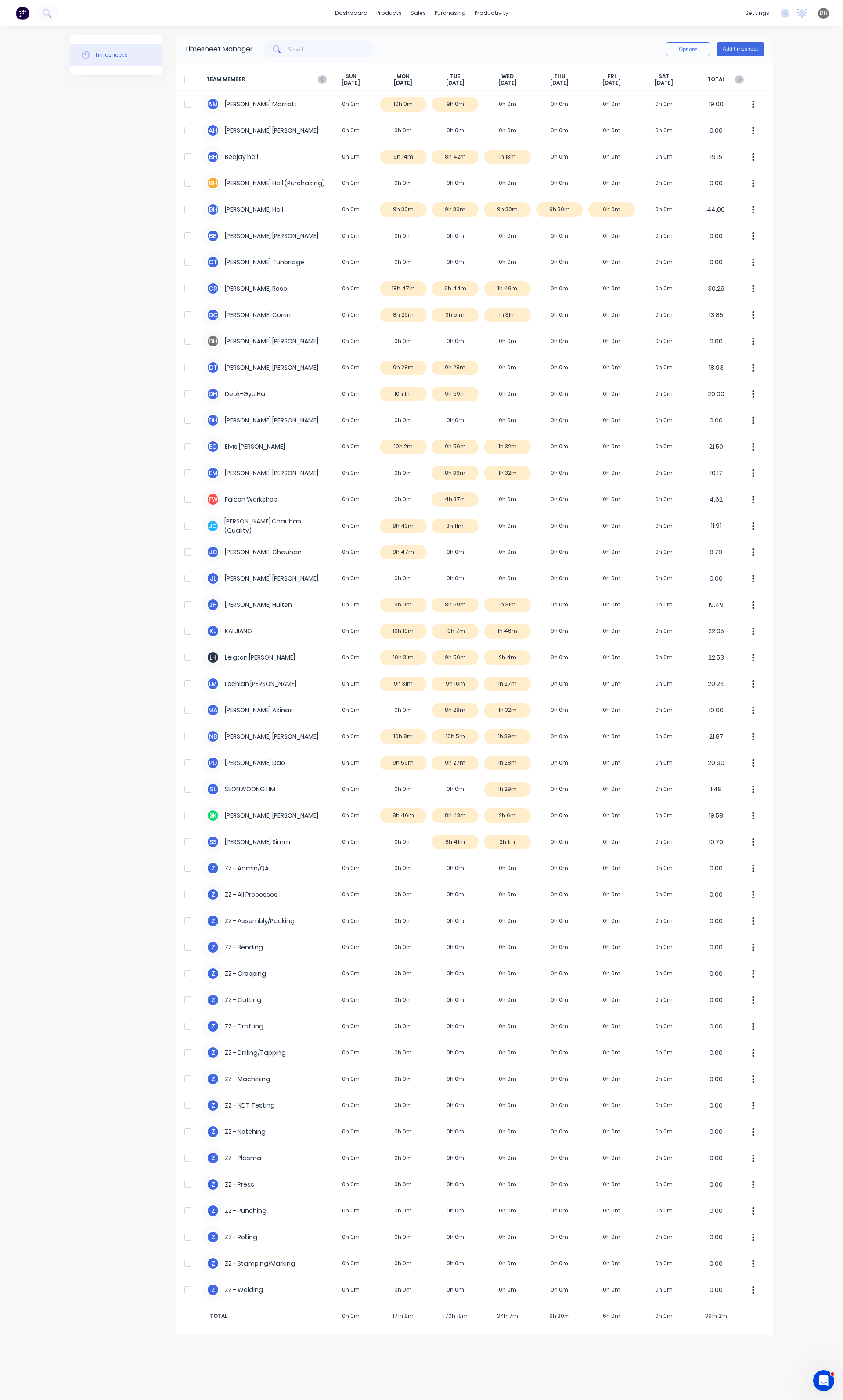
click at [327, 78] on div "SUN Aug 24th" at bounding box center [351, 79] width 52 height 14
click at [320, 81] on icon at bounding box center [322, 79] width 9 height 9
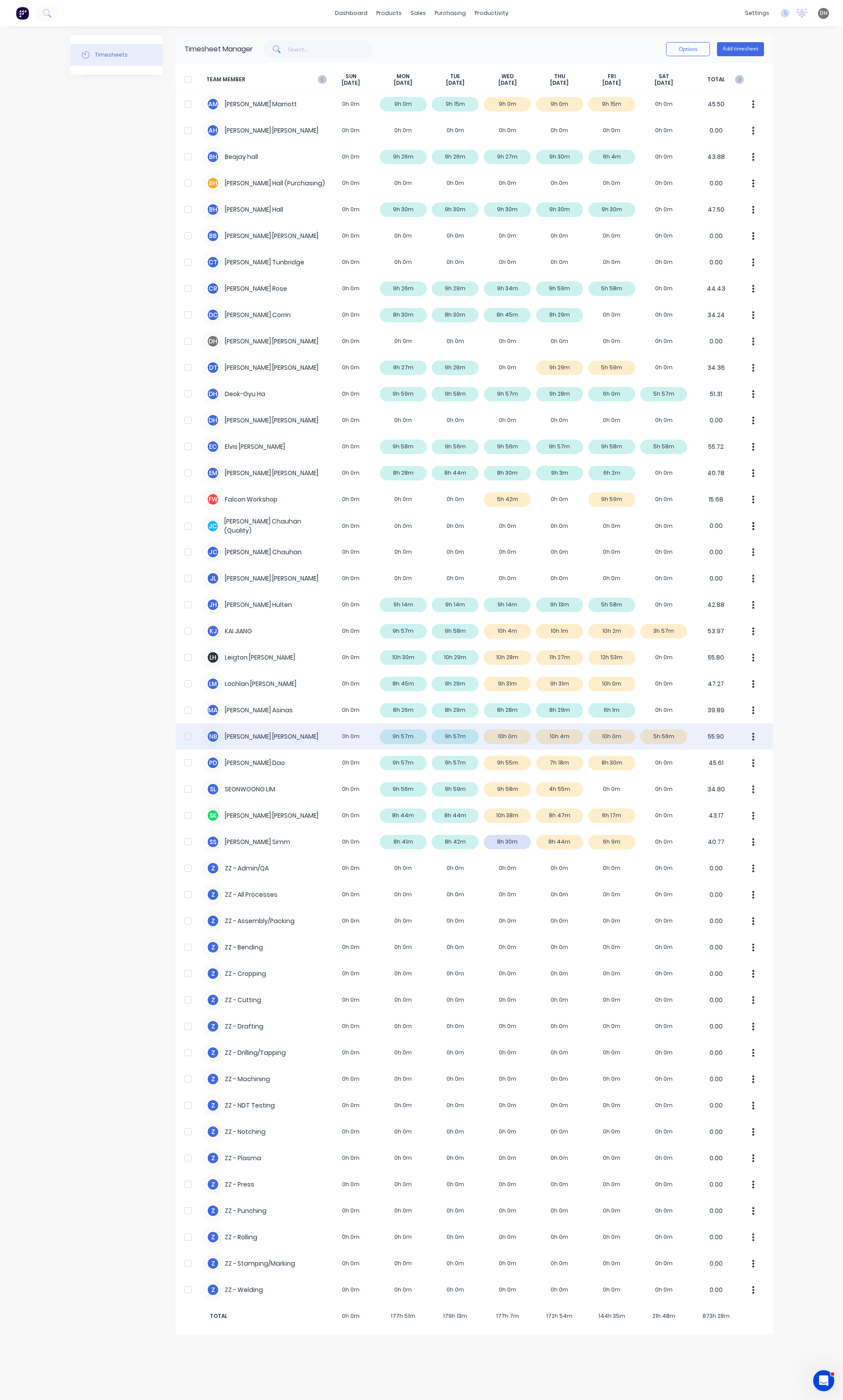
click at [754, 734] on icon "button" at bounding box center [753, 737] width 2 height 10
click at [705, 762] on div "Approve" at bounding box center [720, 760] width 67 height 12
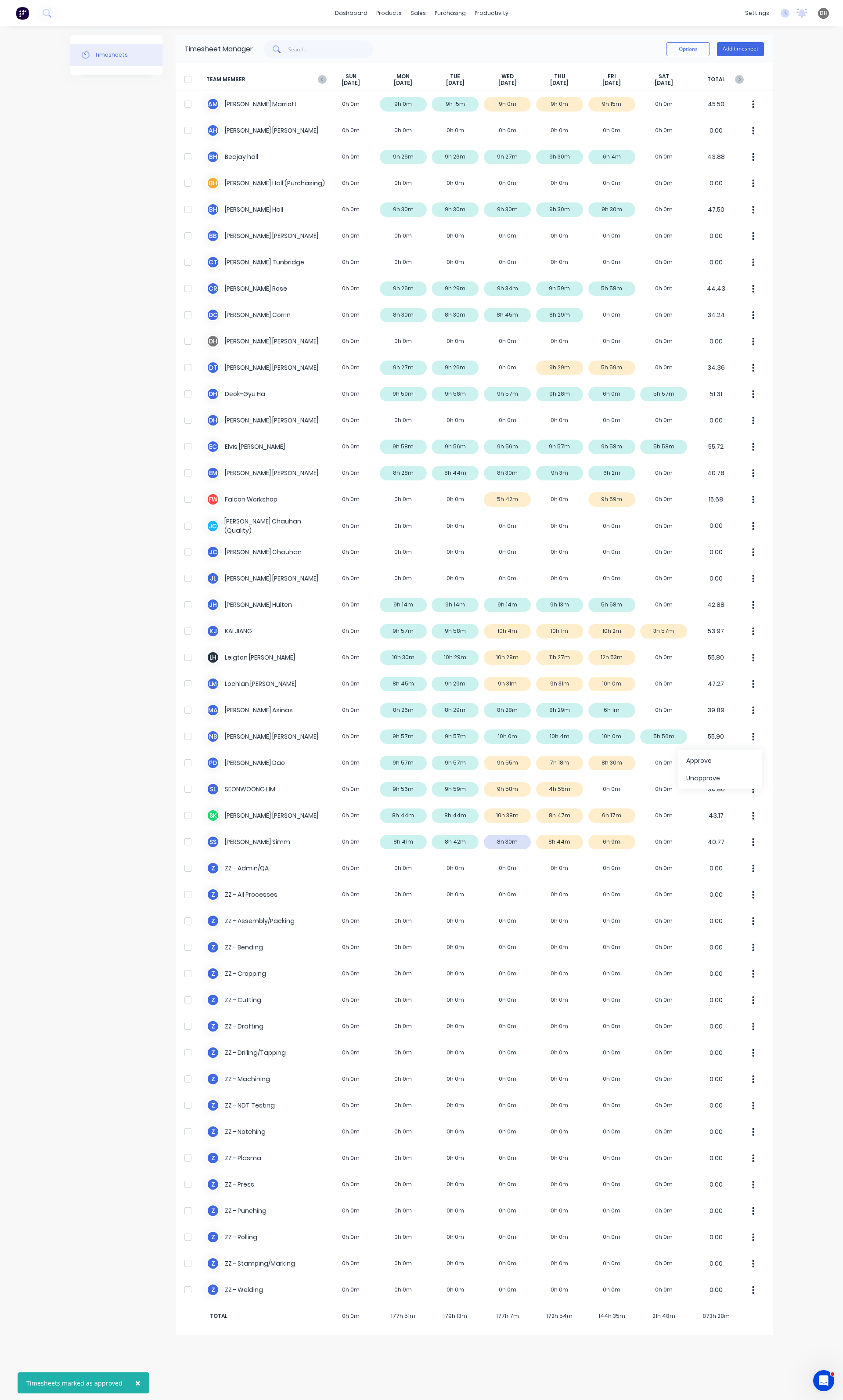
click at [816, 889] on div "× Timesheets marked as approved dashboard products sales purchasing productivit…" at bounding box center [421, 700] width 843 height 1400
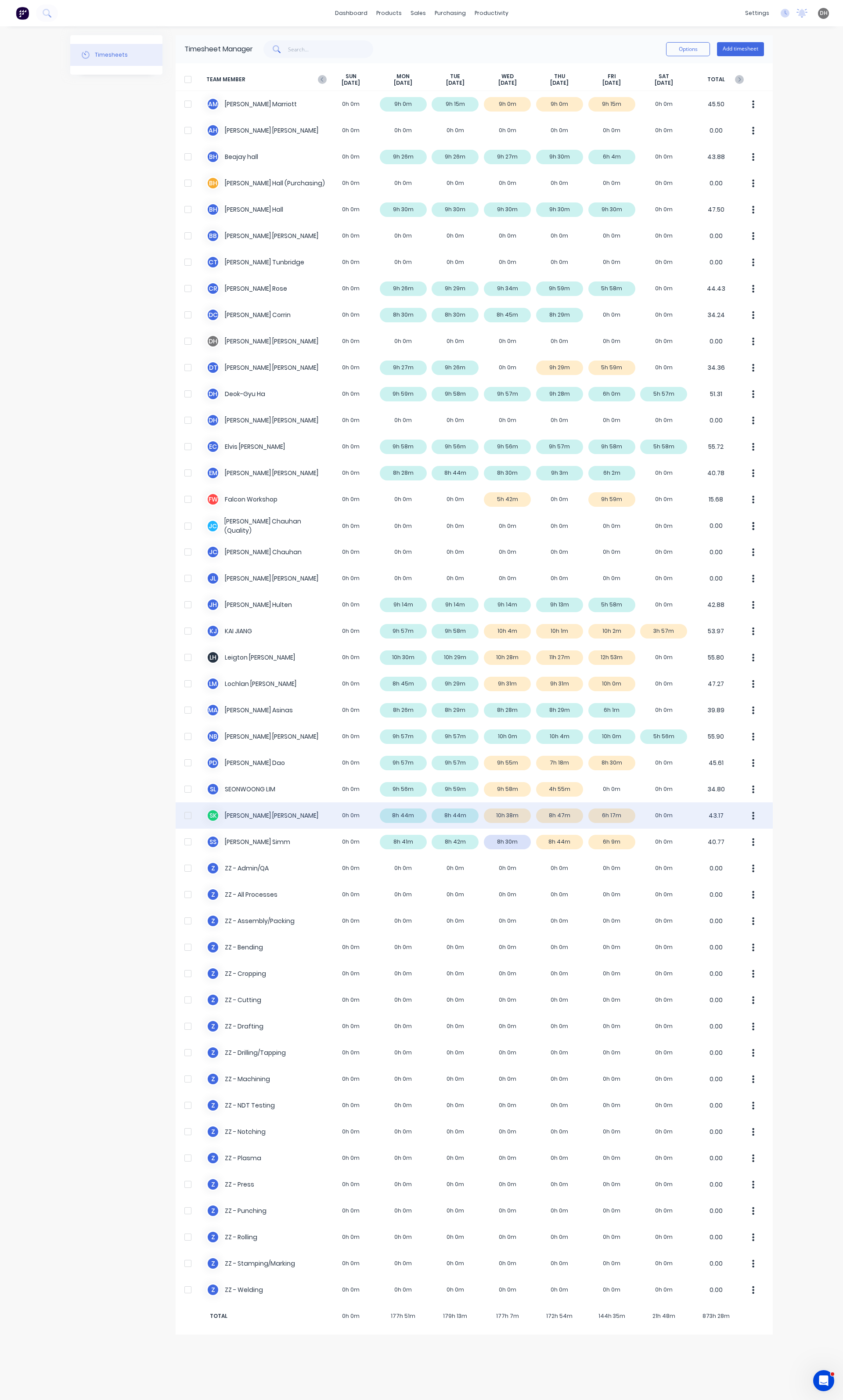
click at [534, 810] on div "S K Stephen Kane 0h 0m 8h 44m 8h 44m 10h 38m 8h 47m 6h 17m 0h 0m 43.17" at bounding box center [474, 815] width 597 height 26
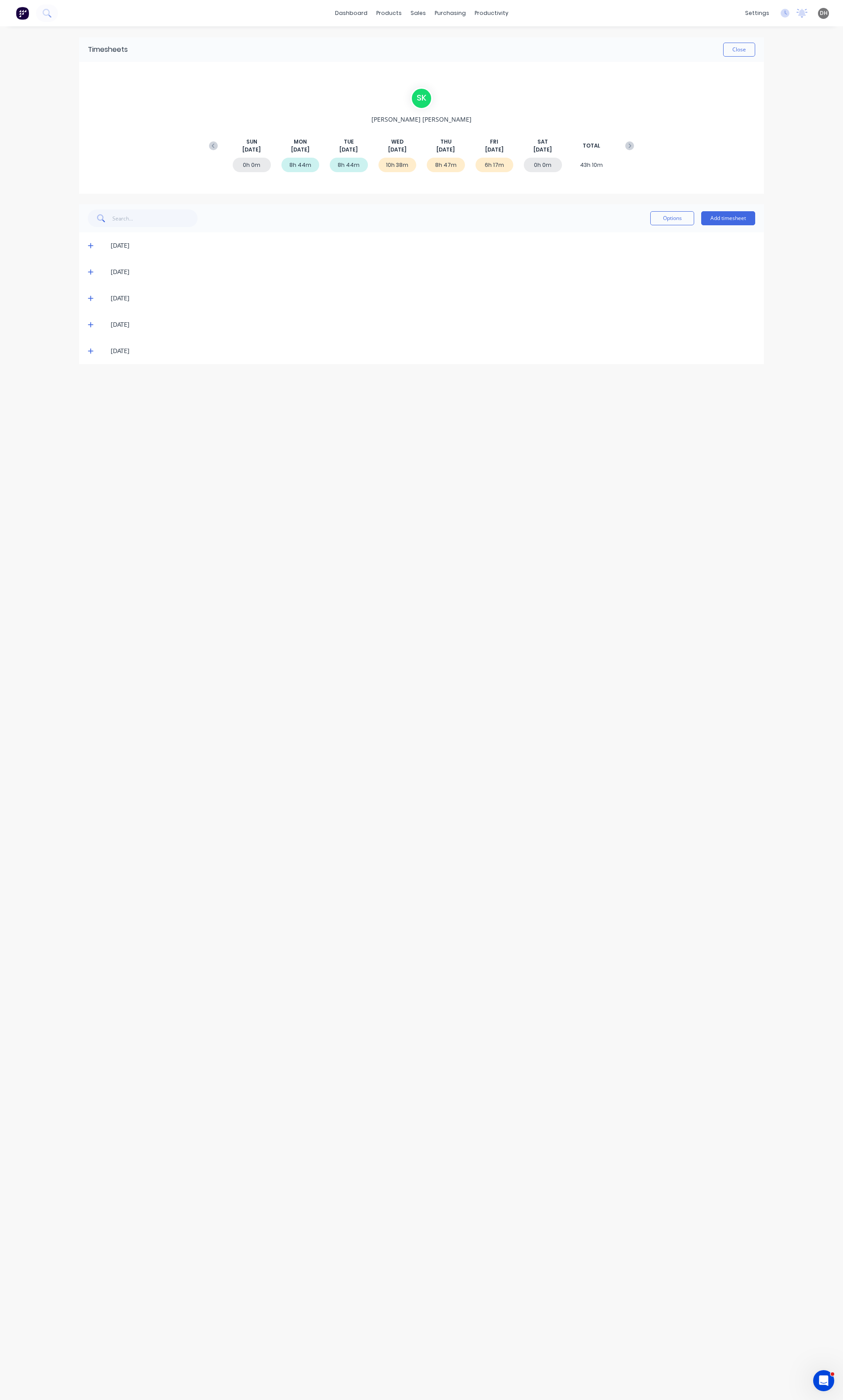
click at [91, 298] on icon at bounding box center [91, 299] width 5 height 5
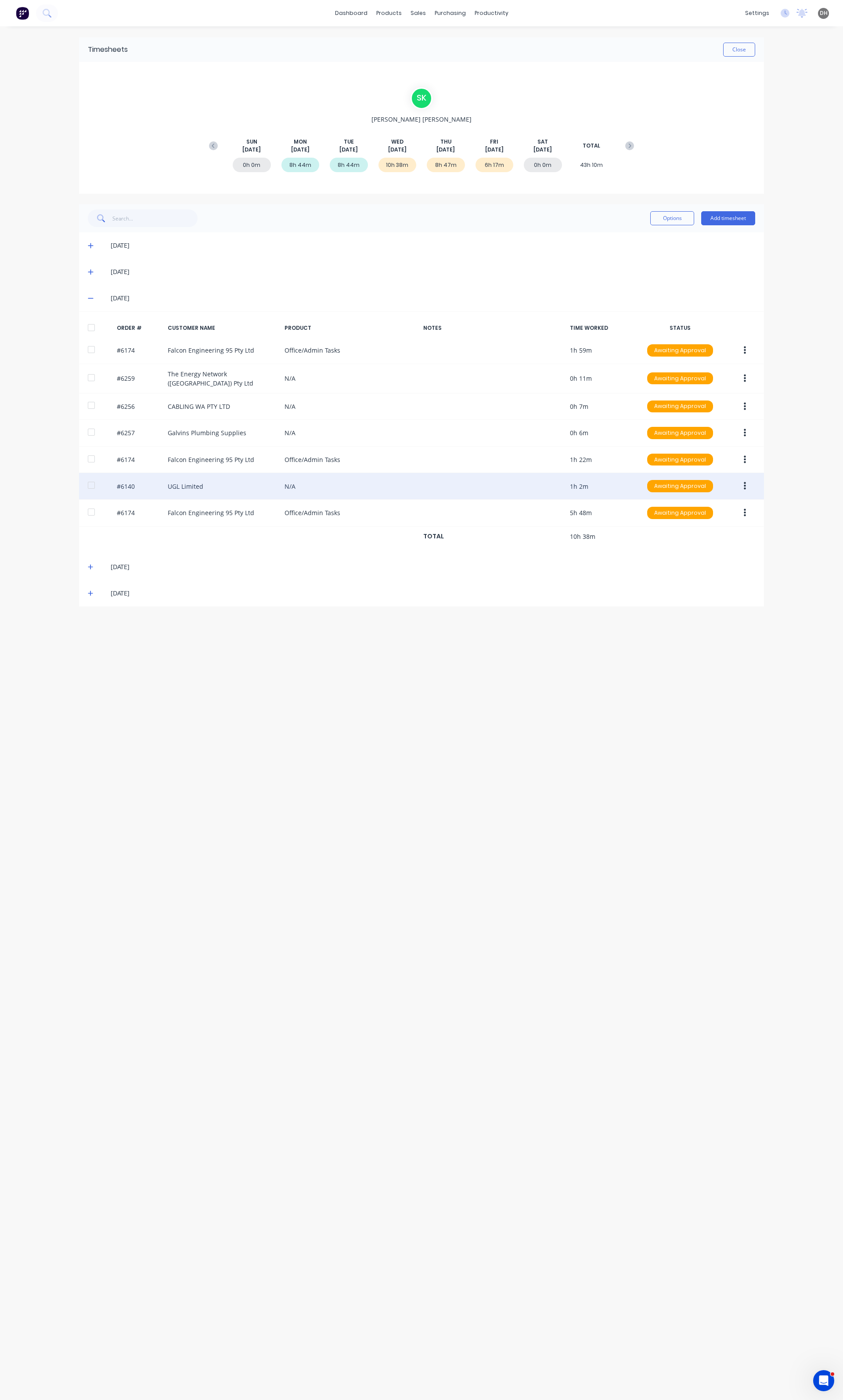
click at [744, 483] on icon "button" at bounding box center [745, 486] width 2 height 10
click at [700, 538] on div "Edit" at bounding box center [714, 544] width 67 height 12
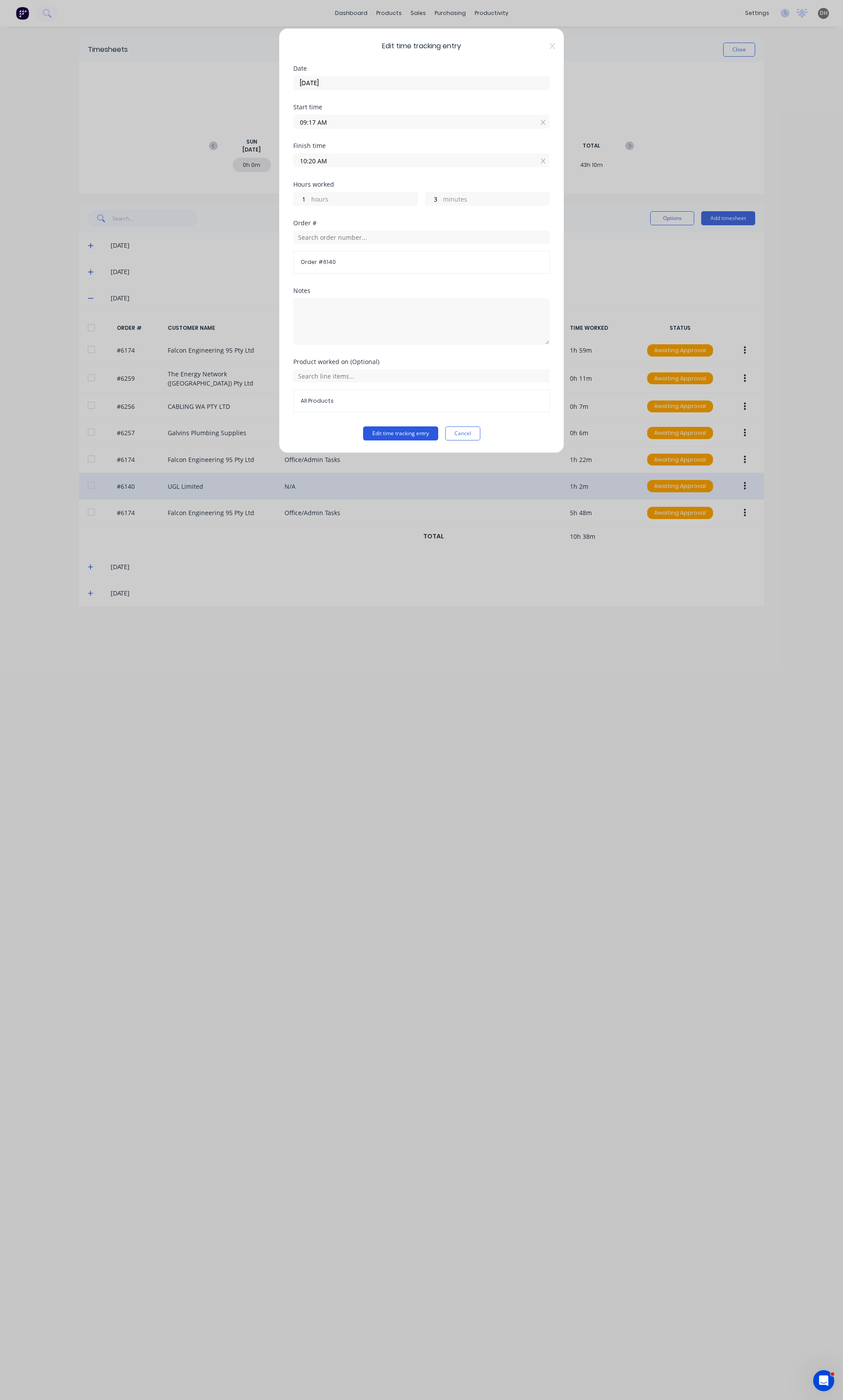
click at [413, 429] on button "Edit time tracking entry" at bounding box center [401, 434] width 75 height 14
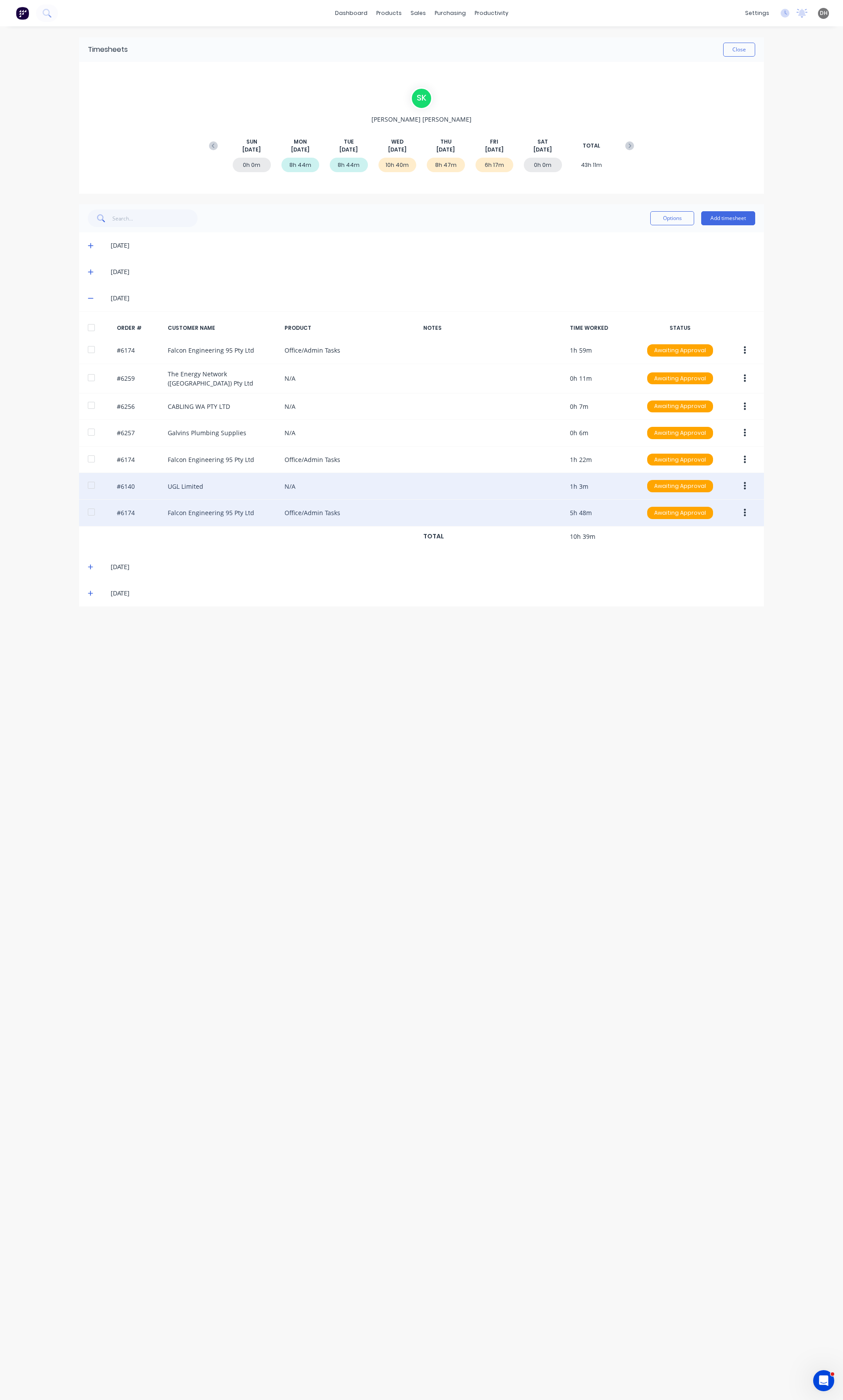
click at [746, 513] on button "button" at bounding box center [745, 512] width 21 height 16
click at [694, 566] on div "Edit" at bounding box center [714, 571] width 67 height 12
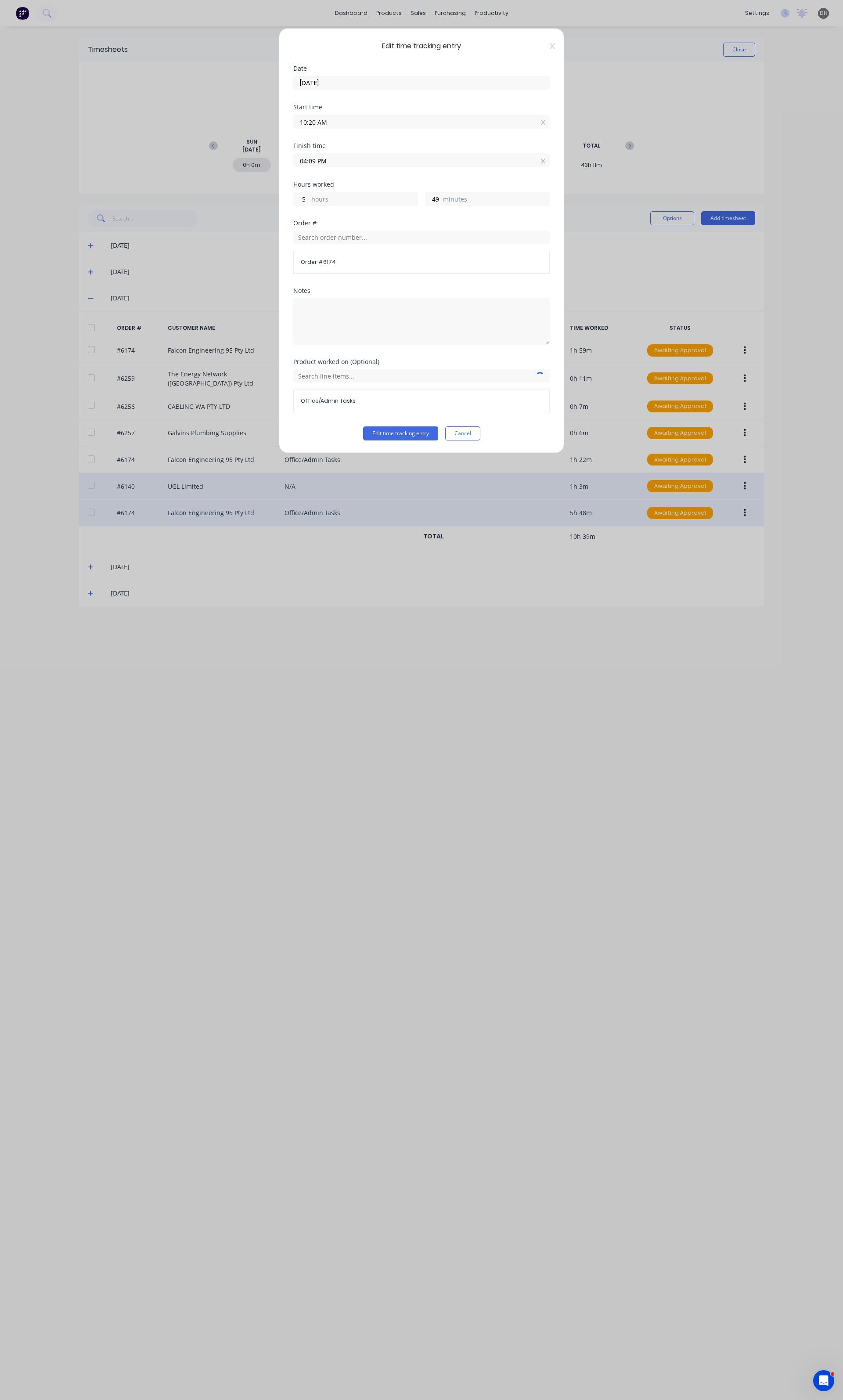
click at [328, 168] on div "Finish time 04:09 PM" at bounding box center [422, 162] width 257 height 39
click at [328, 164] on input "04:09 PM" at bounding box center [422, 160] width 255 height 13
click at [320, 193] on div "02" at bounding box center [312, 193] width 22 height 15
click at [338, 265] on div "15" at bounding box center [336, 267] width 22 height 15
click at [403, 433] on button "Edit time tracking entry" at bounding box center [401, 434] width 75 height 14
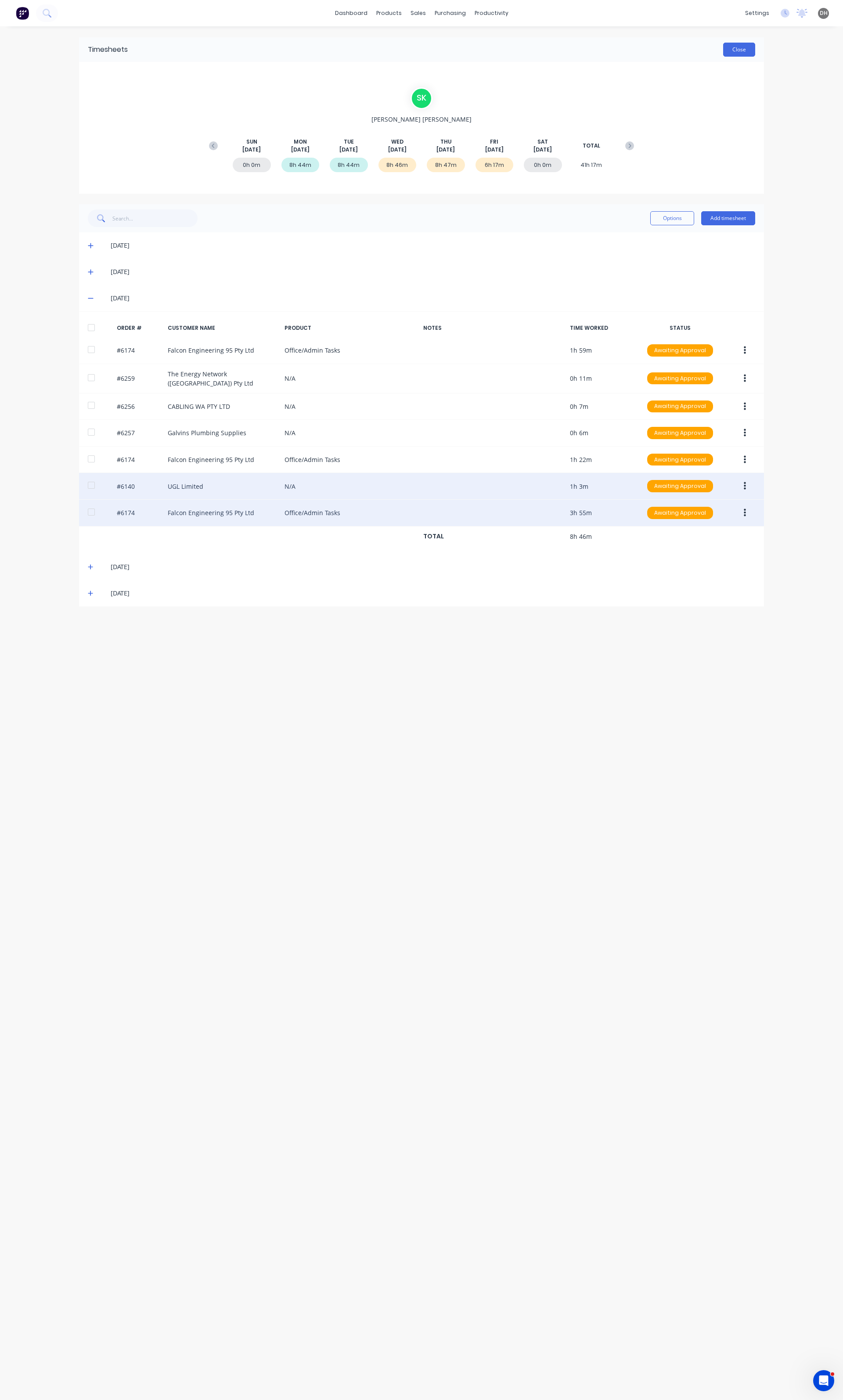
click at [736, 49] on button "Close" at bounding box center [739, 49] width 32 height 14
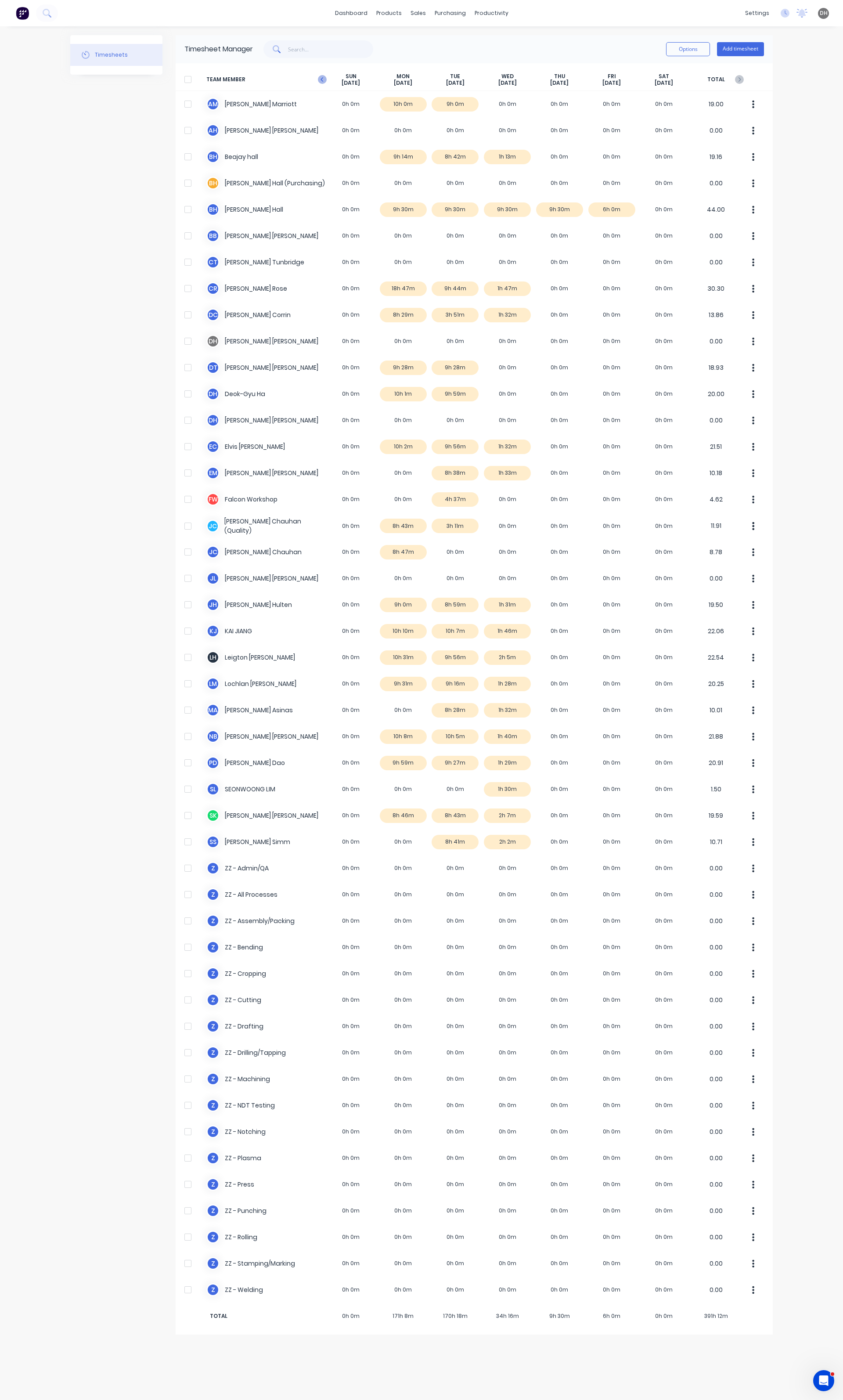
click at [323, 81] on g at bounding box center [322, 79] width 9 height 9
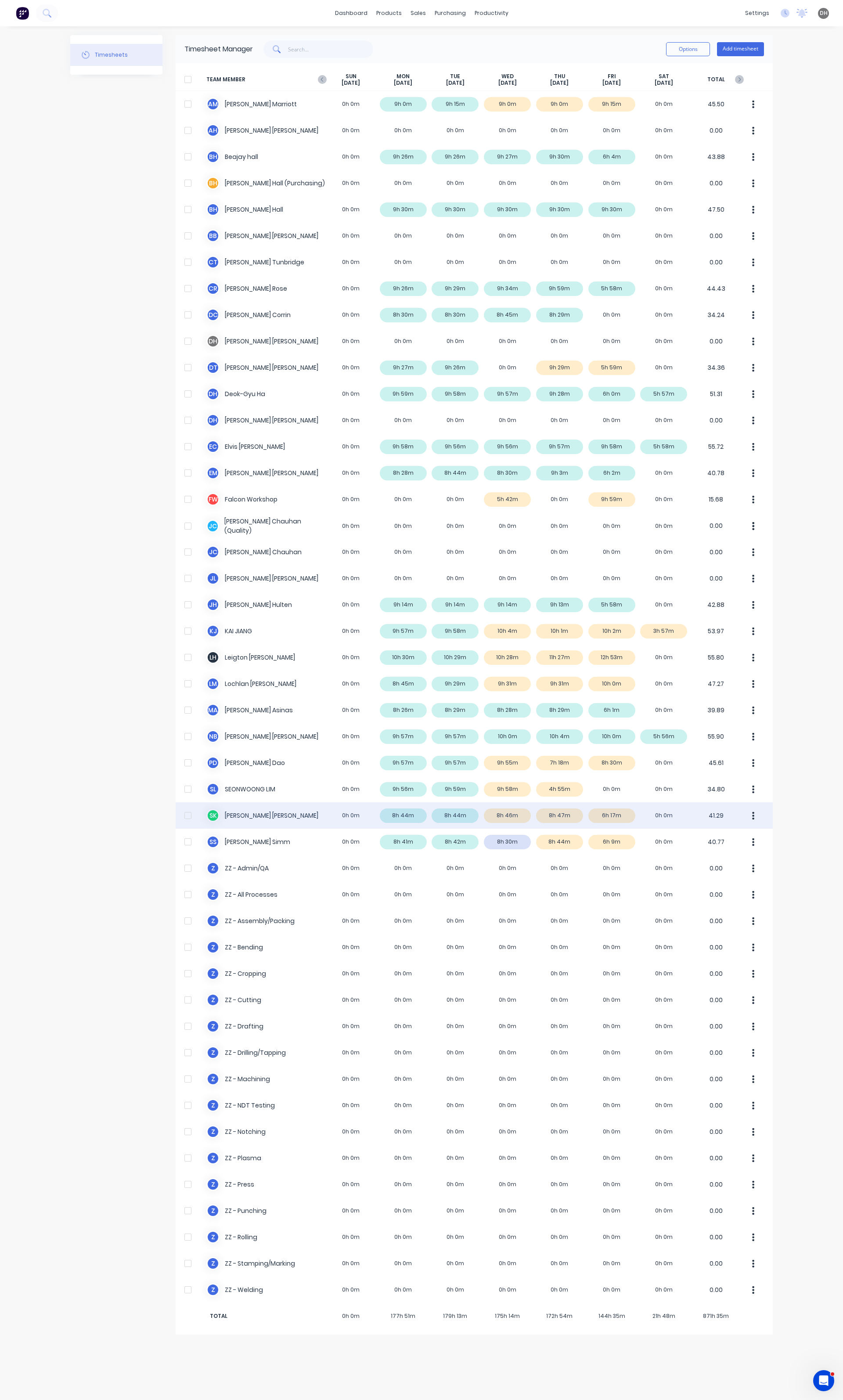
click at [752, 816] on icon "button" at bounding box center [753, 816] width 2 height 10
click at [738, 841] on div "Approve" at bounding box center [720, 840] width 67 height 12
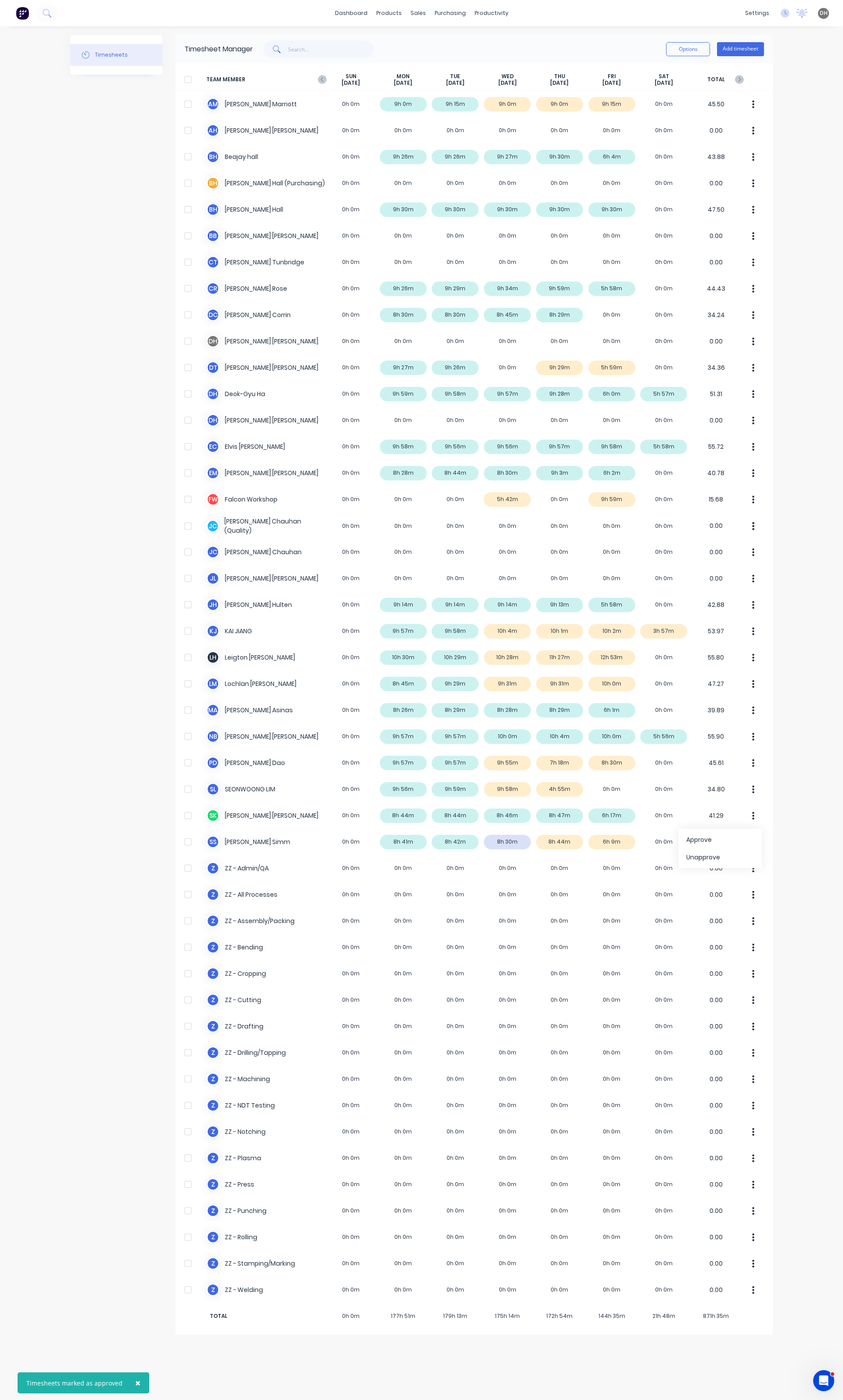
click at [812, 903] on div "× Timesheets marked as approved dashboard products sales purchasing productivit…" at bounding box center [421, 700] width 843 height 1400
click at [501, 845] on div "S S Stuart Simm 0h 0m 8h 41m 8h 42m 8h 30m 8h 44m 6h 9m 0h 0m 40.77" at bounding box center [474, 842] width 597 height 26
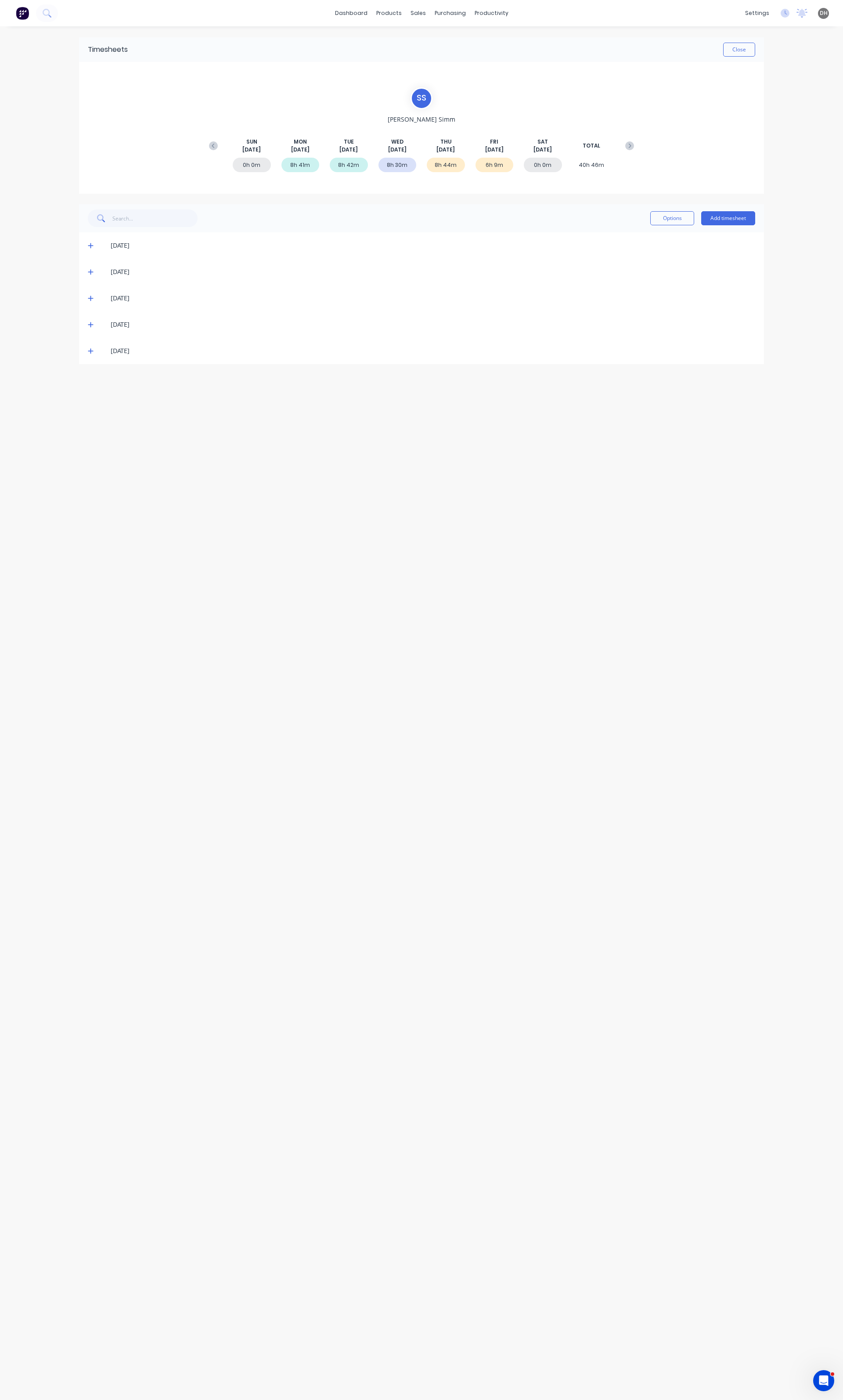
click at [87, 301] on div "20/08/25" at bounding box center [421, 298] width 685 height 26
click at [89, 297] on icon at bounding box center [91, 298] width 6 height 6
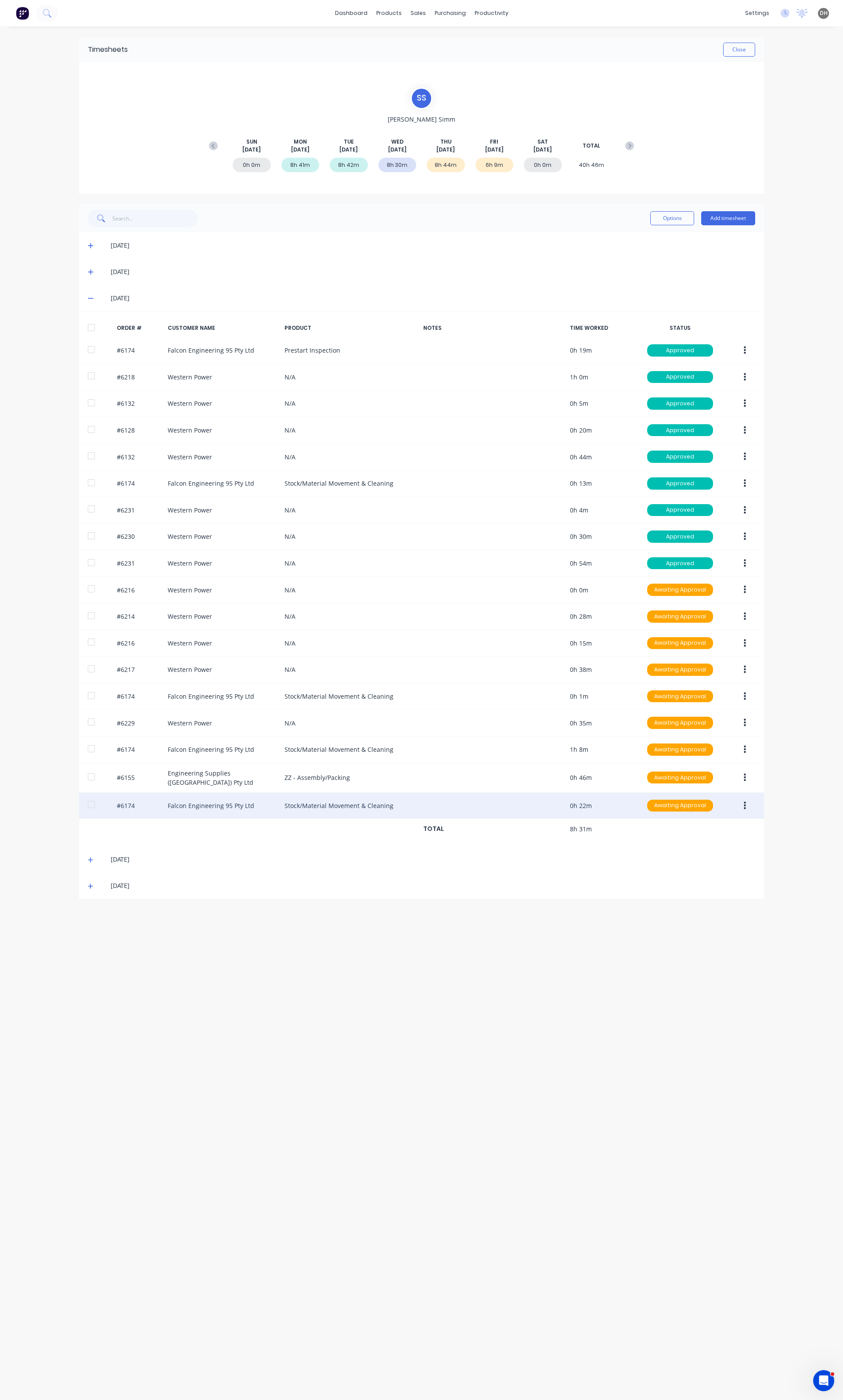
click at [747, 809] on button "button" at bounding box center [745, 805] width 21 height 16
click at [725, 870] on div "Edit" at bounding box center [714, 864] width 67 height 12
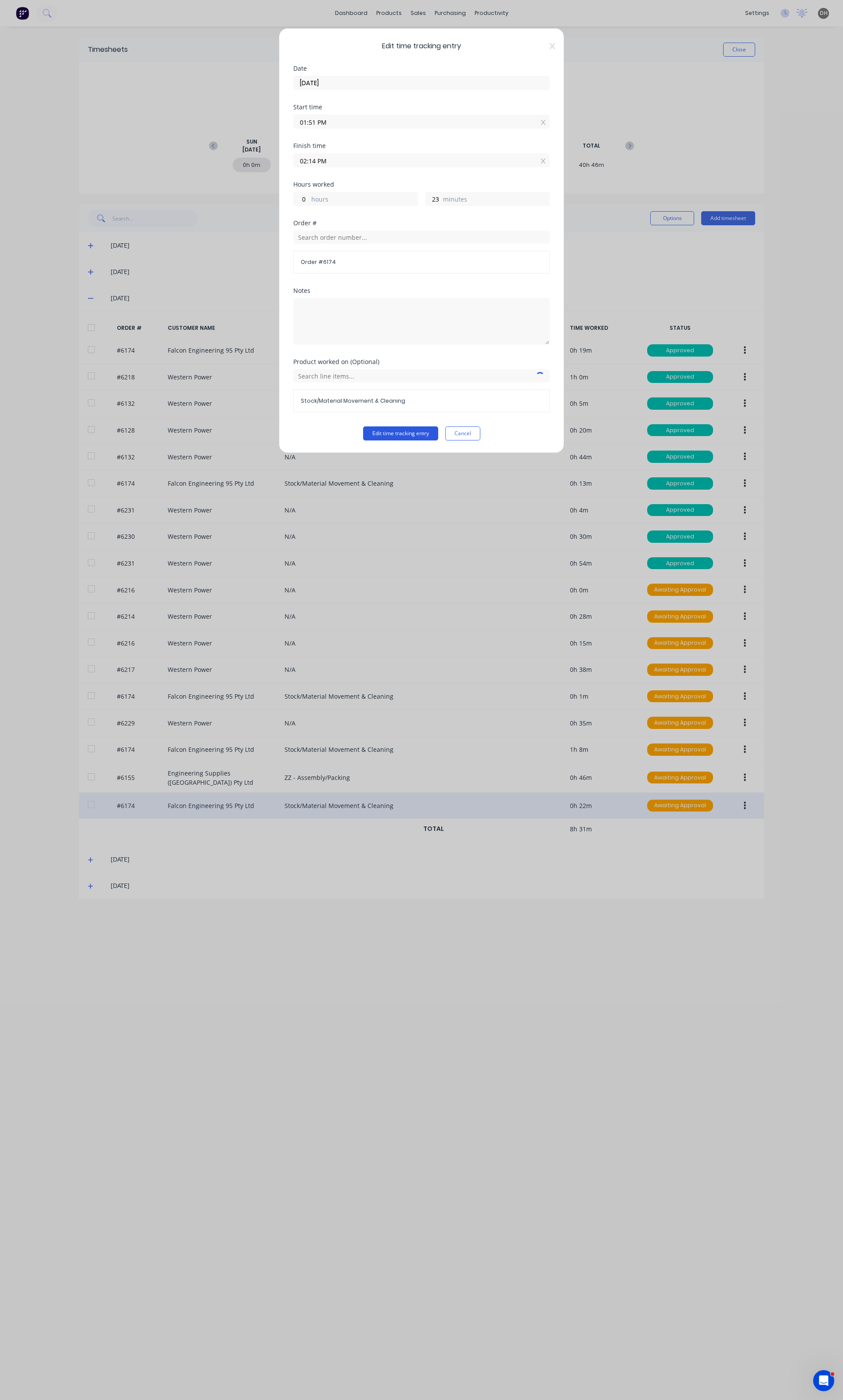
click at [420, 433] on button "Edit time tracking entry" at bounding box center [401, 434] width 75 height 14
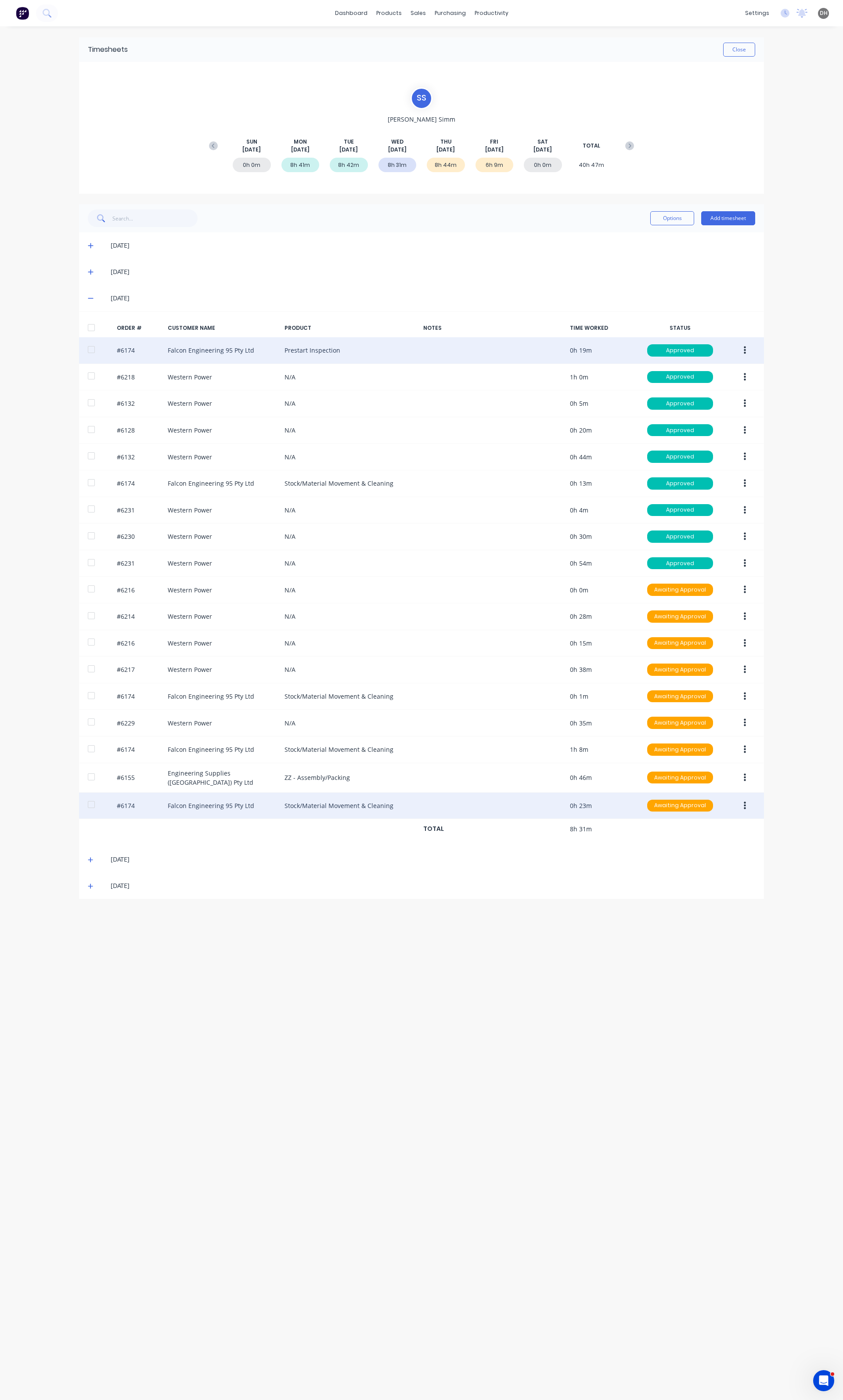
click at [745, 348] on icon "button" at bounding box center [745, 351] width 2 height 8
click at [693, 406] on div "Edit" at bounding box center [714, 408] width 67 height 12
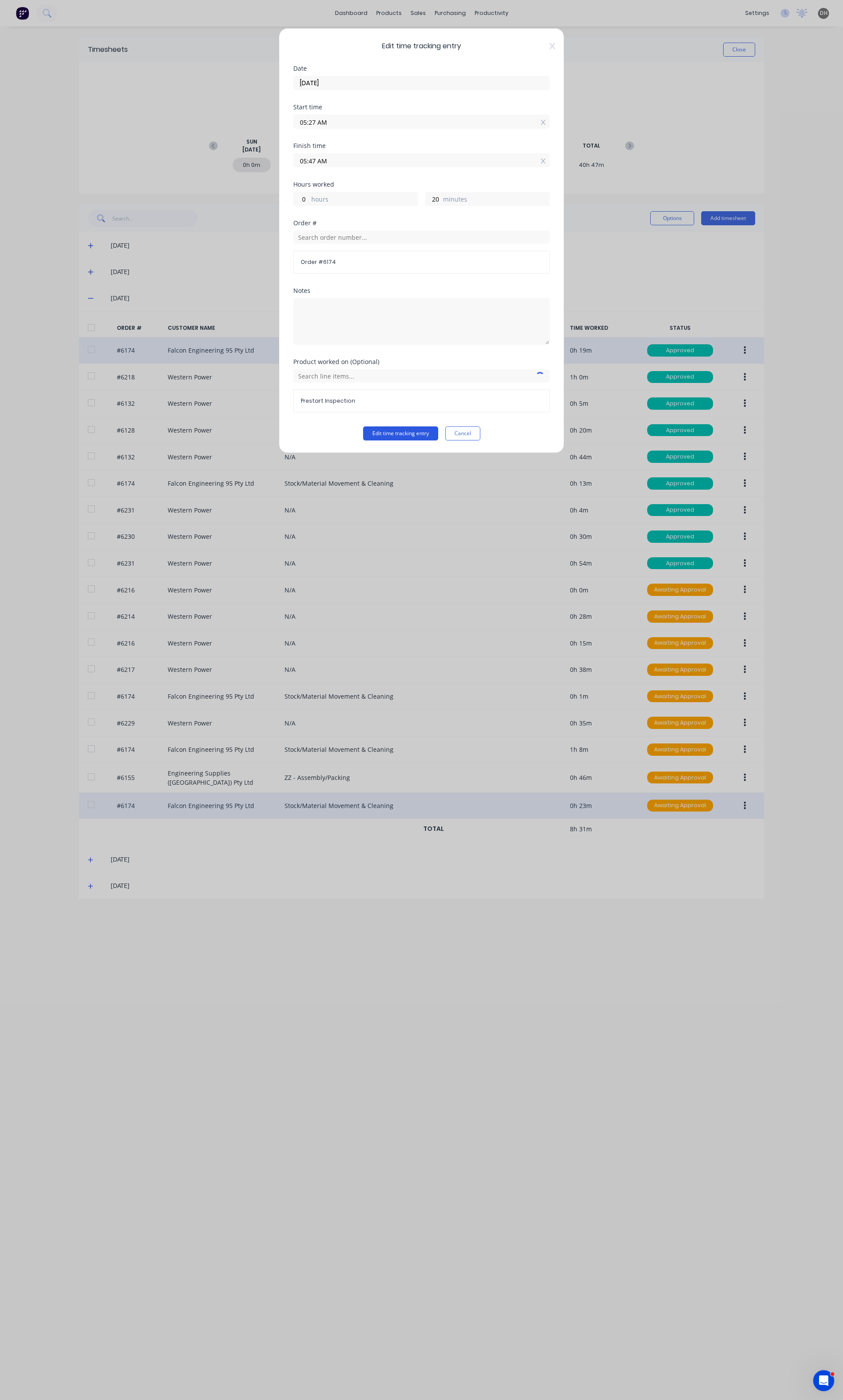
click at [424, 432] on button "Edit time tracking entry" at bounding box center [401, 434] width 75 height 14
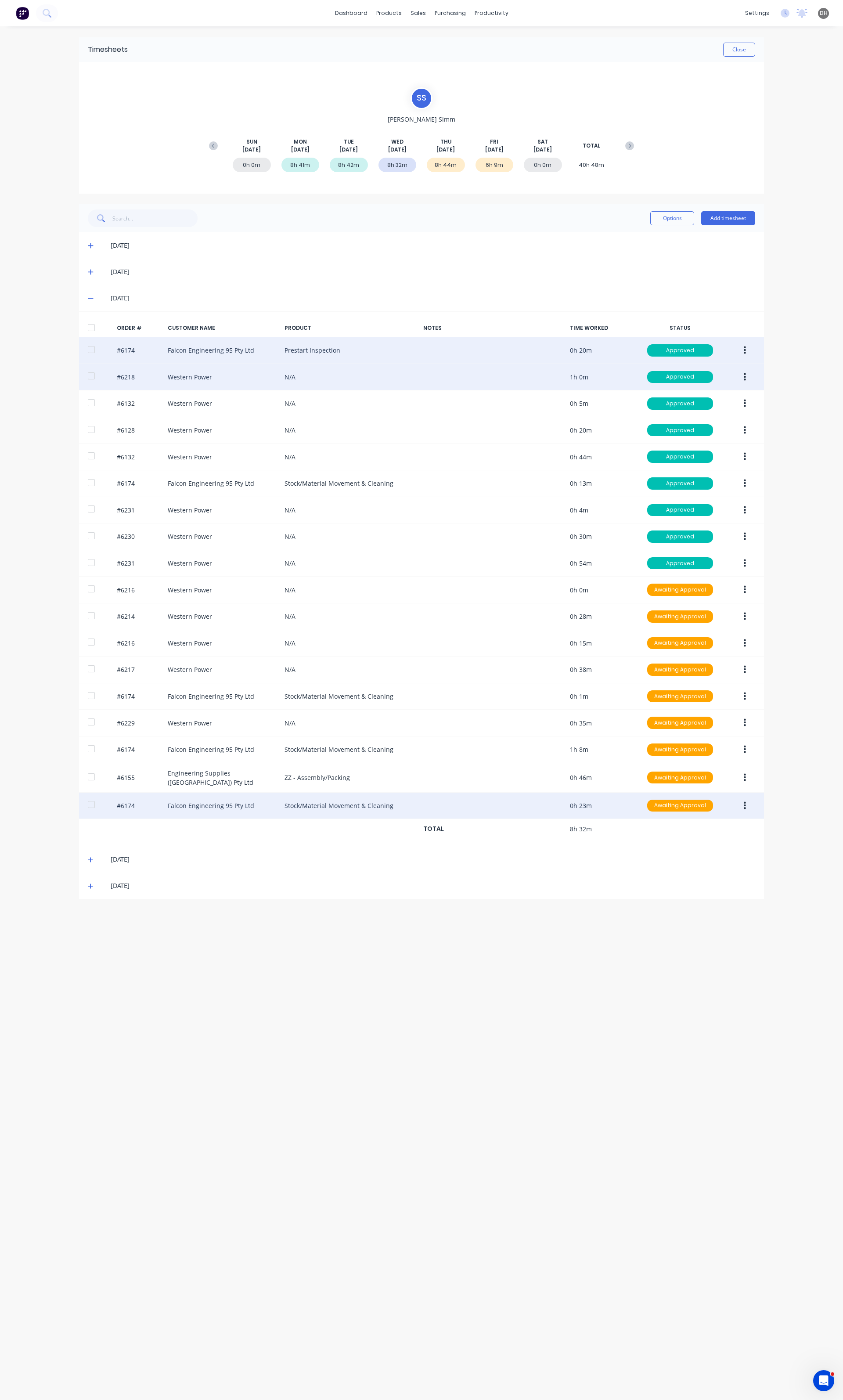
click at [741, 378] on button "button" at bounding box center [745, 377] width 21 height 16
click at [675, 436] on button "Edit" at bounding box center [714, 435] width 84 height 17
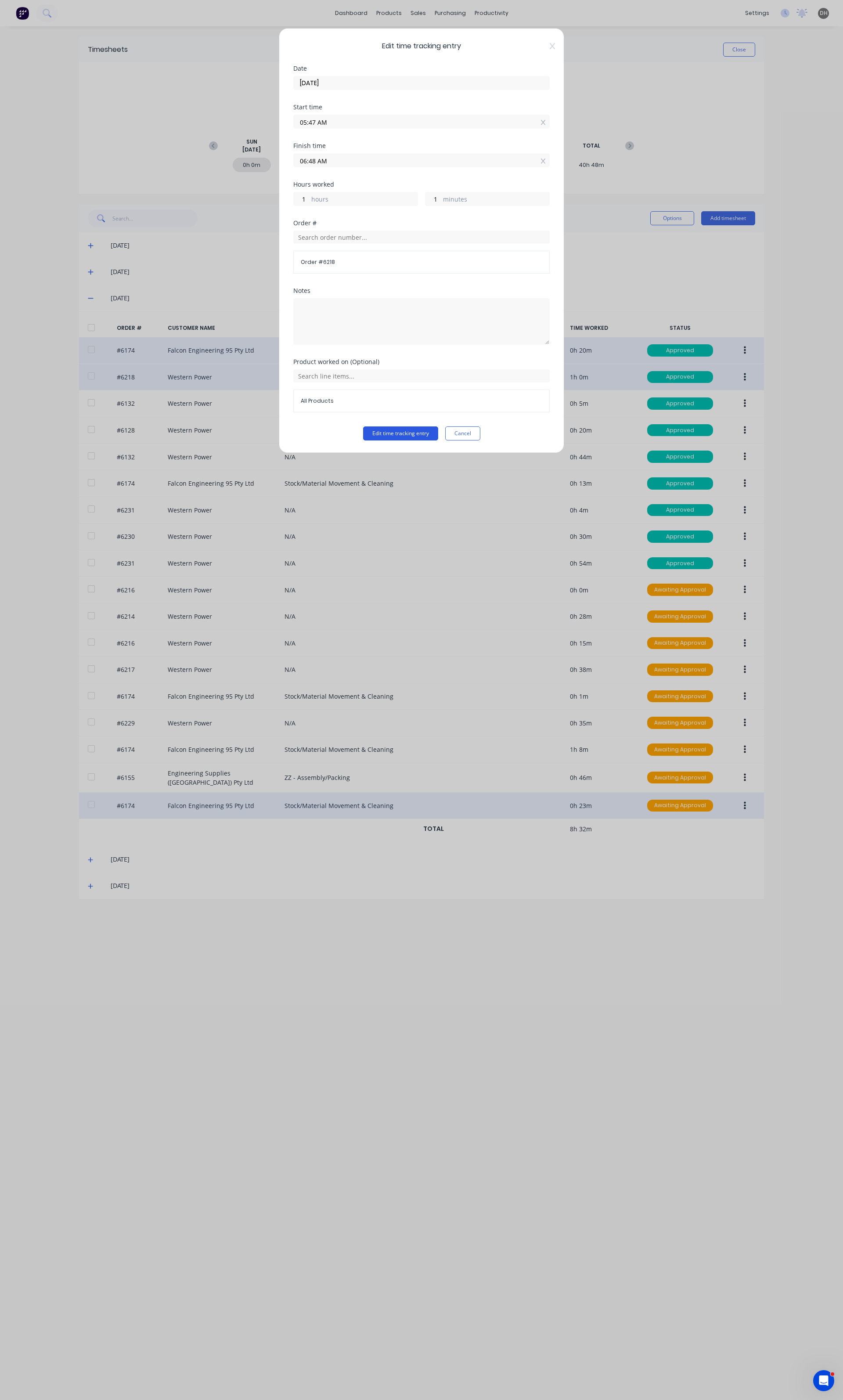
click at [419, 438] on button "Edit time tracking entry" at bounding box center [401, 434] width 75 height 14
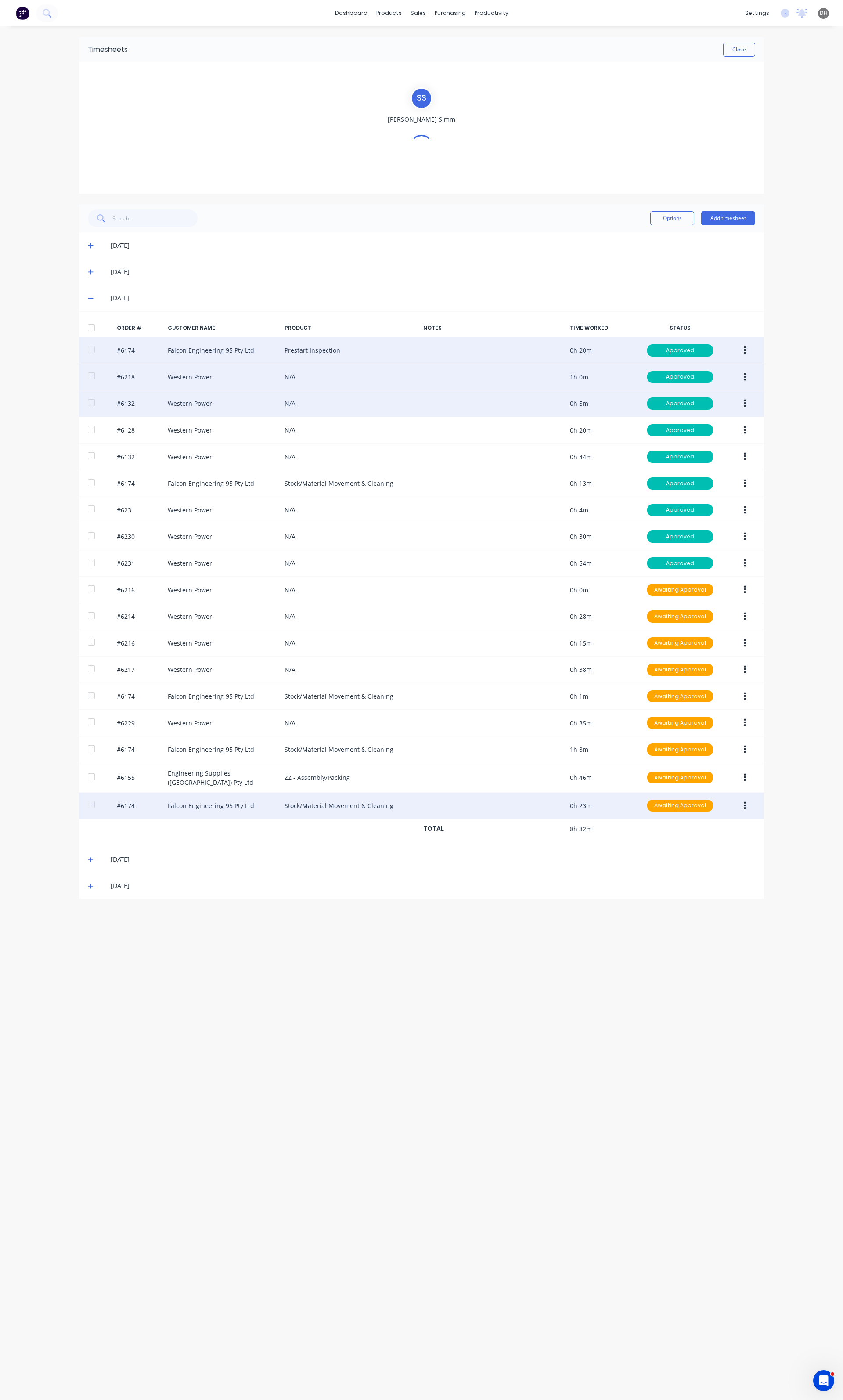
click at [747, 397] on button "button" at bounding box center [745, 403] width 21 height 16
click at [700, 460] on div "Edit" at bounding box center [714, 461] width 67 height 12
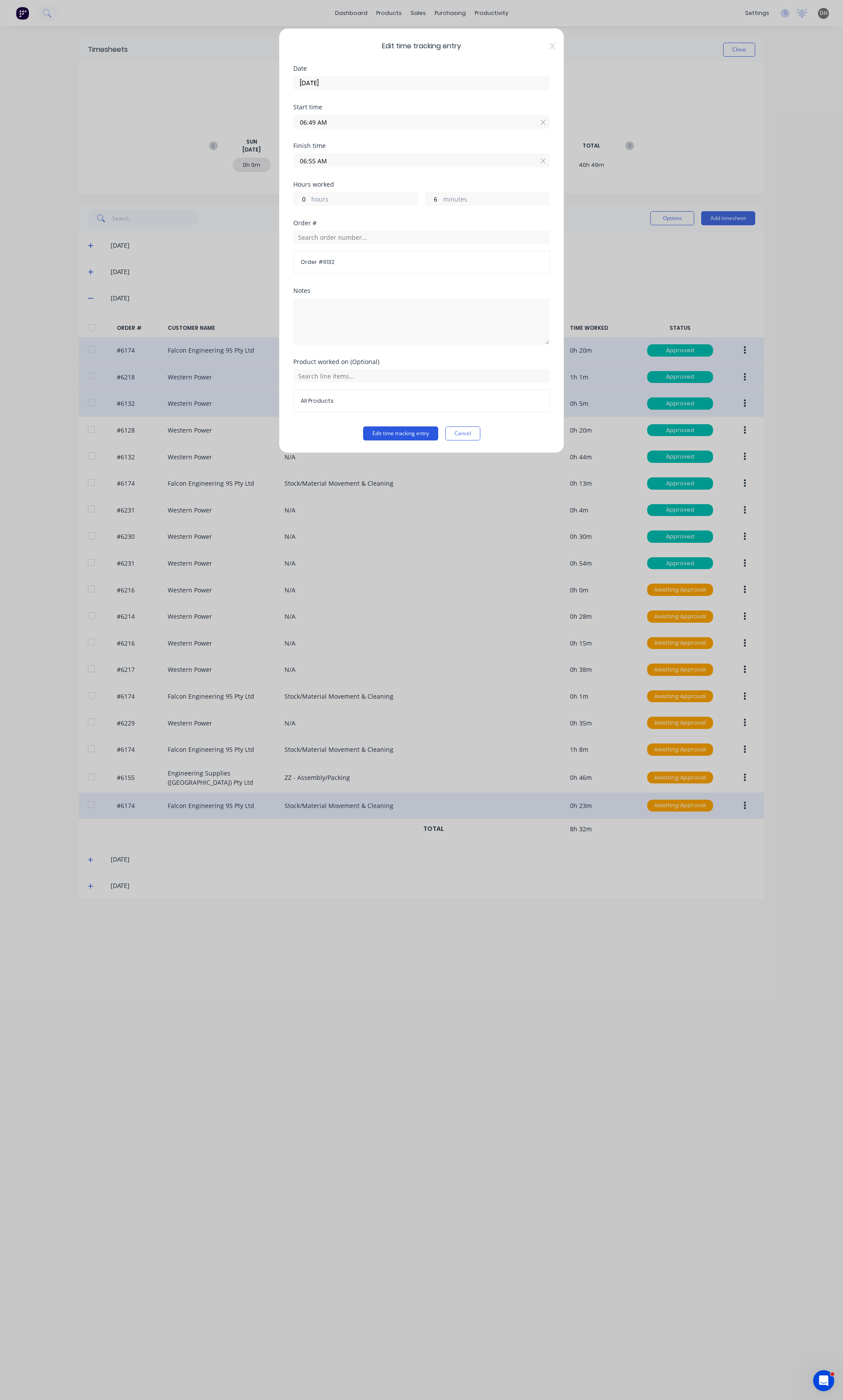
click at [399, 431] on button "Edit time tracking entry" at bounding box center [401, 434] width 75 height 14
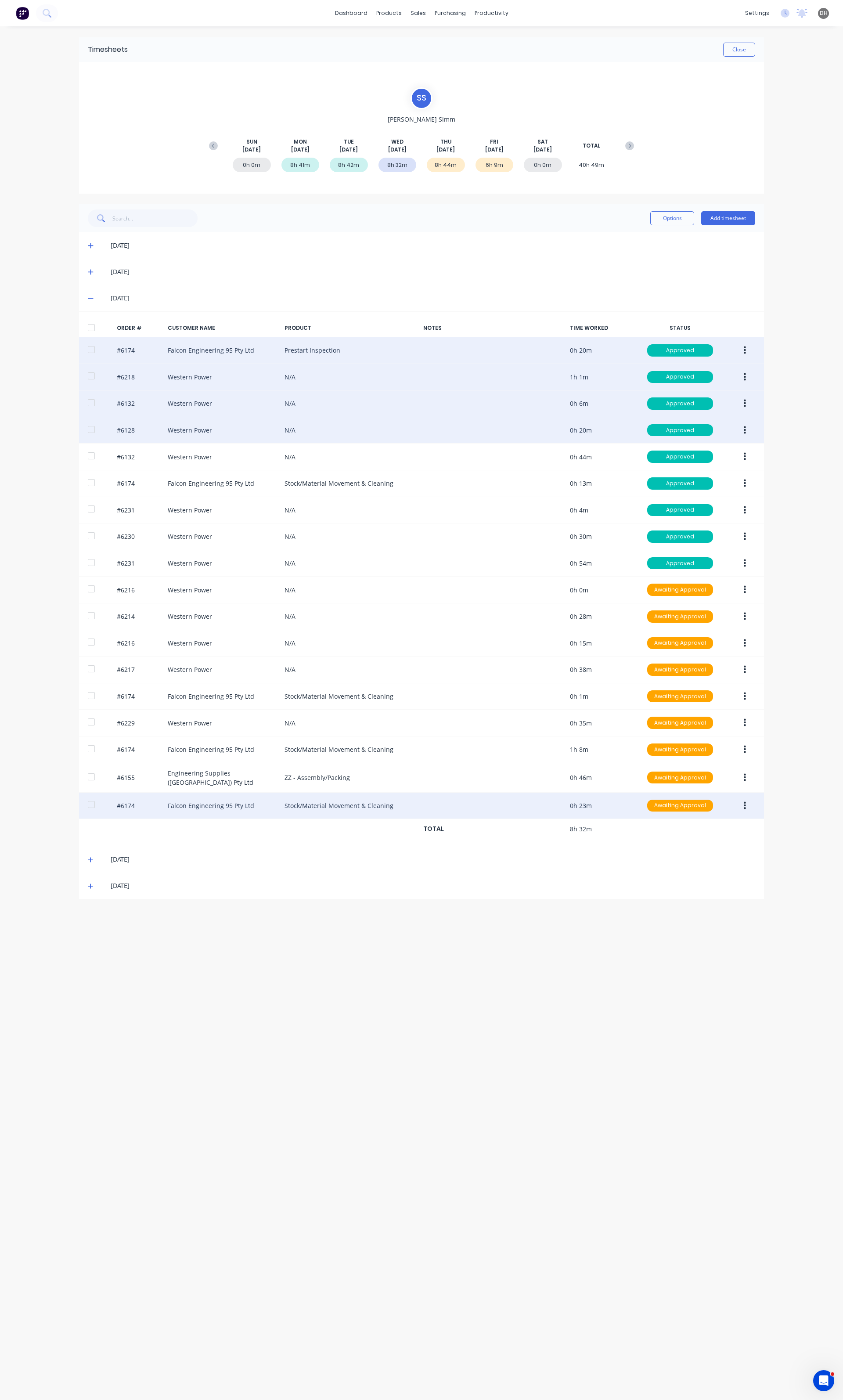
click at [744, 435] on icon "button" at bounding box center [745, 430] width 2 height 10
click at [680, 491] on div "Edit" at bounding box center [714, 488] width 67 height 12
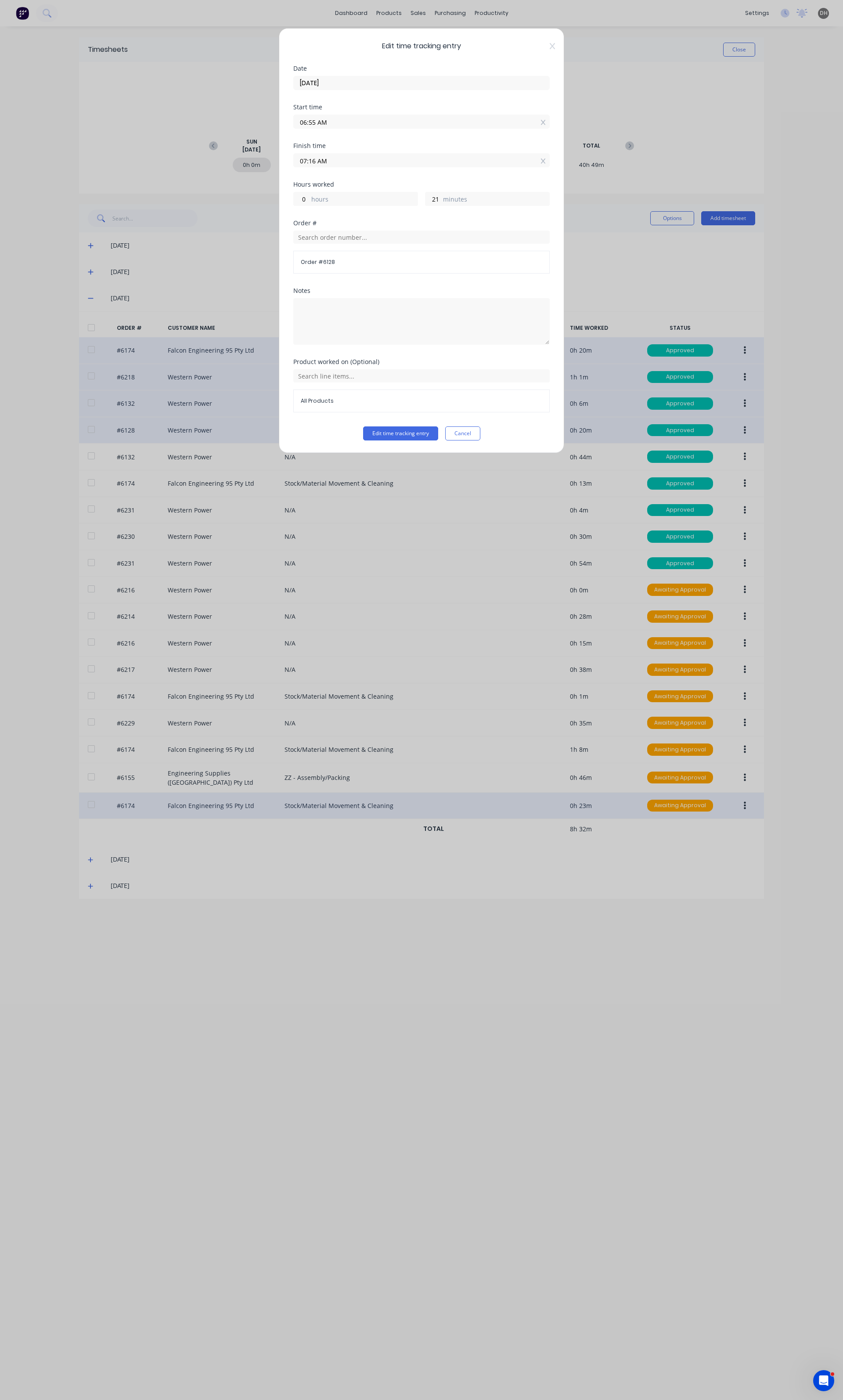
click at [359, 121] on input "06:55 AM" at bounding box center [422, 122] width 255 height 13
click at [410, 429] on button "Edit time tracking entry" at bounding box center [401, 434] width 75 height 14
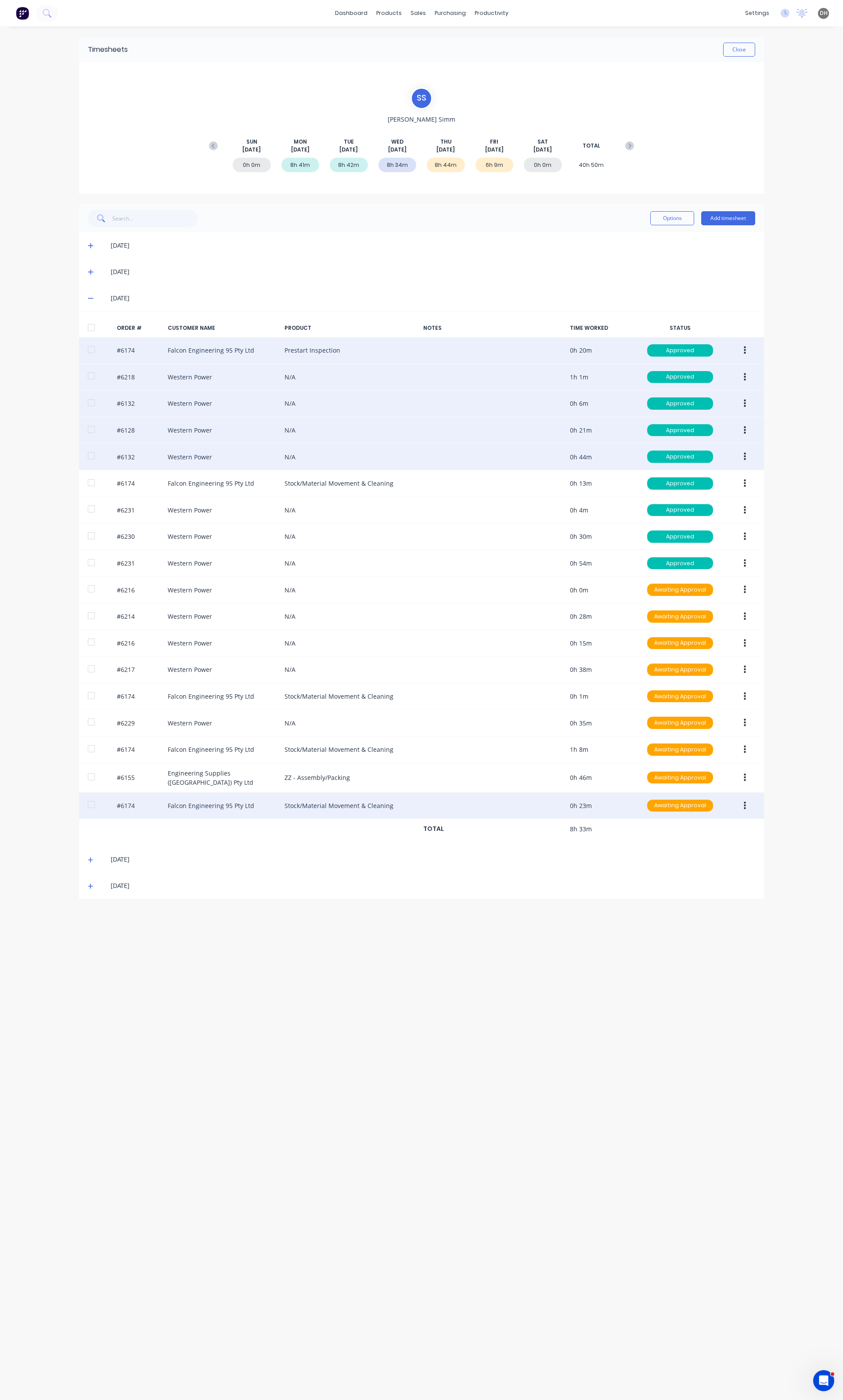
click at [745, 459] on icon "button" at bounding box center [745, 457] width 2 height 8
click at [702, 518] on div "Edit" at bounding box center [714, 515] width 67 height 12
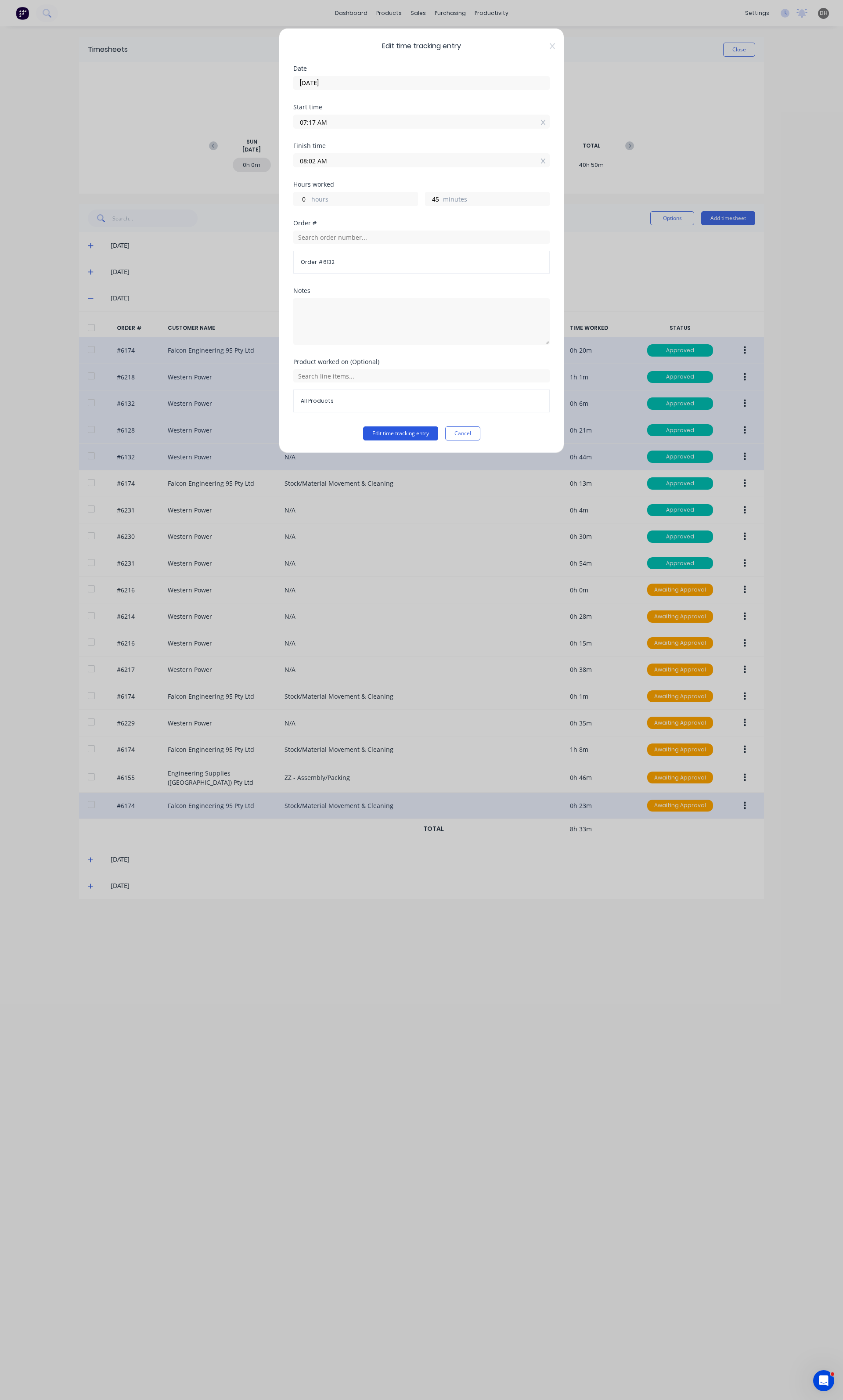
click at [419, 439] on button "Edit time tracking entry" at bounding box center [401, 434] width 75 height 14
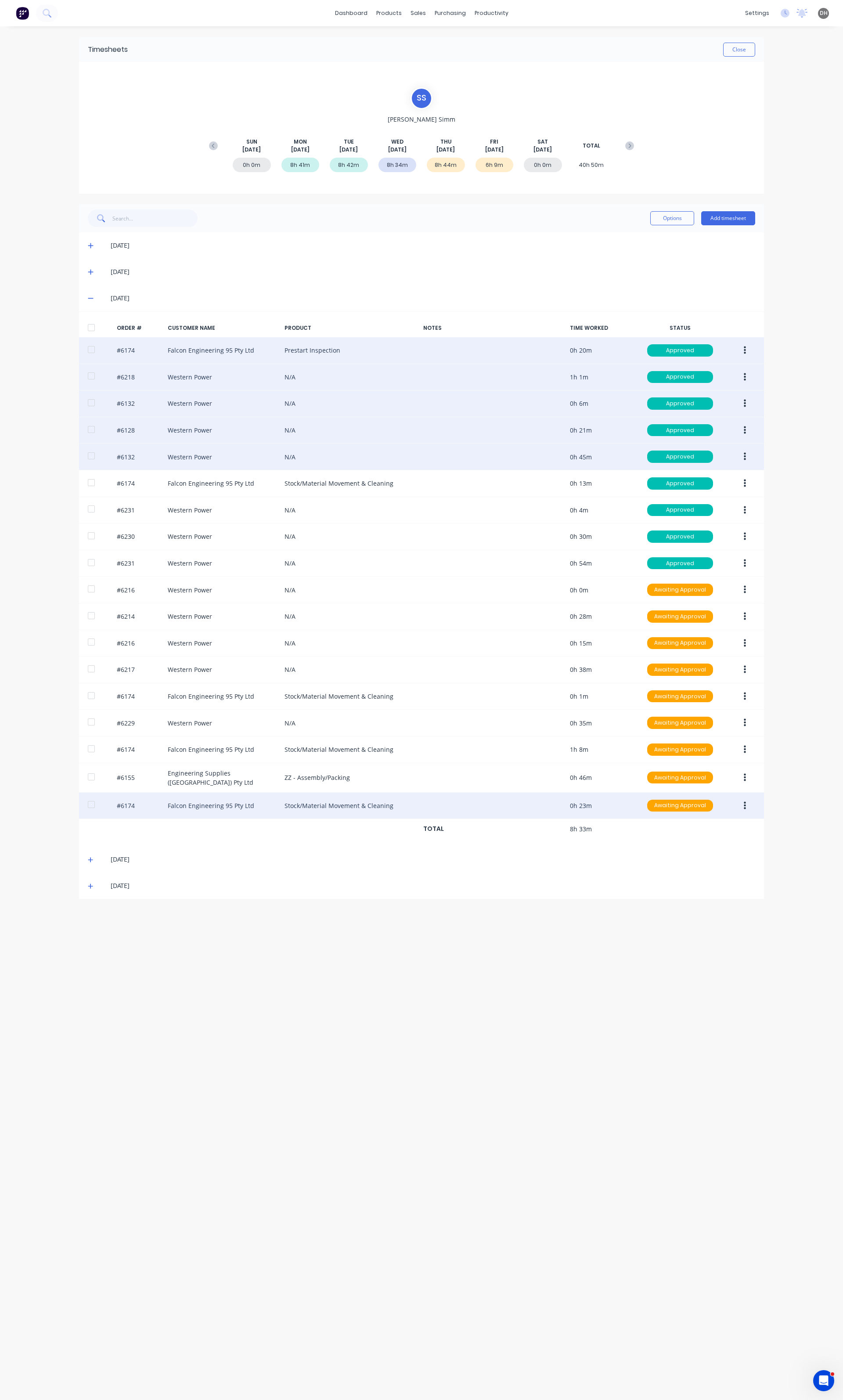
click at [745, 434] on icon "button" at bounding box center [745, 430] width 2 height 10
click at [705, 486] on div "Edit" at bounding box center [714, 488] width 67 height 12
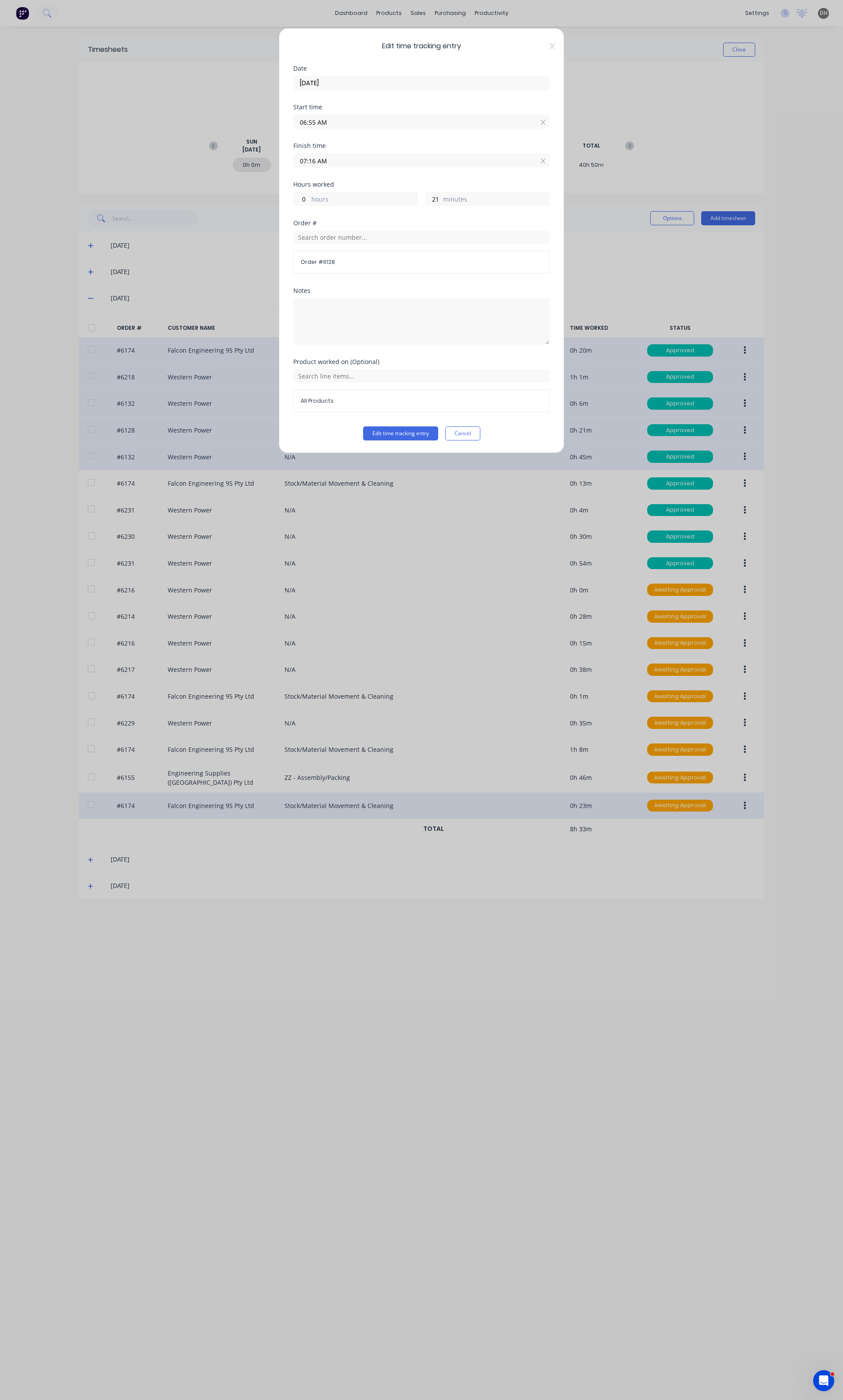
click at [322, 160] on input "07:16 AM" at bounding box center [422, 160] width 255 height 13
click at [333, 234] on div "17" at bounding box center [336, 238] width 22 height 15
click at [413, 431] on button "Edit time tracking entry" at bounding box center [401, 434] width 75 height 14
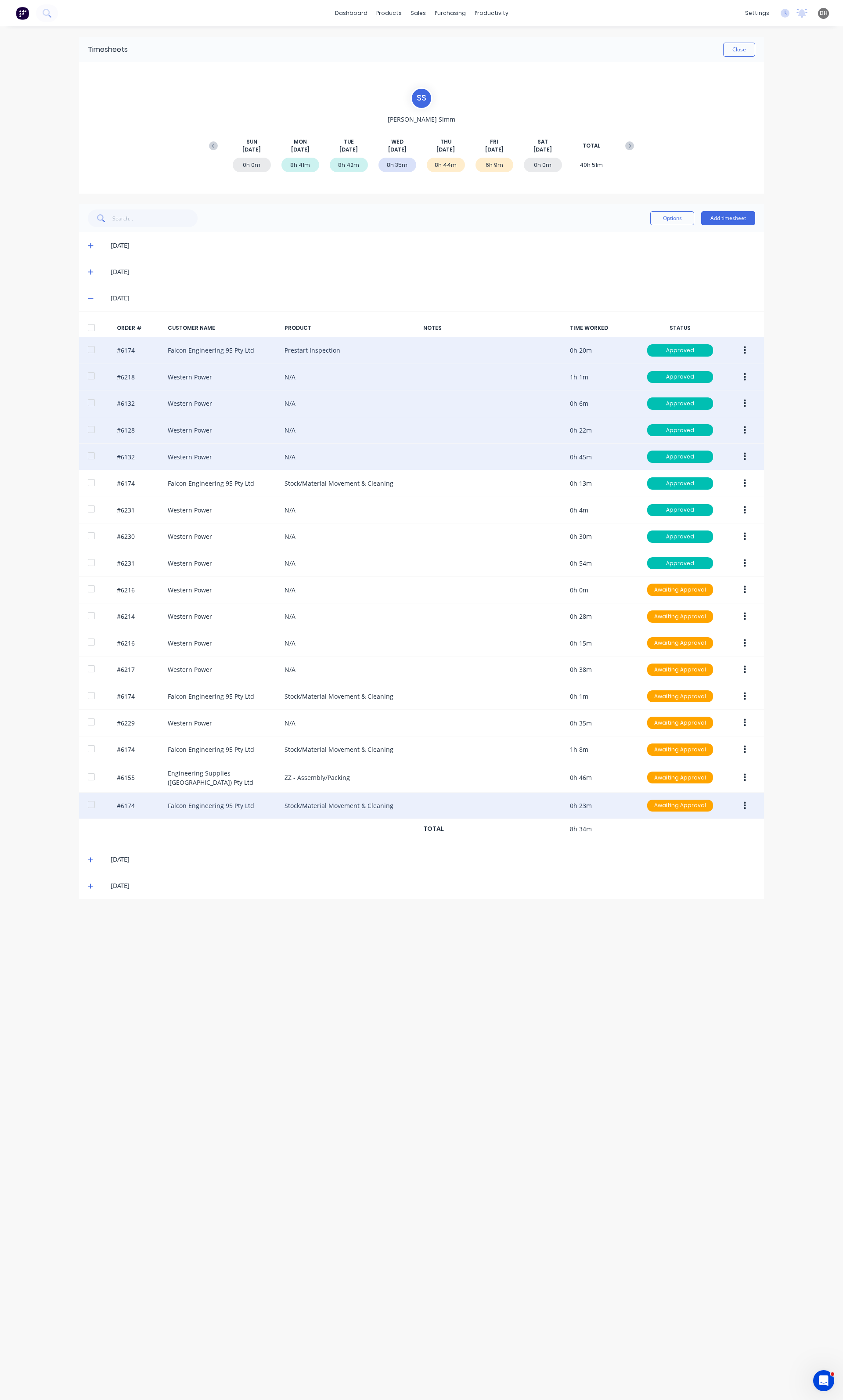
click at [742, 464] on button "button" at bounding box center [745, 457] width 21 height 16
click at [697, 512] on div "Edit" at bounding box center [714, 515] width 67 height 12
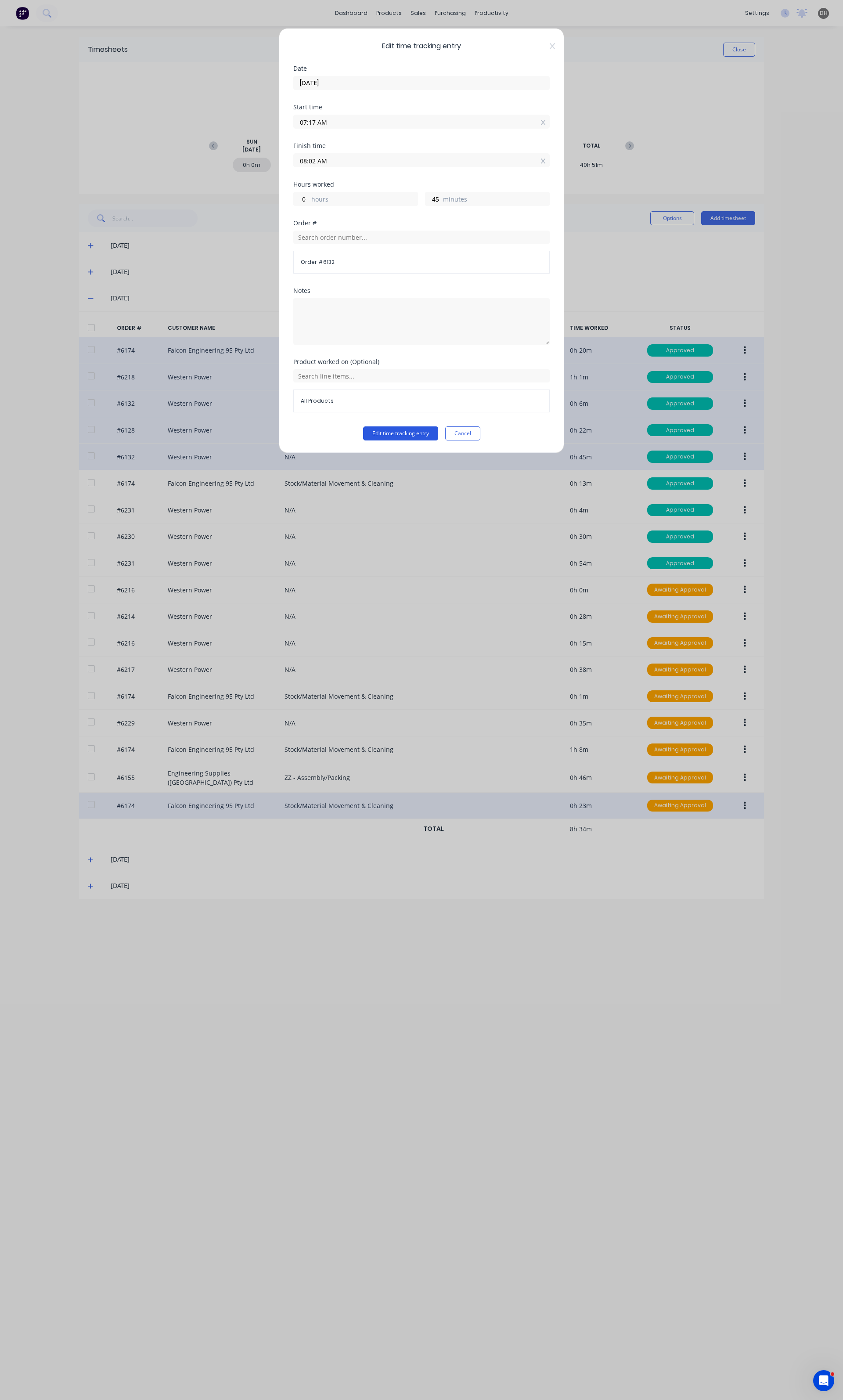
click at [397, 430] on button "Edit time tracking entry" at bounding box center [401, 434] width 75 height 14
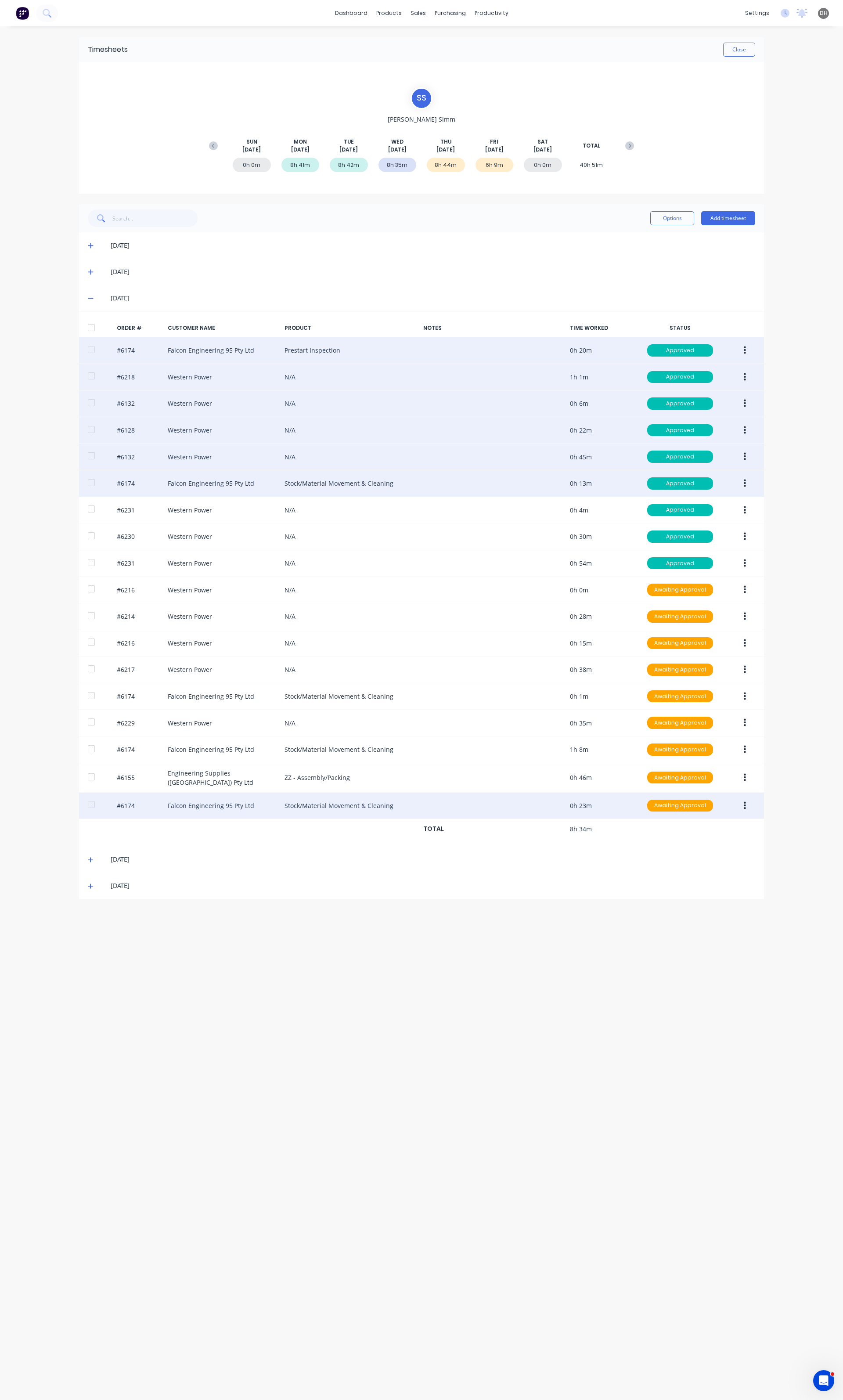
click at [747, 480] on button "button" at bounding box center [745, 483] width 21 height 16
click at [710, 543] on div "Edit" at bounding box center [714, 541] width 67 height 12
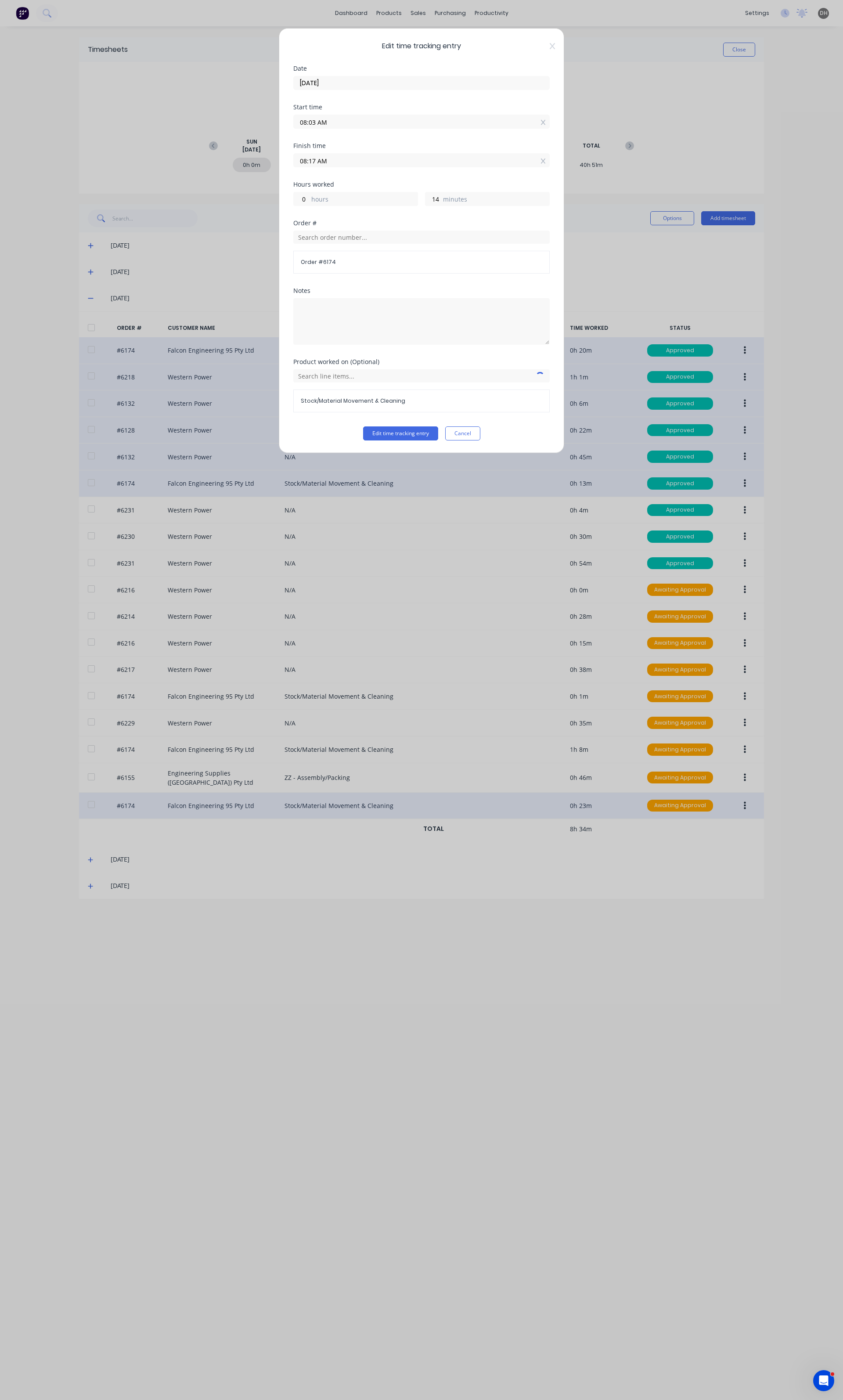
click at [315, 122] on input "08:03 AM" at bounding box center [422, 122] width 255 height 13
click at [328, 172] on div "02" at bounding box center [336, 168] width 22 height 15
click at [385, 434] on button "Edit time tracking entry" at bounding box center [401, 434] width 75 height 14
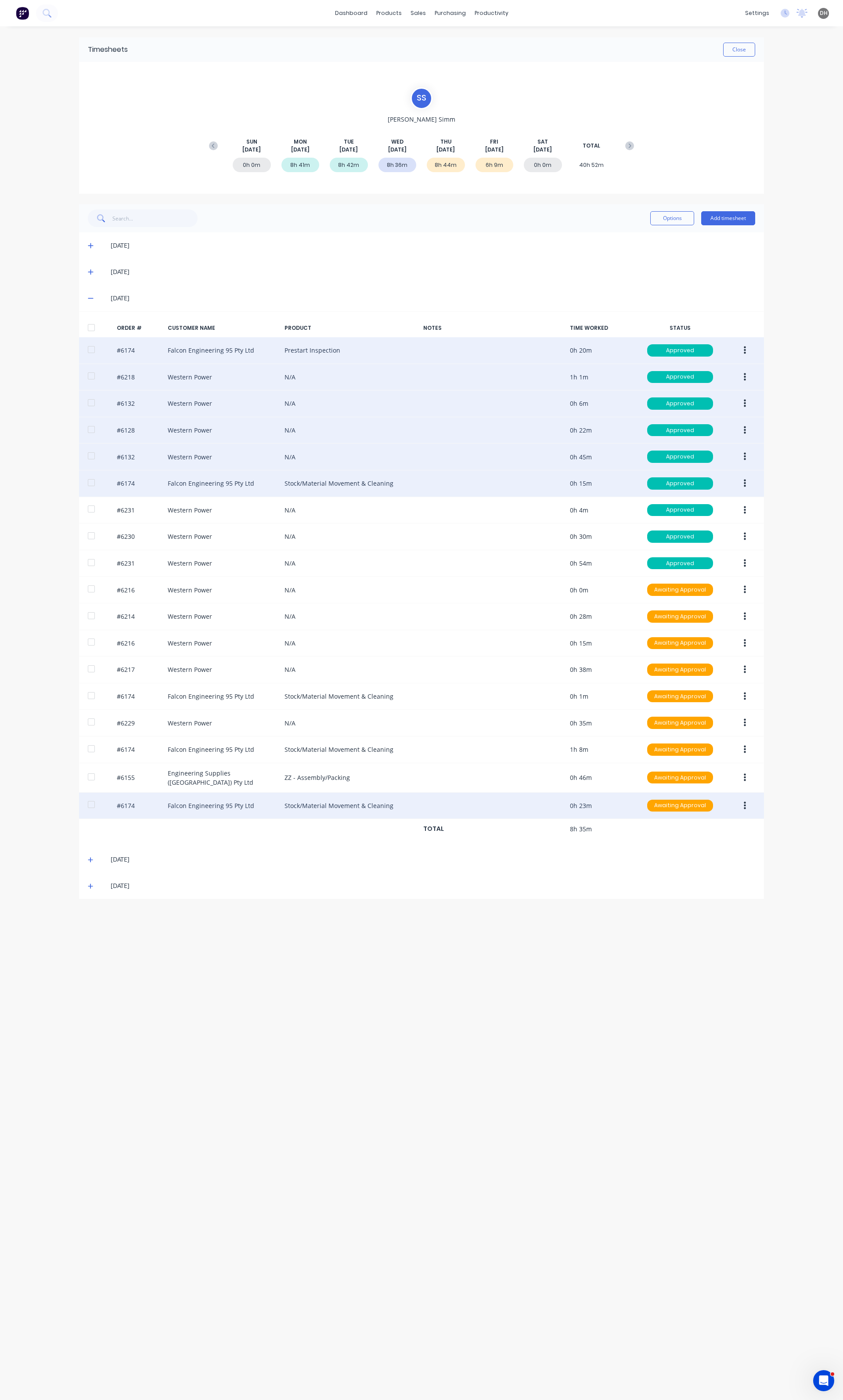
click at [744, 488] on icon "button" at bounding box center [745, 483] width 2 height 8
click at [708, 545] on div "Edit" at bounding box center [714, 541] width 67 height 12
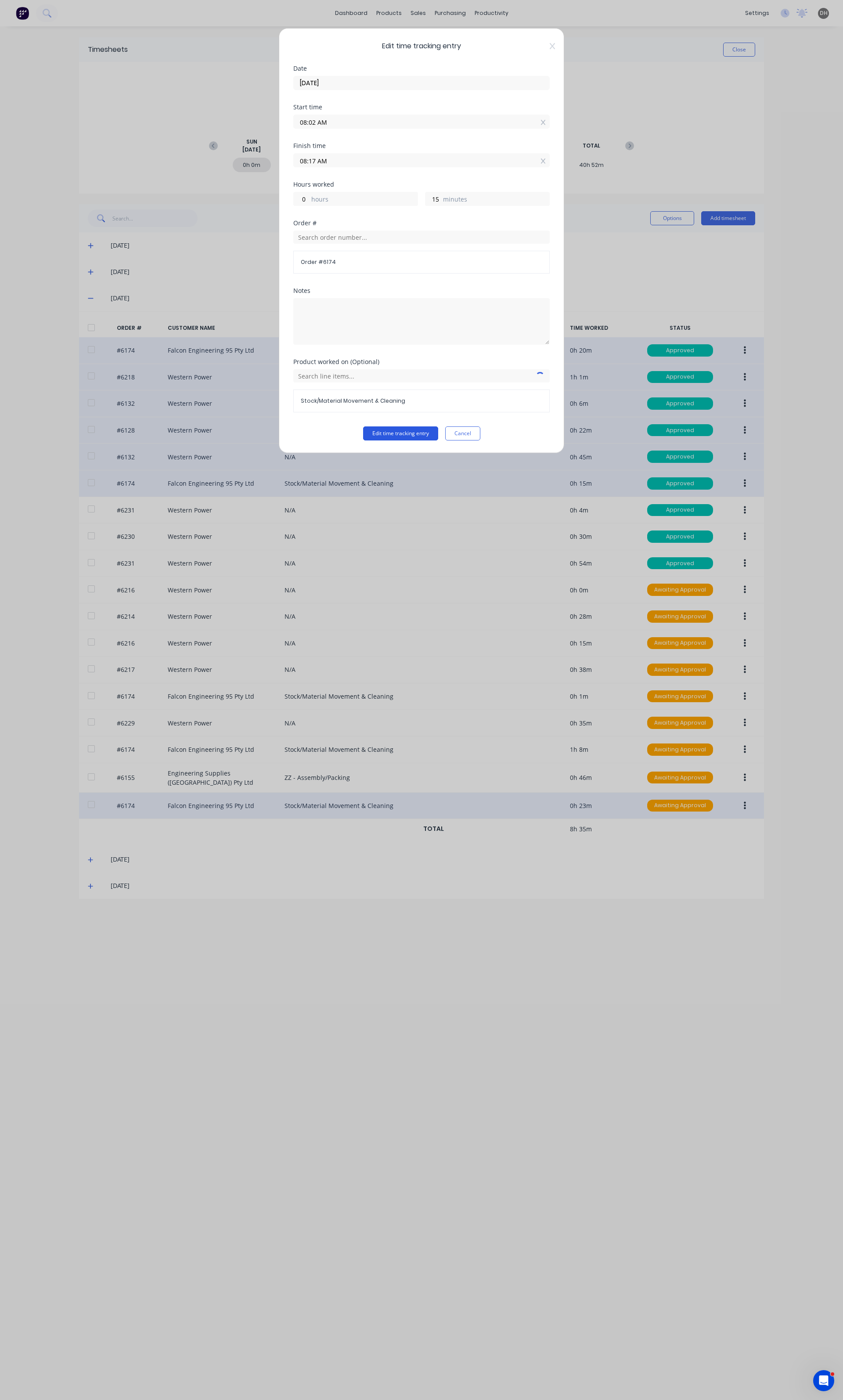
click at [403, 435] on button "Edit time tracking entry" at bounding box center [401, 434] width 75 height 14
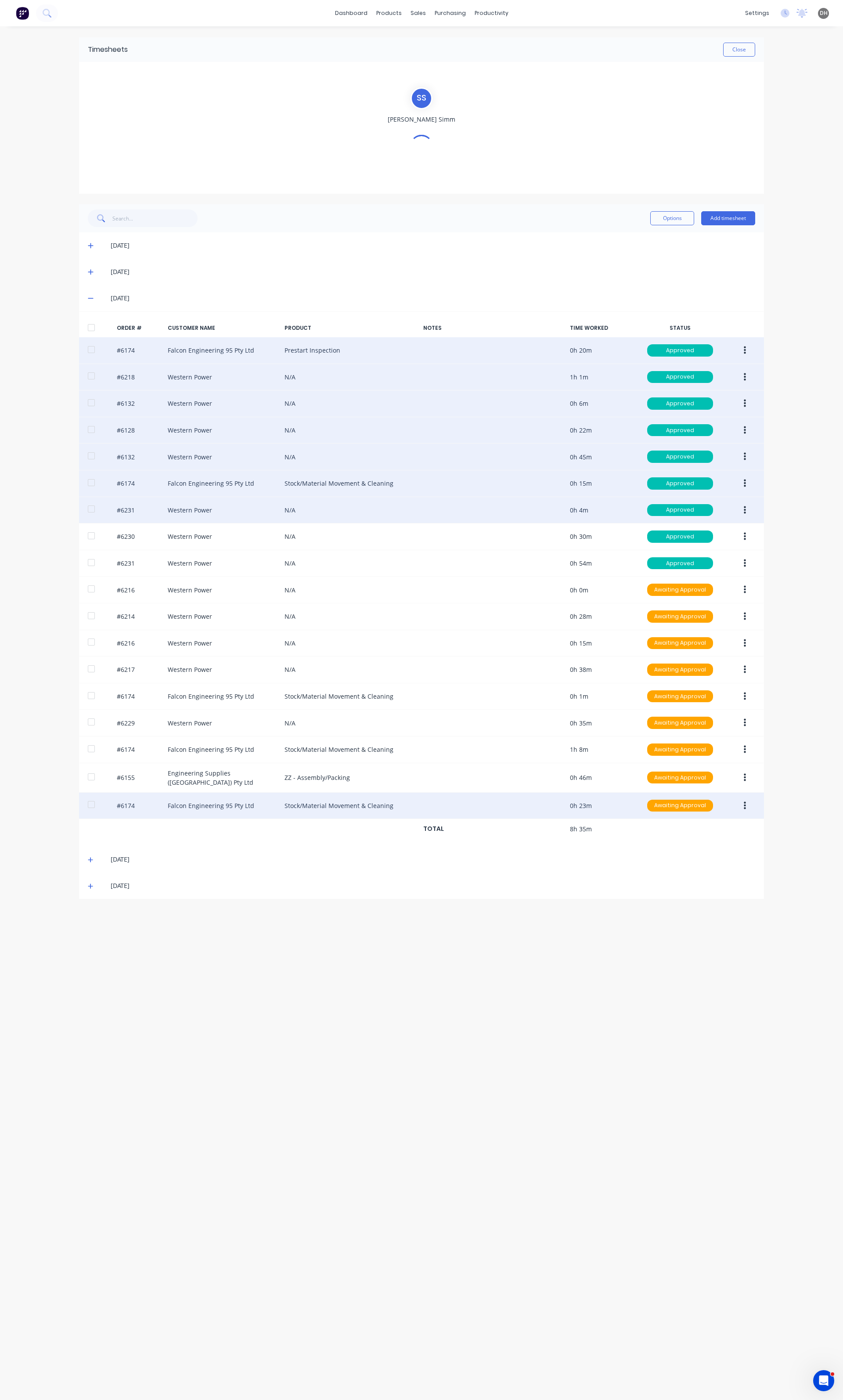
click at [747, 516] on button "button" at bounding box center [745, 510] width 21 height 16
click at [710, 570] on div "Edit" at bounding box center [714, 568] width 67 height 12
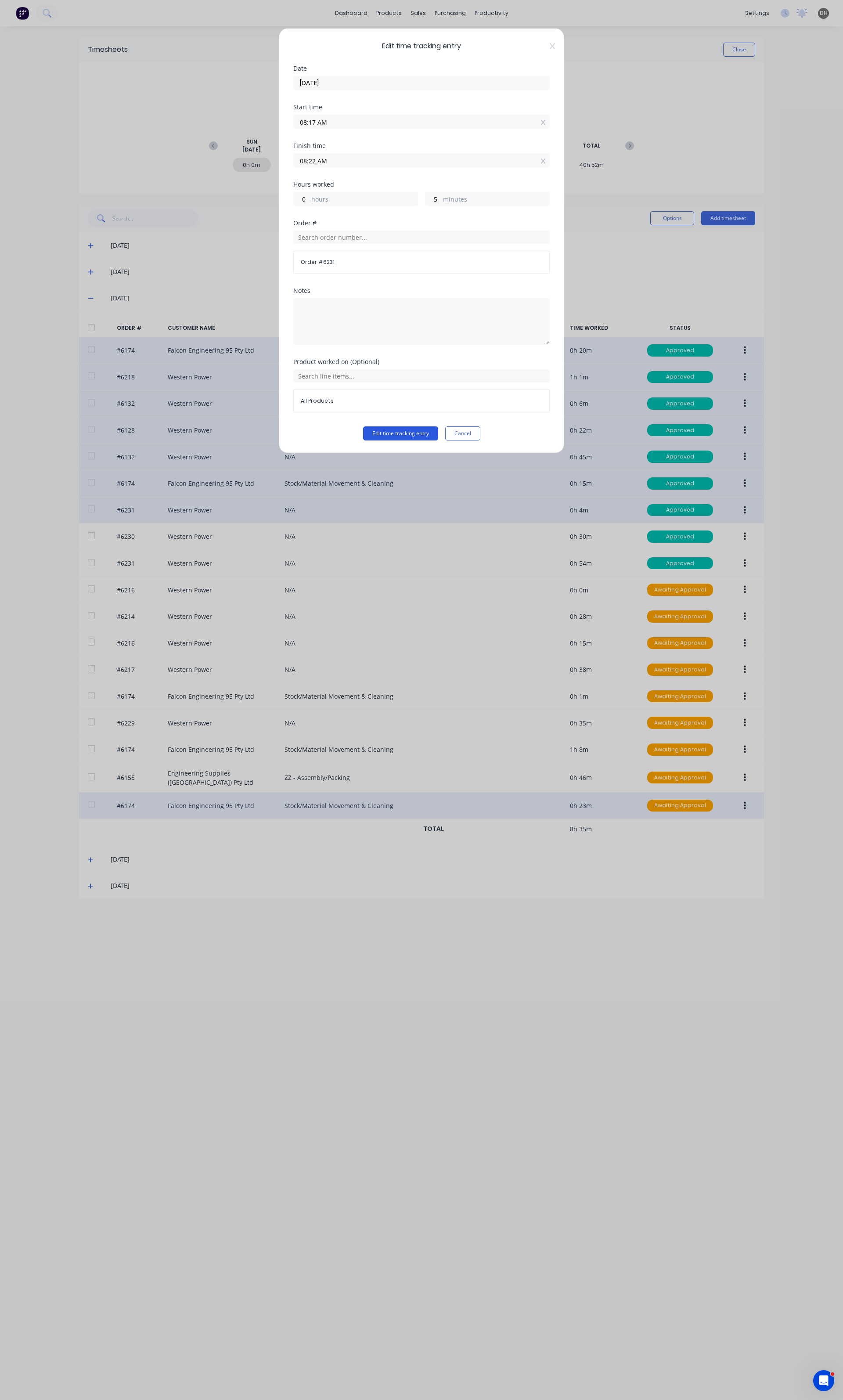
click at [404, 434] on button "Edit time tracking entry" at bounding box center [401, 434] width 75 height 14
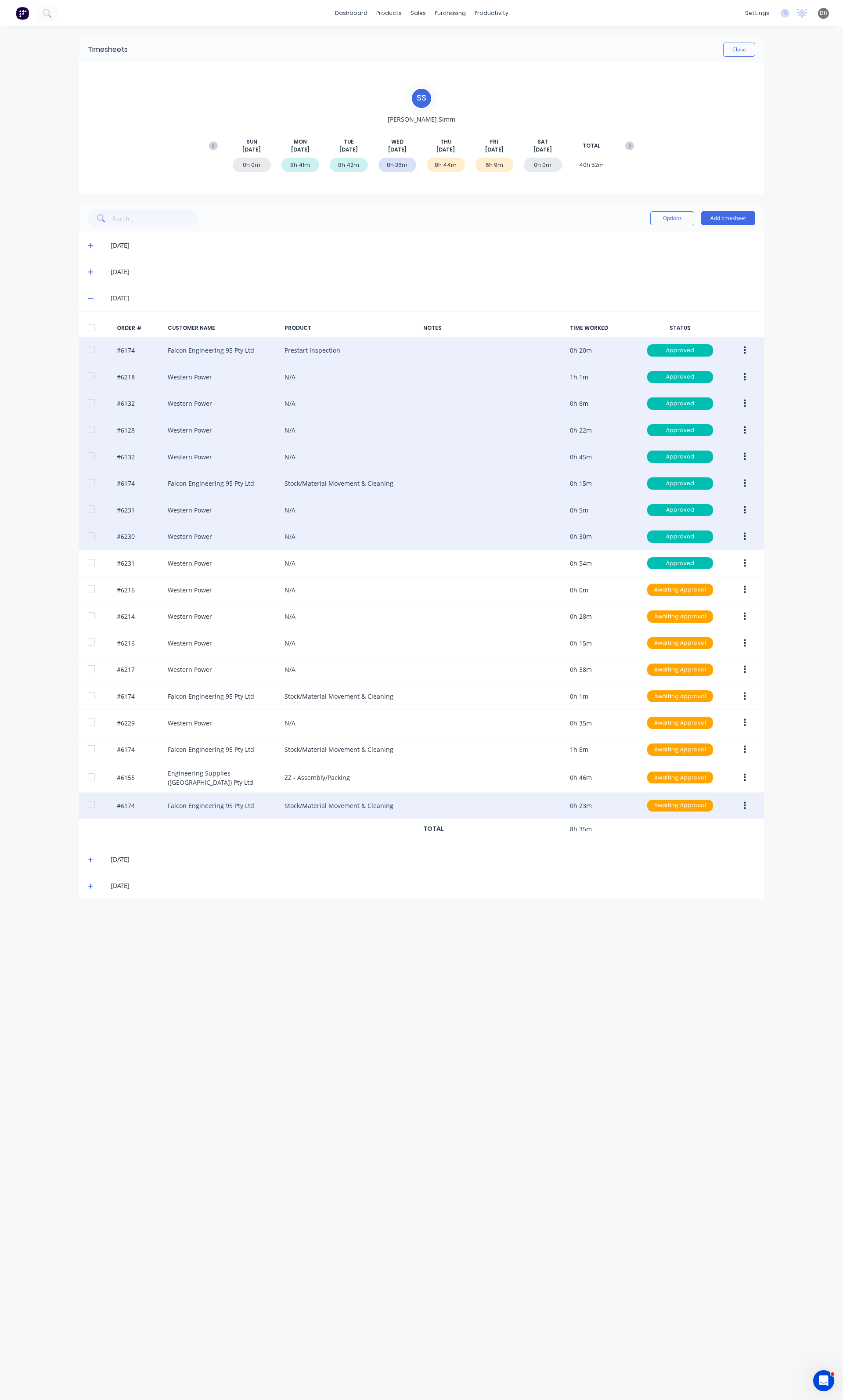
click at [740, 538] on button "button" at bounding box center [745, 536] width 21 height 16
click at [713, 596] on div "Edit" at bounding box center [714, 595] width 67 height 12
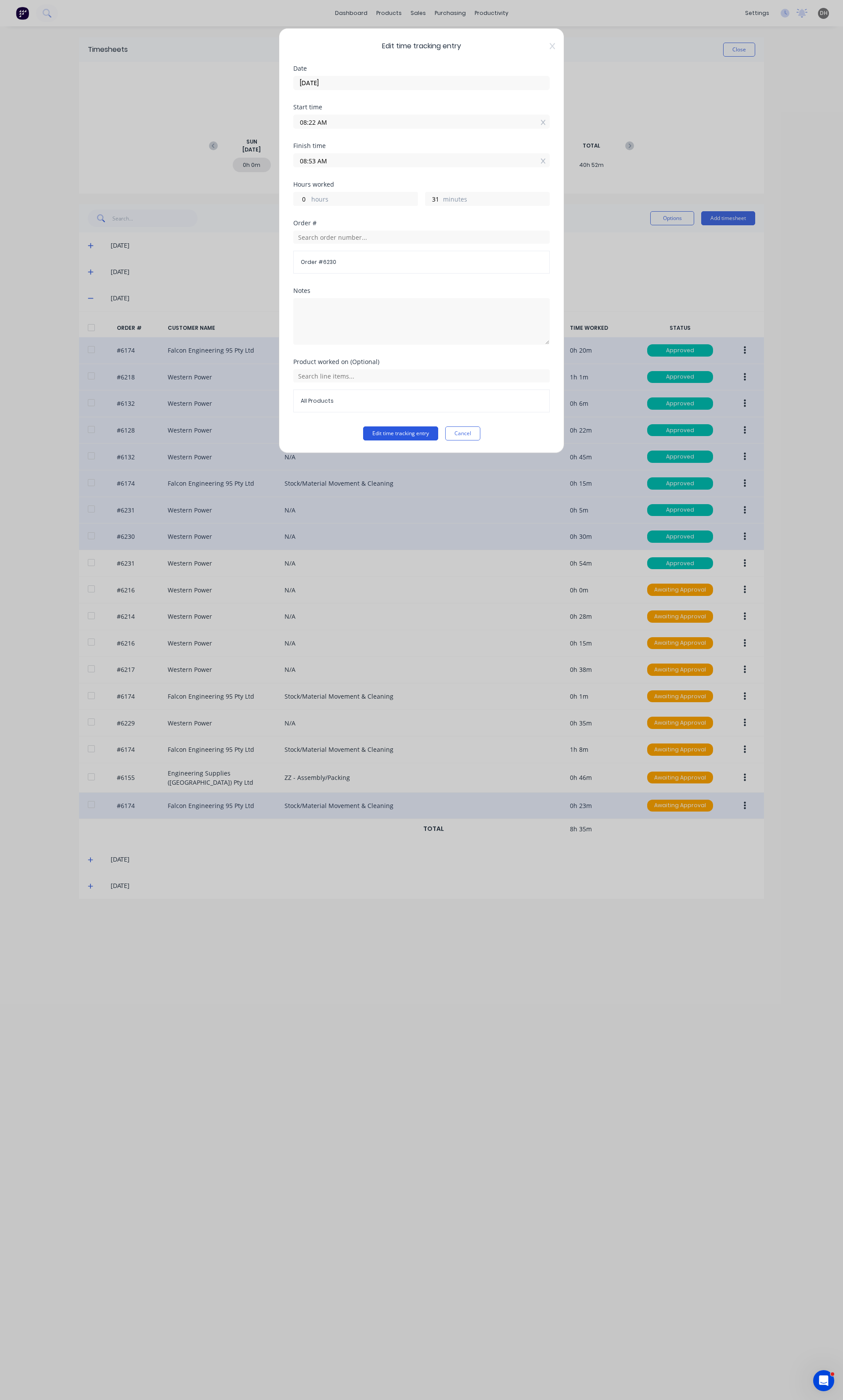
click at [395, 431] on button "Edit time tracking entry" at bounding box center [401, 434] width 75 height 14
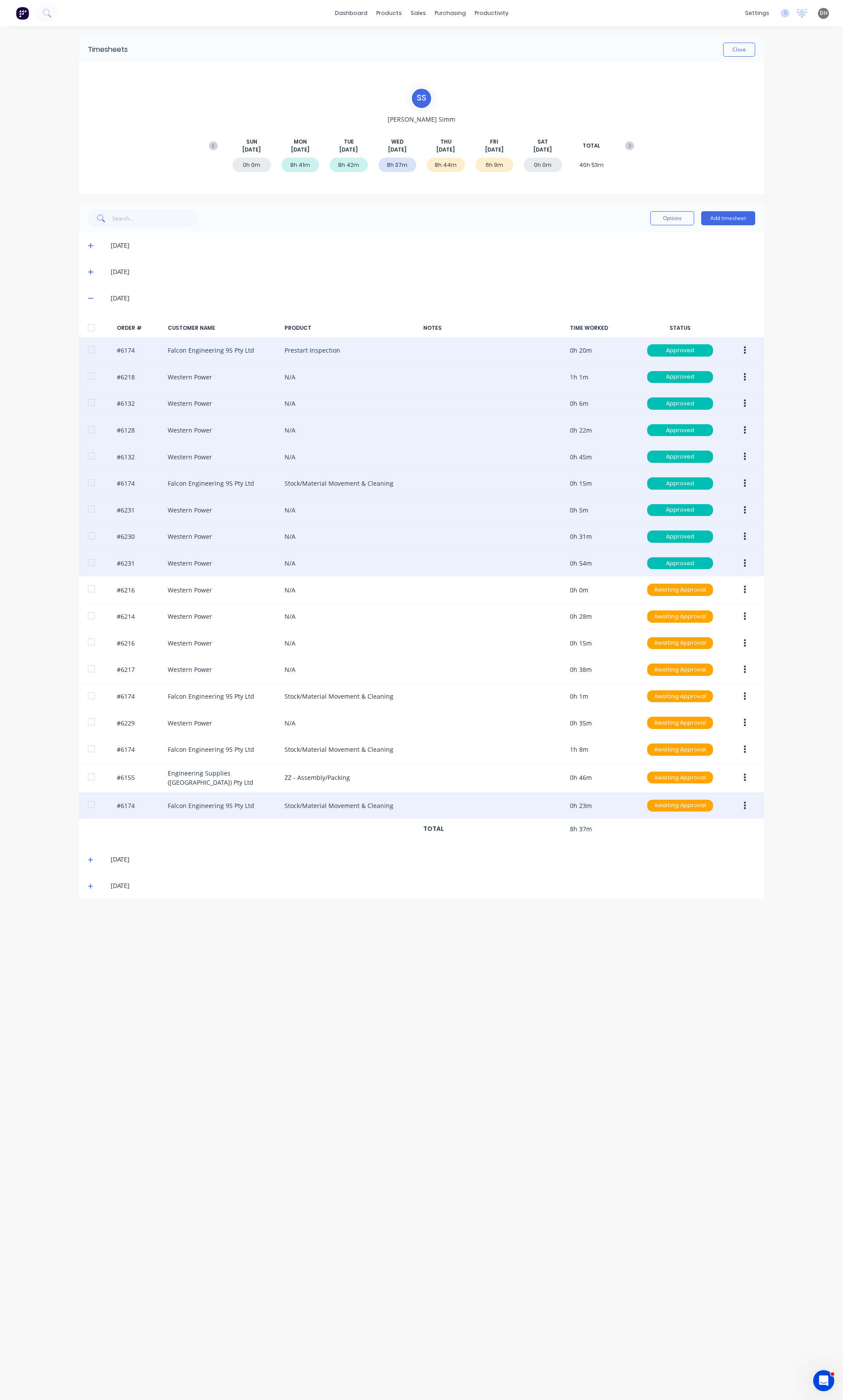
click at [739, 562] on button "button" at bounding box center [745, 563] width 21 height 16
click at [707, 618] on button "Edit" at bounding box center [714, 621] width 84 height 17
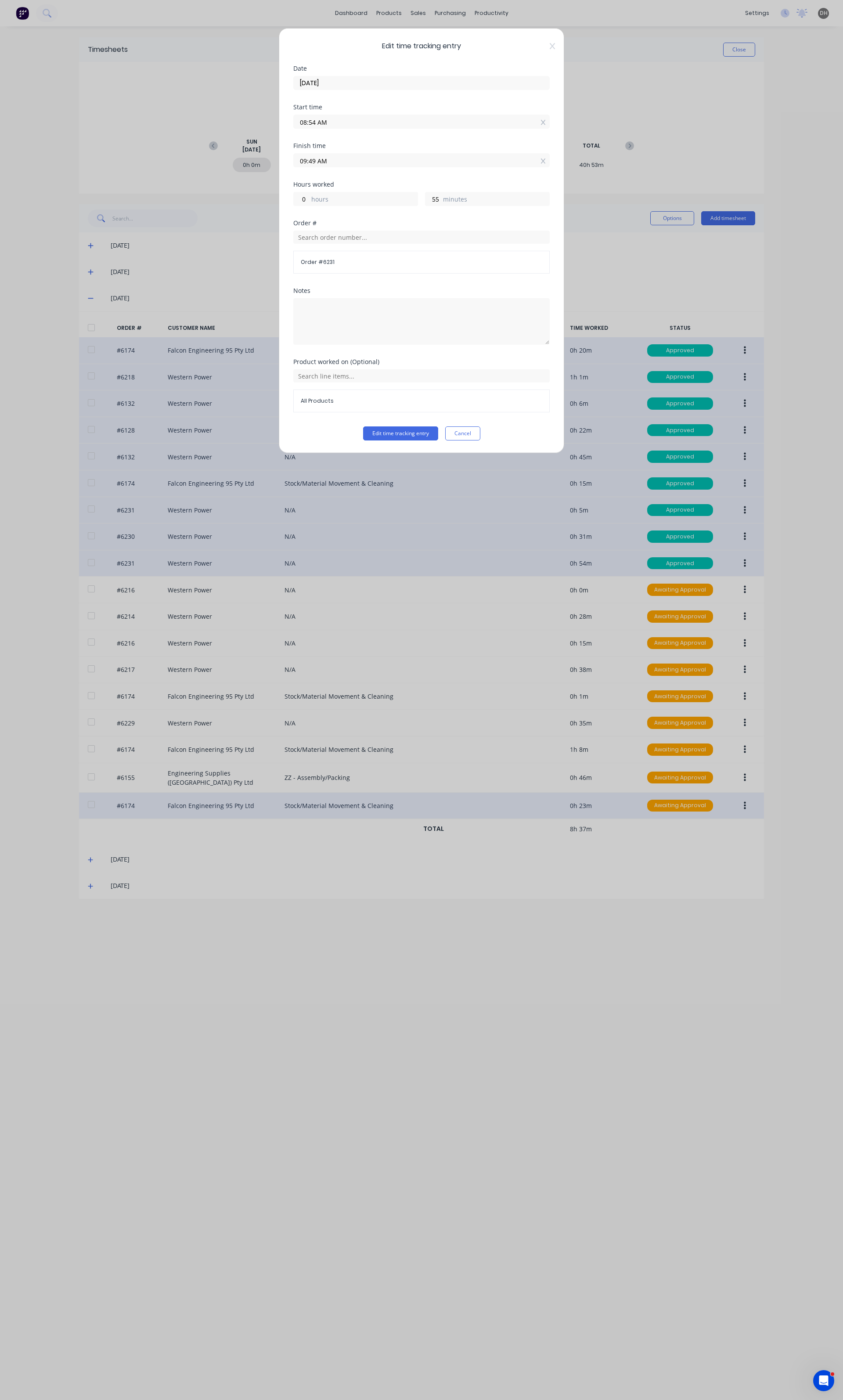
click at [320, 125] on input "08:54 AM" at bounding box center [422, 122] width 255 height 13
click at [335, 169] on div "53" at bounding box center [336, 168] width 22 height 15
click at [394, 433] on button "Edit time tracking entry" at bounding box center [401, 434] width 75 height 14
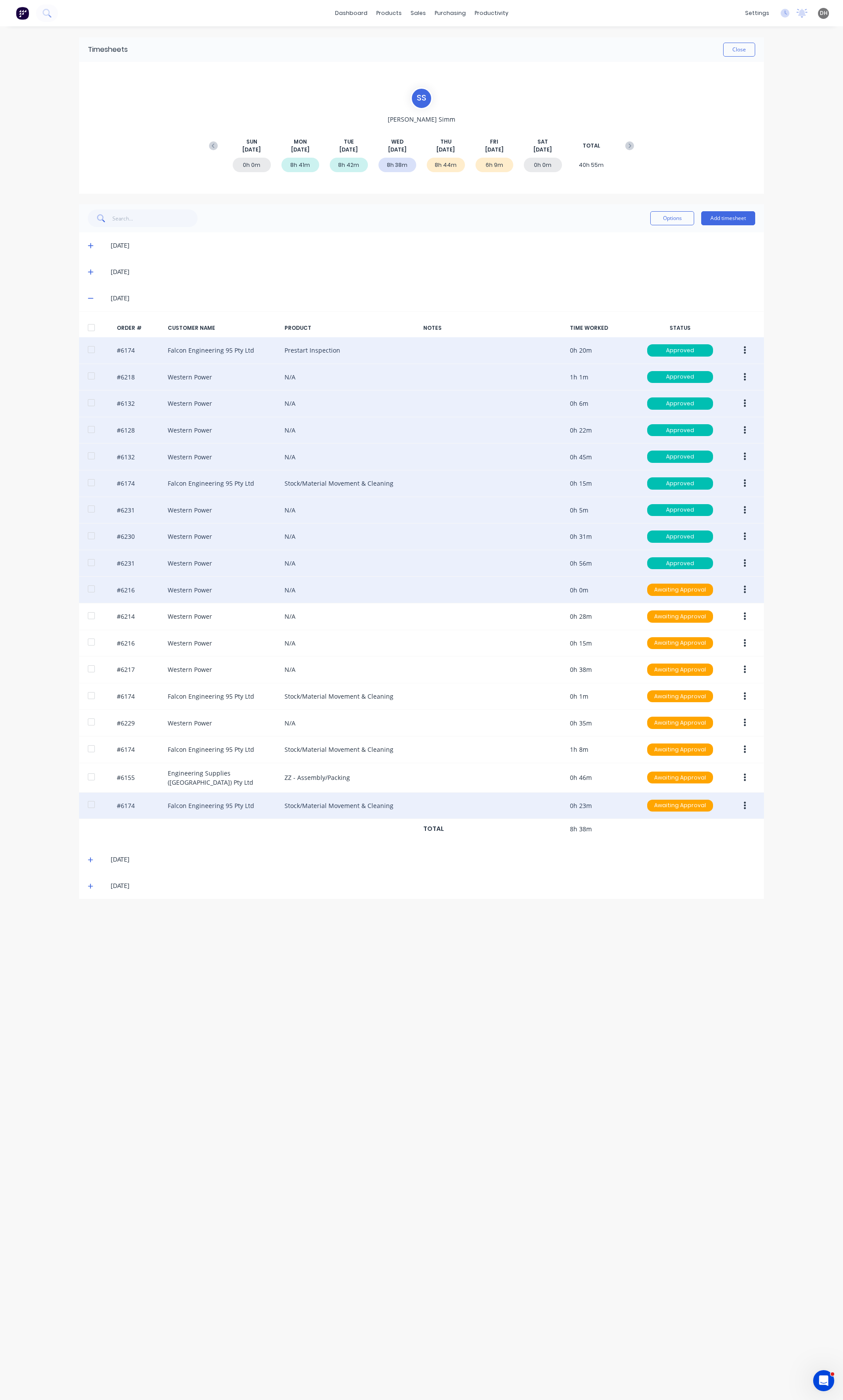
click at [743, 593] on button "button" at bounding box center [745, 590] width 21 height 16
click at [703, 649] on div "Edit" at bounding box center [714, 648] width 67 height 12
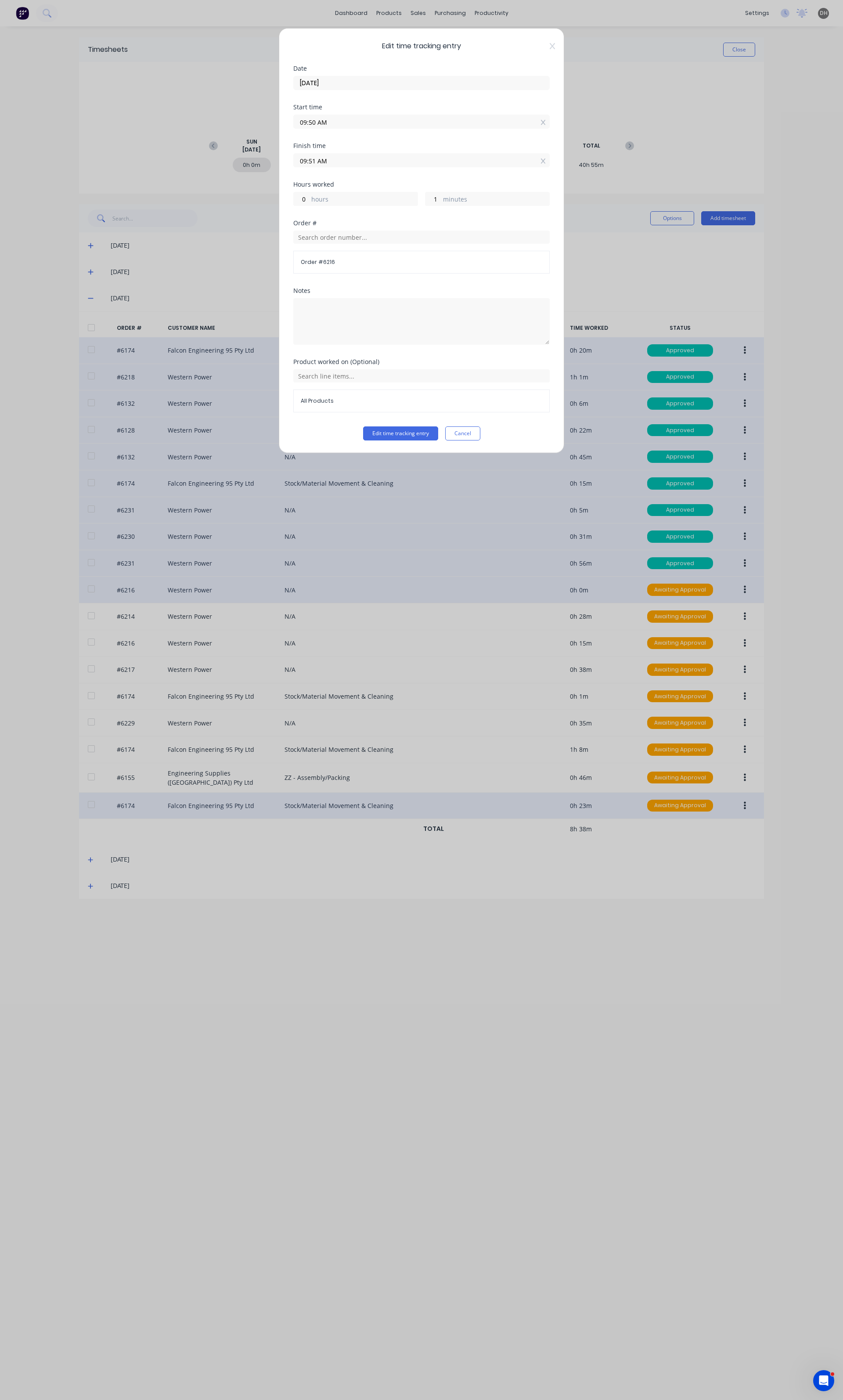
click at [390, 447] on div "Edit time tracking entry Date 20/08/2025 Start time 09:50 AM Finish time 09:51 …" at bounding box center [421, 241] width 285 height 425
click at [392, 438] on button "Edit time tracking entry" at bounding box center [401, 434] width 75 height 14
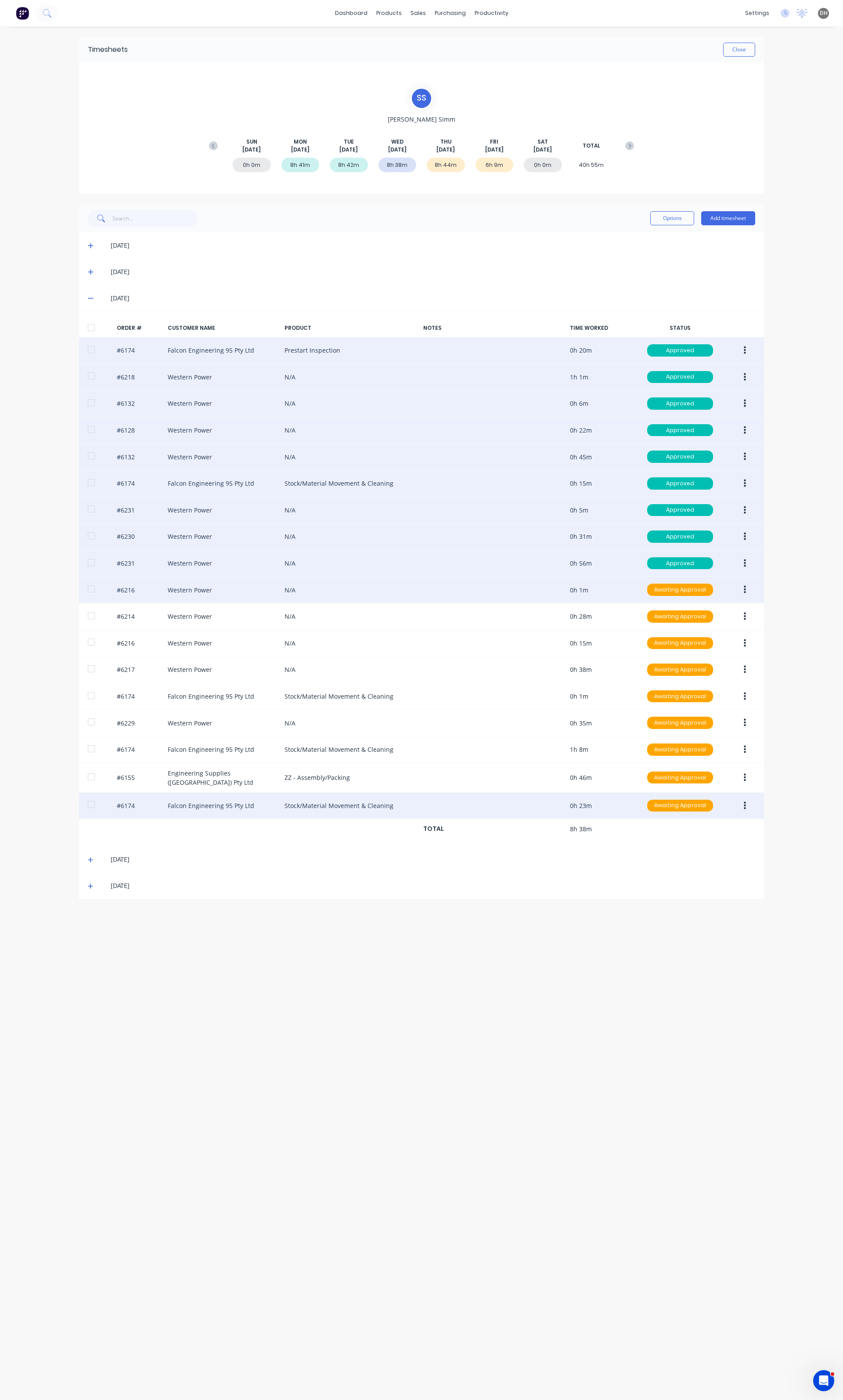
click at [744, 566] on icon "button" at bounding box center [745, 564] width 2 height 10
click at [710, 618] on button "Edit" at bounding box center [714, 621] width 84 height 17
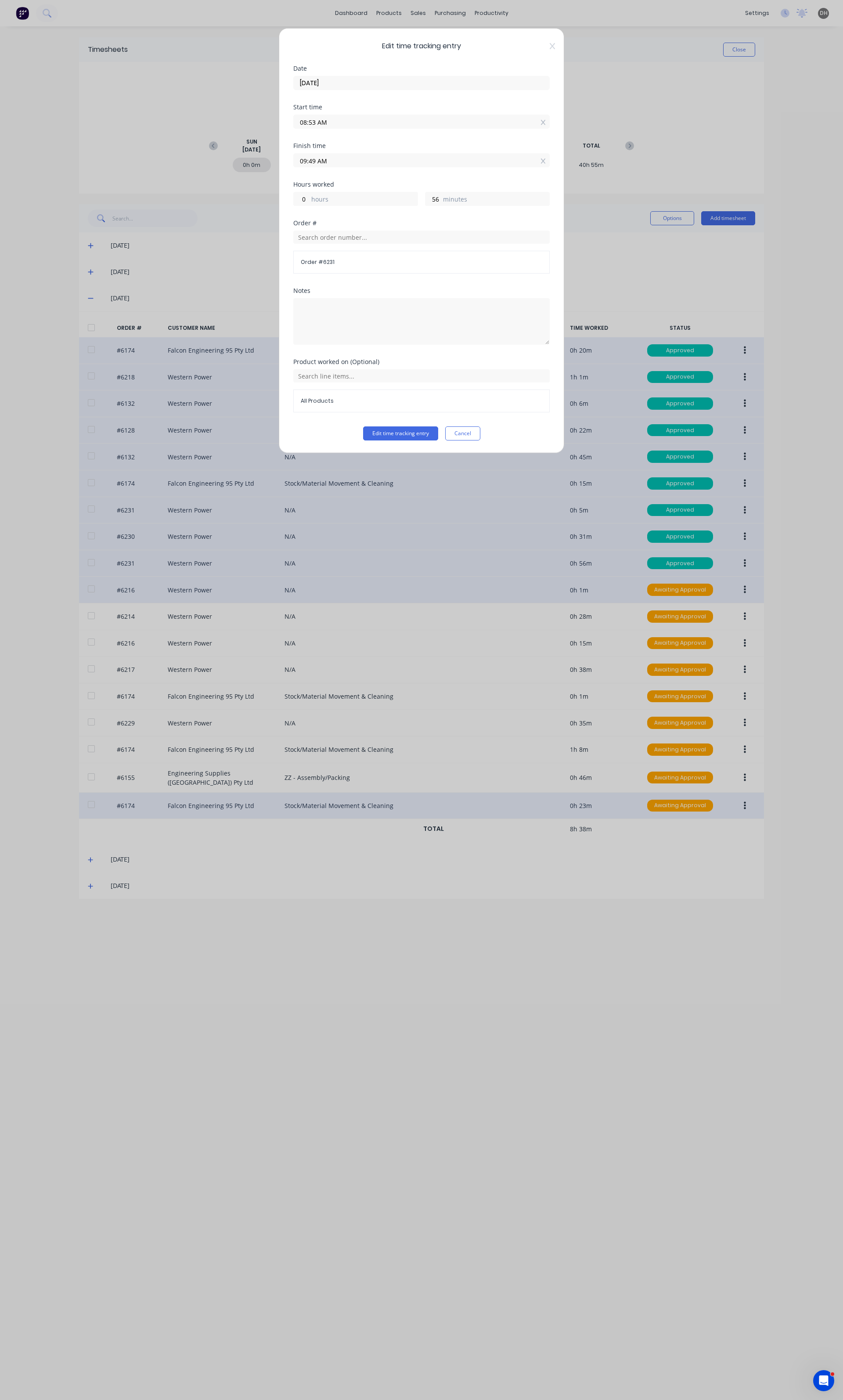
click at [340, 157] on input "09:49 AM" at bounding box center [422, 160] width 255 height 13
click at [335, 238] on div "50" at bounding box center [336, 238] width 22 height 15
click at [413, 432] on button "Edit time tracking entry" at bounding box center [401, 434] width 75 height 14
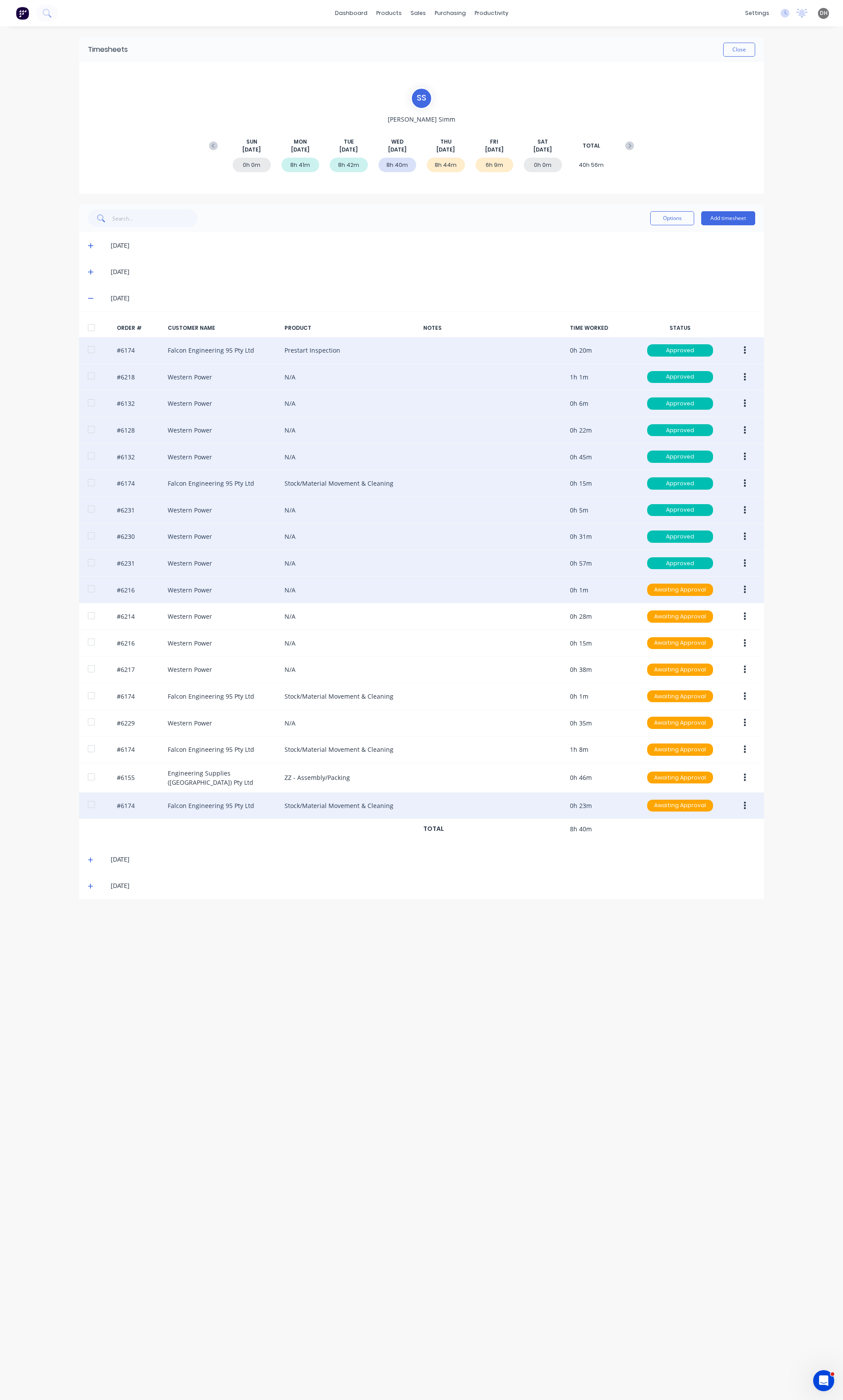
click at [749, 598] on button "button" at bounding box center [745, 590] width 21 height 16
click at [707, 654] on div "Edit" at bounding box center [714, 648] width 67 height 12
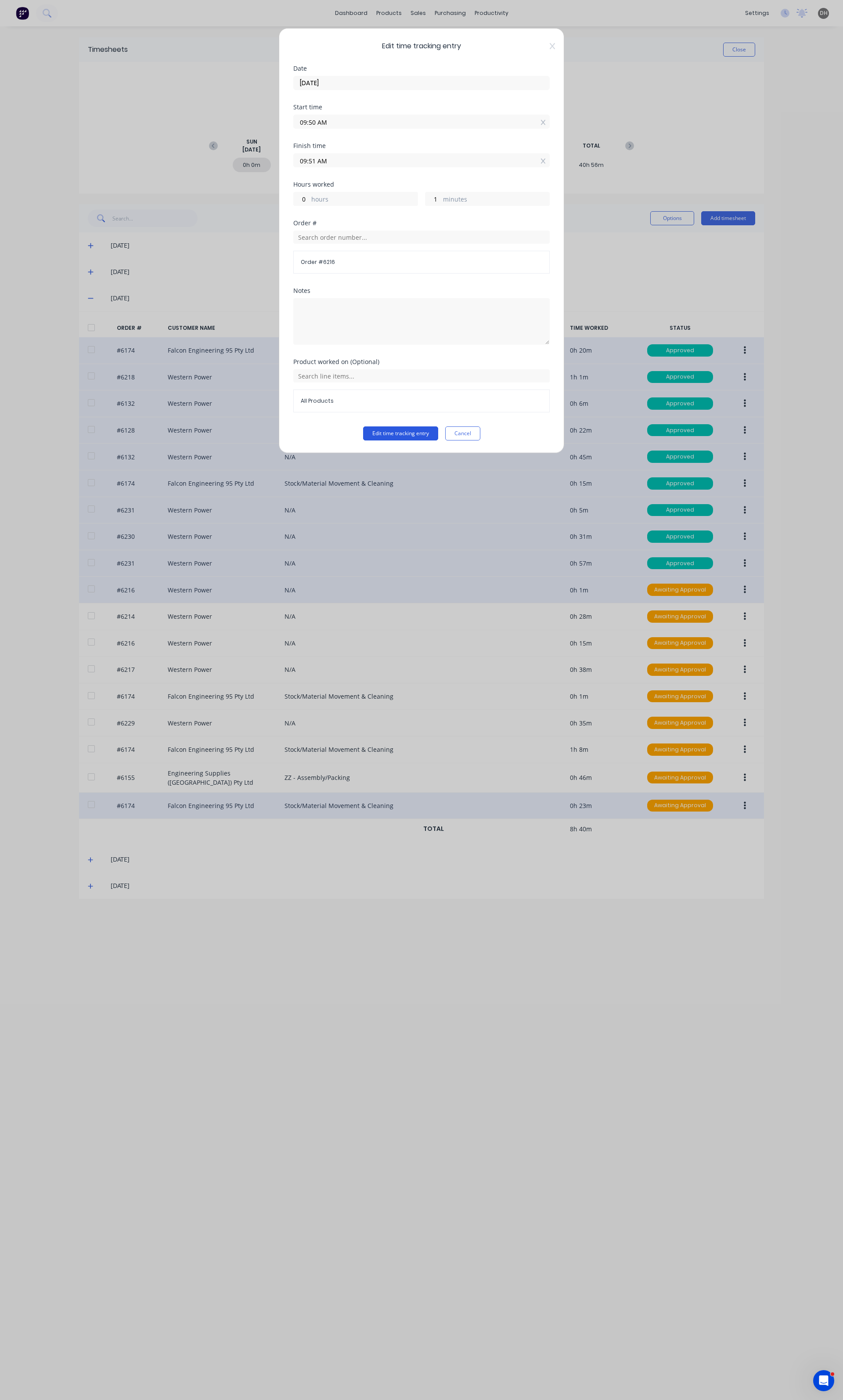
click at [406, 436] on button "Edit time tracking entry" at bounding box center [401, 434] width 75 height 14
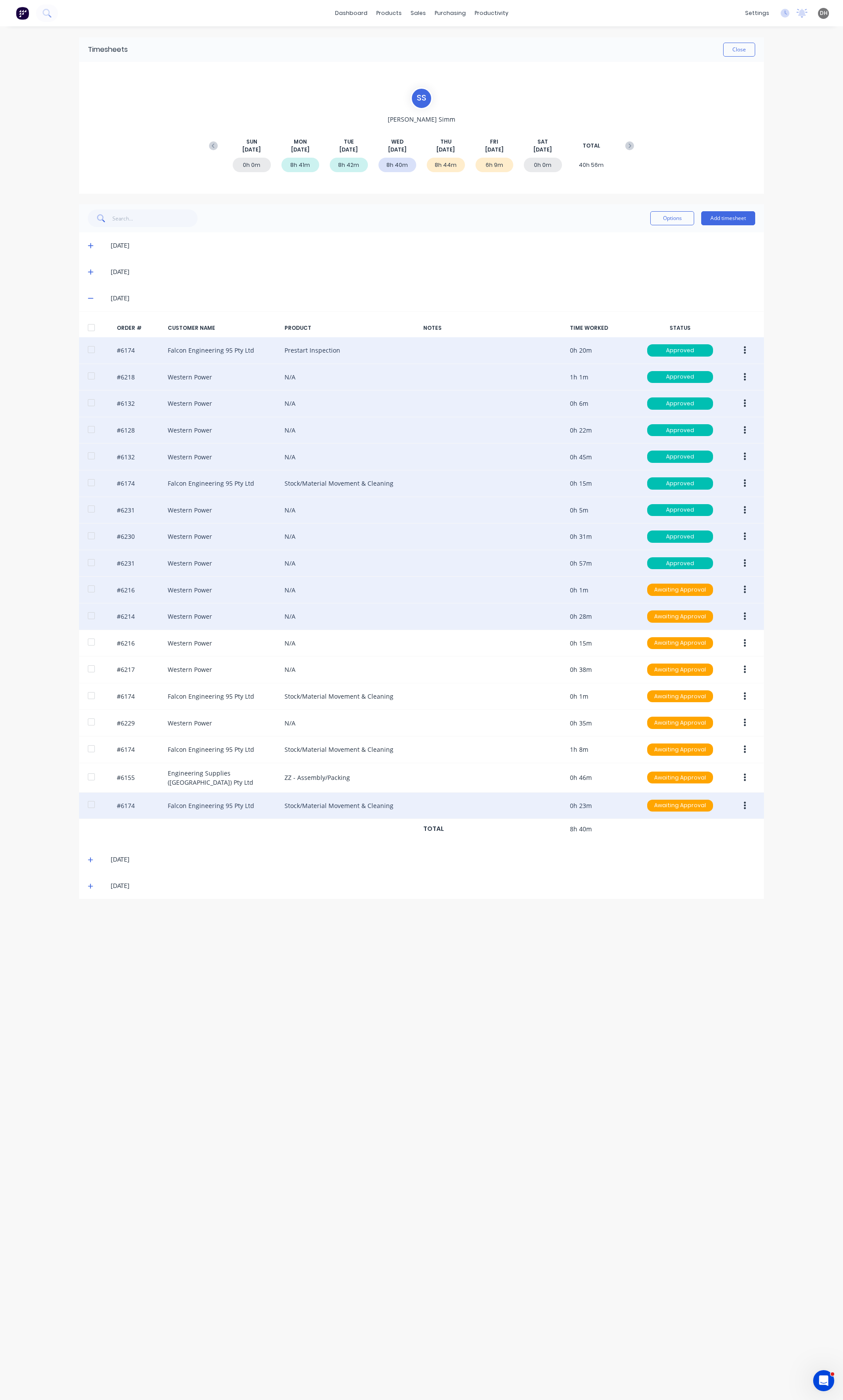
click at [752, 620] on button "button" at bounding box center [745, 616] width 21 height 16
click at [726, 675] on div "Edit" at bounding box center [714, 674] width 67 height 12
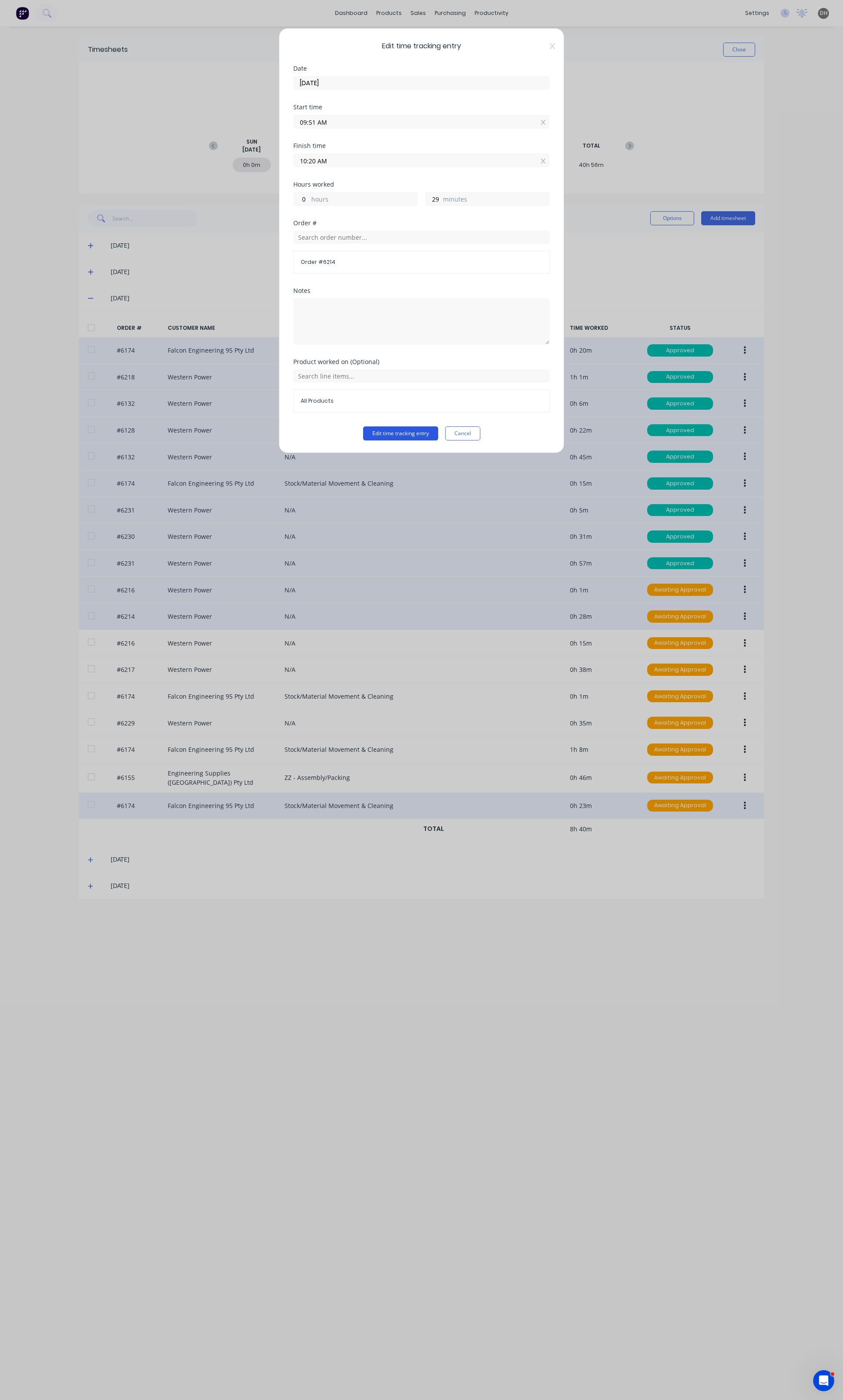
click at [394, 438] on button "Edit time tracking entry" at bounding box center [401, 434] width 75 height 14
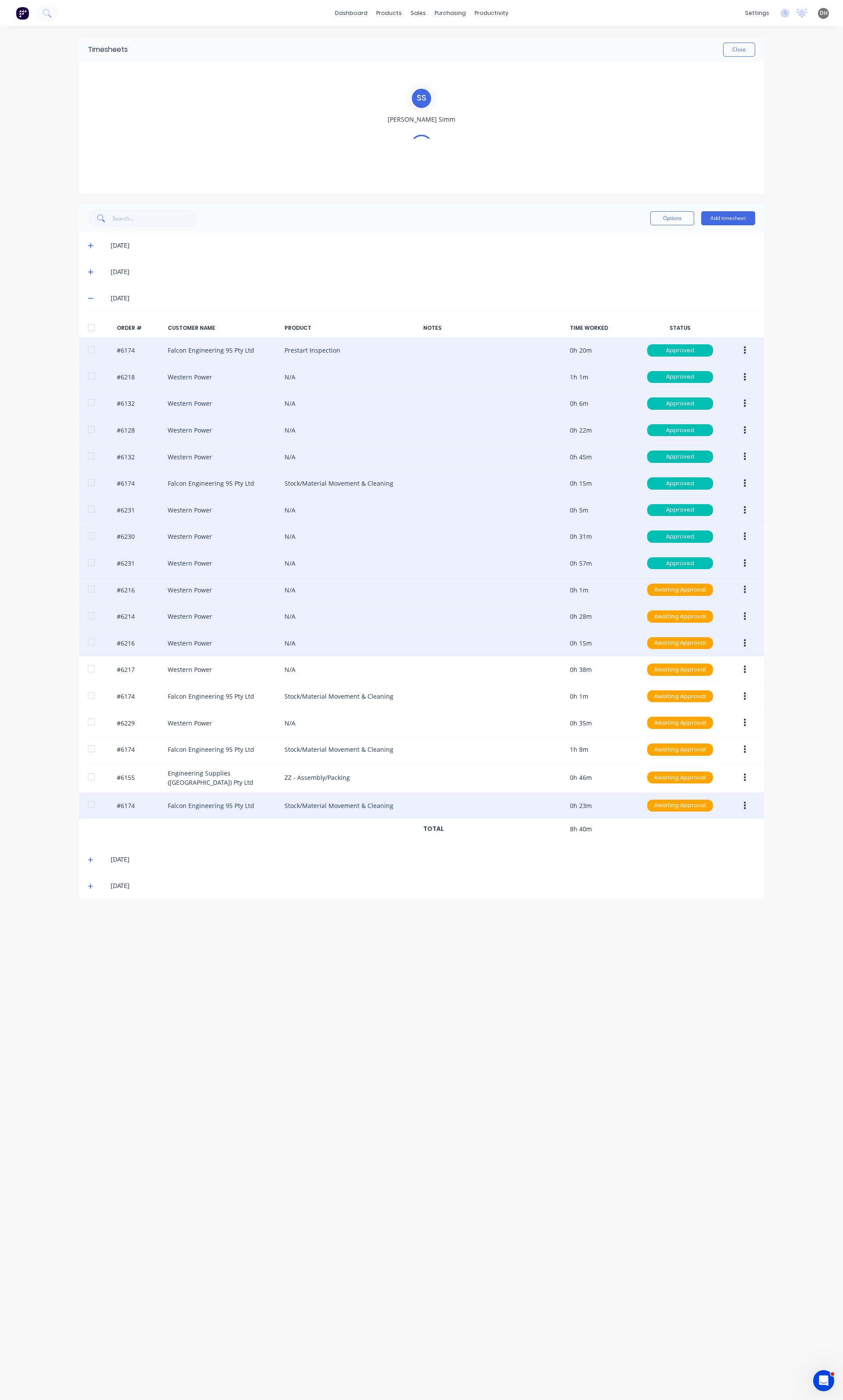
click at [743, 643] on button "button" at bounding box center [745, 643] width 21 height 16
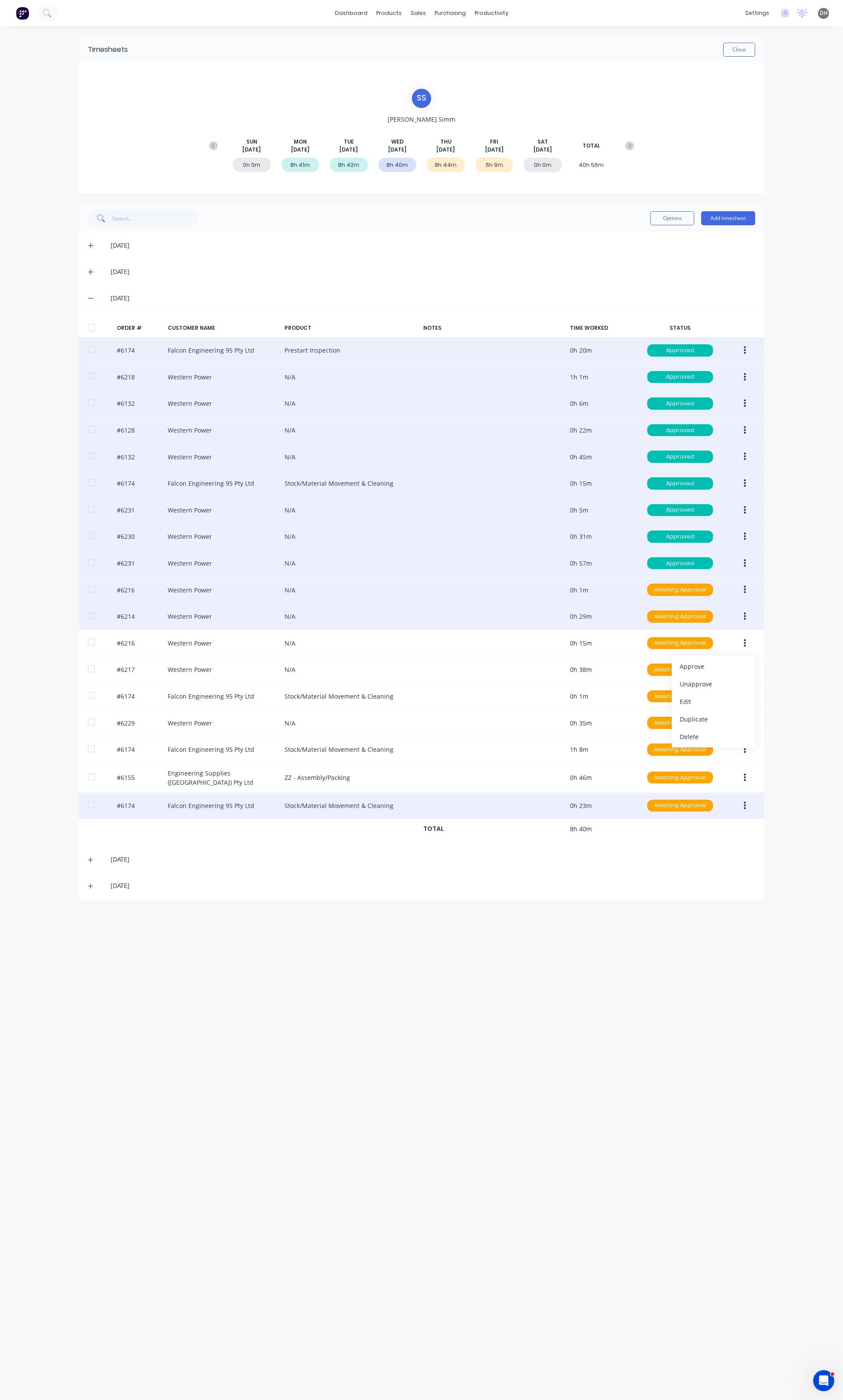
click at [742, 622] on button "button" at bounding box center [745, 616] width 21 height 16
click at [719, 678] on div "Edit" at bounding box center [714, 674] width 67 height 12
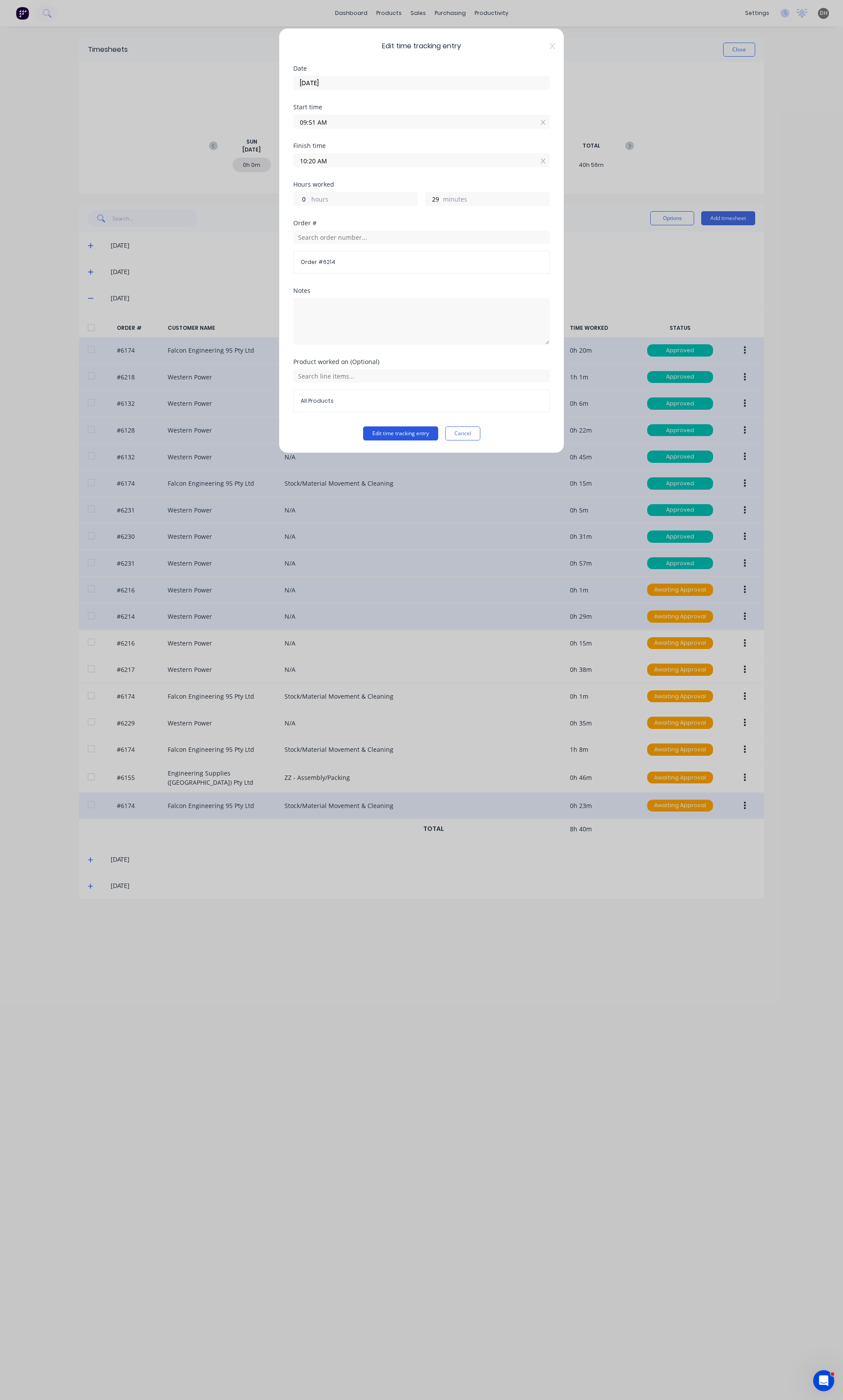
click at [424, 440] on button "Edit time tracking entry" at bounding box center [401, 434] width 75 height 14
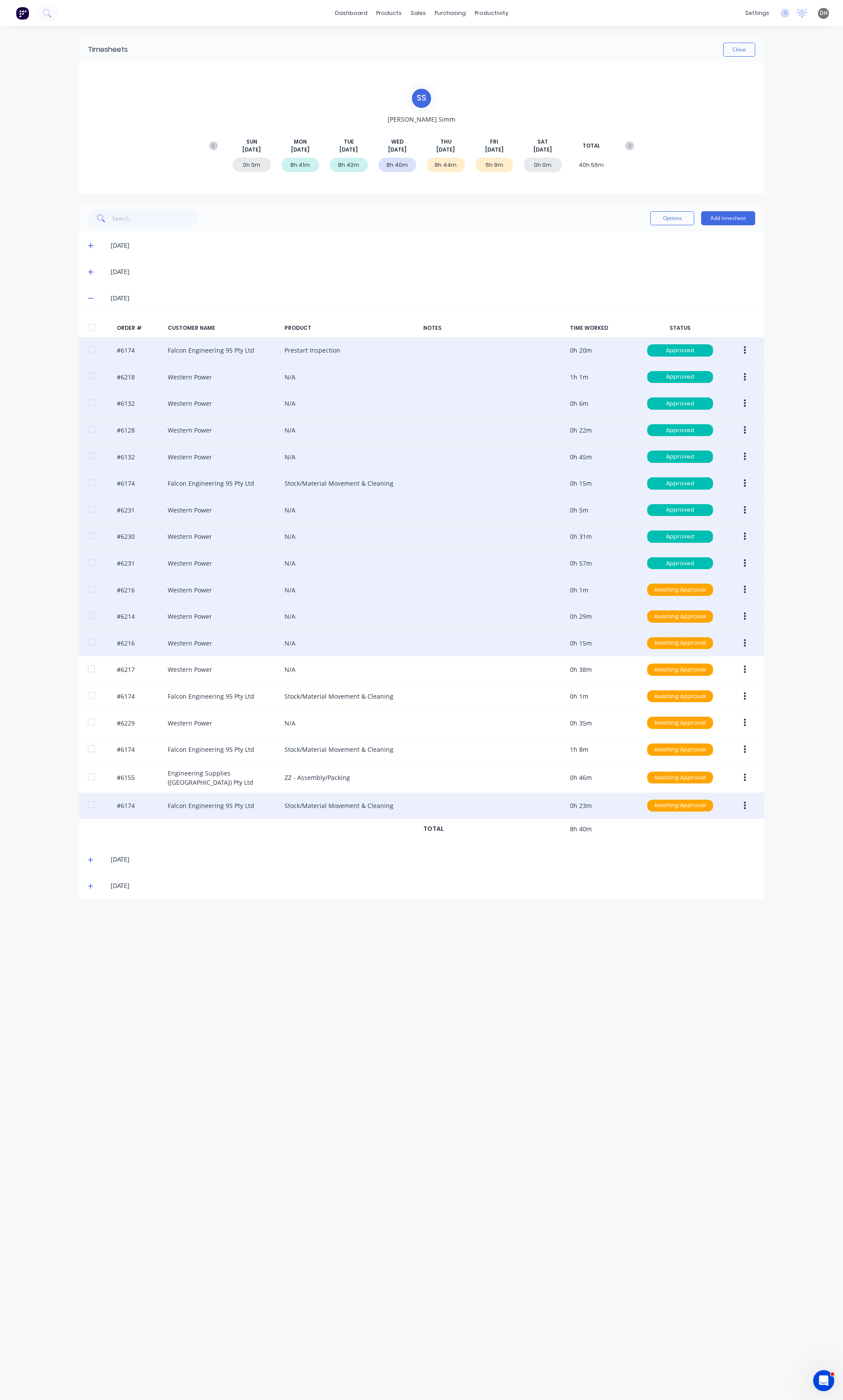
click at [744, 648] on icon "button" at bounding box center [745, 643] width 2 height 10
click at [688, 699] on button "Edit" at bounding box center [714, 701] width 84 height 17
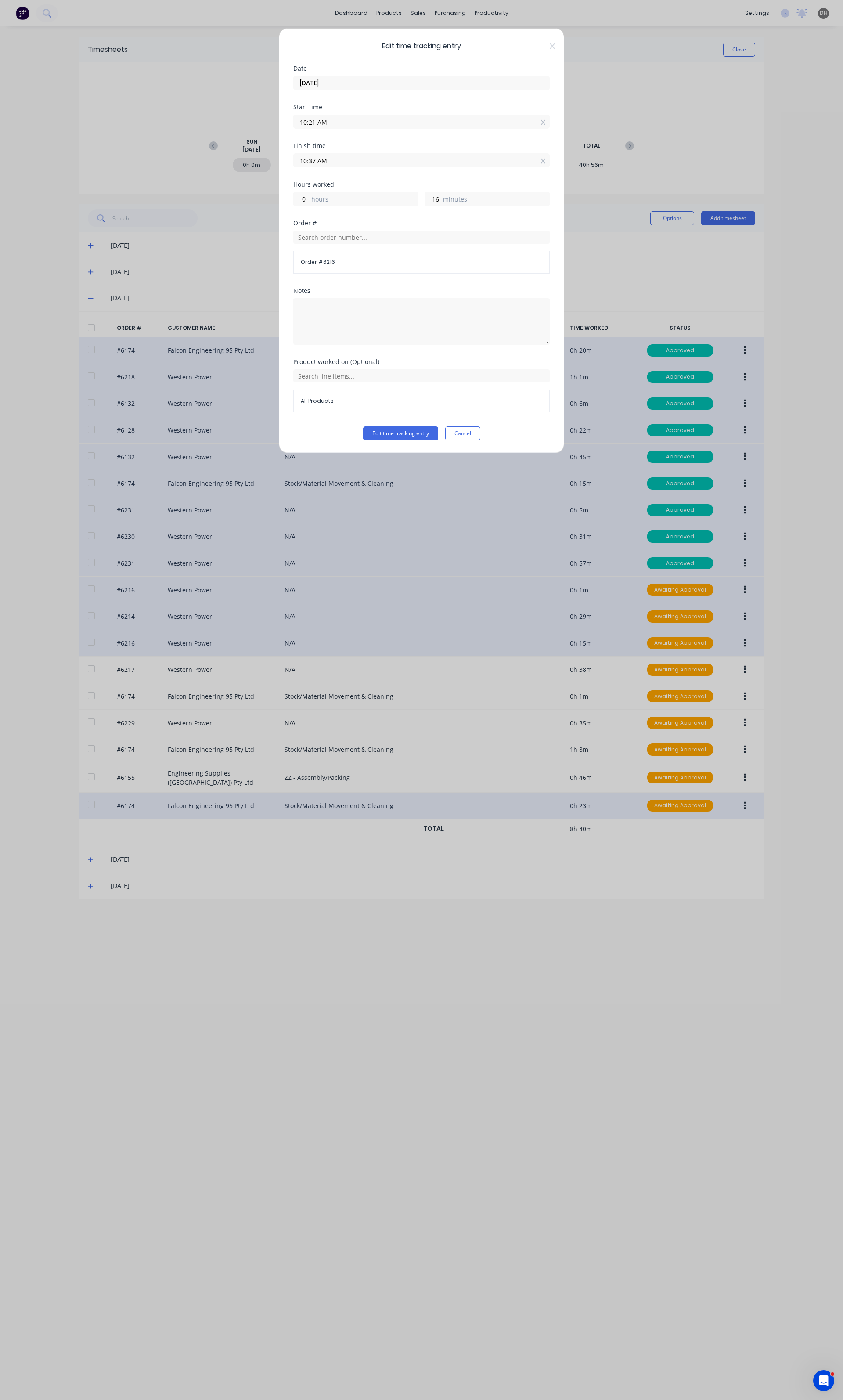
click at [361, 116] on label "10:21 AM" at bounding box center [422, 122] width 257 height 14
click at [361, 116] on input "10:21 AM" at bounding box center [422, 122] width 255 height 13
click at [356, 118] on input "10:21 AM" at bounding box center [422, 122] width 255 height 13
click at [331, 162] on div "20" at bounding box center [336, 168] width 22 height 15
click at [394, 422] on div "Product worked on (Optional) All Products" at bounding box center [422, 392] width 257 height 67
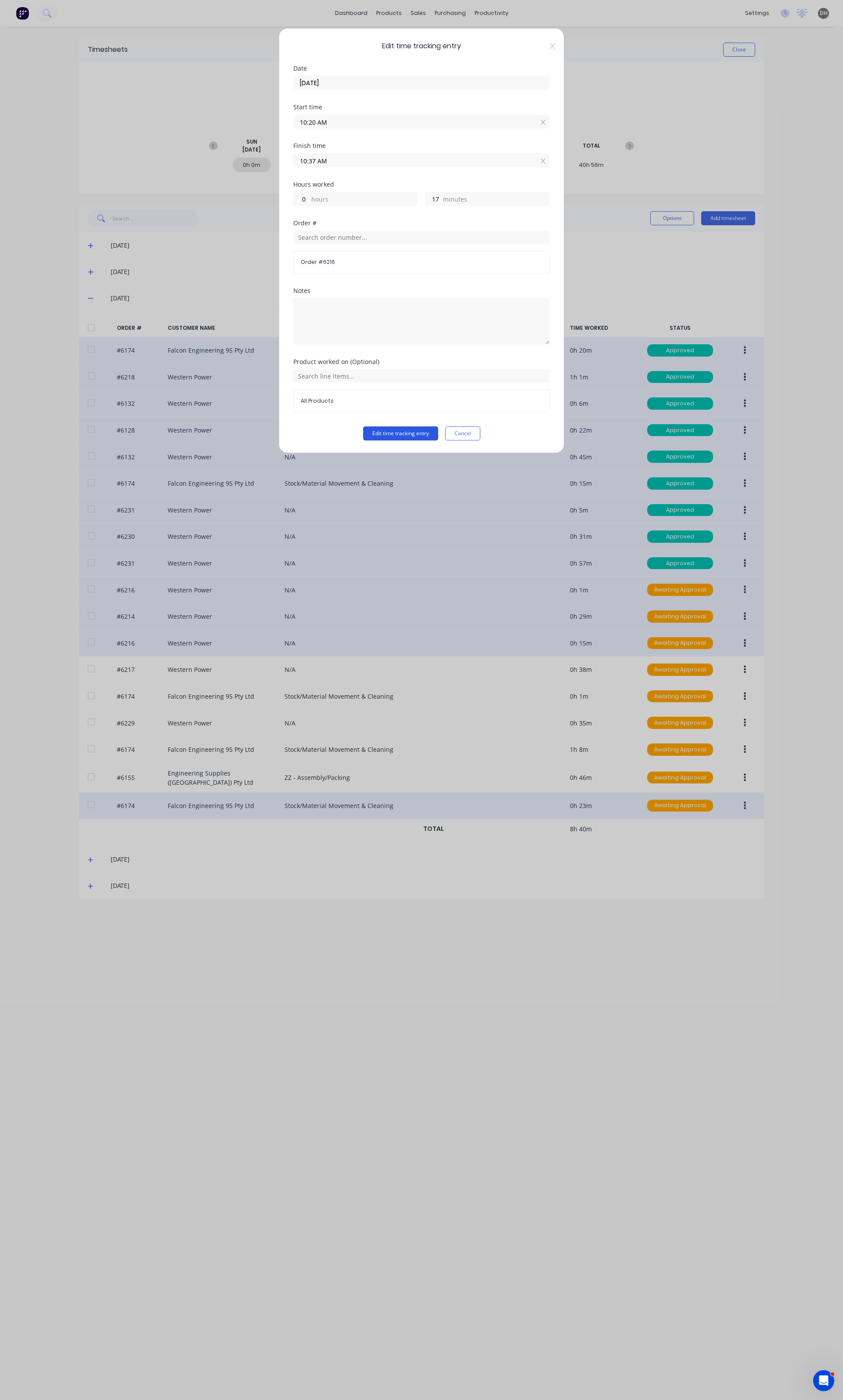
click at [390, 429] on button "Edit time tracking entry" at bounding box center [401, 434] width 75 height 14
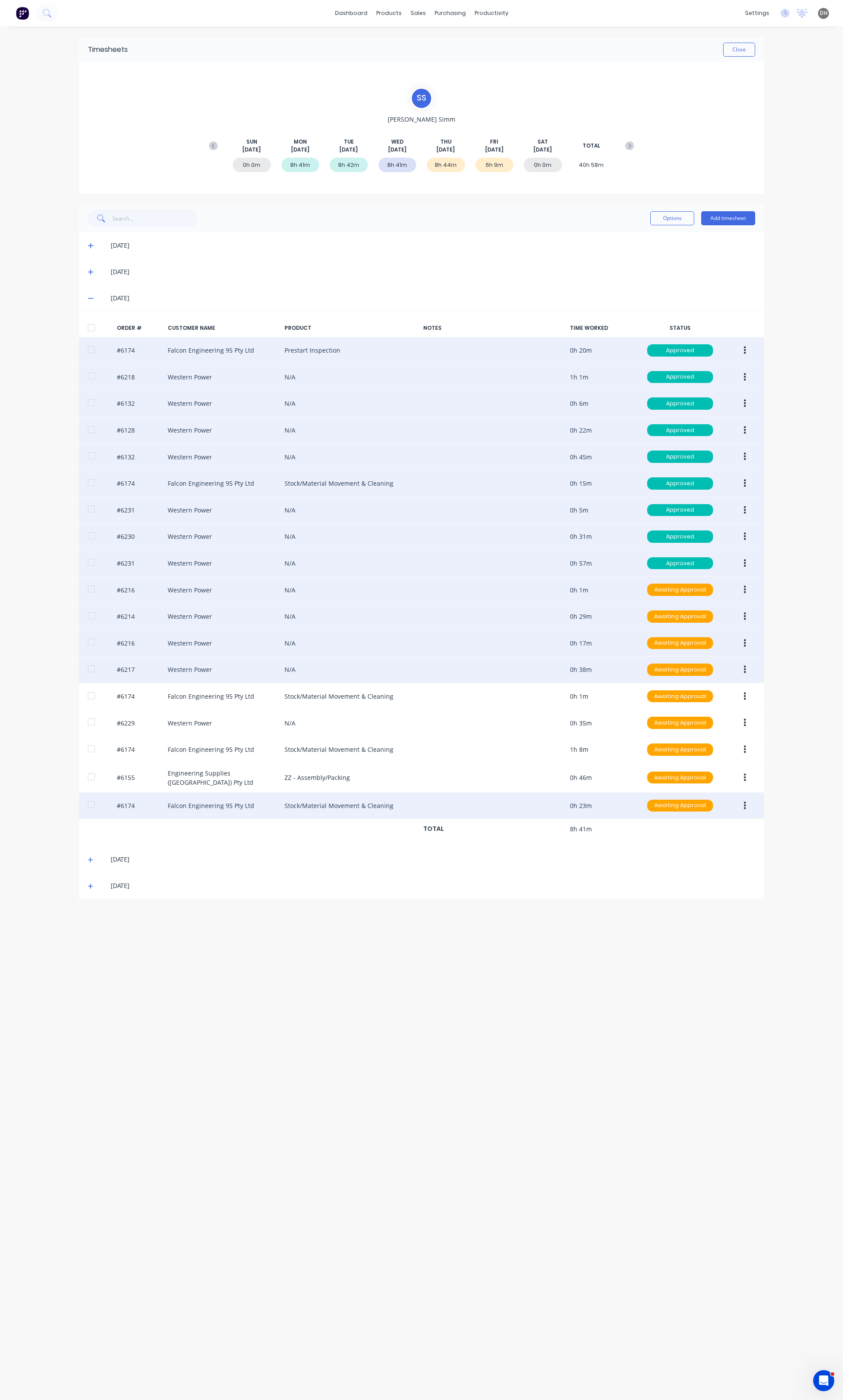
click at [746, 673] on button "button" at bounding box center [745, 670] width 21 height 16
click at [717, 726] on button "Edit" at bounding box center [714, 728] width 84 height 17
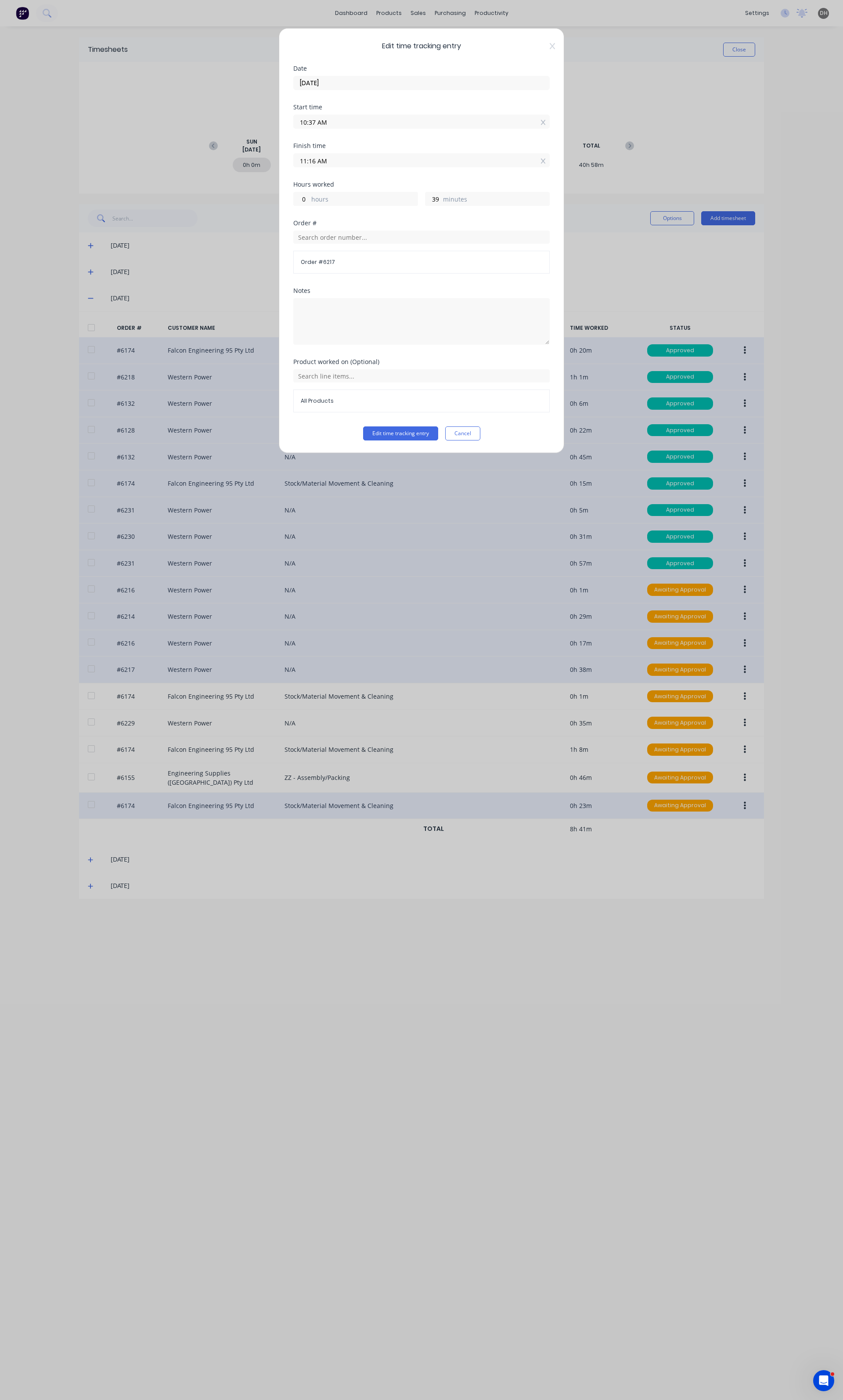
click at [334, 129] on div "Start time 10:37 AM" at bounding box center [422, 123] width 257 height 39
click at [333, 127] on input "10:37 AM" at bounding box center [422, 122] width 255 height 13
click at [344, 173] on div "36" at bounding box center [336, 168] width 22 height 15
click at [382, 445] on div "Edit time tracking entry Date 20/08/2025 Start time 10:36 AM Finish time 11:16 …" at bounding box center [421, 241] width 285 height 425
click at [389, 440] on button "Edit time tracking entry" at bounding box center [401, 434] width 75 height 14
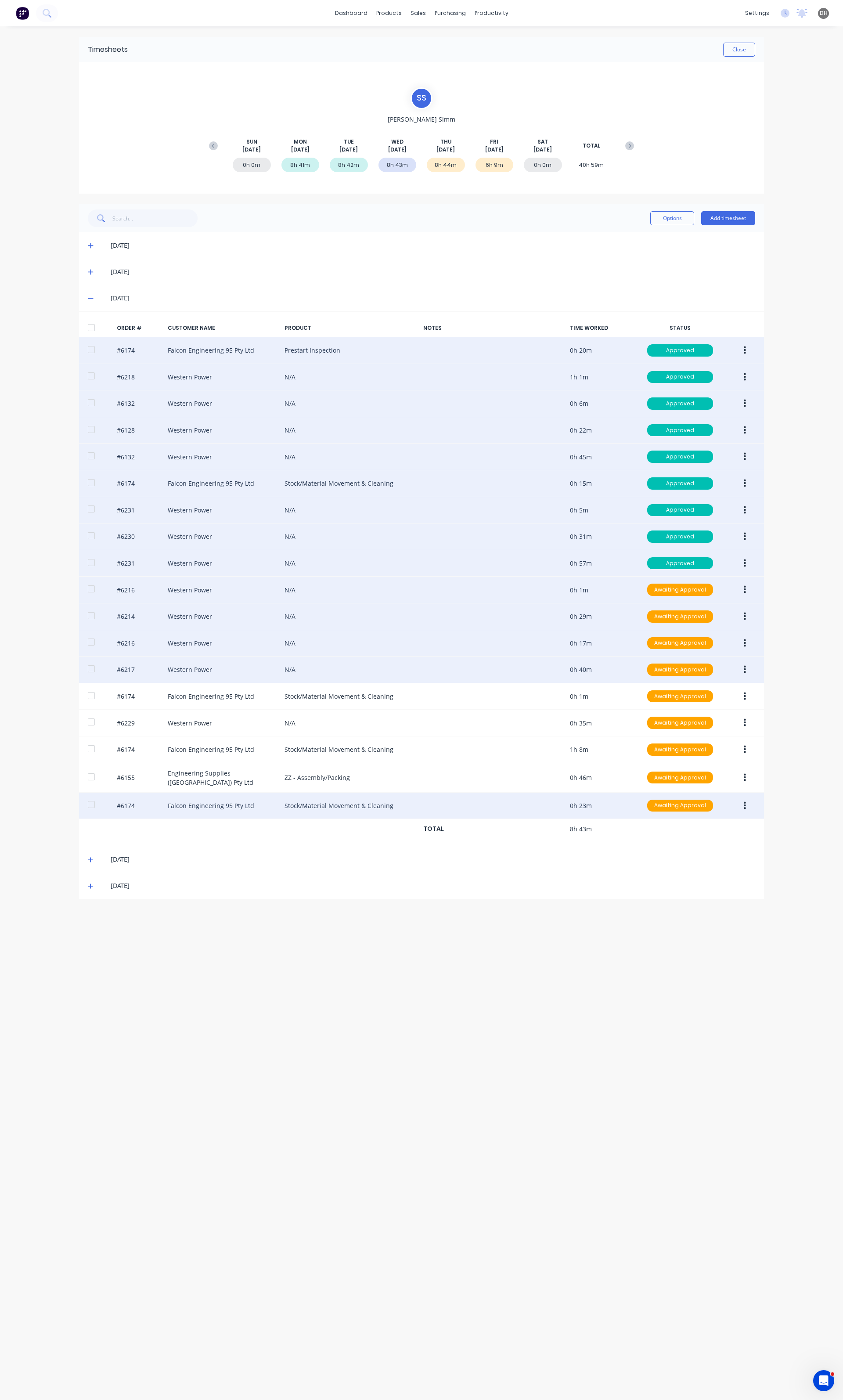
click at [641, 1035] on div "Timesheets Close S S Stuart Simm SUN Aug 17th MON Aug 18th TUE Aug 19th WED Aug…" at bounding box center [421, 704] width 703 height 1356
click at [89, 890] on span at bounding box center [92, 886] width 9 height 9
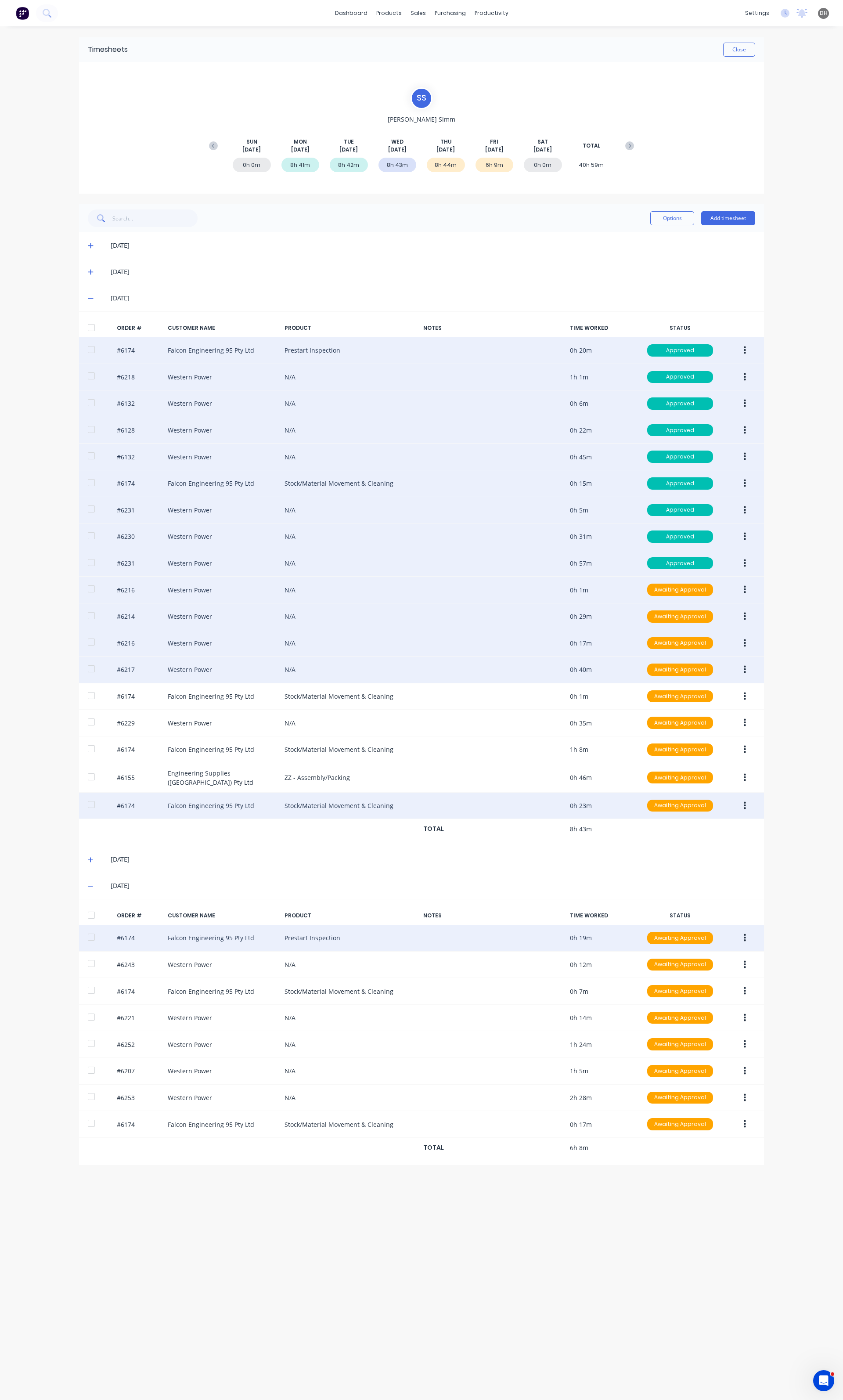
click at [745, 940] on icon "button" at bounding box center [745, 938] width 2 height 10
click at [721, 1002] on div "Edit" at bounding box center [714, 996] width 67 height 12
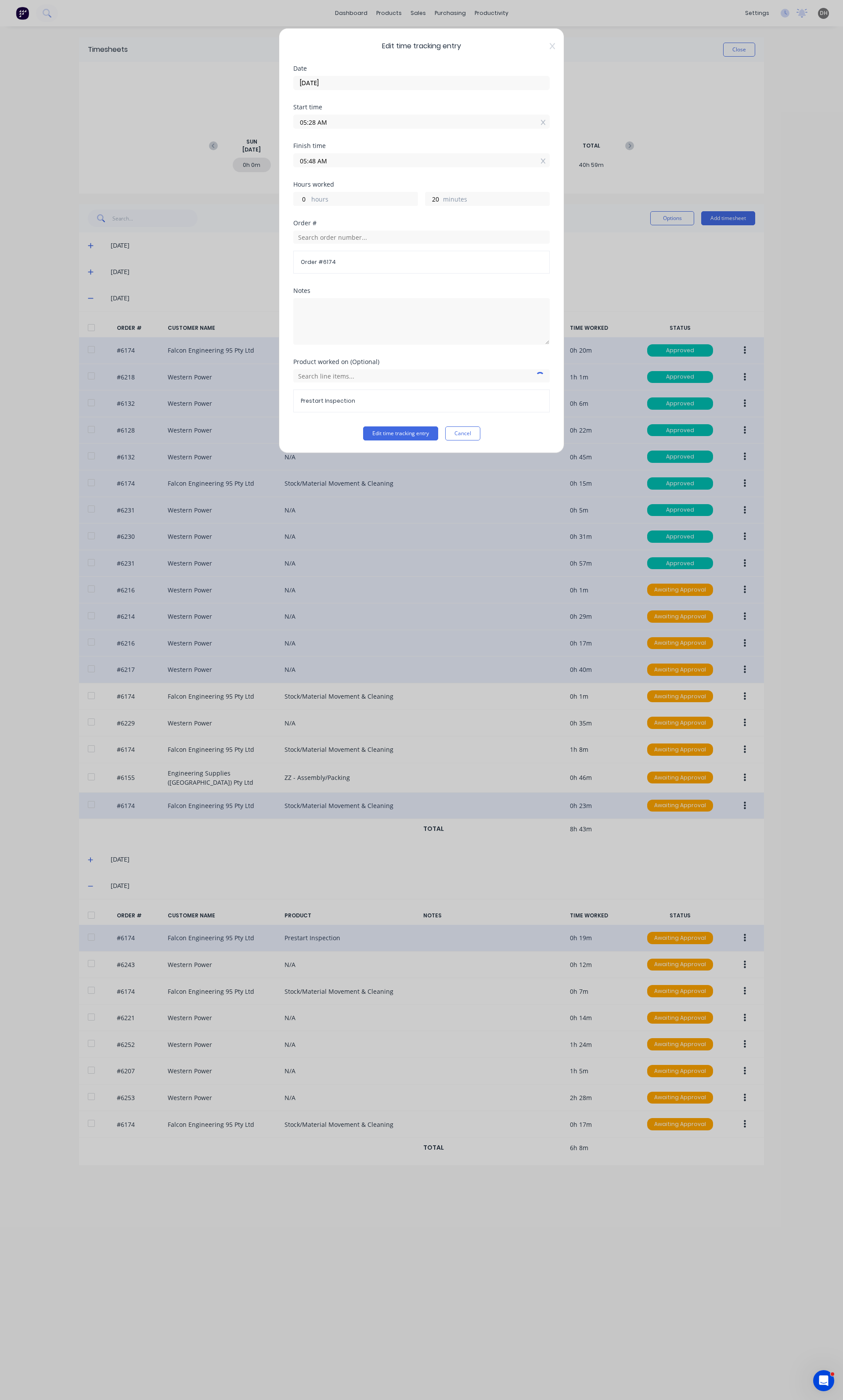
click at [342, 120] on input "05:28 AM" at bounding box center [422, 122] width 255 height 13
click at [338, 162] on div "27" at bounding box center [336, 168] width 22 height 15
click at [339, 160] on div "25" at bounding box center [336, 154] width 22 height 15
click at [392, 426] on div "Product worked on (Optional) Prestart Inspection" at bounding box center [422, 392] width 257 height 67
click at [392, 430] on button "Edit time tracking entry" at bounding box center [401, 434] width 75 height 14
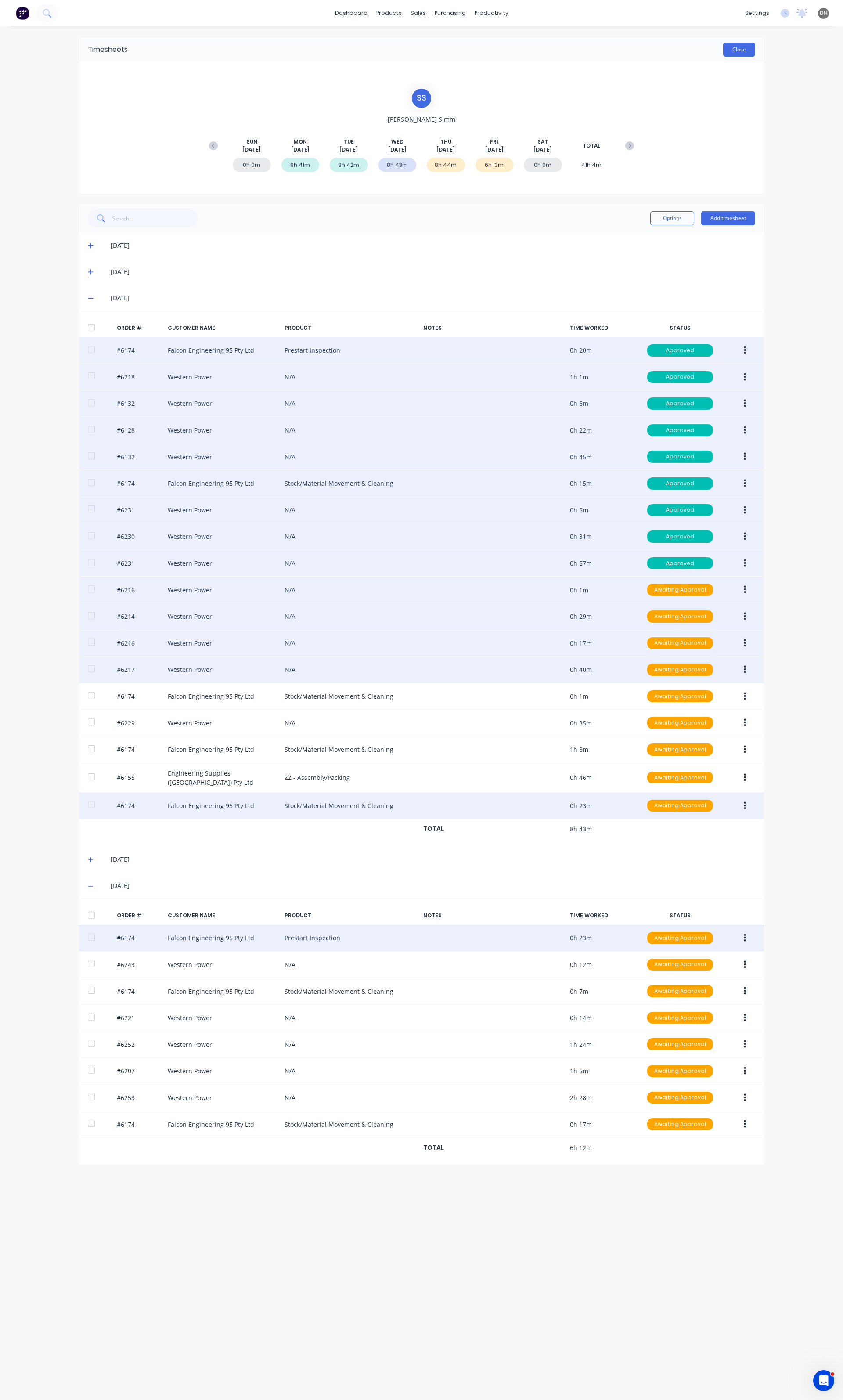
click at [733, 54] on button "Close" at bounding box center [739, 49] width 32 height 14
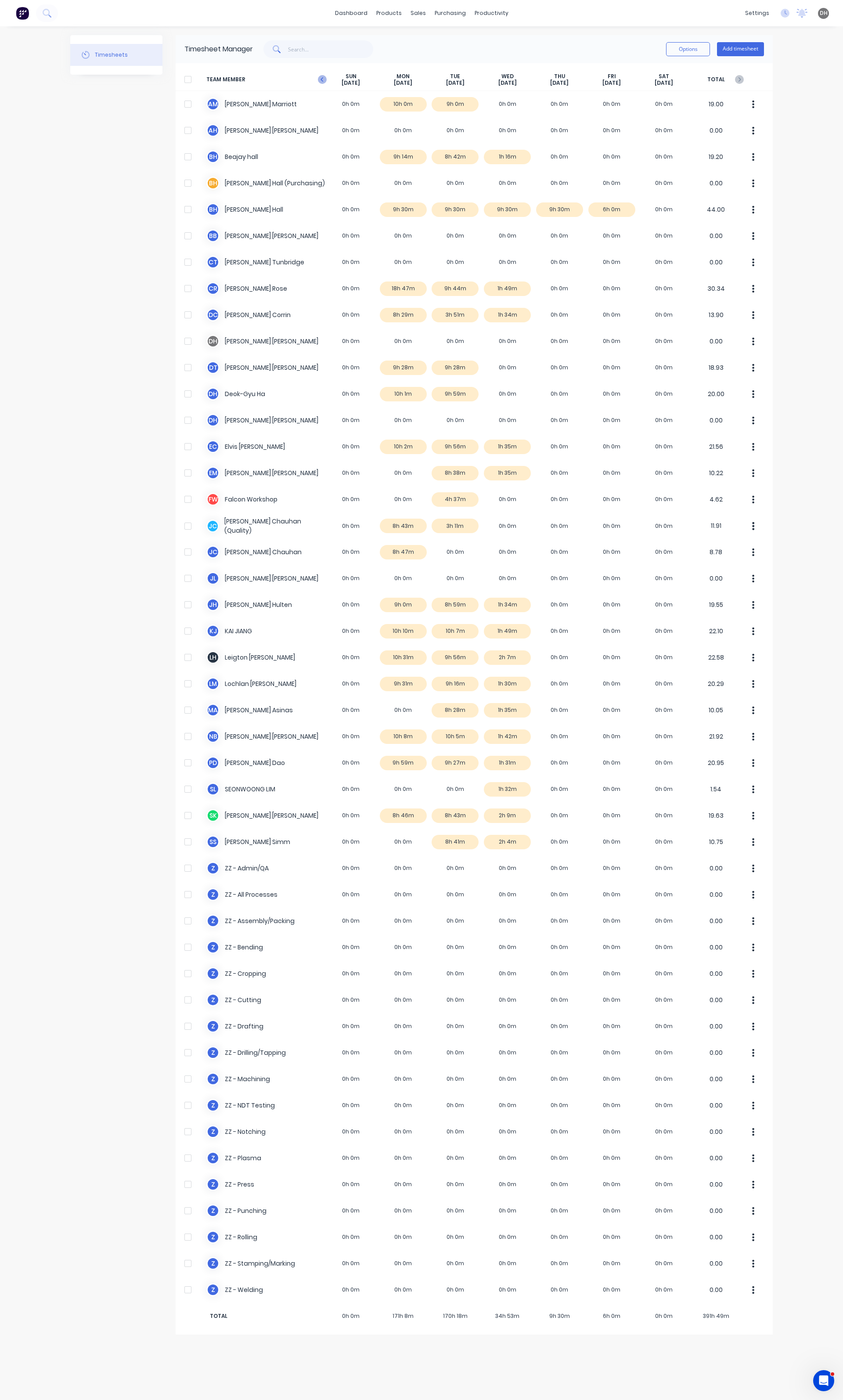
click at [324, 81] on icon at bounding box center [322, 79] width 9 height 9
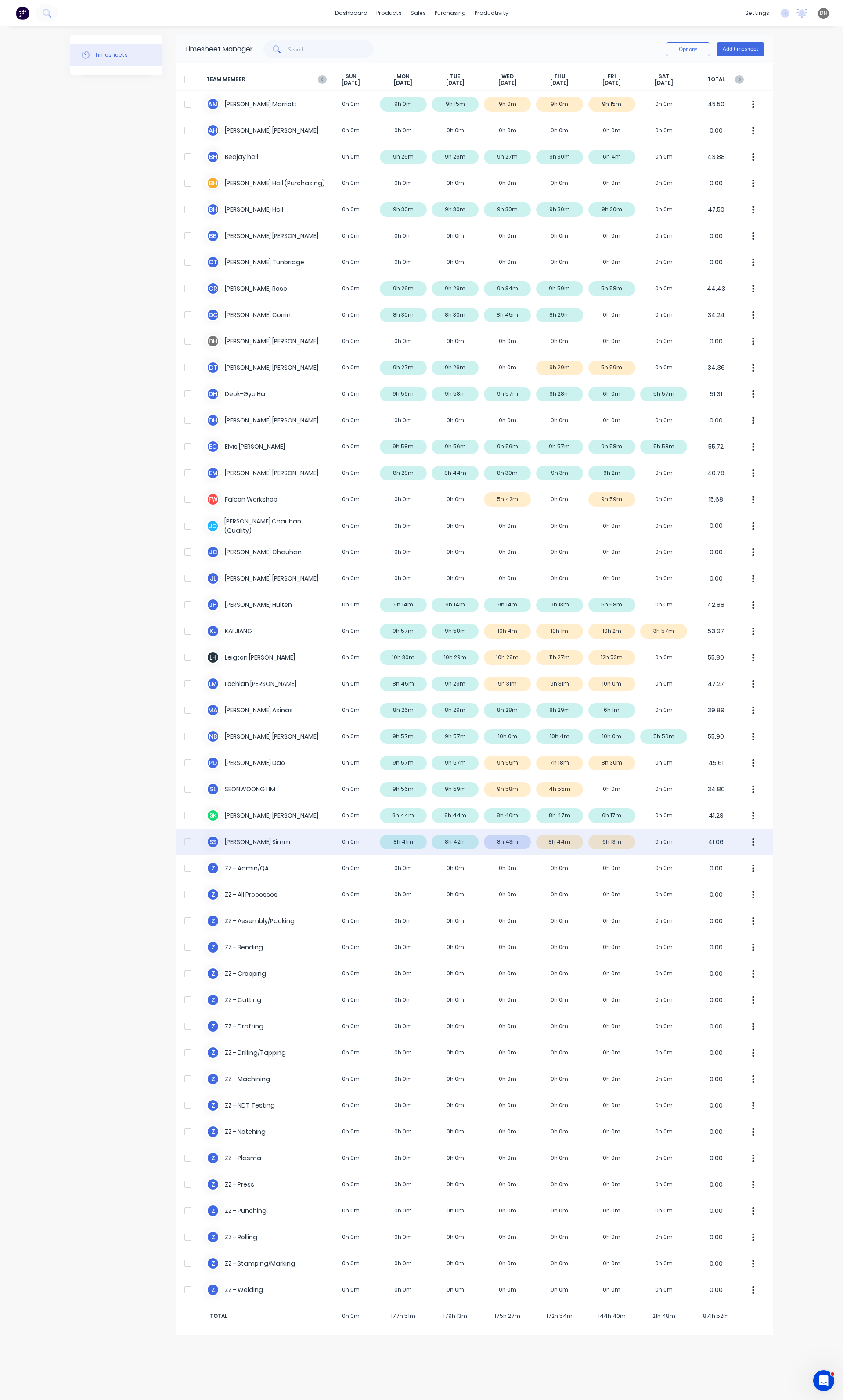
click at [752, 843] on button "button" at bounding box center [754, 842] width 18 height 17
click at [733, 868] on div "Approve" at bounding box center [720, 866] width 67 height 12
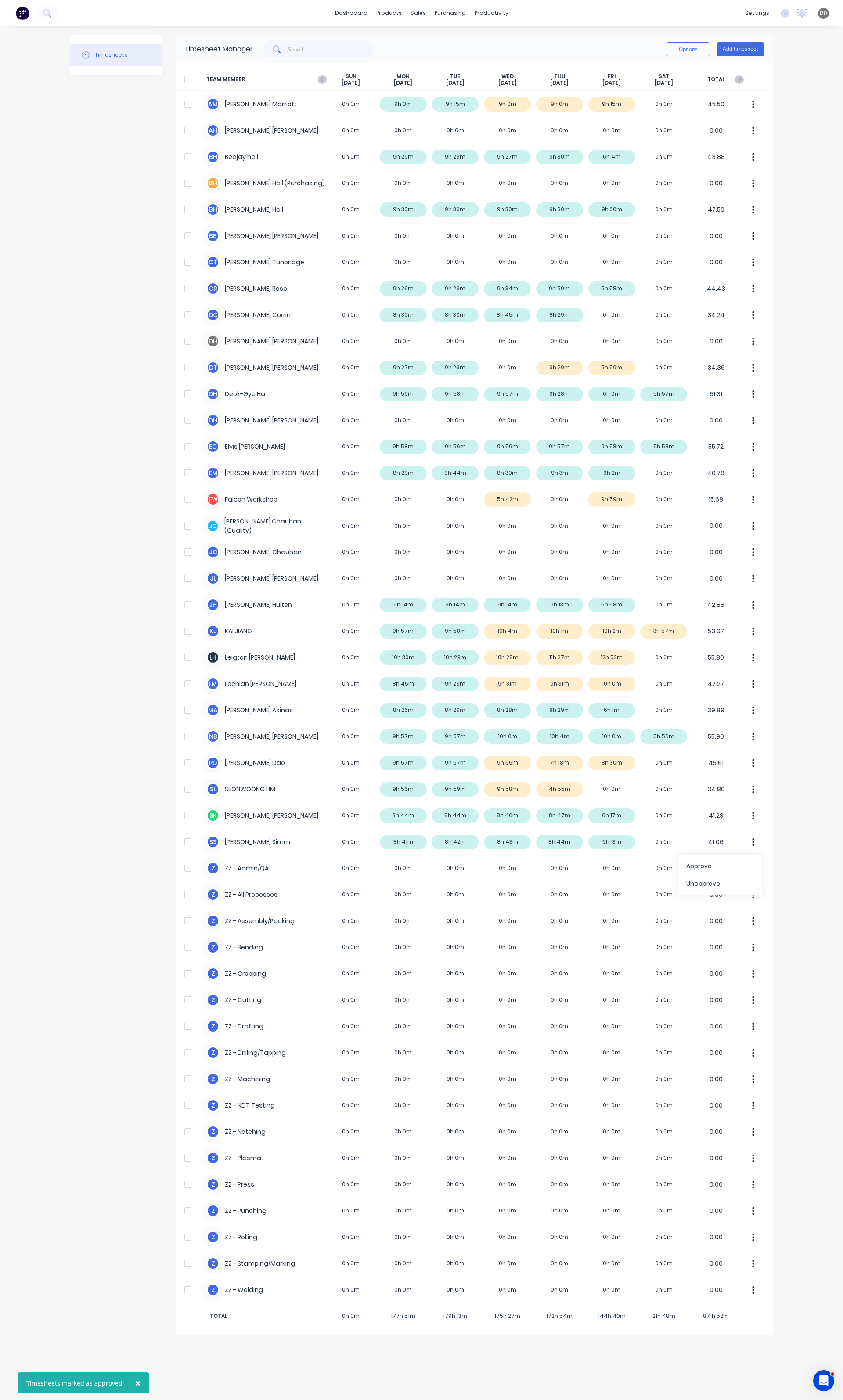
click at [815, 750] on div "× Timesheets marked as approved dashboard products sales purchasing productivit…" at bounding box center [421, 700] width 843 height 1400
click at [790, 768] on div "dashboard products sales purchasing productivity dashboard products Product Cat…" at bounding box center [421, 700] width 843 height 1400
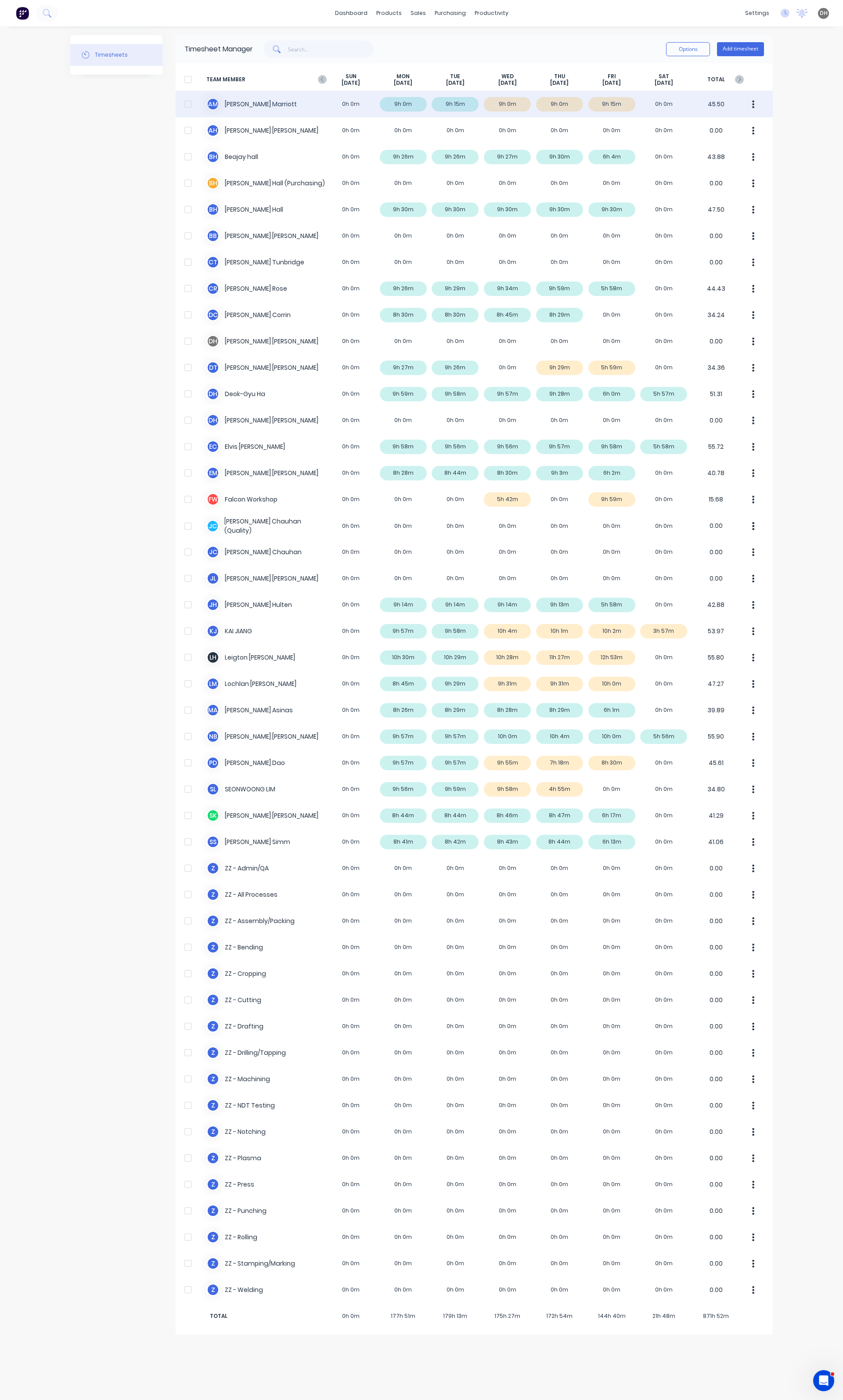
click at [754, 101] on icon "button" at bounding box center [754, 104] width 2 height 8
click at [728, 135] on button "Approve" at bounding box center [720, 128] width 84 height 17
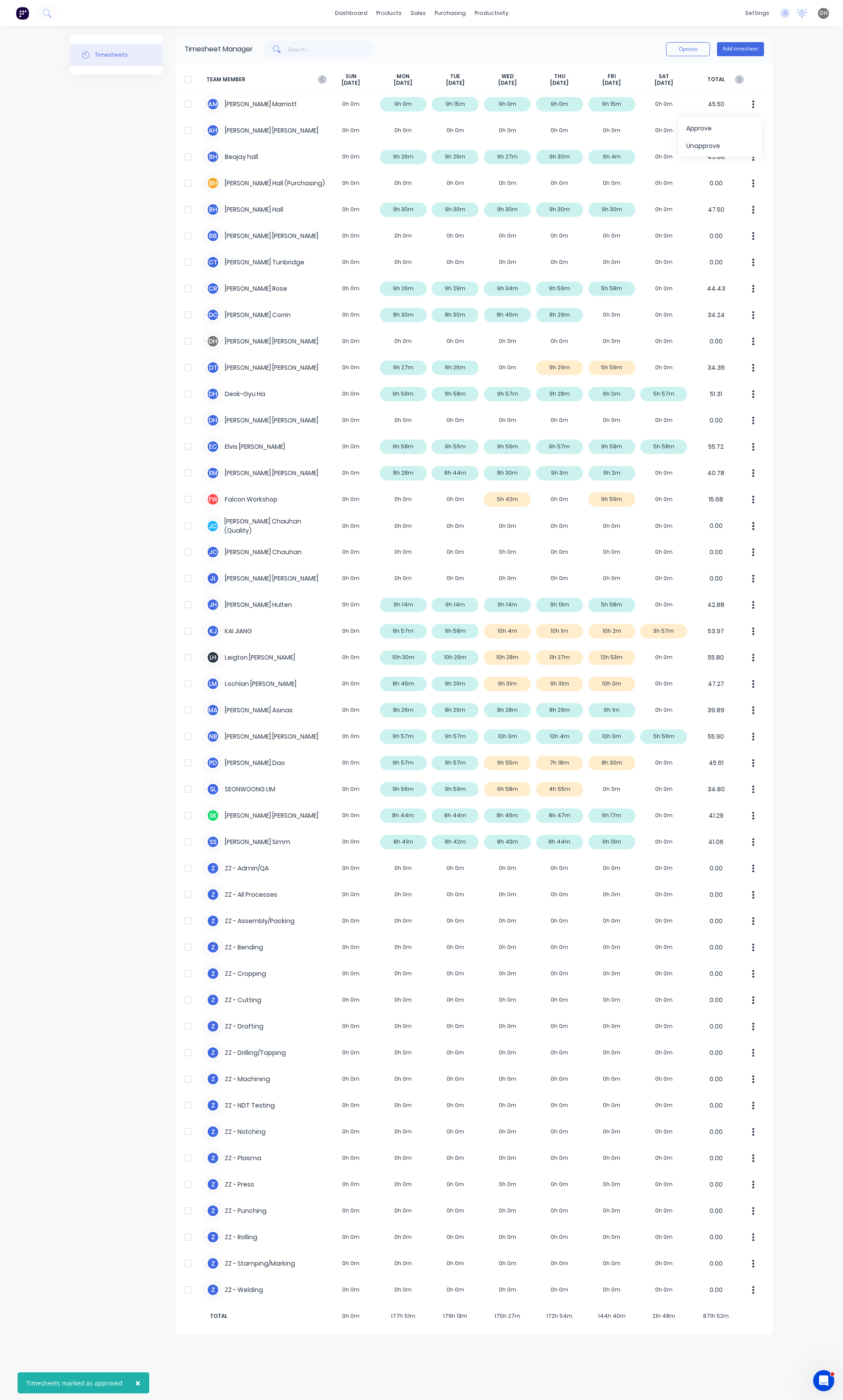
click at [807, 223] on div "× Timesheets marked as approved dashboard products sales purchasing productivit…" at bounding box center [421, 700] width 843 height 1400
